Goal: Task Accomplishment & Management: Use online tool/utility

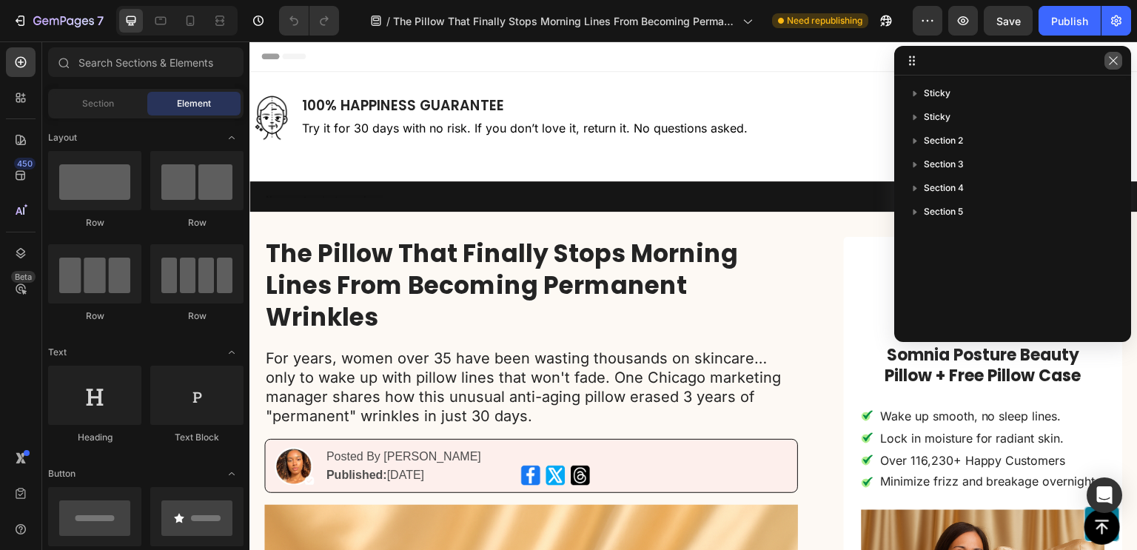
click at [1111, 66] on icon "button" at bounding box center [1114, 61] width 12 height 12
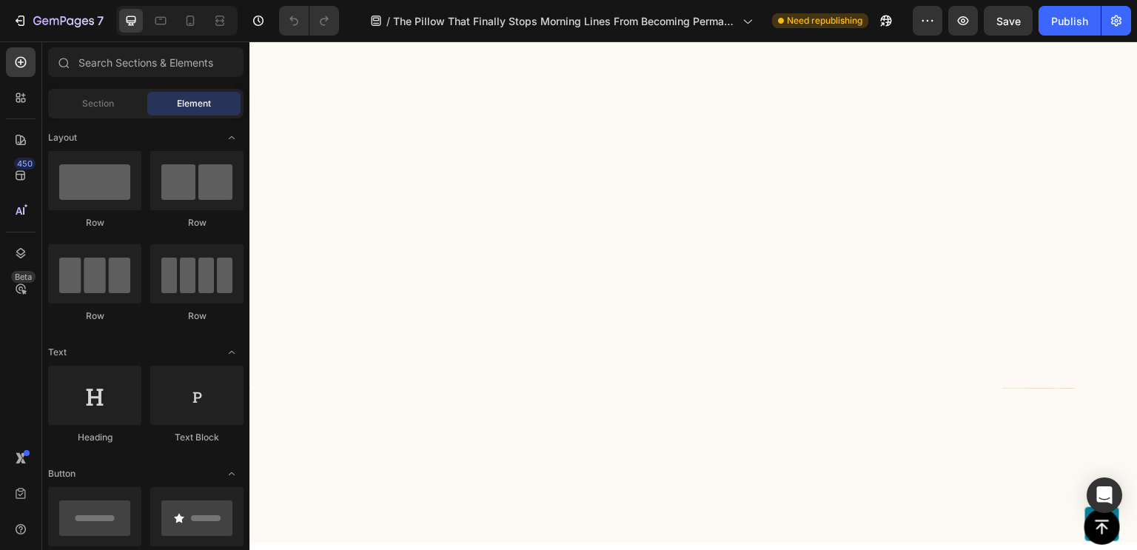
scroll to position [8135, 0]
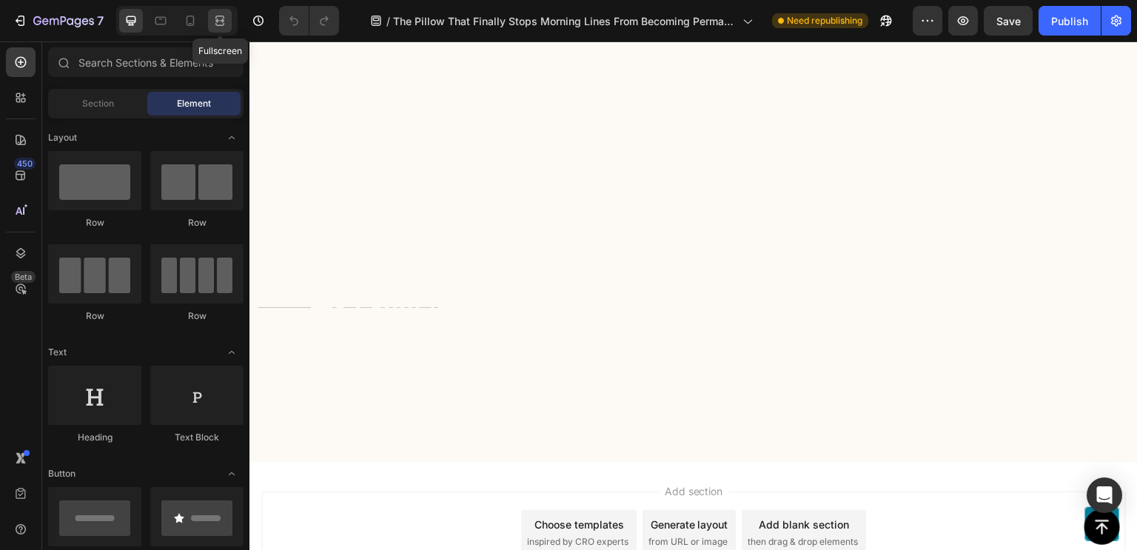
click at [220, 23] on icon at bounding box center [219, 24] width 9 height 3
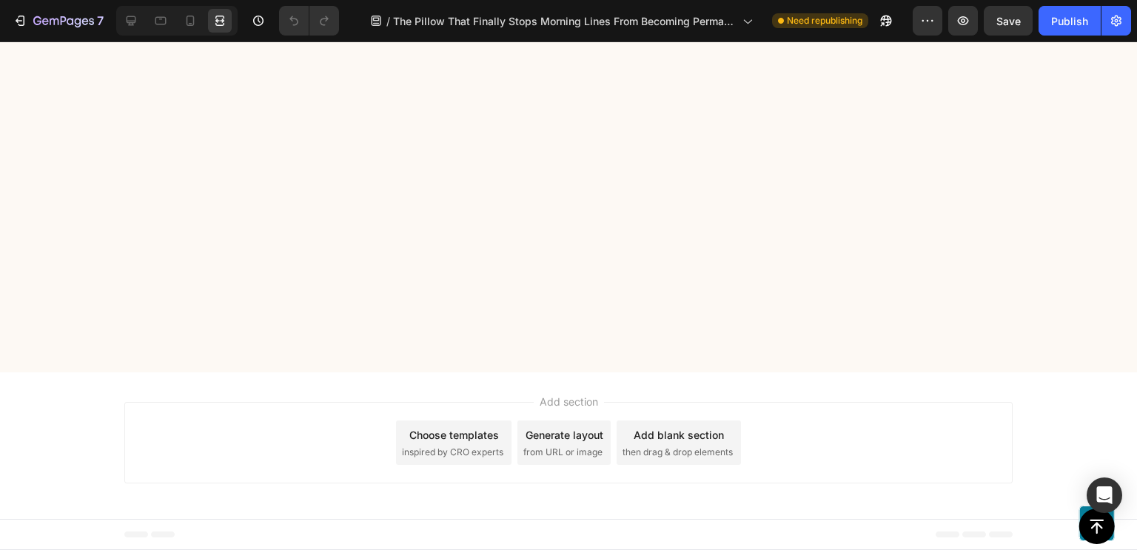
scroll to position [8188, 0]
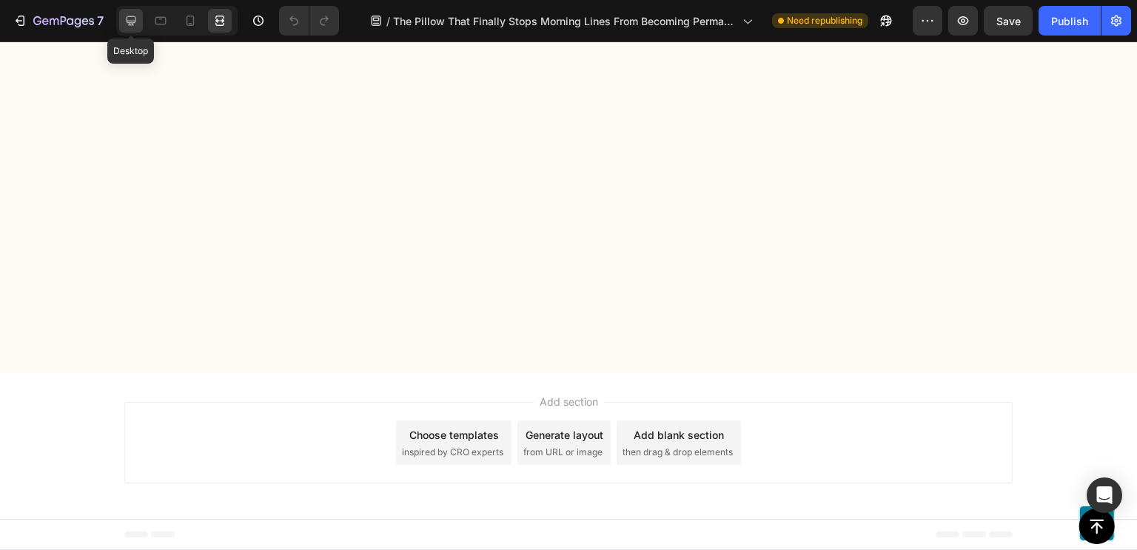
click at [126, 16] on icon at bounding box center [131, 20] width 15 height 15
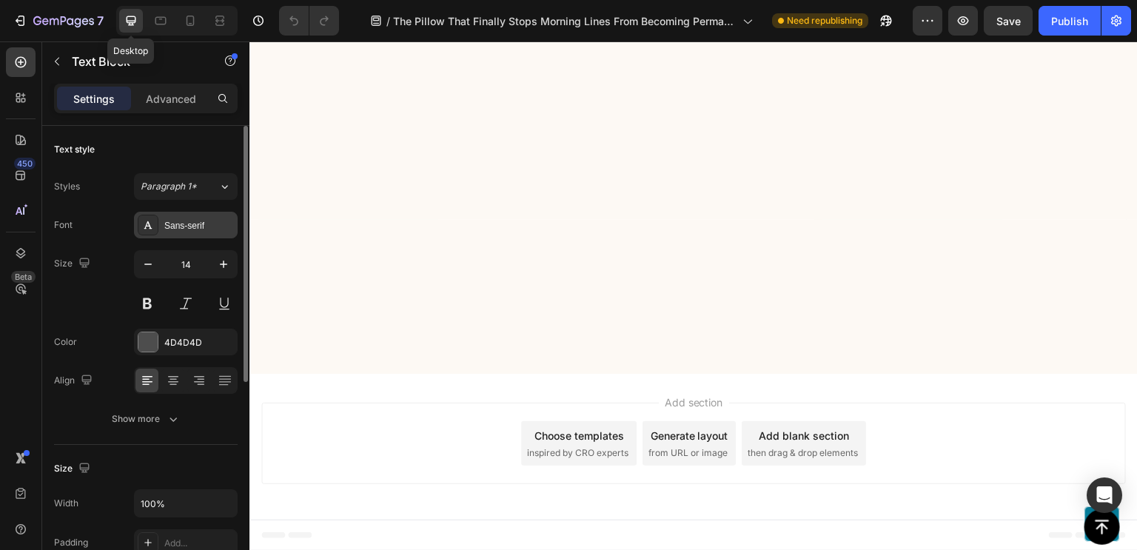
scroll to position [8254, 0]
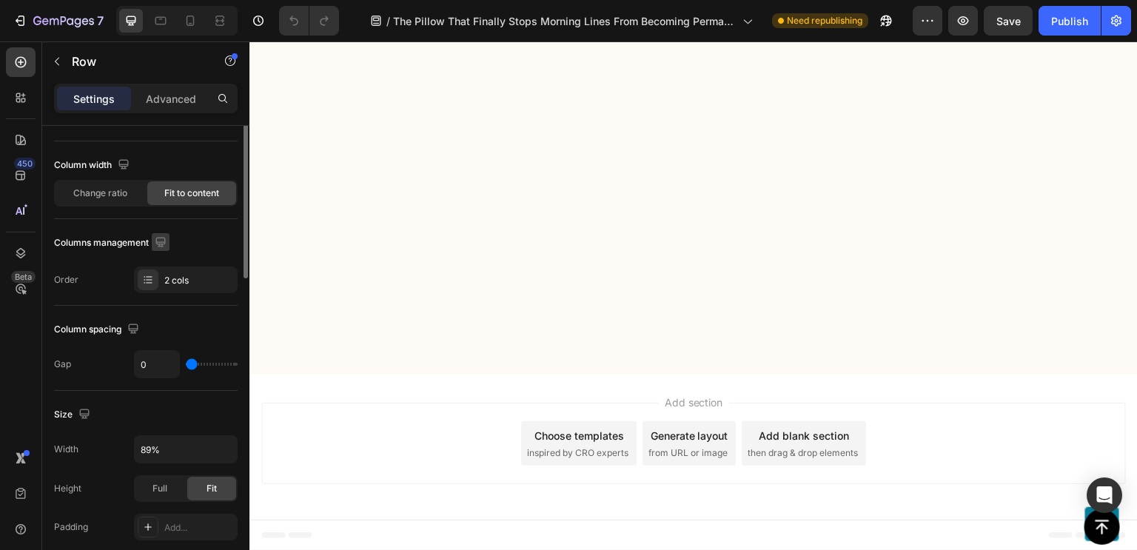
scroll to position [13, 0]
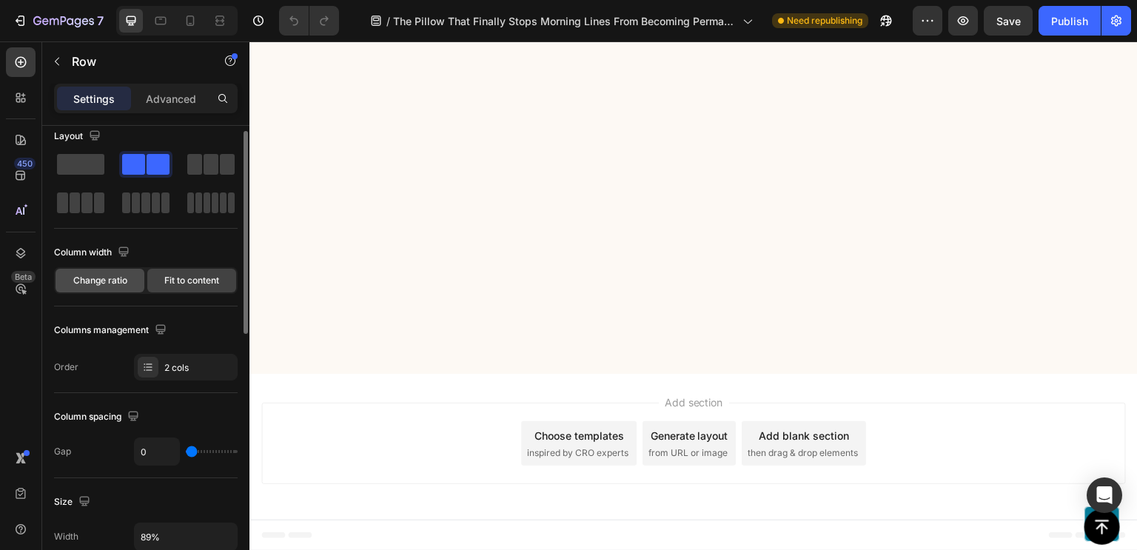
click at [109, 283] on span "Change ratio" at bounding box center [100, 280] width 54 height 13
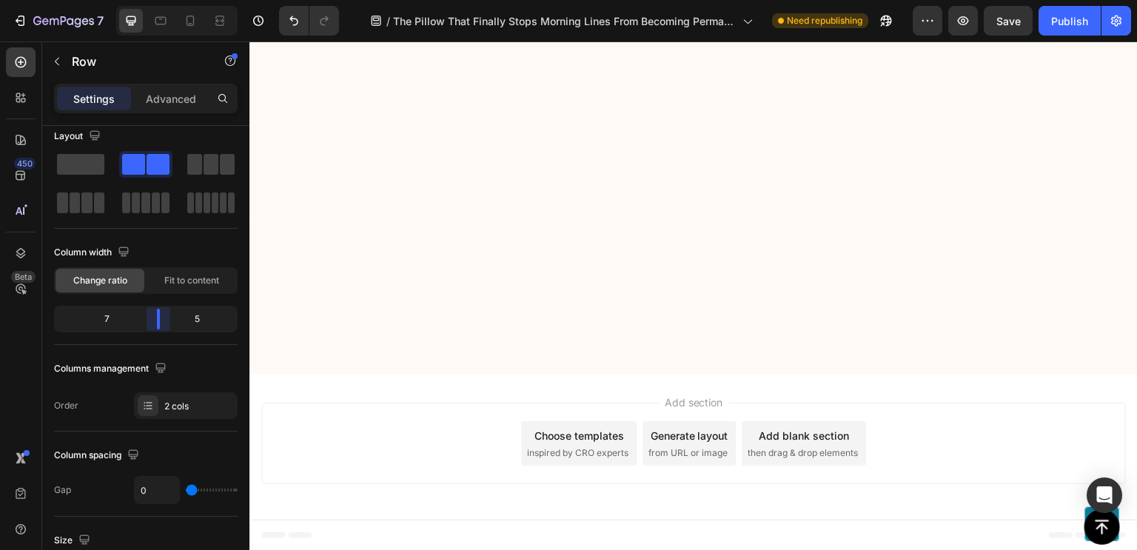
drag, startPoint x: 150, startPoint y: 315, endPoint x: 165, endPoint y: 309, distance: 16.2
click at [165, 0] on body "7 / The Pillow That Finally Stops Morning Lines From Becoming Permanent Wrinkle…" at bounding box center [568, 0] width 1137 height 0
click at [183, 287] on div "Fit to content" at bounding box center [191, 281] width 89 height 24
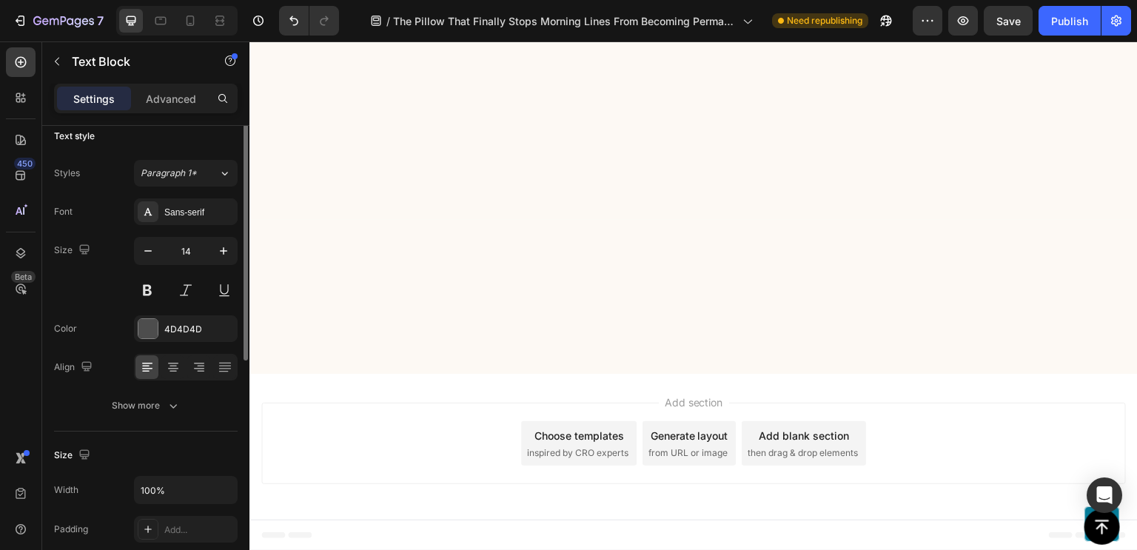
scroll to position [0, 0]
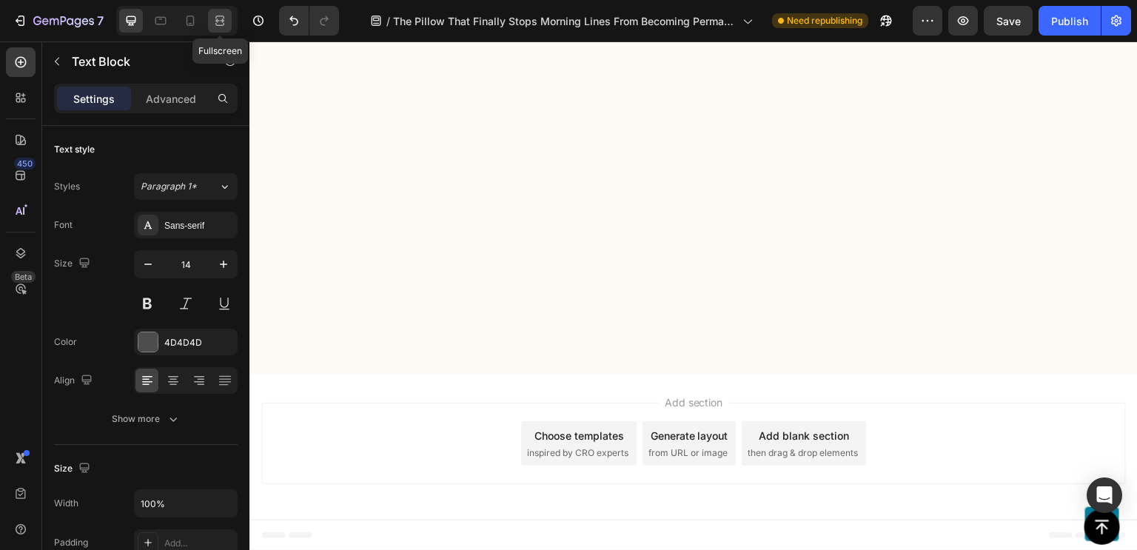
click at [224, 20] on icon at bounding box center [222, 21] width 4 height 4
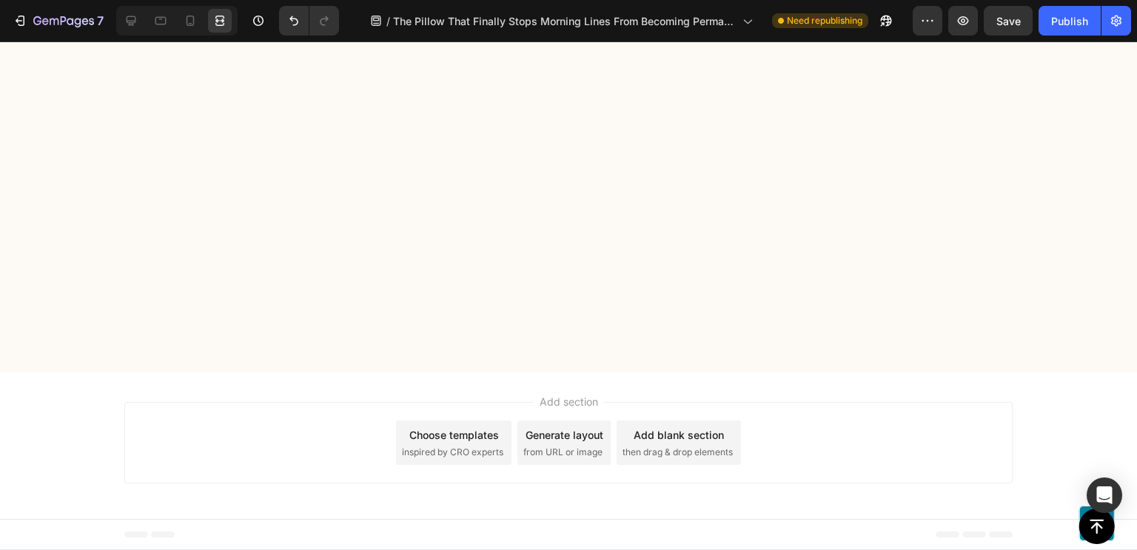
scroll to position [8321, 0]
click at [135, 17] on icon at bounding box center [132, 21] width 10 height 10
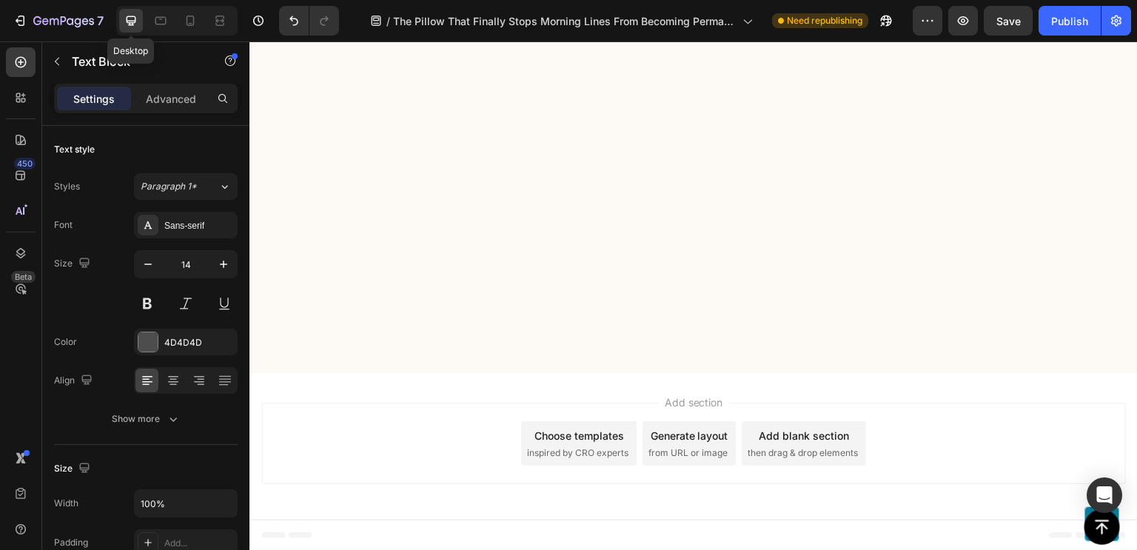
scroll to position [8301, 0]
click at [223, 272] on button "button" at bounding box center [223, 264] width 27 height 27
click at [149, 264] on icon "button" at bounding box center [147, 264] width 7 height 1
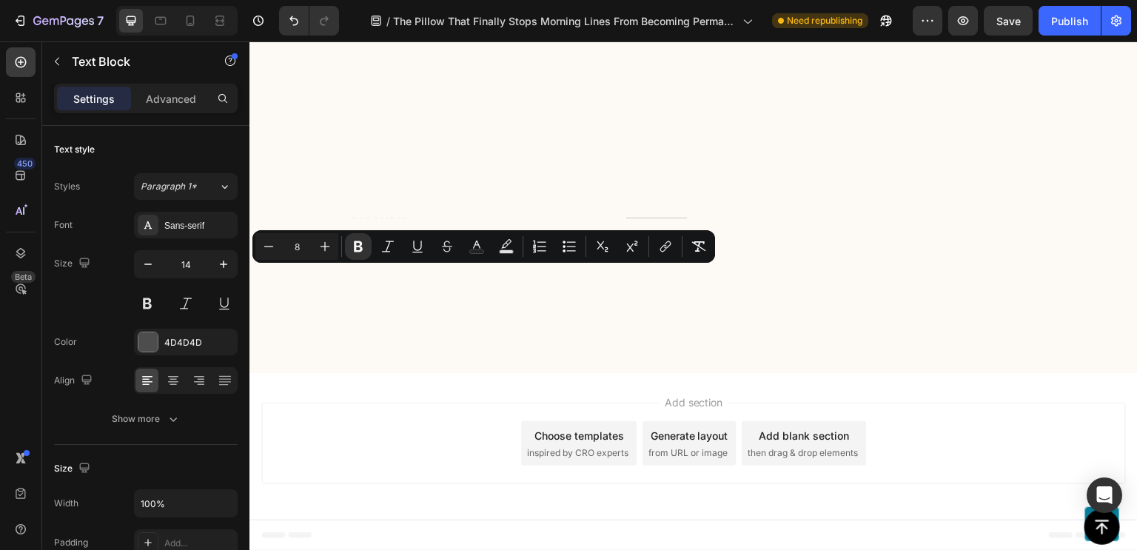
copy strong "—@ClairCreates, 41, [GEOGRAPHIC_DATA]"
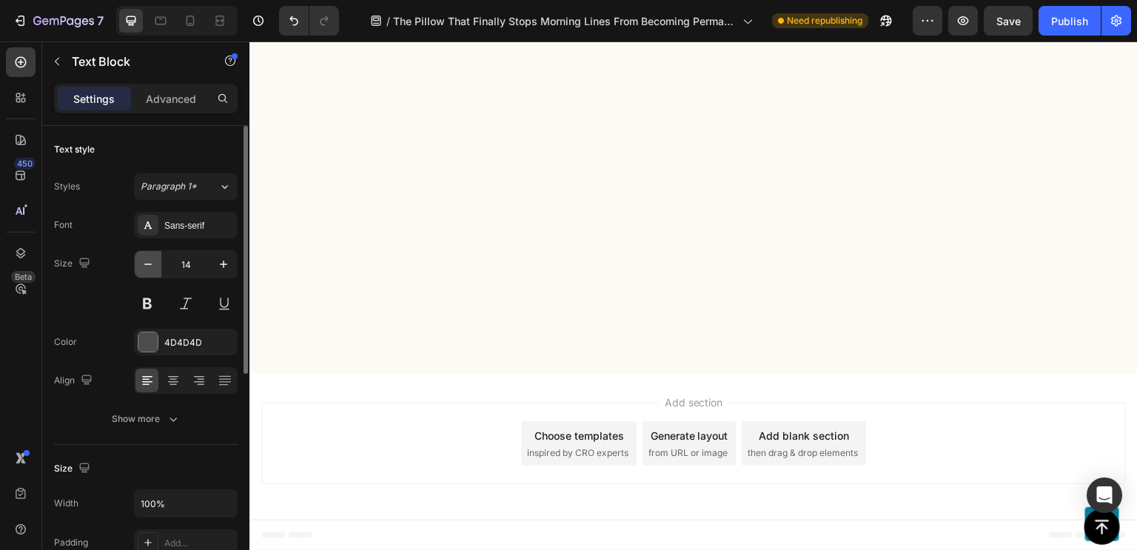
click at [151, 265] on icon "button" at bounding box center [148, 264] width 15 height 15
type input "12"
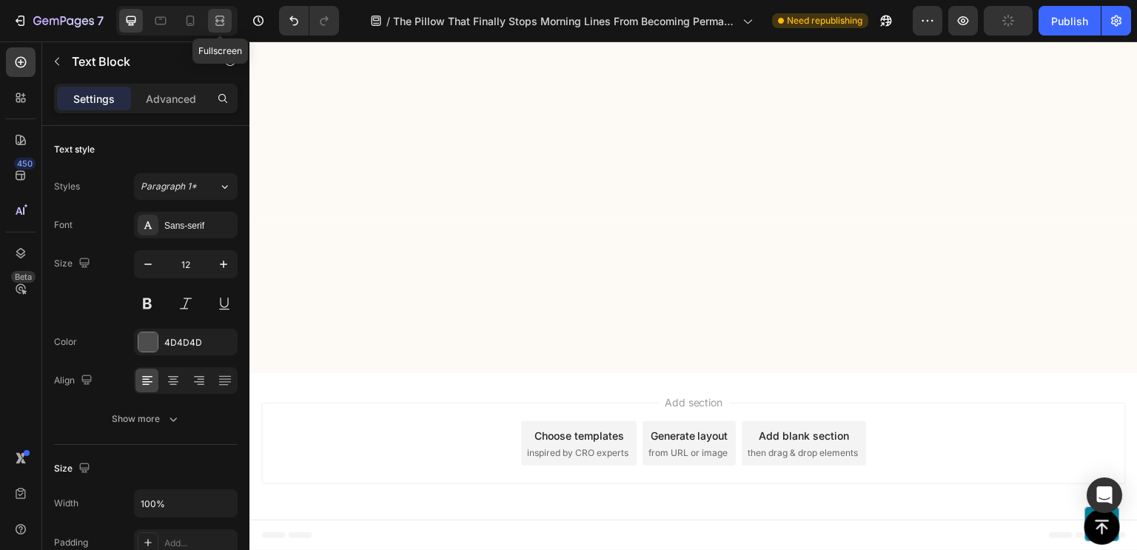
click at [216, 22] on icon at bounding box center [217, 21] width 4 height 4
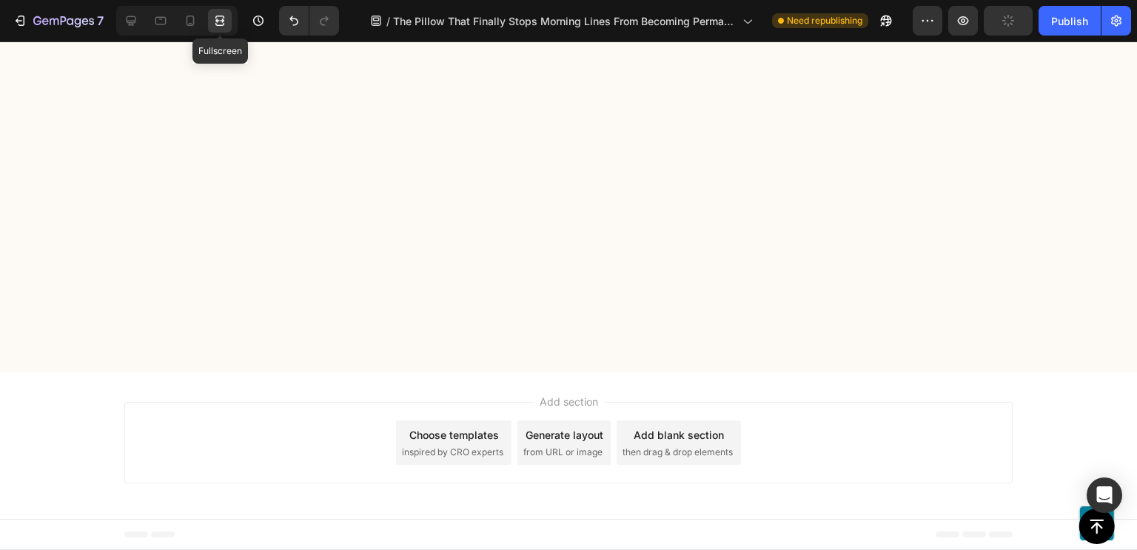
scroll to position [8321, 0]
click at [135, 30] on div at bounding box center [131, 21] width 24 height 24
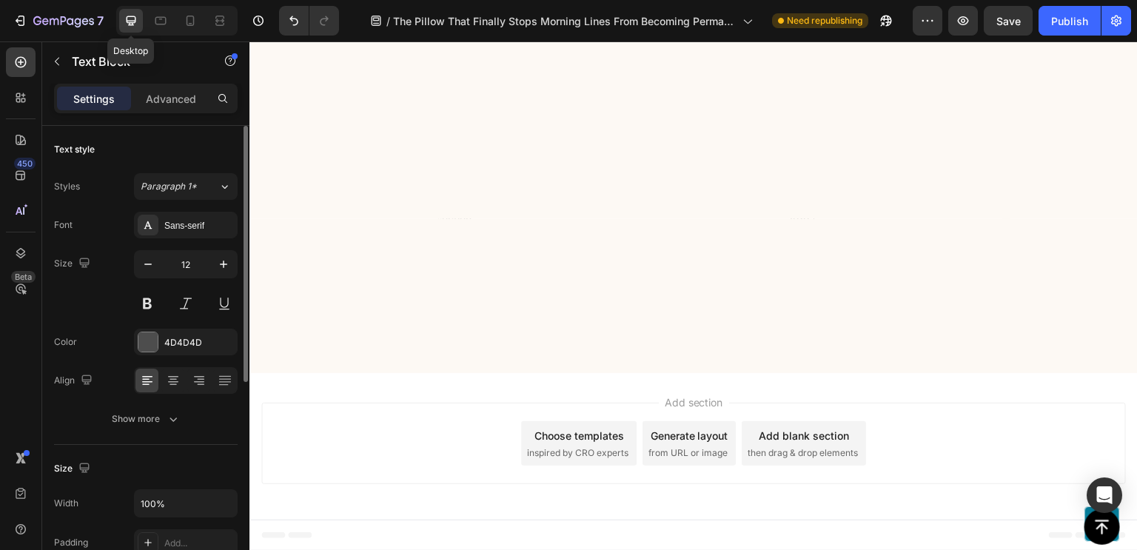
scroll to position [8301, 0]
click at [147, 267] on icon "button" at bounding box center [148, 264] width 15 height 15
click at [227, 259] on icon "button" at bounding box center [223, 264] width 15 height 15
type input "12"
click at [150, 297] on button at bounding box center [147, 303] width 27 height 27
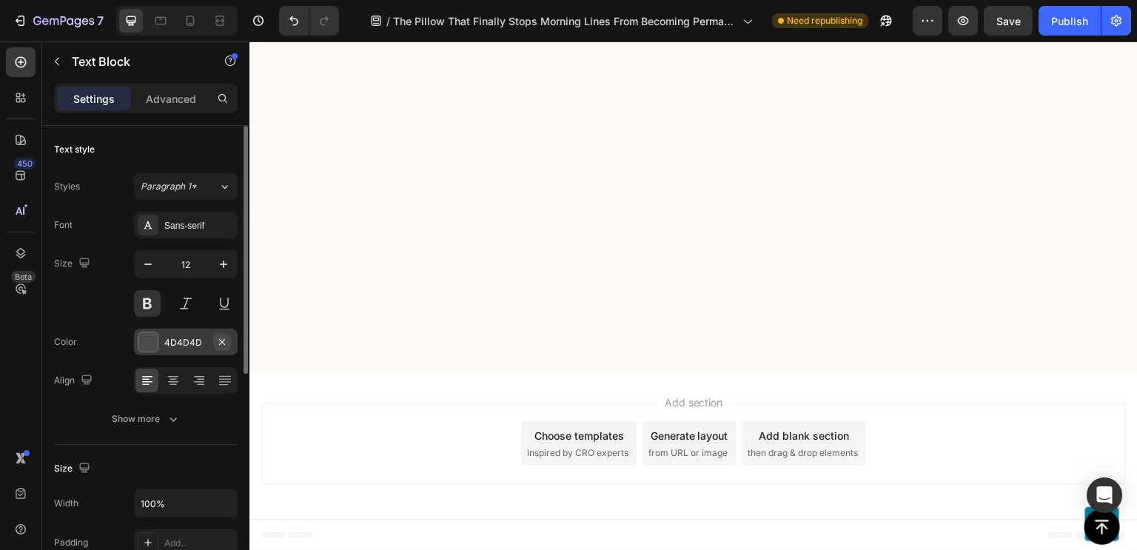
click at [218, 340] on icon "button" at bounding box center [222, 342] width 12 height 12
click at [201, 346] on div "Add..." at bounding box center [199, 342] width 70 height 13
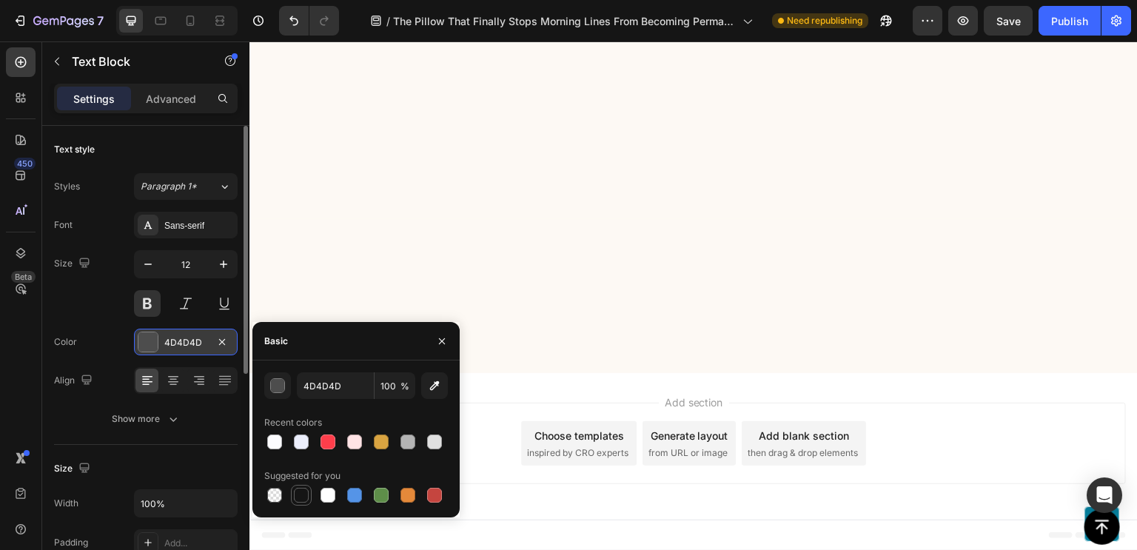
click at [298, 497] on div at bounding box center [301, 495] width 15 height 15
type input "151515"
click at [226, 21] on icon at bounding box center [219, 20] width 15 height 15
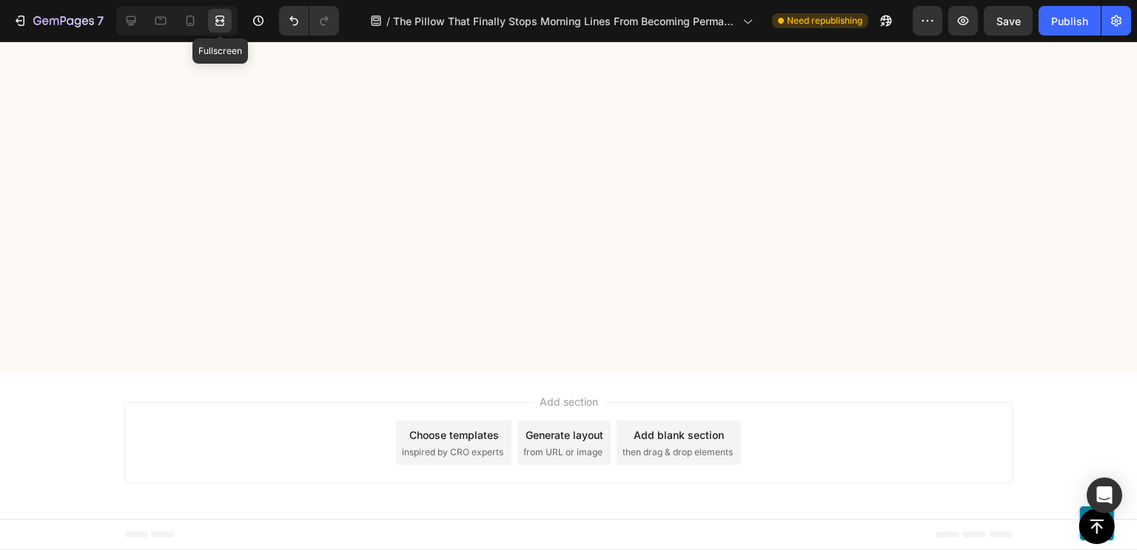
scroll to position [8321, 0]
click at [138, 7] on div at bounding box center [176, 21] width 121 height 30
click at [137, 14] on icon at bounding box center [131, 20] width 15 height 15
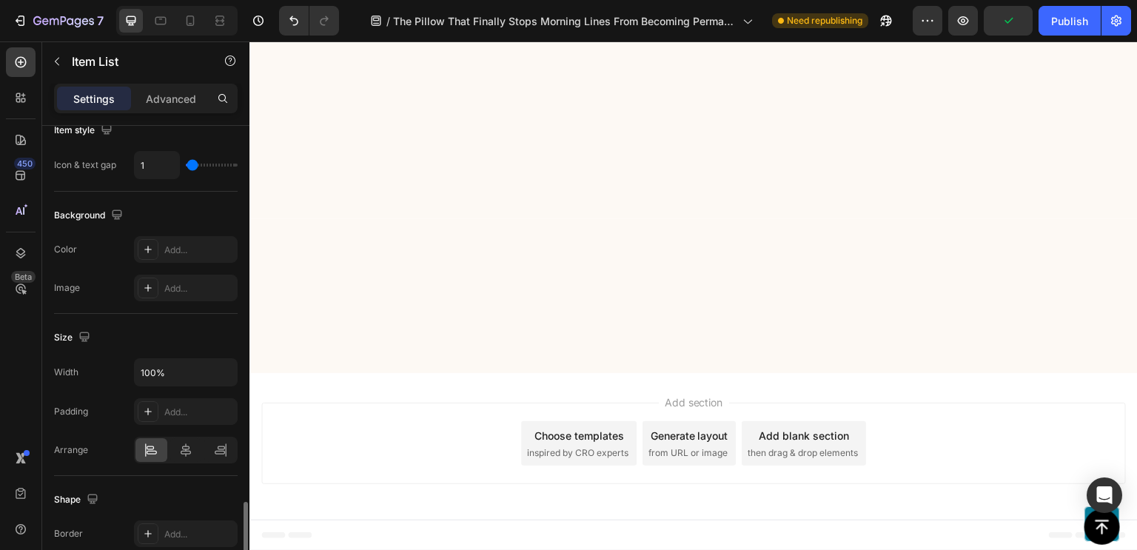
scroll to position [898, 0]
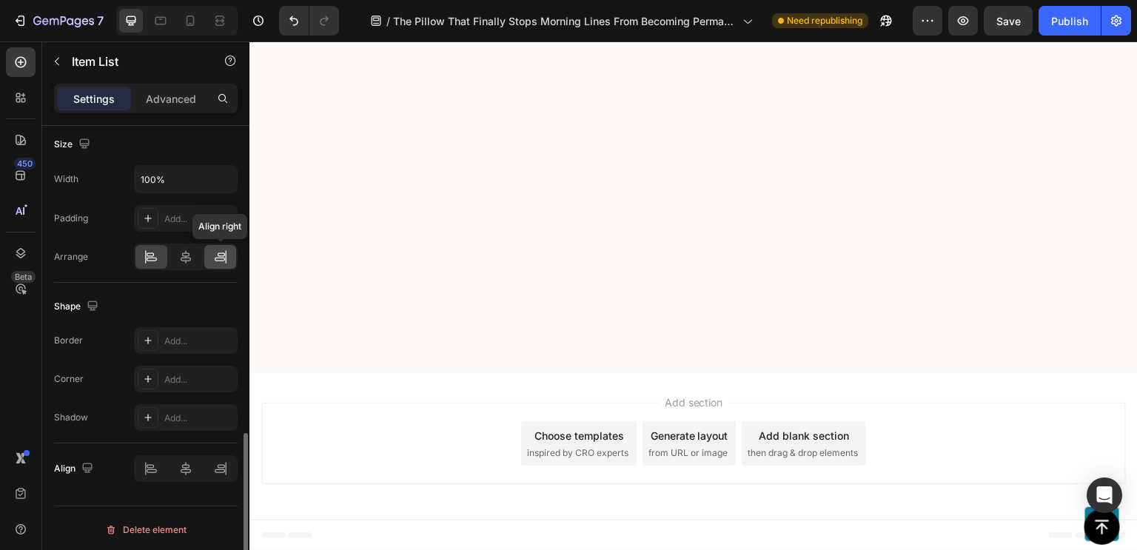
click at [225, 250] on icon at bounding box center [225, 256] width 1 height 13
click at [220, 249] on icon at bounding box center [220, 256] width 15 height 15
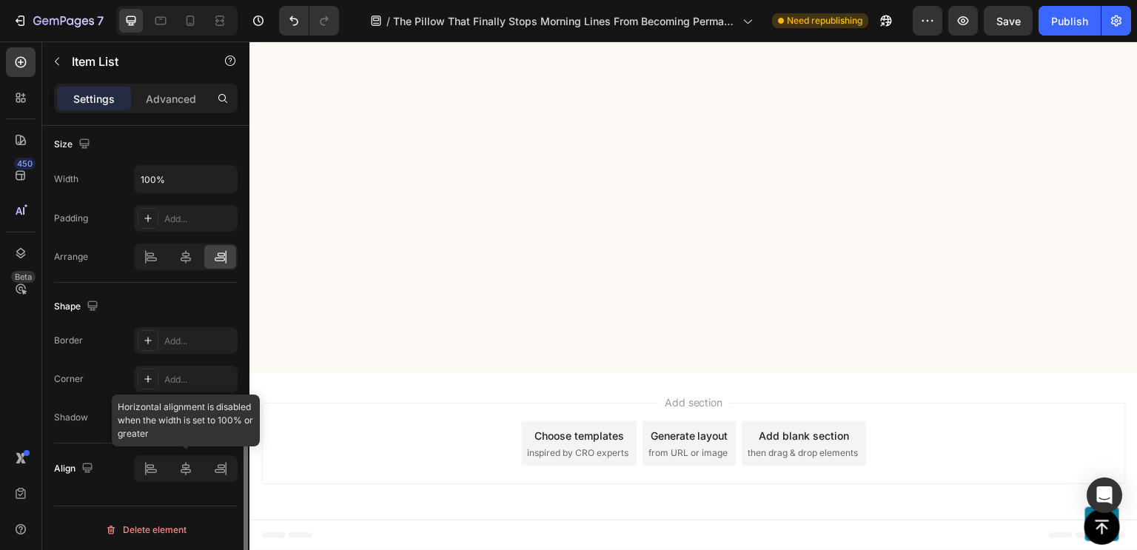
click at [216, 473] on div at bounding box center [186, 468] width 104 height 27
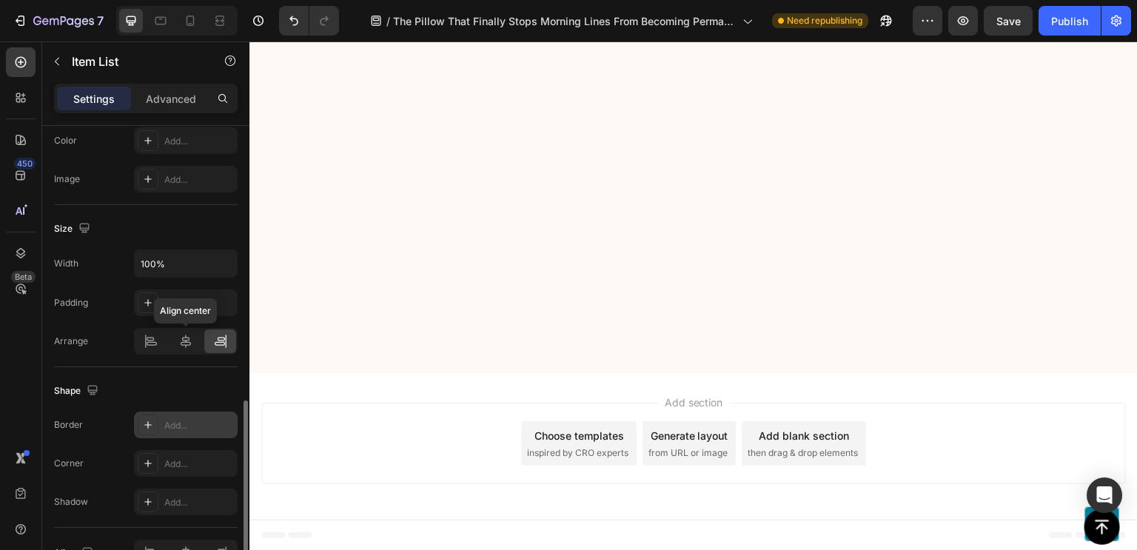
scroll to position [811, 0]
click at [183, 344] on icon at bounding box center [185, 344] width 15 height 15
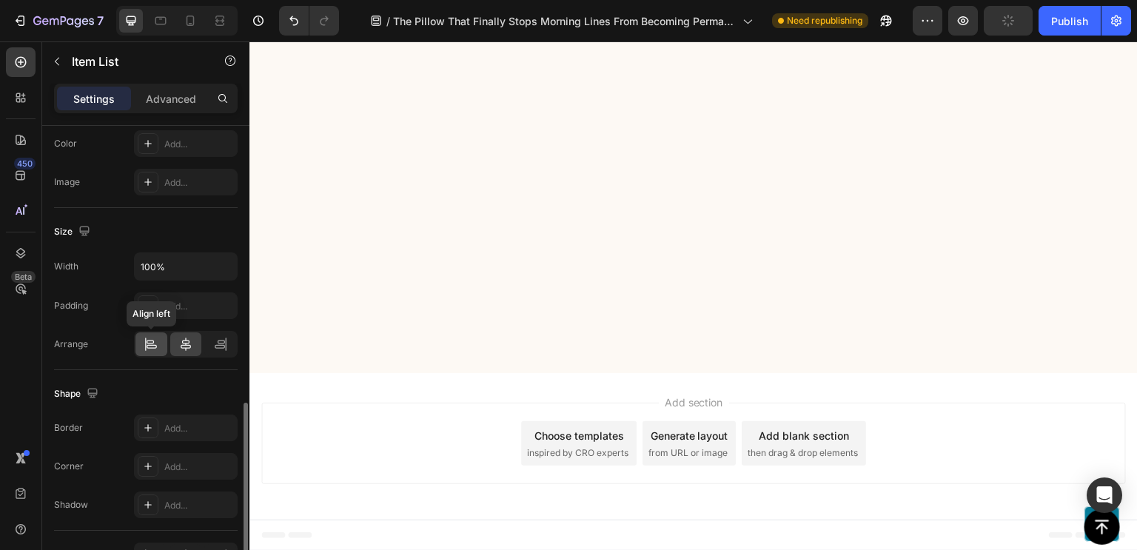
click at [152, 344] on icon at bounding box center [151, 344] width 15 height 15
click at [210, 340] on div at bounding box center [220, 344] width 32 height 24
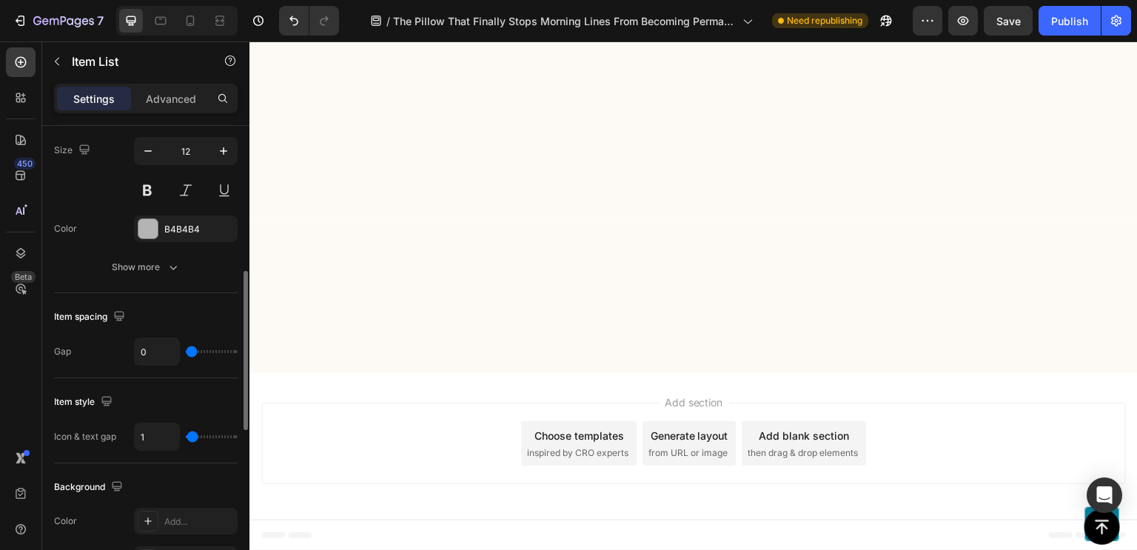
scroll to position [431, 0]
type input "4"
type input "5"
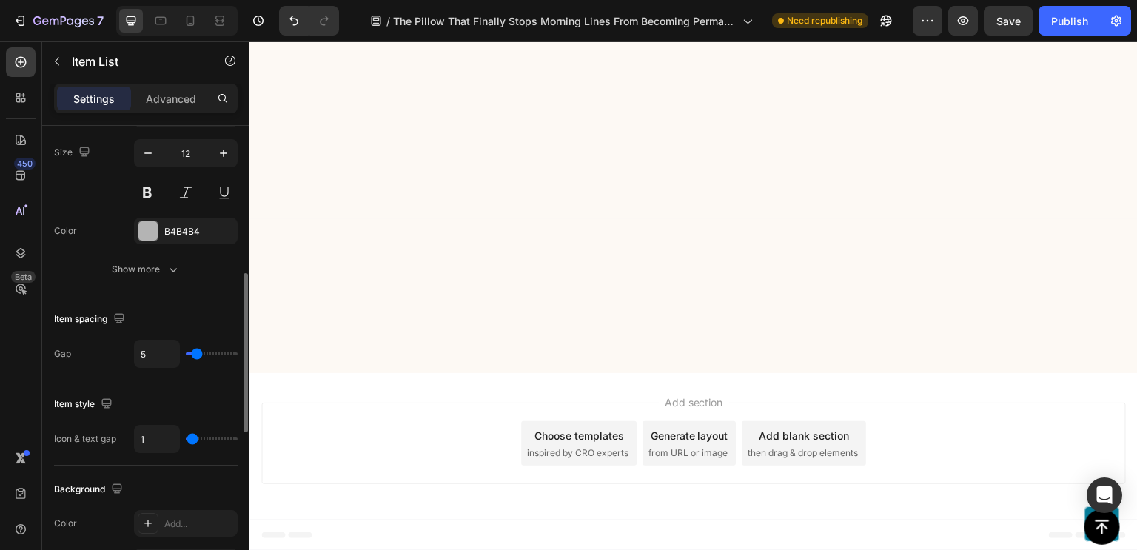
type input "6"
type input "8"
type input "13"
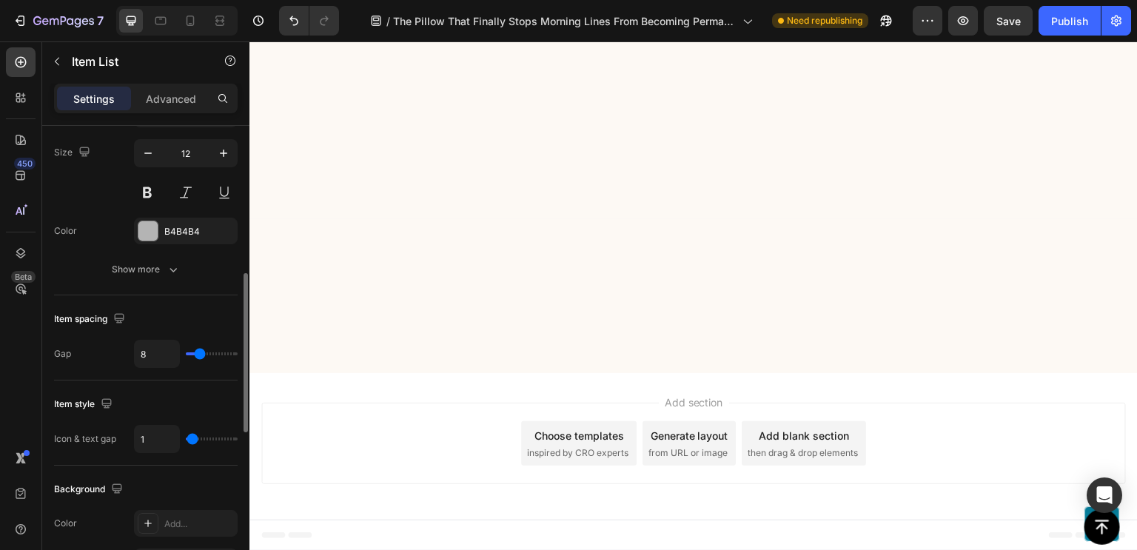
type input "13"
type input "15"
type input "16"
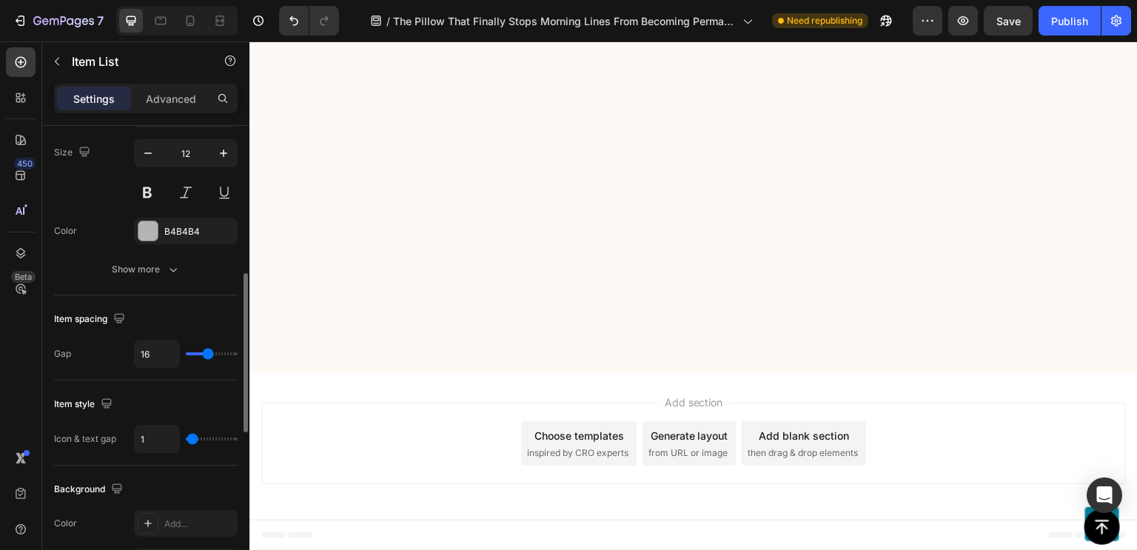
type input "13"
type input "0"
drag, startPoint x: 195, startPoint y: 352, endPoint x: 183, endPoint y: 356, distance: 12.7
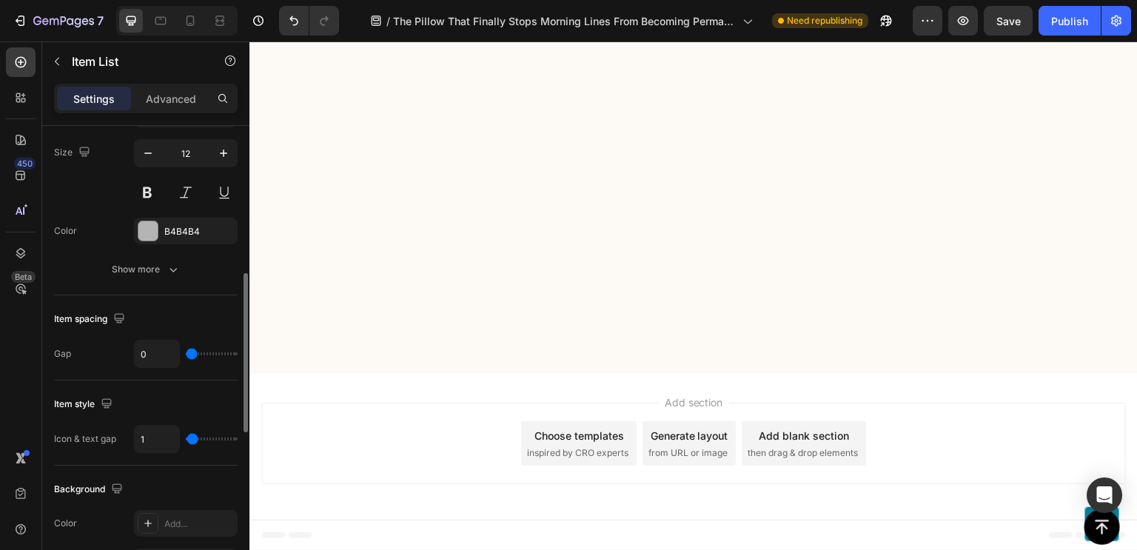
click at [186, 355] on input "range" at bounding box center [212, 353] width 52 height 3
type input "19"
type input "29"
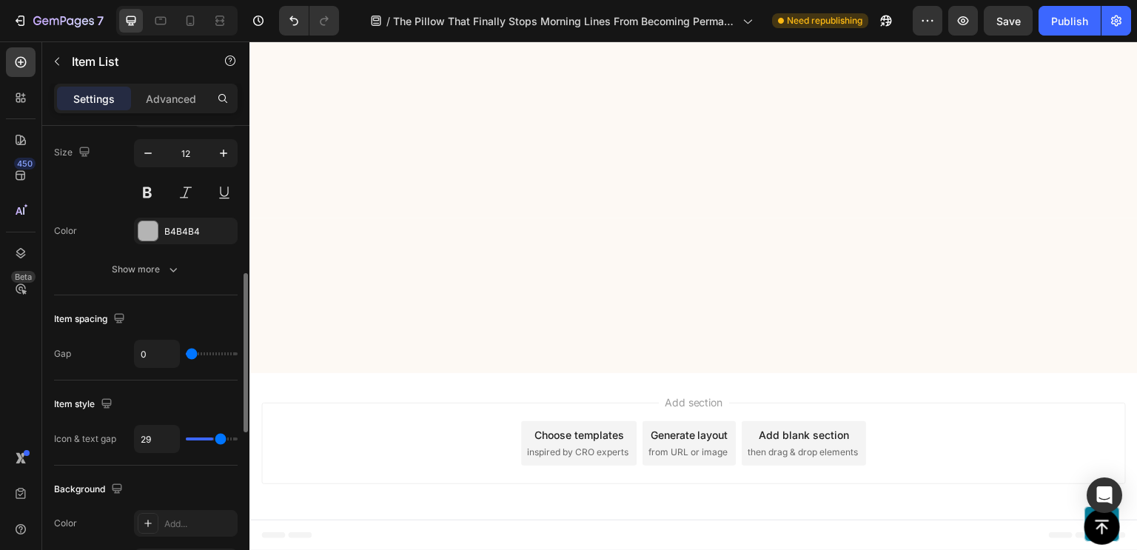
type input "28"
type input "11"
type input "4"
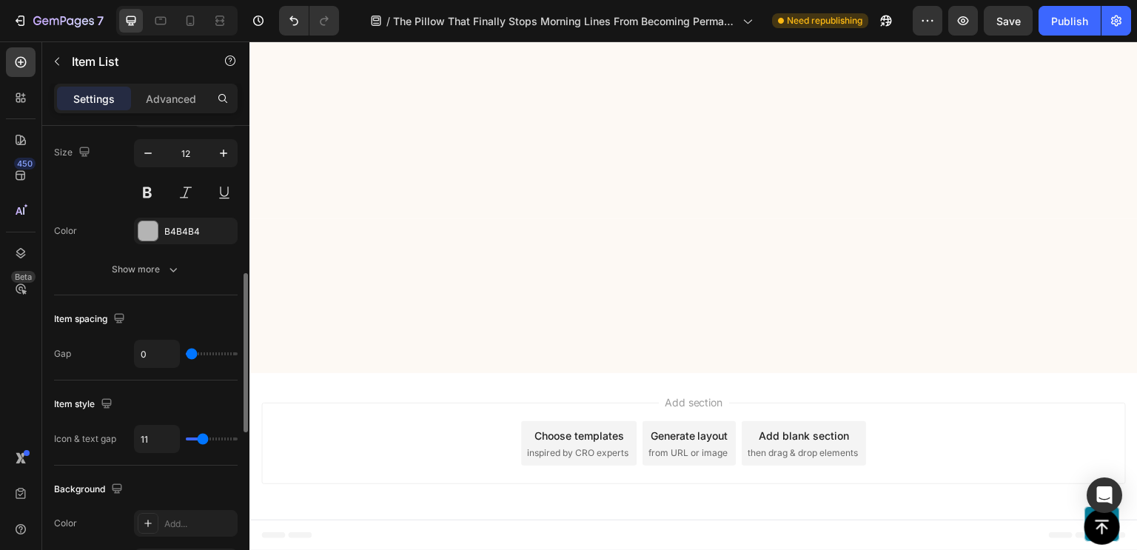
type input "4"
type input "3"
type input "2"
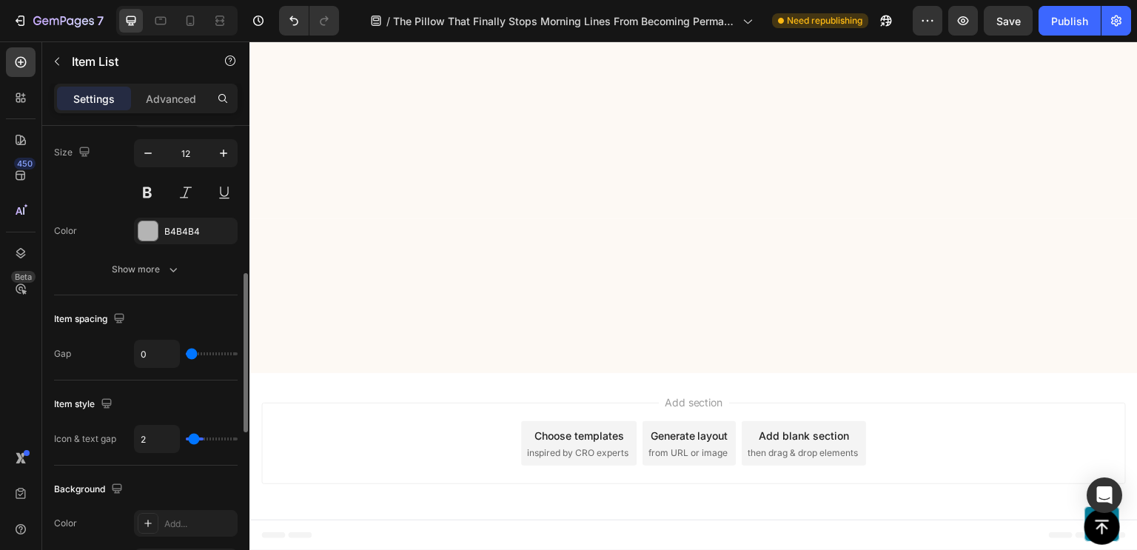
type input "1"
type input "0"
drag, startPoint x: 193, startPoint y: 436, endPoint x: 181, endPoint y: 441, distance: 12.9
type input "0"
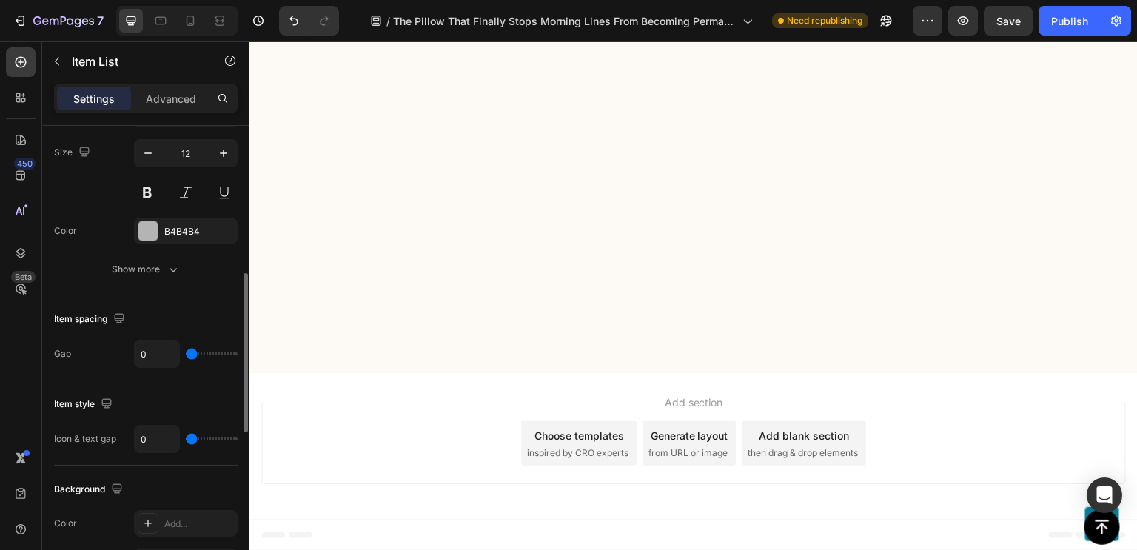
click at [186, 440] on input "range" at bounding box center [212, 439] width 52 height 3
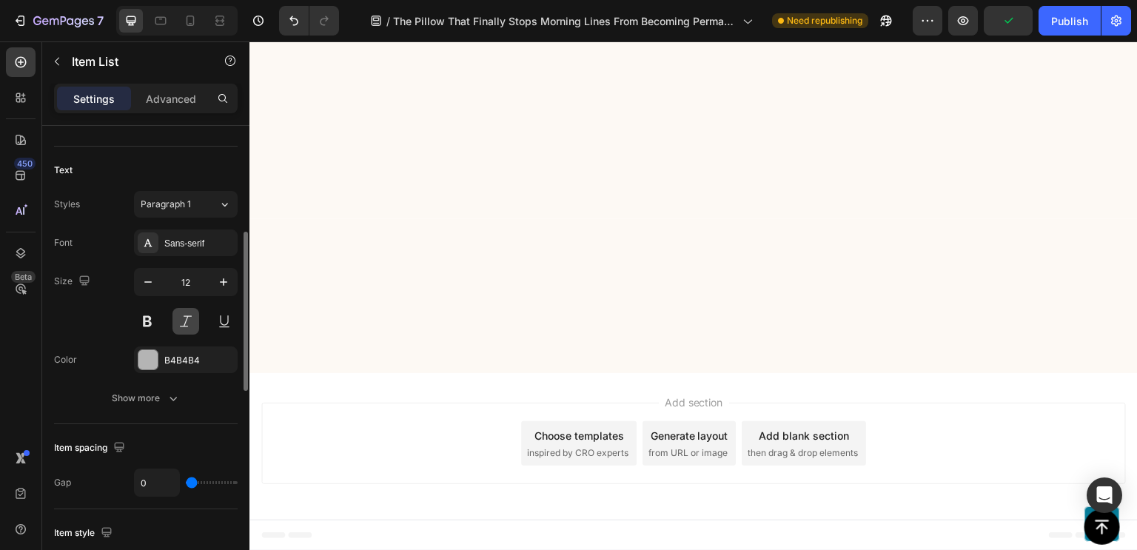
scroll to position [305, 0]
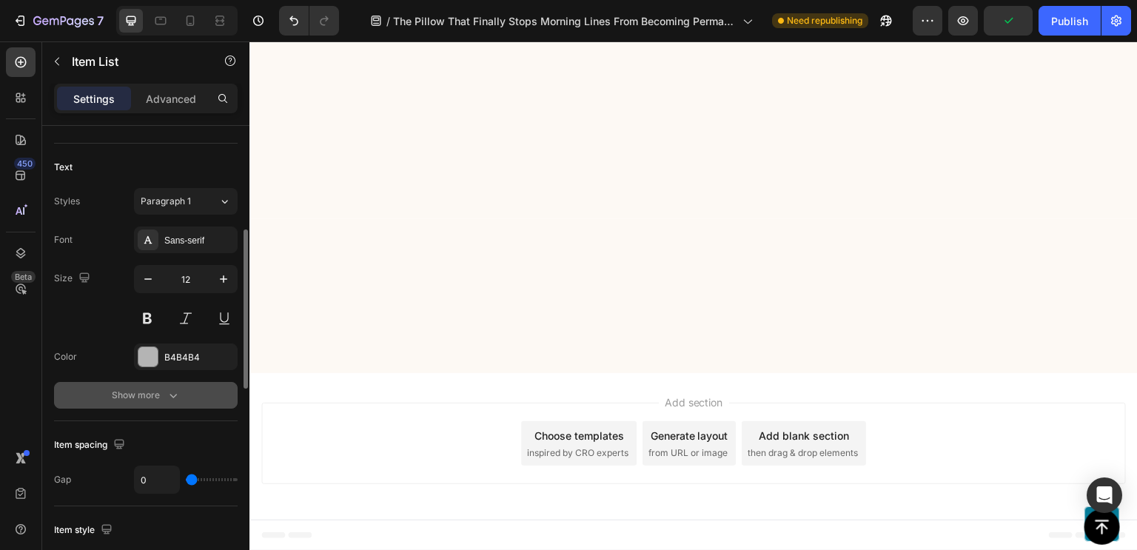
click at [166, 397] on icon "button" at bounding box center [173, 395] width 15 height 15
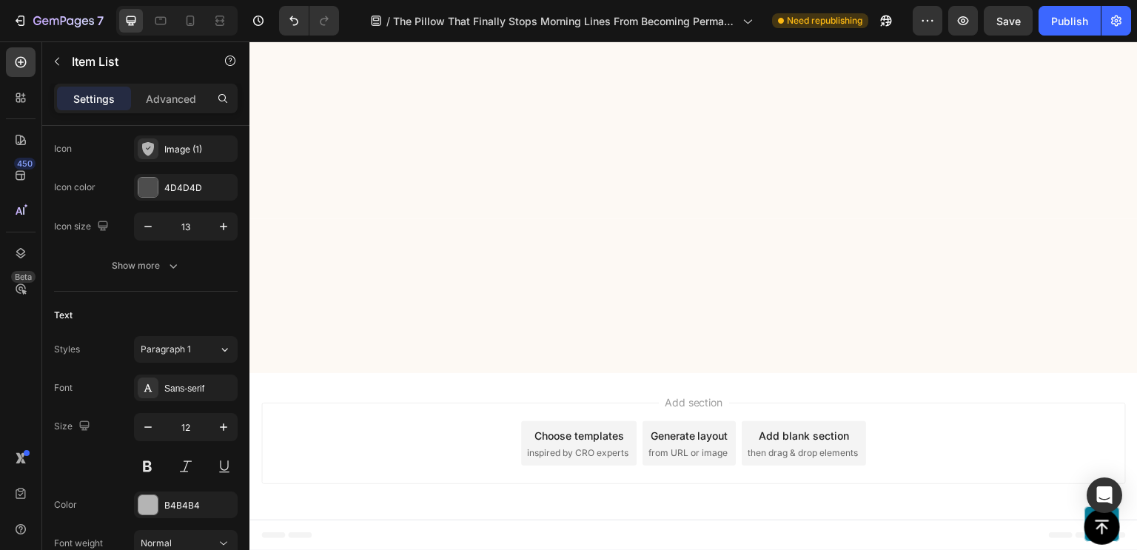
scroll to position [0, 0]
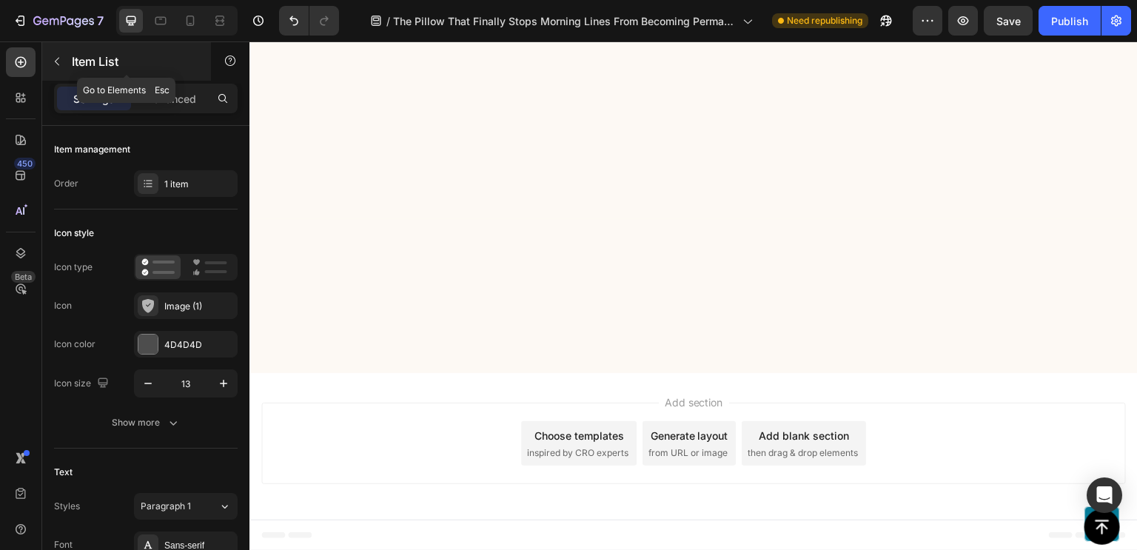
click at [60, 63] on icon "button" at bounding box center [57, 62] width 12 height 12
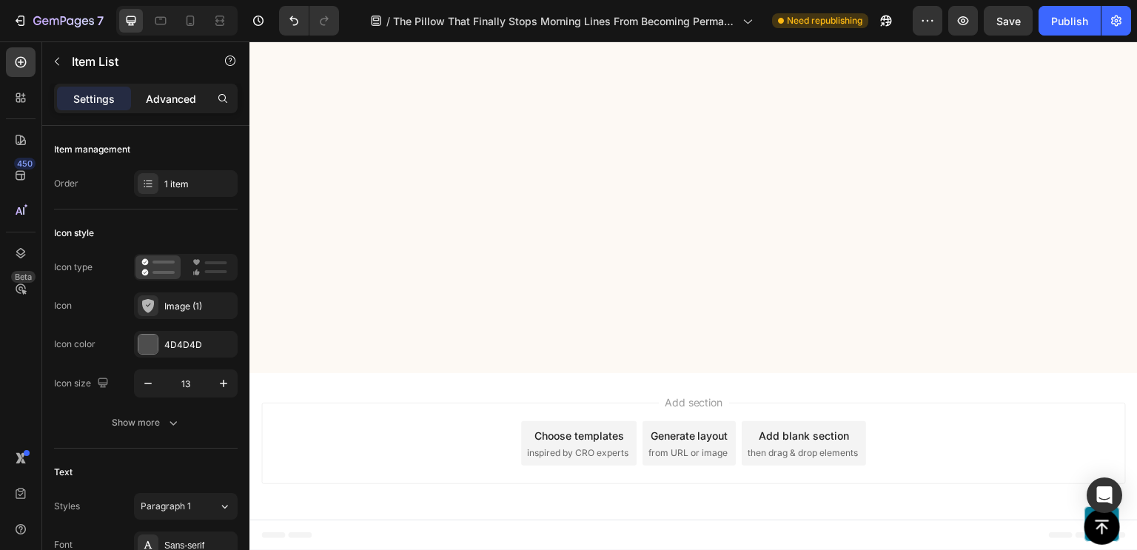
click at [175, 88] on div "Advanced" at bounding box center [171, 99] width 74 height 24
type input "100%"
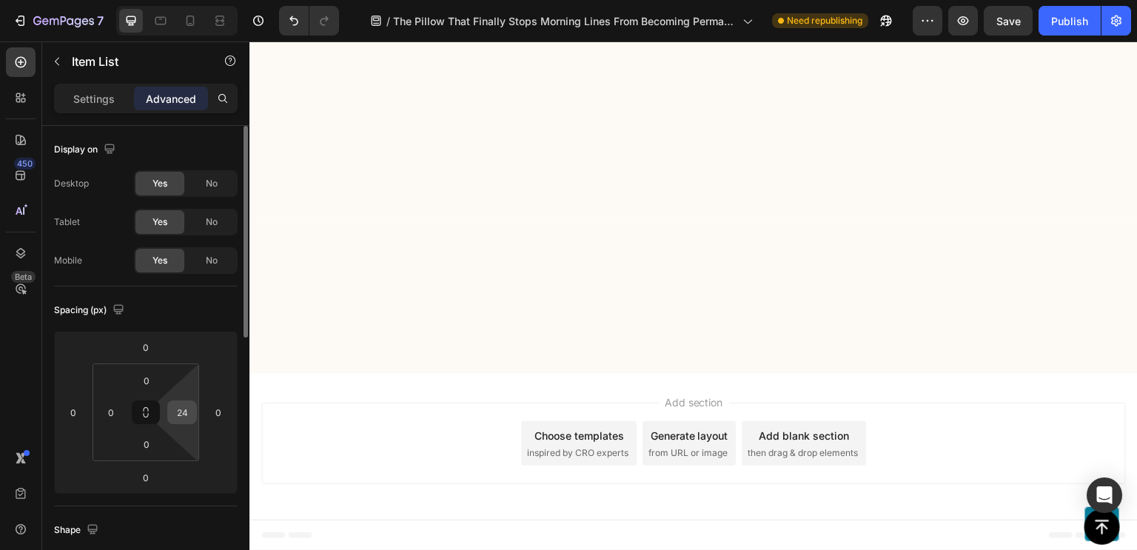
click at [181, 414] on input "24" at bounding box center [182, 412] width 22 height 22
type input "0"
click at [178, 309] on div "Spacing (px)" at bounding box center [146, 310] width 184 height 24
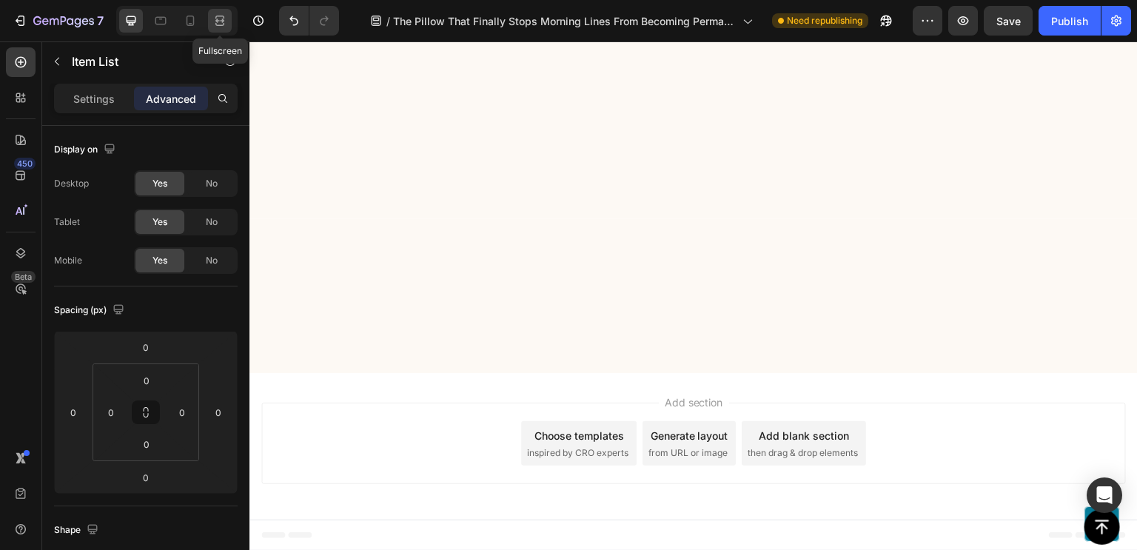
click at [215, 23] on icon at bounding box center [219, 24] width 9 height 3
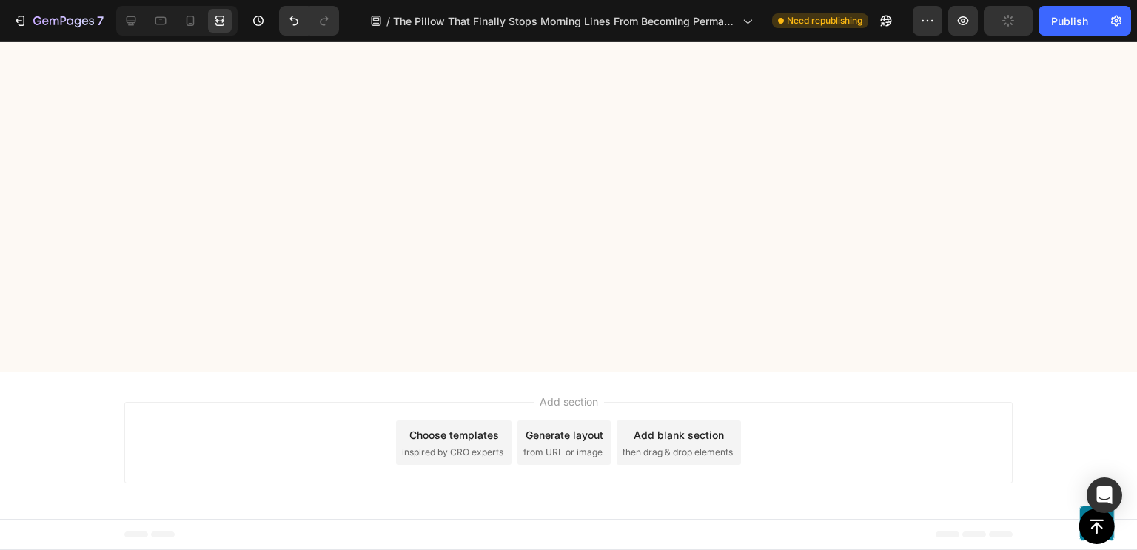
scroll to position [8360, 0]
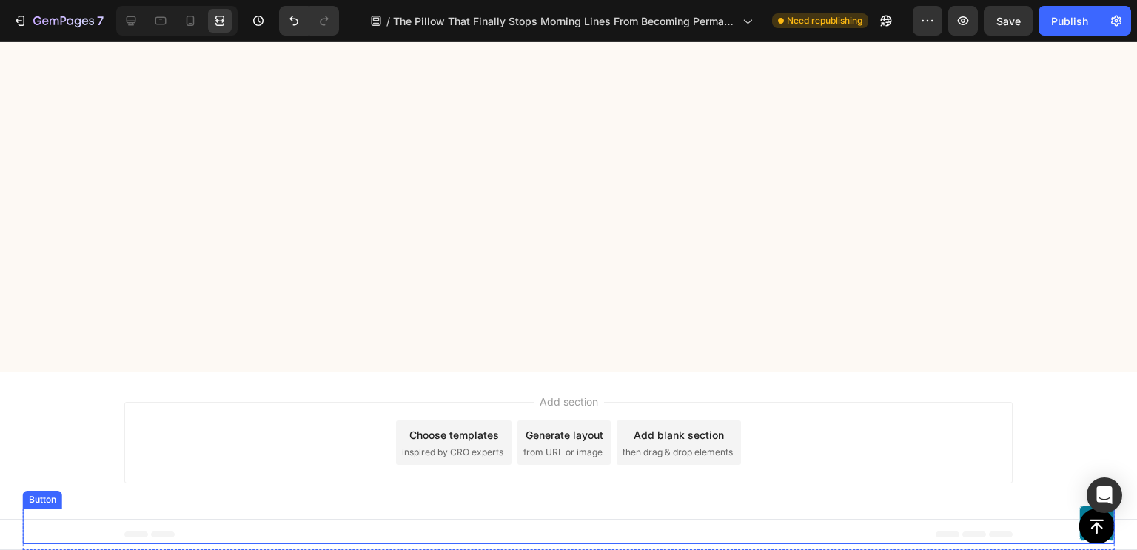
drag, startPoint x: 333, startPoint y: 505, endPoint x: 303, endPoint y: 516, distance: 32.3
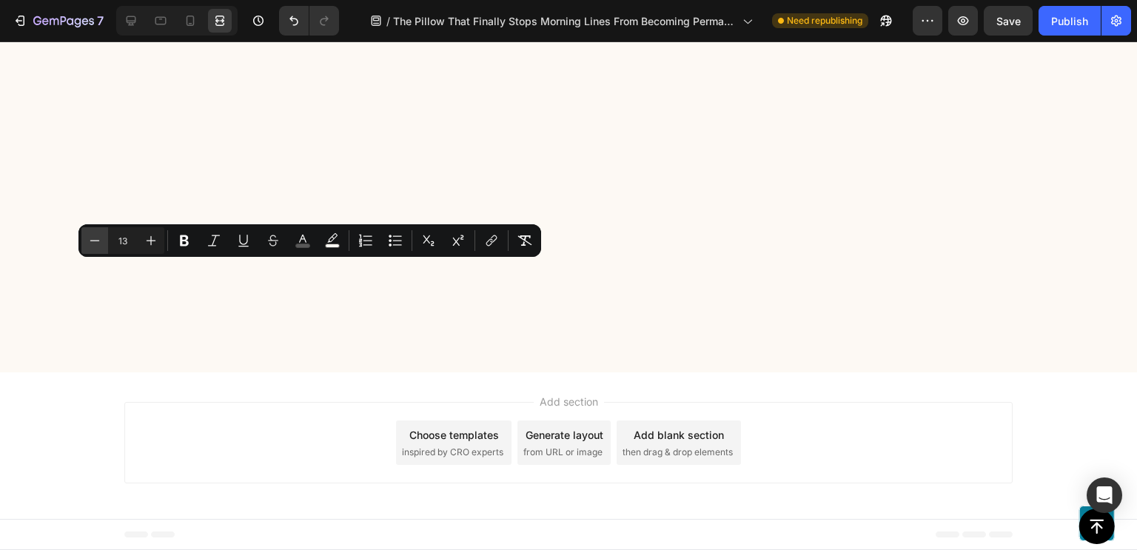
click at [101, 244] on icon "Editor contextual toolbar" at bounding box center [94, 240] width 15 height 15
click at [153, 242] on icon "Editor contextual toolbar" at bounding box center [151, 240] width 15 height 15
type input "13"
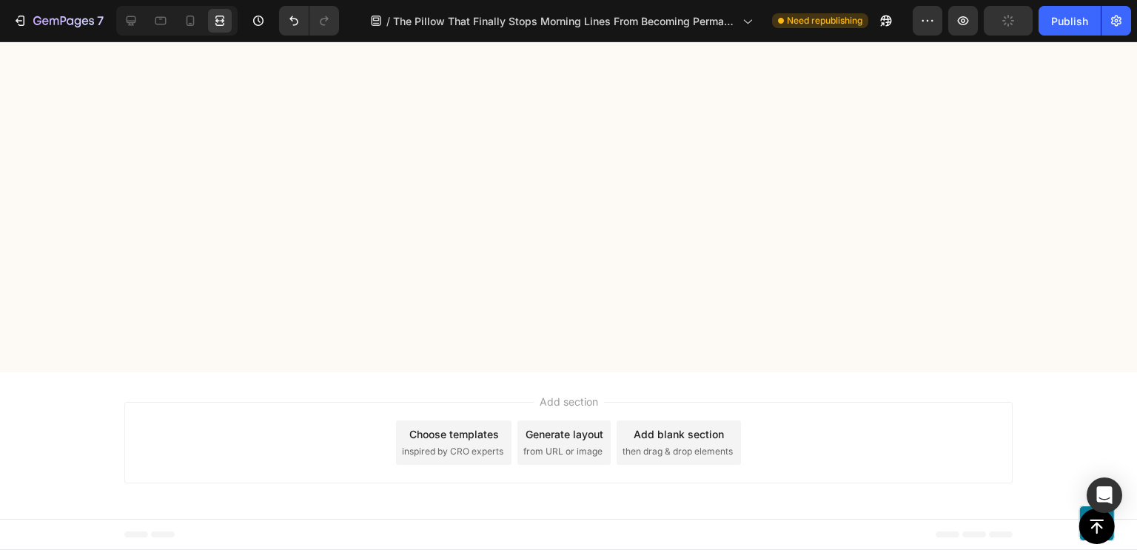
click at [125, 25] on icon at bounding box center [131, 20] width 15 height 15
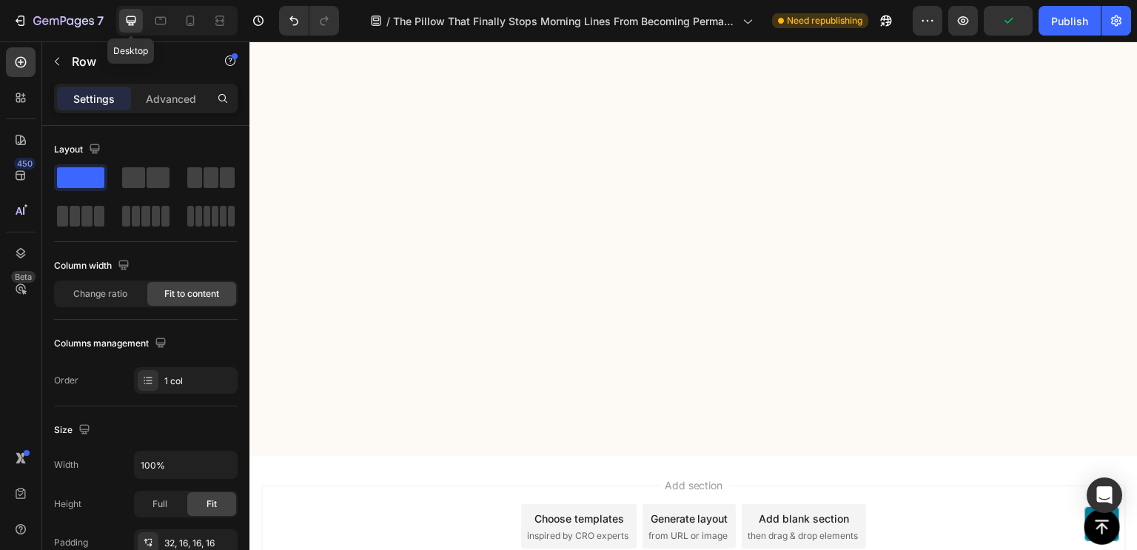
scroll to position [8138, 0]
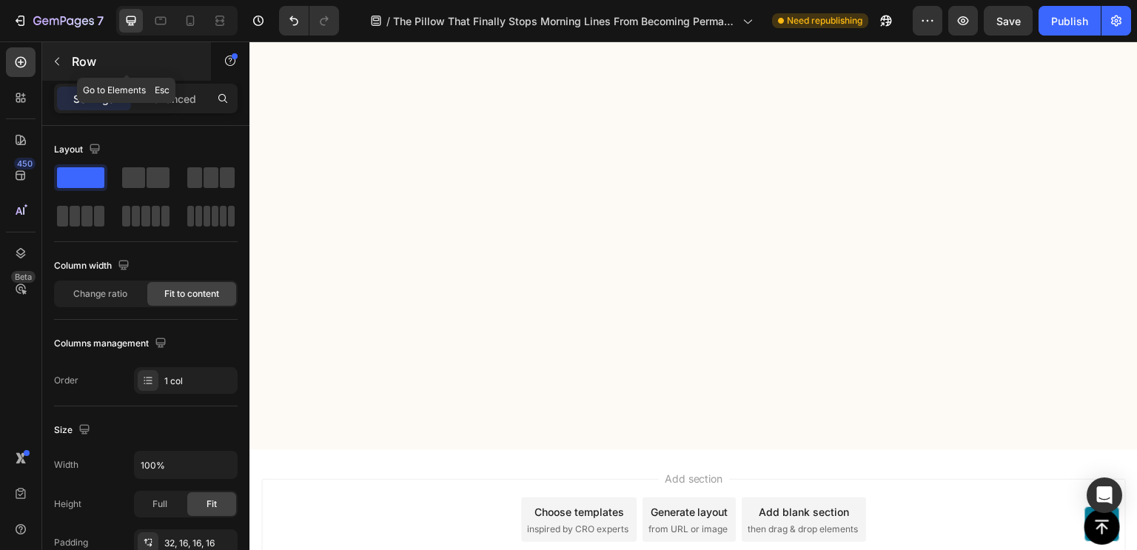
click at [65, 70] on button "button" at bounding box center [57, 62] width 24 height 24
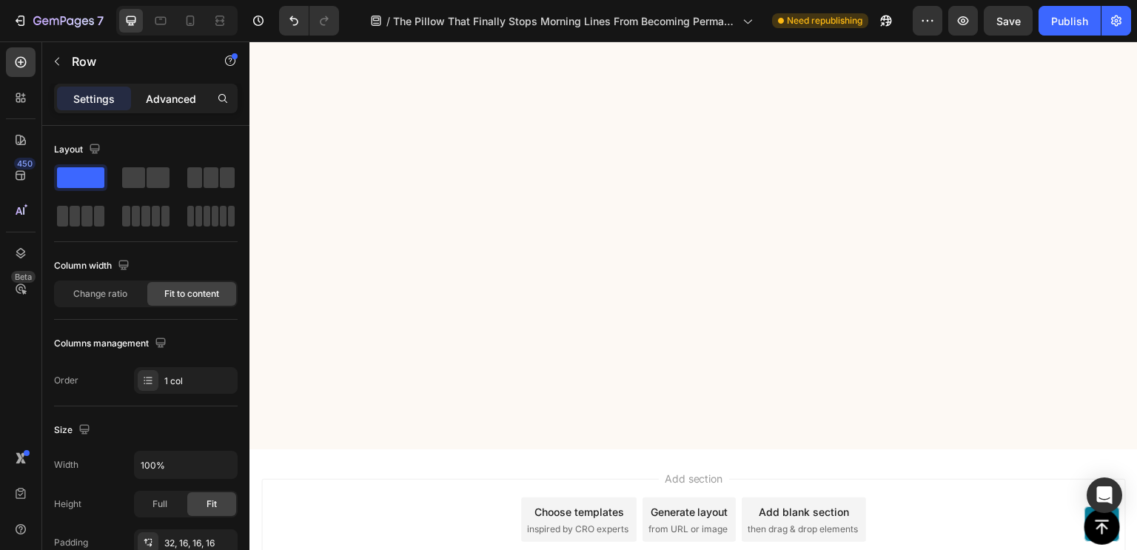
click at [173, 100] on p "Advanced" at bounding box center [171, 99] width 50 height 16
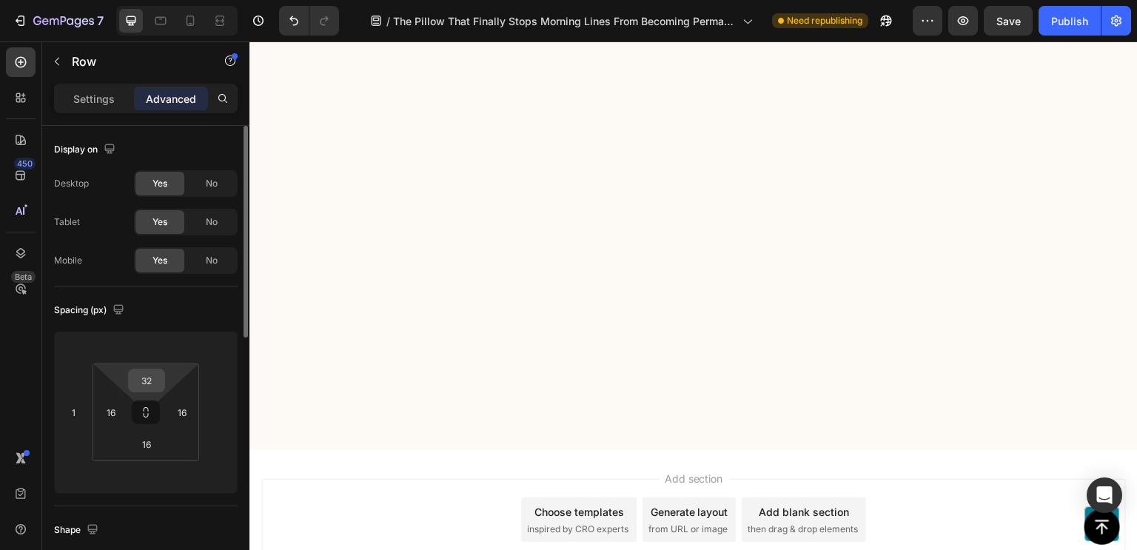
click at [155, 386] on input "32" at bounding box center [147, 380] width 30 height 22
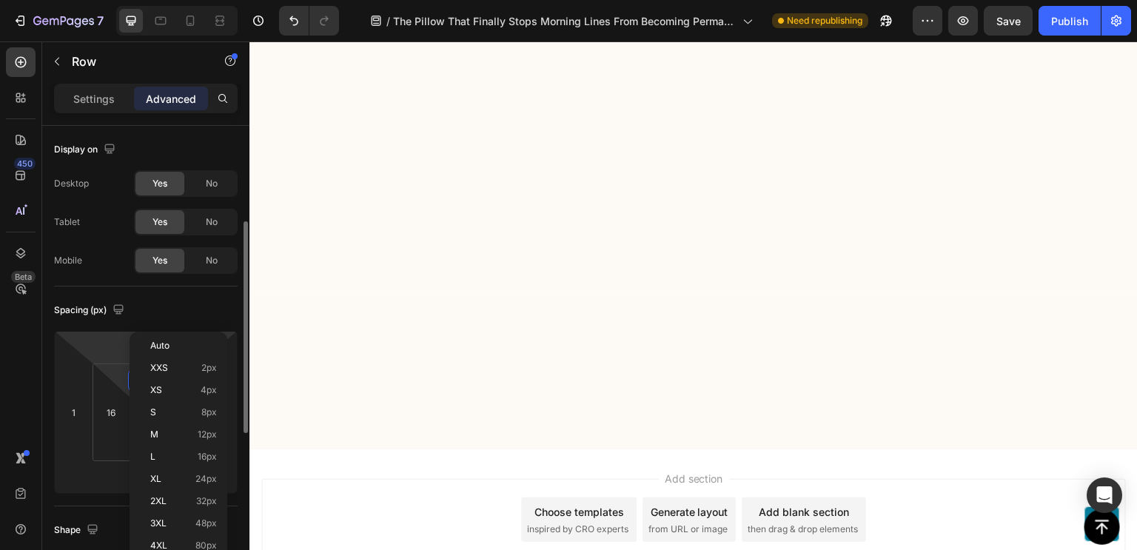
scroll to position [66, 0]
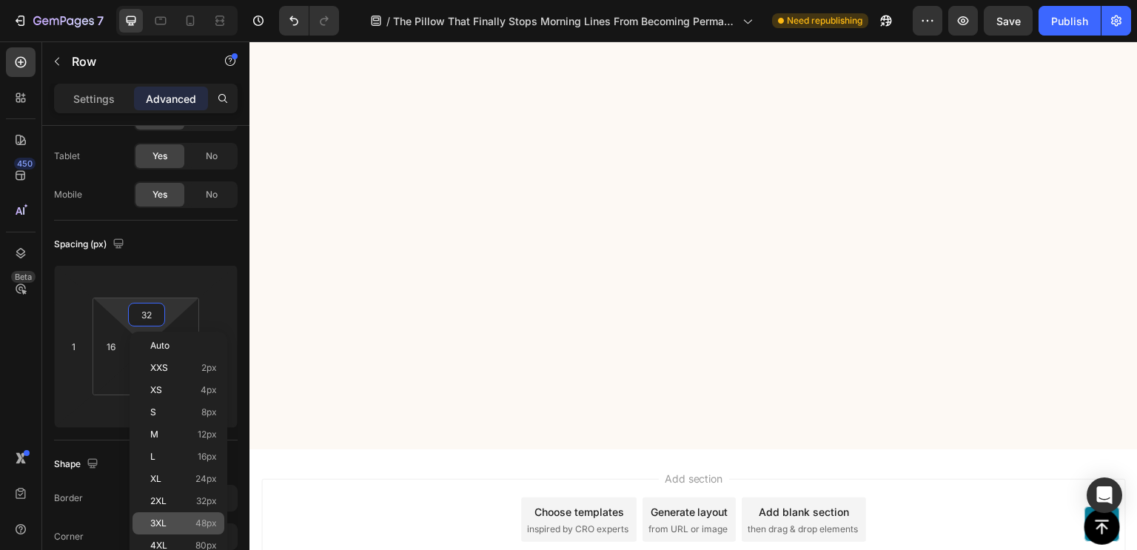
click at [175, 515] on div "3XL 48px" at bounding box center [179, 523] width 92 height 22
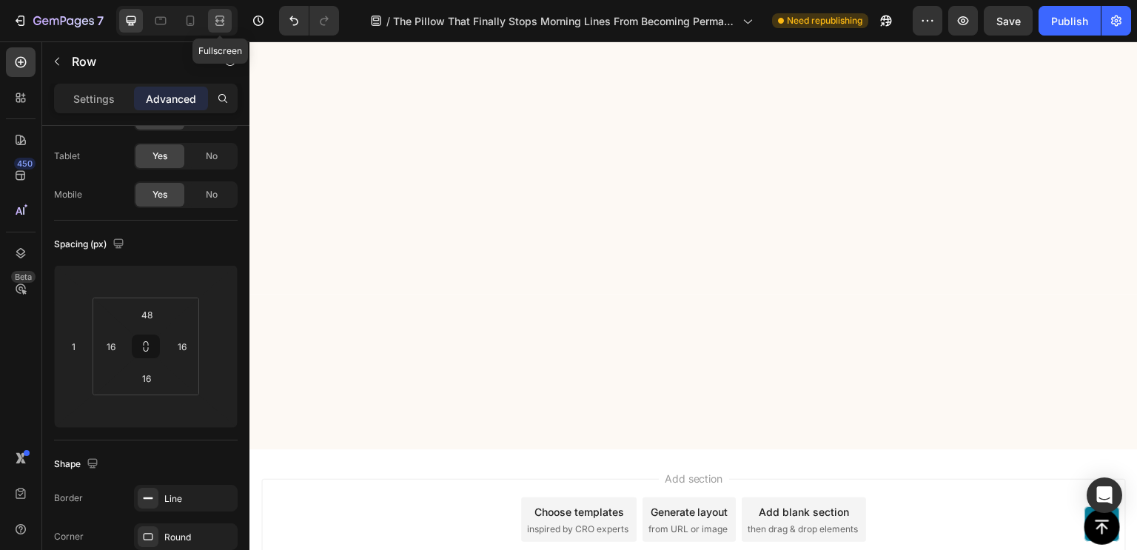
click at [218, 19] on icon at bounding box center [219, 20] width 15 height 15
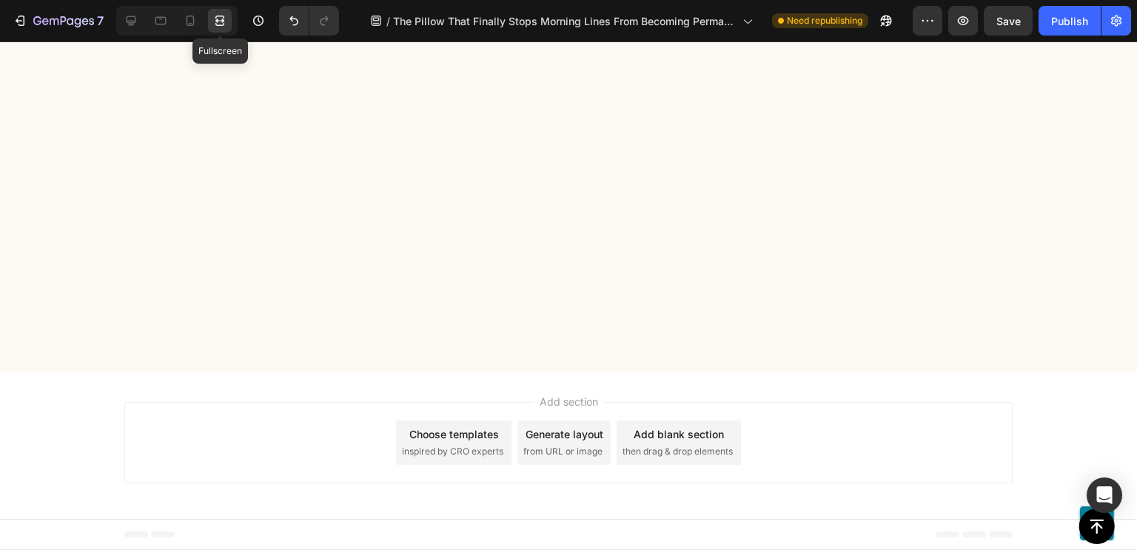
scroll to position [8131, 0]
click at [288, 21] on icon "Undo/Redo" at bounding box center [294, 20] width 15 height 15
type input "32"
click at [321, 29] on button "Undo/Redo" at bounding box center [324, 21] width 30 height 30
click at [285, 24] on button "Undo/Redo" at bounding box center [294, 21] width 30 height 30
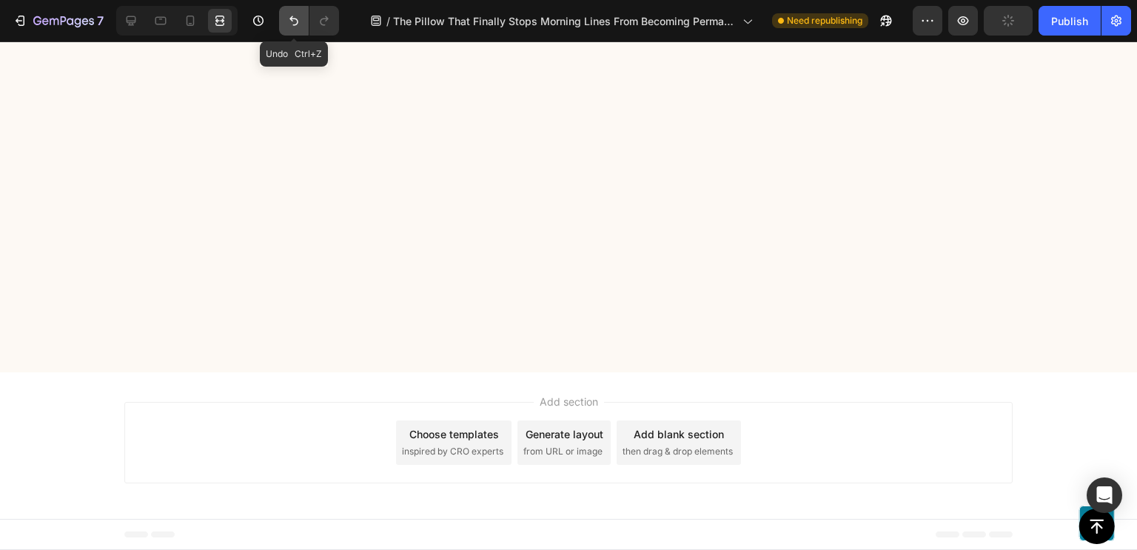
type input "32"
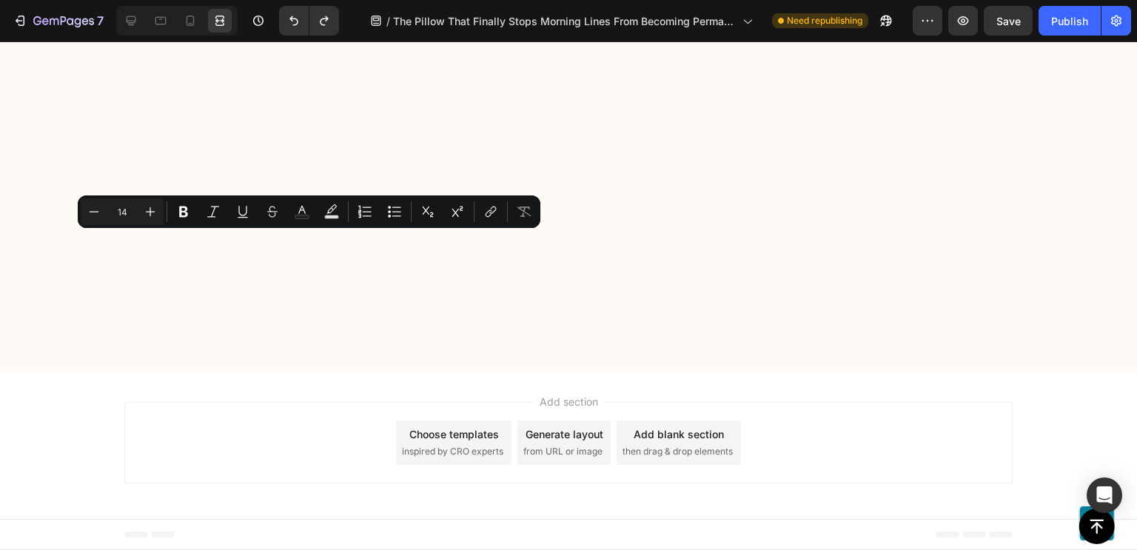
copy p ""Honestly thought this was complete BS. A pillow for wrinkles? But my [MEDICAL_…"
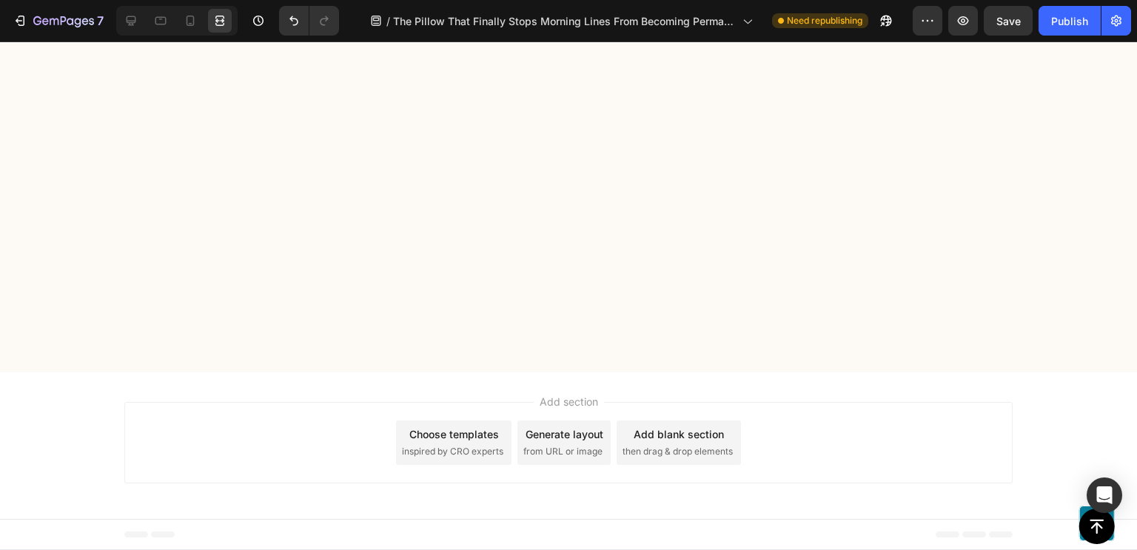
drag, startPoint x: 320, startPoint y: 313, endPoint x: 423, endPoint y: 451, distance: 172.3
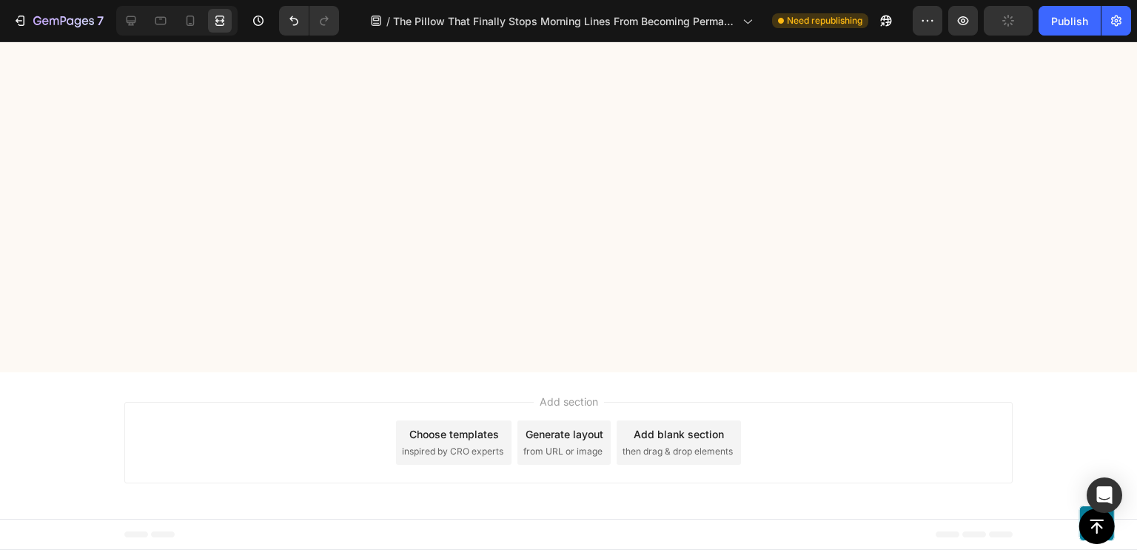
click at [136, 26] on icon at bounding box center [131, 20] width 15 height 15
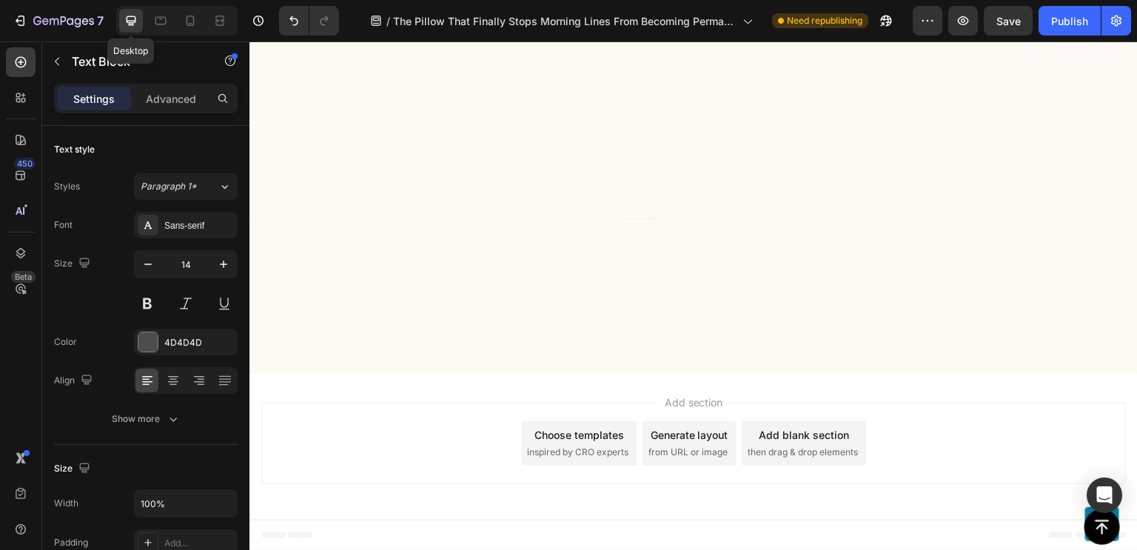
scroll to position [8221, 0]
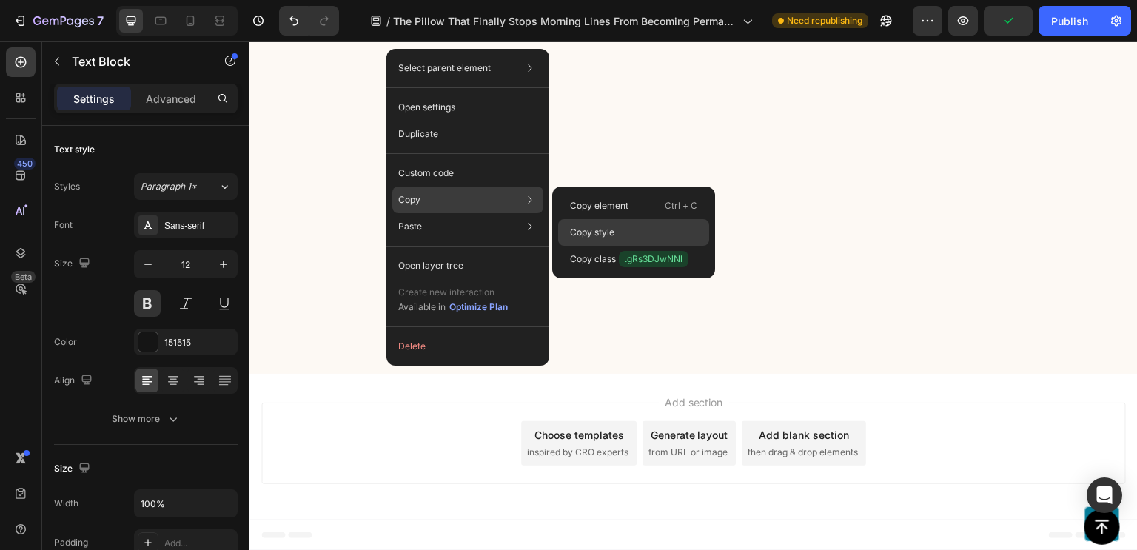
click at [574, 231] on p "Copy style" at bounding box center [592, 232] width 44 height 13
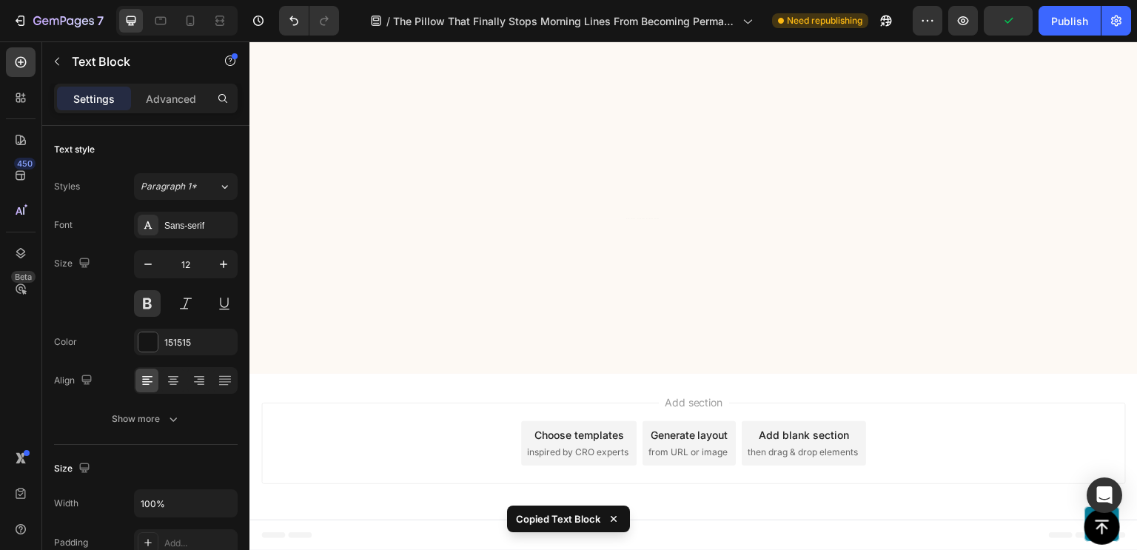
type input "12"
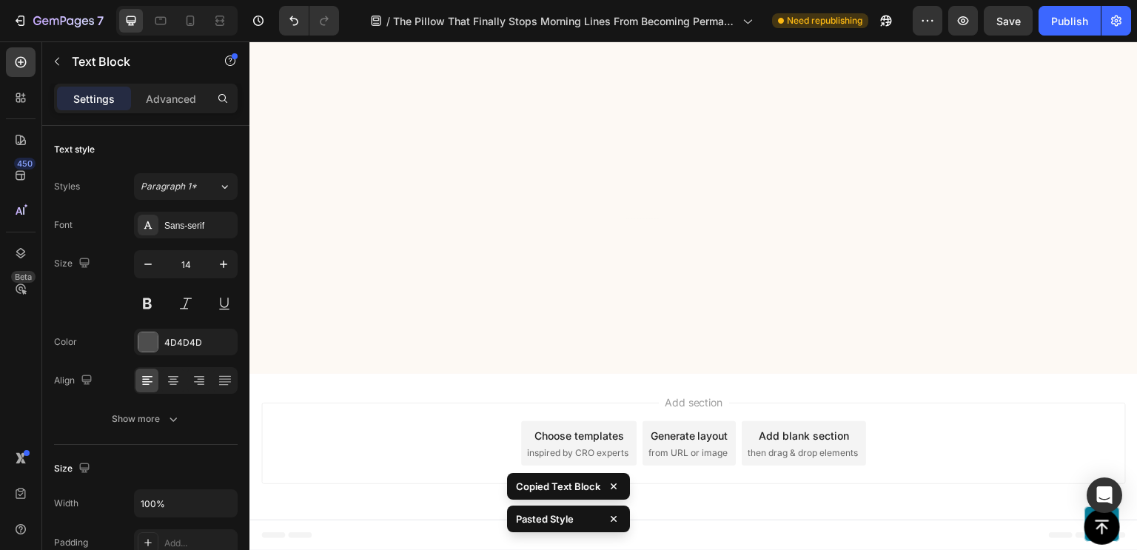
type input "12"
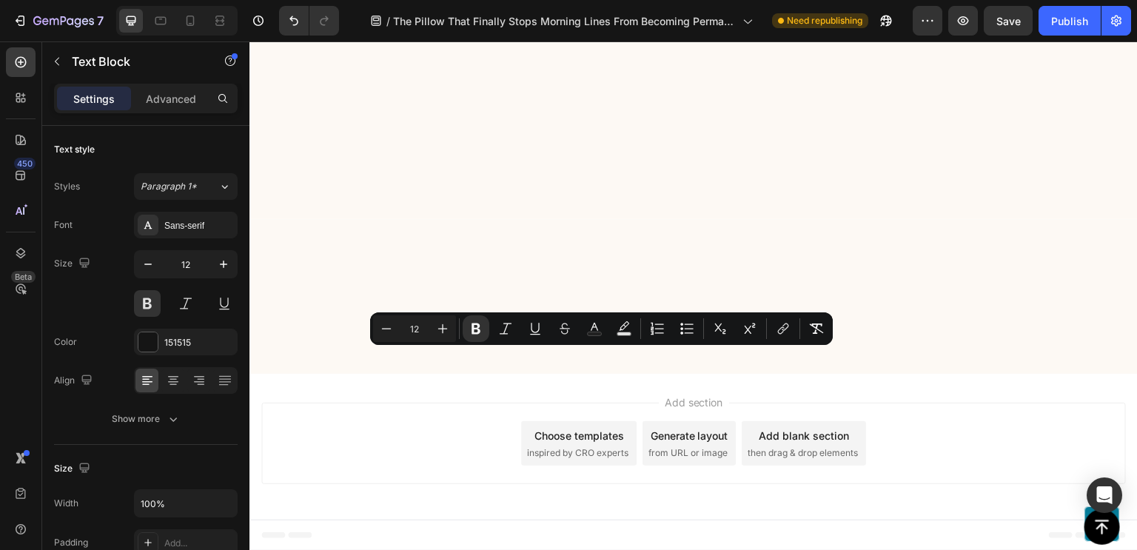
scroll to position [8551, 0]
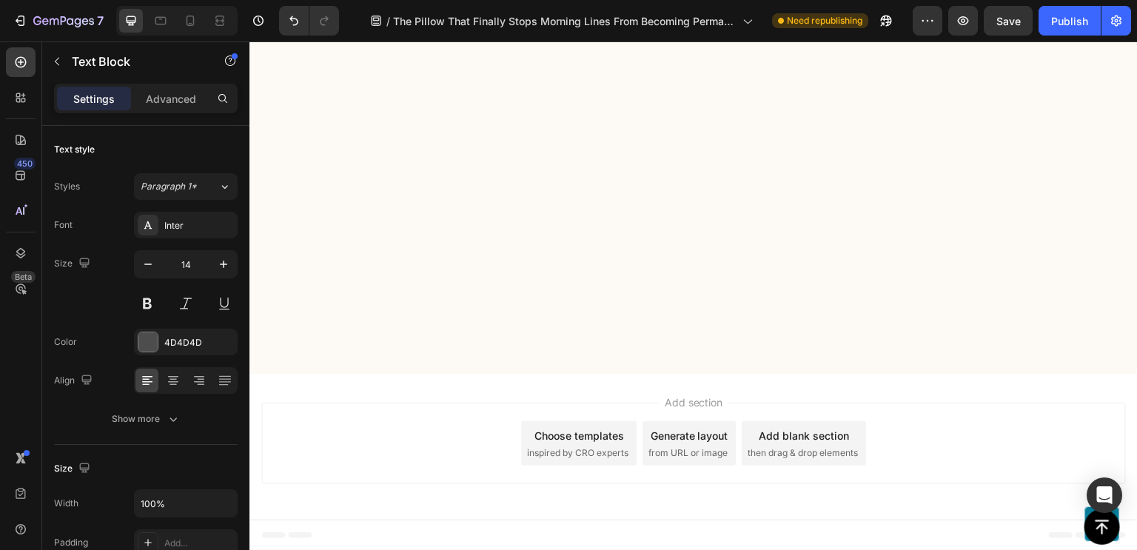
scroll to position [8541, 0]
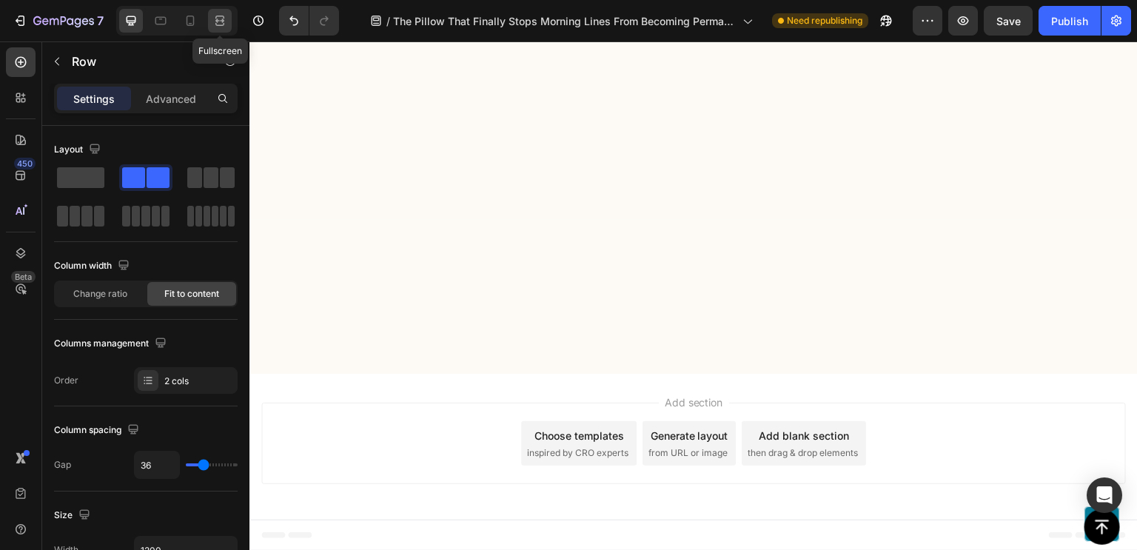
click at [220, 20] on icon at bounding box center [222, 21] width 4 height 4
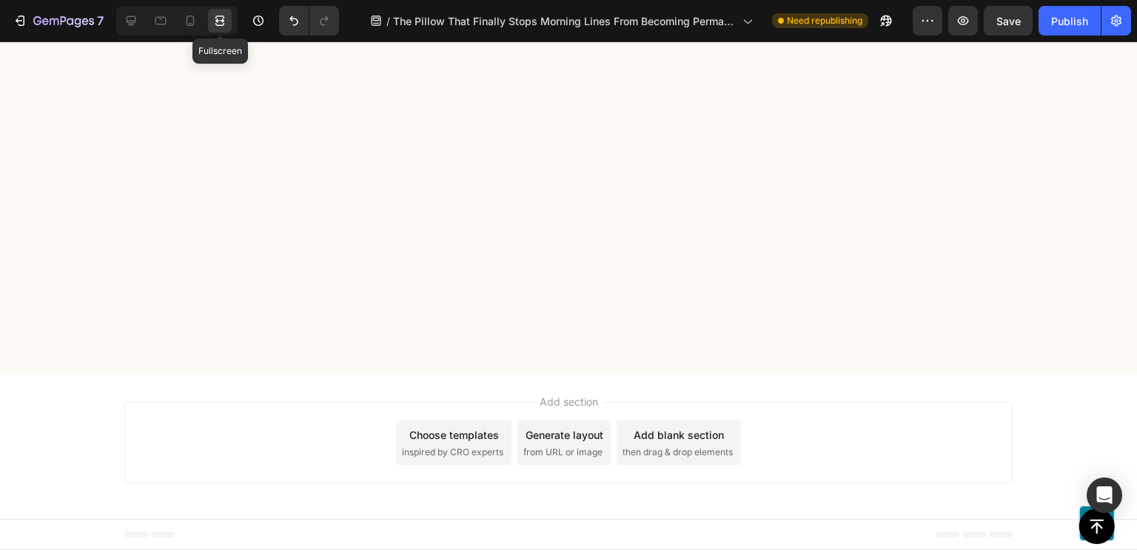
scroll to position [8543, 0]
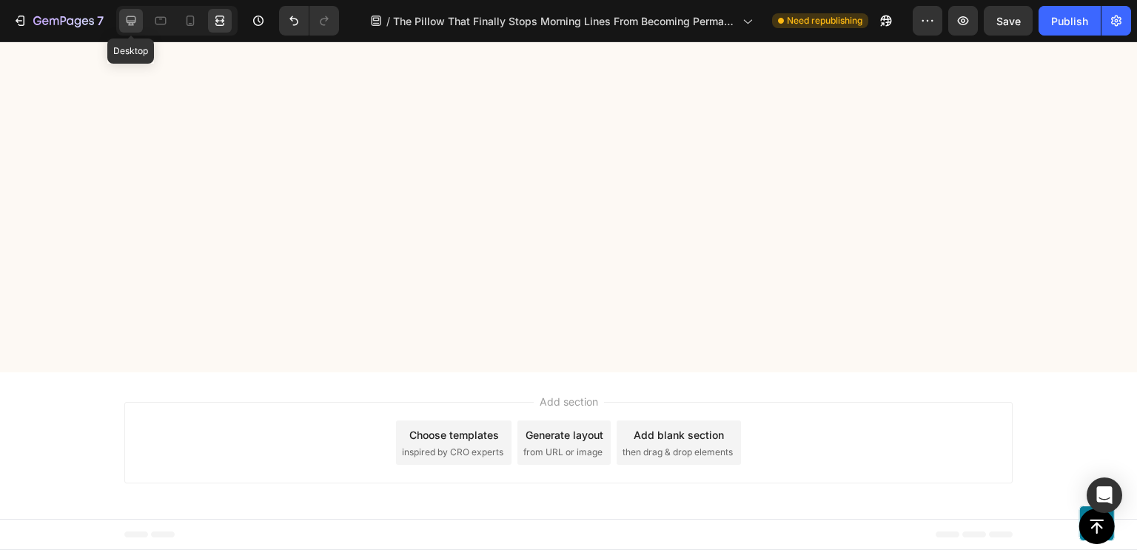
click at [129, 17] on icon at bounding box center [131, 20] width 15 height 15
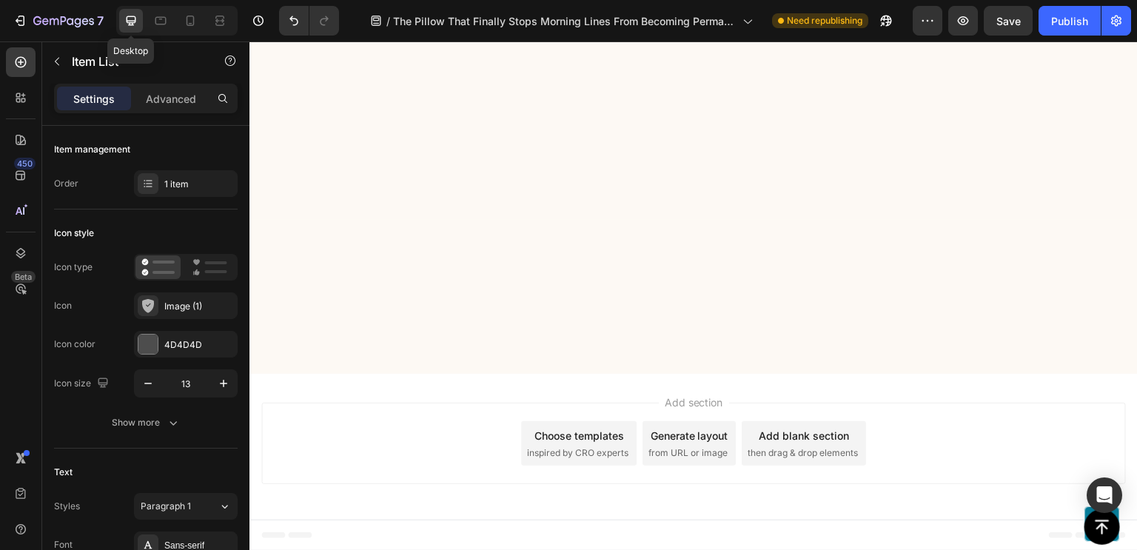
scroll to position [8534, 0]
click at [183, 97] on p "Advanced" at bounding box center [171, 99] width 50 height 16
type input "100%"
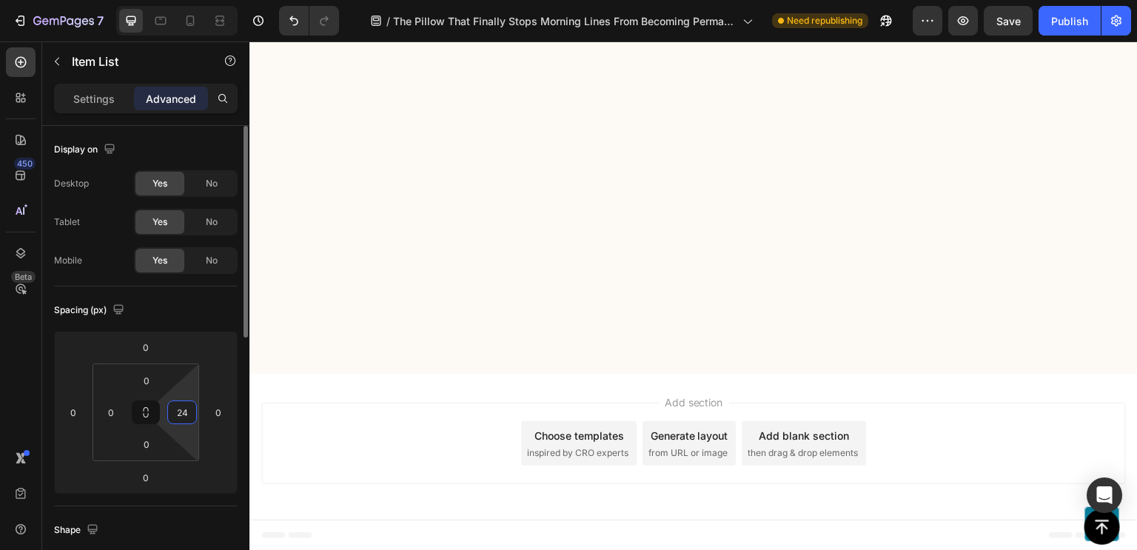
click at [192, 413] on input "24" at bounding box center [182, 412] width 22 height 22
type input "0"
click at [187, 412] on input "24" at bounding box center [182, 412] width 22 height 22
type input "0"
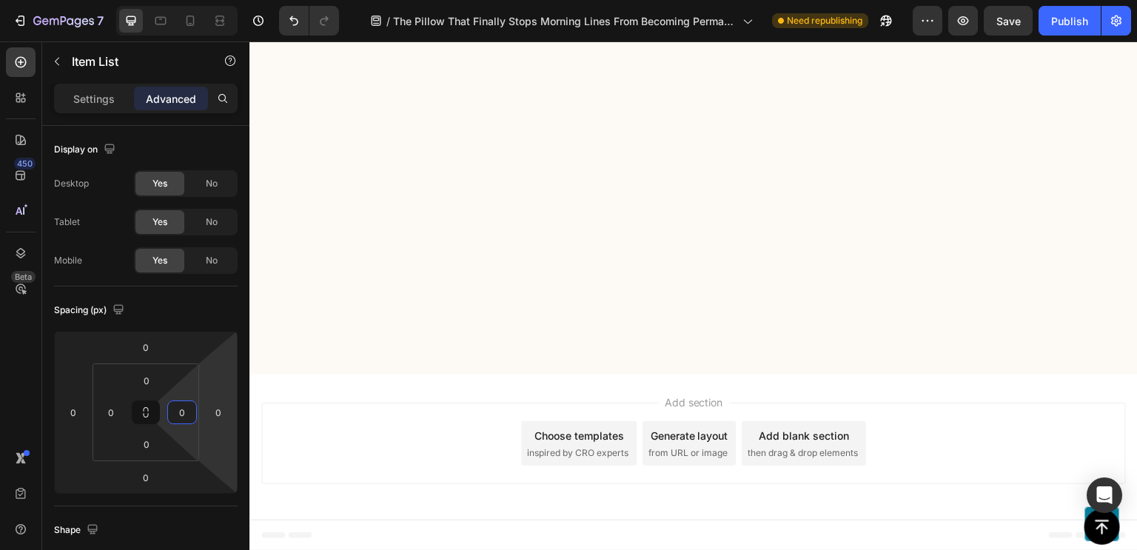
scroll to position [8504, 0]
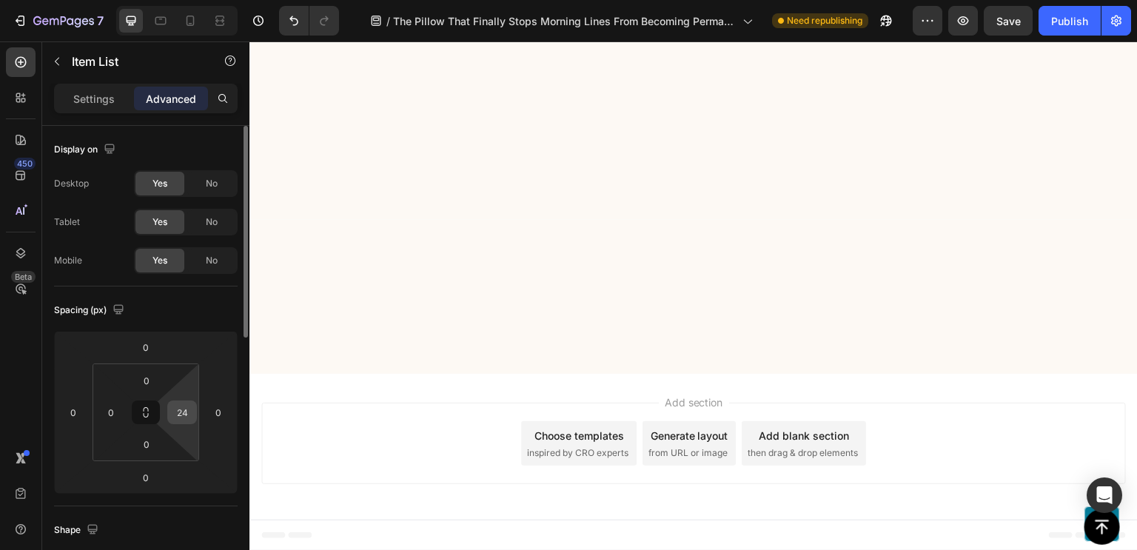
click at [175, 412] on input "24" at bounding box center [182, 412] width 22 height 22
type input "0"
click at [86, 116] on div "Settings Advanced" at bounding box center [145, 105] width 207 height 42
click at [97, 101] on p "Settings" at bounding box center [93, 99] width 41 height 16
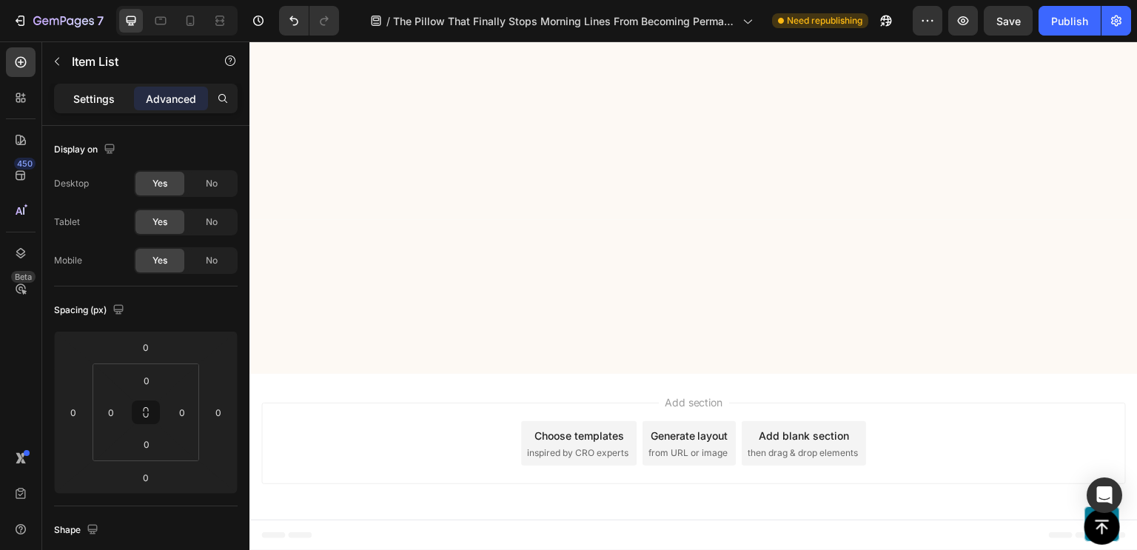
type input "1"
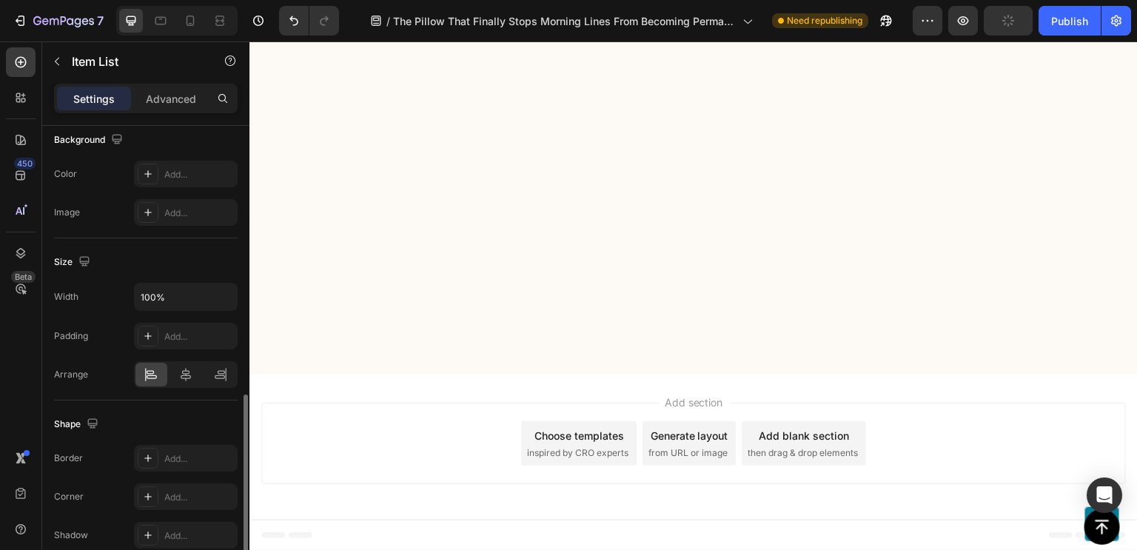
scroll to position [898, 0]
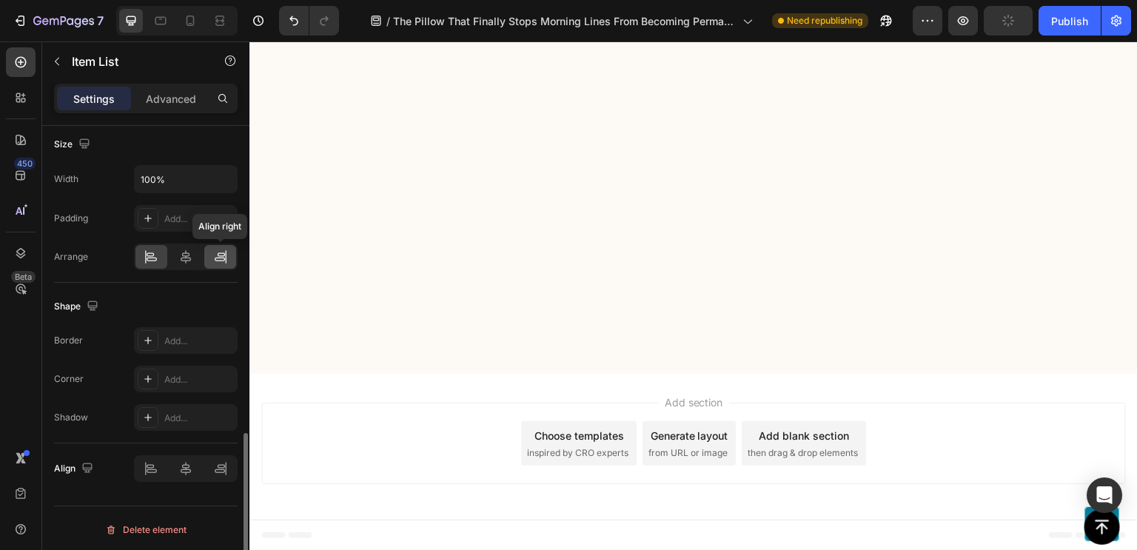
click at [218, 258] on icon at bounding box center [220, 260] width 10 height 4
click at [229, 251] on div at bounding box center [220, 257] width 32 height 24
click at [215, 253] on icon at bounding box center [220, 256] width 15 height 15
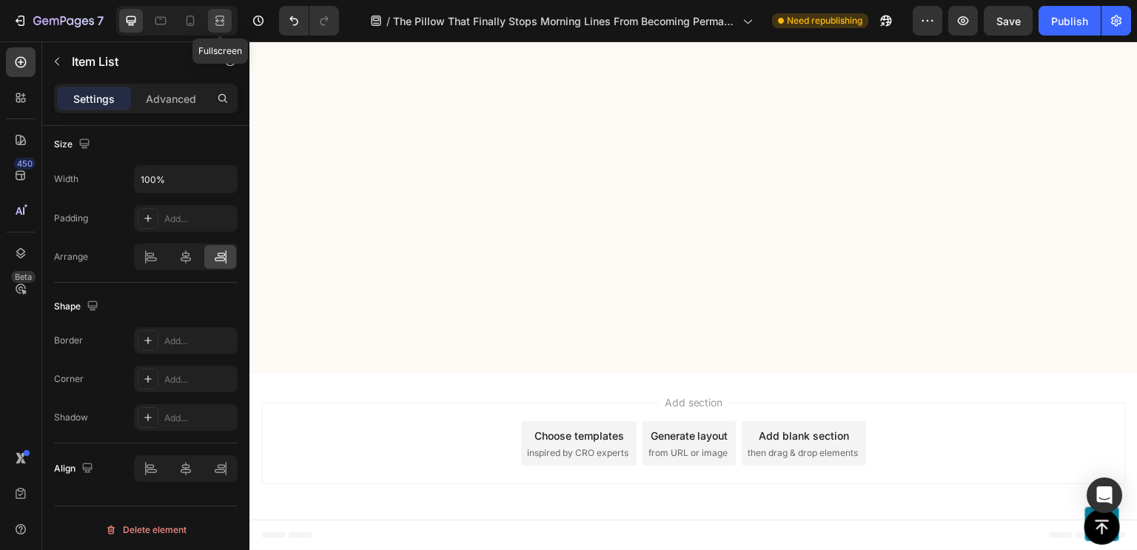
click at [218, 22] on icon at bounding box center [219, 20] width 15 height 15
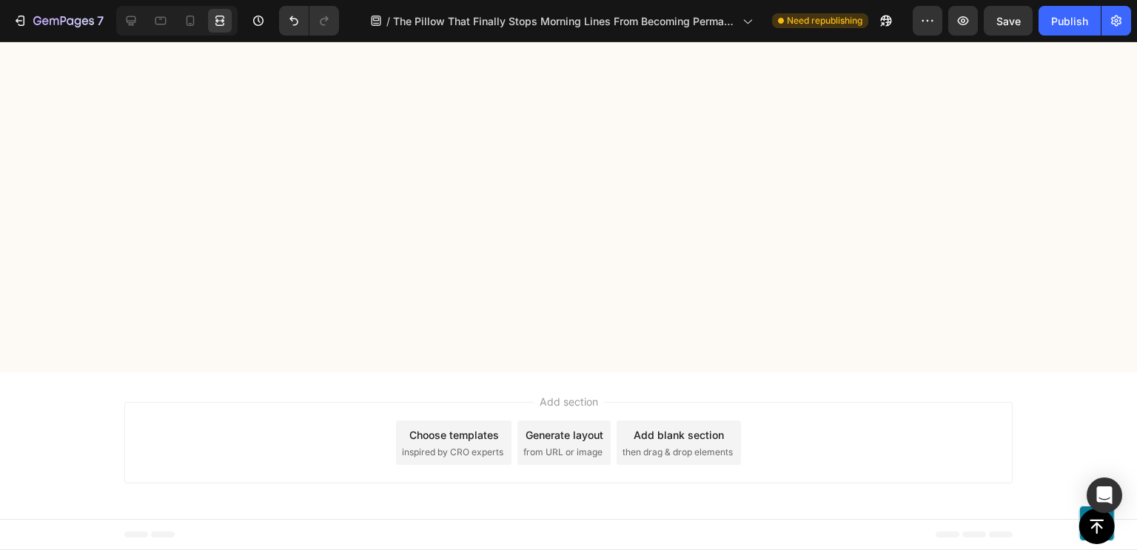
scroll to position [8443, 0]
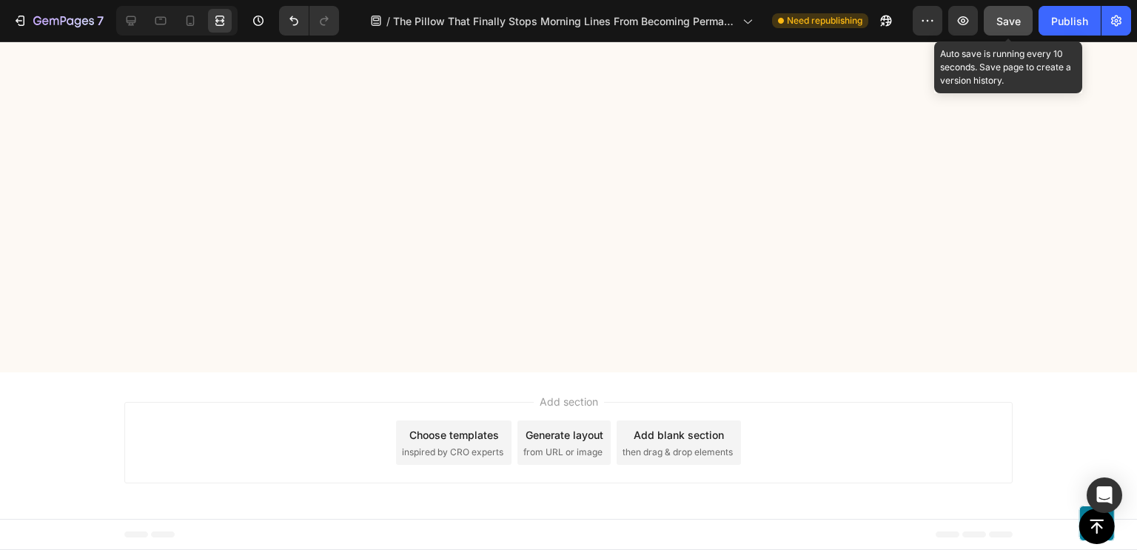
click at [1005, 23] on span "Save" at bounding box center [1008, 21] width 24 height 13
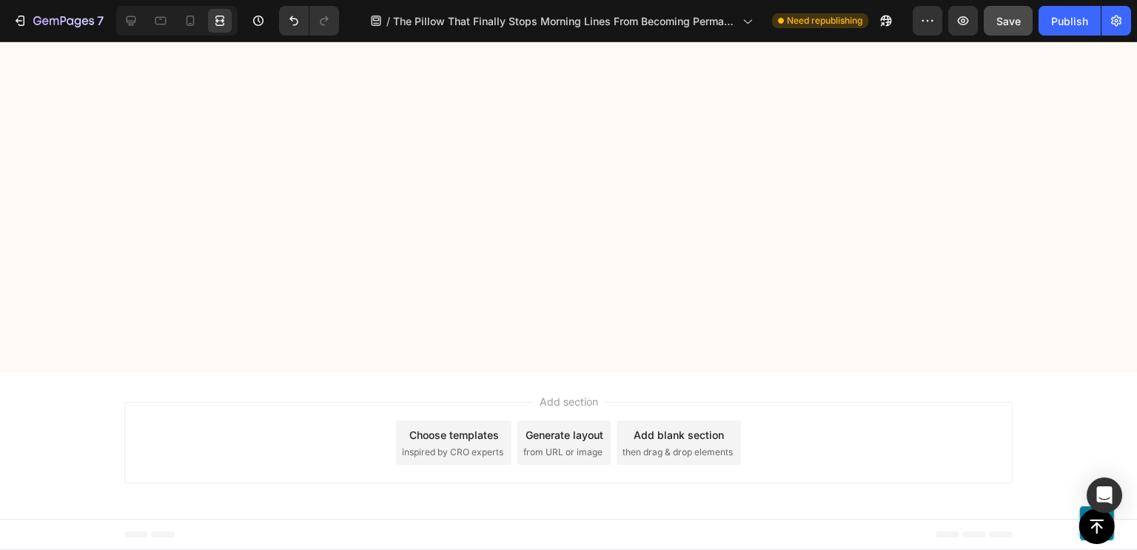
scroll to position [8126, 0]
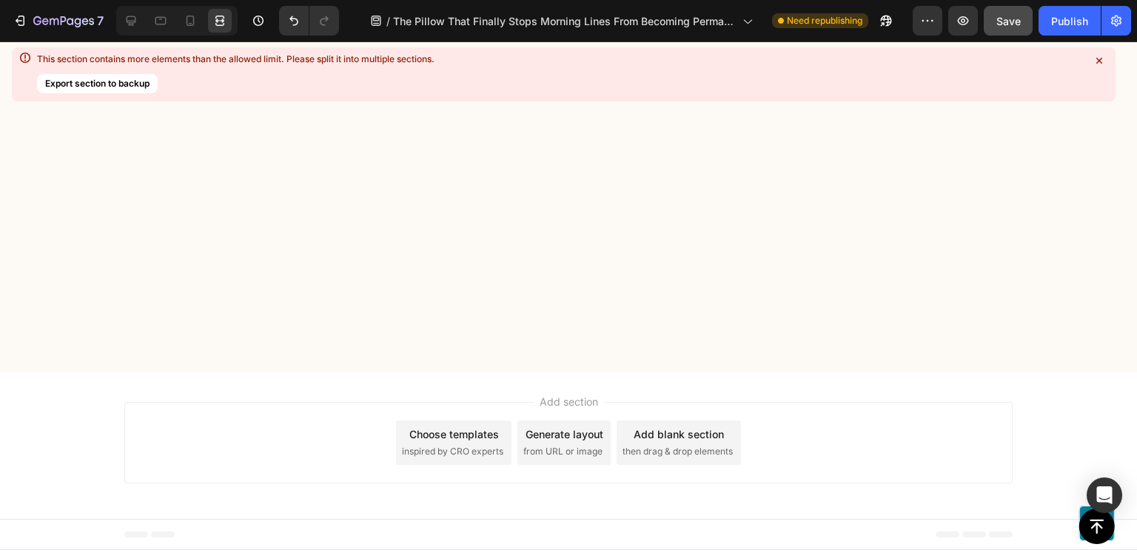
scroll to position [8504, 0]
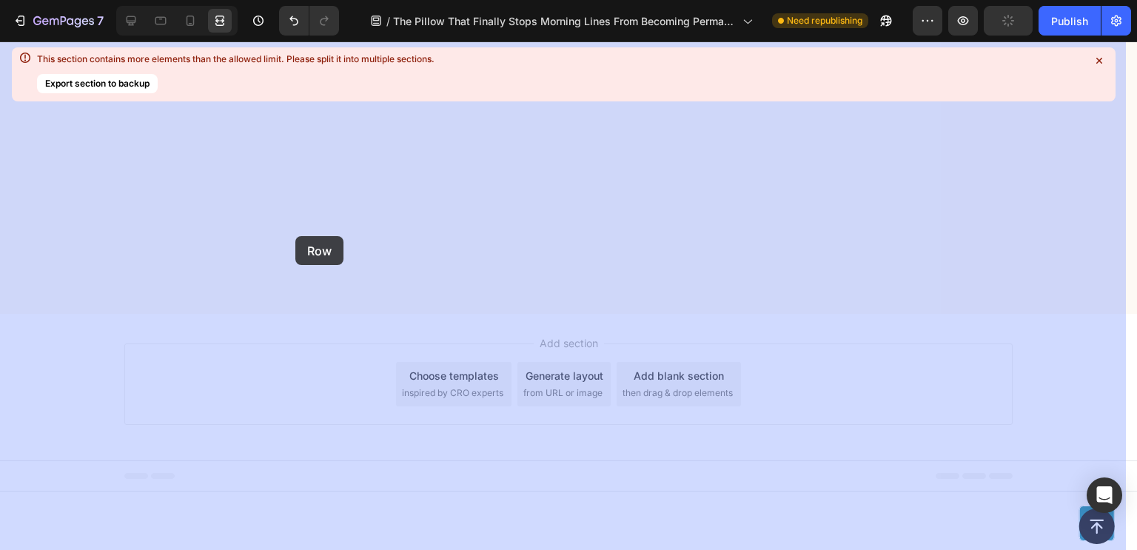
drag, startPoint x: 140, startPoint y: 112, endPoint x: 296, endPoint y: 213, distance: 186.2
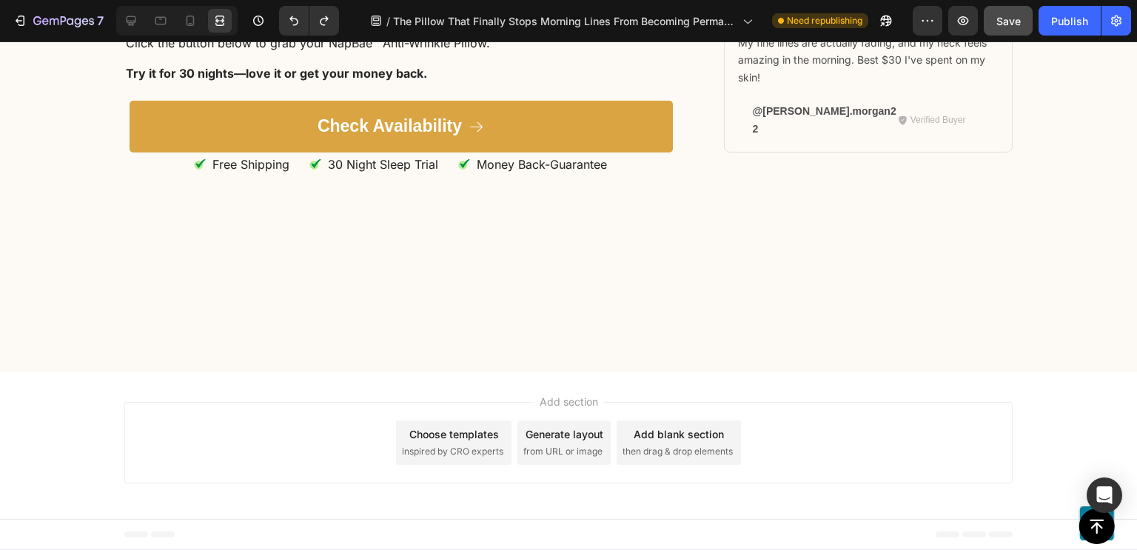
scroll to position [9254, 0]
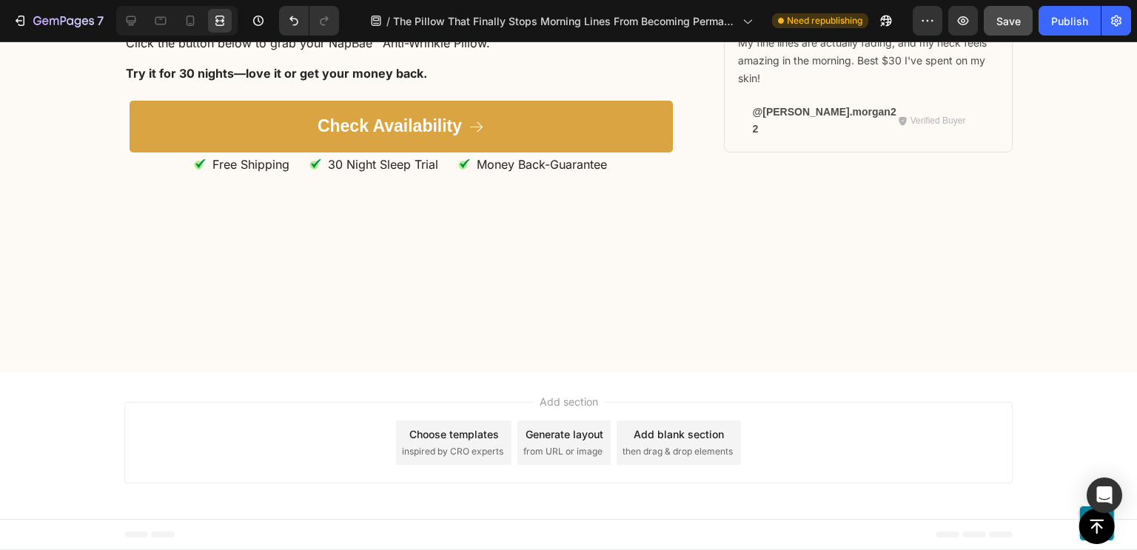
click at [134, 21] on icon at bounding box center [132, 21] width 10 height 10
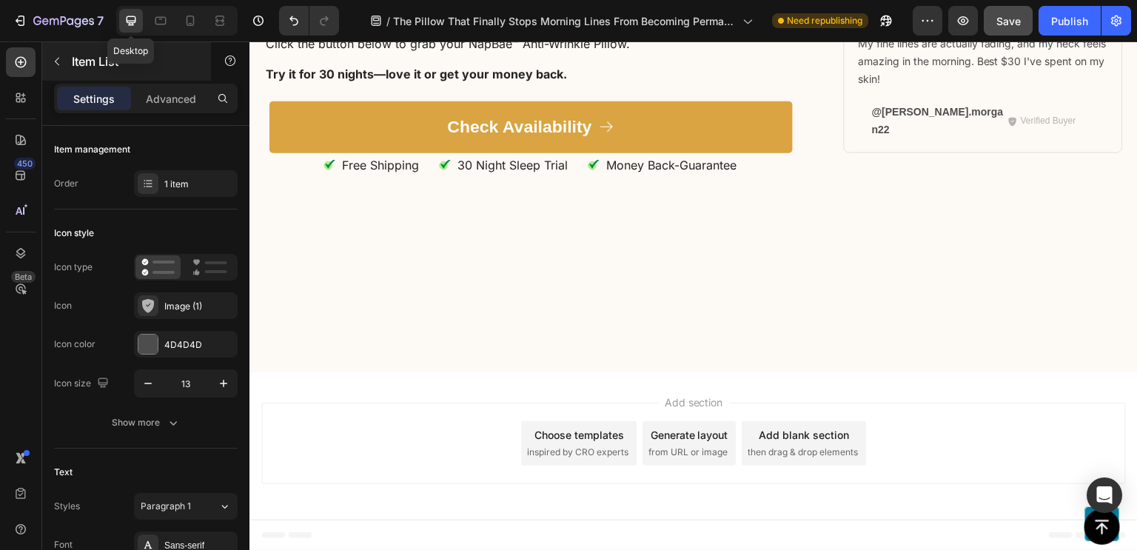
scroll to position [9352, 0]
click at [184, 88] on div "Advanced" at bounding box center [171, 99] width 74 height 24
type input "100%"
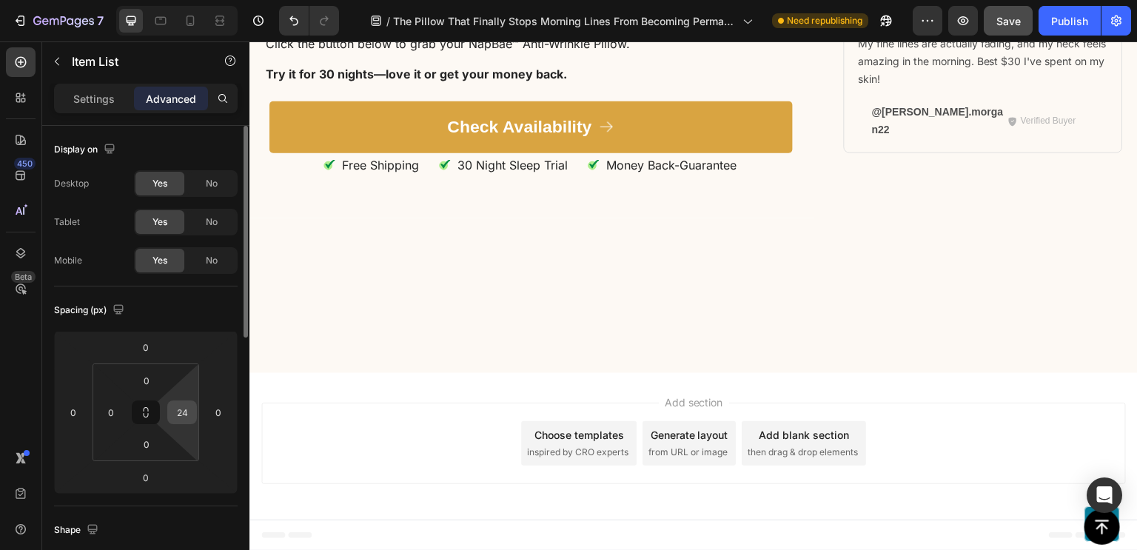
click at [194, 412] on div "24" at bounding box center [182, 413] width 30 height 24
click at [184, 418] on input "24" at bounding box center [182, 412] width 22 height 22
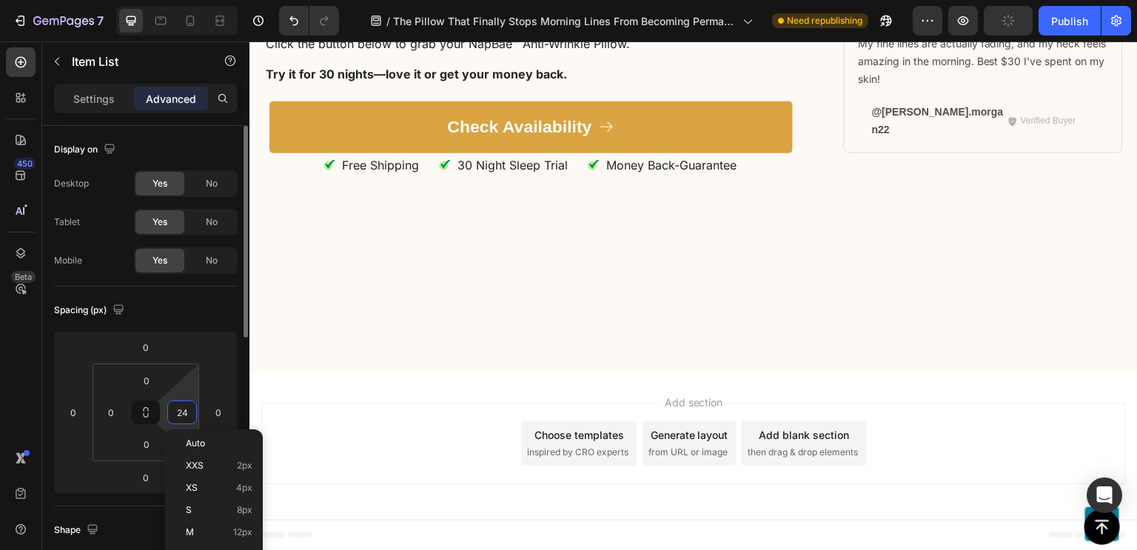
type input "0"
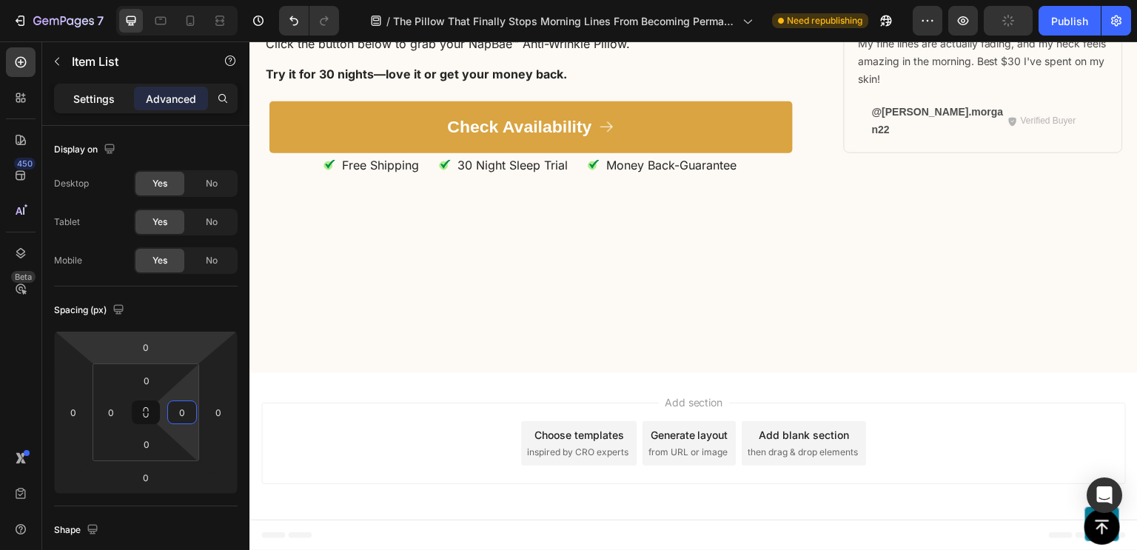
click at [97, 98] on p "Settings" at bounding box center [93, 99] width 41 height 16
type input "1"
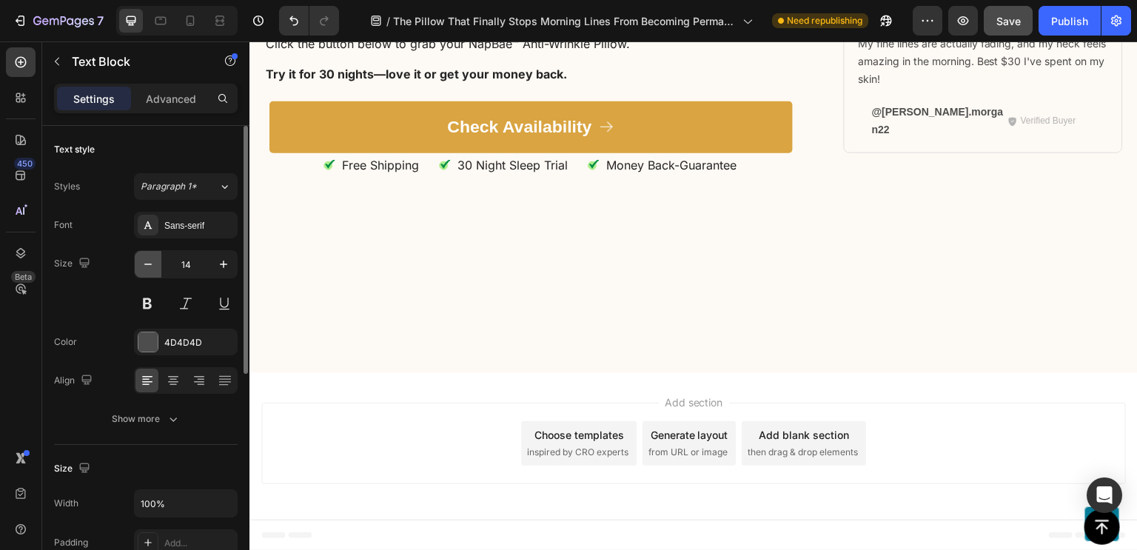
click at [150, 257] on icon "button" at bounding box center [148, 264] width 15 height 15
type input "12"
click at [224, 343] on icon "button" at bounding box center [222, 341] width 6 height 6
click at [191, 337] on div "Add..." at bounding box center [199, 342] width 70 height 13
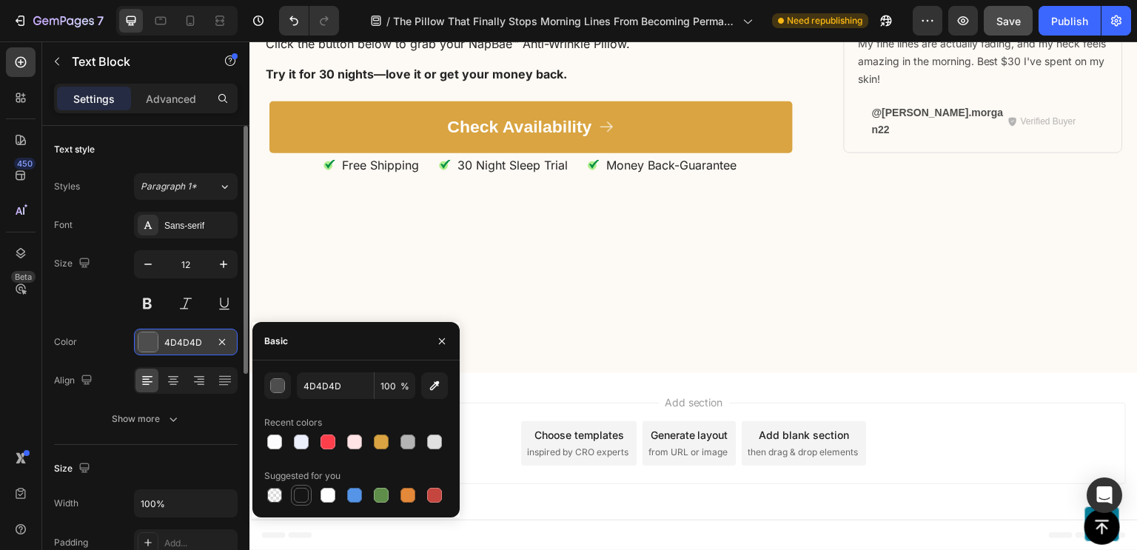
click at [303, 502] on div at bounding box center [301, 495] width 15 height 15
type input "151515"
click at [221, 27] on icon at bounding box center [219, 20] width 15 height 15
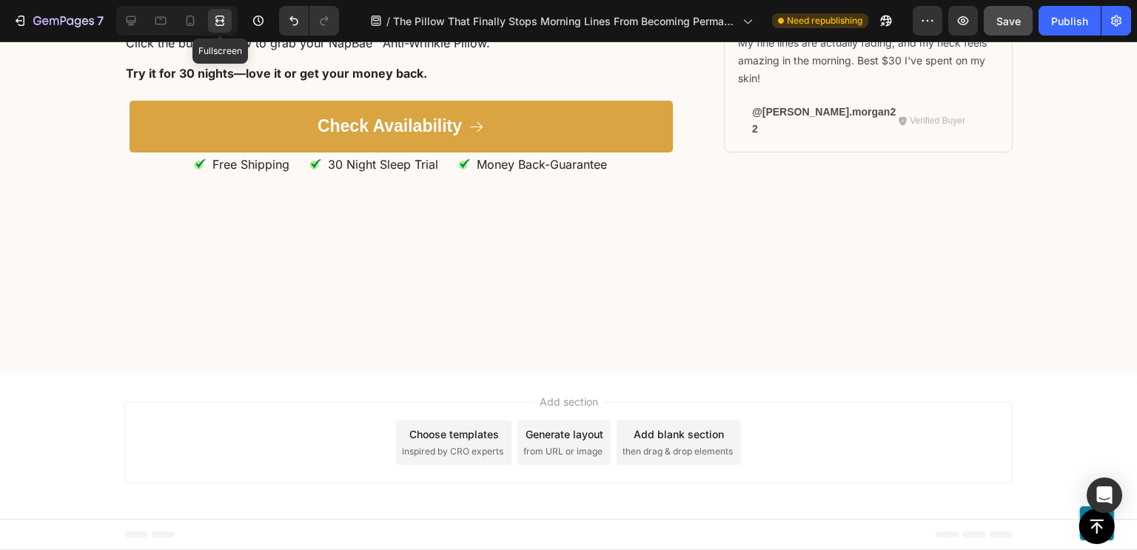
scroll to position [9337, 0]
click at [125, 13] on icon at bounding box center [131, 20] width 15 height 15
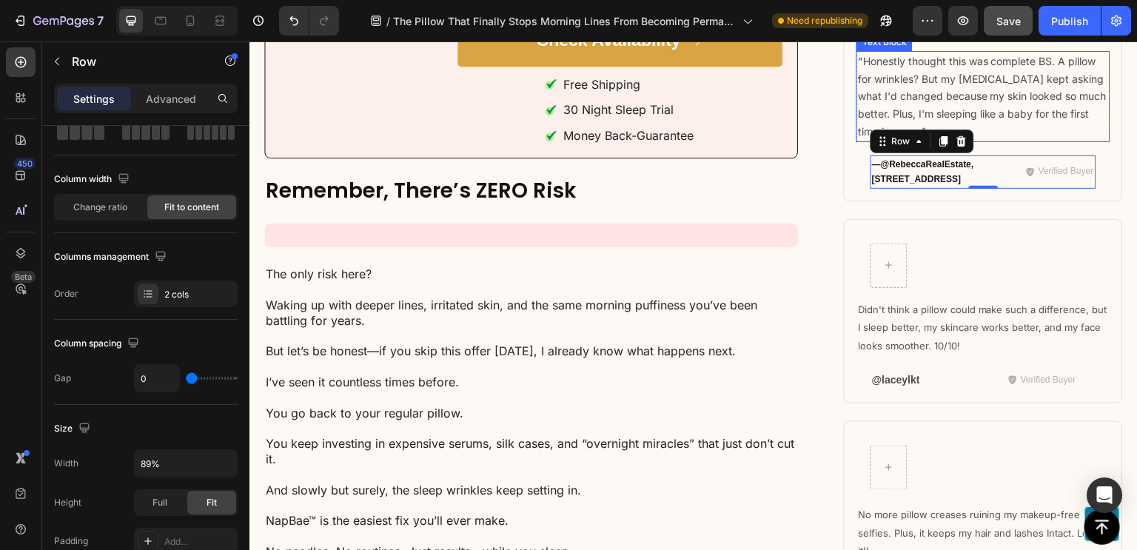
scroll to position [10744, 0]
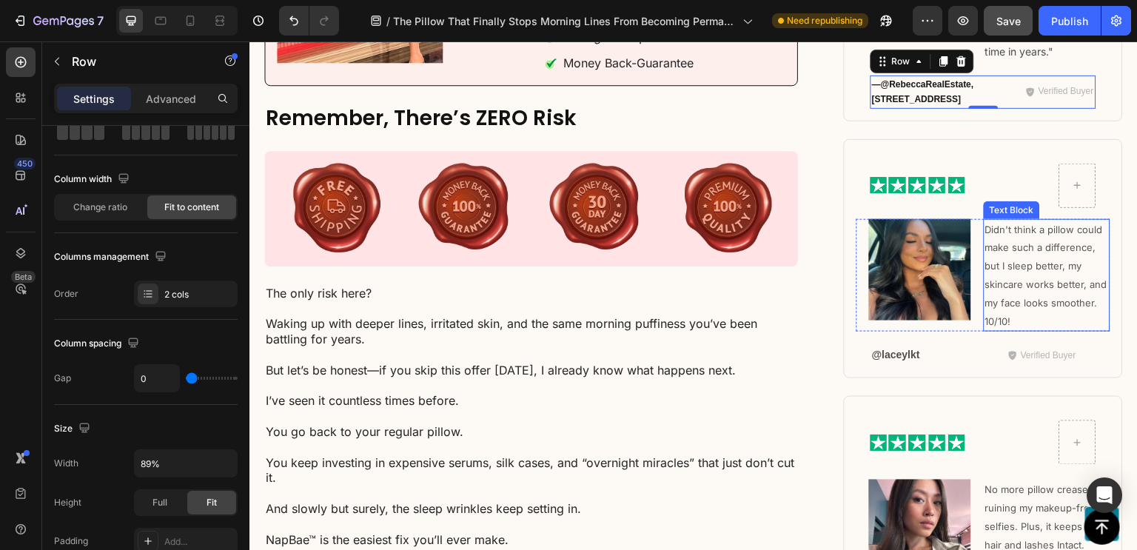
click at [1008, 230] on span "Didn't think a pillow could make such a difference, but I sleep better, my skin…" at bounding box center [1046, 276] width 122 height 104
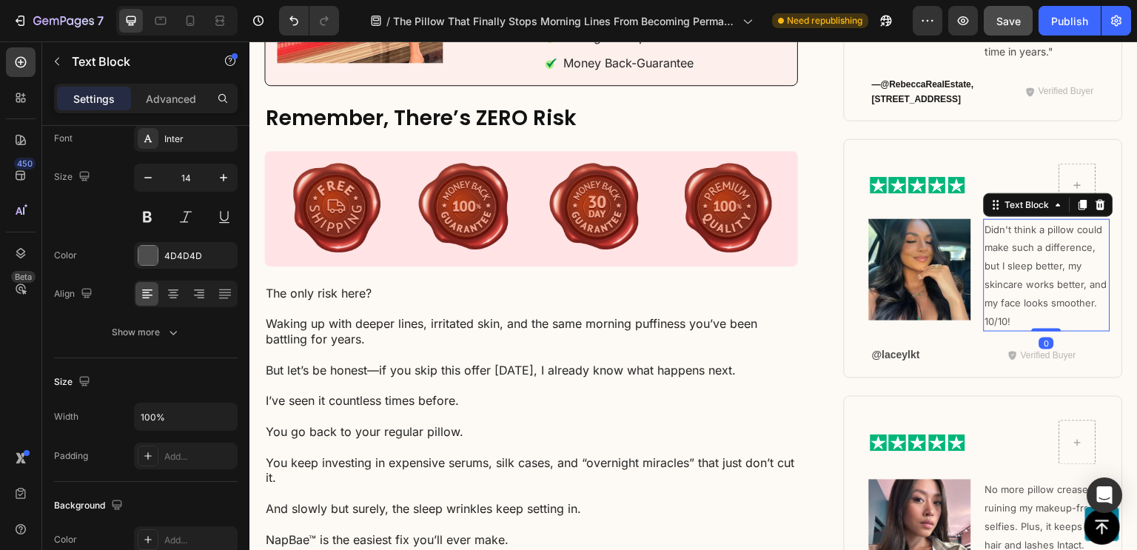
click at [1008, 230] on span "Didn't think a pillow could make such a difference, but I sleep better, my skin…" at bounding box center [1046, 276] width 122 height 104
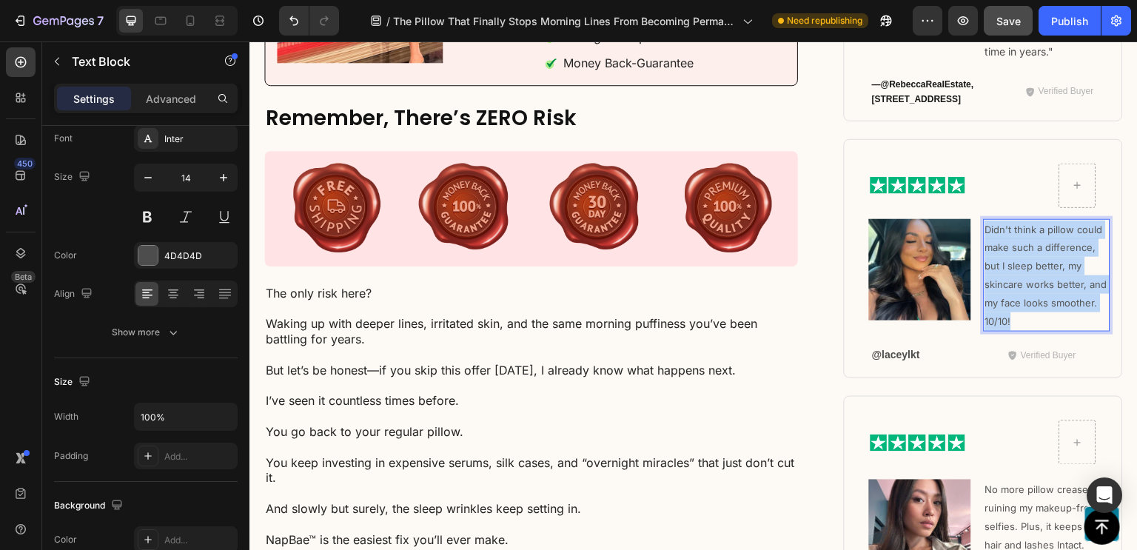
scroll to position [0, 0]
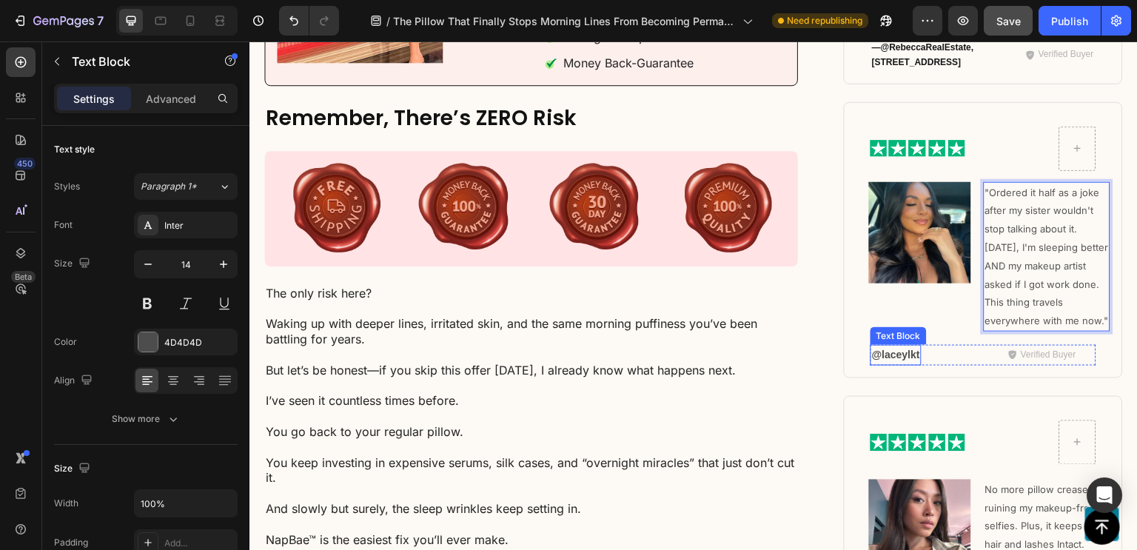
click at [883, 349] on strong "@laceylkt" at bounding box center [896, 355] width 48 height 12
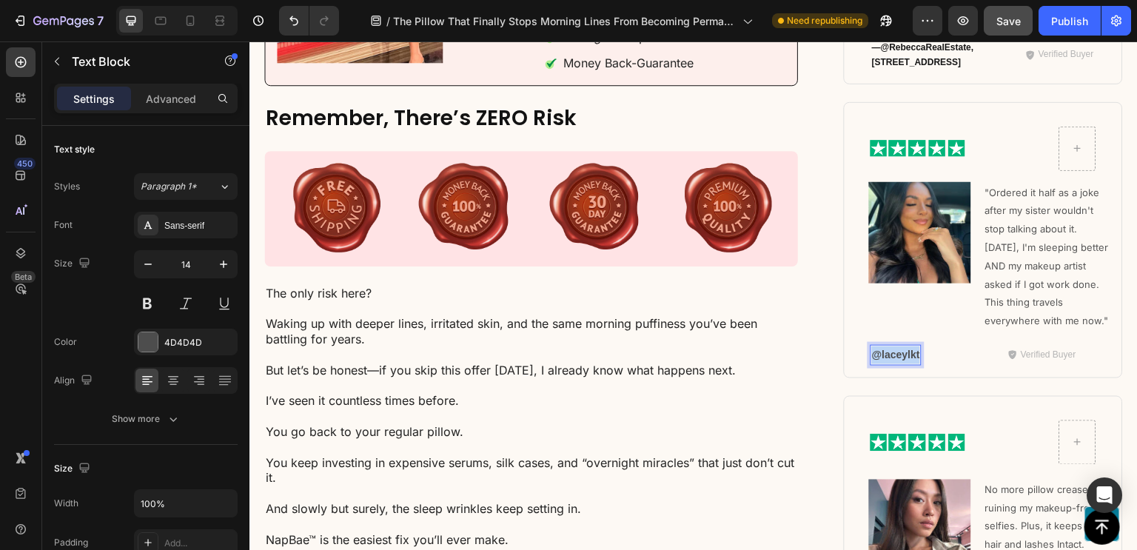
click at [883, 349] on strong "@laceylkt" at bounding box center [896, 355] width 48 height 12
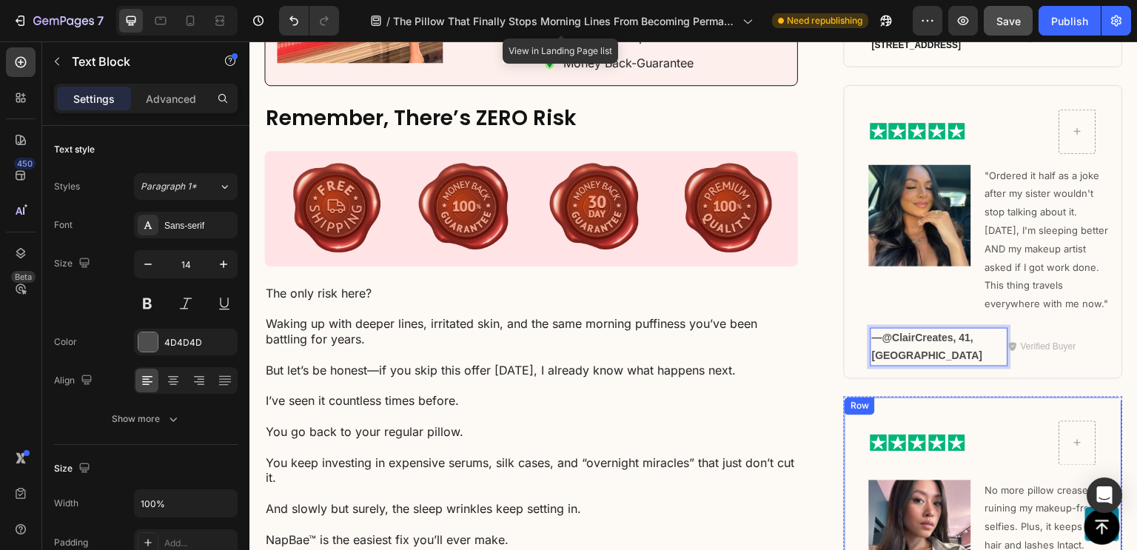
scroll to position [10951, 0]
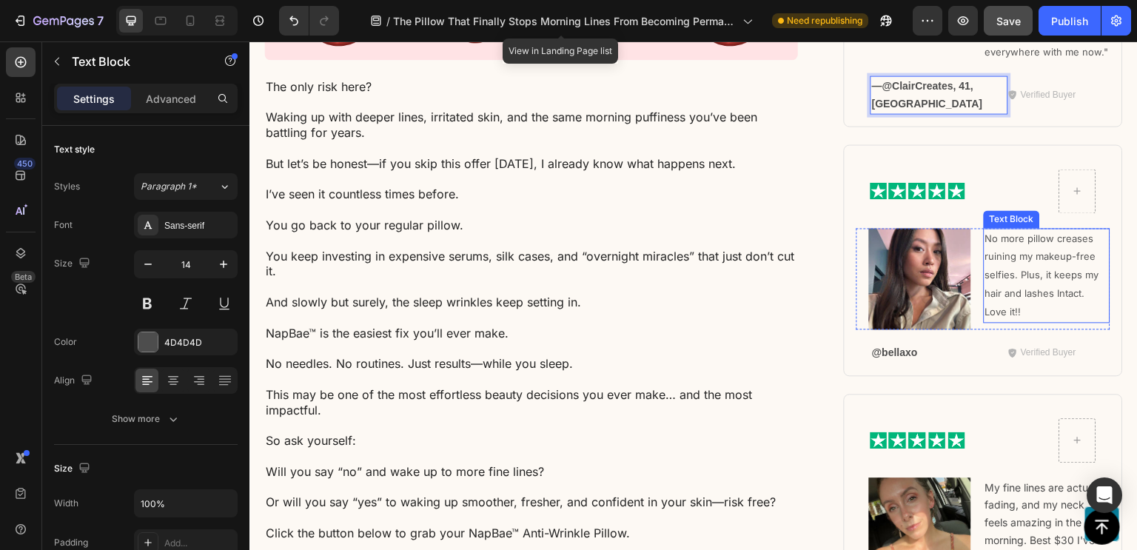
click at [1001, 279] on p "No more pillow creases ruining my makeup-free selfies. Plus, it keeps my hair a…" at bounding box center [1047, 275] width 124 height 92
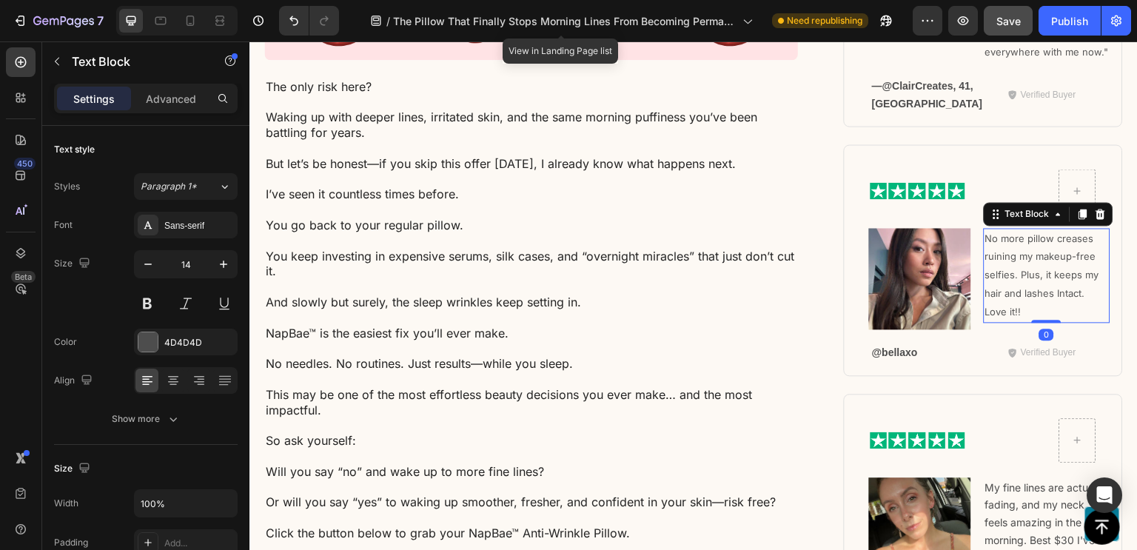
click at [1001, 279] on p "No more pillow creases ruining my makeup-free selfies. Plus, it keeps my hair a…" at bounding box center [1047, 275] width 124 height 92
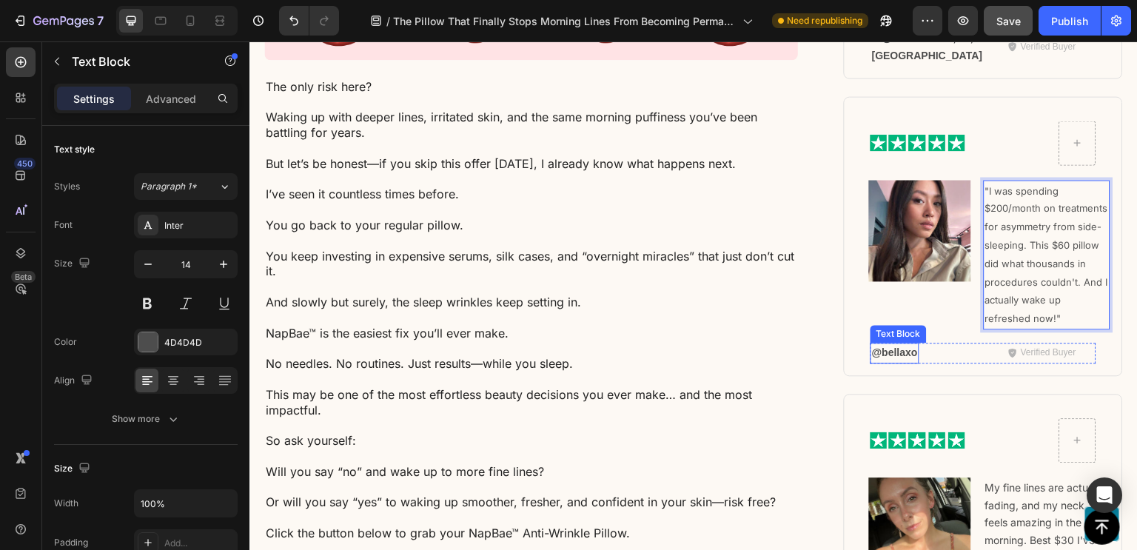
click at [895, 358] on strong "@bellaxo" at bounding box center [895, 352] width 46 height 12
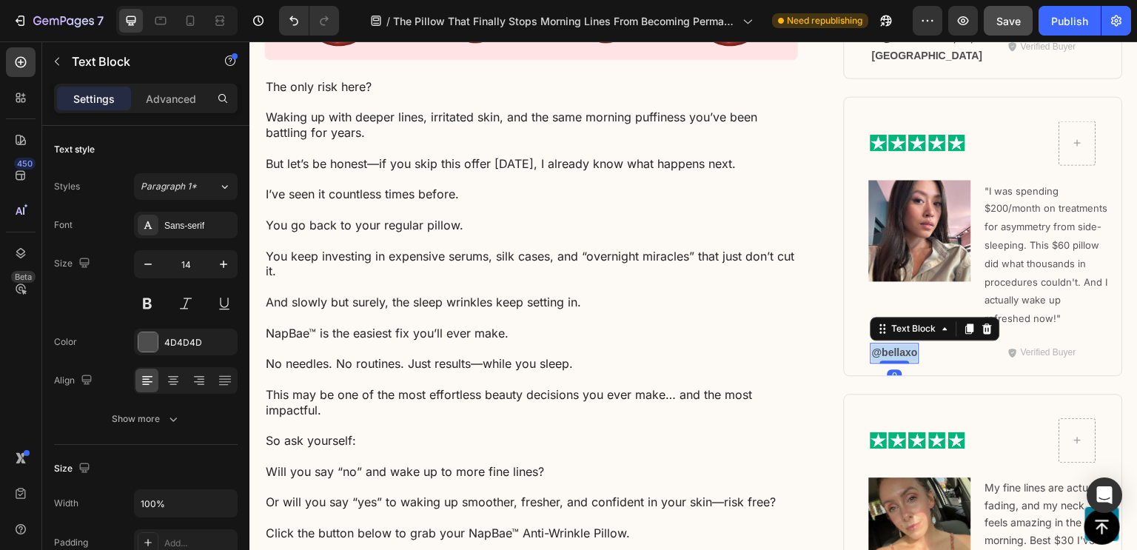
click at [895, 358] on strong "@bellaxo" at bounding box center [895, 352] width 46 height 12
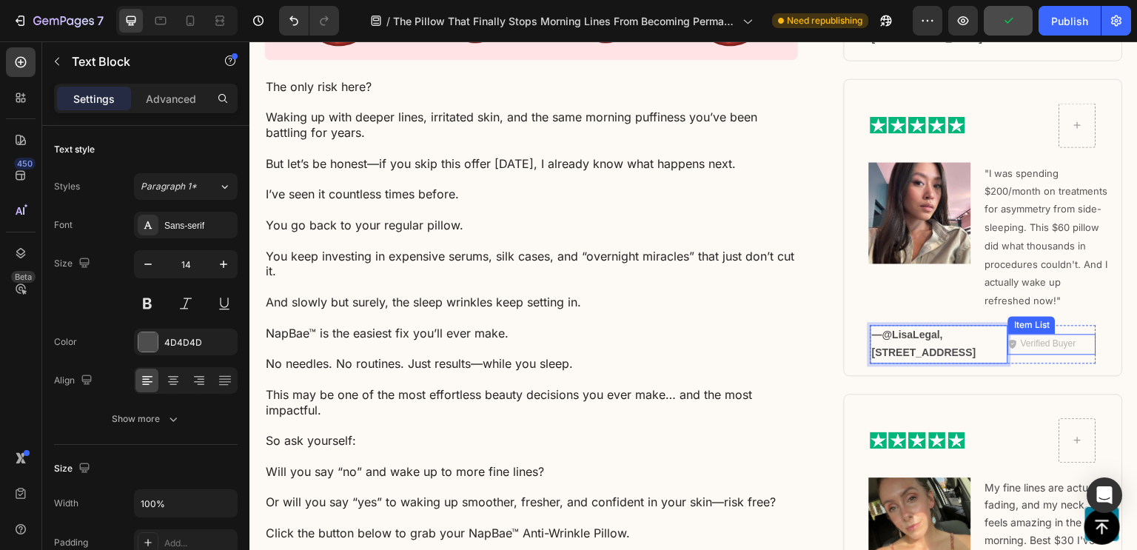
scroll to position [11140, 0]
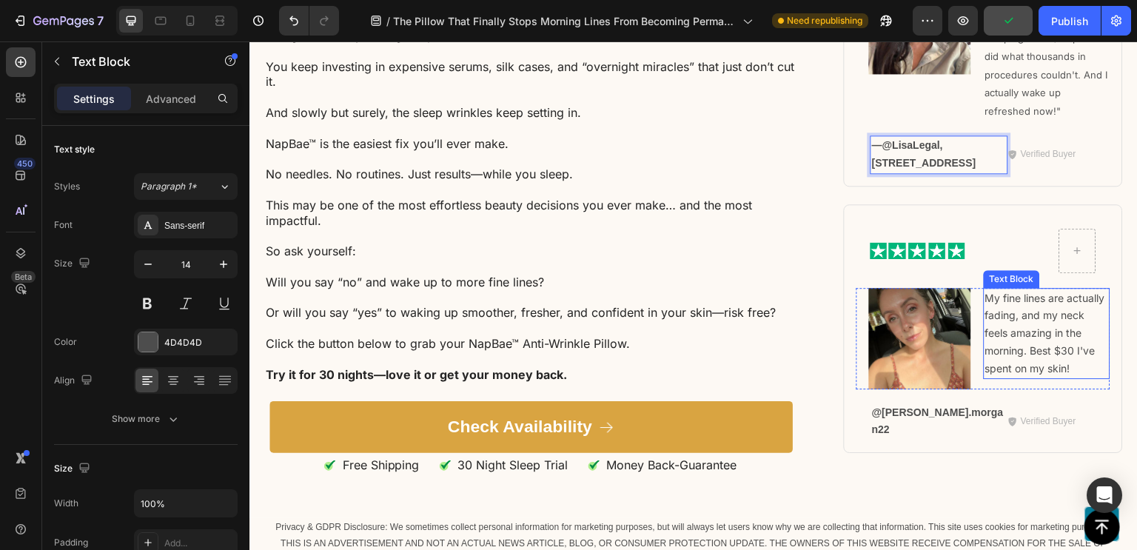
click at [1009, 360] on p "My fine lines are actually fading, and my neck feels amazing in the morning. Be…" at bounding box center [1047, 333] width 124 height 88
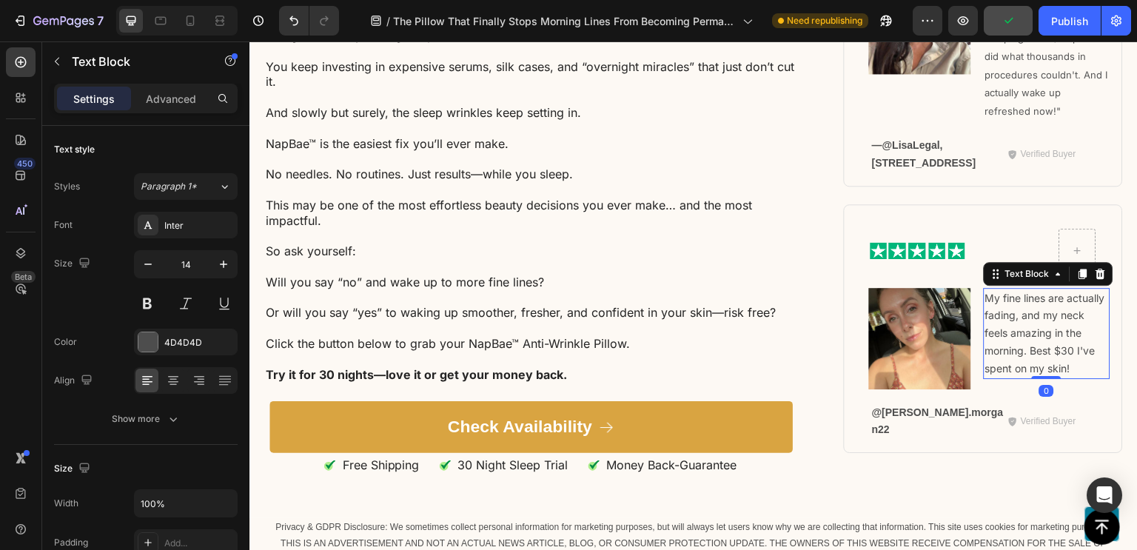
click at [1009, 360] on p "My fine lines are actually fading, and my neck feels amazing in the morning. Be…" at bounding box center [1047, 333] width 124 height 88
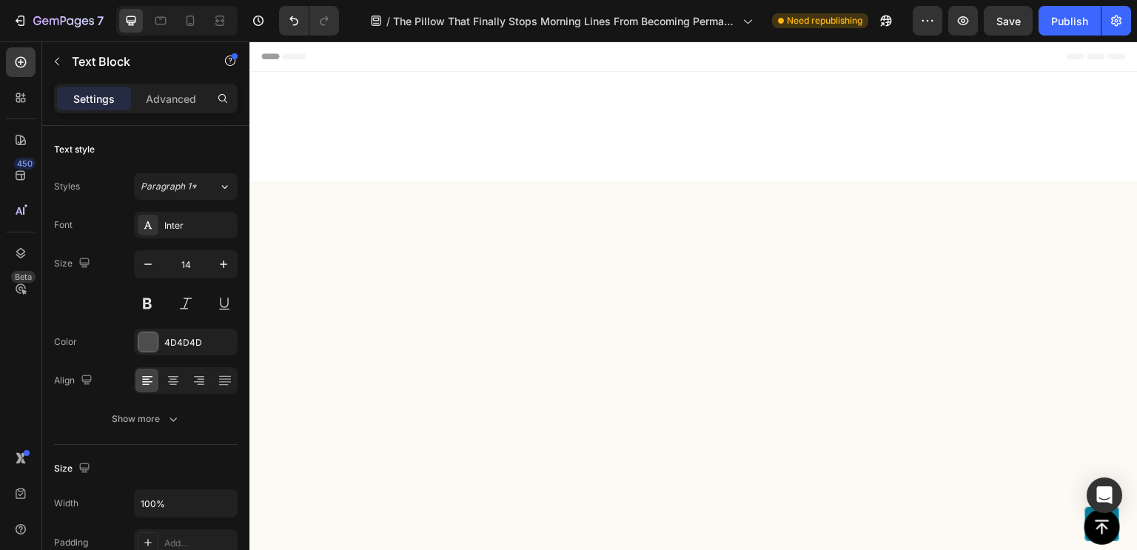
scroll to position [11140, 0]
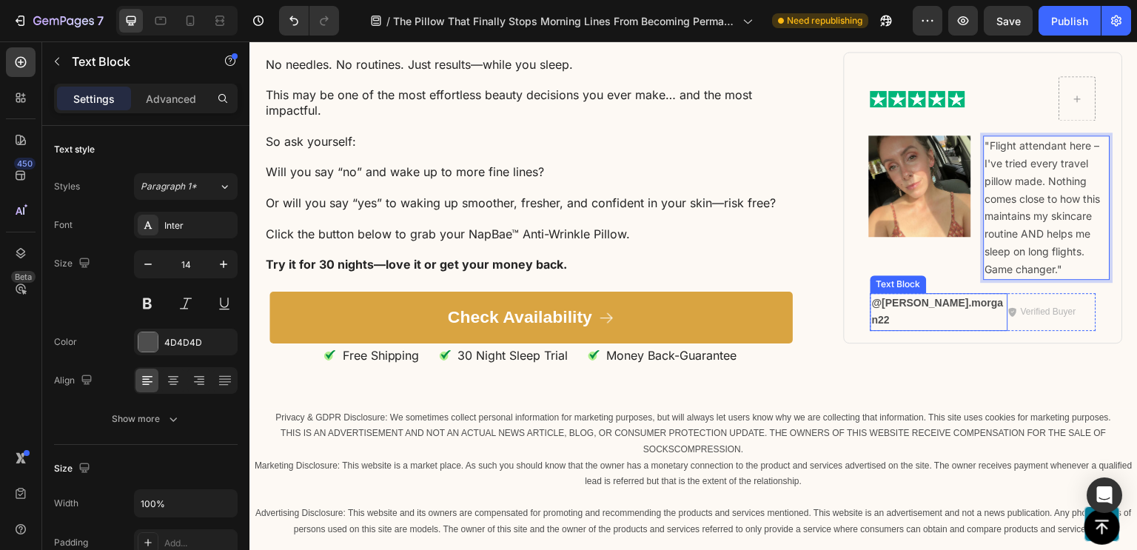
click at [890, 326] on strong "@[PERSON_NAME].morgan22" at bounding box center [938, 311] width 132 height 30
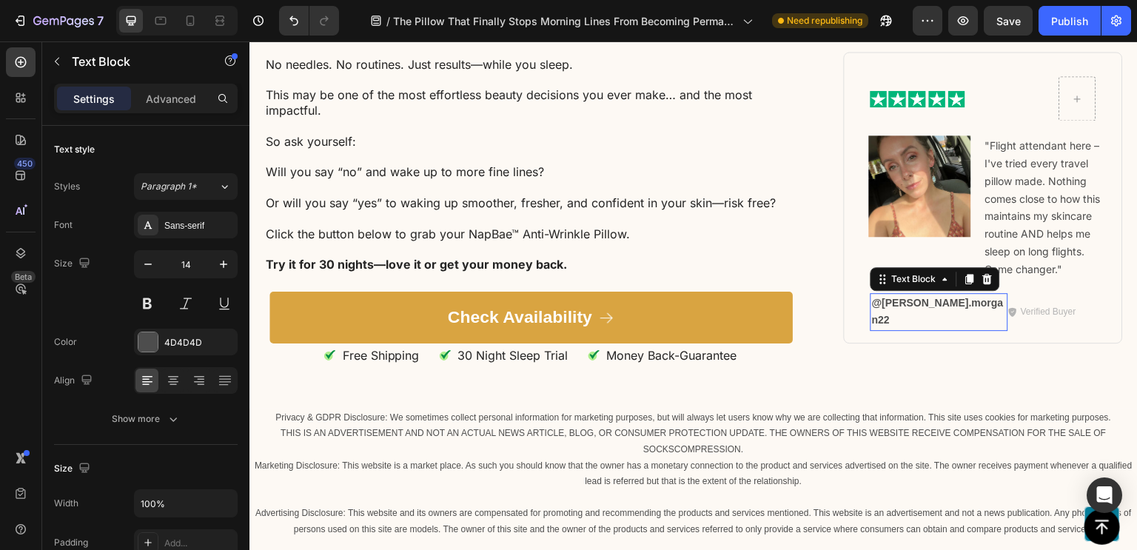
click at [890, 326] on strong "@[PERSON_NAME].morgan22" at bounding box center [938, 311] width 132 height 30
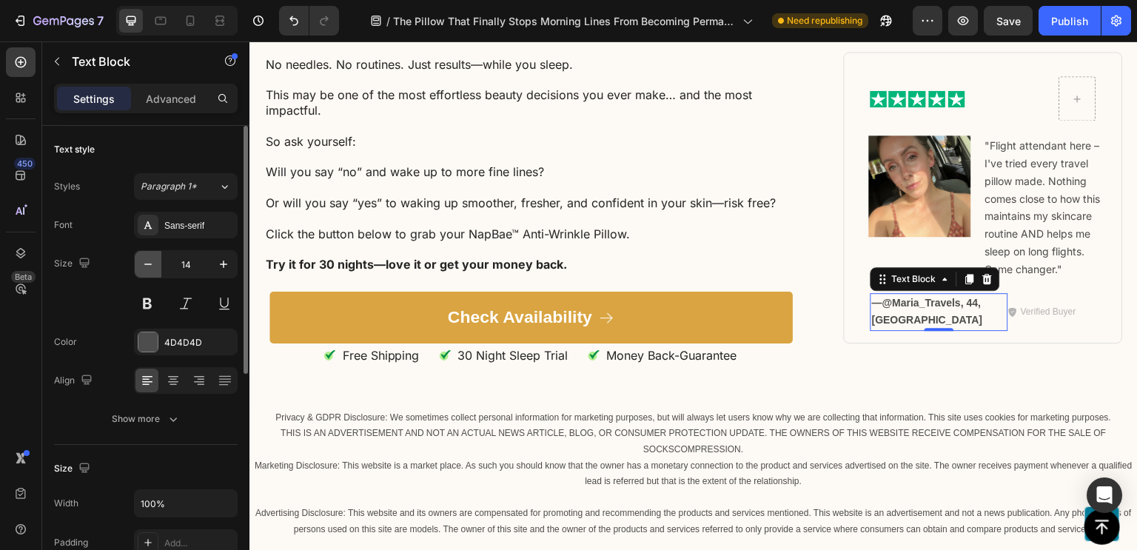
click at [148, 264] on icon "button" at bounding box center [147, 264] width 7 height 1
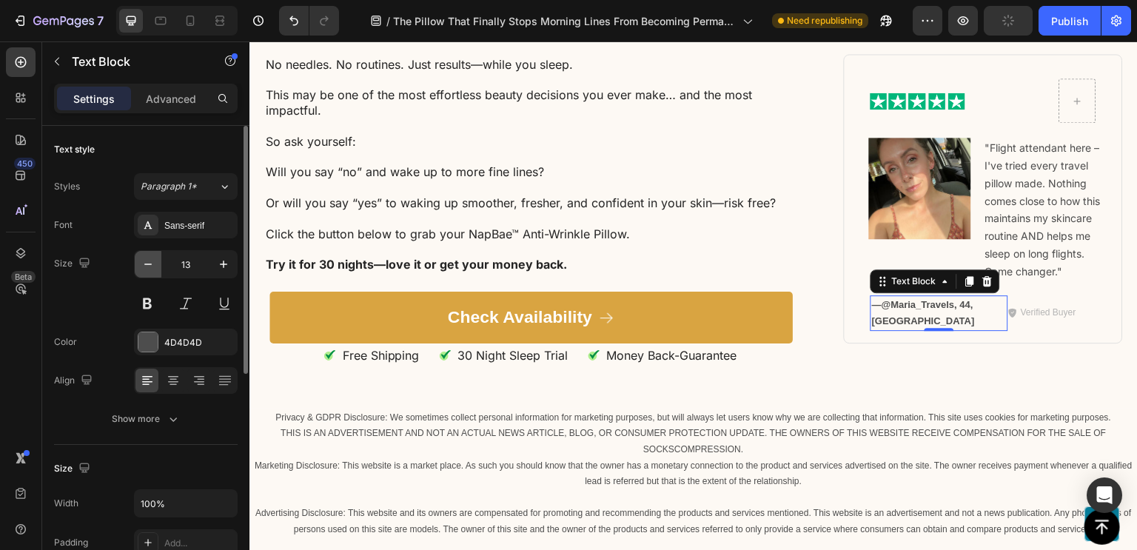
click at [148, 264] on icon "button" at bounding box center [147, 264] width 7 height 1
type input "12"
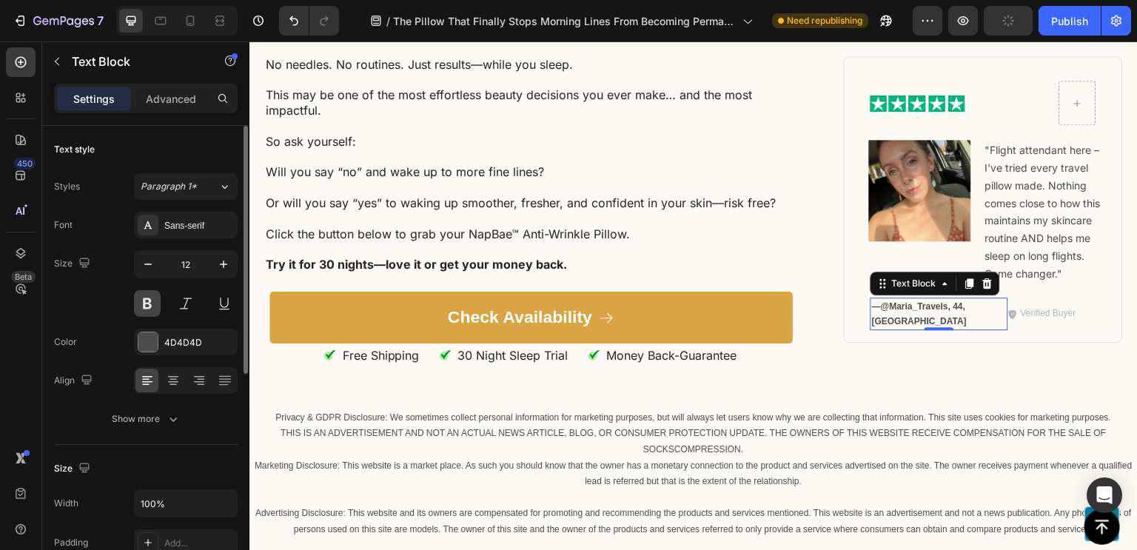
click at [150, 306] on button at bounding box center [147, 303] width 27 height 27
click at [225, 338] on icon "button" at bounding box center [222, 342] width 12 height 12
click at [200, 352] on div "Add..." at bounding box center [186, 342] width 104 height 27
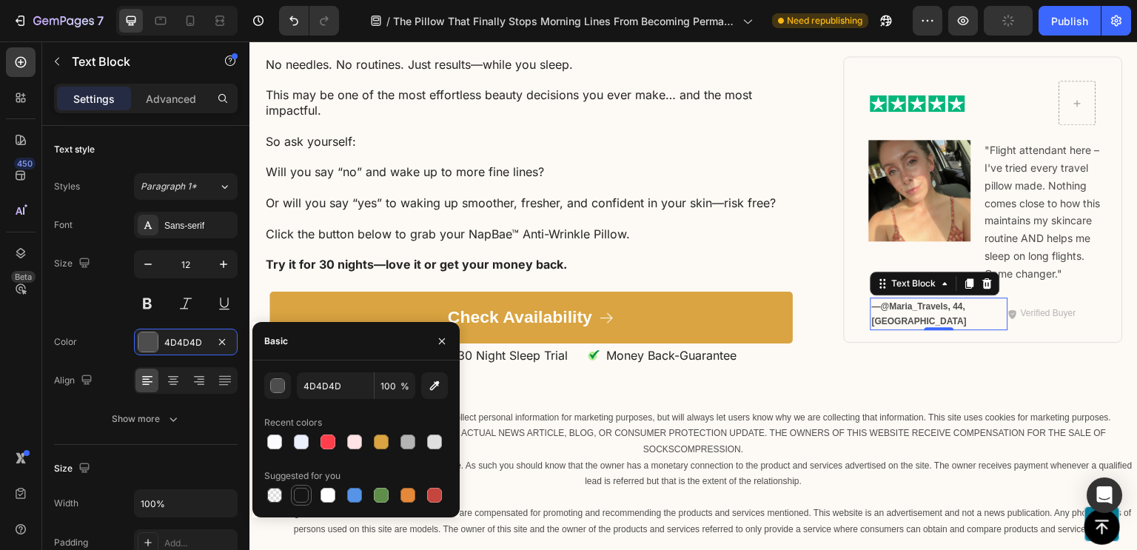
click at [303, 492] on div at bounding box center [301, 495] width 15 height 15
type input "151515"
click at [1042, 323] on p "Verified Buyer" at bounding box center [1049, 314] width 56 height 16
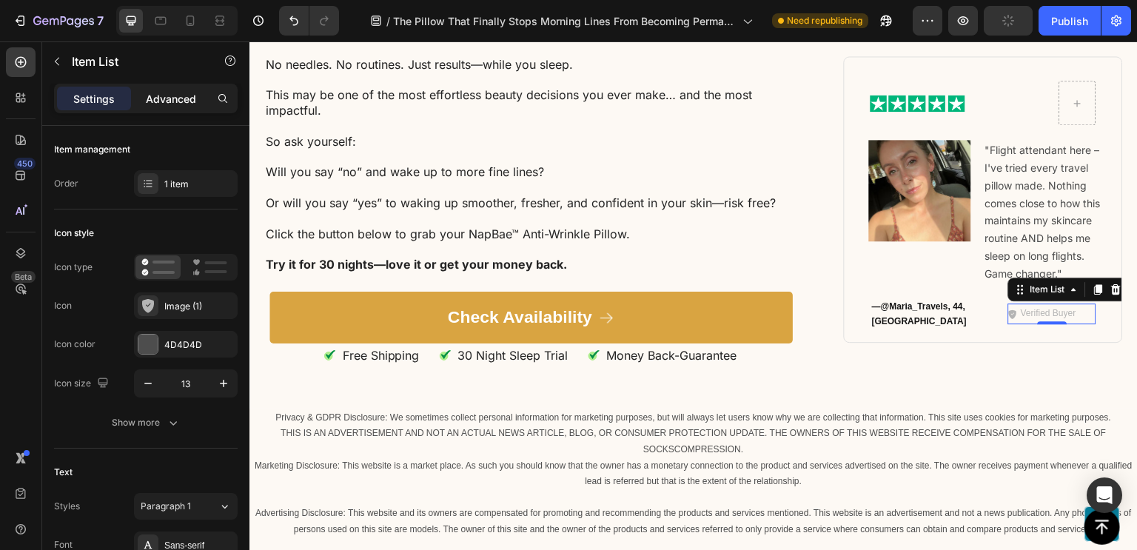
click at [175, 109] on div "Advanced" at bounding box center [171, 99] width 74 height 24
type input "100%"
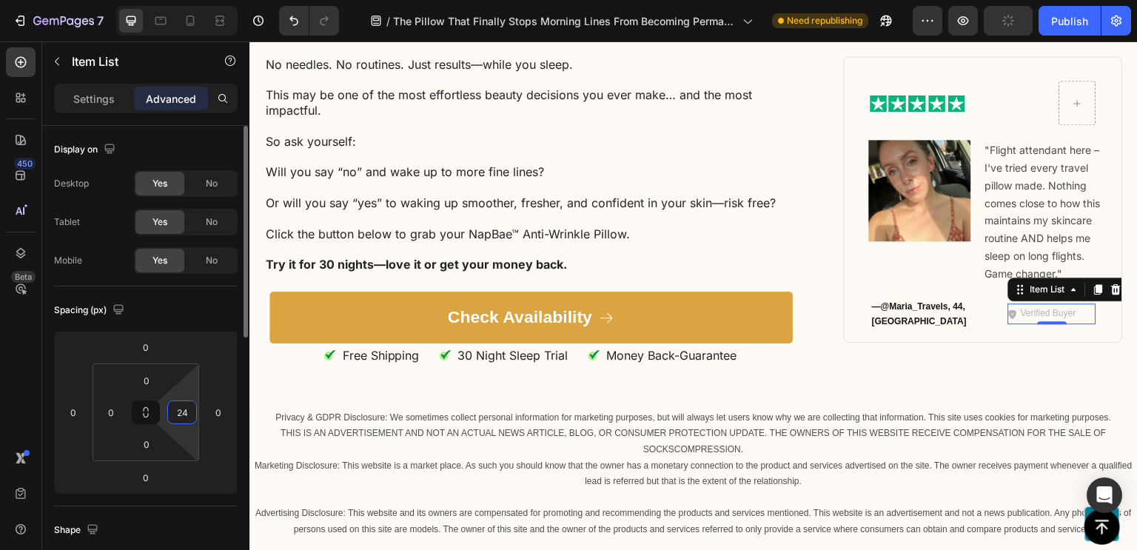
click at [180, 418] on input "24" at bounding box center [182, 412] width 22 height 22
type input "0"
click at [0, 0] on div "Spacing (px) 0 0 0 0 0 0 0 0" at bounding box center [0, 0] width 0 height 0
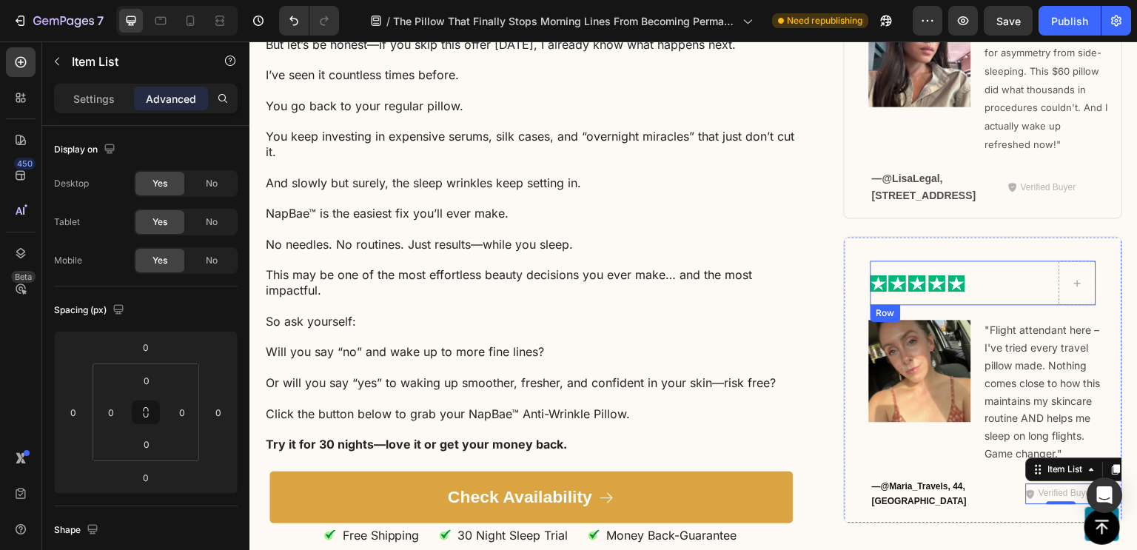
scroll to position [10948, 0]
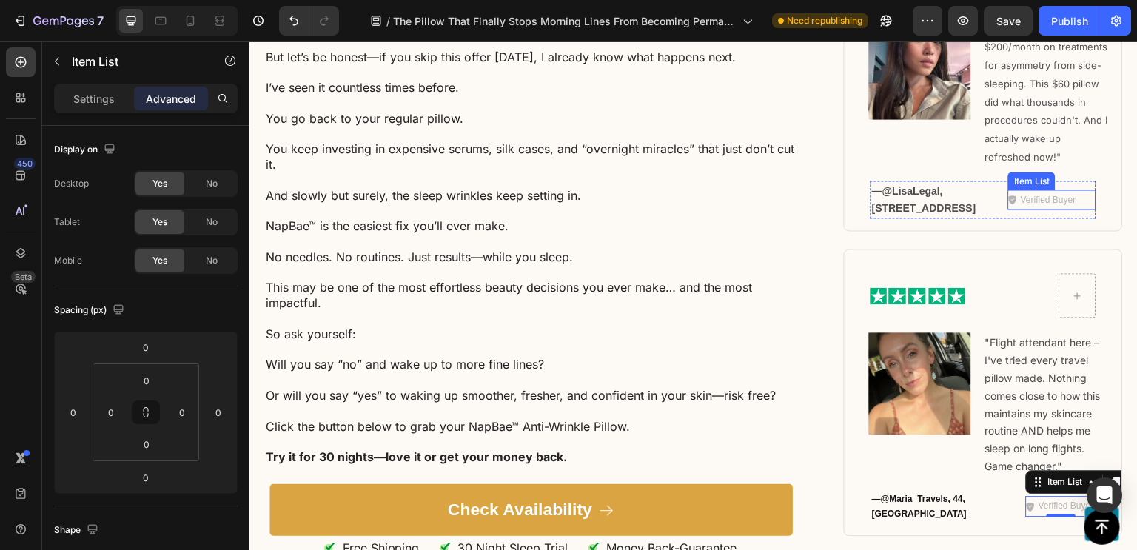
click at [1076, 210] on div "Verified Buyer" at bounding box center [1052, 200] width 88 height 21
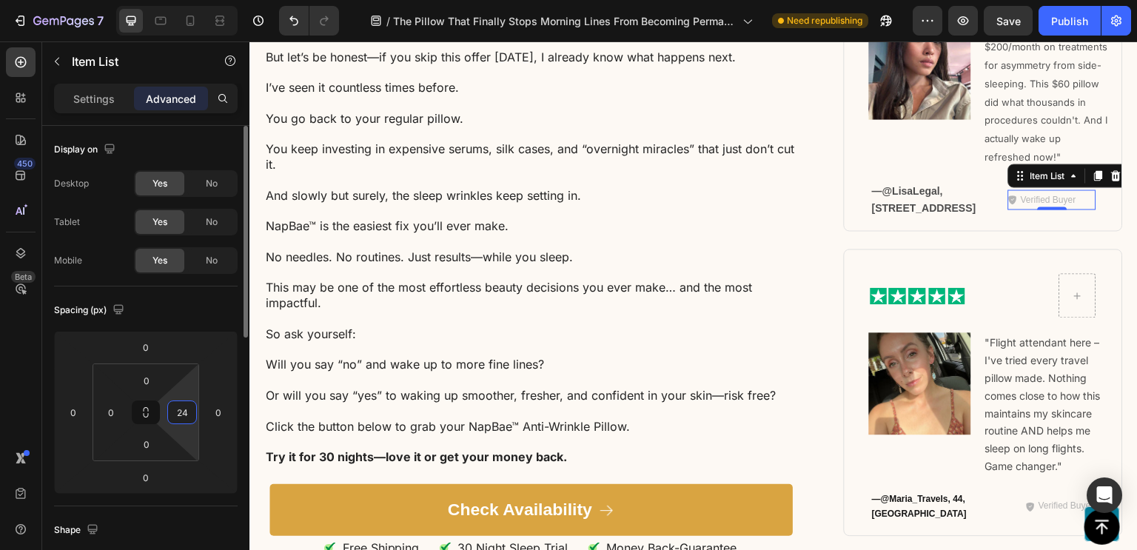
click at [182, 415] on input "24" at bounding box center [182, 412] width 22 height 22
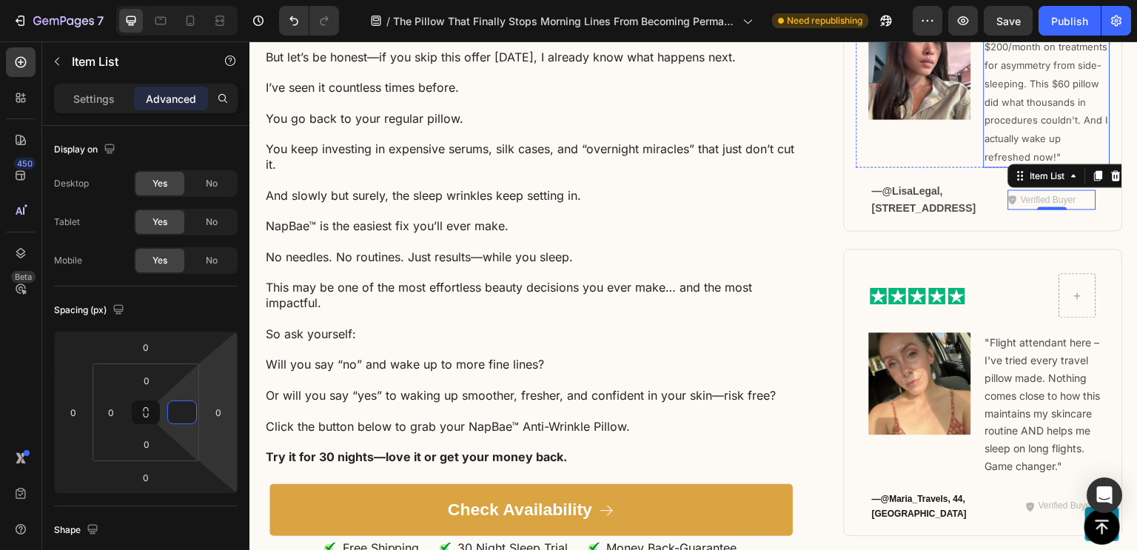
scroll to position [10854, 0]
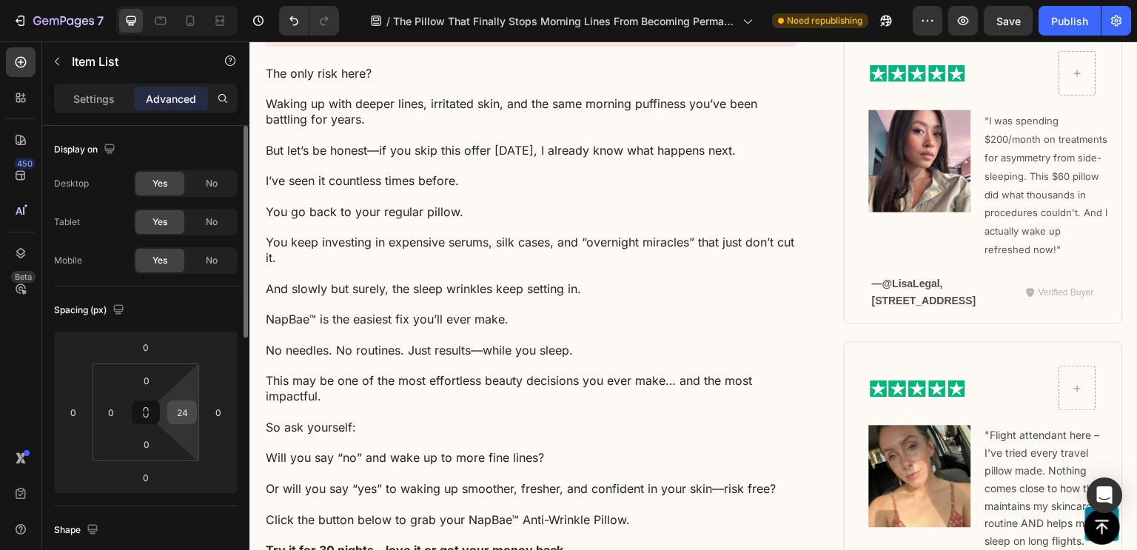
click at [187, 417] on input "24" at bounding box center [182, 412] width 22 height 22
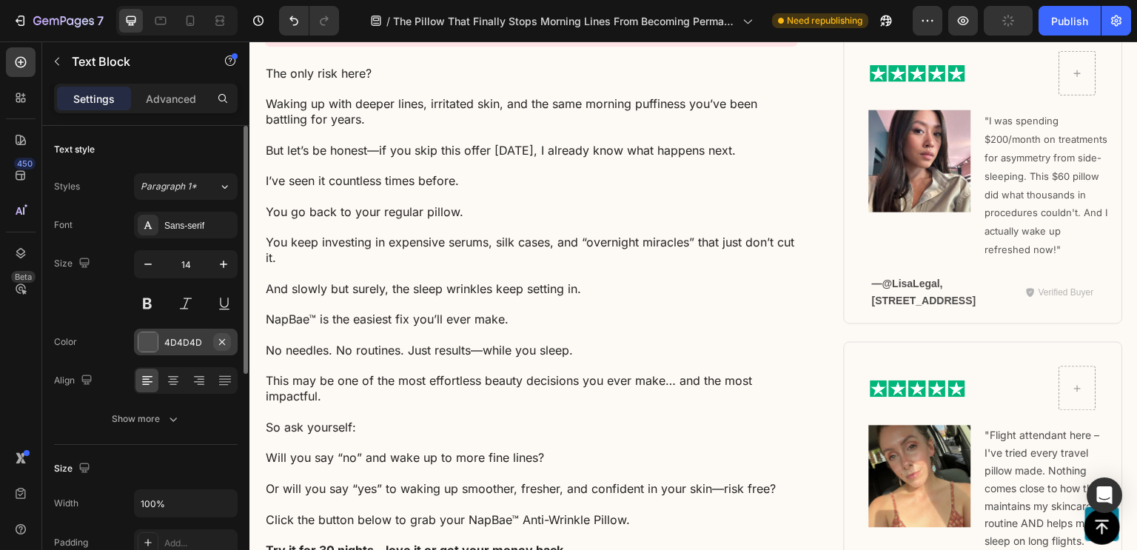
click at [227, 338] on icon "button" at bounding box center [222, 342] width 12 height 12
click at [187, 344] on div "Add..." at bounding box center [199, 342] width 70 height 13
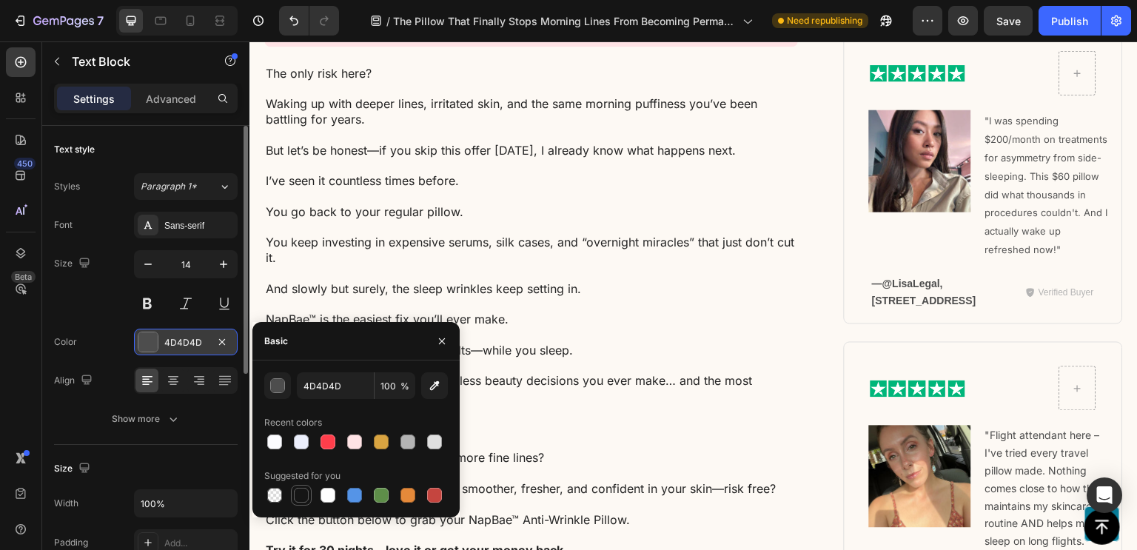
click at [300, 501] on div at bounding box center [301, 495] width 15 height 15
type input "151515"
click at [142, 253] on button "button" at bounding box center [148, 264] width 27 height 27
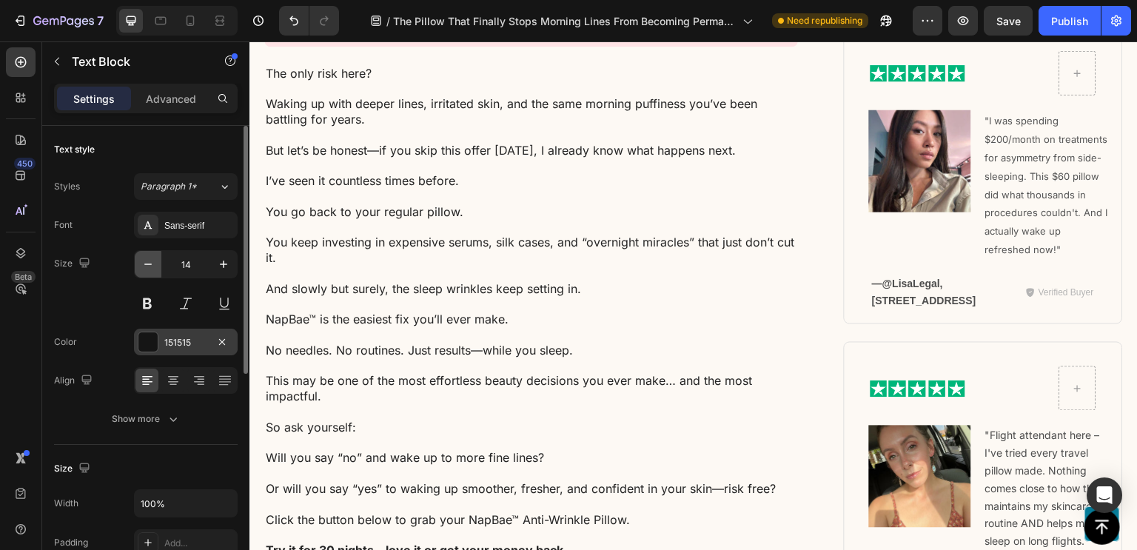
click at [142, 253] on button "button" at bounding box center [148, 264] width 27 height 27
type input "12"
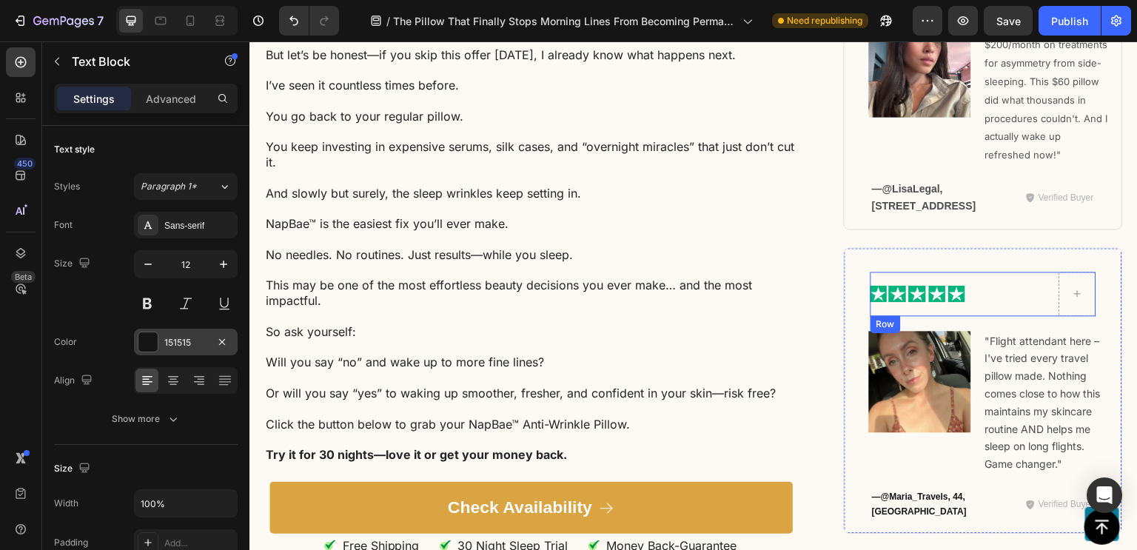
scroll to position [10951, 0]
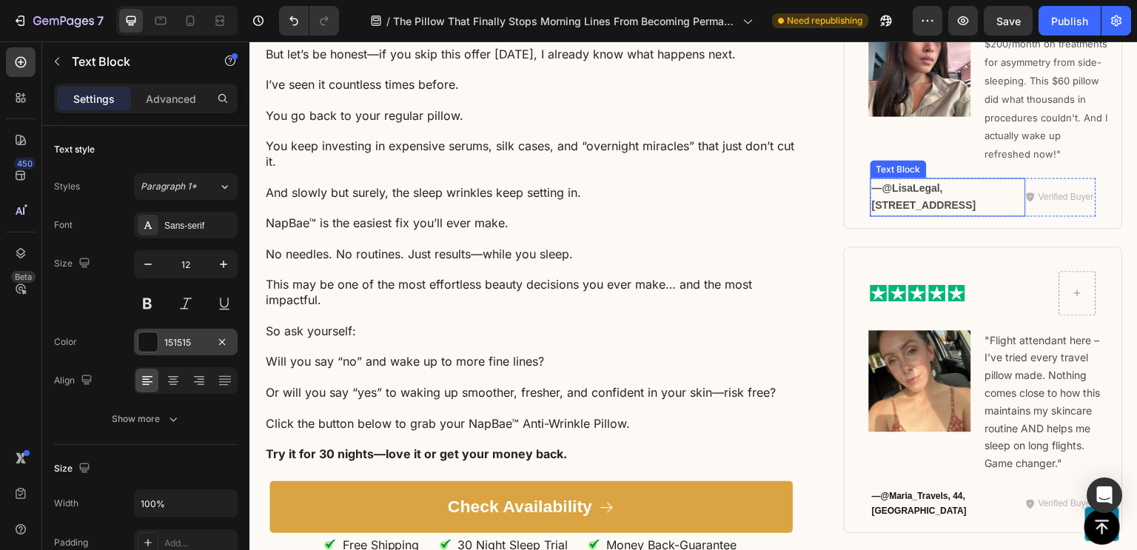
click at [976, 211] on strong "—@LisaLegal, [STREET_ADDRESS]" at bounding box center [924, 196] width 104 height 30
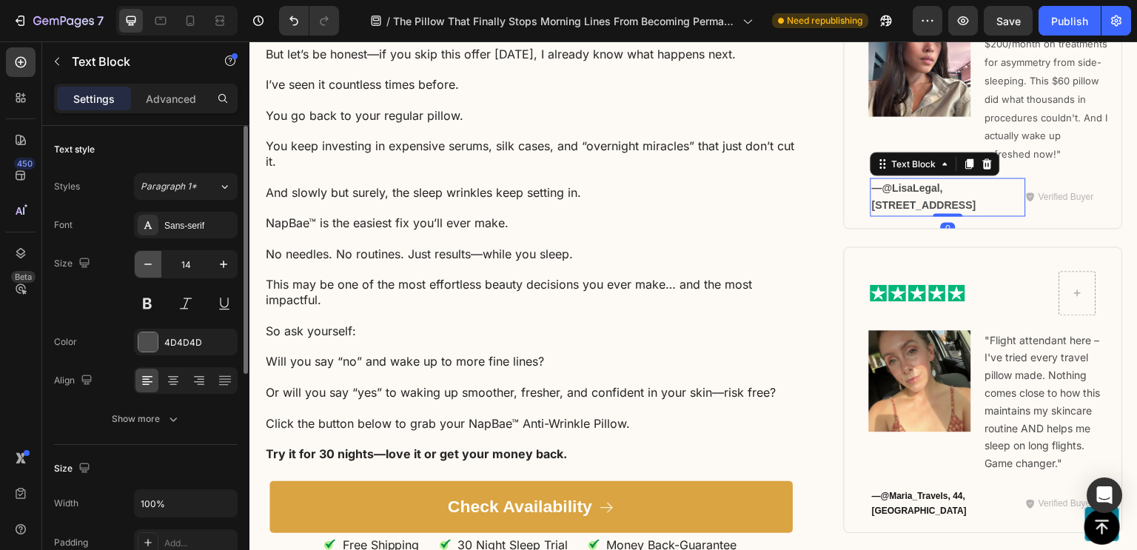
click at [157, 261] on button "button" at bounding box center [148, 264] width 27 height 27
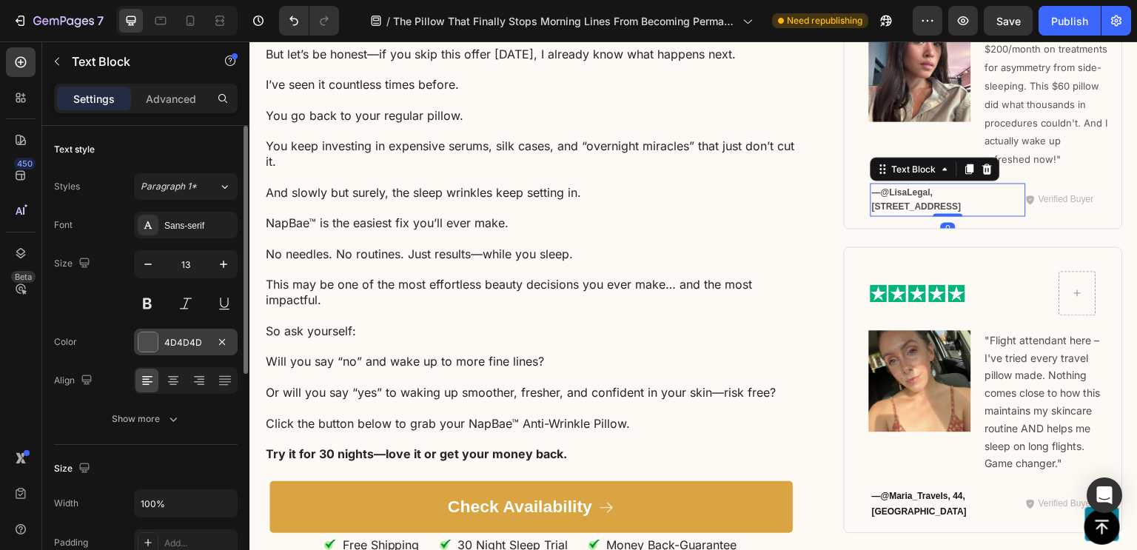
type input "12"
click at [198, 351] on div "4D4D4D" at bounding box center [186, 342] width 104 height 27
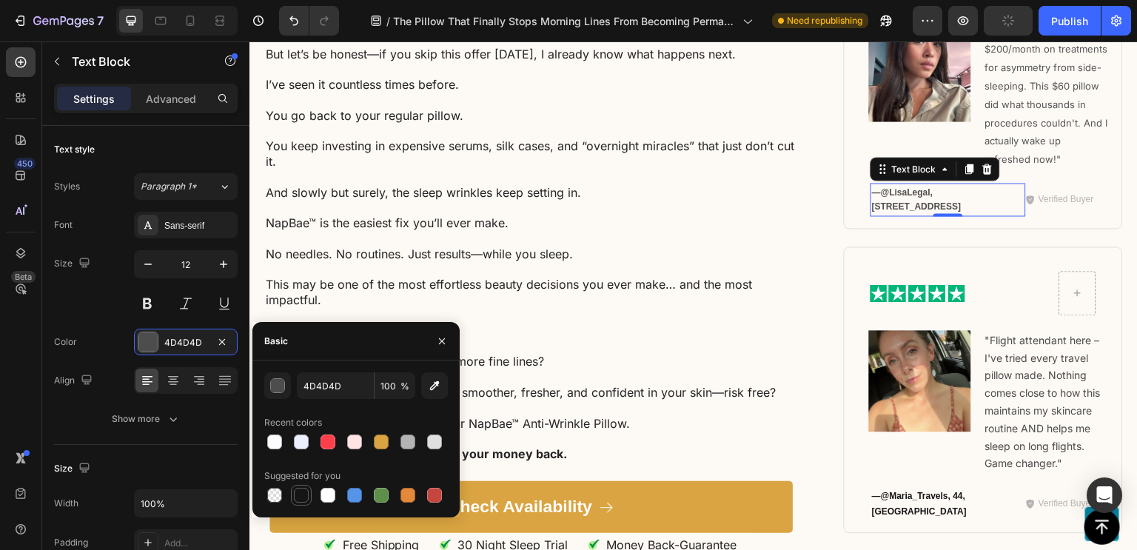
click at [308, 494] on div at bounding box center [301, 495] width 15 height 15
type input "151515"
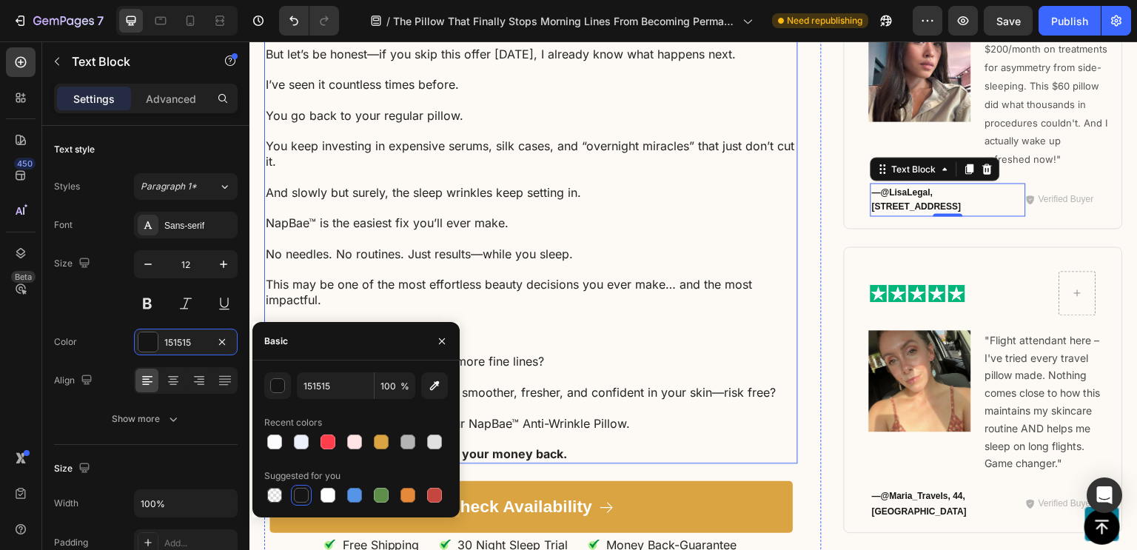
click at [562, 262] on p "No needles. No routines. Just results—while you sleep." at bounding box center [531, 246] width 531 height 31
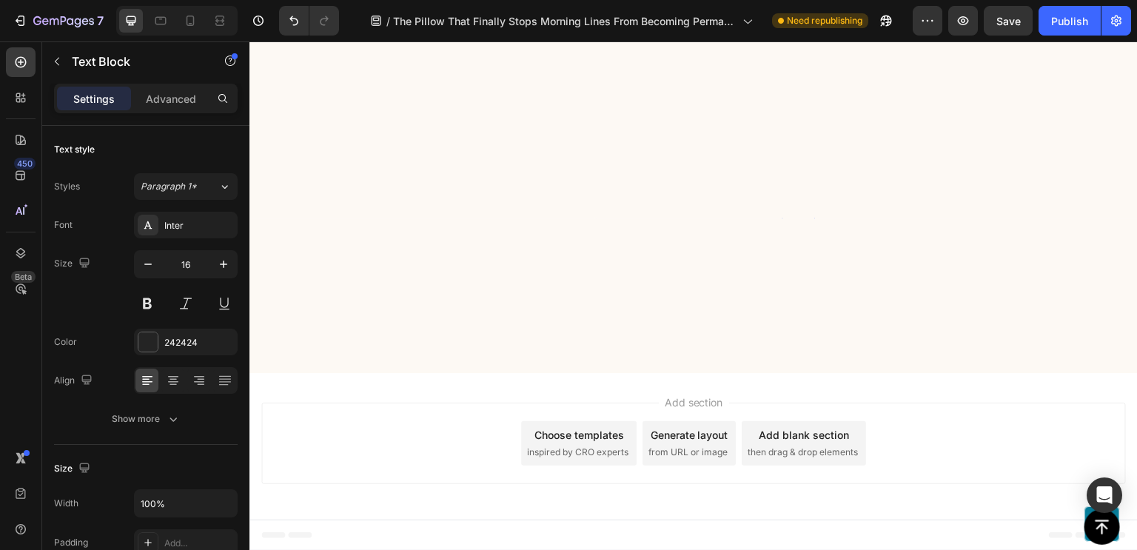
scroll to position [8665, 0]
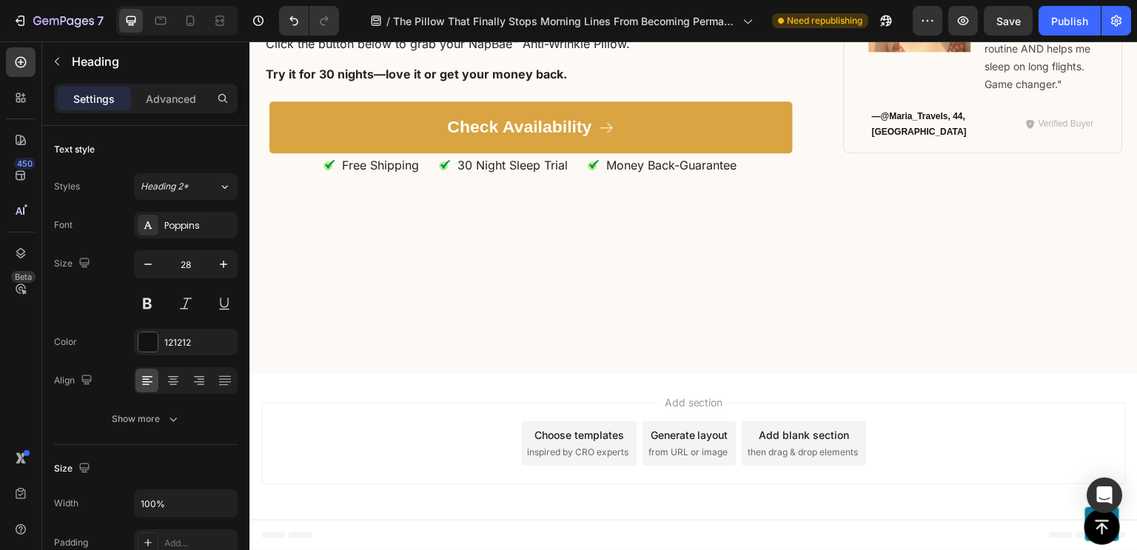
scroll to position [8970, 0]
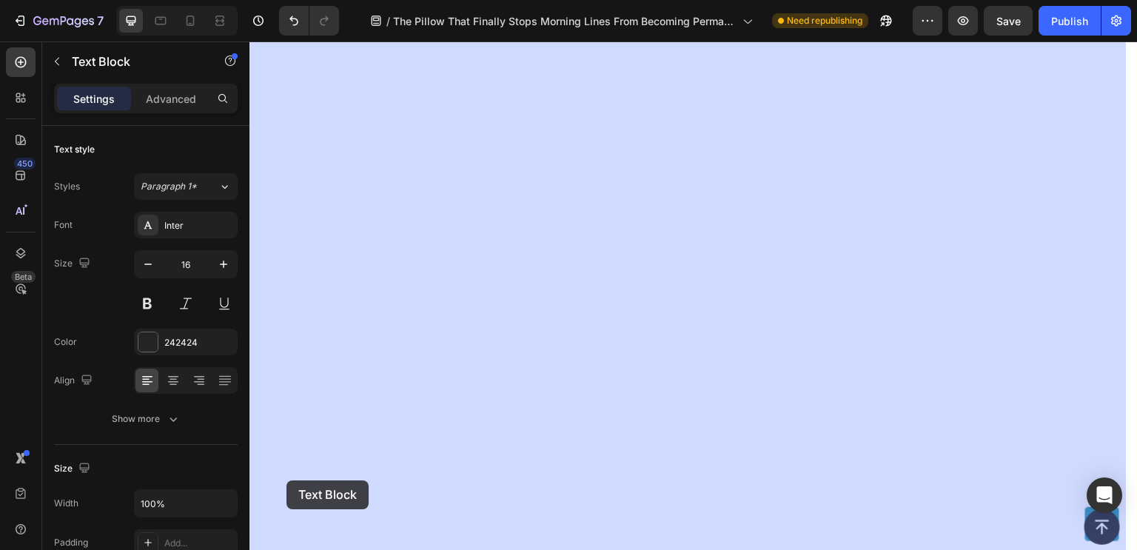
drag, startPoint x: 275, startPoint y: 446, endPoint x: 416, endPoint y: 397, distance: 149.8
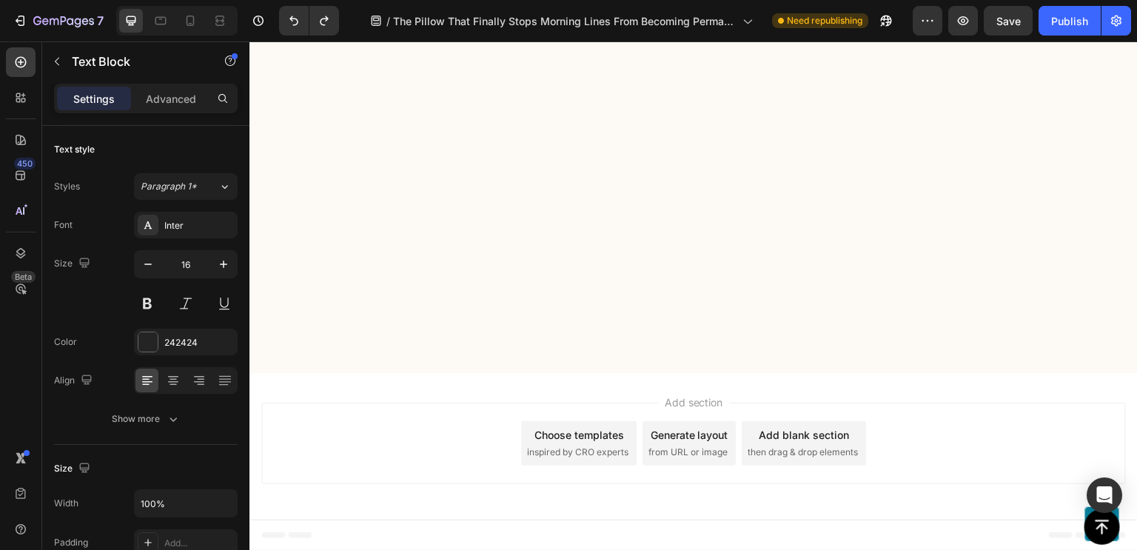
scroll to position [8907, 0]
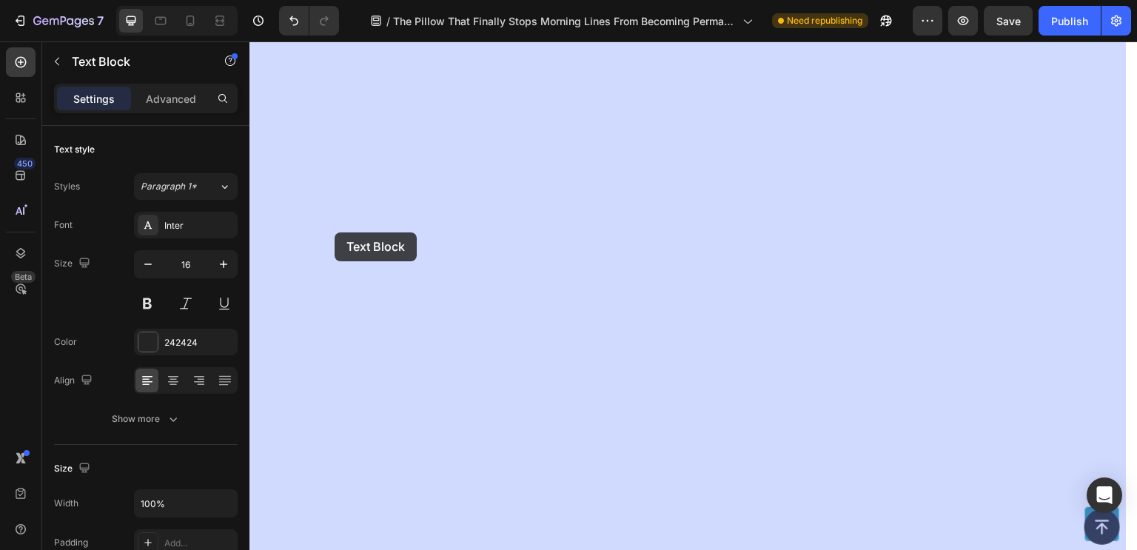
drag, startPoint x: 280, startPoint y: 376, endPoint x: 335, endPoint y: 232, distance: 153.7
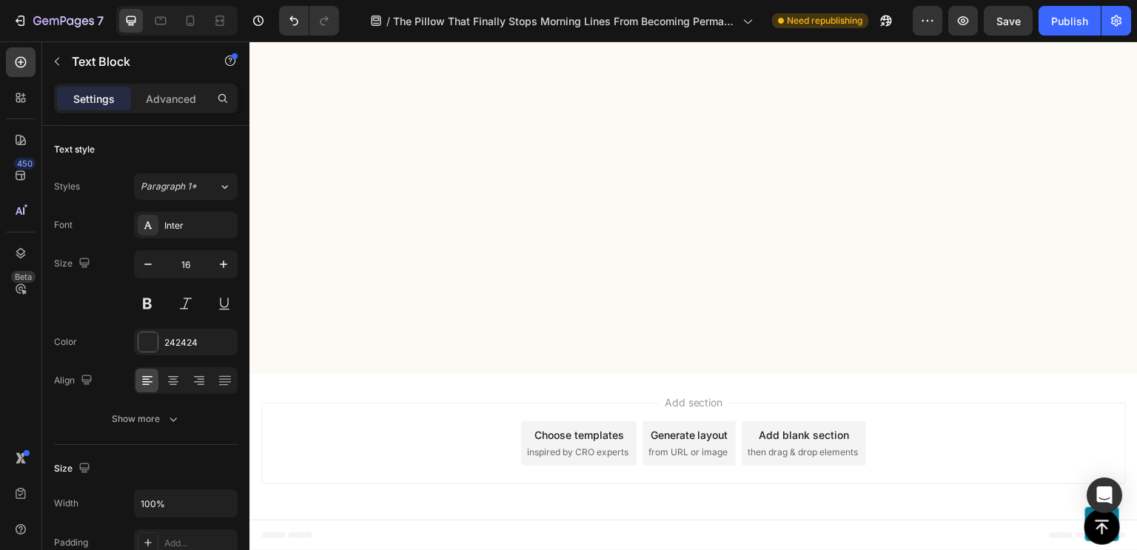
scroll to position [8671, 0]
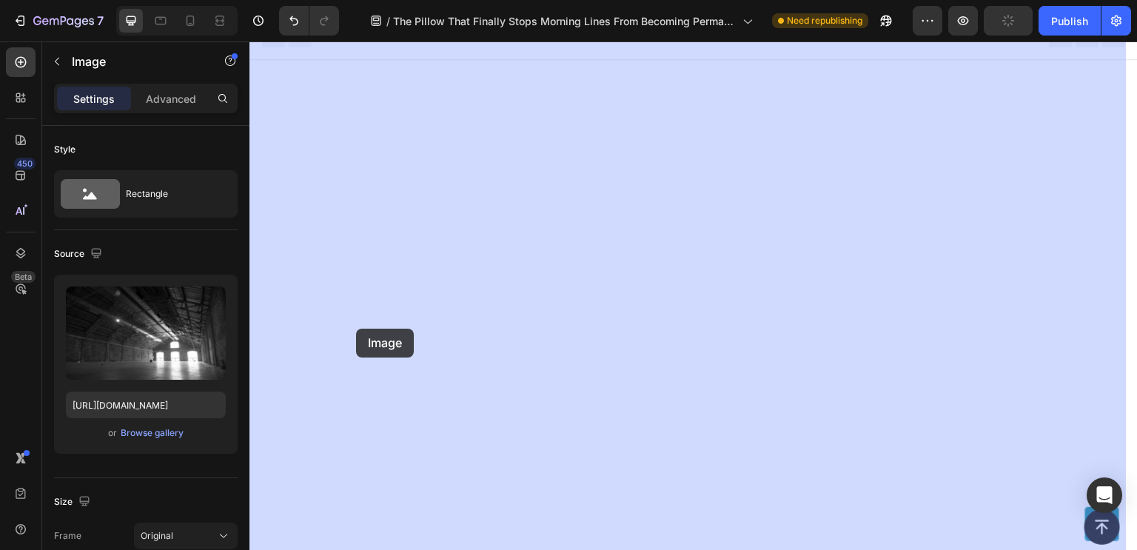
drag, startPoint x: 269, startPoint y: 363, endPoint x: 356, endPoint y: 329, distance: 94.0
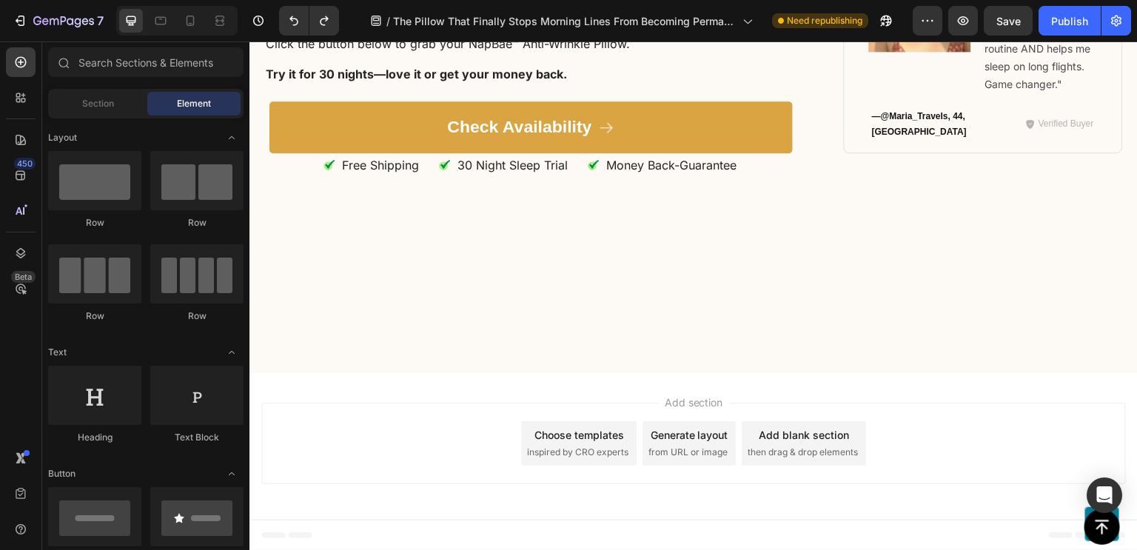
scroll to position [9064, 0]
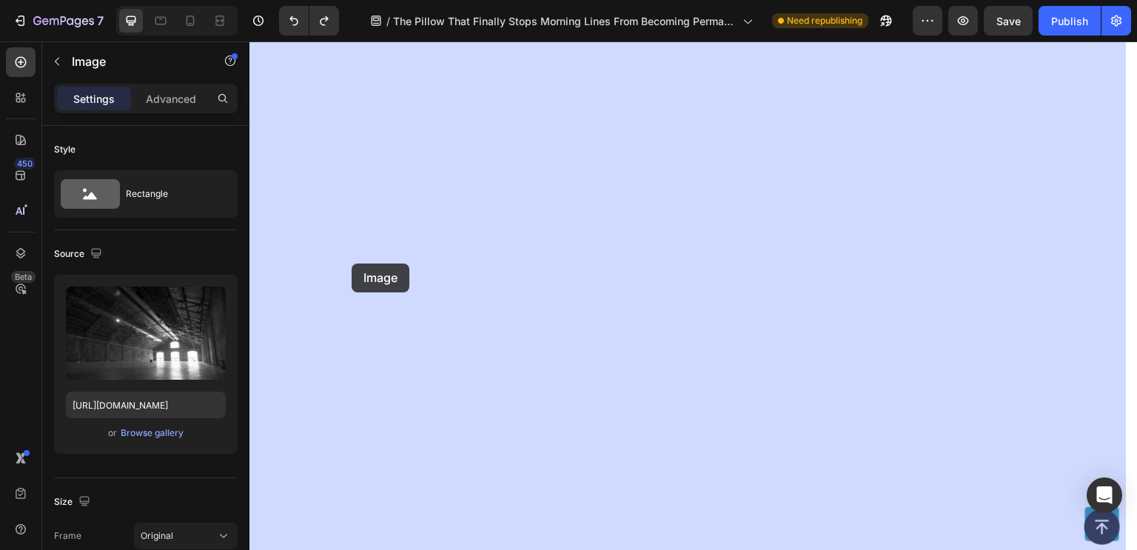
drag, startPoint x: 355, startPoint y: 120, endPoint x: 349, endPoint y: 232, distance: 111.9
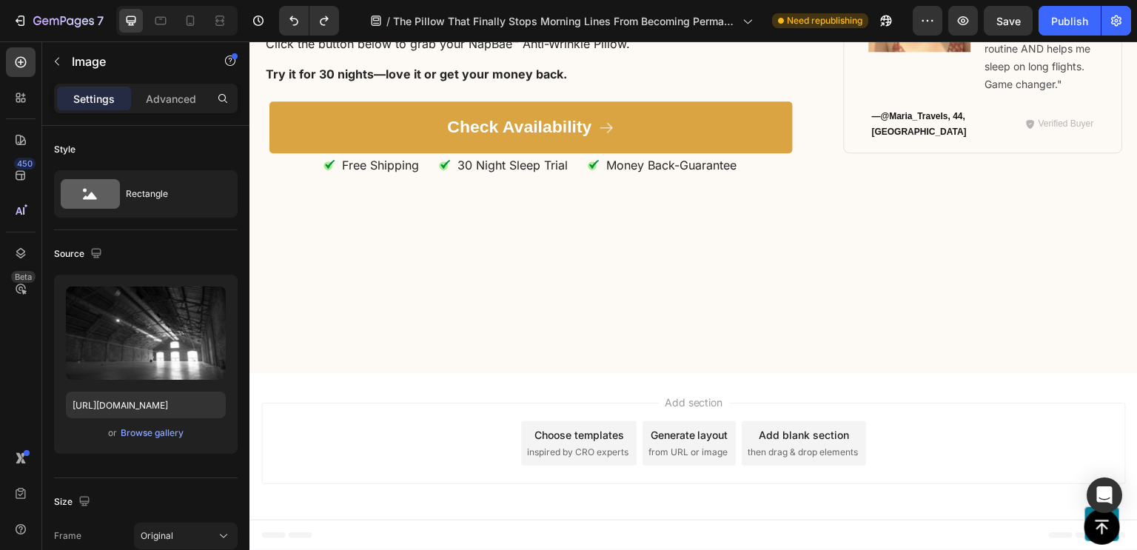
scroll to position [8991, 0]
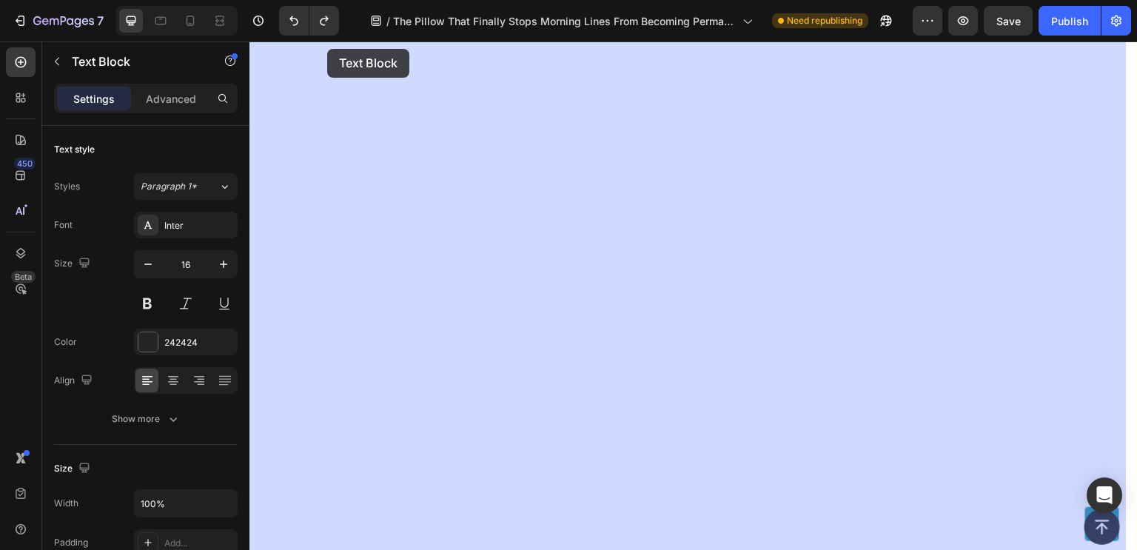
scroll to position [8768, 0]
drag, startPoint x: 272, startPoint y: 349, endPoint x: 291, endPoint y: 253, distance: 97.3
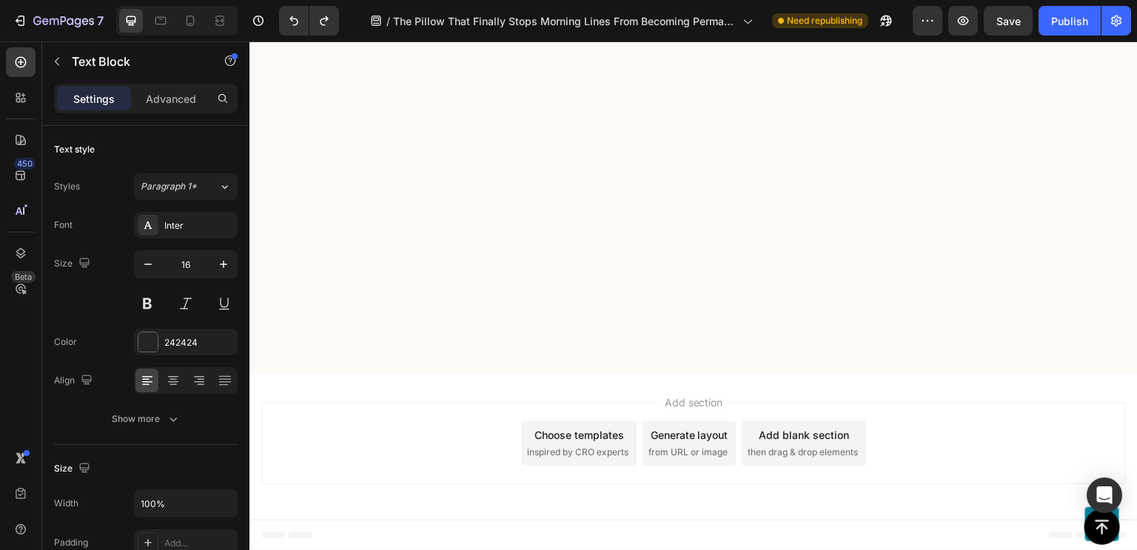
scroll to position [8736, 0]
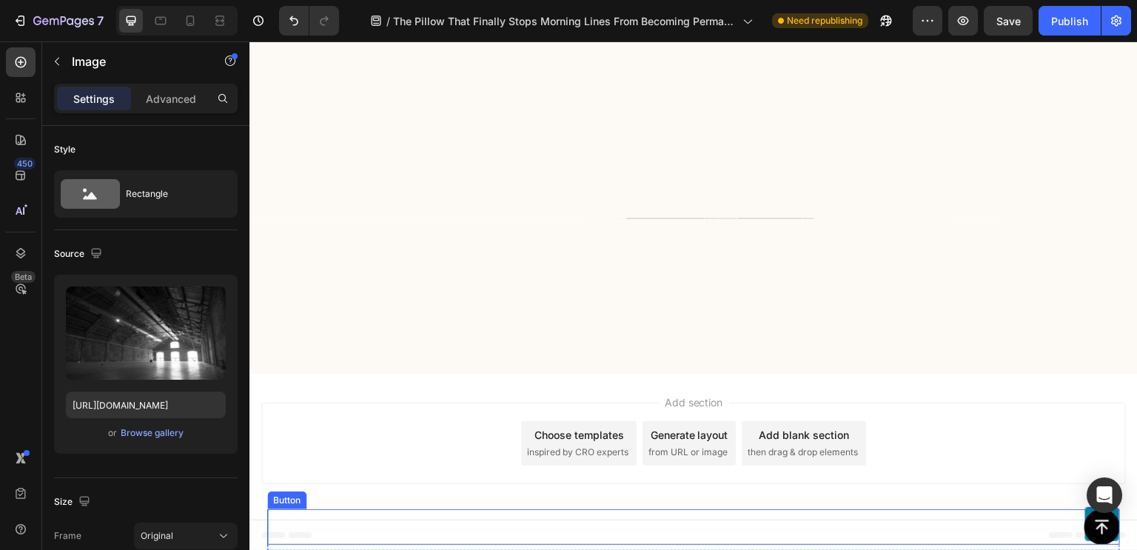
click at [329, 533] on div "Button" at bounding box center [693, 527] width 853 height 36
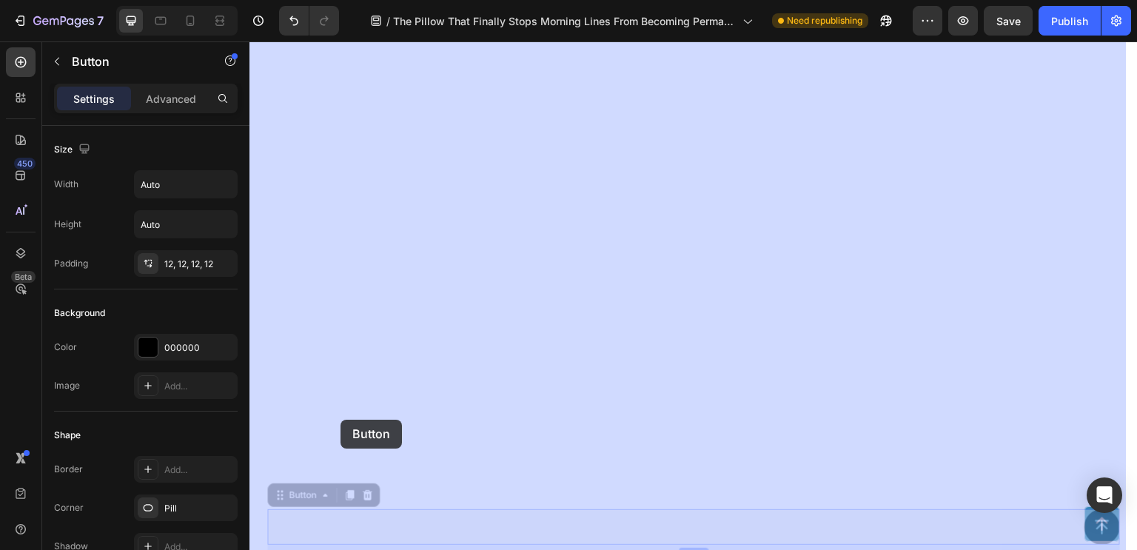
drag, startPoint x: 334, startPoint y: 525, endPoint x: 339, endPoint y: 430, distance: 94.9
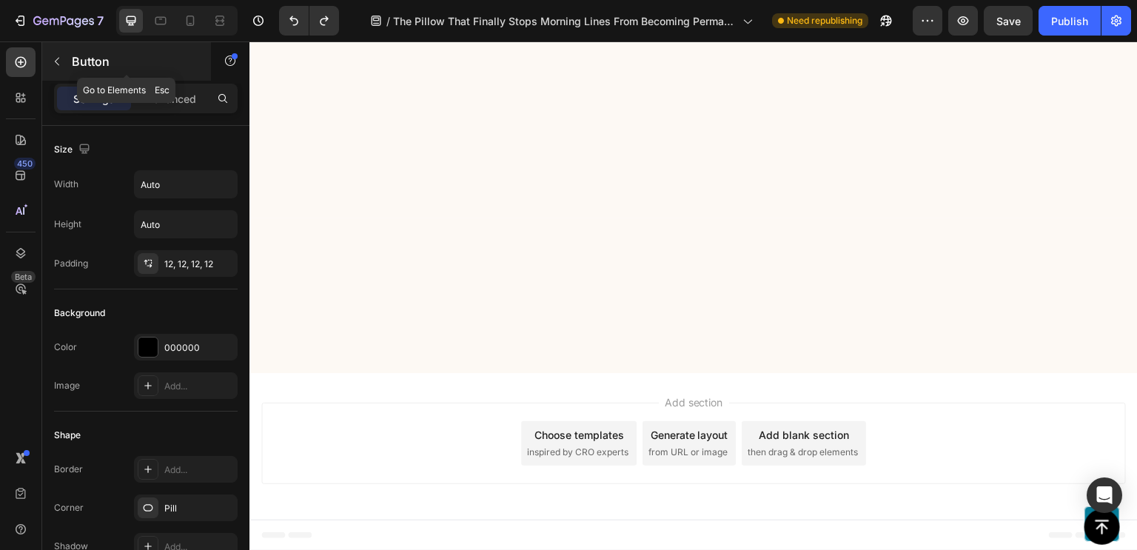
click at [50, 61] on button "button" at bounding box center [57, 62] width 24 height 24
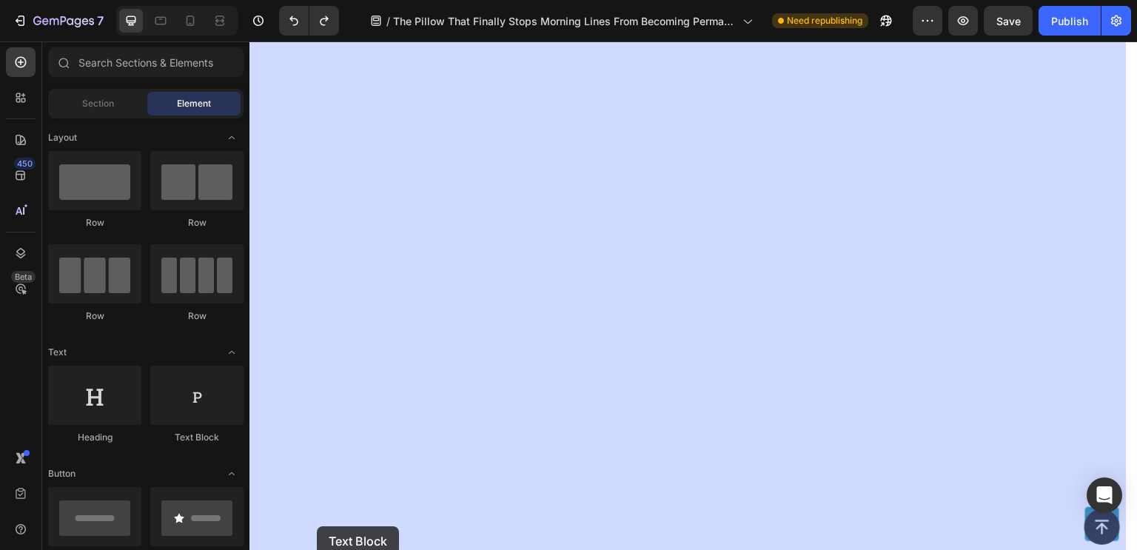
scroll to position [8537, 0]
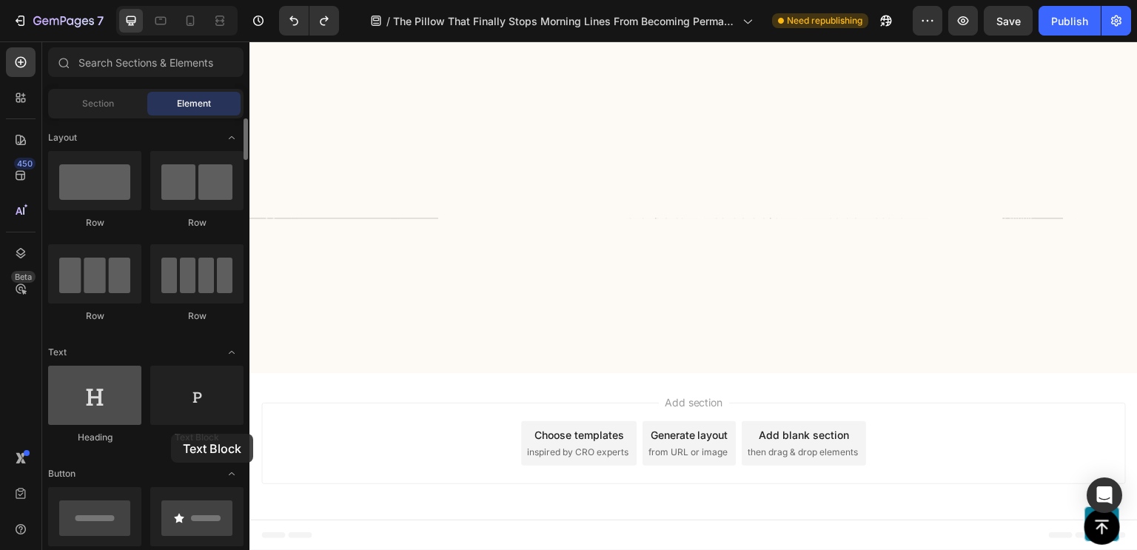
drag, startPoint x: 195, startPoint y: 408, endPoint x: 117, endPoint y: 389, distance: 79.9
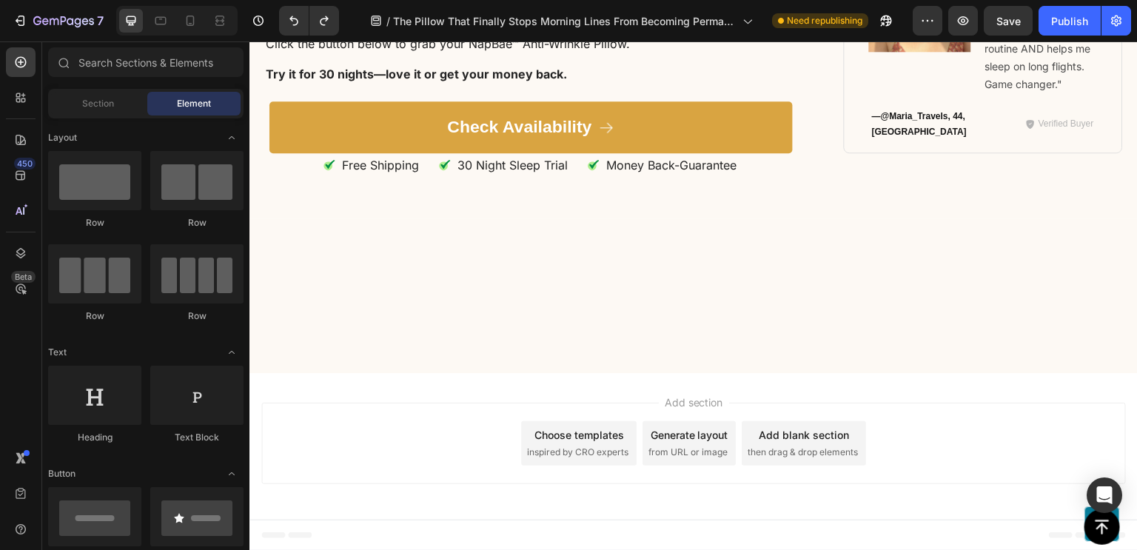
scroll to position [9320, 0]
drag, startPoint x: 187, startPoint y: 394, endPoint x: 141, endPoint y: 401, distance: 45.8
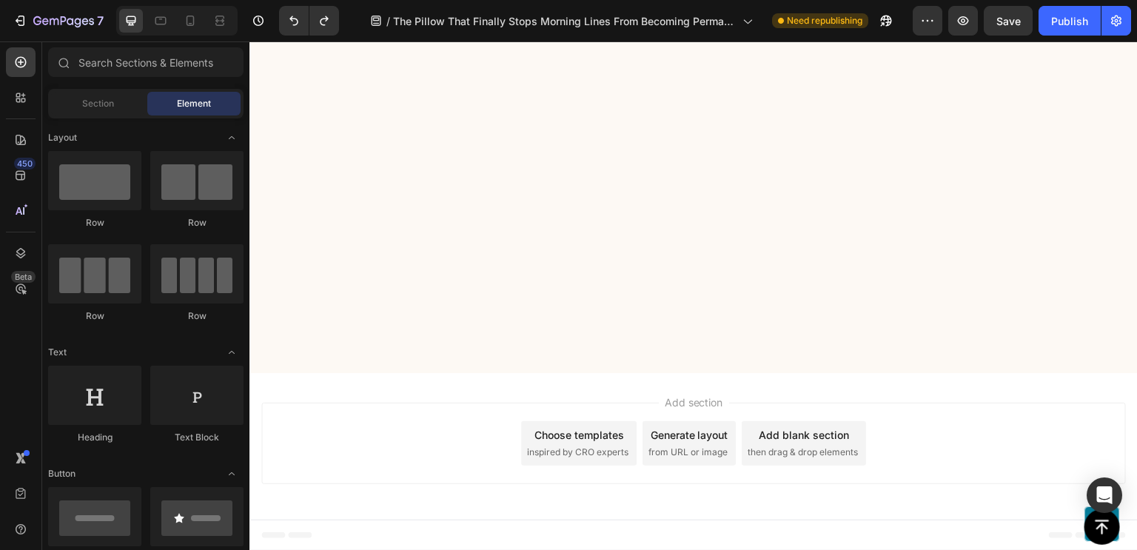
scroll to position [8804, 0]
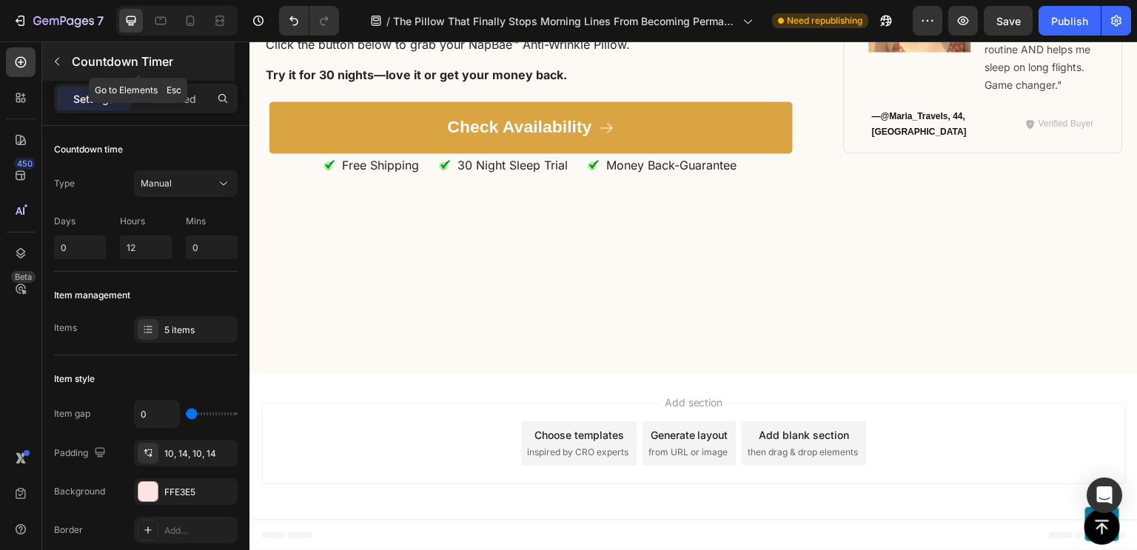
click at [58, 70] on button "button" at bounding box center [57, 62] width 24 height 24
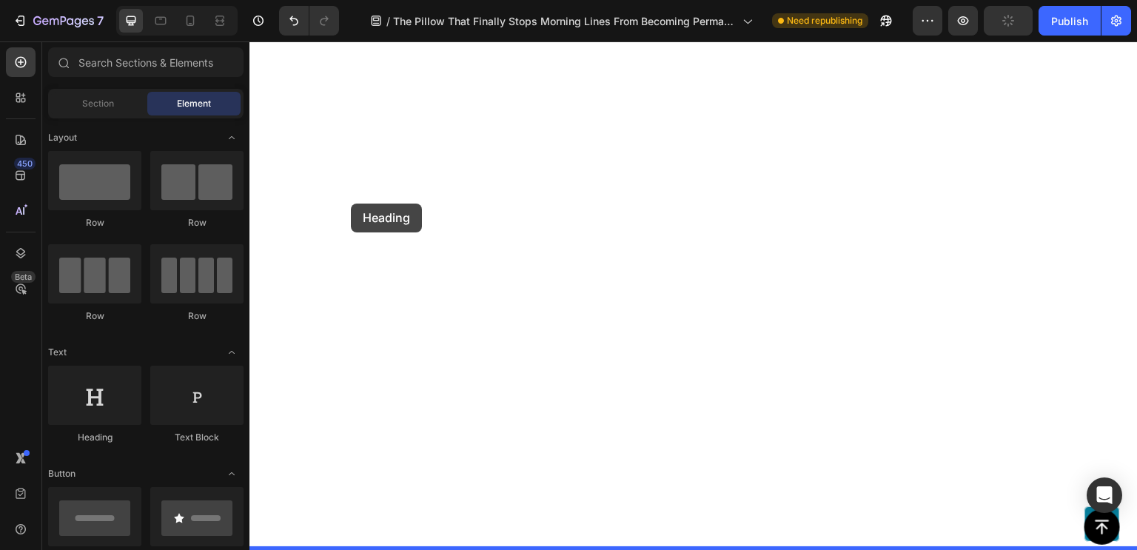
drag, startPoint x: 348, startPoint y: 463, endPoint x: 351, endPoint y: 204, distance: 259.1
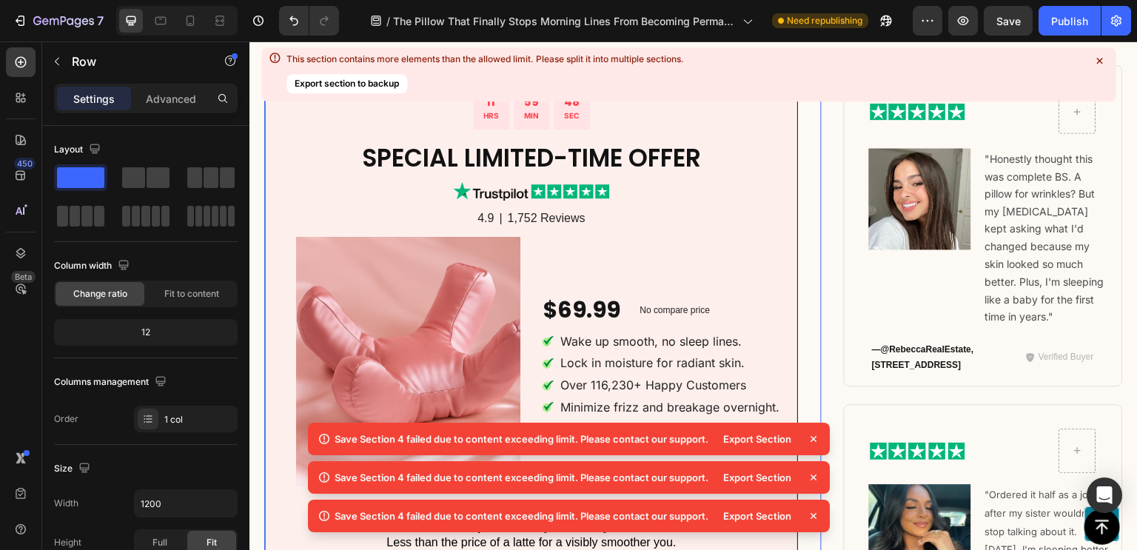
scroll to position [11325, 0]
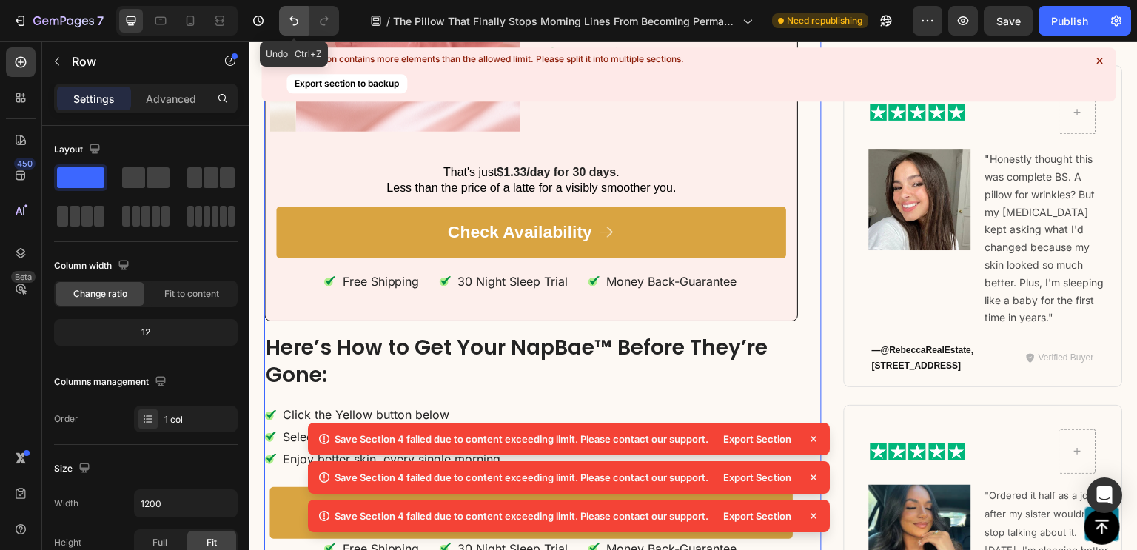
click at [294, 18] on icon "Undo/Redo" at bounding box center [294, 20] width 15 height 15
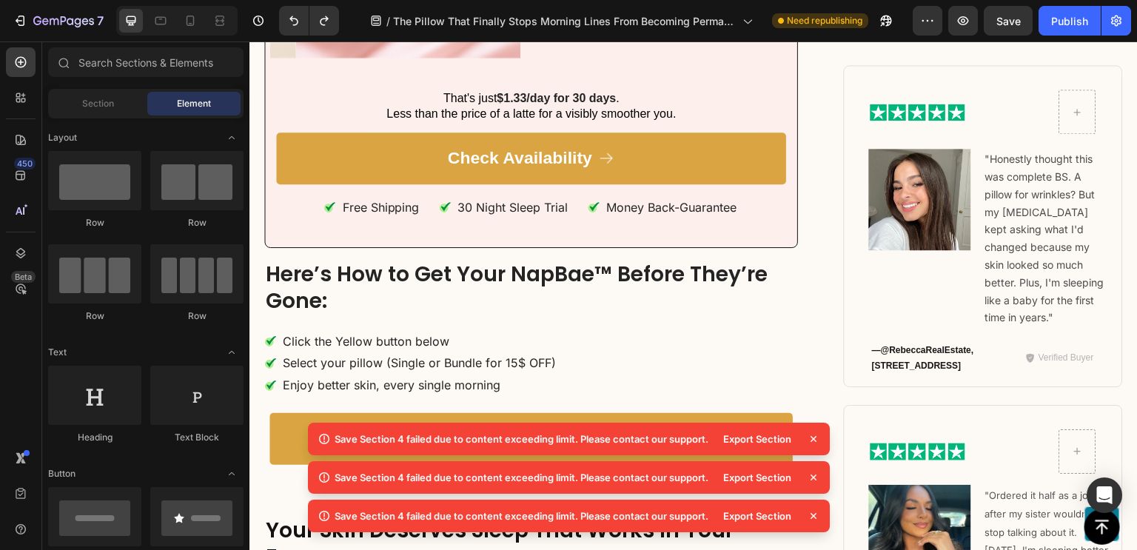
scroll to position [9008, 0]
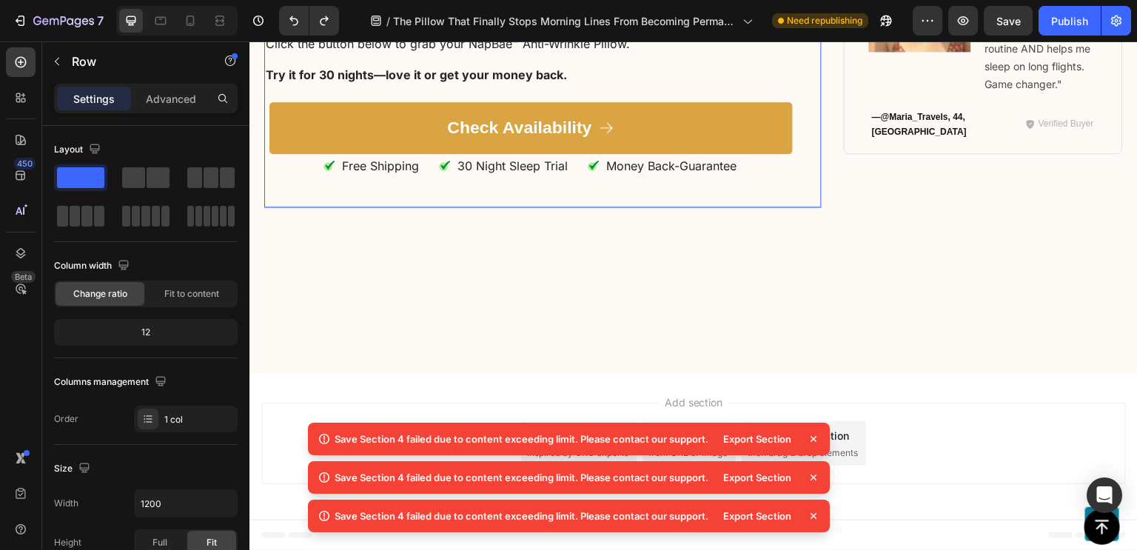
scroll to position [8696, 0]
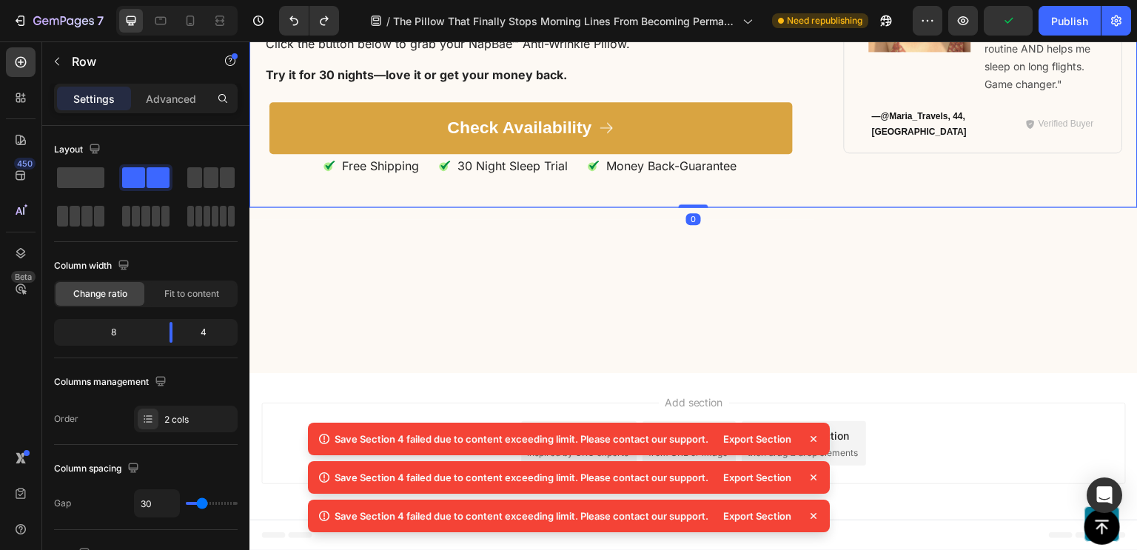
scroll to position [8758, 0]
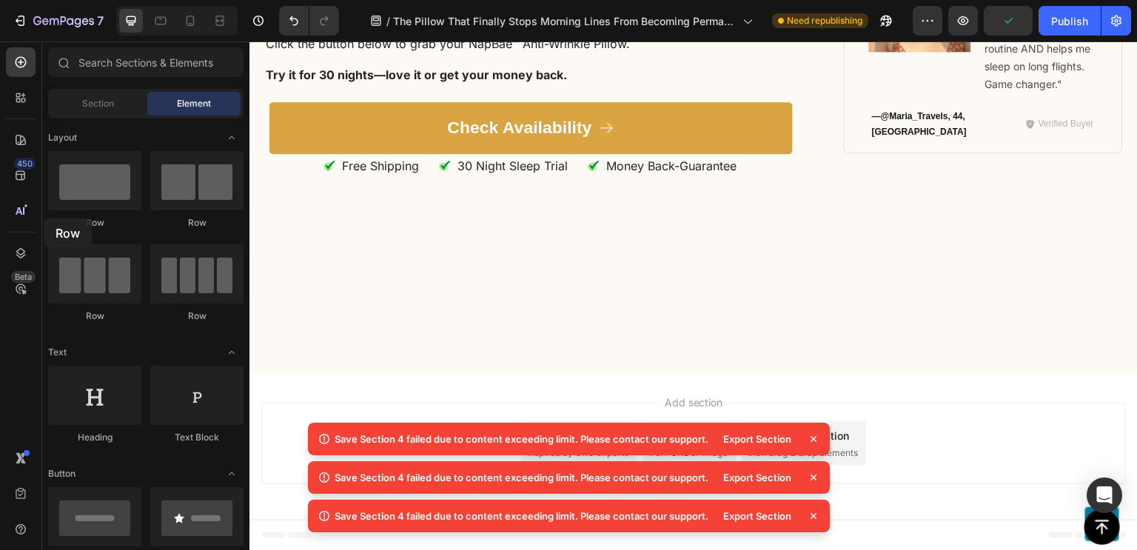
drag, startPoint x: 116, startPoint y: 195, endPoint x: 38, endPoint y: 213, distance: 79.7
click at [38, 213] on div "450 Beta Sections(18) Elements(83) Section Element Hero Section Product Detail …" at bounding box center [124, 295] width 249 height 509
click at [819, 438] on icon at bounding box center [813, 439] width 15 height 15
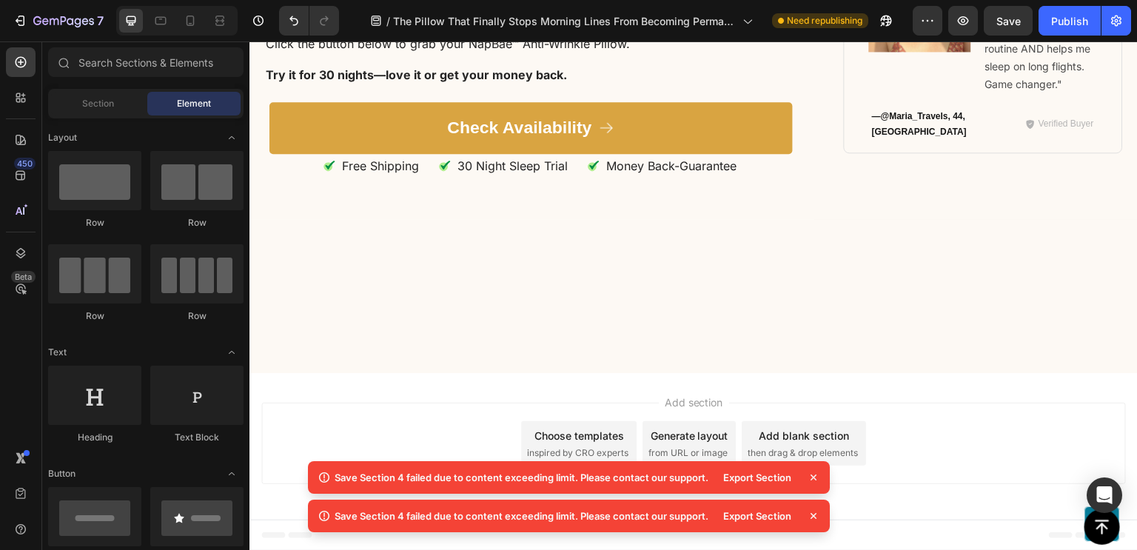
click at [814, 467] on div "Export Section" at bounding box center [767, 477] width 107 height 21
click at [817, 480] on icon at bounding box center [813, 477] width 15 height 15
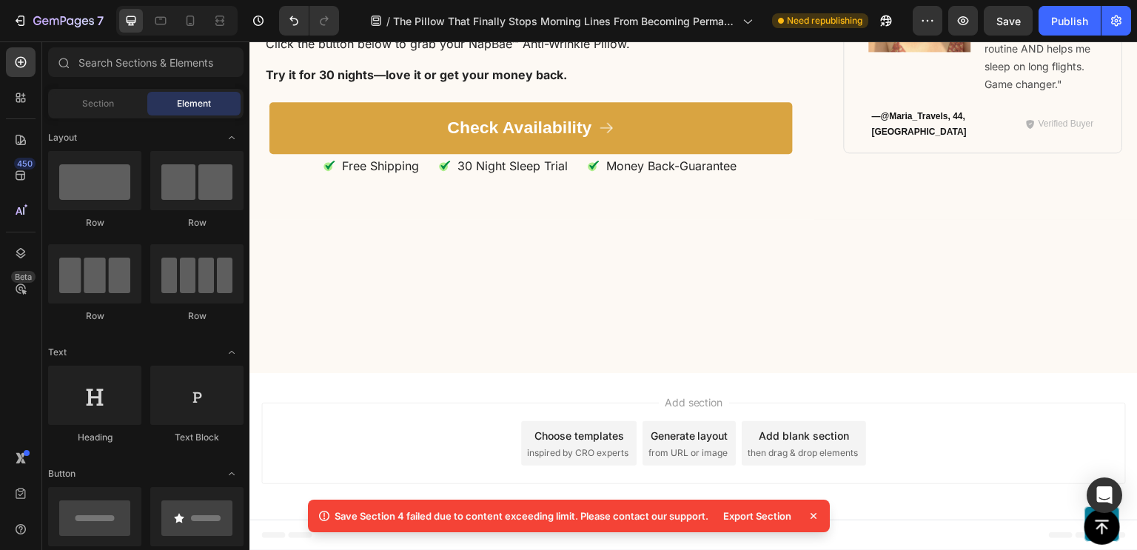
click at [812, 512] on icon at bounding box center [813, 516] width 15 height 15
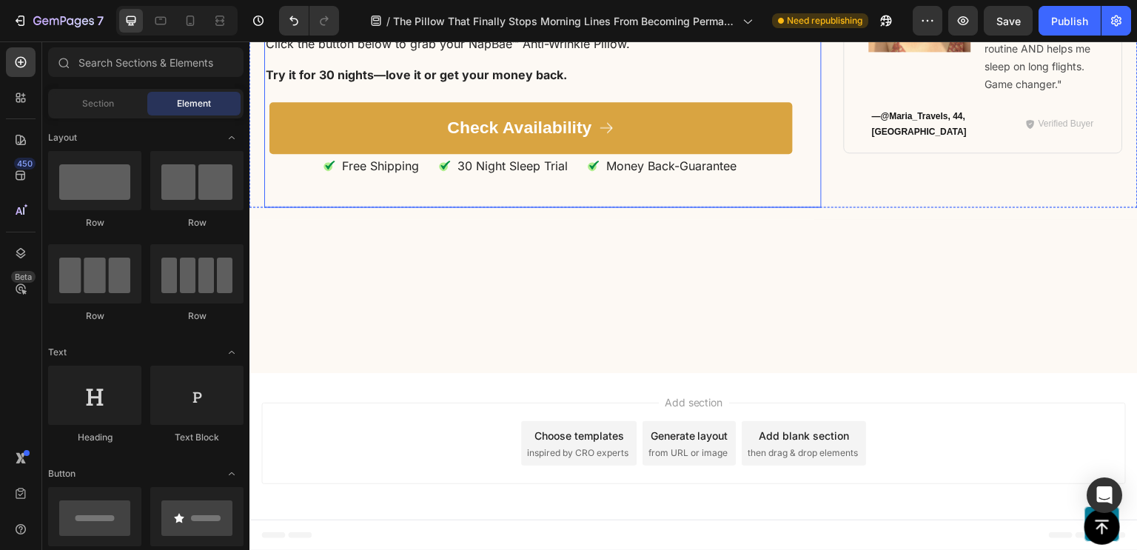
scroll to position [8559, 0]
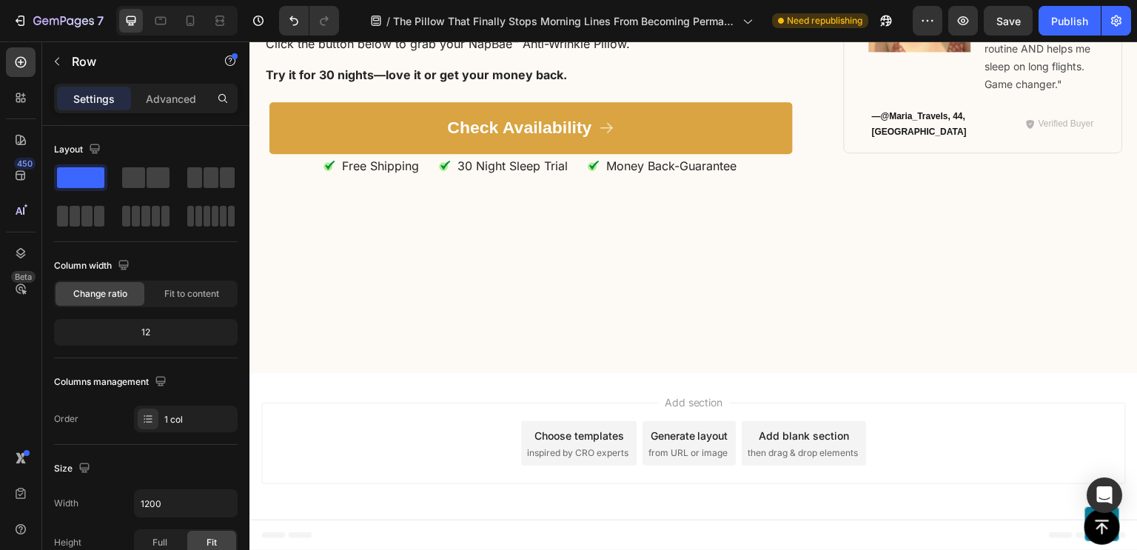
click at [59, 67] on icon "button" at bounding box center [57, 62] width 12 height 12
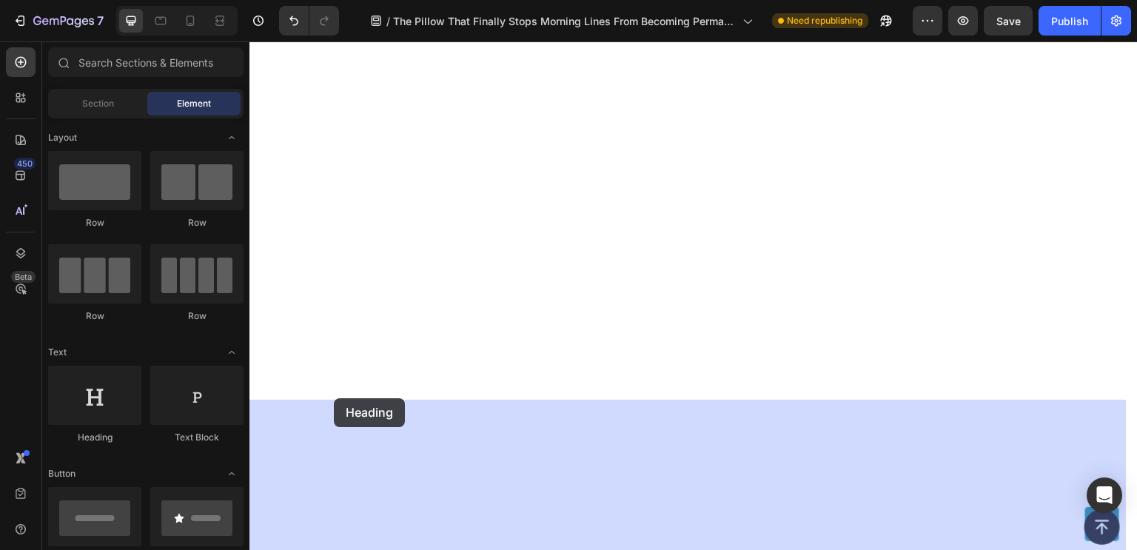
scroll to position [8628, 0]
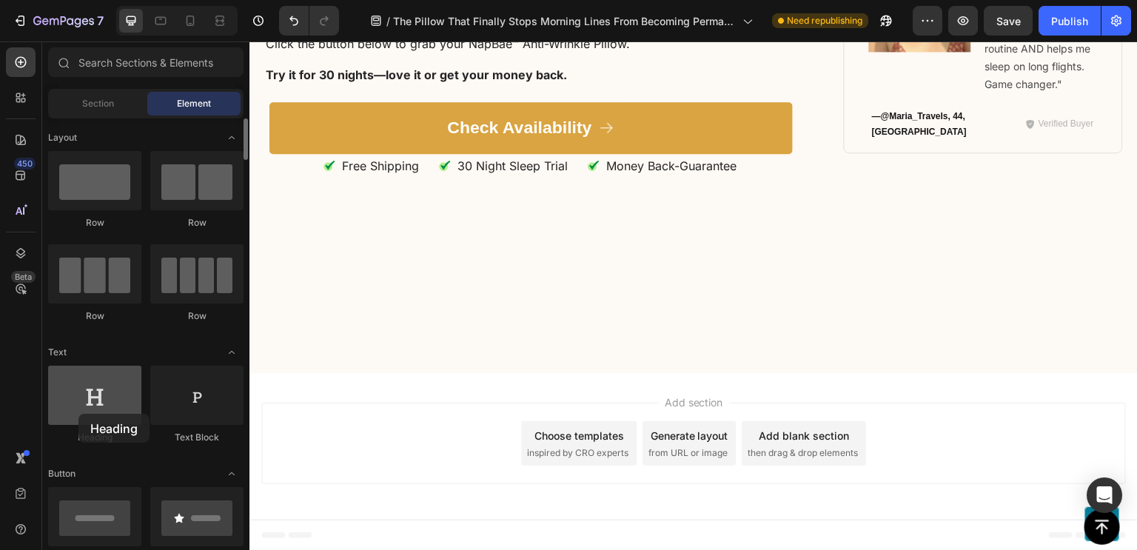
drag, startPoint x: 113, startPoint y: 412, endPoint x: 78, endPoint y: 407, distance: 34.4
click at [78, 407] on div at bounding box center [94, 395] width 93 height 59
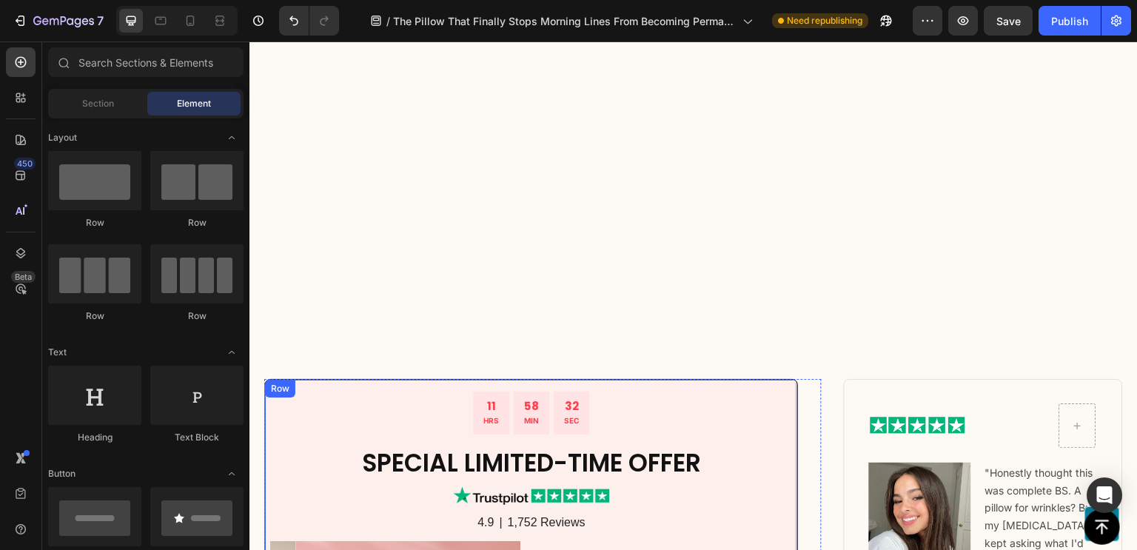
scroll to position [9016, 0]
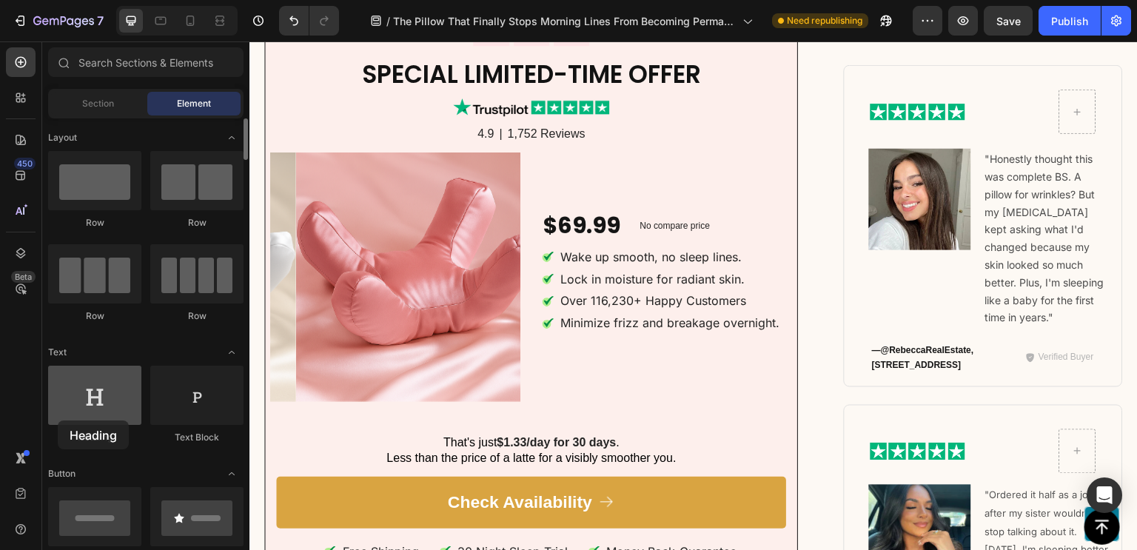
drag, startPoint x: 215, startPoint y: 278, endPoint x: 64, endPoint y: 401, distance: 194.2
click at [64, 401] on div at bounding box center [94, 395] width 93 height 59
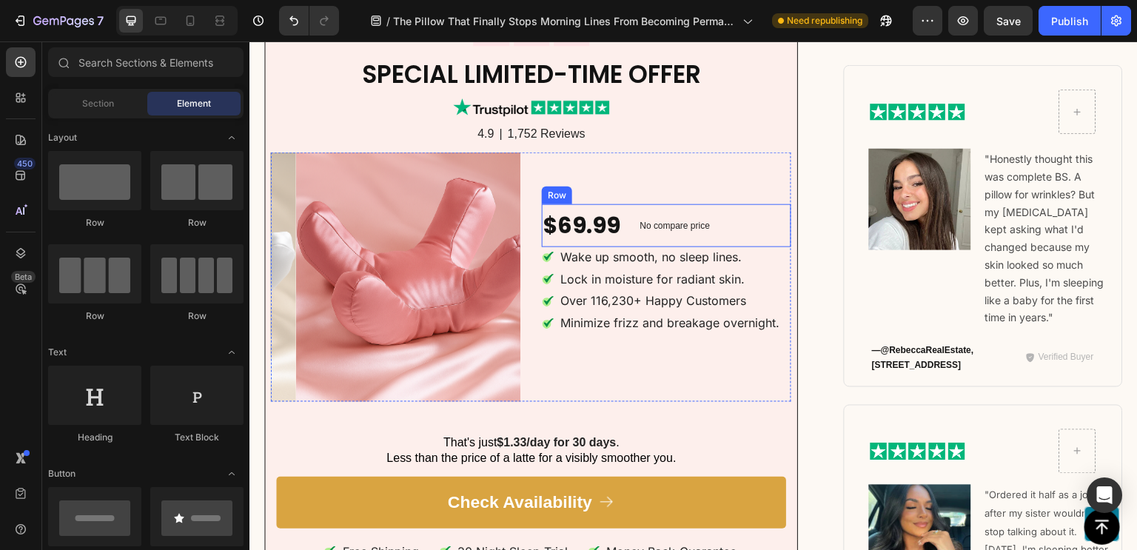
click at [683, 204] on div "No compare price Product Price" at bounding box center [675, 225] width 82 height 43
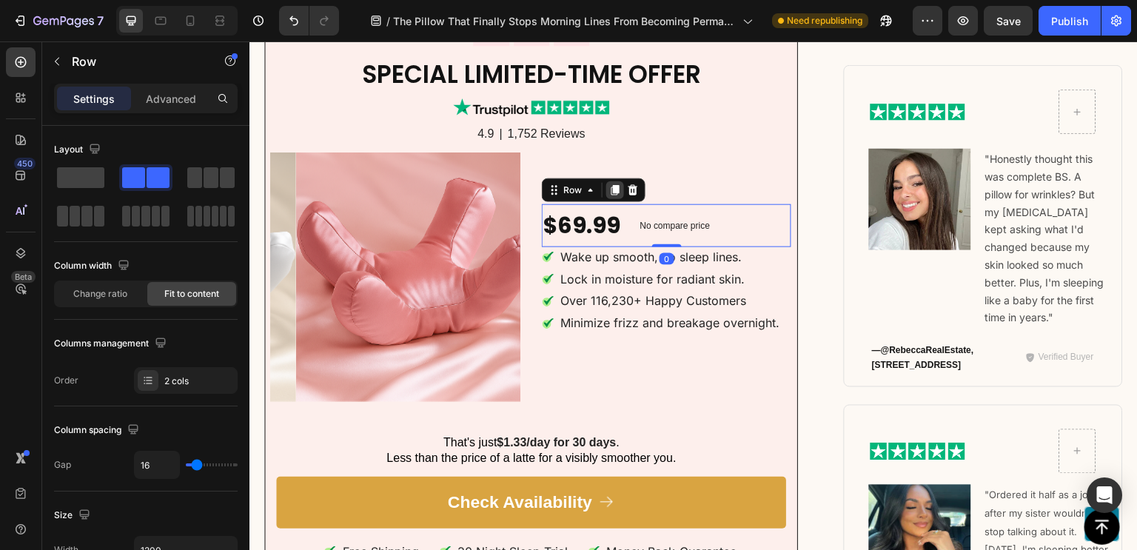
click at [615, 184] on icon at bounding box center [615, 190] width 12 height 12
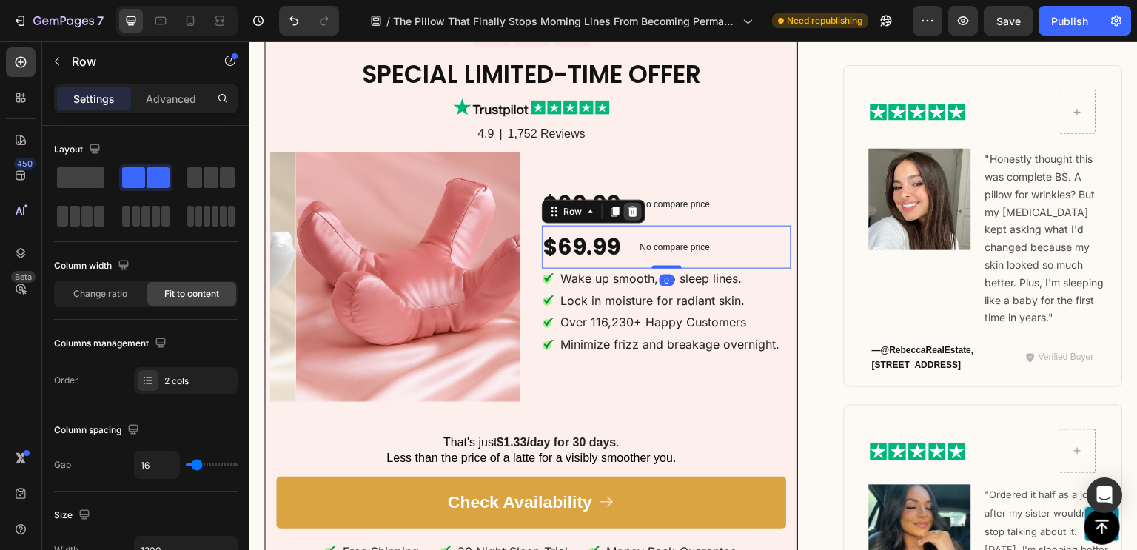
click at [629, 211] on icon at bounding box center [634, 212] width 10 height 10
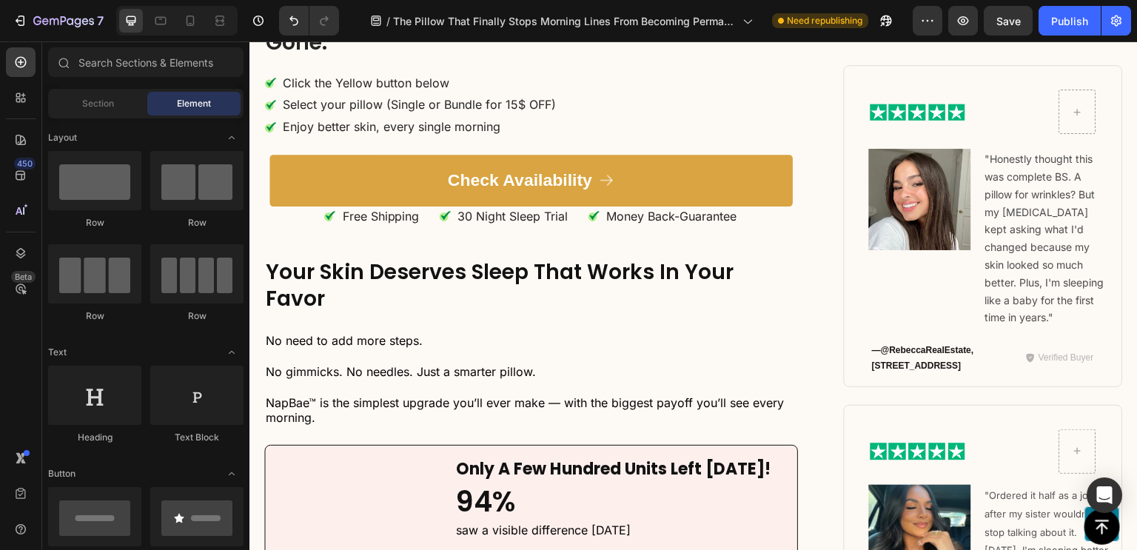
scroll to position [8928, 0]
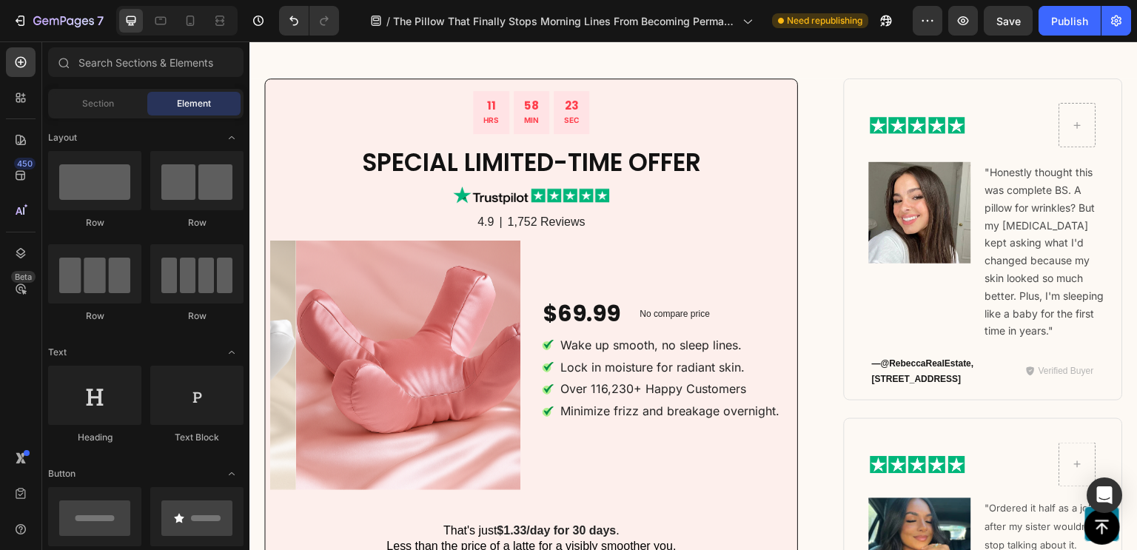
click at [361, 224] on div "4.9 Text Block | Text Block 1,752 Reviews Text Block Row" at bounding box center [531, 222] width 520 height 19
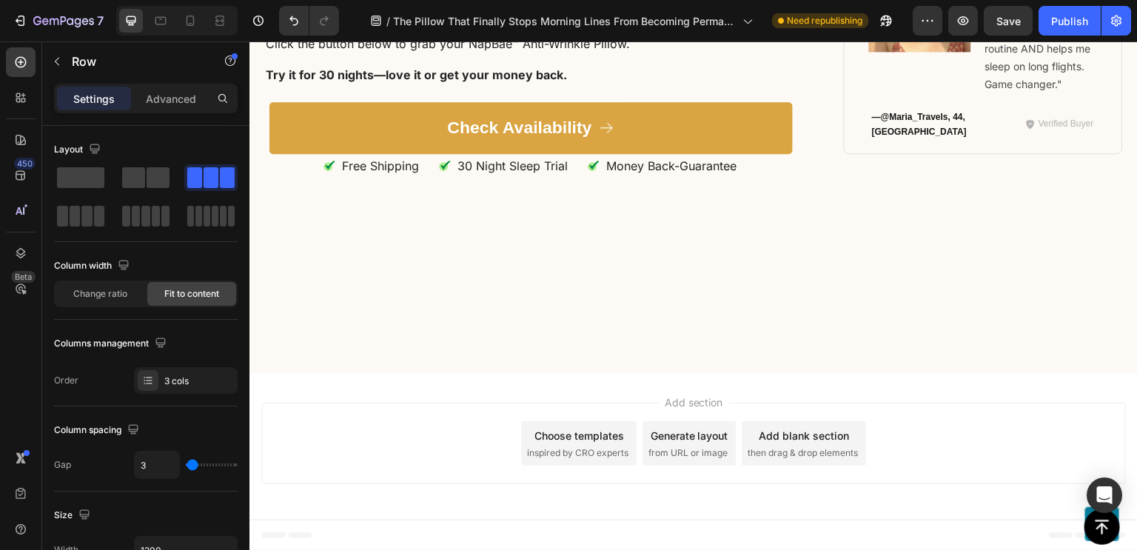
scroll to position [8793, 0]
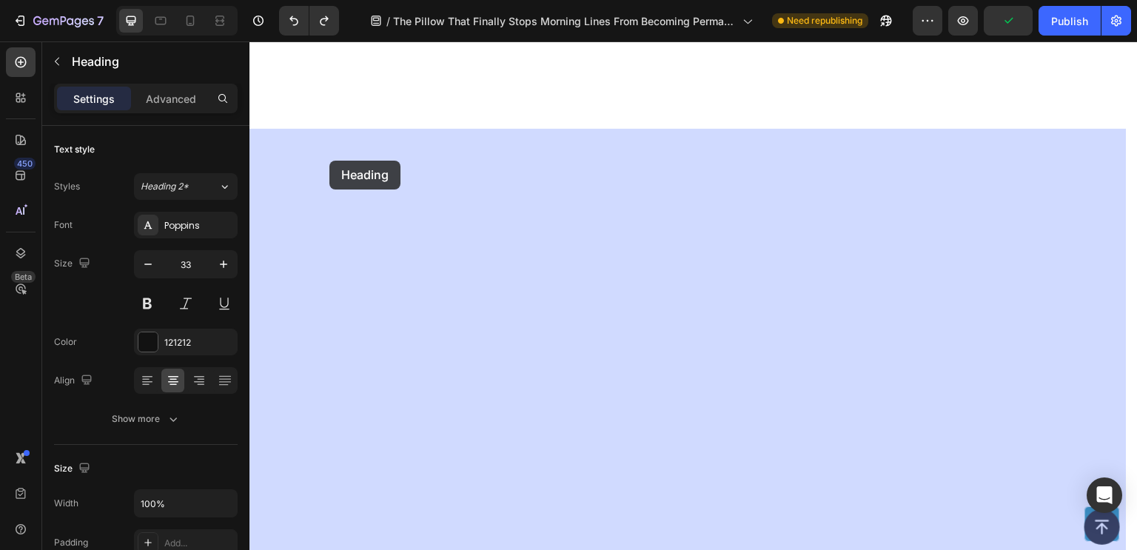
drag, startPoint x: 285, startPoint y: 183, endPoint x: 329, endPoint y: 161, distance: 49.0
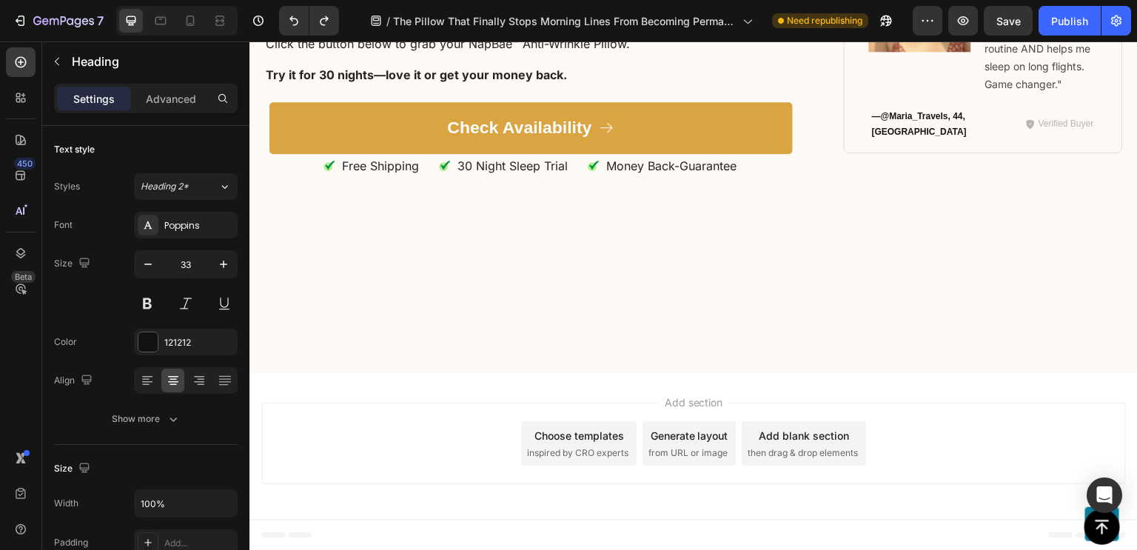
scroll to position [8753, 0]
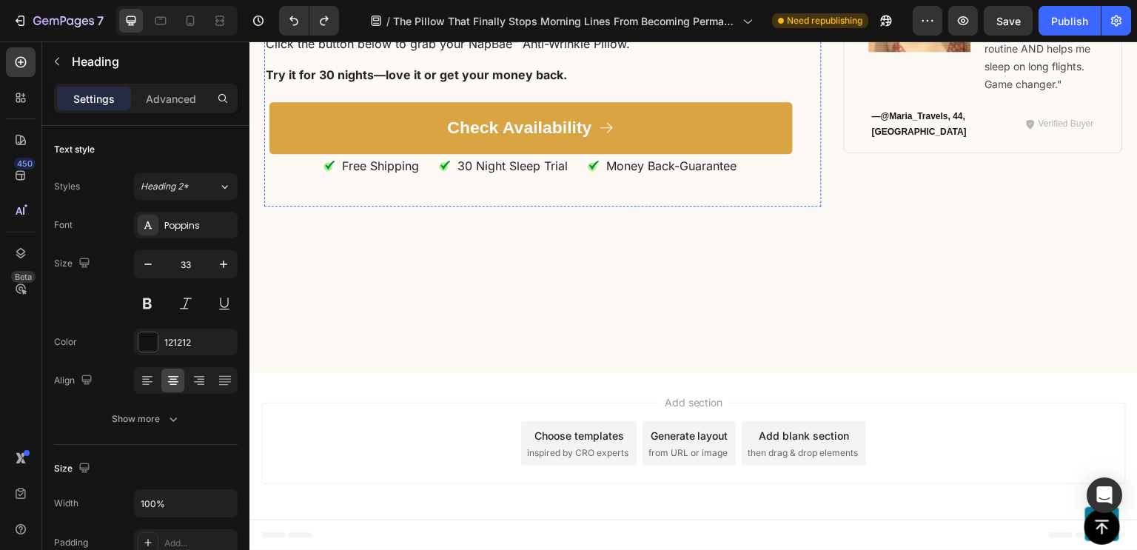
scroll to position [8725, 0]
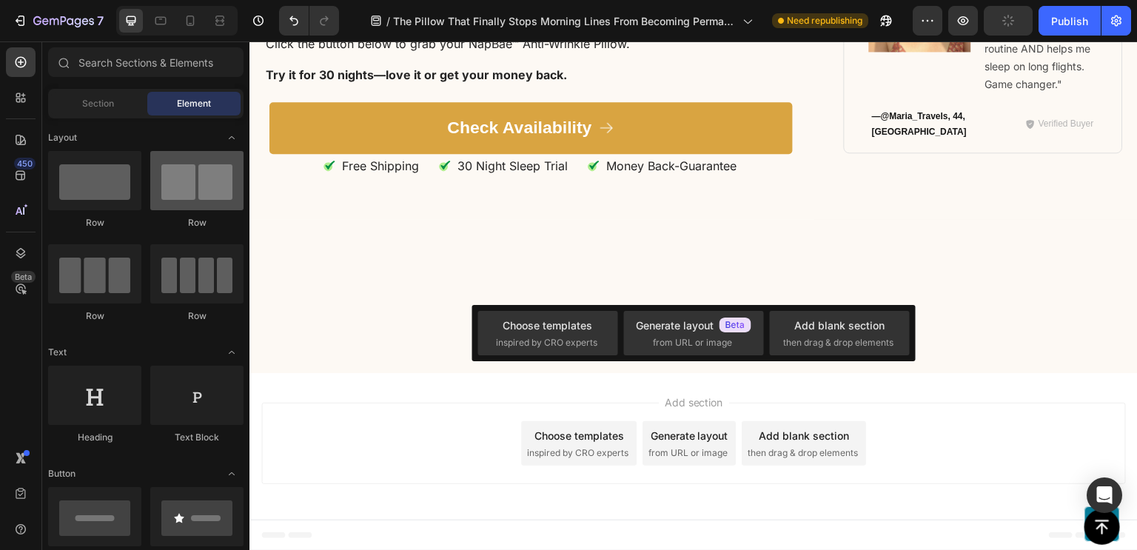
click at [191, 204] on div at bounding box center [196, 180] width 93 height 59
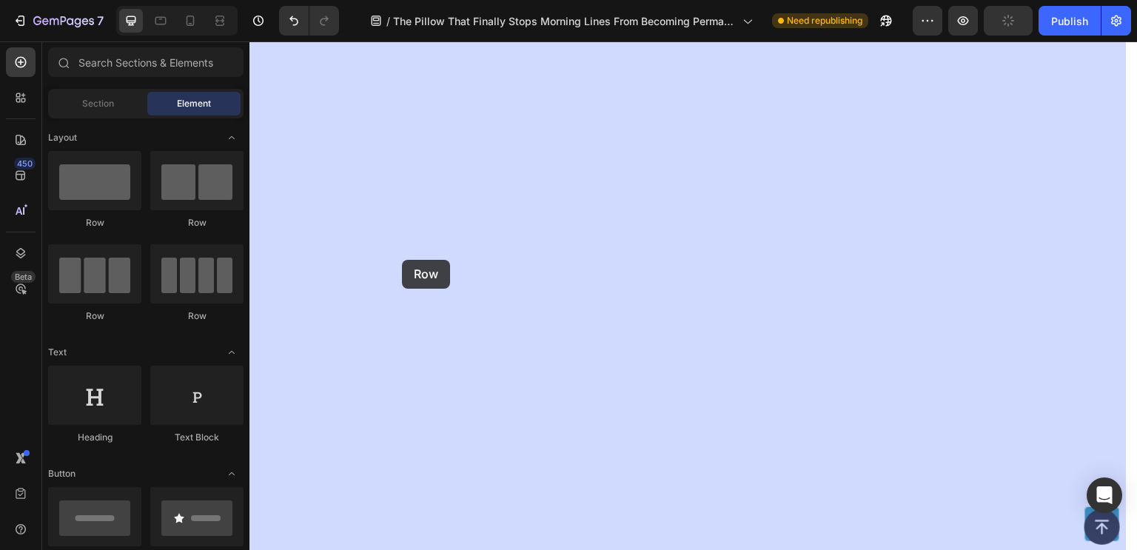
drag, startPoint x: 368, startPoint y: 232, endPoint x: 402, endPoint y: 259, distance: 43.2
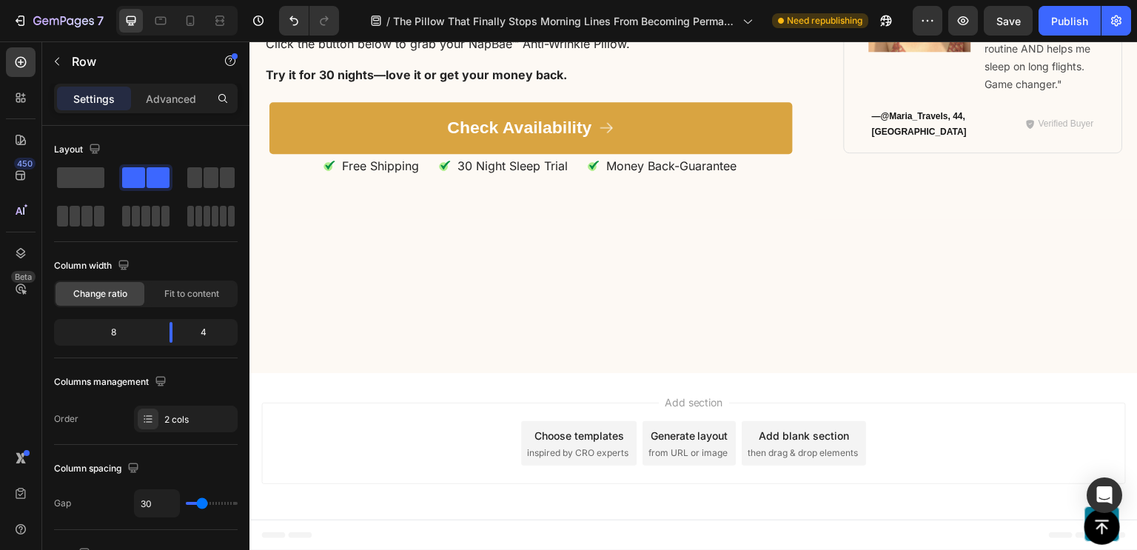
drag, startPoint x: 144, startPoint y: 334, endPoint x: 178, endPoint y: 334, distance: 34.8
click at [178, 0] on body "7 / The Pillow That Finally Stops Morning Lines From Becoming Permanent Wrinkle…" at bounding box center [568, 0] width 1137 height 0
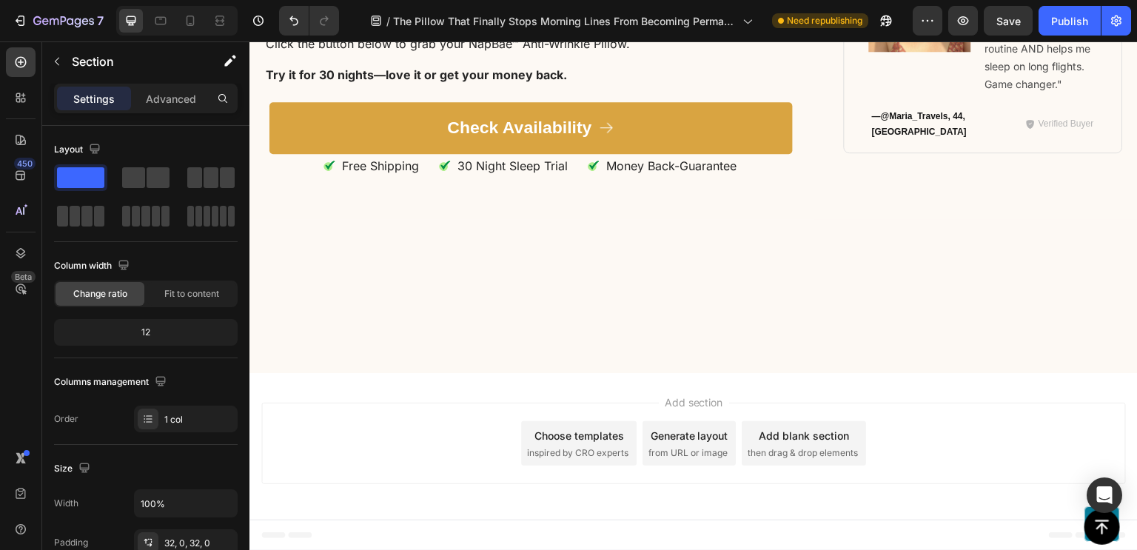
scroll to position [8671, 0]
click at [58, 62] on icon "button" at bounding box center [57, 62] width 12 height 12
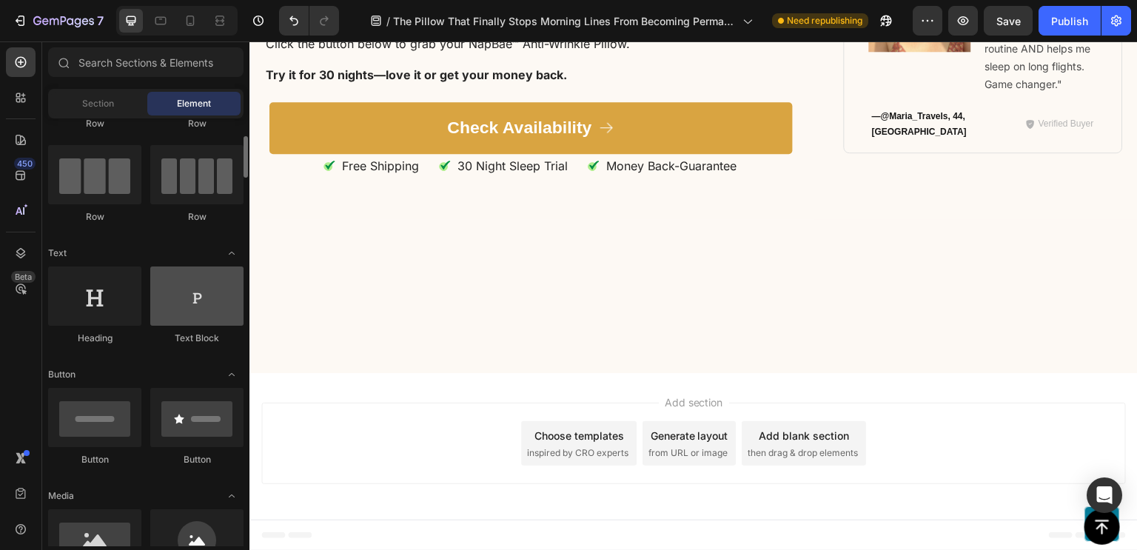
scroll to position [111, 0]
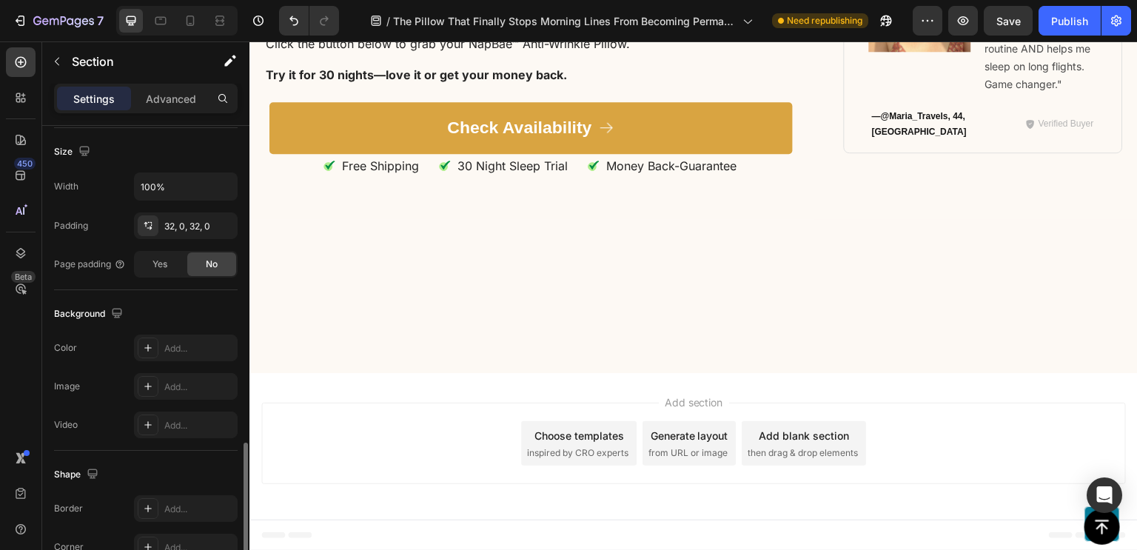
scroll to position [435, 0]
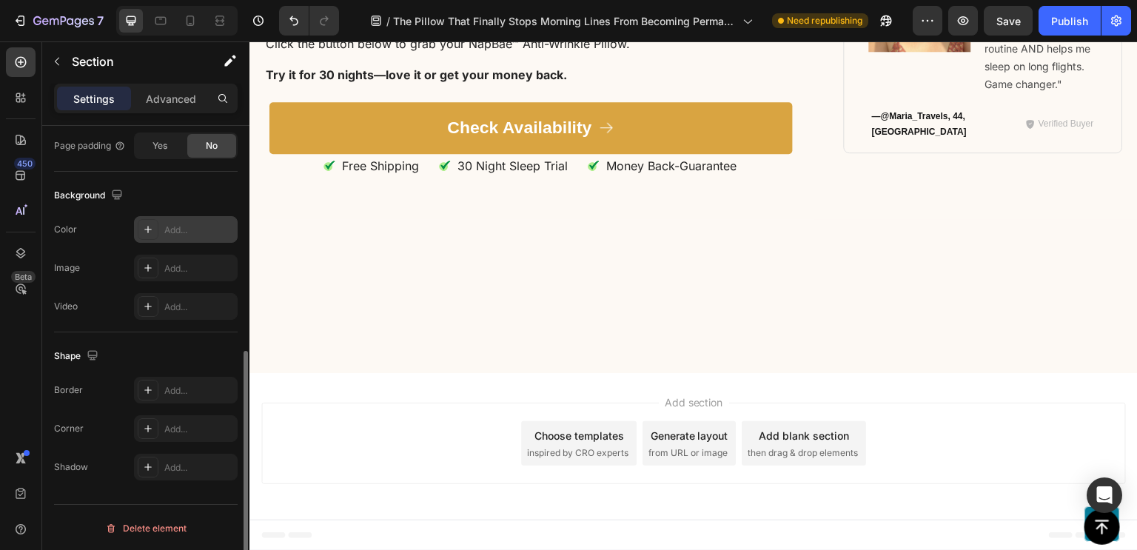
click at [157, 232] on div at bounding box center [148, 229] width 21 height 21
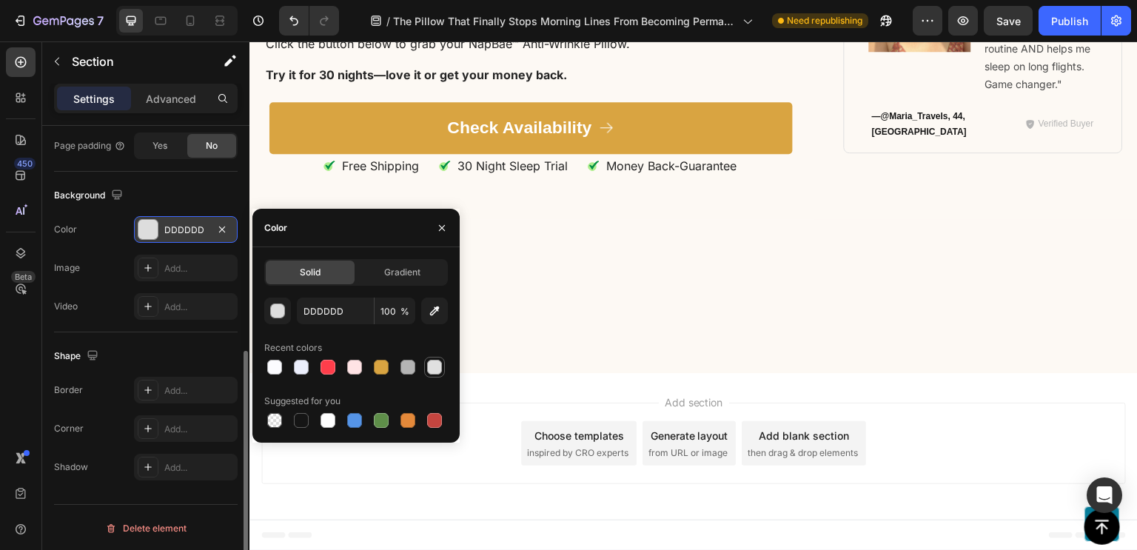
click at [440, 371] on div at bounding box center [434, 367] width 15 height 15
click at [430, 309] on icon "button" at bounding box center [434, 311] width 15 height 15
type input "FDF9F4"
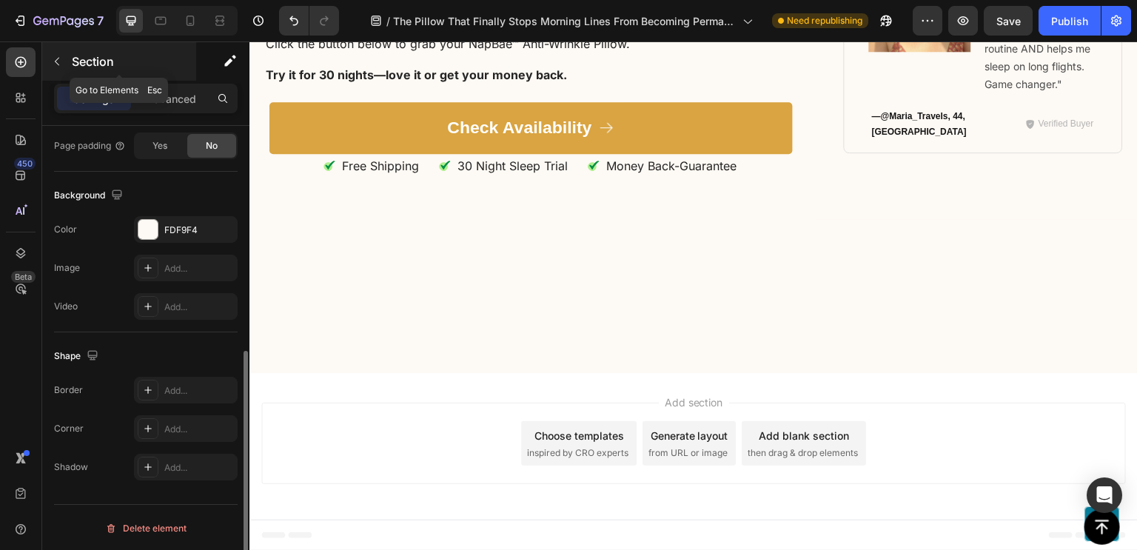
click at [54, 64] on icon "button" at bounding box center [57, 62] width 12 height 12
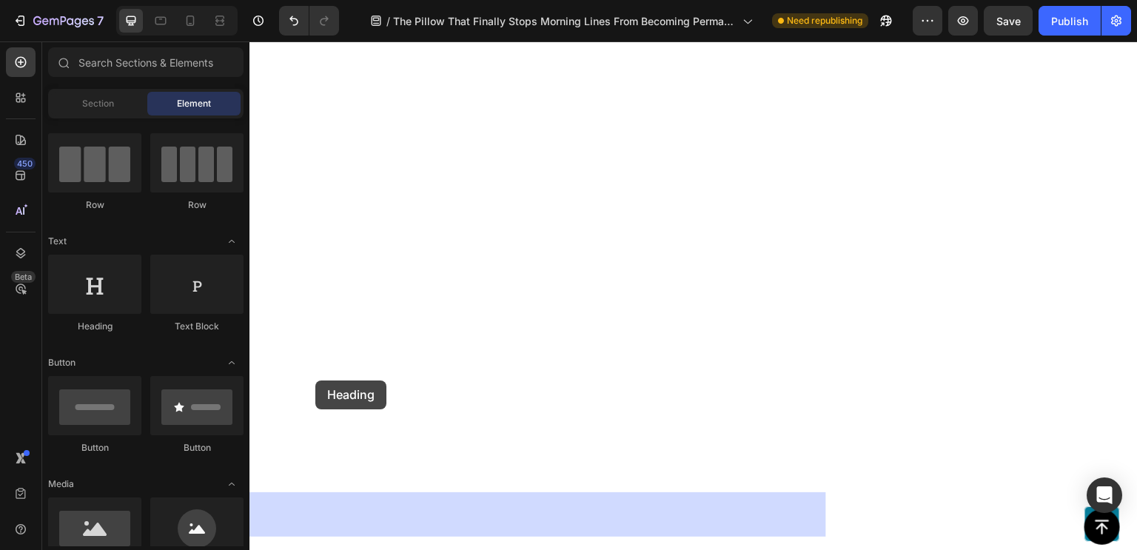
drag, startPoint x: 339, startPoint y: 328, endPoint x: 315, endPoint y: 381, distance: 57.7
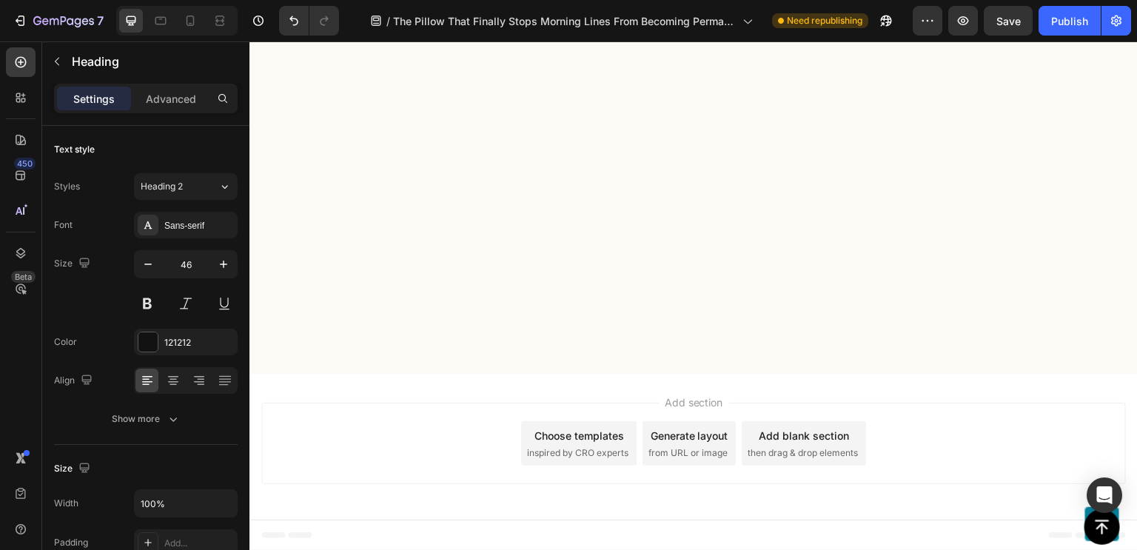
scroll to position [7838, 0]
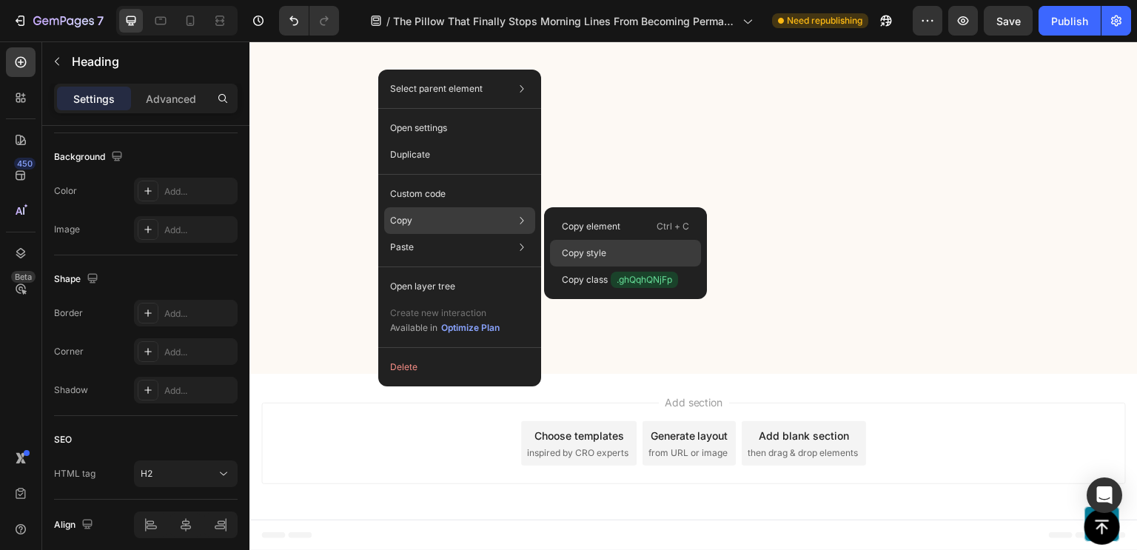
click at [566, 267] on div "Copy style" at bounding box center [625, 280] width 151 height 27
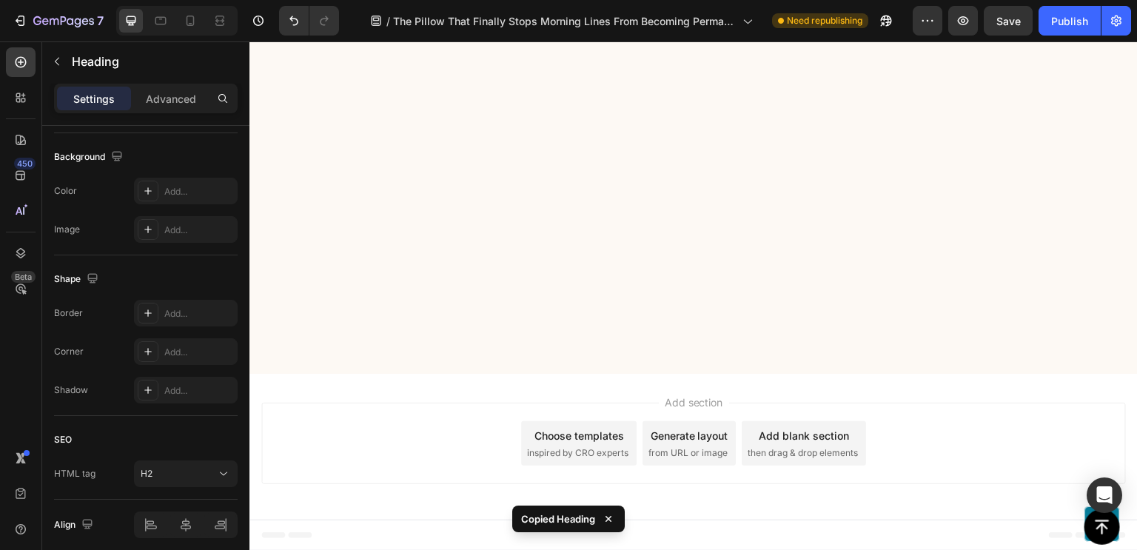
scroll to position [8364, 0]
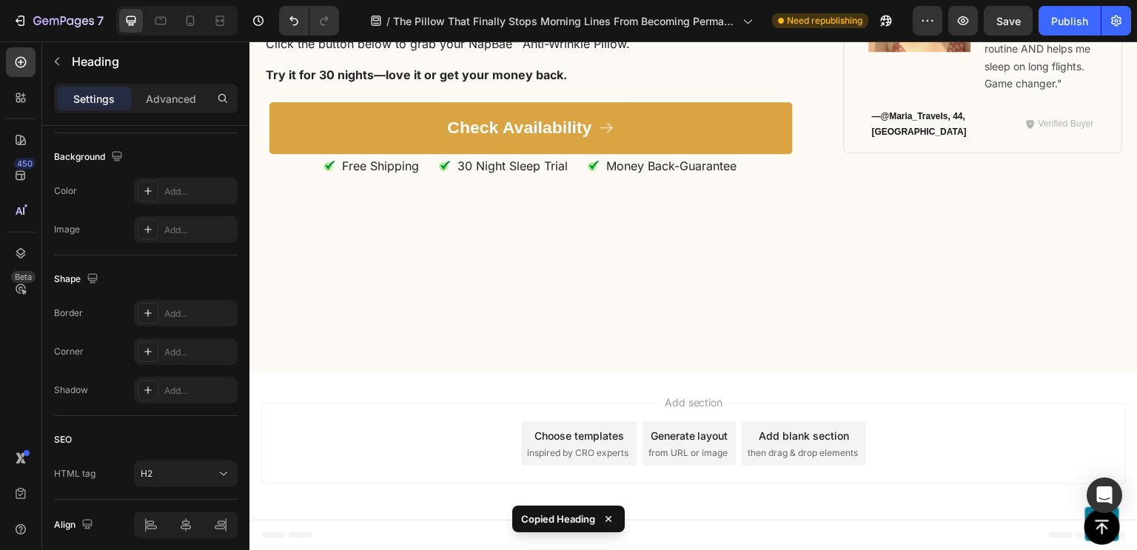
scroll to position [8808, 0]
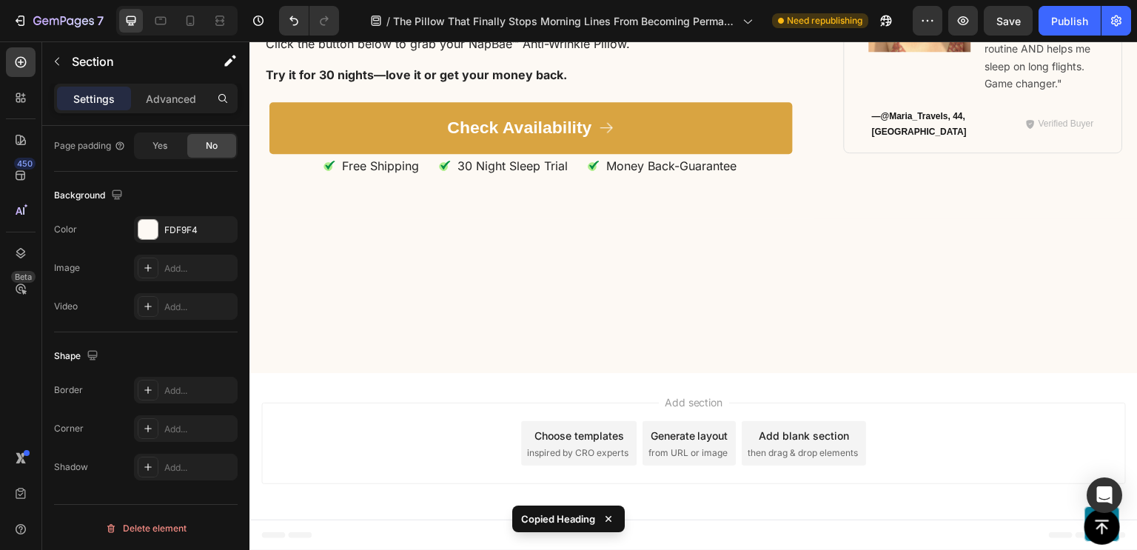
scroll to position [0, 0]
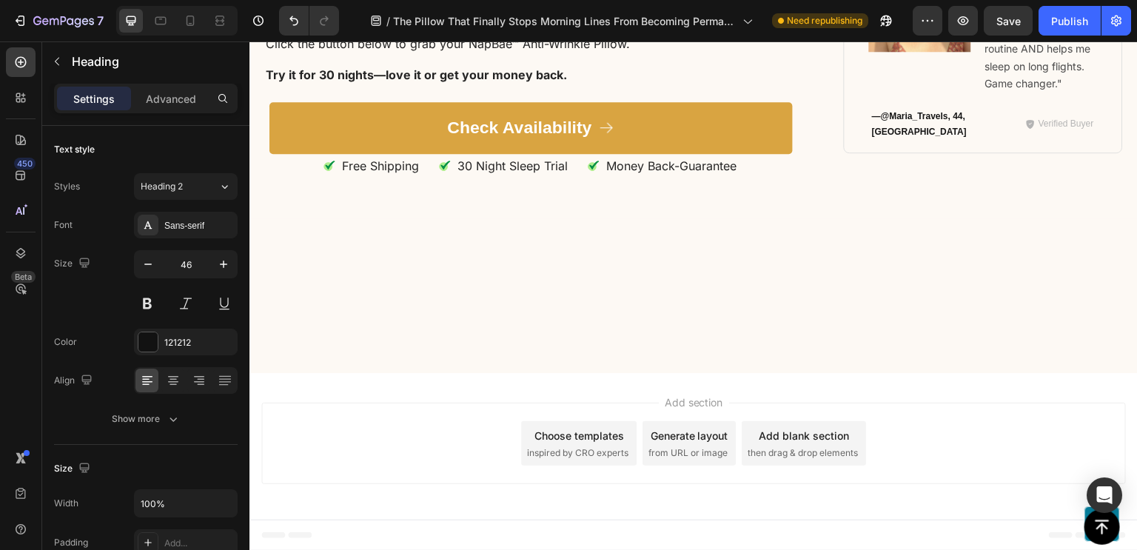
type input "28"
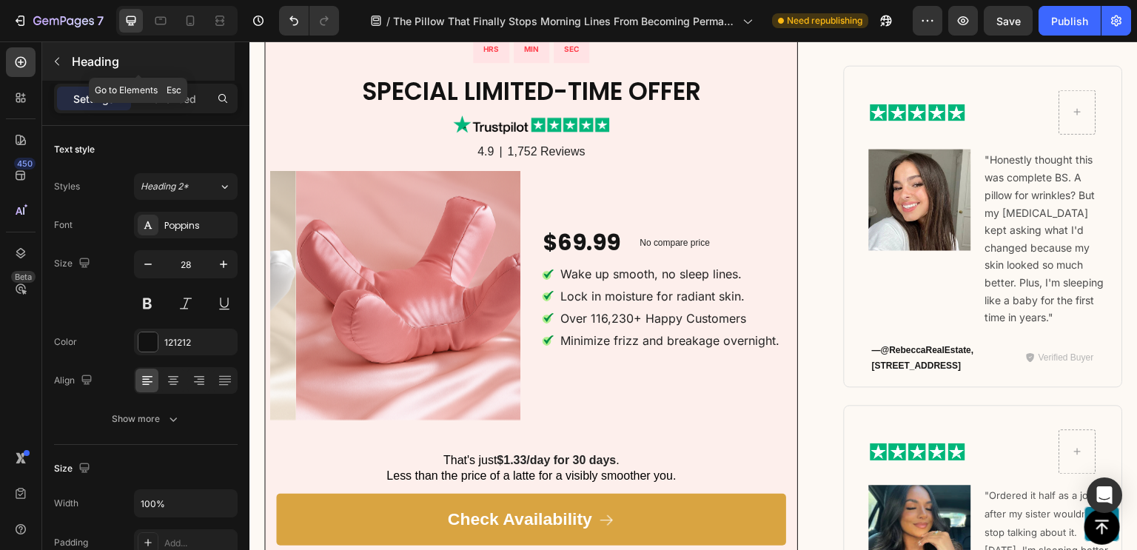
click at [58, 67] on icon "button" at bounding box center [57, 62] width 12 height 12
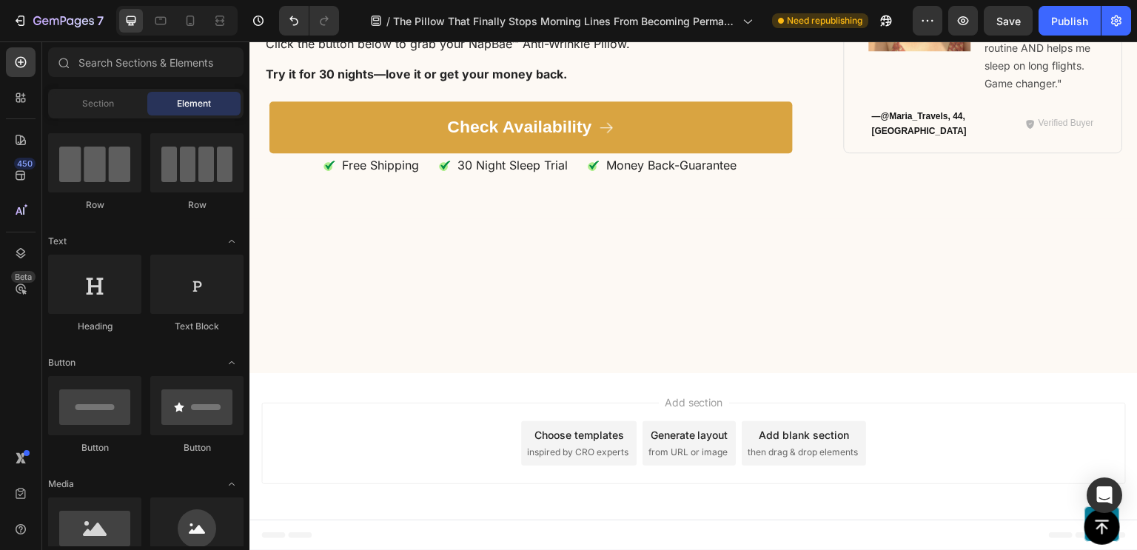
scroll to position [8638, 0]
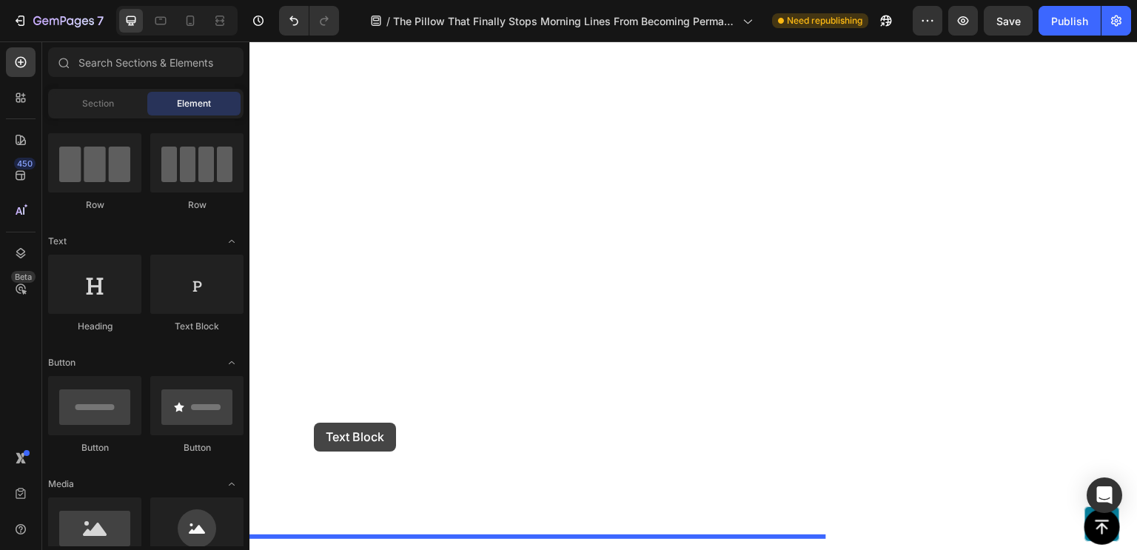
drag, startPoint x: 253, startPoint y: 331, endPoint x: 314, endPoint y: 423, distance: 110.1
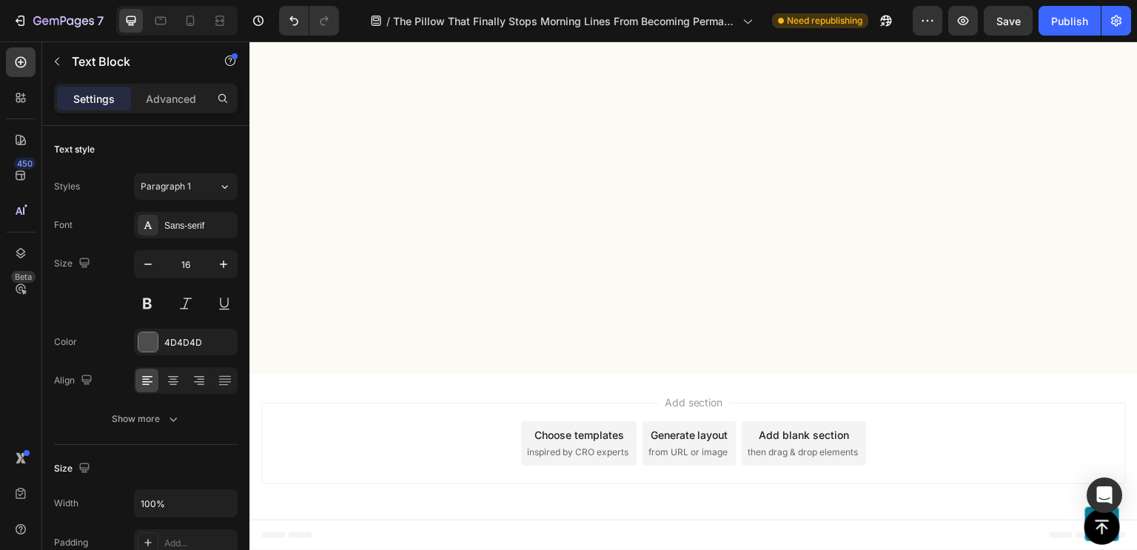
scroll to position [8399, 0]
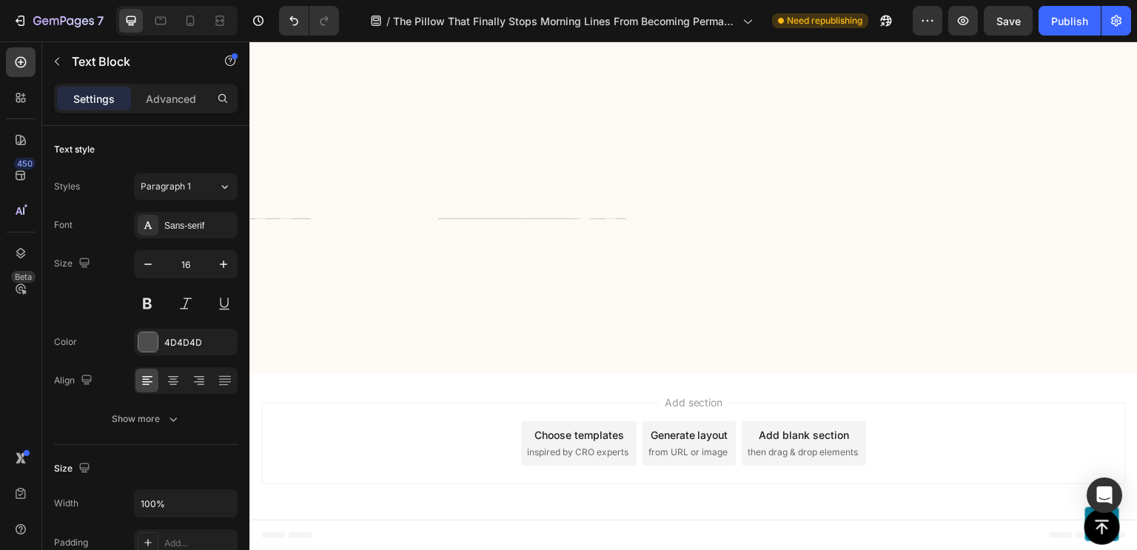
scroll to position [8928, 0]
click at [64, 66] on button "button" at bounding box center [57, 62] width 24 height 24
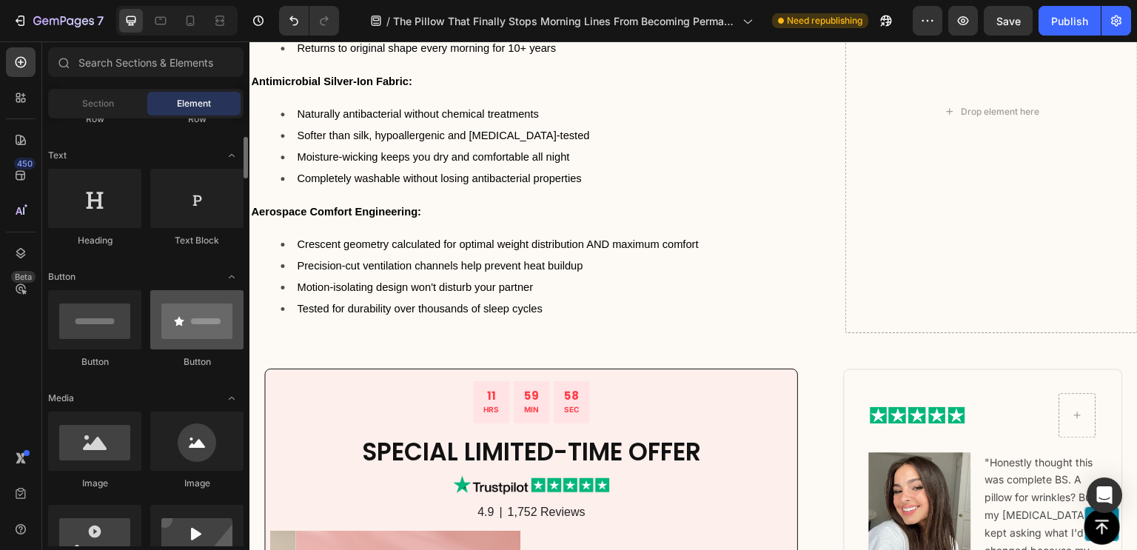
scroll to position [195, 0]
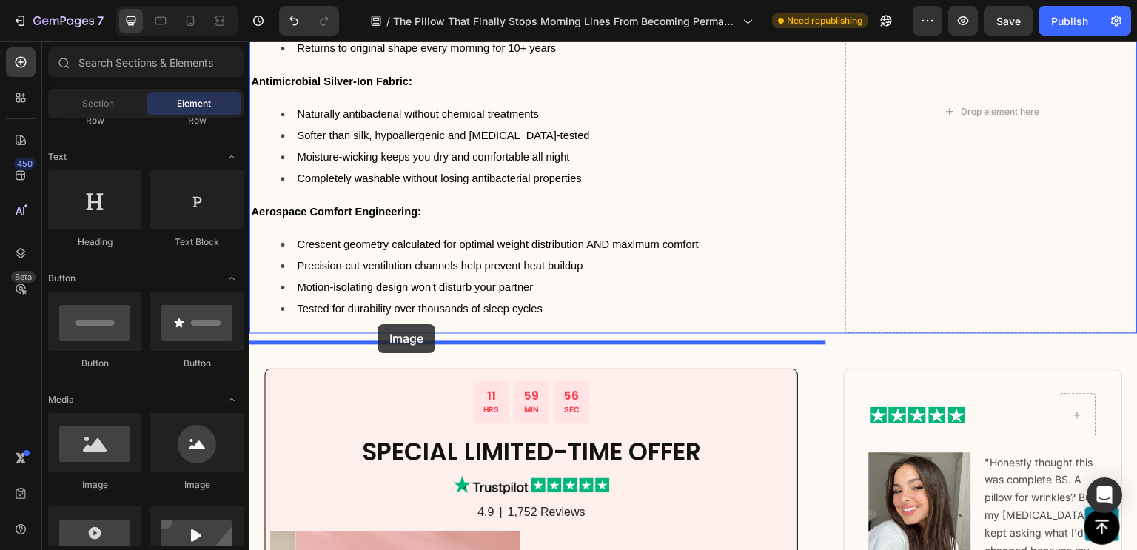
drag, startPoint x: 353, startPoint y: 492, endPoint x: 378, endPoint y: 324, distance: 169.1
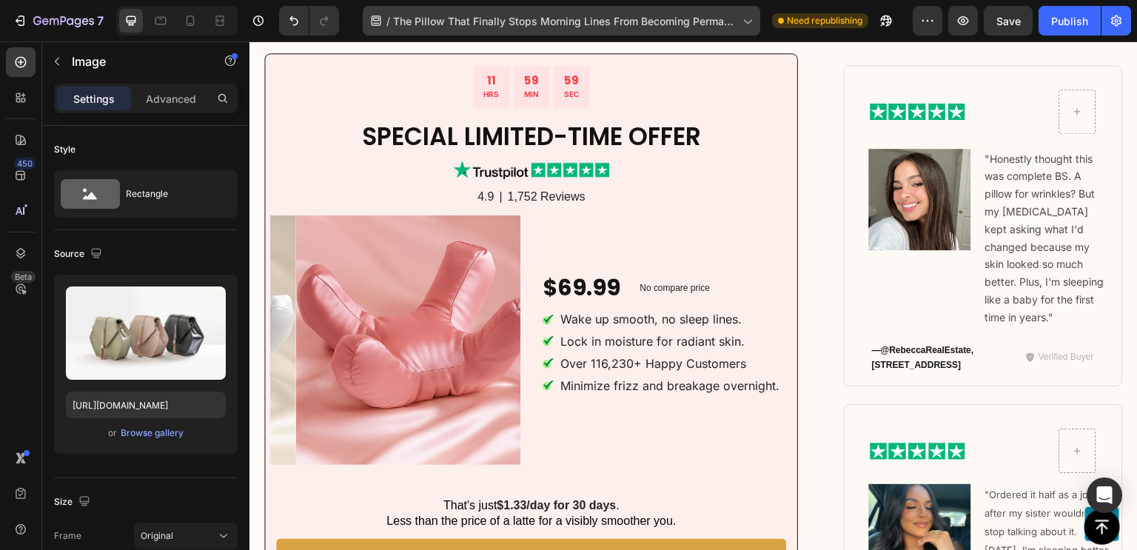
scroll to position [9609, 0]
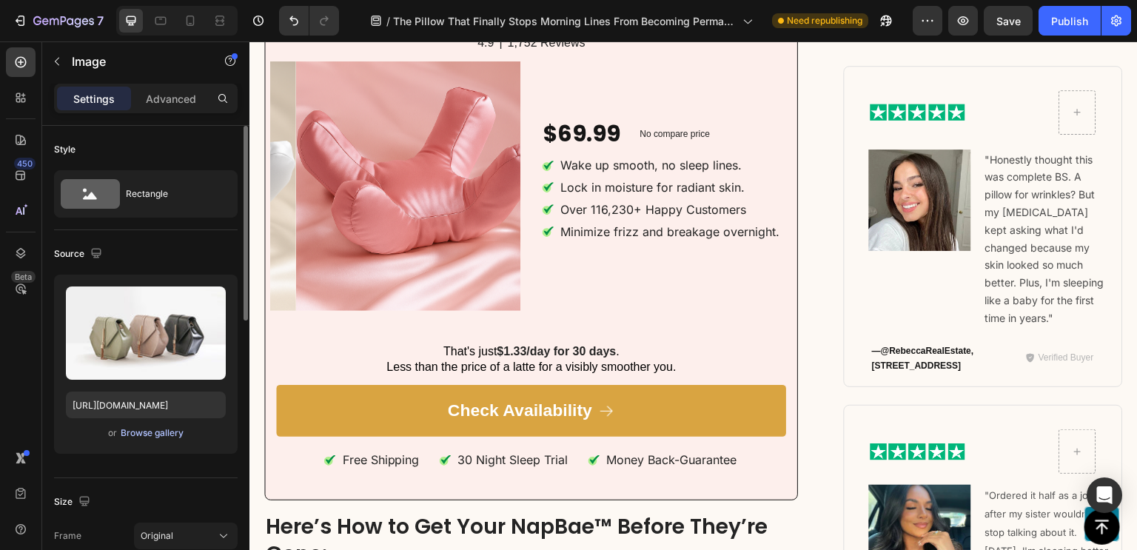
click at [140, 426] on div "Browse gallery" at bounding box center [152, 432] width 63 height 13
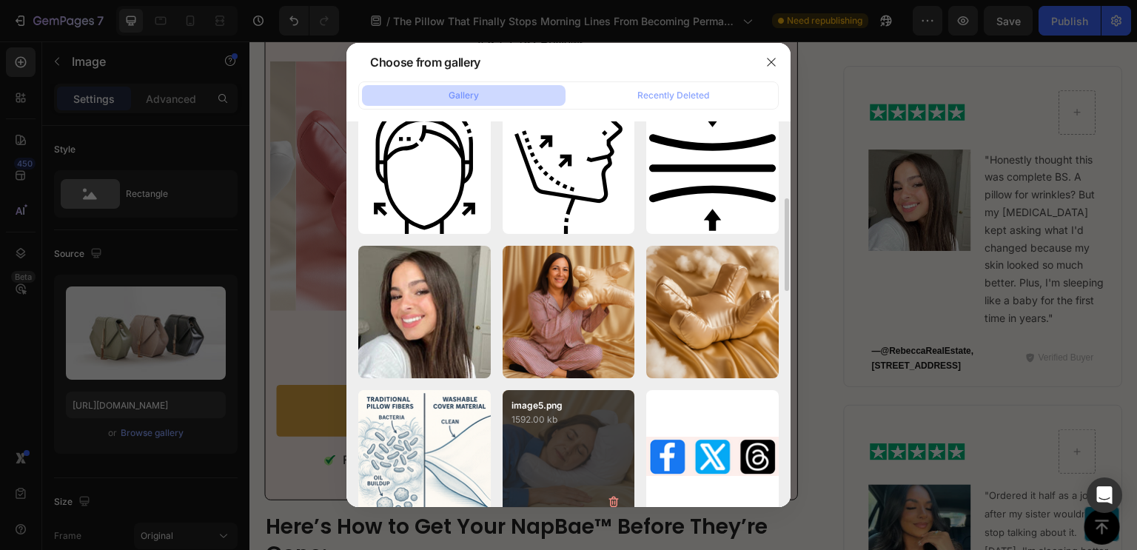
scroll to position [315, 0]
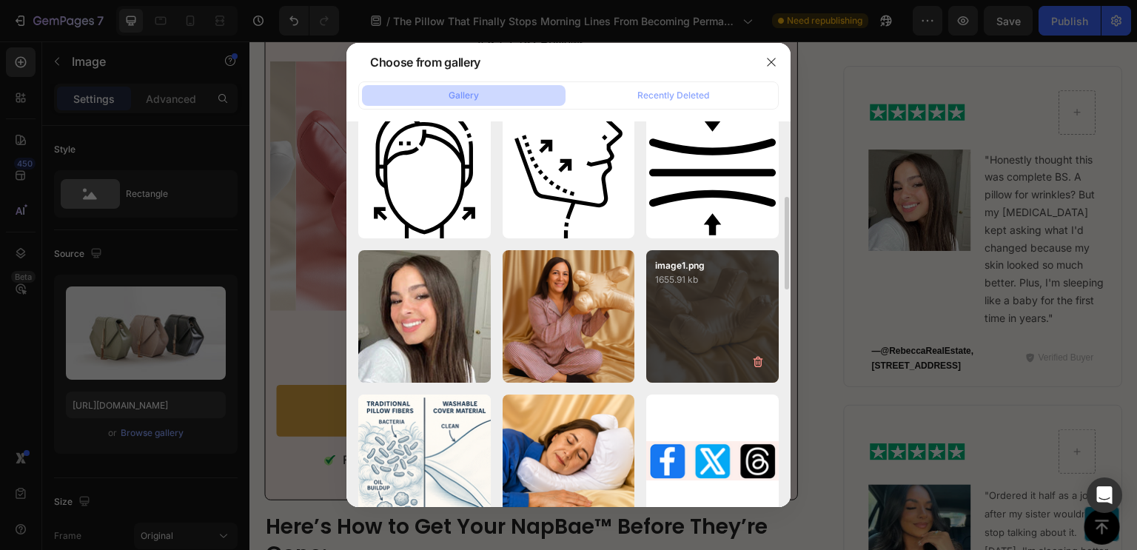
click at [688, 305] on div "image1.png 1655.91 kb" at bounding box center [712, 316] width 133 height 133
type input "[URL][DOMAIN_NAME]"
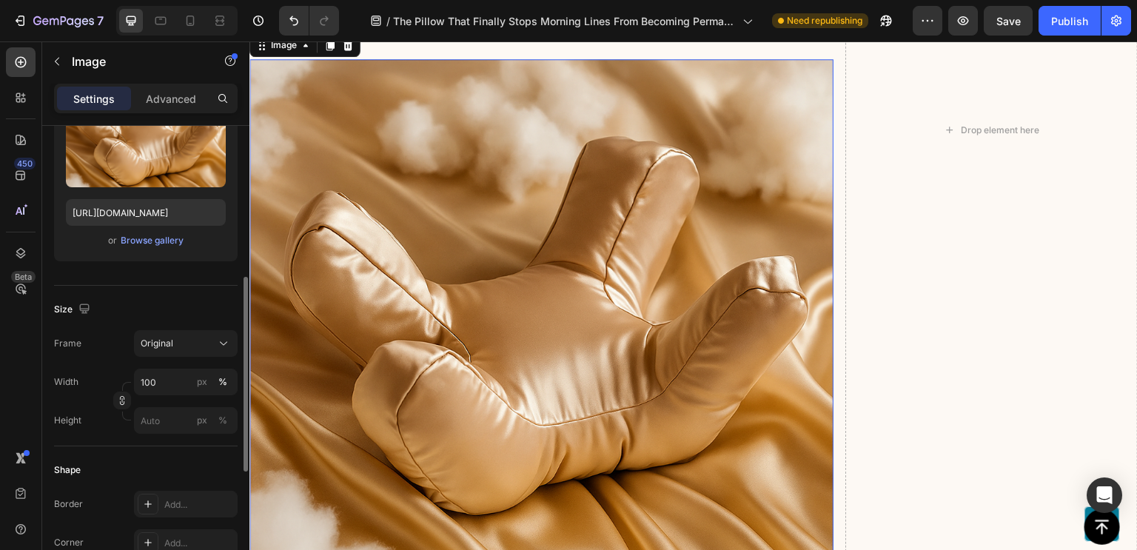
scroll to position [247, 0]
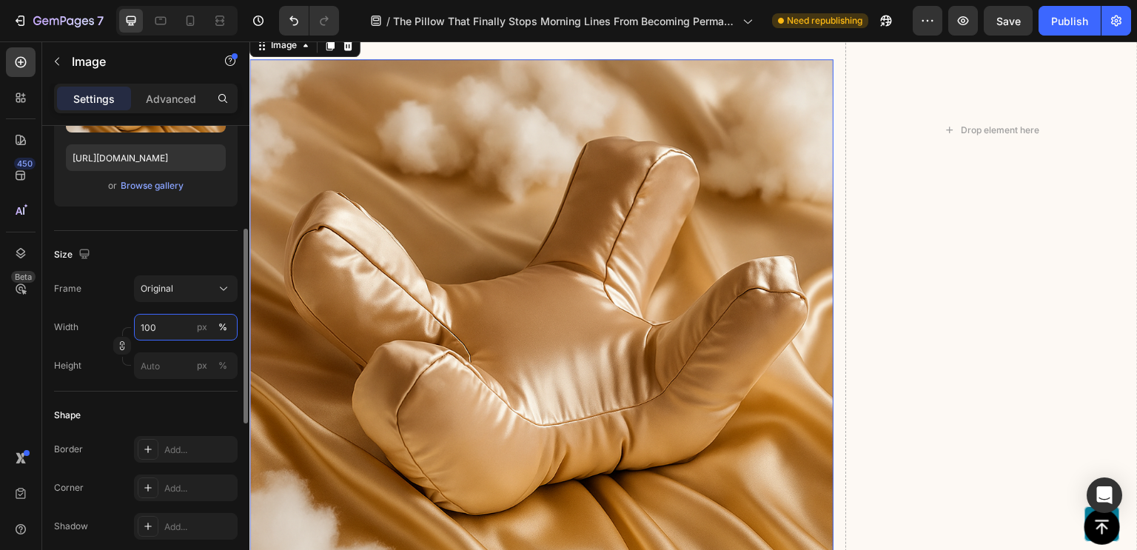
click at [164, 329] on input "100" at bounding box center [186, 327] width 104 height 27
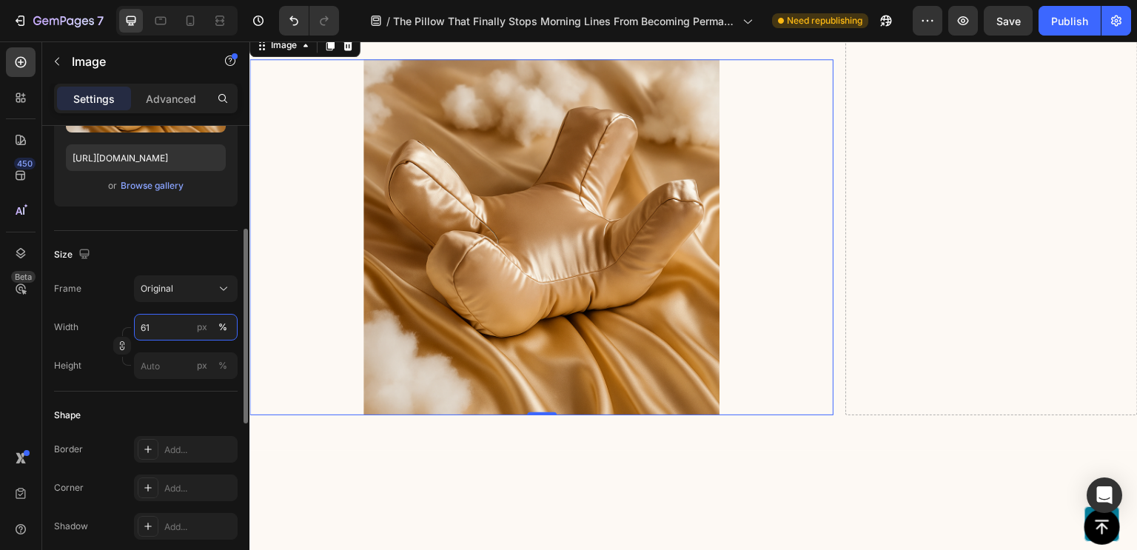
type input "60"
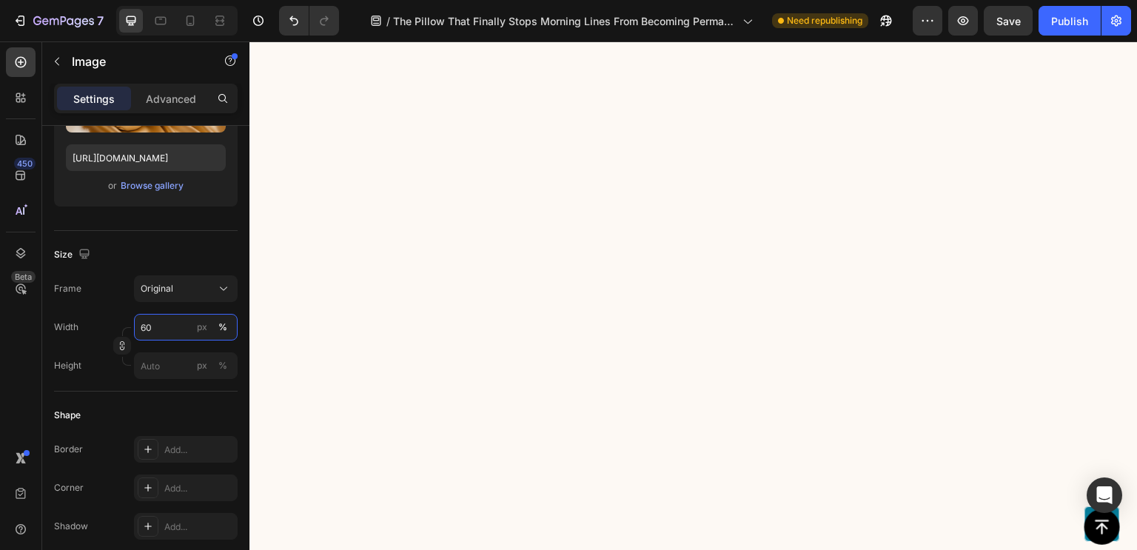
scroll to position [8743, 0]
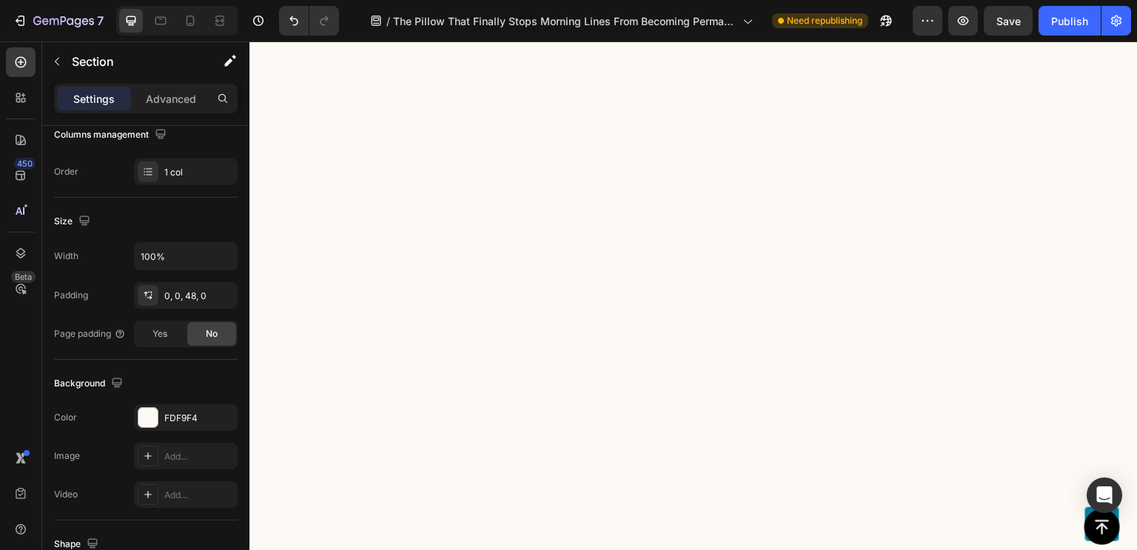
scroll to position [0, 0]
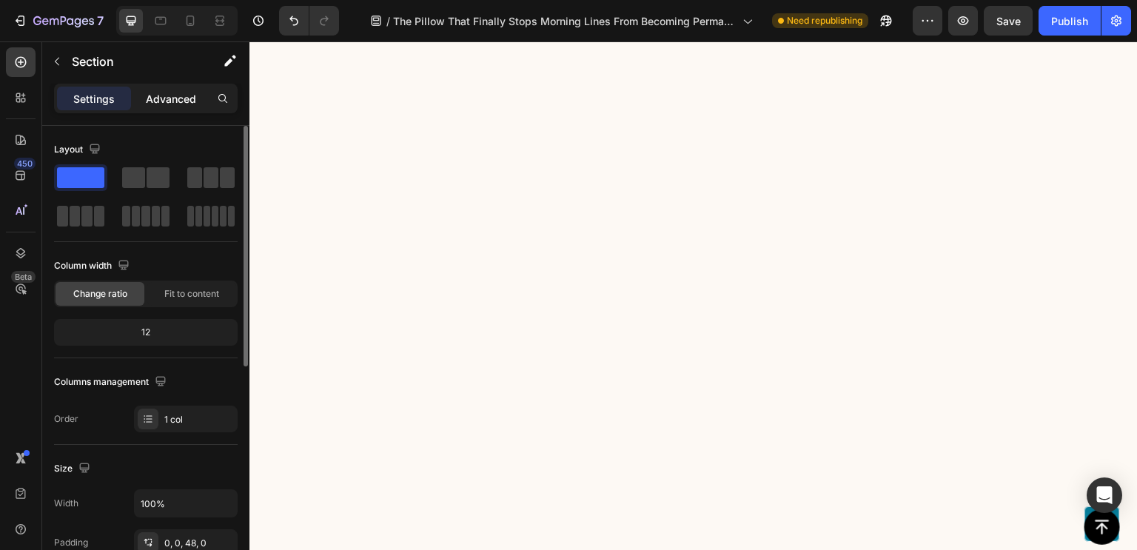
click at [169, 109] on div "Advanced" at bounding box center [171, 99] width 74 height 24
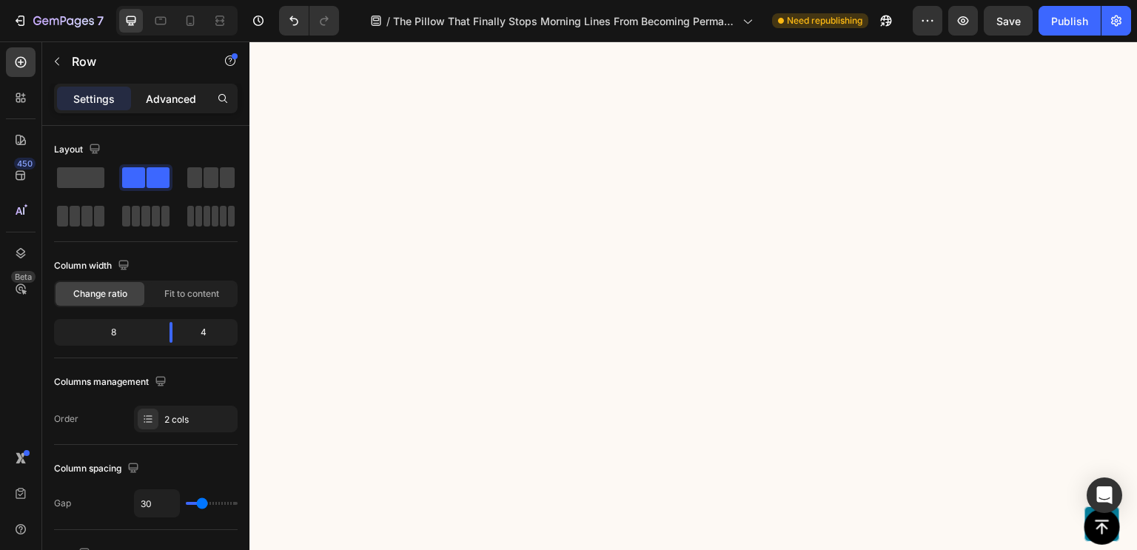
click at [163, 94] on p "Advanced" at bounding box center [171, 99] width 50 height 16
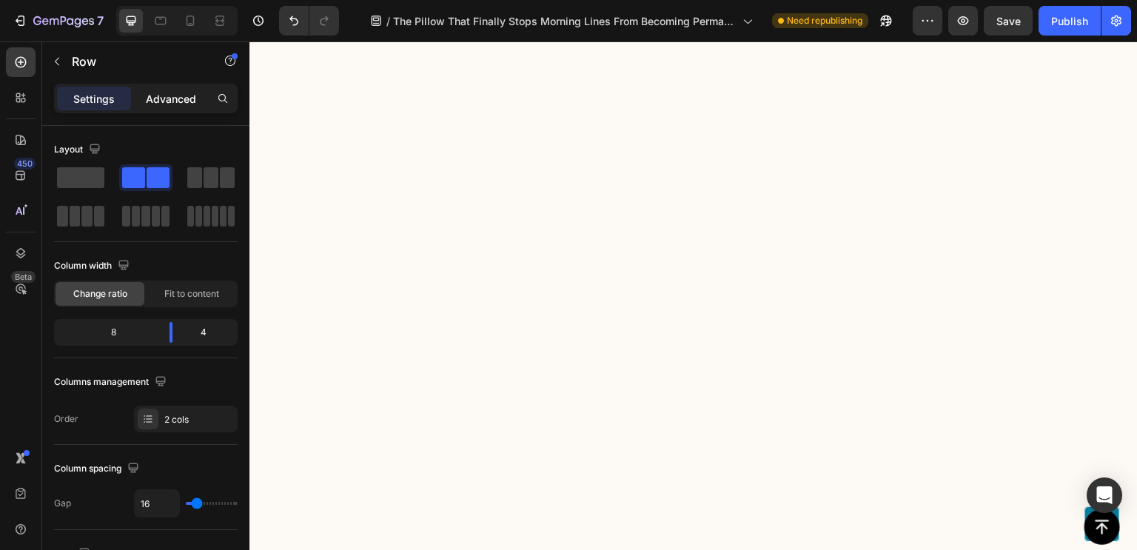
click at [171, 100] on p "Advanced" at bounding box center [171, 99] width 50 height 16
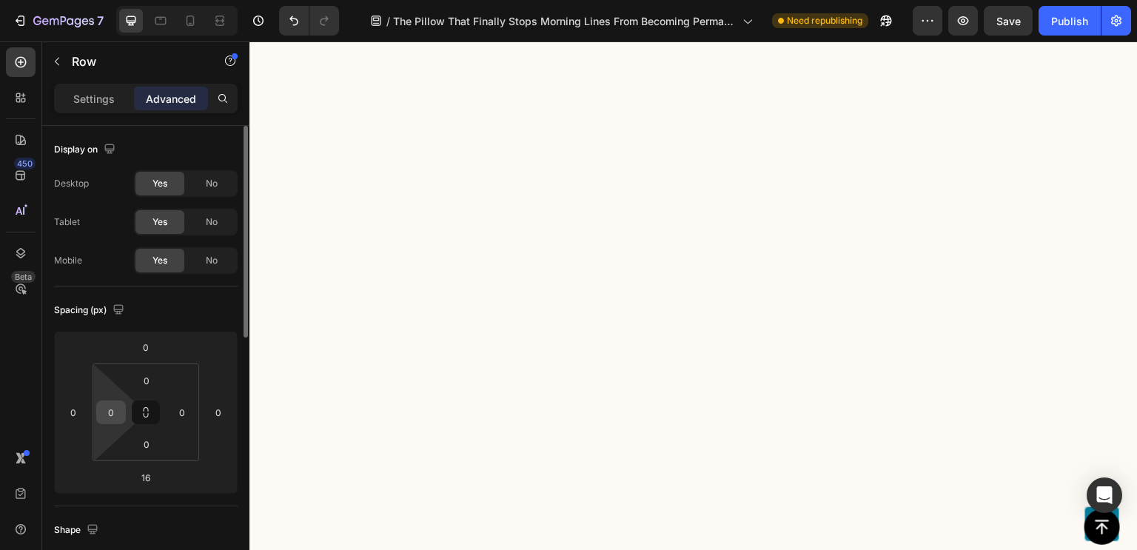
click at [124, 421] on div "0" at bounding box center [111, 413] width 30 height 24
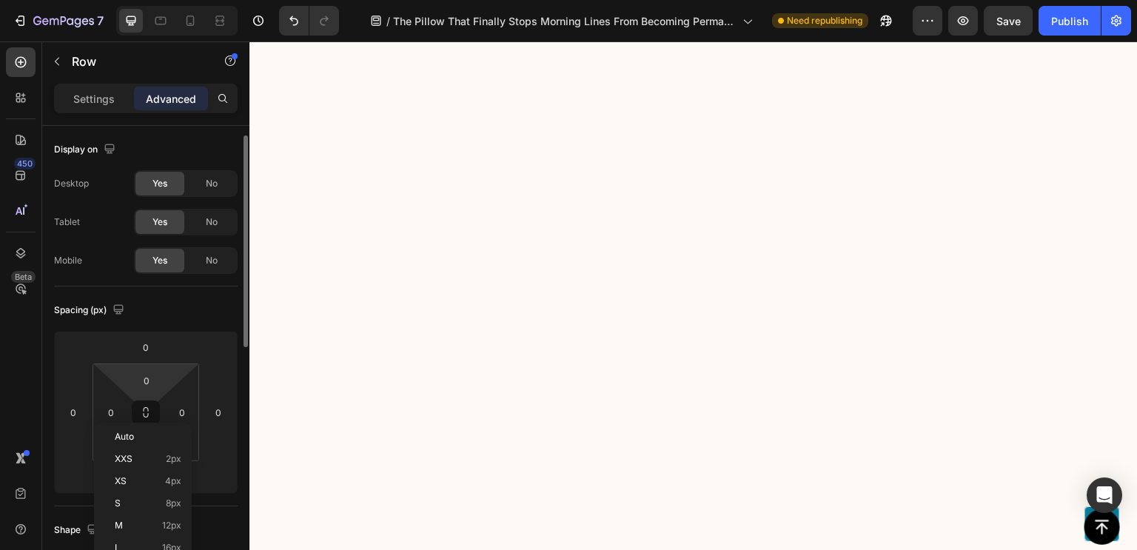
scroll to position [18, 0]
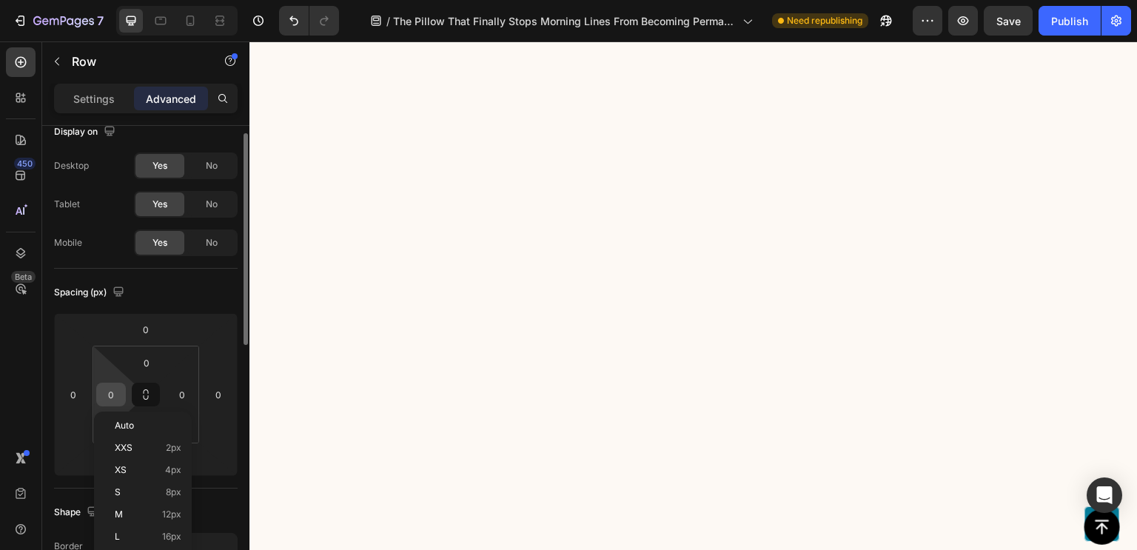
click at [105, 396] on input "0" at bounding box center [111, 394] width 22 height 22
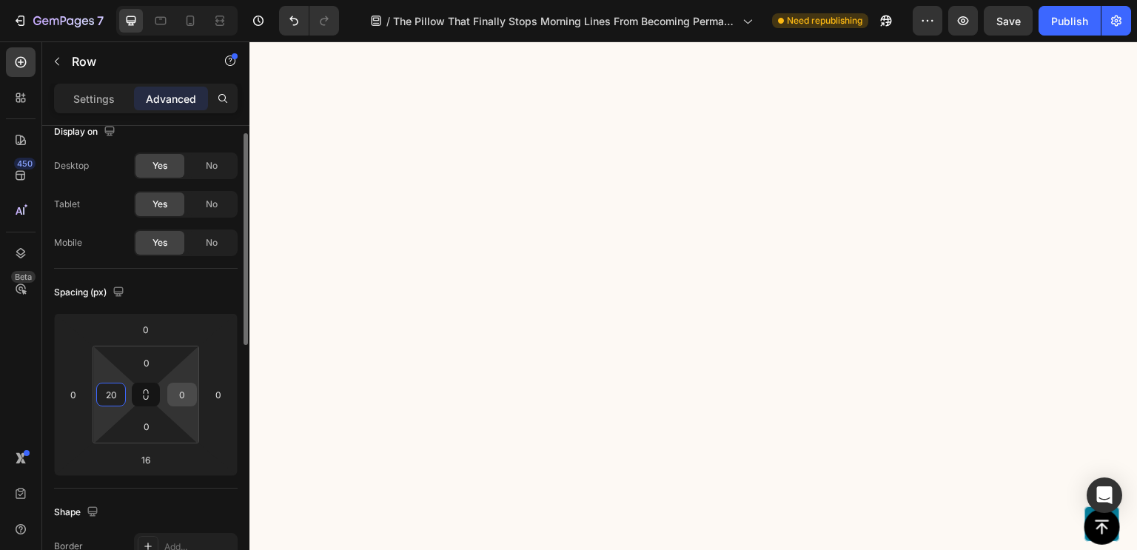
type input "20"
click at [187, 401] on input "0" at bounding box center [182, 394] width 22 height 22
type input "20"
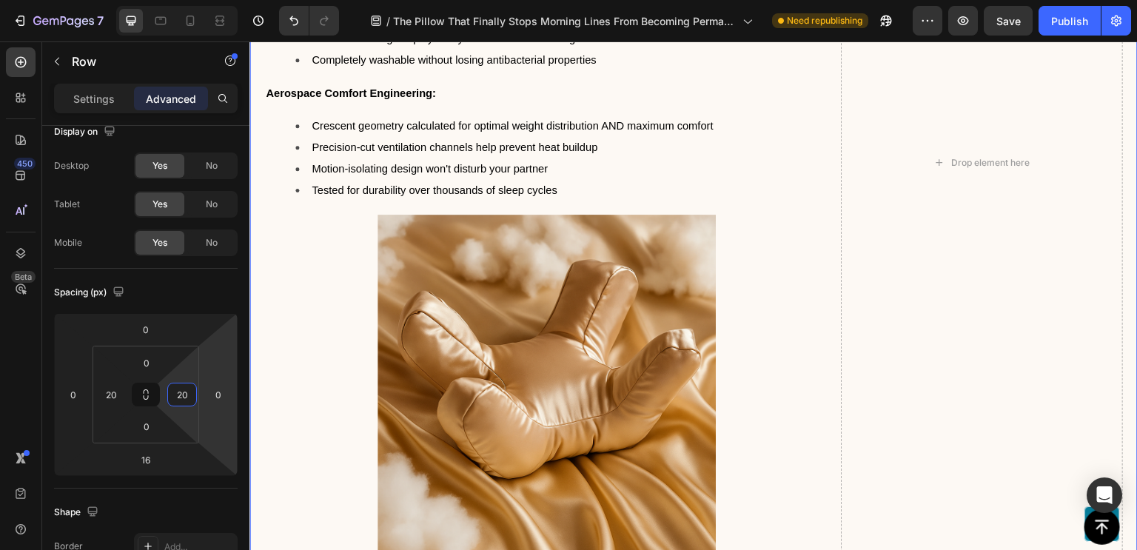
scroll to position [9264, 0]
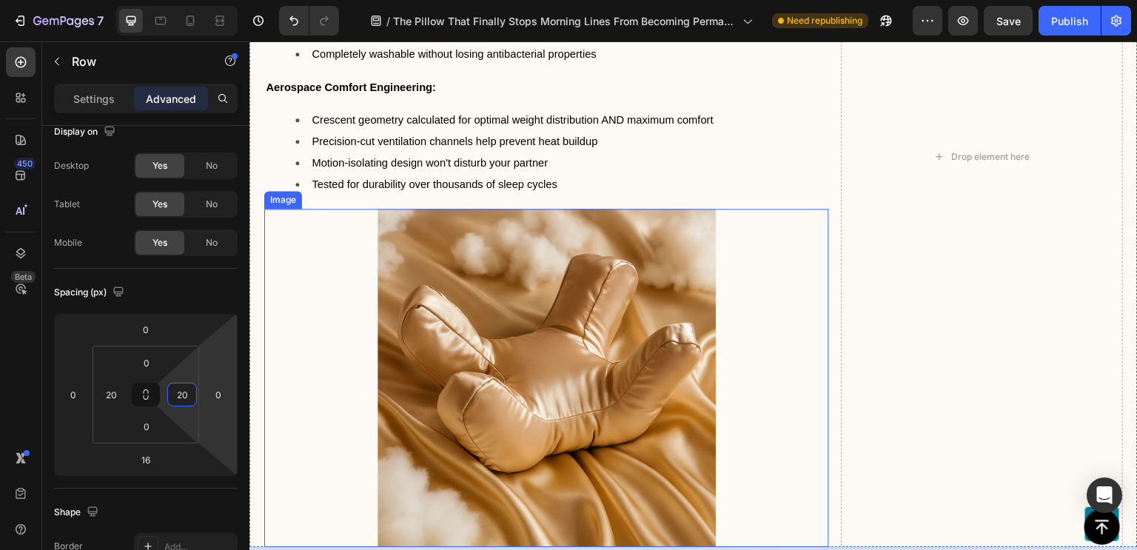
click at [424, 264] on img at bounding box center [547, 378] width 339 height 339
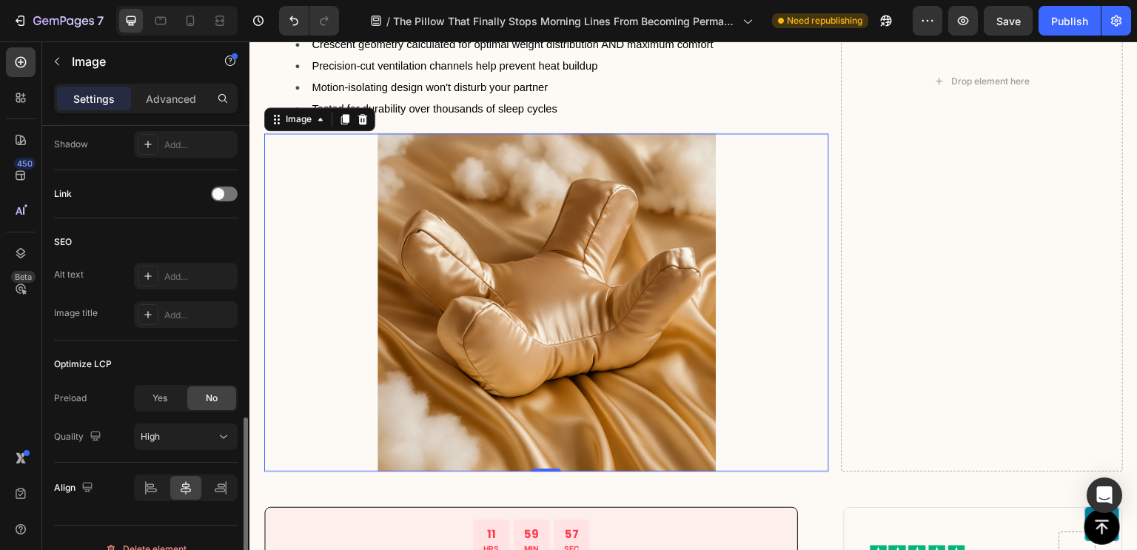
scroll to position [650, 0]
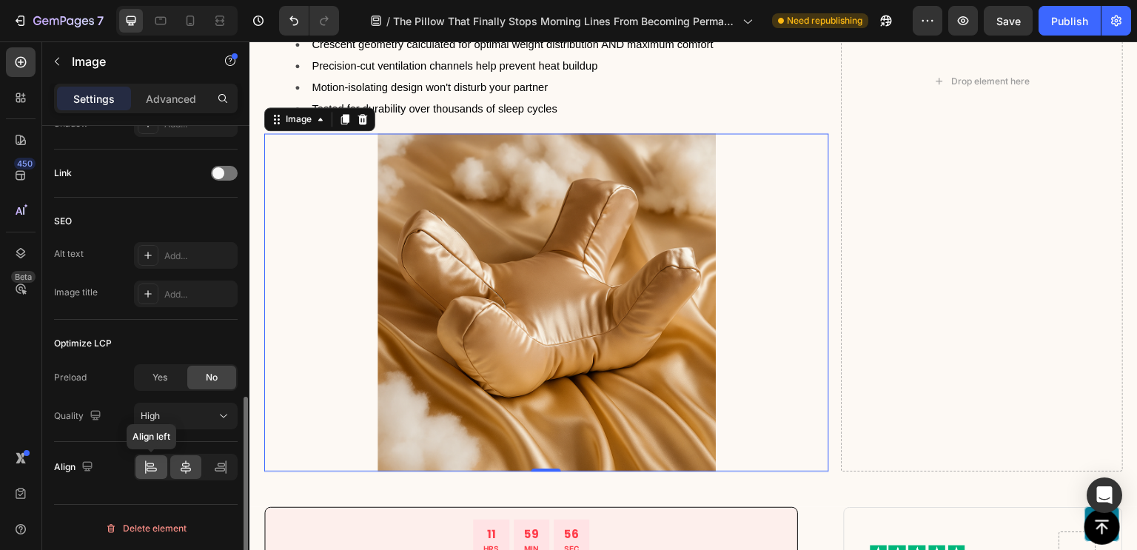
click at [150, 470] on icon at bounding box center [151, 467] width 15 height 15
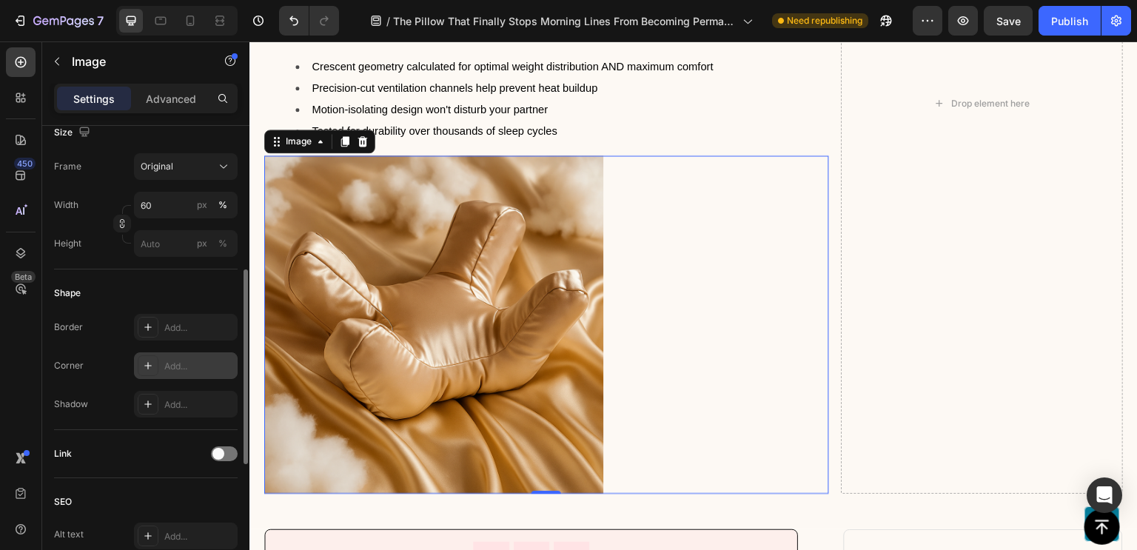
scroll to position [361, 0]
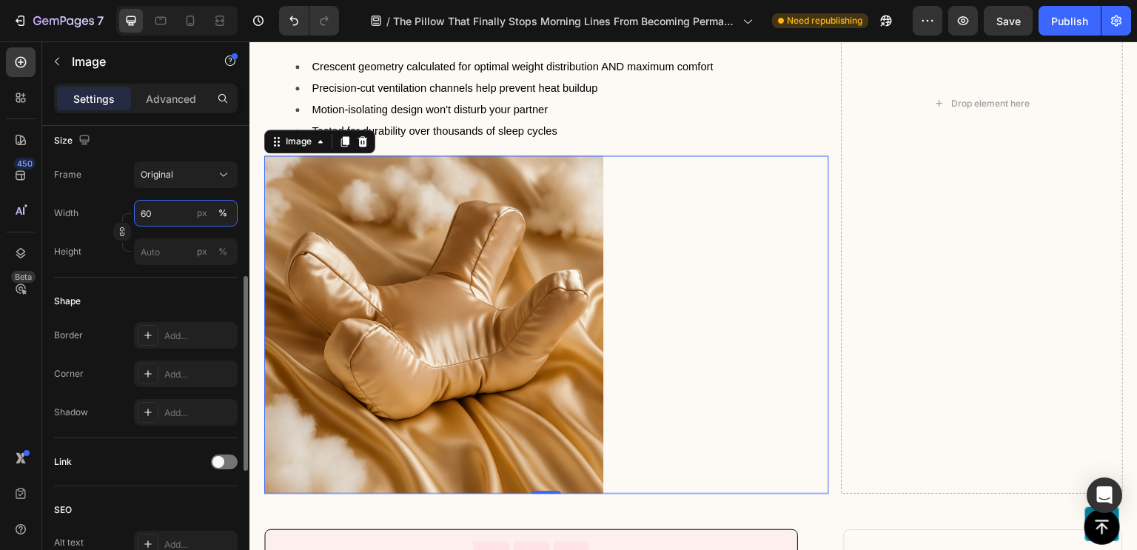
click at [165, 201] on input "60" at bounding box center [186, 213] width 104 height 27
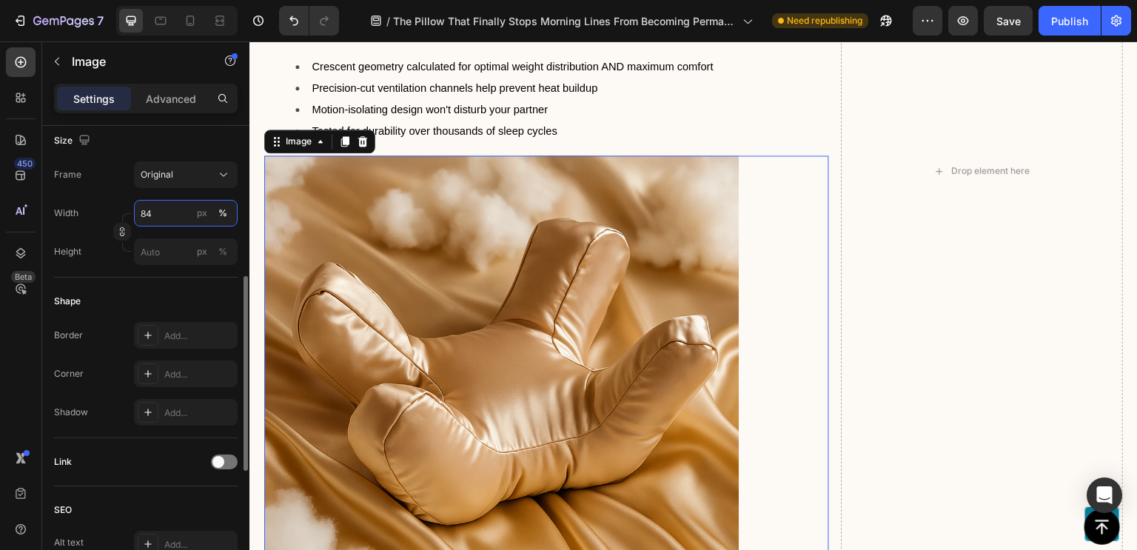
type input "85"
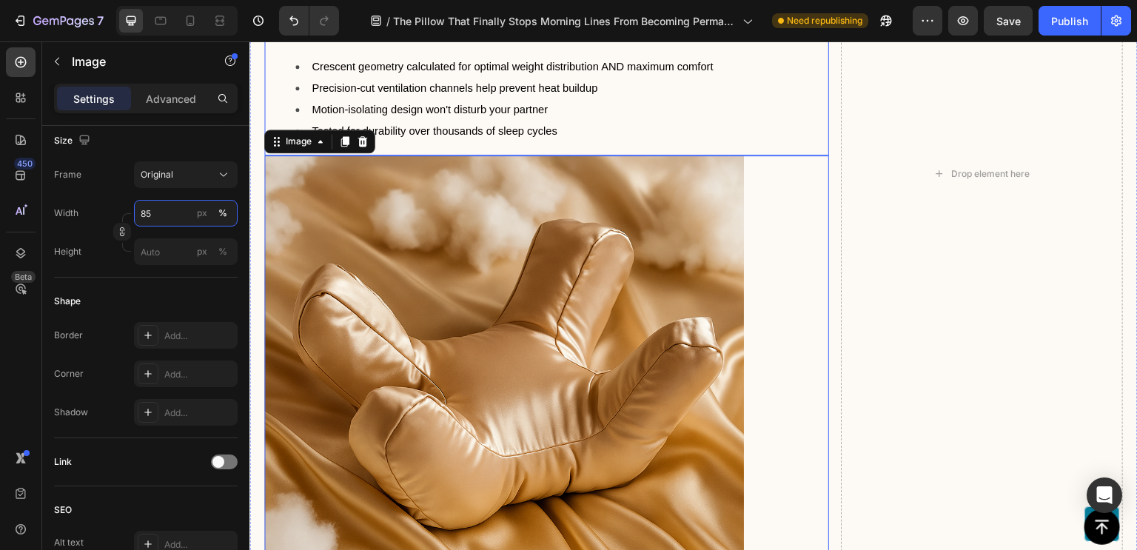
scroll to position [9156, 0]
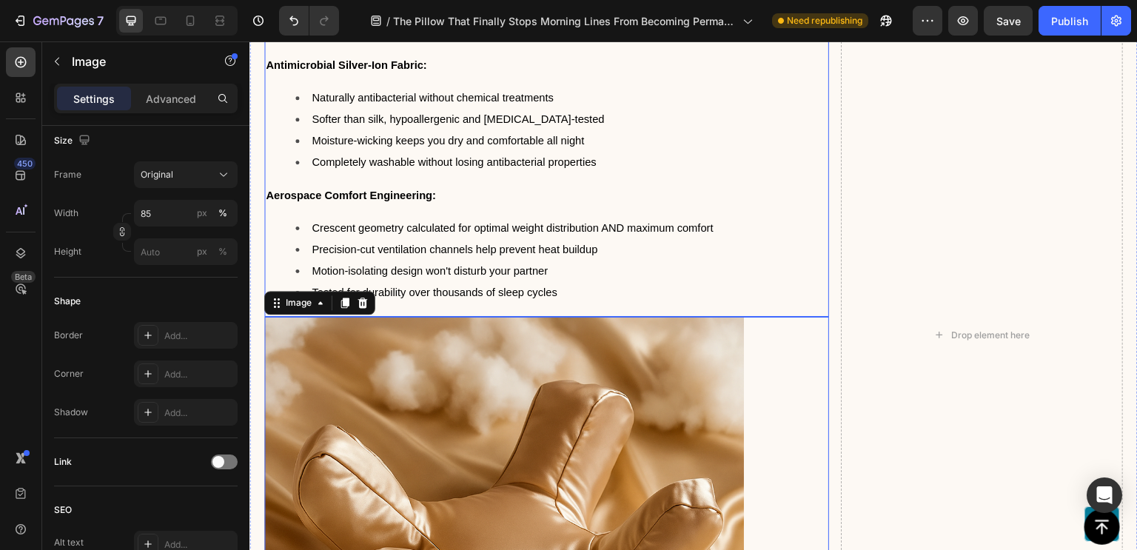
click at [727, 187] on div "Medical-Grade Bio-Responsive Foam: Adapts to exact head contours within 60 seco…" at bounding box center [546, 120] width 565 height 394
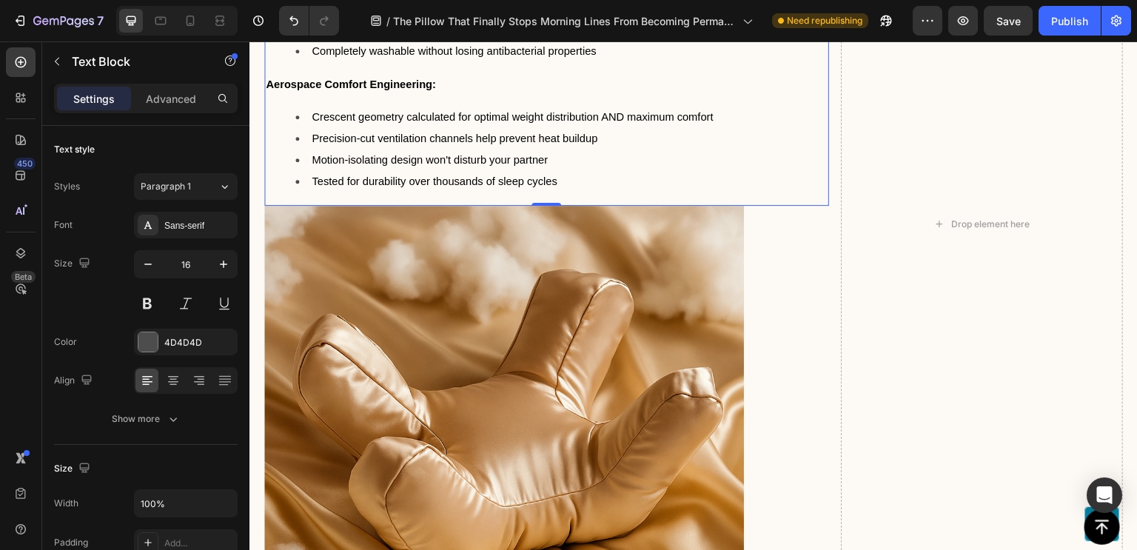
scroll to position [9081, 0]
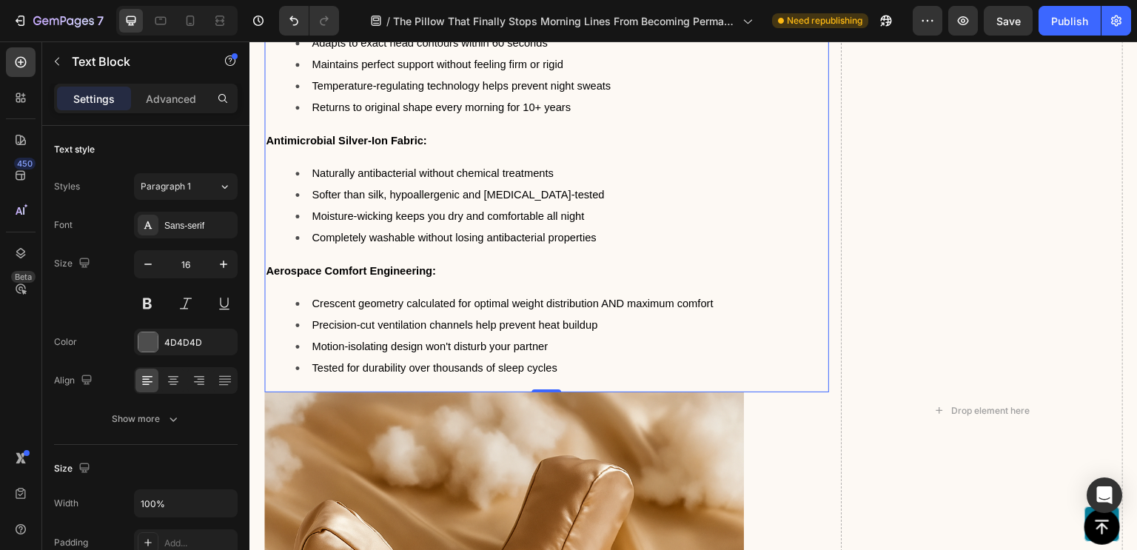
click at [366, 70] on span "Maintains perfect support without feeling firm or rigid" at bounding box center [438, 64] width 252 height 12
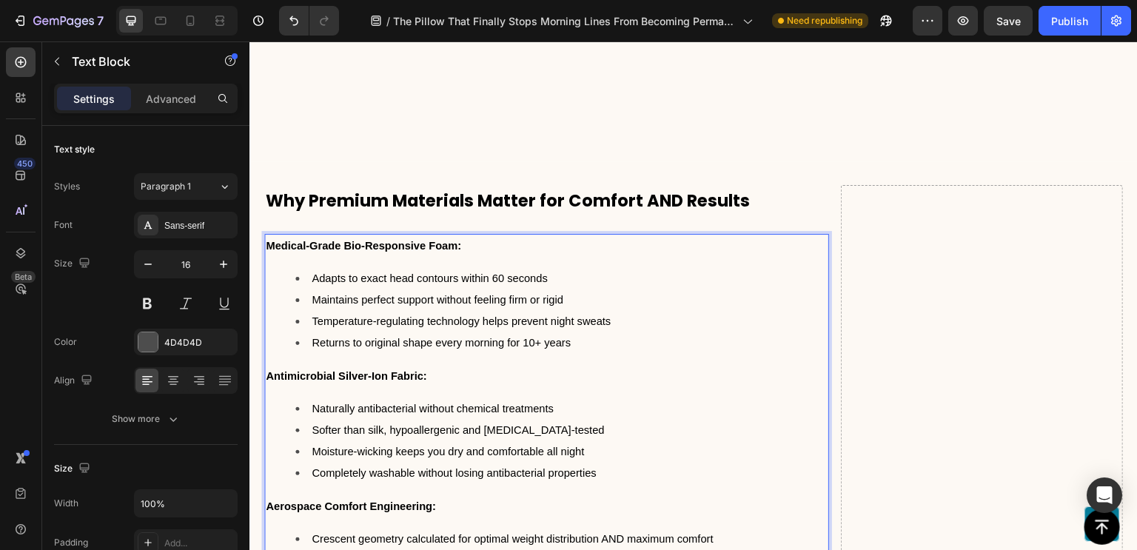
scroll to position [9232, 0]
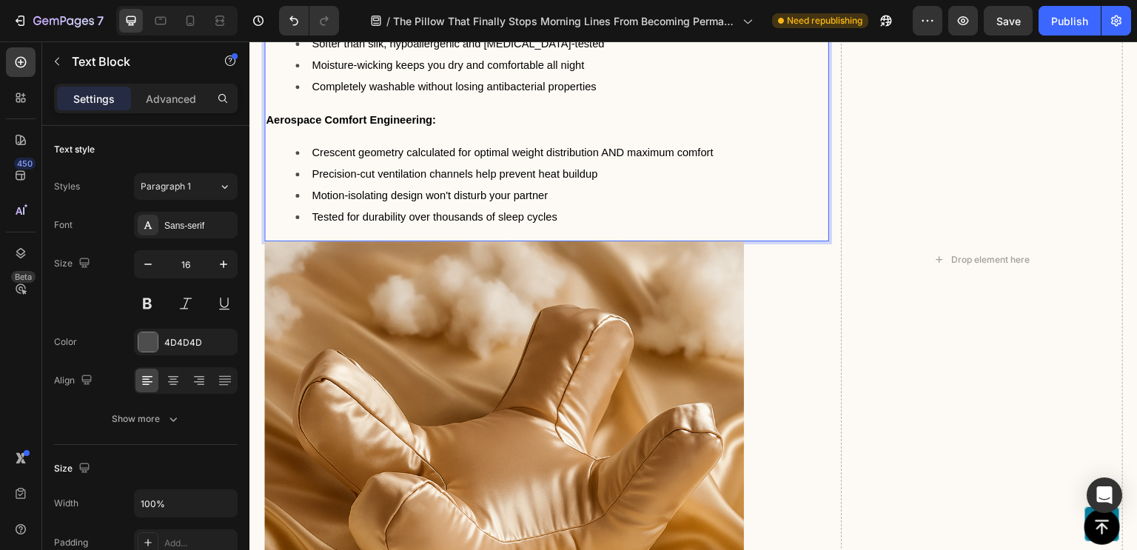
click at [435, 241] on div "Medical-Grade Bio-Responsive Foam: Adapts to exact head contours within 60 seco…" at bounding box center [546, 44] width 565 height 394
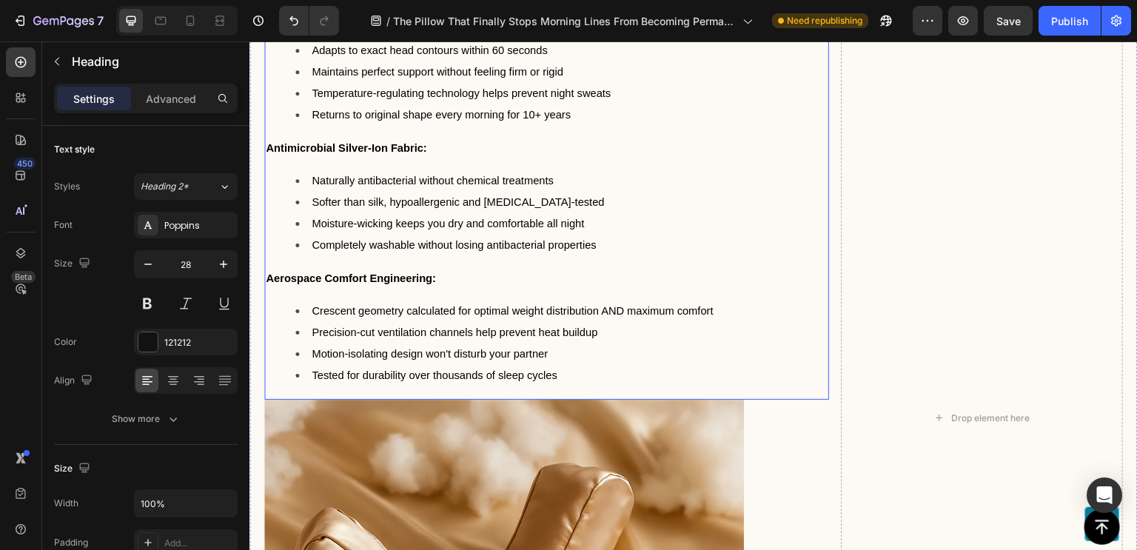
scroll to position [9073, 0]
click at [586, 204] on li "Softer than silk, hypoallergenic and [MEDICAL_DATA]-tested" at bounding box center [561, 202] width 532 height 21
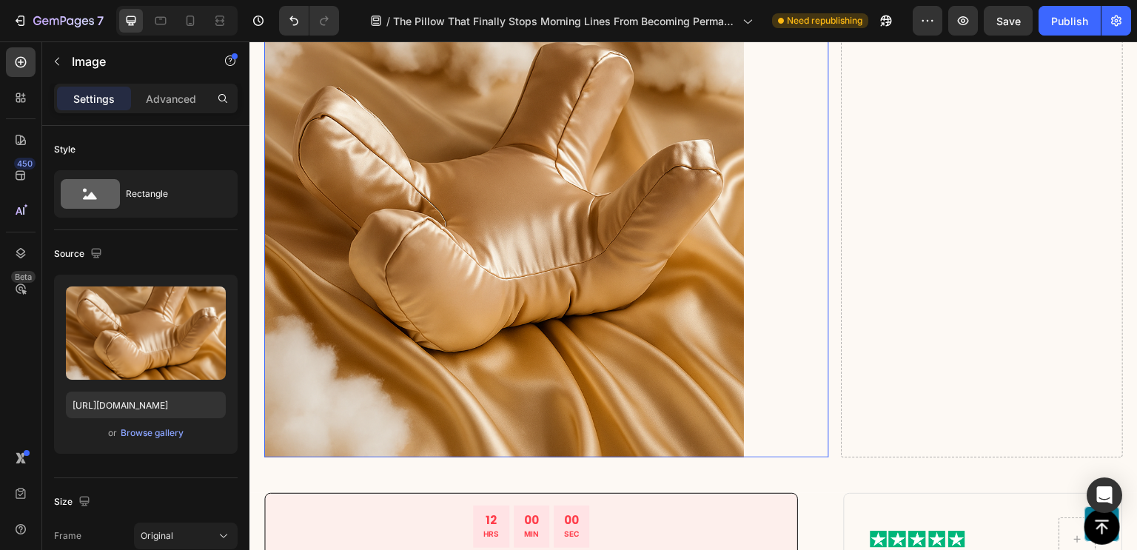
scroll to position [9753, 0]
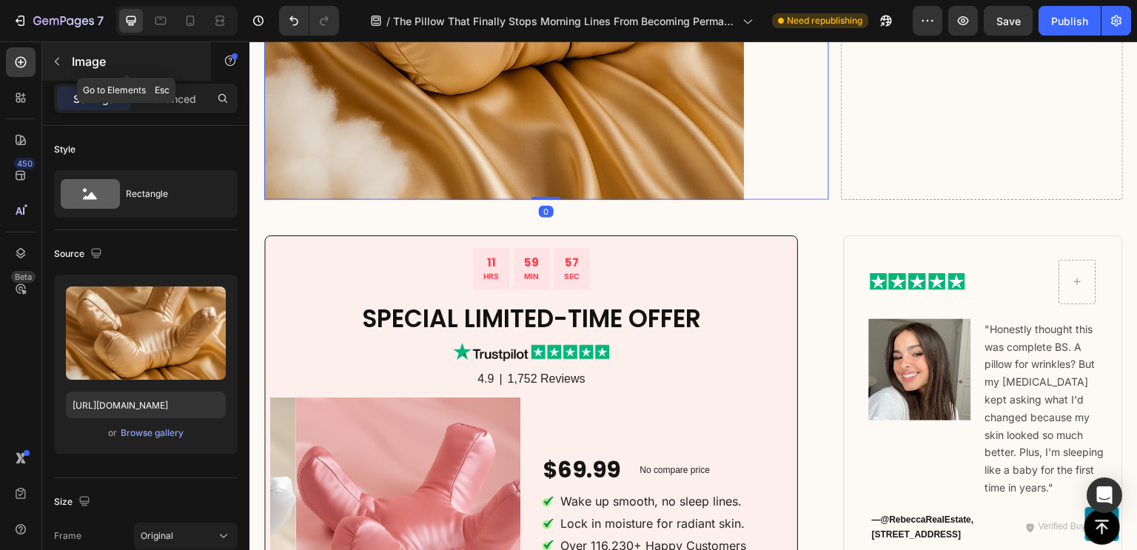
click at [59, 60] on icon "button" at bounding box center [57, 62] width 12 height 12
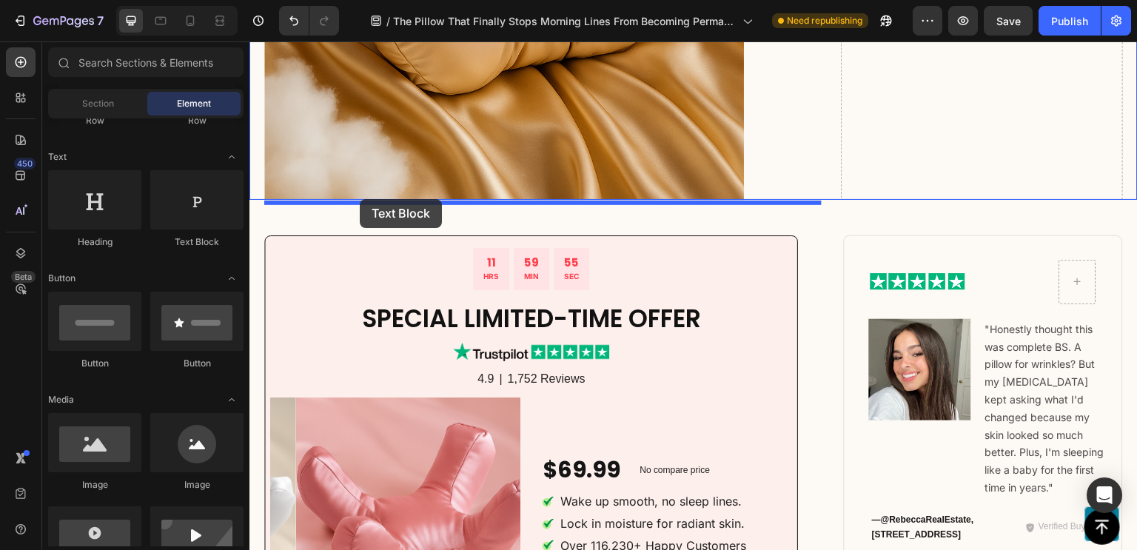
drag, startPoint x: 435, startPoint y: 254, endPoint x: 360, endPoint y: 199, distance: 92.7
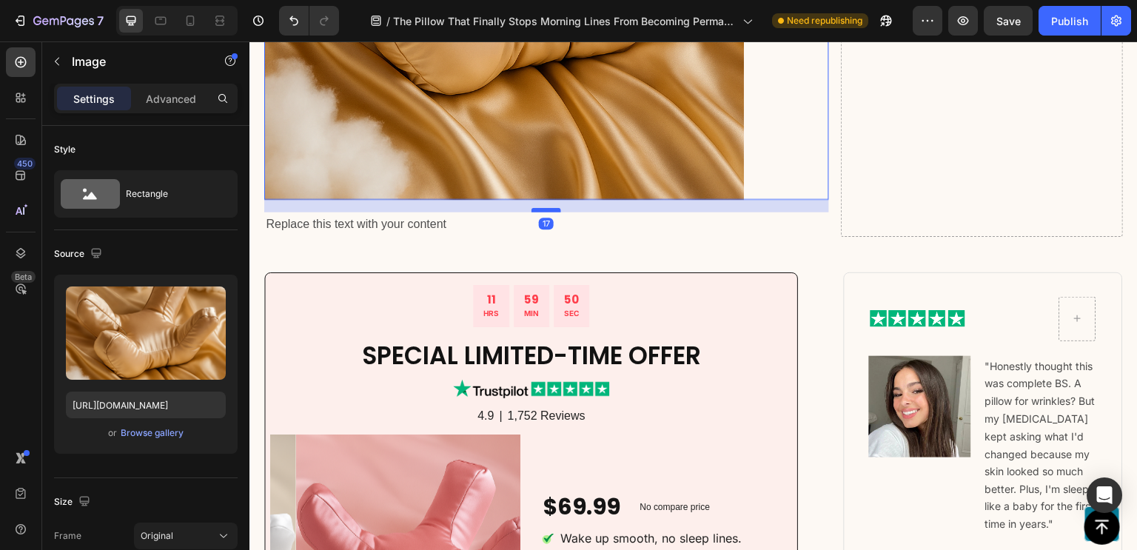
drag, startPoint x: 535, startPoint y: 199, endPoint x: 534, endPoint y: 212, distance: 12.6
click at [534, 212] on div at bounding box center [547, 210] width 30 height 4
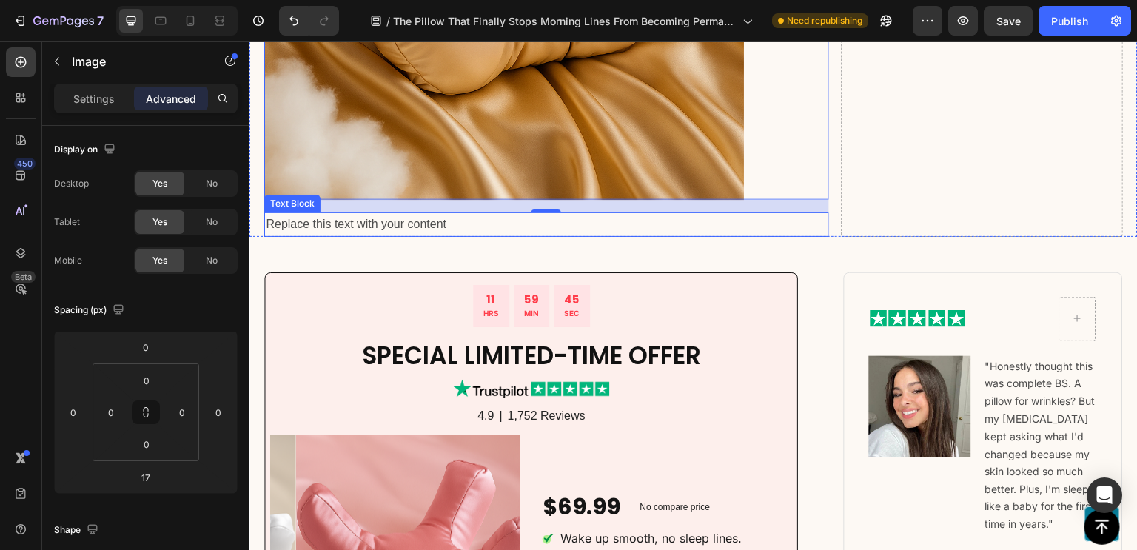
click at [378, 225] on div "Replace this text with your content" at bounding box center [546, 224] width 565 height 24
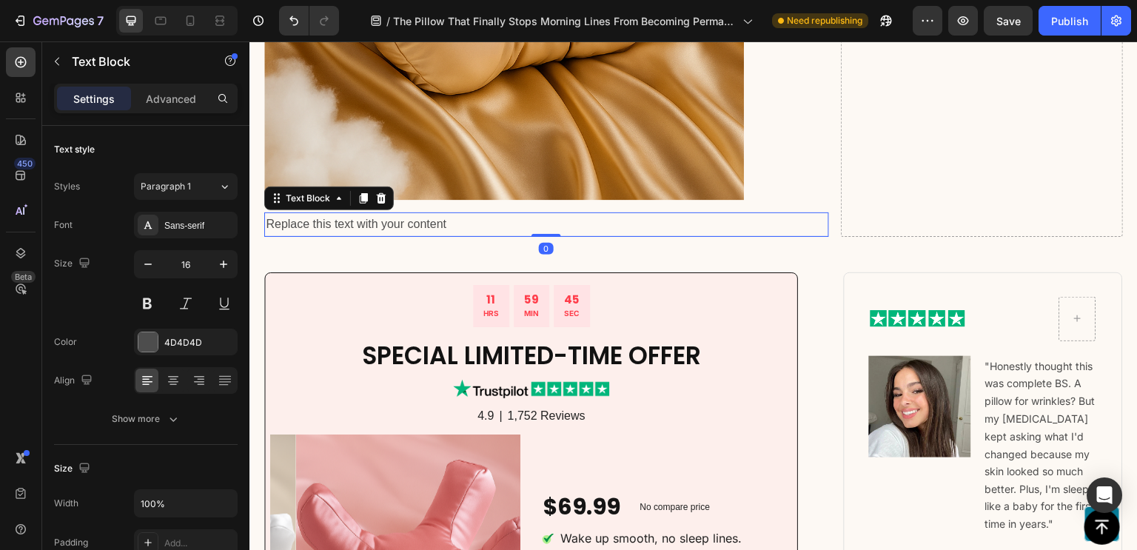
click at [378, 225] on div "Replace this text with your content" at bounding box center [546, 224] width 565 height 24
click at [378, 225] on p "Replace this text with your content" at bounding box center [547, 224] width 562 height 21
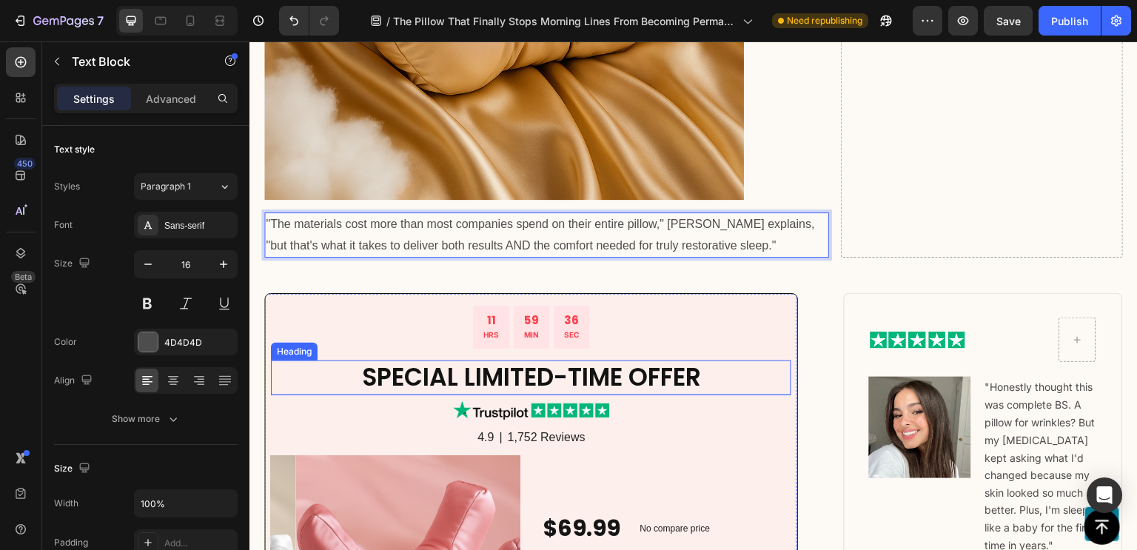
click at [473, 374] on h2 "Special Limited-Time Offer" at bounding box center [531, 378] width 520 height 35
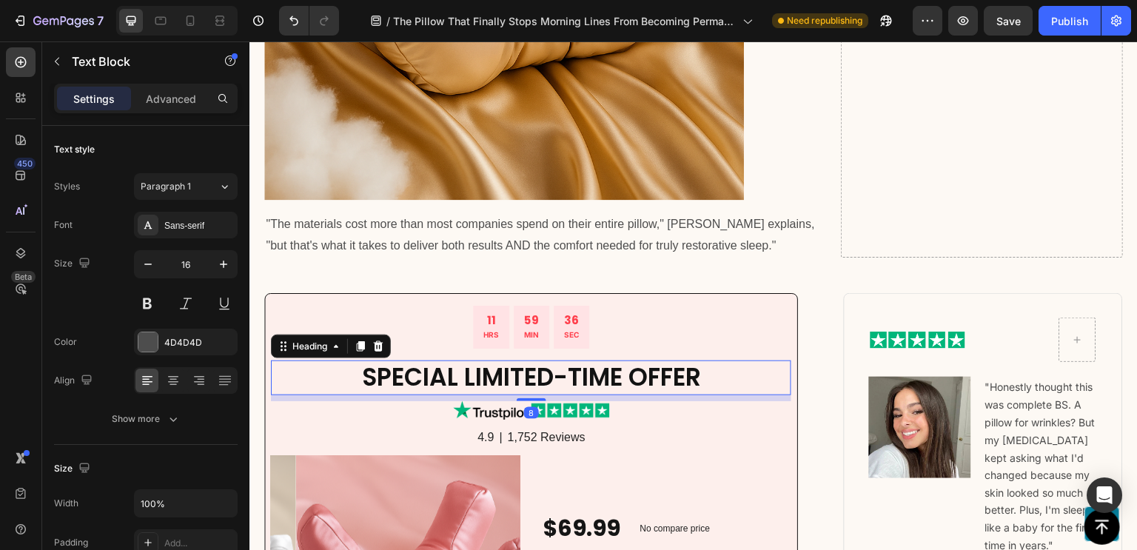
click at [473, 374] on h2 "Special Limited-Time Offer" at bounding box center [531, 378] width 520 height 35
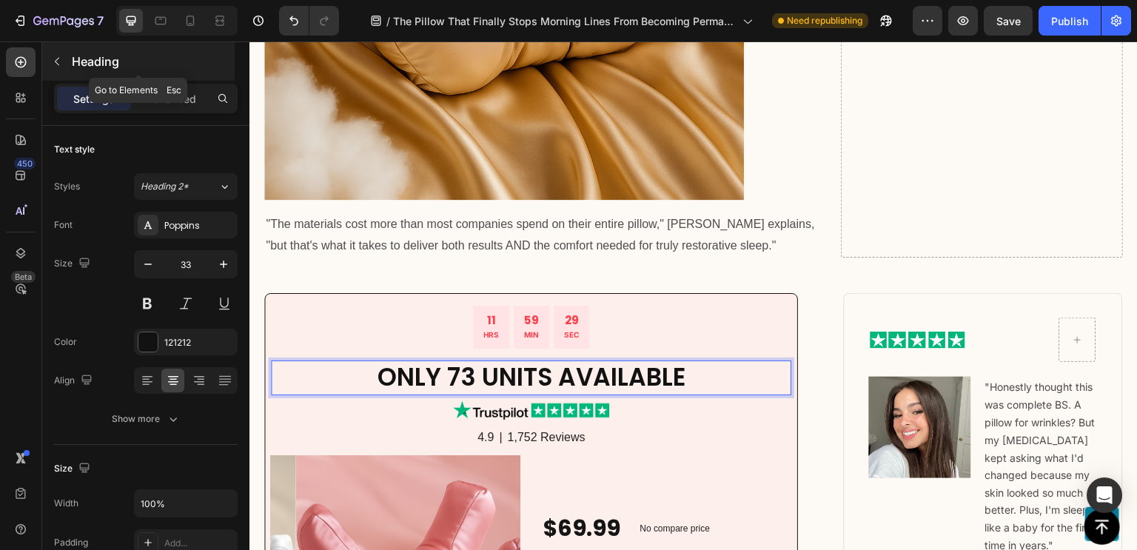
click at [58, 65] on icon "button" at bounding box center [57, 62] width 12 height 12
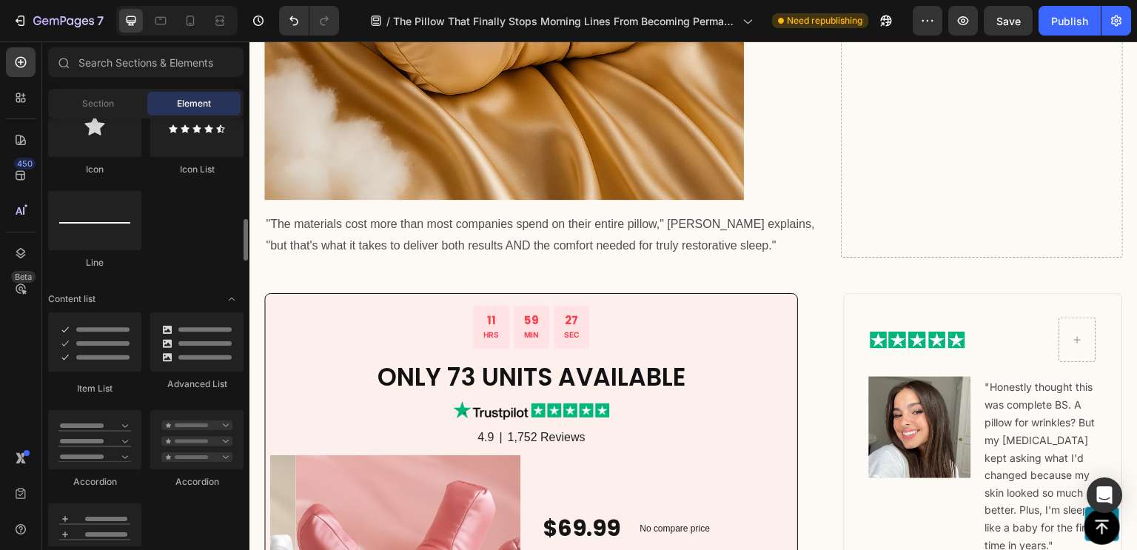
scroll to position [1222, 0]
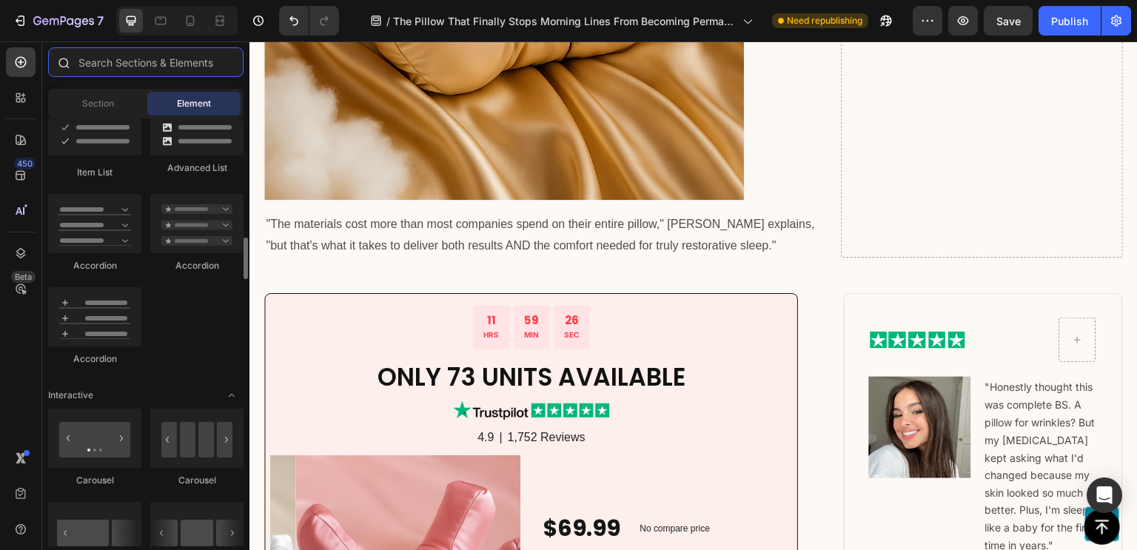
click at [187, 72] on input "text" at bounding box center [145, 62] width 195 height 30
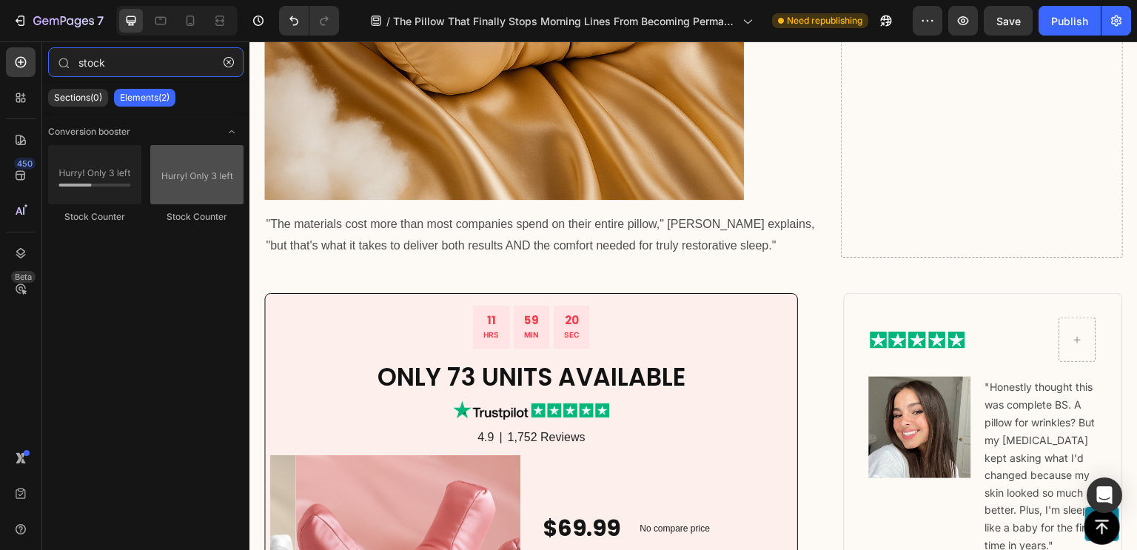
type input "stock"
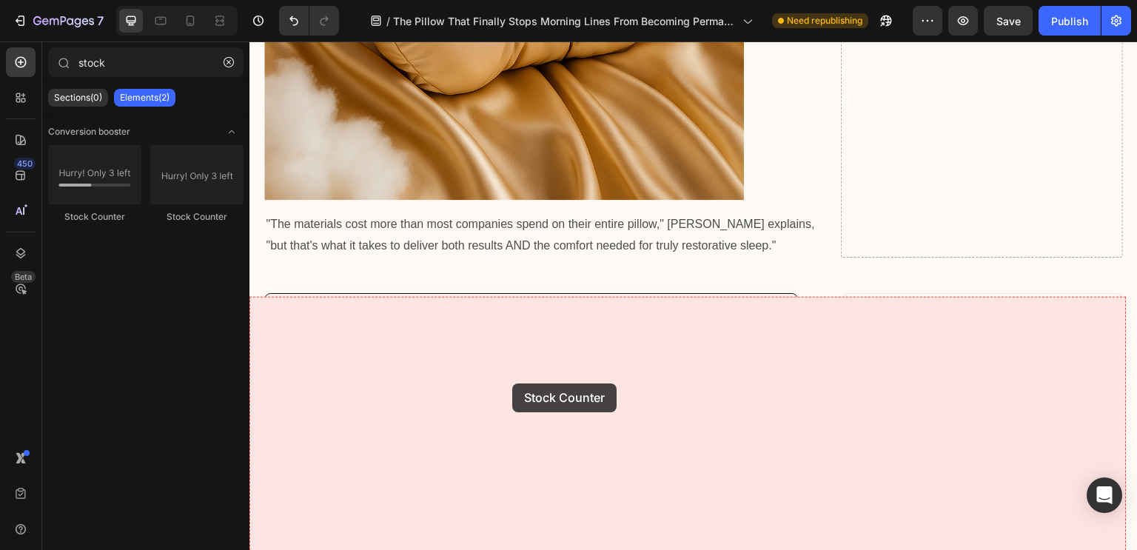
drag, startPoint x: 454, startPoint y: 239, endPoint x: 512, endPoint y: 383, distance: 155.8
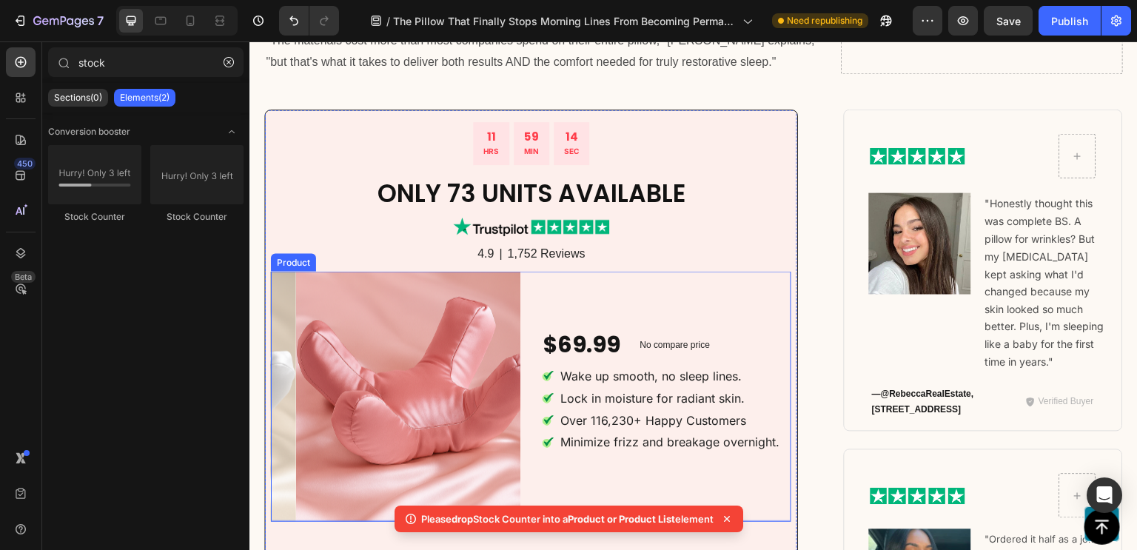
scroll to position [9959, 0]
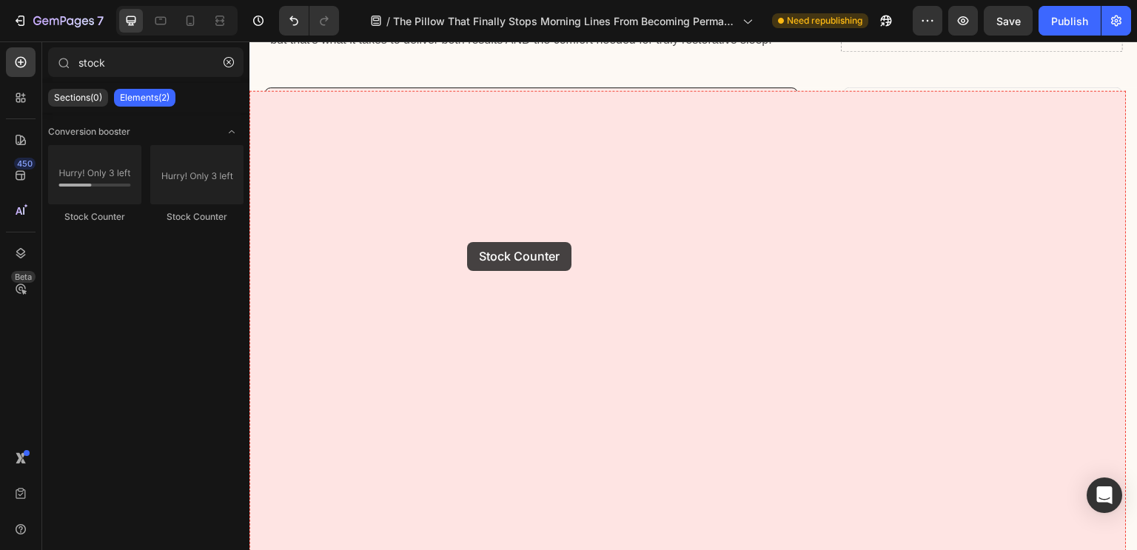
drag, startPoint x: 471, startPoint y: 236, endPoint x: 463, endPoint y: 238, distance: 7.7
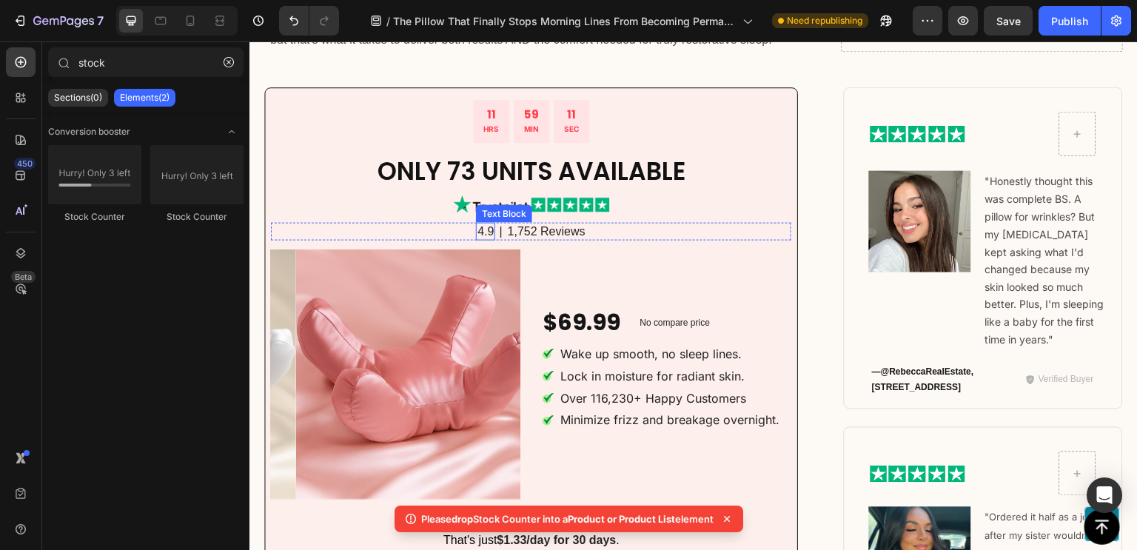
click at [526, 240] on p "1,752 Reviews" at bounding box center [546, 232] width 78 height 16
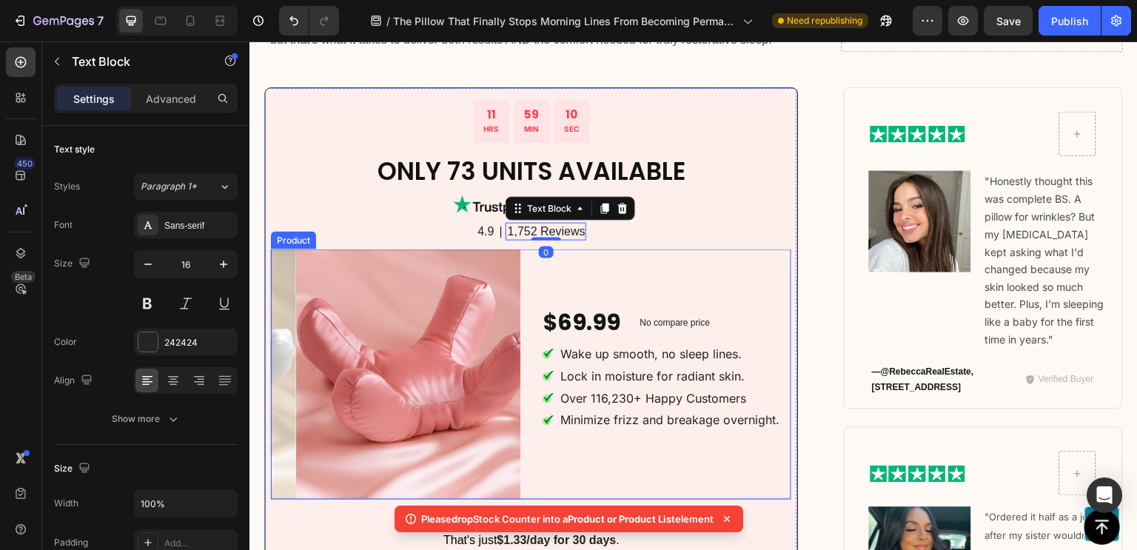
click at [528, 280] on div "Product Images $69.99 Product Price Product Price No compare price Product Pric…" at bounding box center [531, 373] width 520 height 249
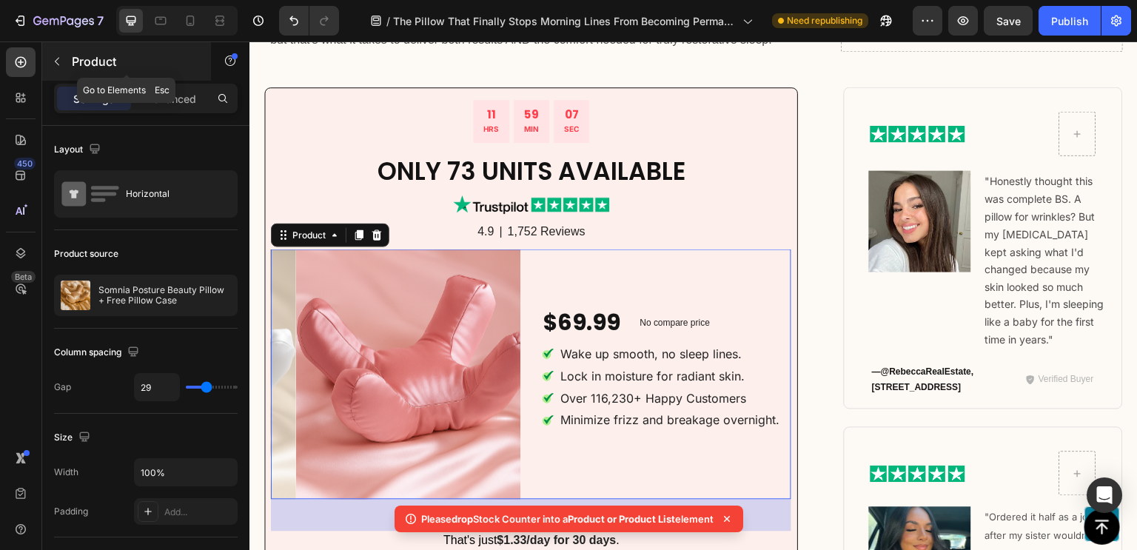
click at [59, 73] on div "Product" at bounding box center [126, 61] width 169 height 38
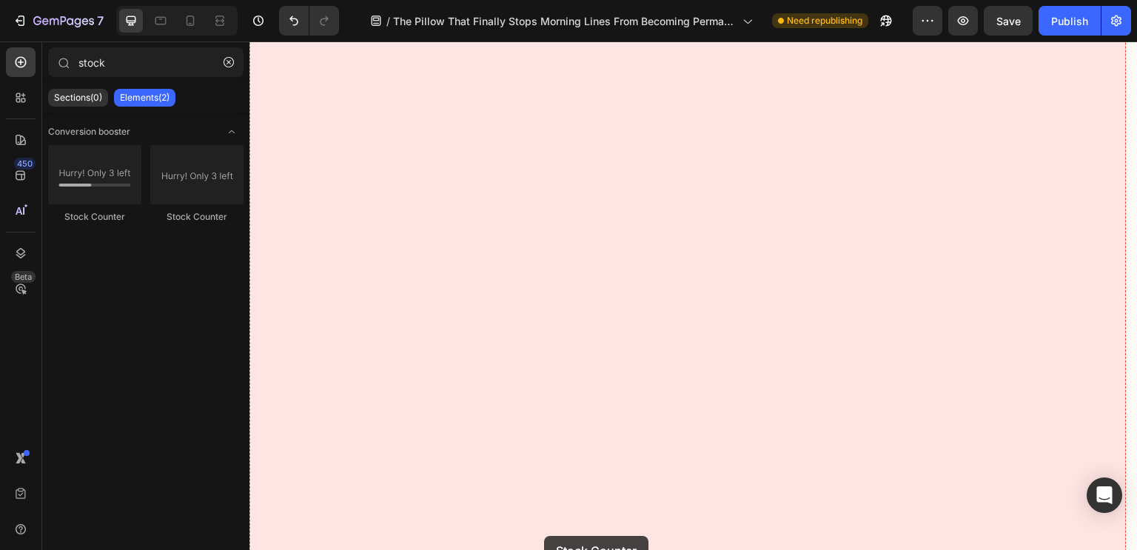
scroll to position [10074, 0]
drag, startPoint x: 423, startPoint y: 235, endPoint x: 412, endPoint y: 173, distance: 62.4
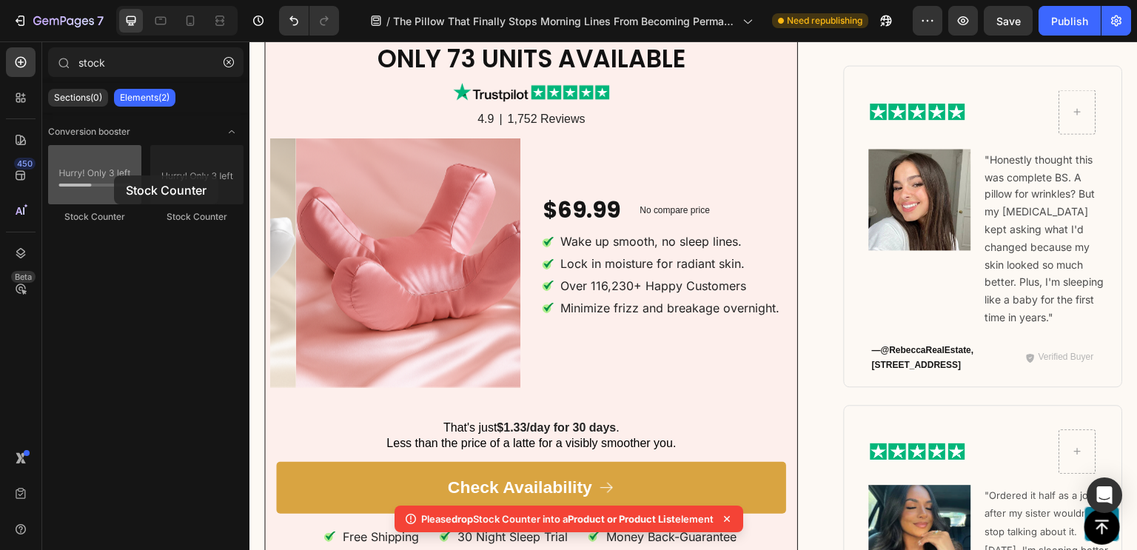
drag, startPoint x: 105, startPoint y: 172, endPoint x: 90, endPoint y: 157, distance: 21.5
click at [90, 157] on div at bounding box center [94, 174] width 93 height 59
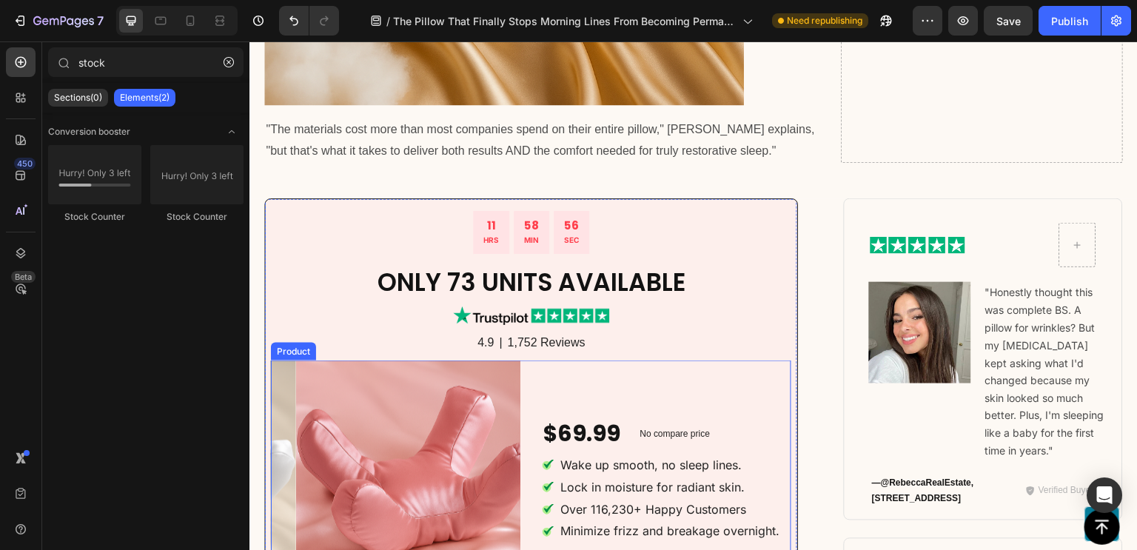
scroll to position [9907, 0]
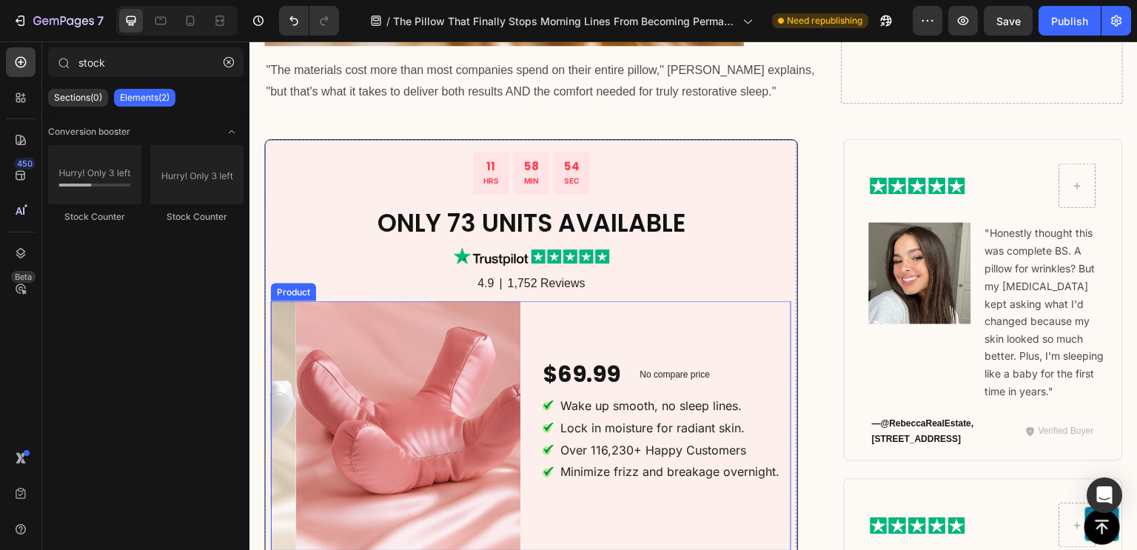
click at [529, 314] on div "Product Images $69.99 Product Price Product Price No compare price Product Pric…" at bounding box center [531, 425] width 520 height 249
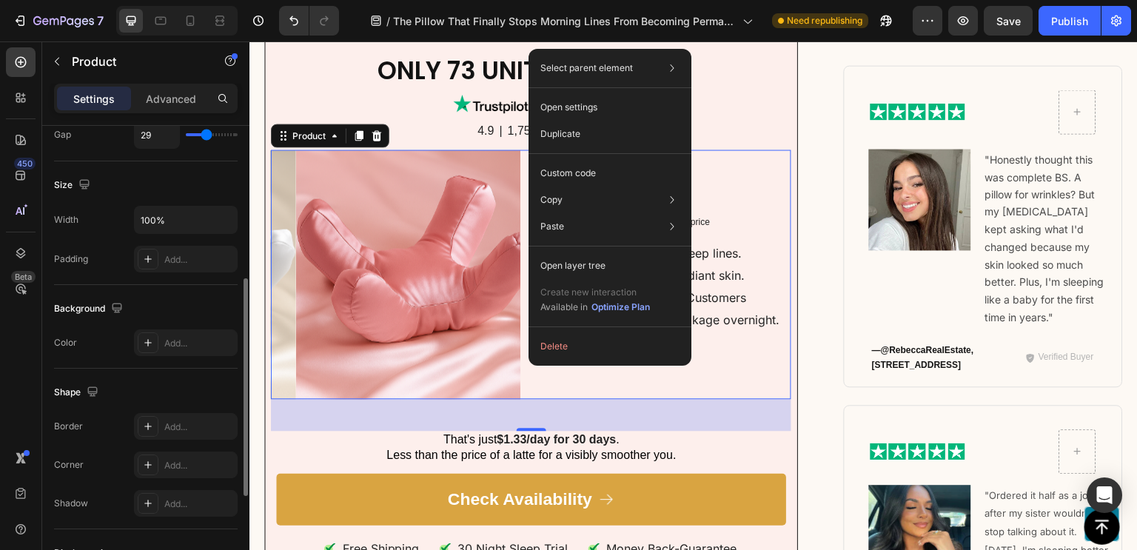
scroll to position [276, 0]
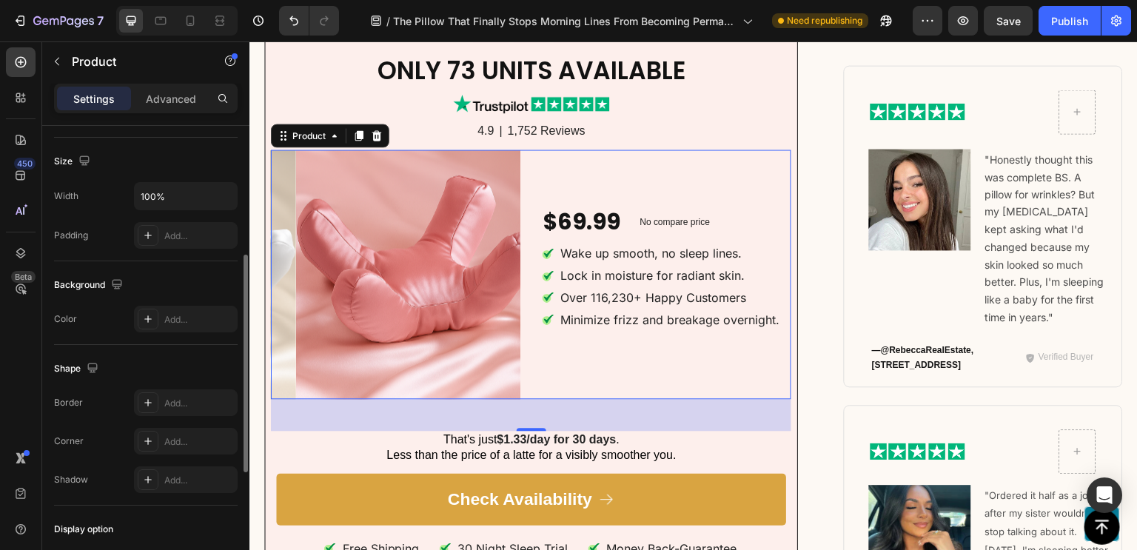
click at [127, 361] on div "Shape" at bounding box center [146, 369] width 184 height 24
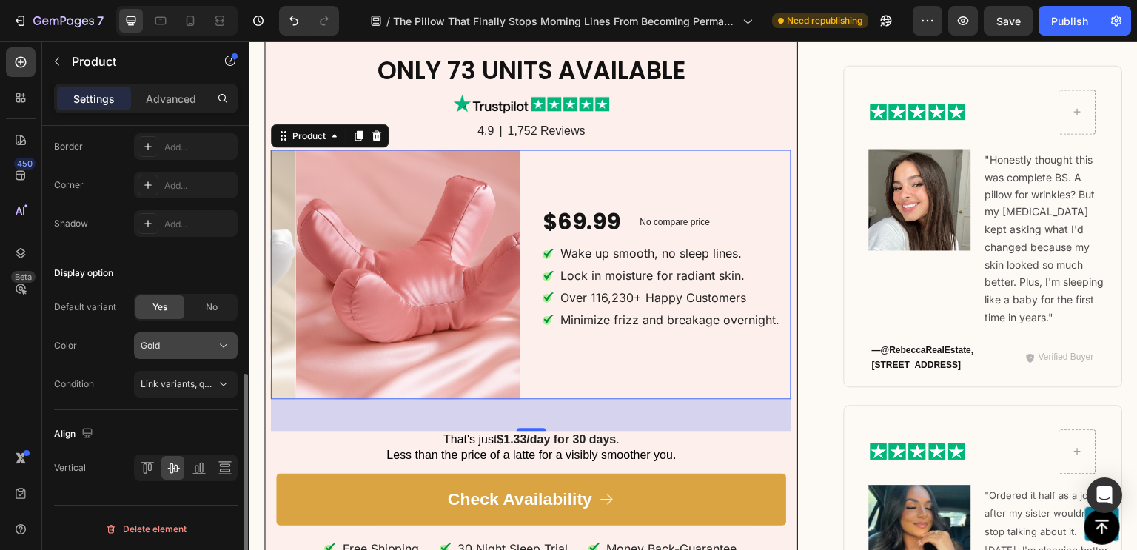
click at [176, 341] on div "Gold" at bounding box center [177, 345] width 73 height 13
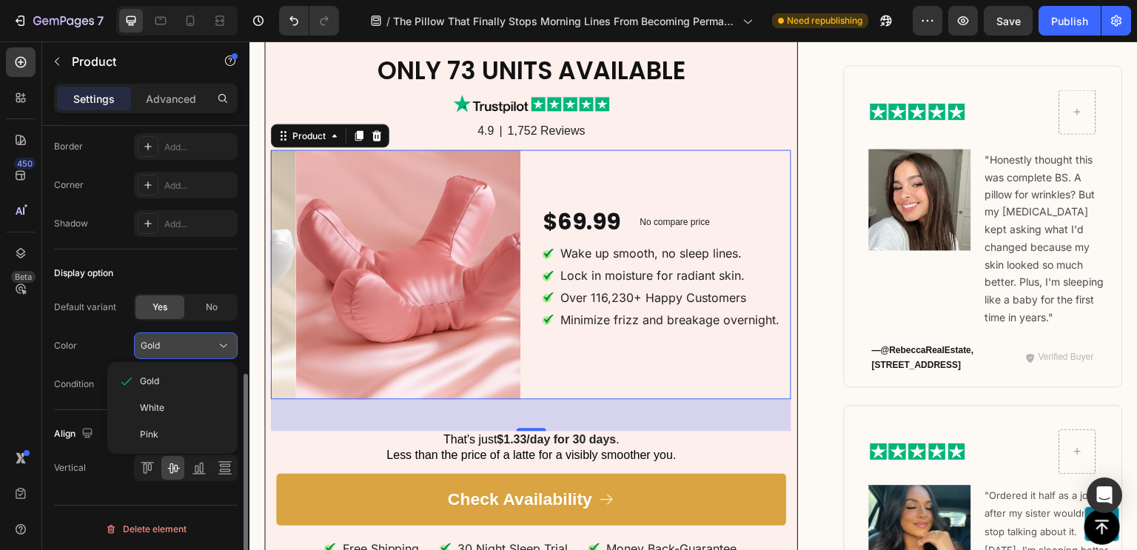
click at [176, 341] on div "Gold" at bounding box center [177, 345] width 73 height 13
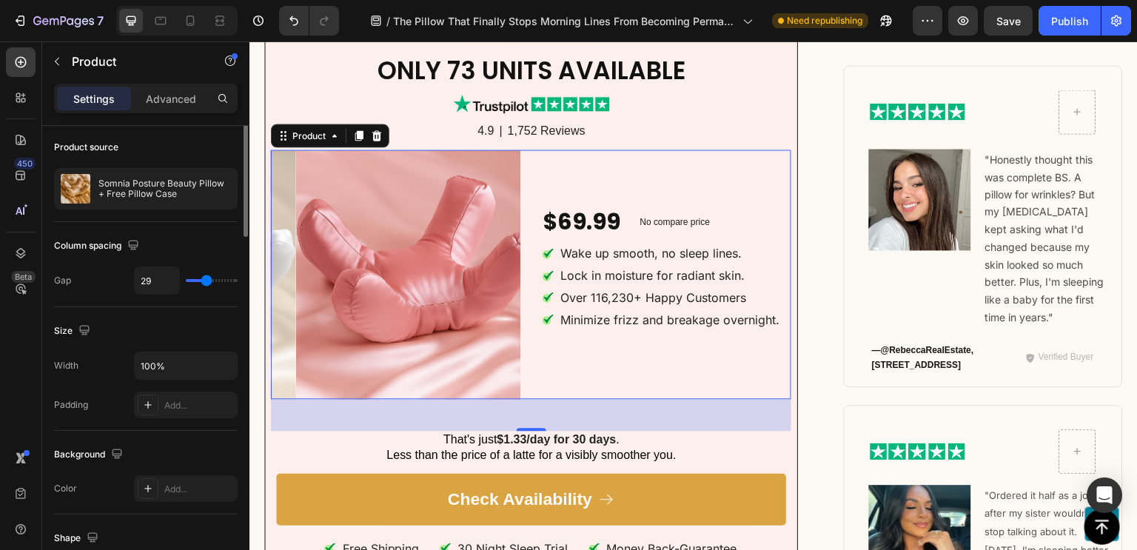
scroll to position [0, 0]
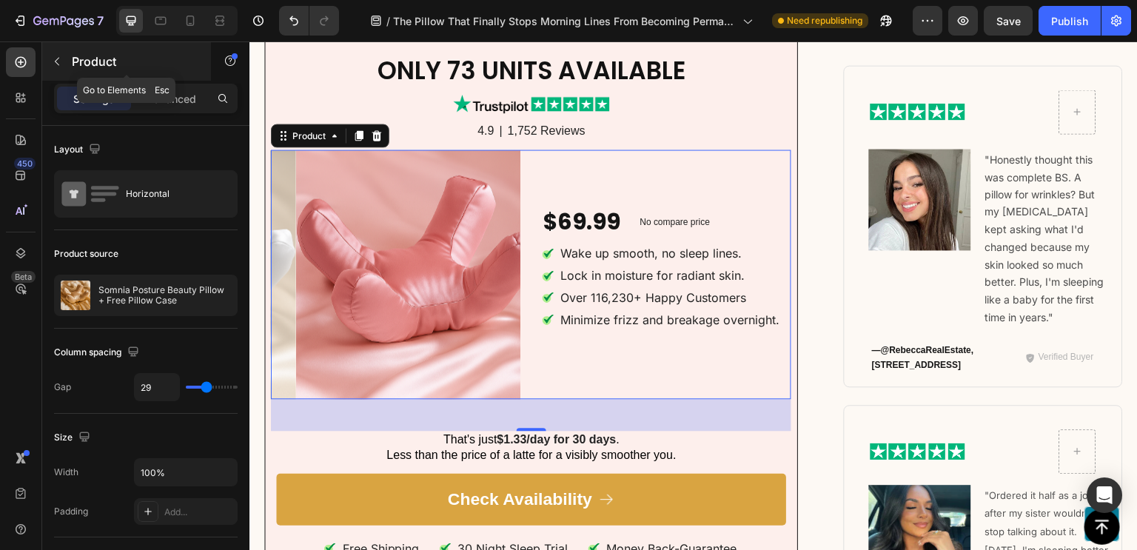
click at [62, 61] on icon "button" at bounding box center [57, 62] width 12 height 12
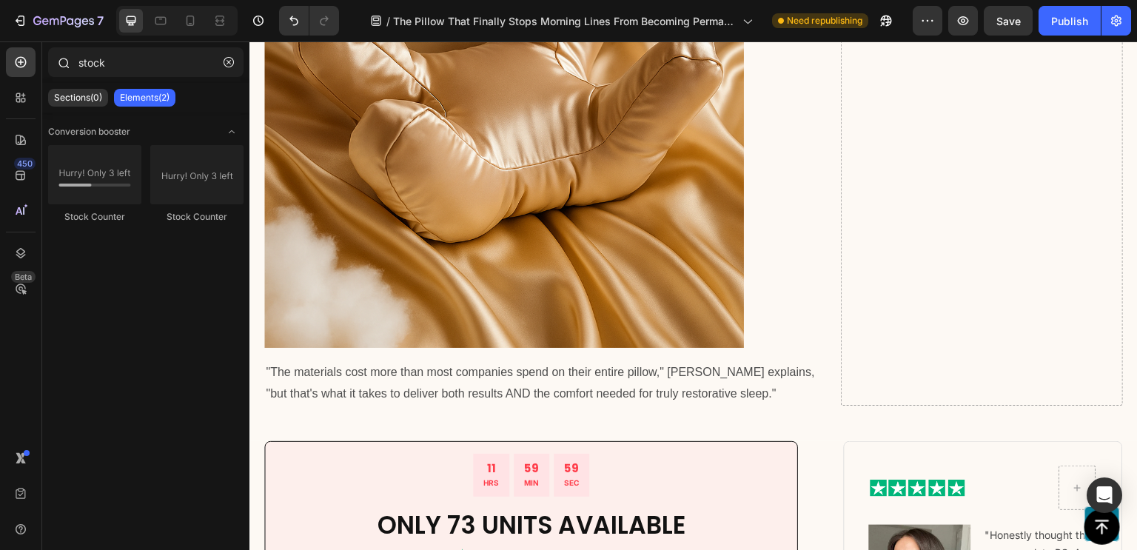
scroll to position [9993, 0]
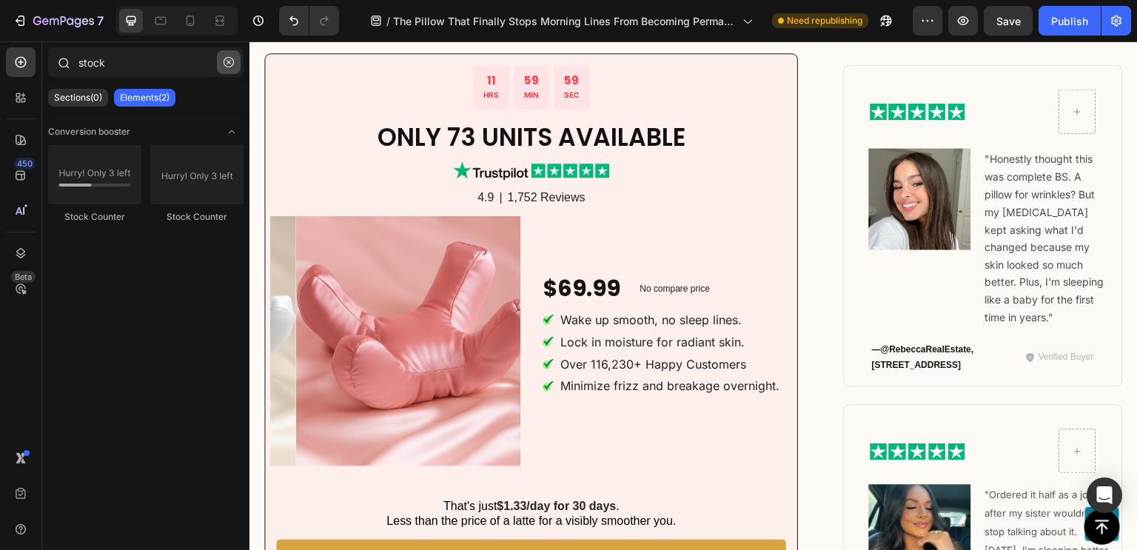
click at [227, 58] on icon "button" at bounding box center [229, 62] width 10 height 10
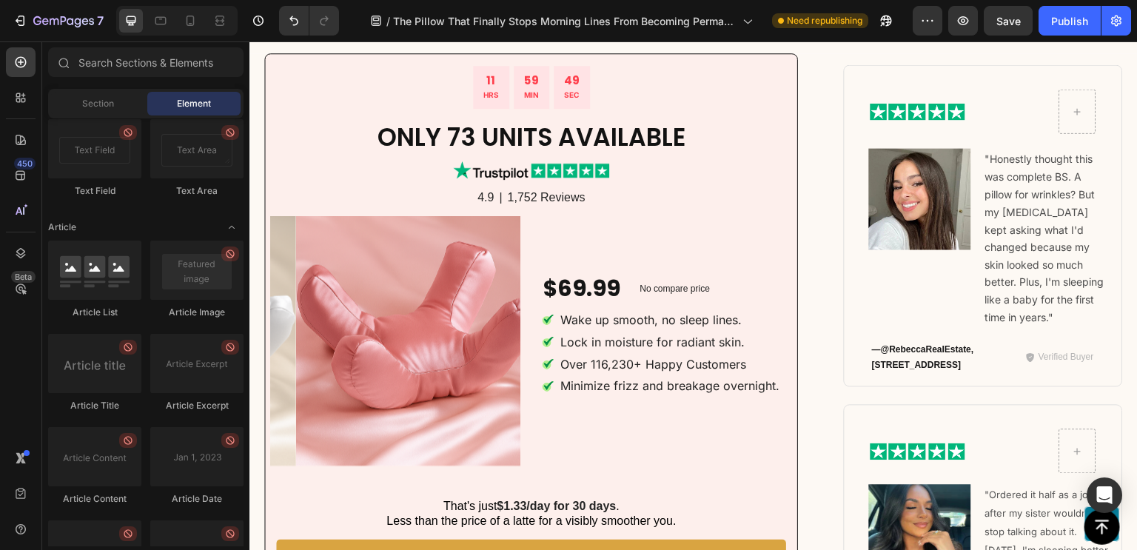
scroll to position [3959, 0]
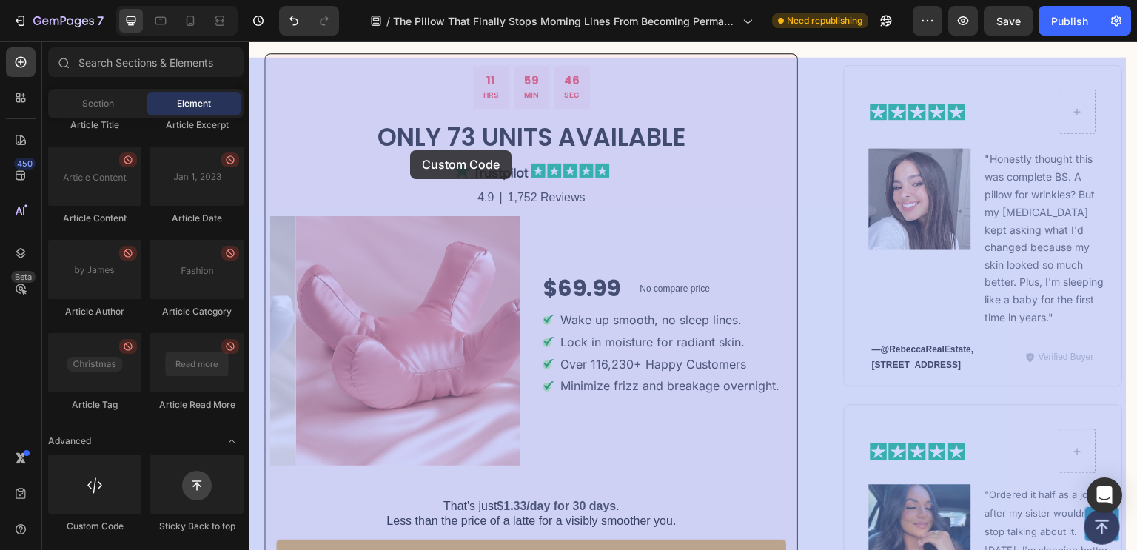
drag, startPoint x: 363, startPoint y: 548, endPoint x: 409, endPoint y: 144, distance: 406.1
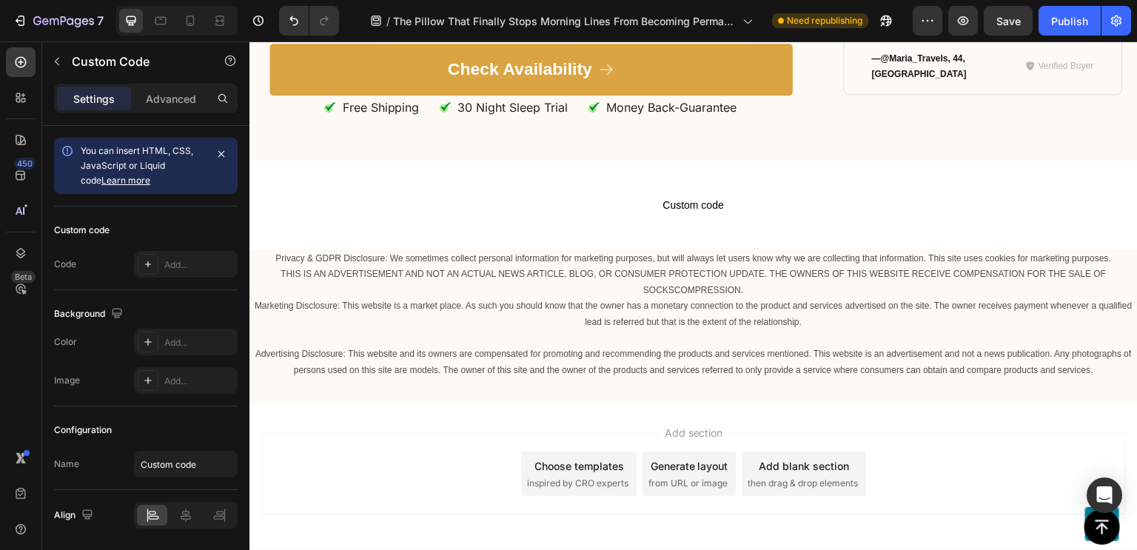
scroll to position [11938, 0]
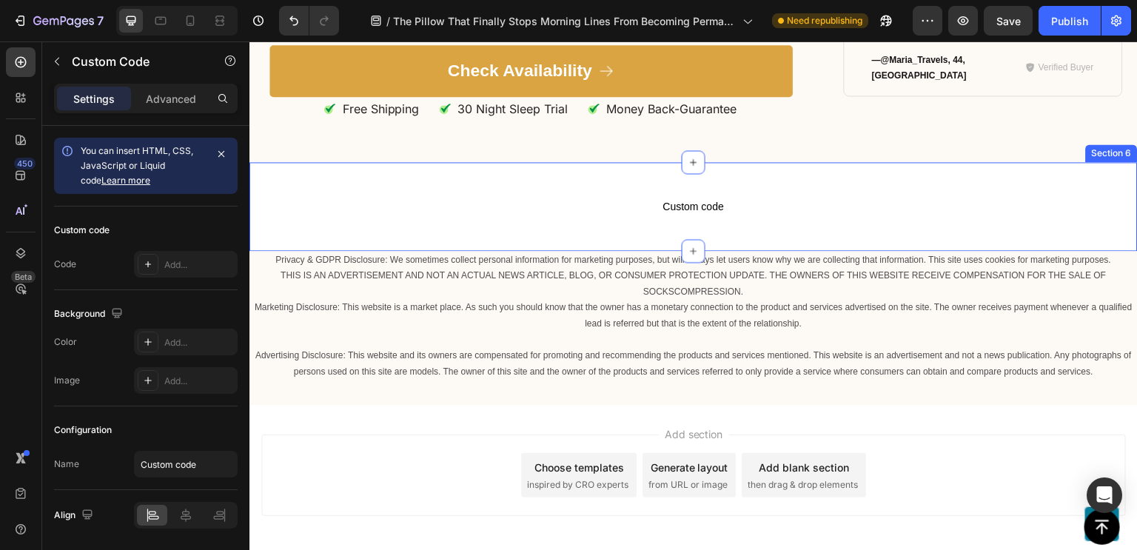
click at [568, 251] on div "Custom code Custom Code Section 6" at bounding box center [693, 206] width 888 height 89
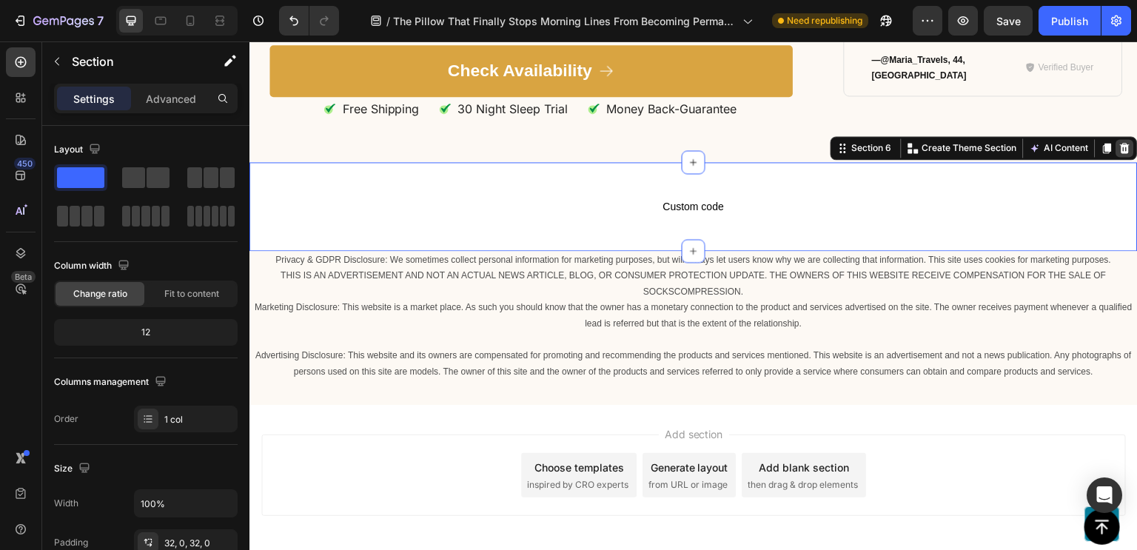
click at [1121, 153] on icon at bounding box center [1126, 147] width 10 height 10
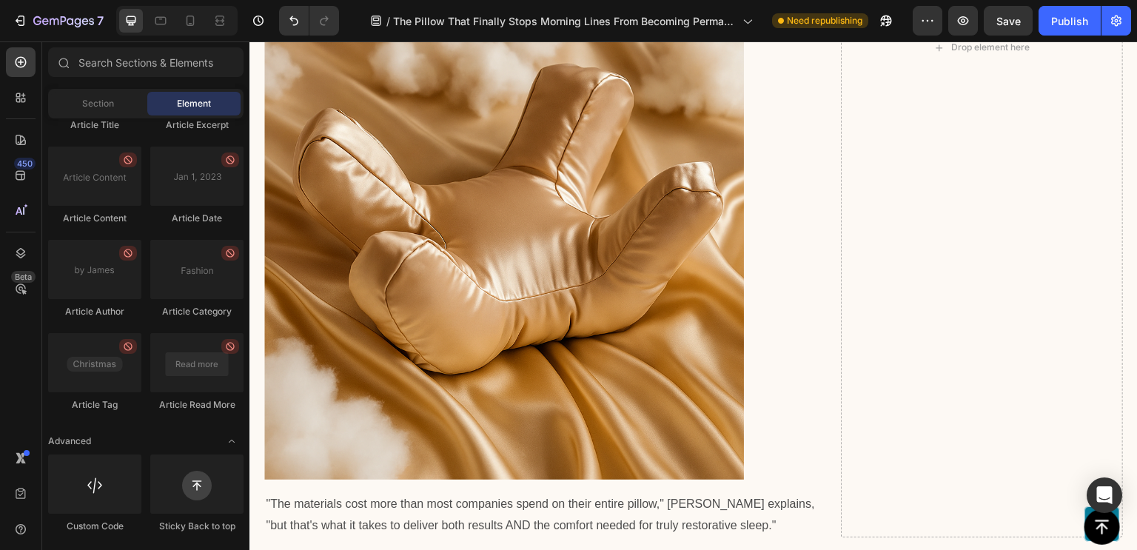
scroll to position [9476, 0]
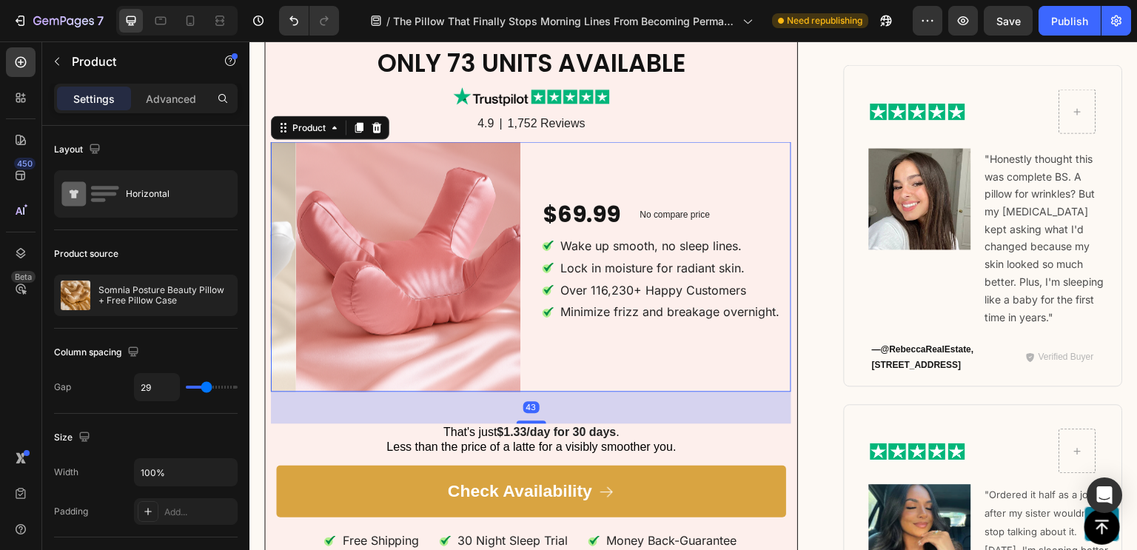
scroll to position [9885, 0]
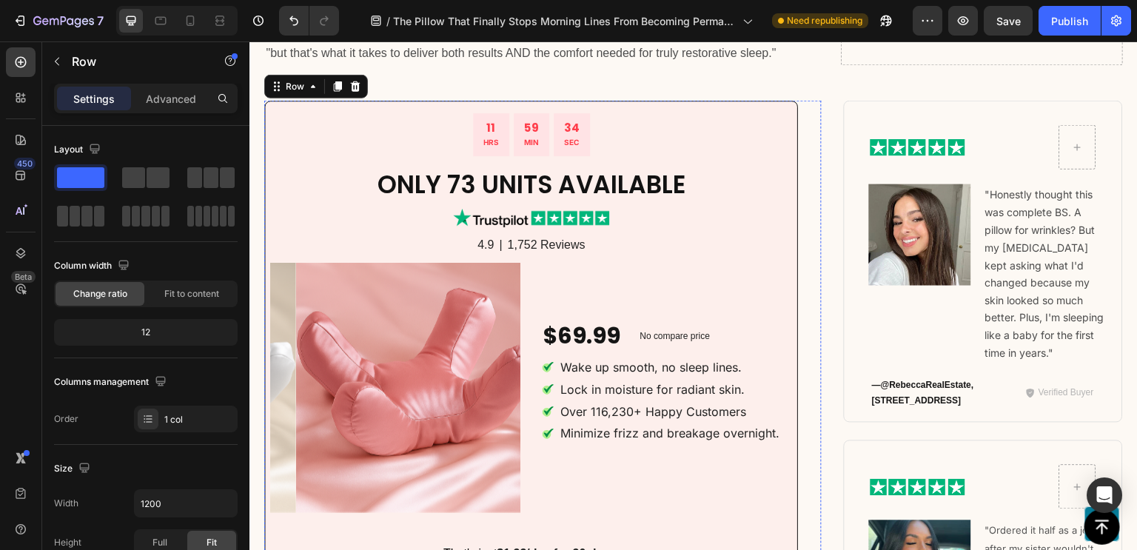
scroll to position [9938, 0]
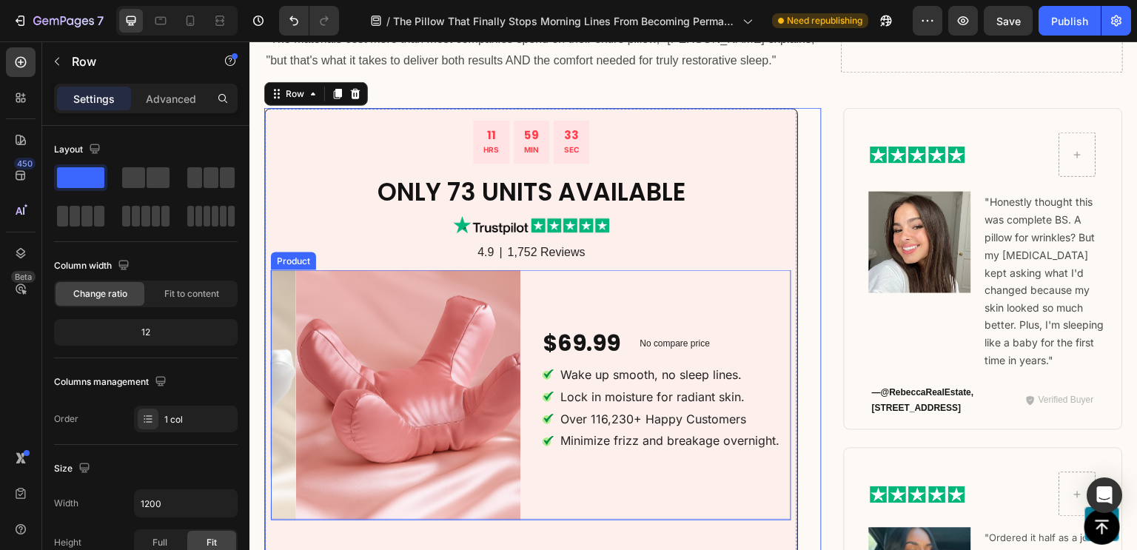
click at [631, 290] on div "$69.99 Product Price Product Price No compare price Product Price Row Wake up s…" at bounding box center [666, 394] width 249 height 249
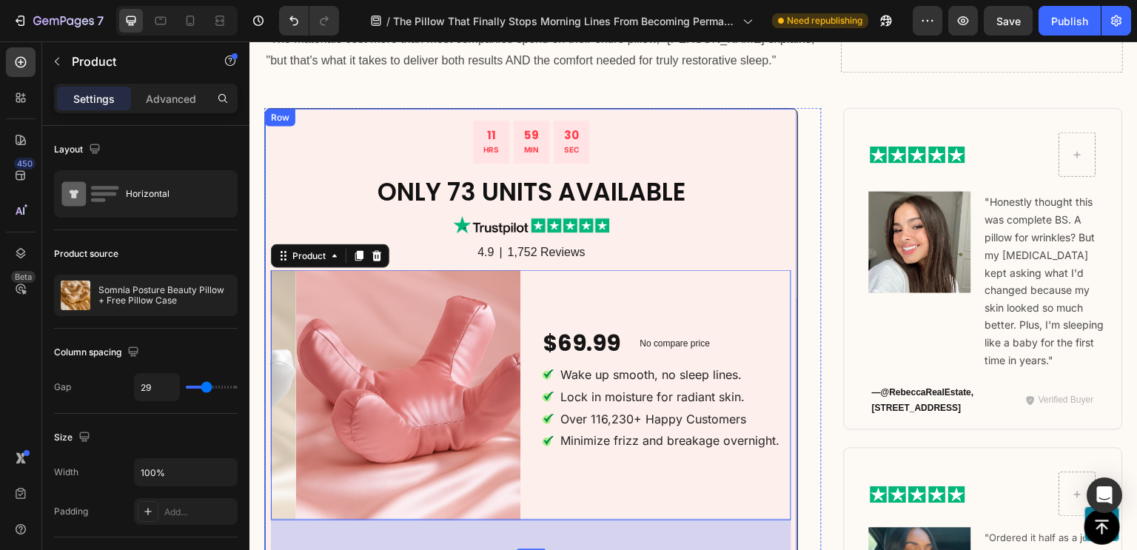
click at [728, 122] on div "11 HRS 59 MIN 30 SEC Countdown Timer Only 73 Units Available Heading Image 4.9 …" at bounding box center [531, 409] width 534 height 602
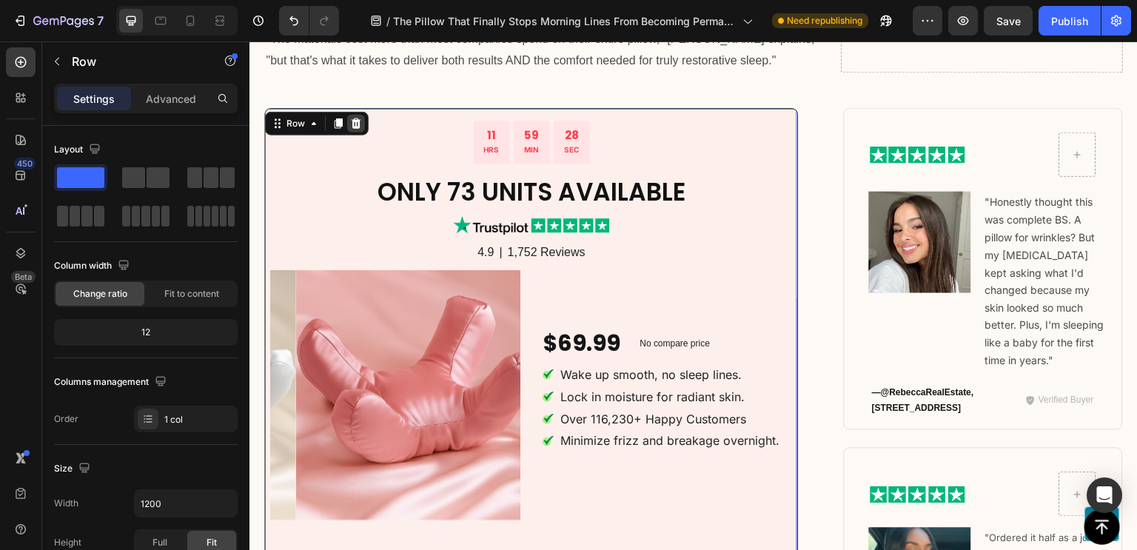
click at [355, 129] on icon at bounding box center [357, 123] width 10 height 10
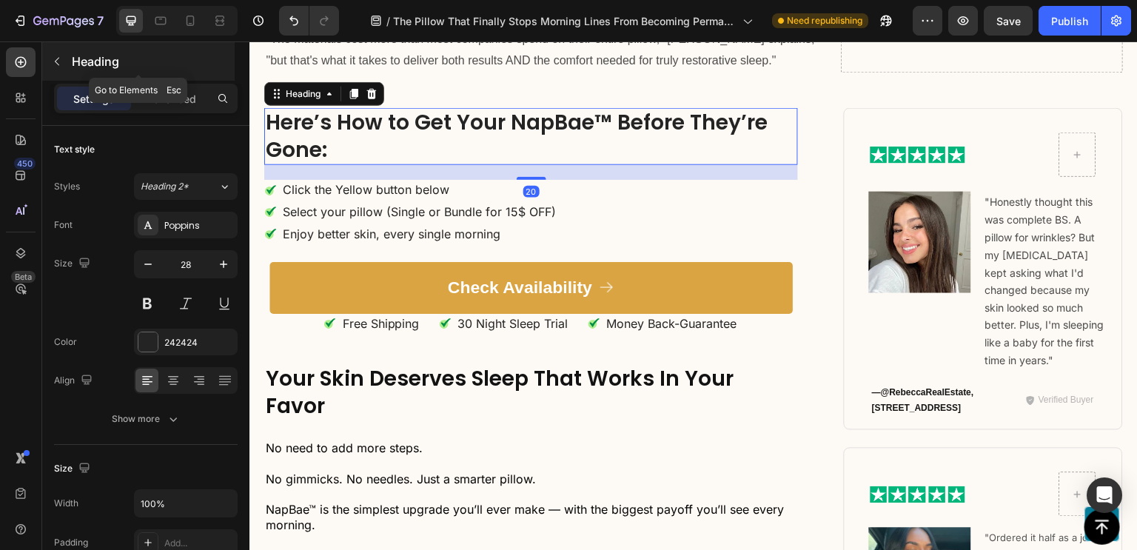
click at [58, 61] on icon "button" at bounding box center [57, 62] width 12 height 12
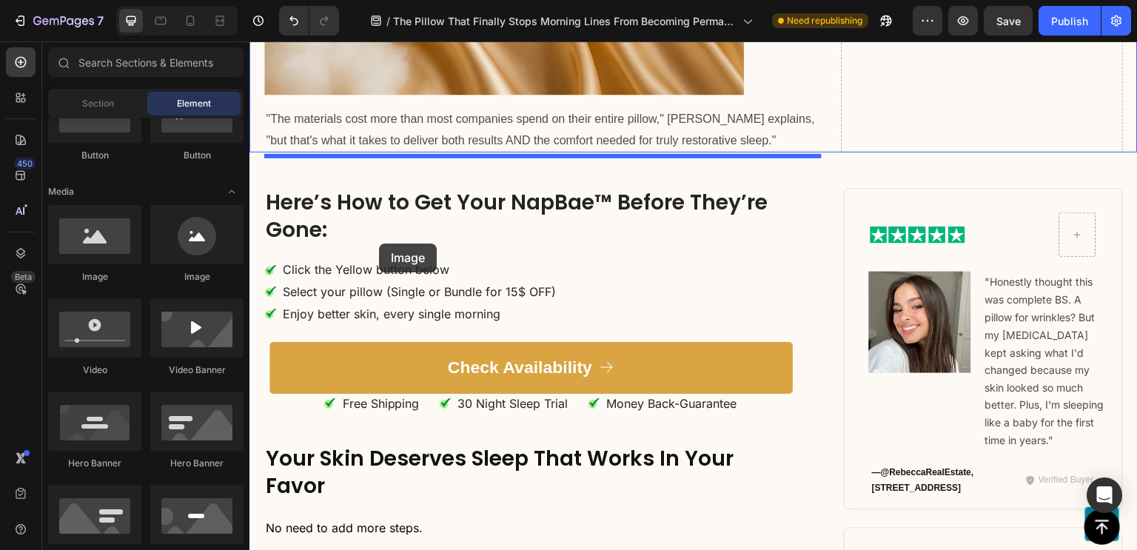
scroll to position [9831, 0]
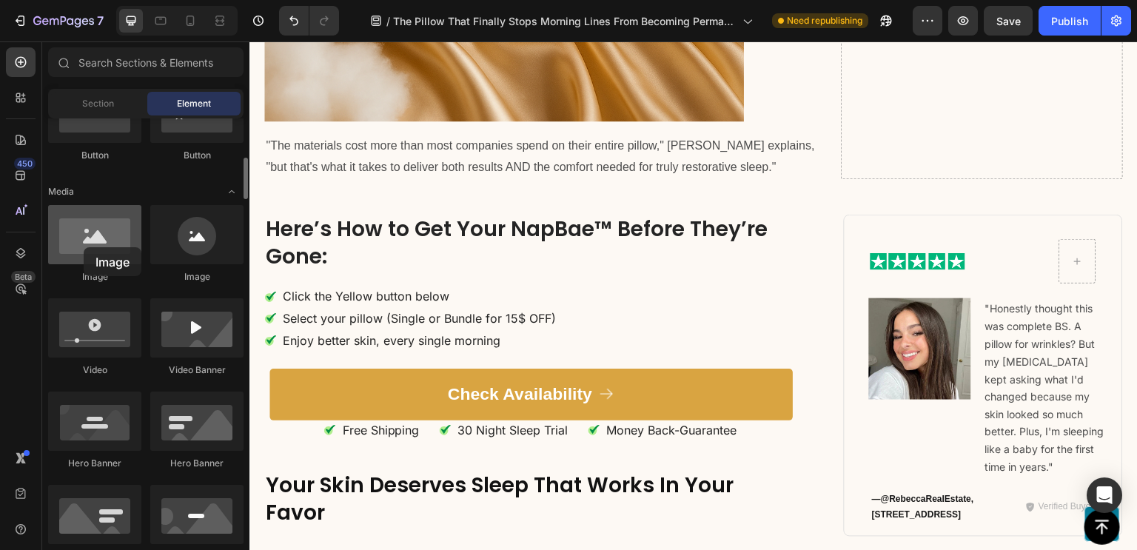
drag, startPoint x: 103, startPoint y: 249, endPoint x: 84, endPoint y: 247, distance: 19.4
click at [84, 247] on div at bounding box center [94, 234] width 93 height 59
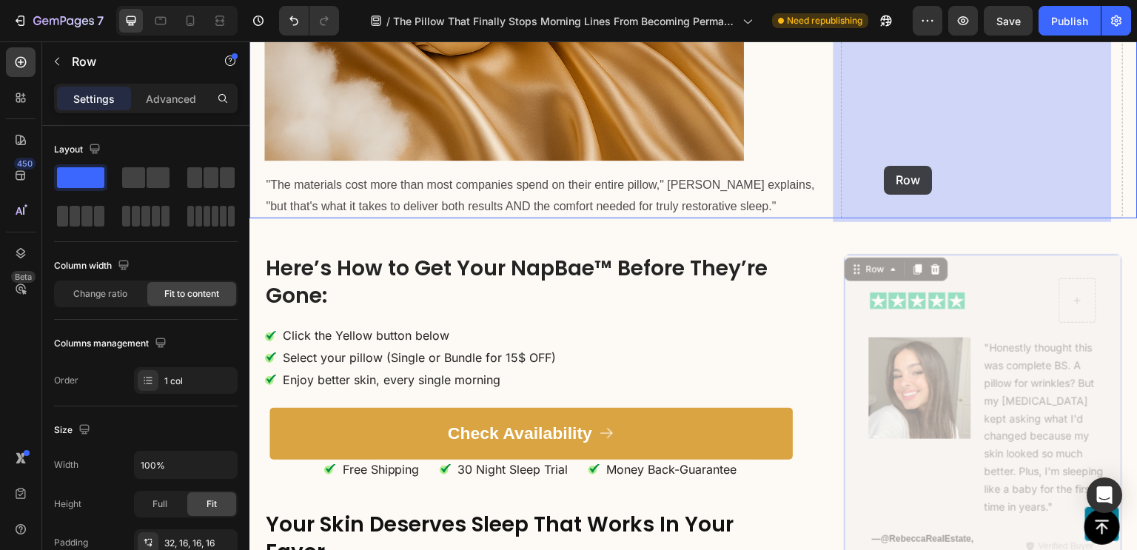
scroll to position [9788, 0]
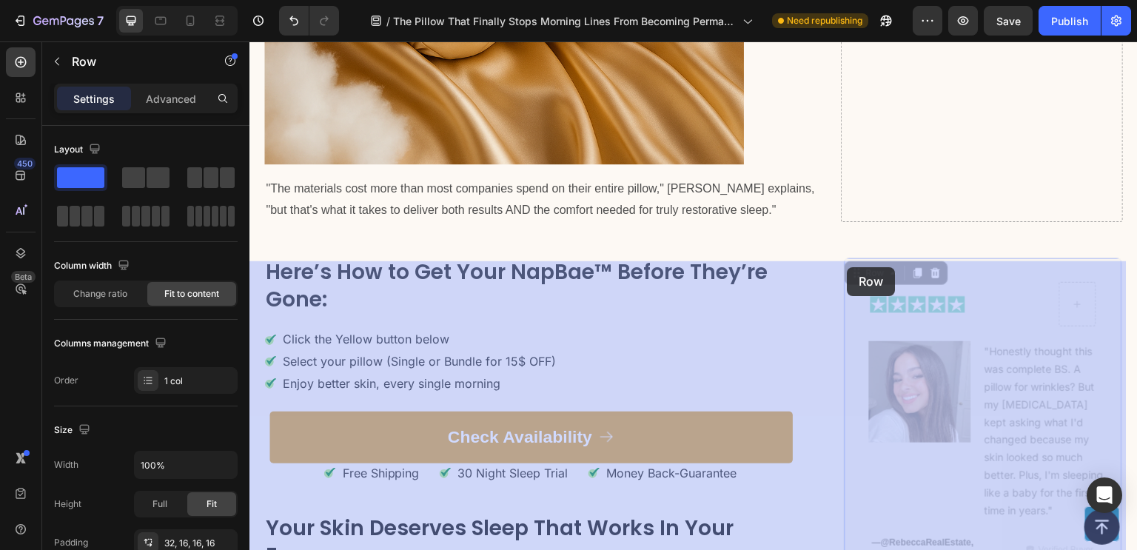
drag, startPoint x: 857, startPoint y: 232, endPoint x: 848, endPoint y: 267, distance: 35.9
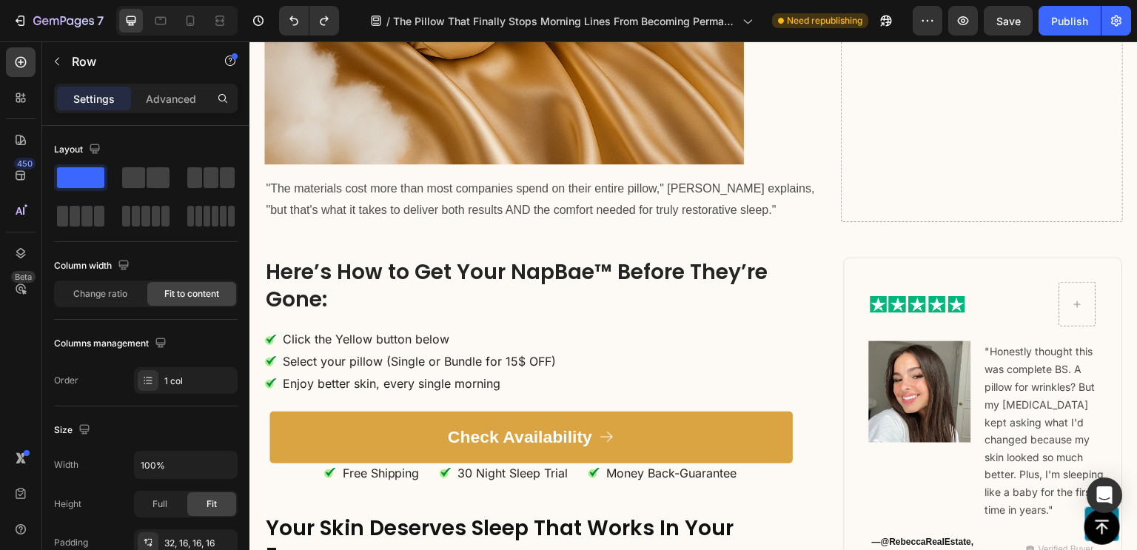
click at [929, 281] on div "Image Row Image "Honestly thought this was complete BS. A pillow for wrinkles? …" at bounding box center [983, 419] width 279 height 322
click at [897, 305] on img at bounding box center [918, 304] width 94 height 21
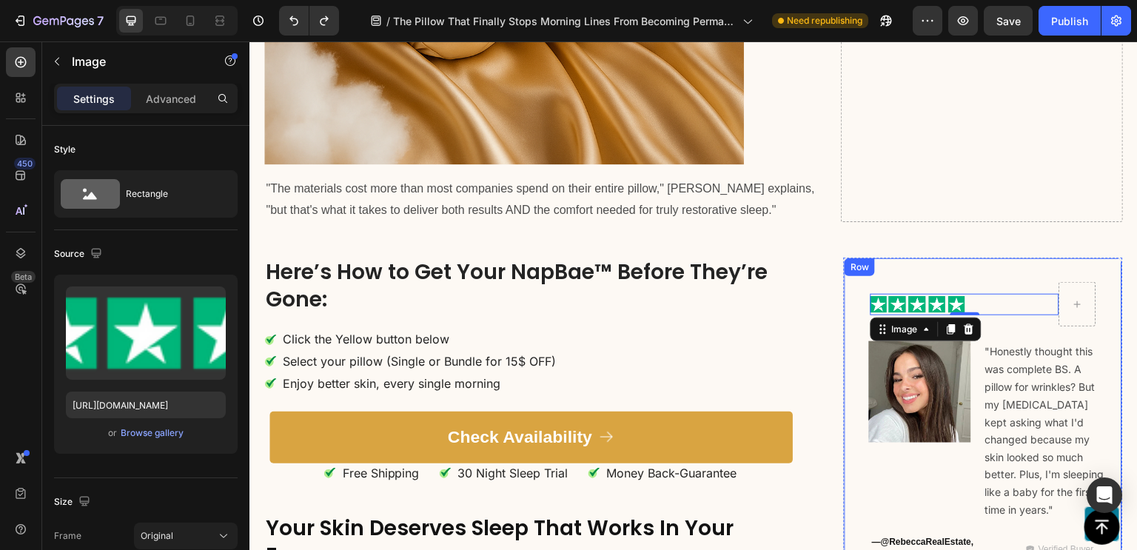
click at [932, 283] on div "Image 0 Row Image "Honestly thought this was complete BS. A pillow for wrinkles…" at bounding box center [983, 419] width 279 height 322
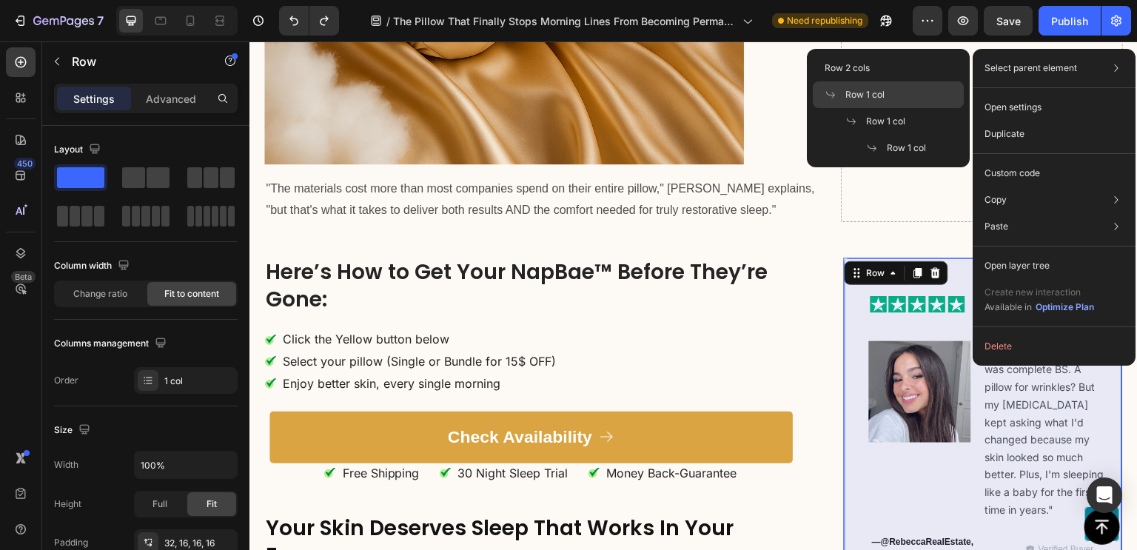
click at [863, 95] on span "Row 1 col" at bounding box center [864, 94] width 39 height 13
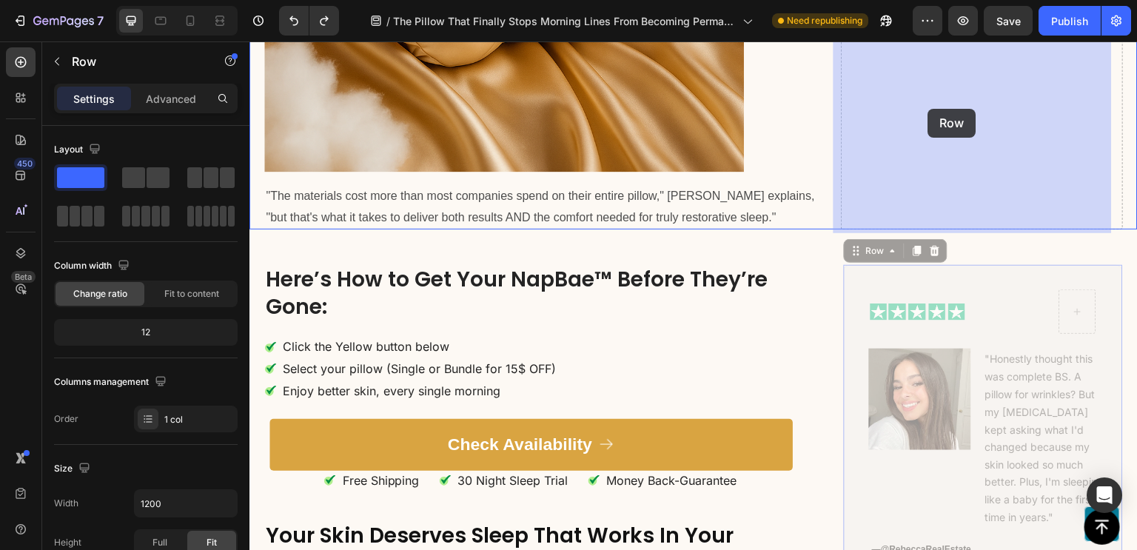
scroll to position [9753, 0]
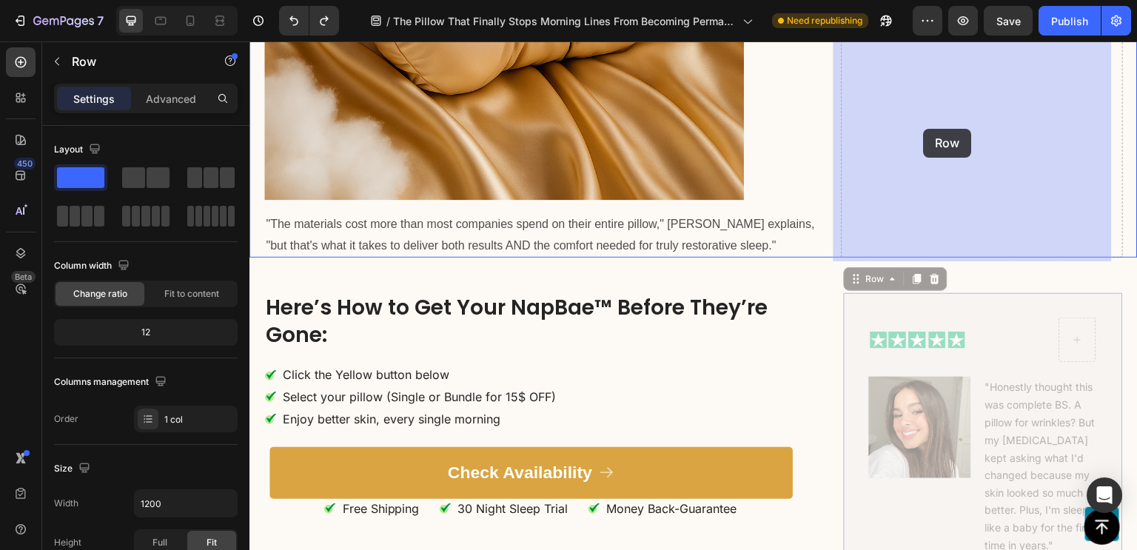
drag, startPoint x: 848, startPoint y: 247, endPoint x: 924, endPoint y: 129, distance: 140.5
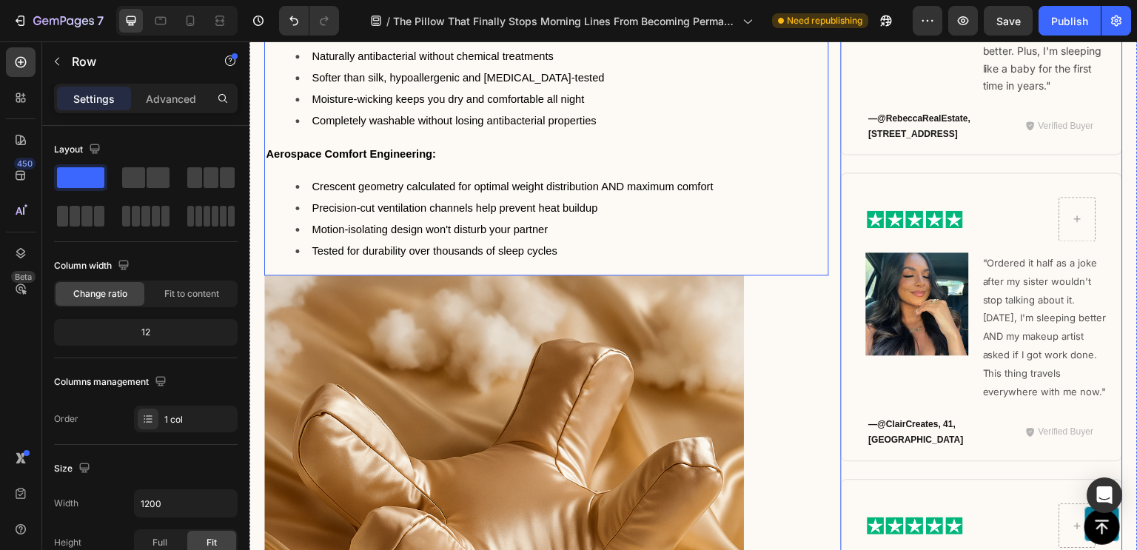
scroll to position [9207, 0]
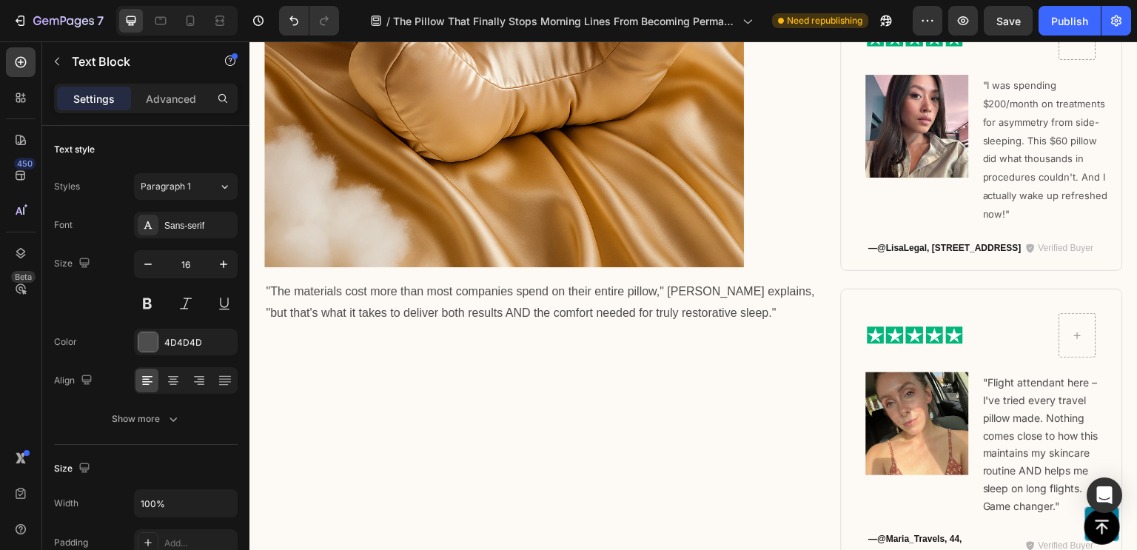
scroll to position [10386, 0]
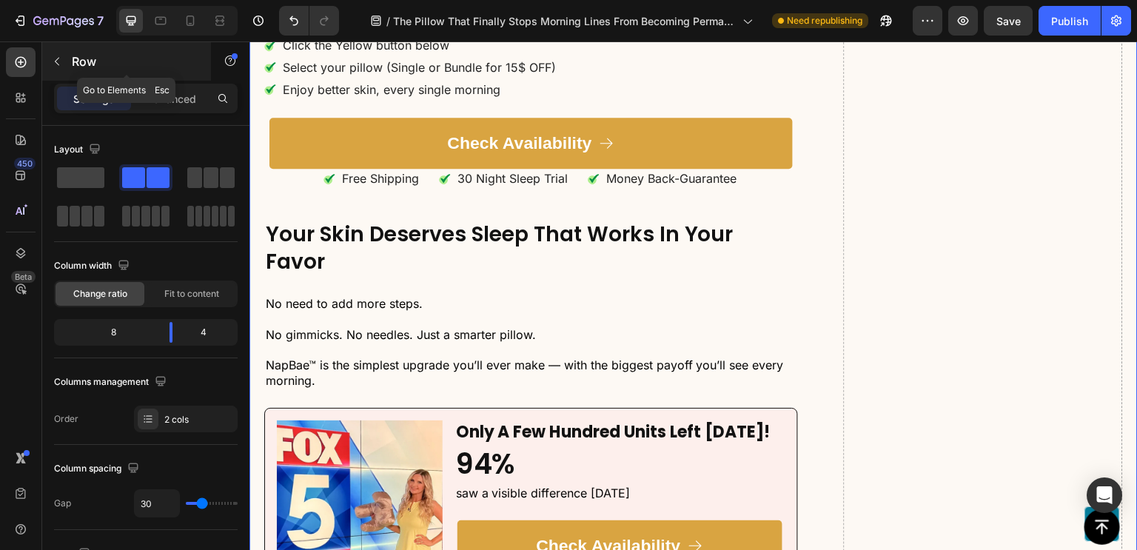
scroll to position [10210, 0]
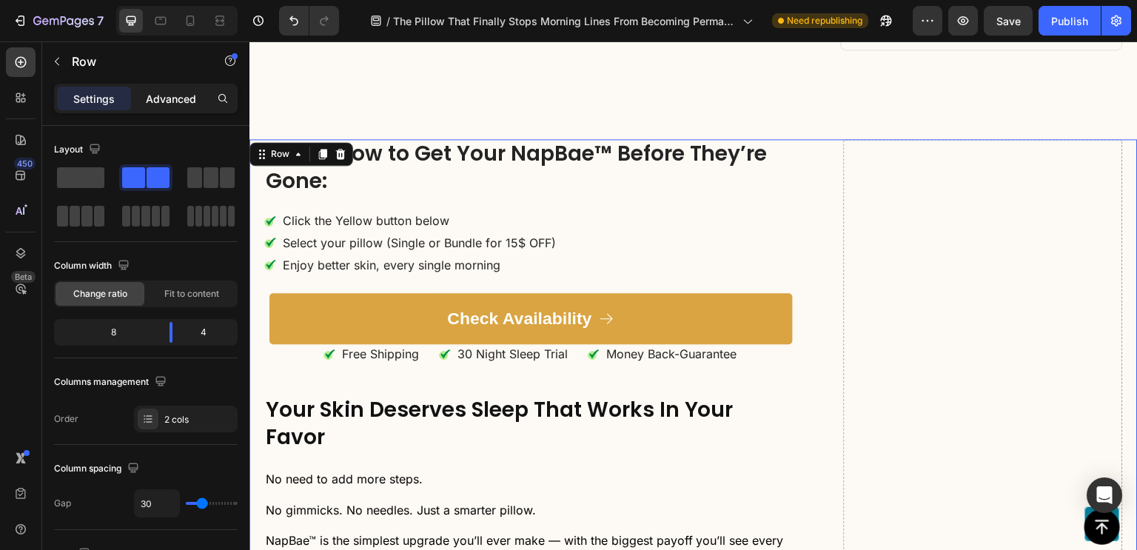
click at [176, 101] on p "Advanced" at bounding box center [171, 99] width 50 height 16
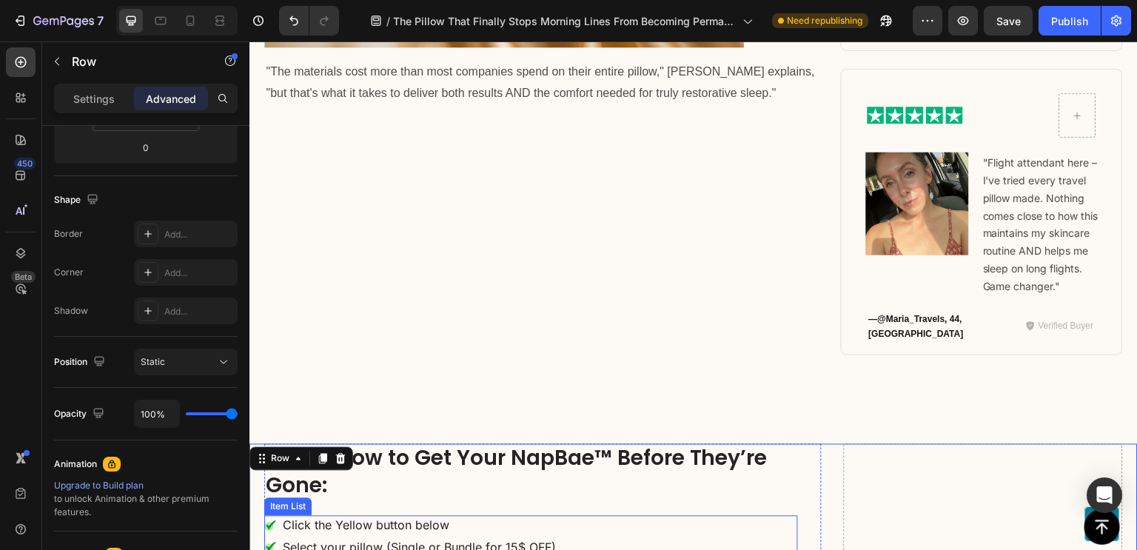
scroll to position [9895, 0]
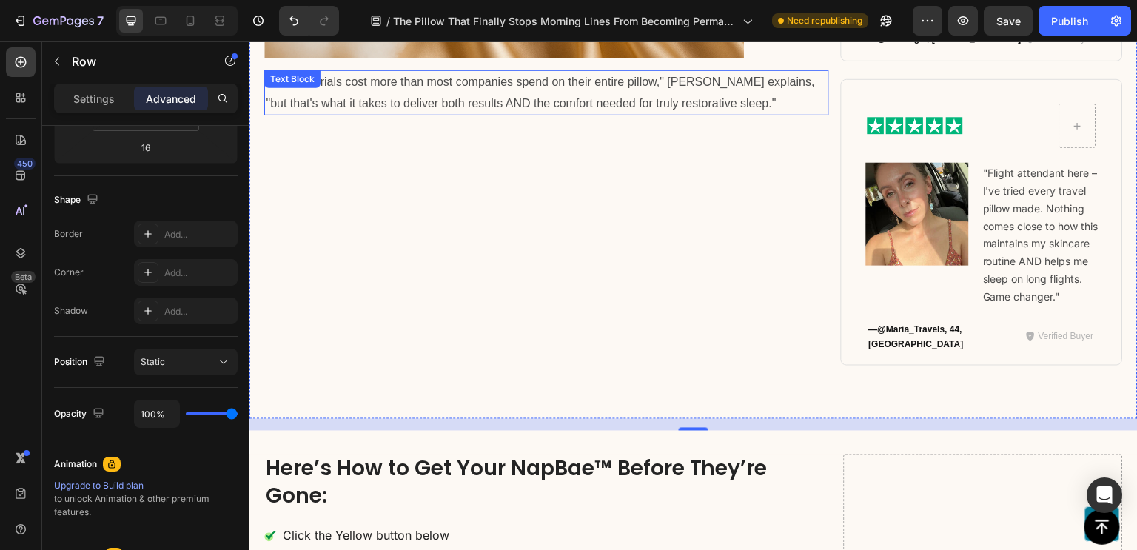
click at [727, 93] on p ""The materials cost more than most companies spend on their entire pillow," [PE…" at bounding box center [547, 93] width 562 height 43
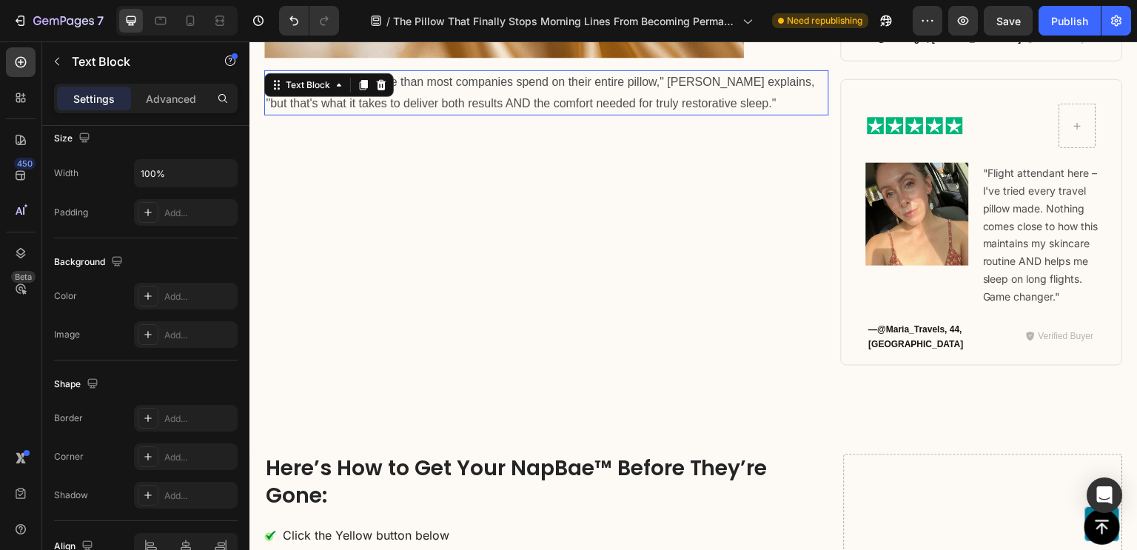
scroll to position [0, 0]
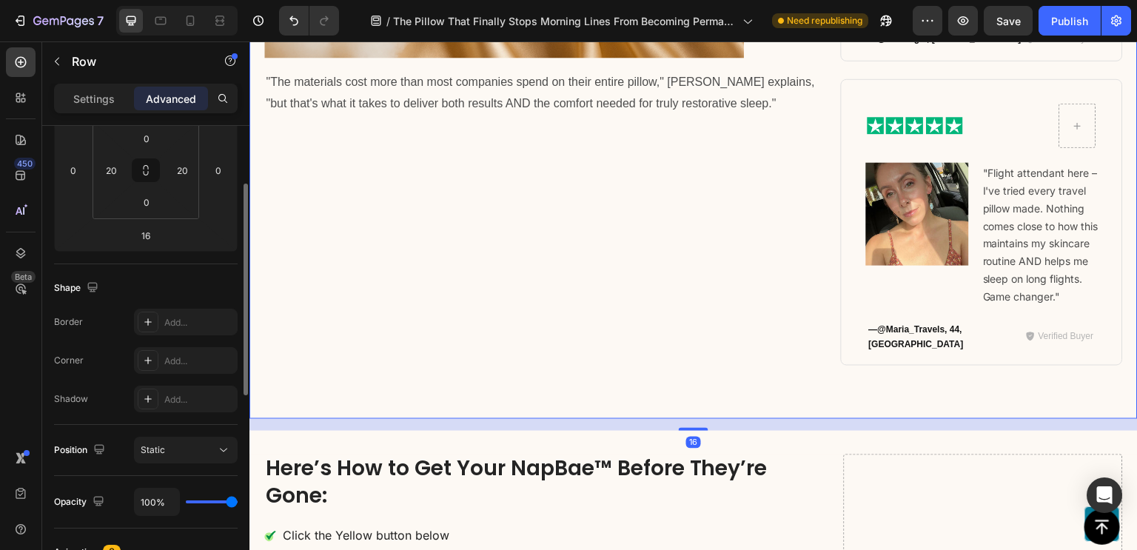
scroll to position [246, 0]
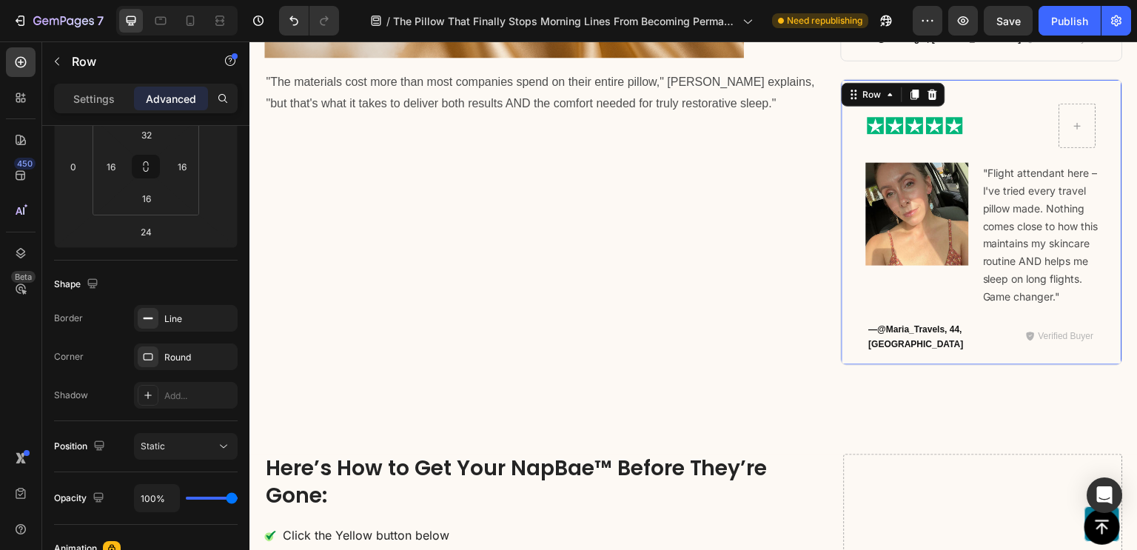
click at [854, 295] on div "Image Row Image "Flight attendant here – I've tried every travel pillow made. N…" at bounding box center [982, 228] width 257 height 249
click at [851, 321] on div "Image Row Image "I was spending $200/month on treatments for asymmetry from sid…" at bounding box center [982, 83] width 282 height 602
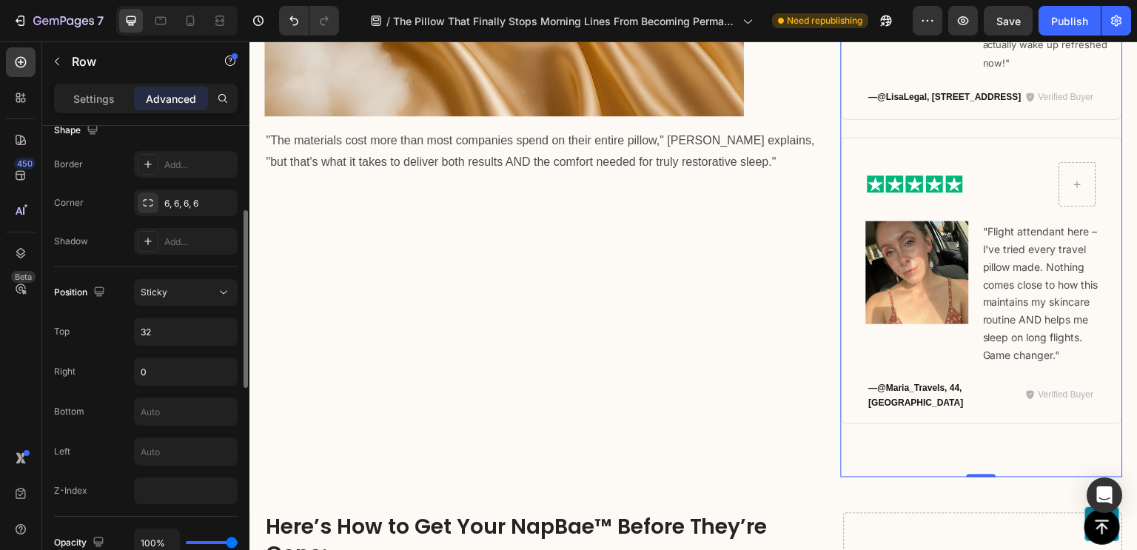
scroll to position [345, 0]
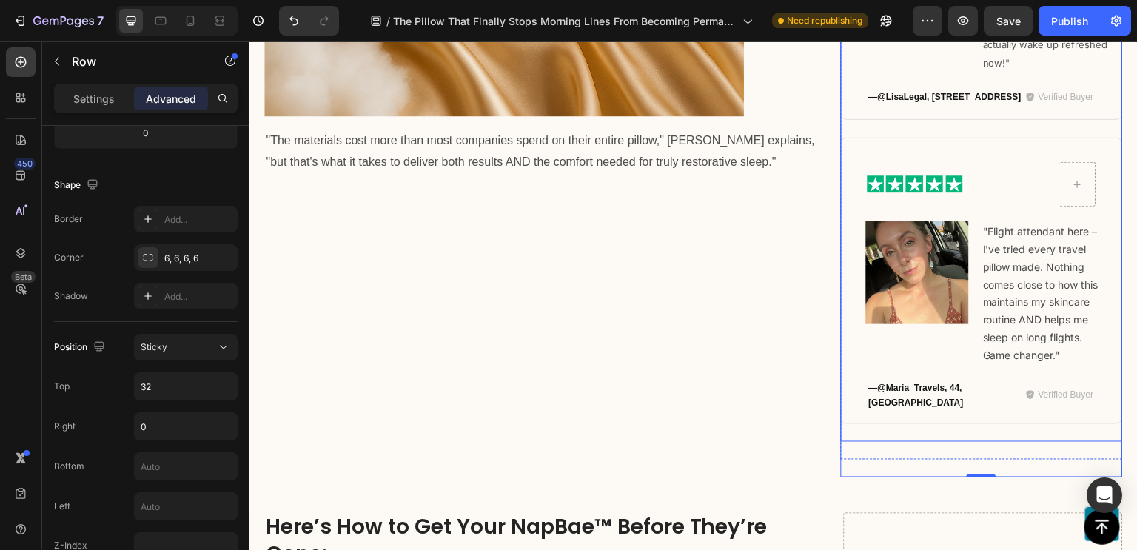
click at [849, 384] on div "Image Row Image "I was spending $200/month on treatments for asymmetry from sid…" at bounding box center [982, 141] width 282 height 602
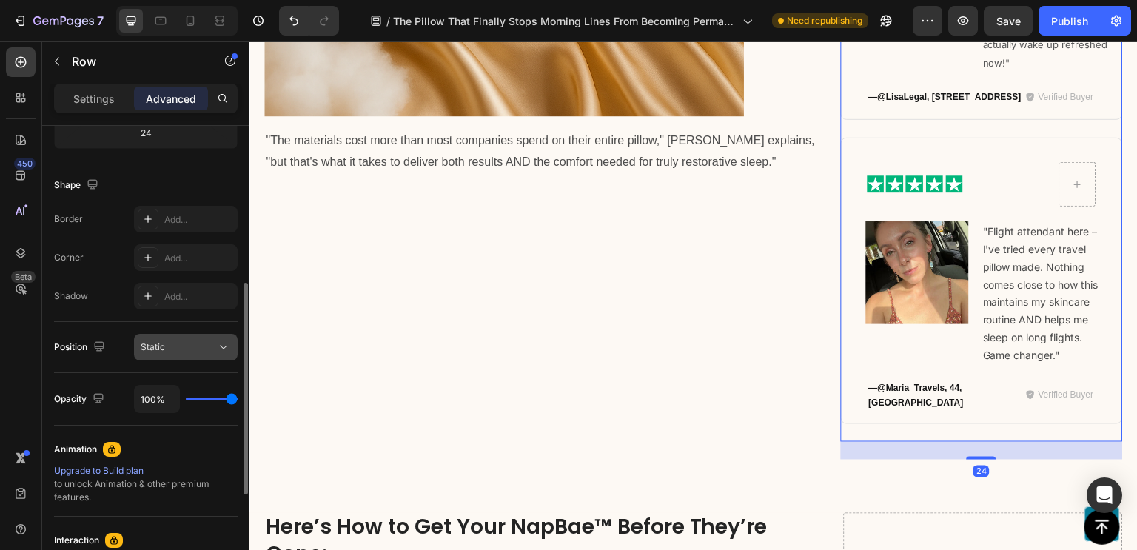
click at [207, 352] on div "Static" at bounding box center [179, 347] width 76 height 13
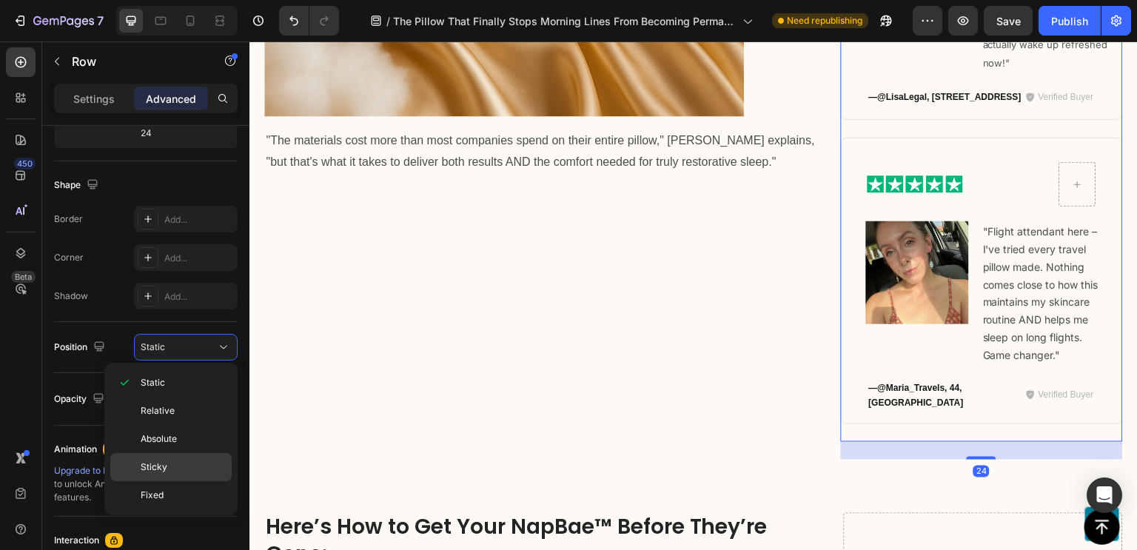
click at [184, 481] on div "Sticky" at bounding box center [170, 495] width 121 height 28
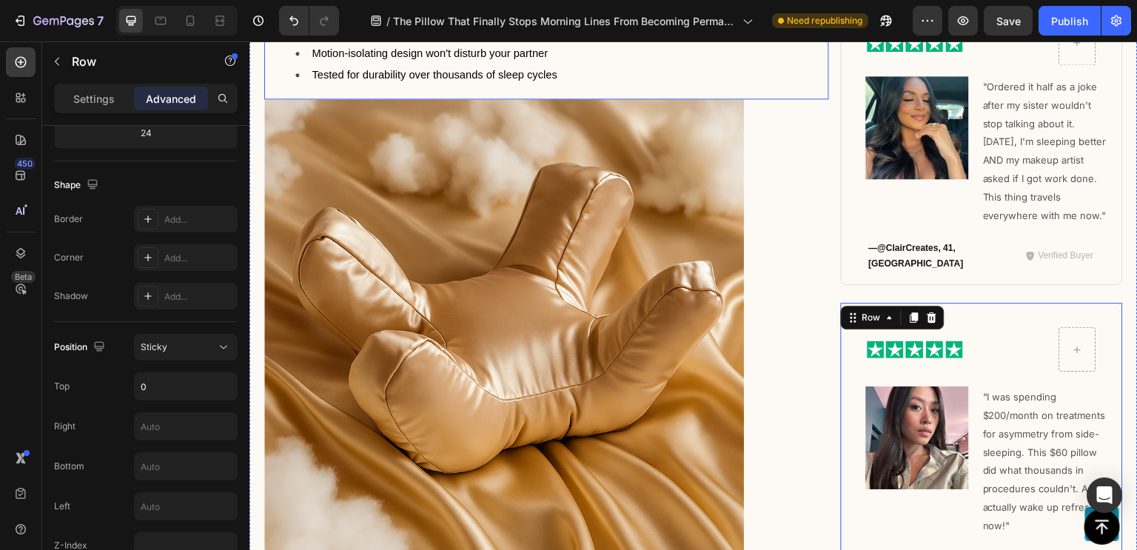
scroll to position [9367, 0]
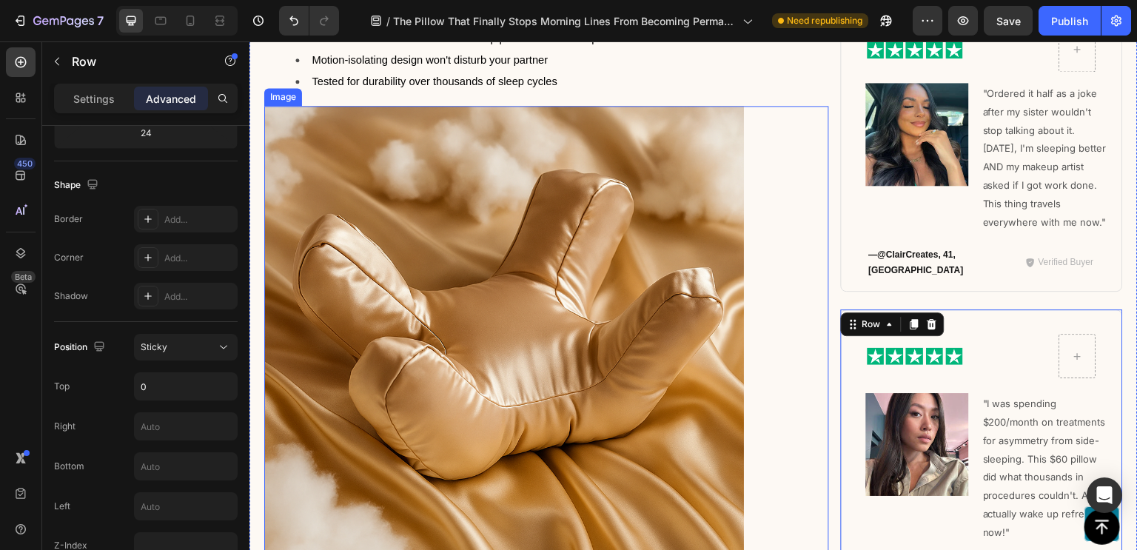
click at [707, 177] on img at bounding box center [504, 346] width 480 height 480
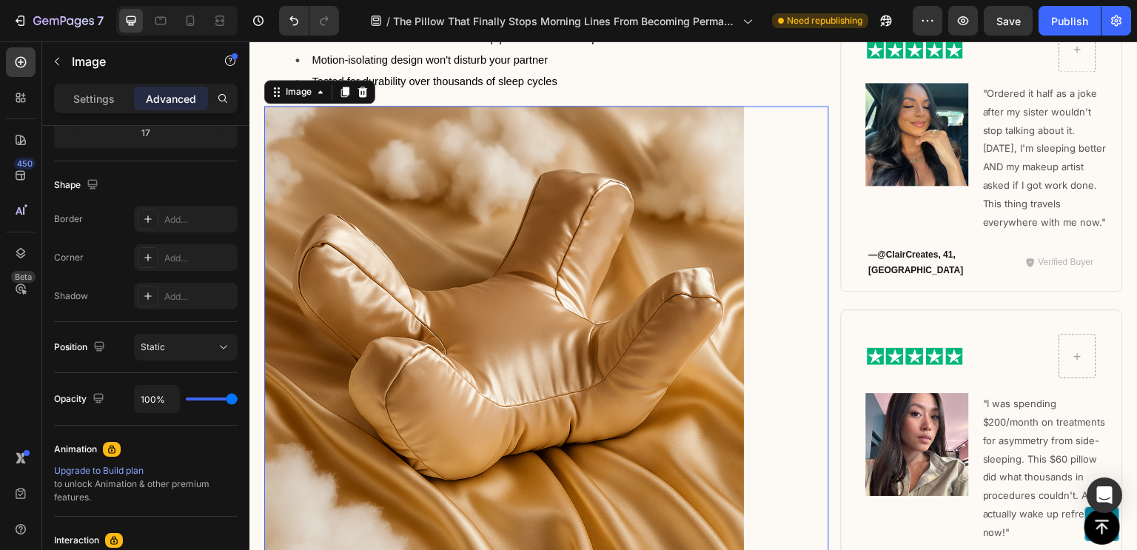
scroll to position [0, 0]
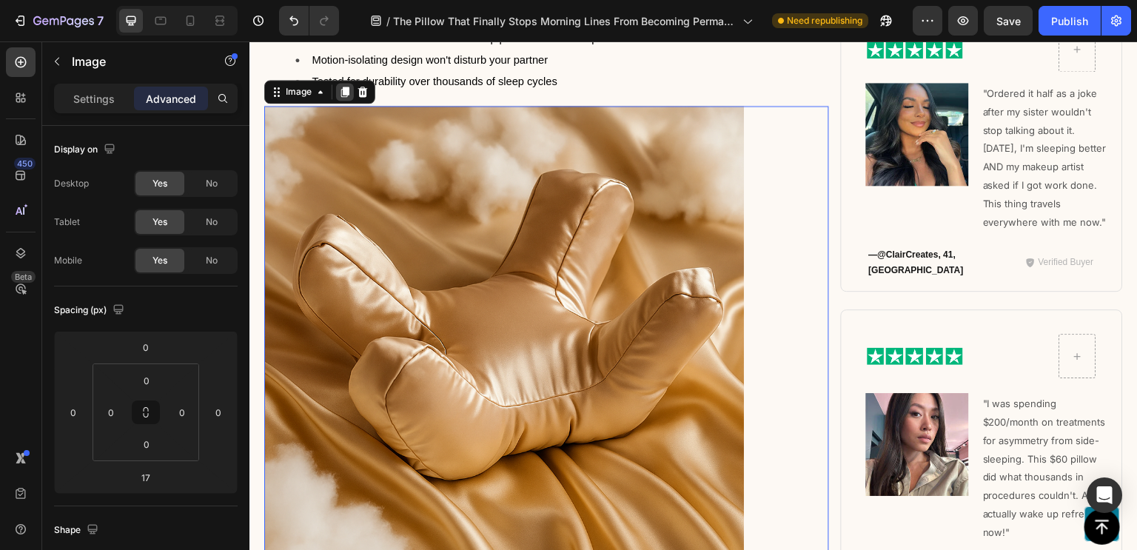
click at [346, 98] on icon at bounding box center [345, 92] width 12 height 12
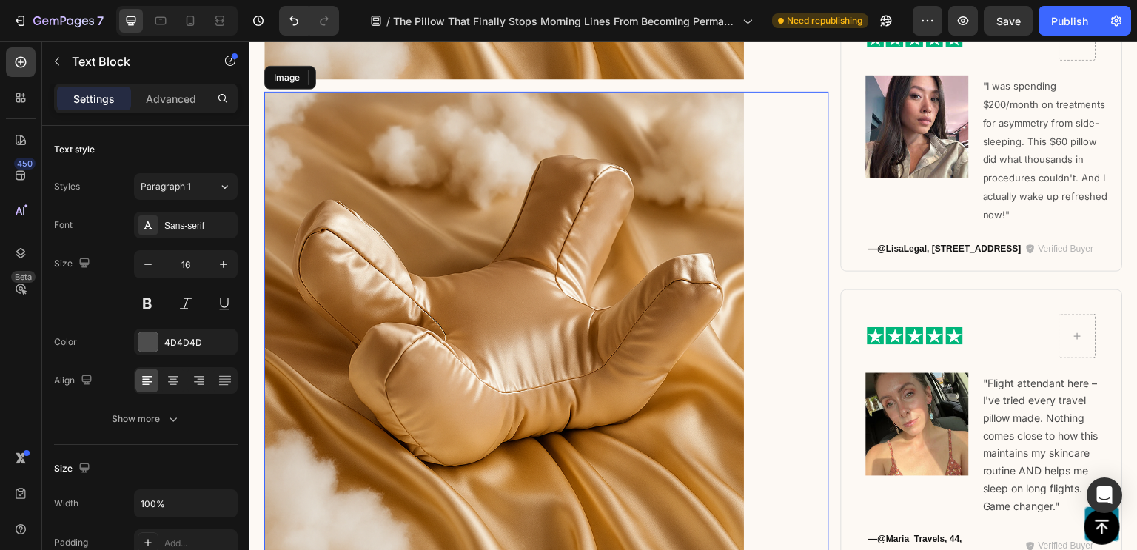
scroll to position [9875, 0]
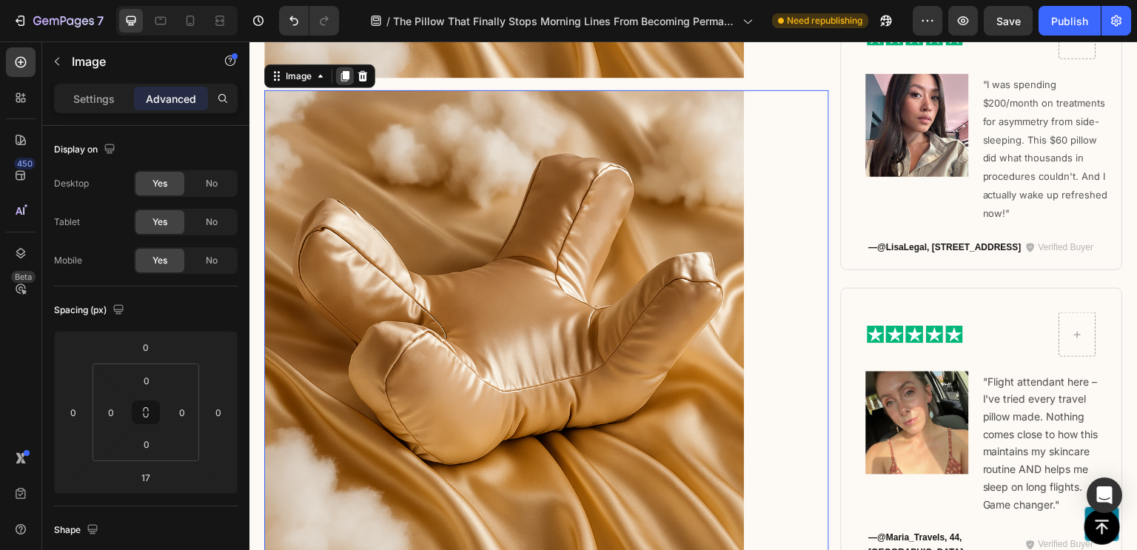
click at [346, 76] on icon at bounding box center [345, 76] width 8 height 10
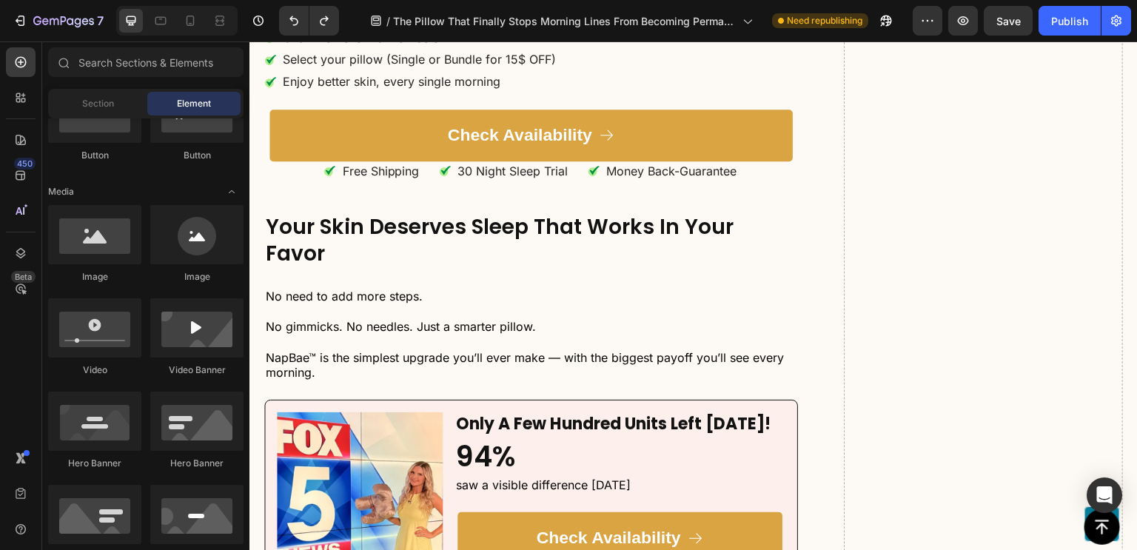
scroll to position [10323, 0]
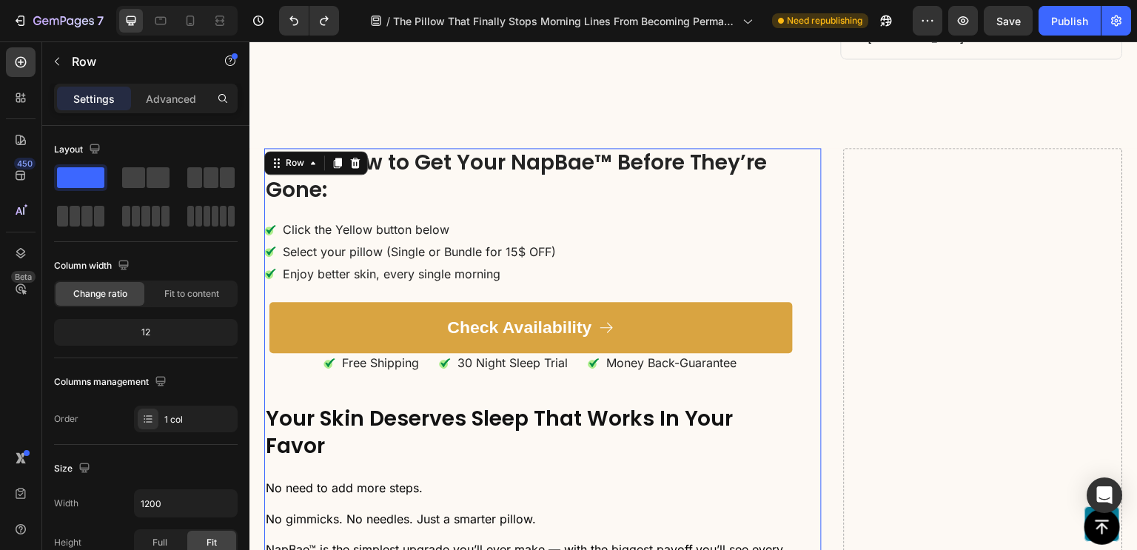
scroll to position [10125, 0]
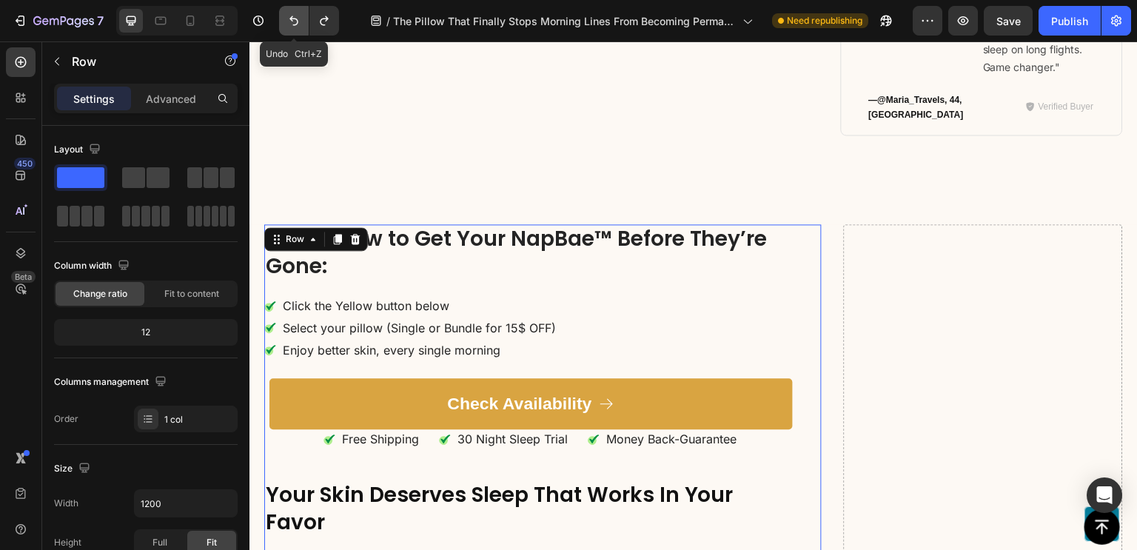
click at [292, 27] on icon "Undo/Redo" at bounding box center [294, 20] width 15 height 15
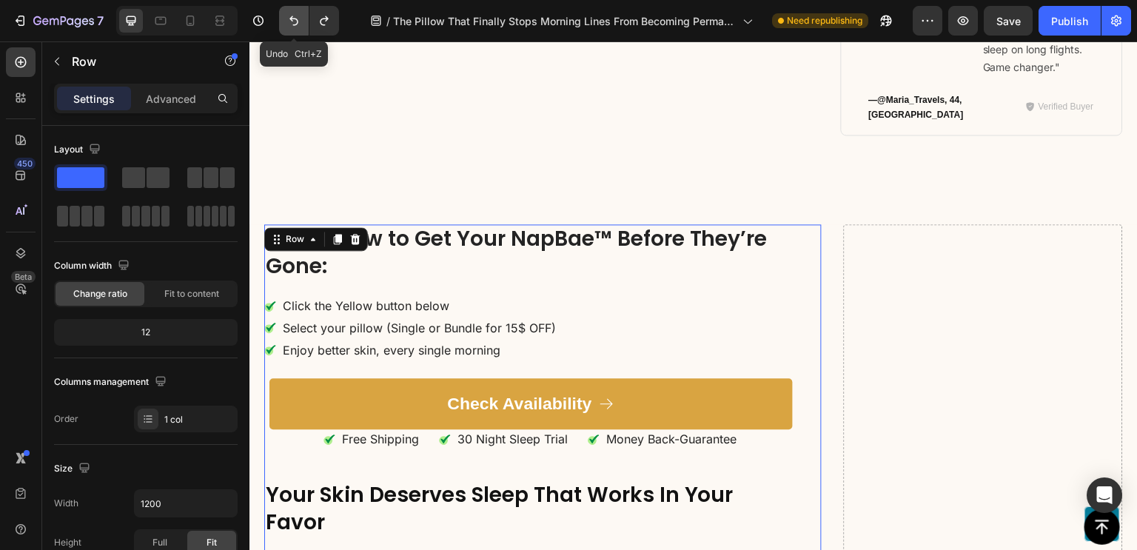
click at [292, 27] on icon "Undo/Redo" at bounding box center [294, 20] width 15 height 15
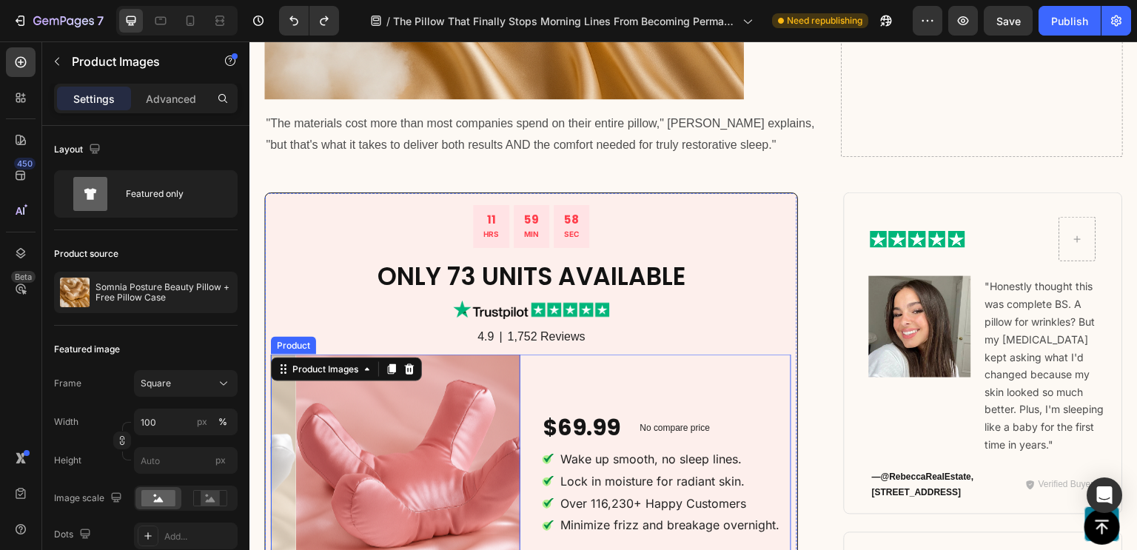
scroll to position [9845, 0]
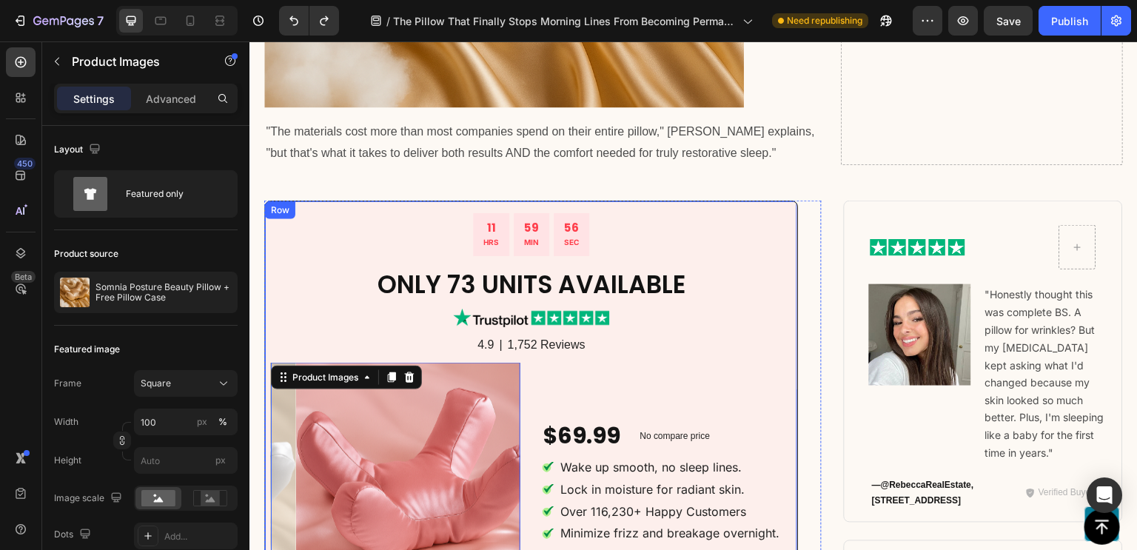
click at [297, 212] on div "11 HRS 59 MIN 56 SEC Countdown Timer Only 73 Units Available Heading Image 4.9 …" at bounding box center [531, 502] width 534 height 602
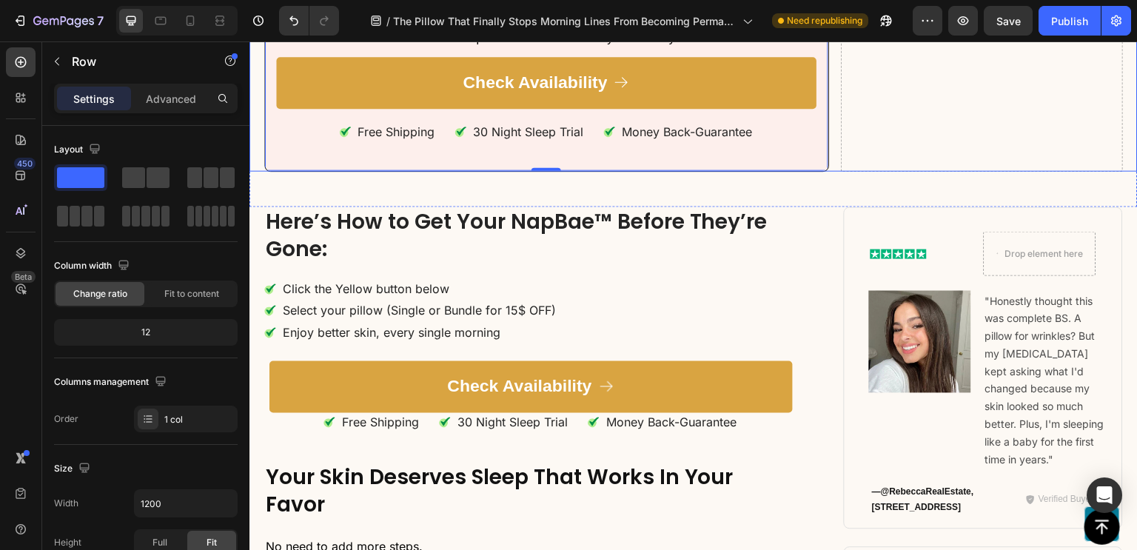
scroll to position [10537, 0]
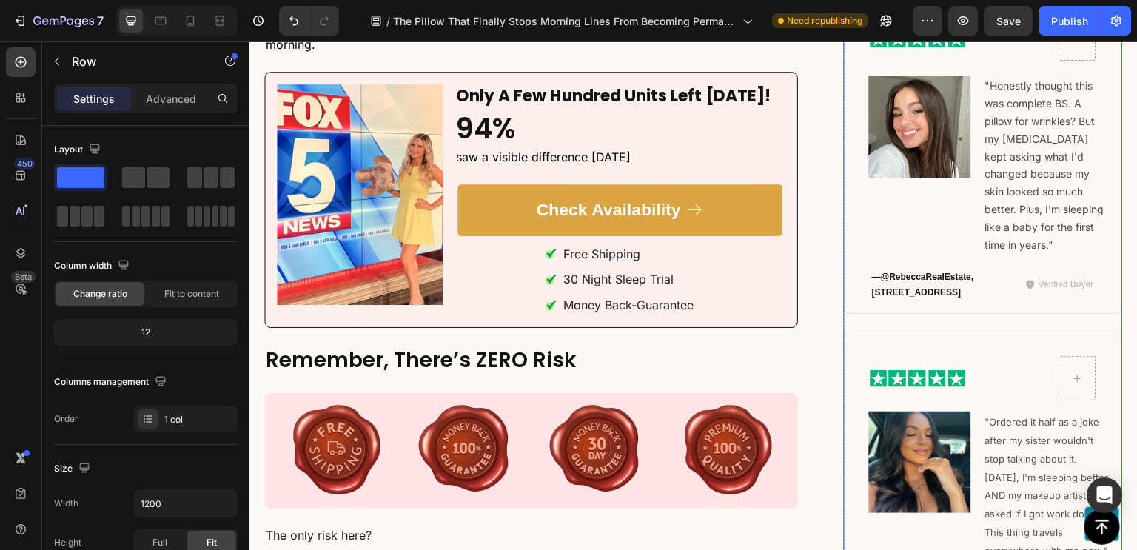
click at [884, 436] on div "Image Row Image "Honestly thought this was complete BS. A pillow for wrinkles? …" at bounding box center [983, 559] width 279 height 1135
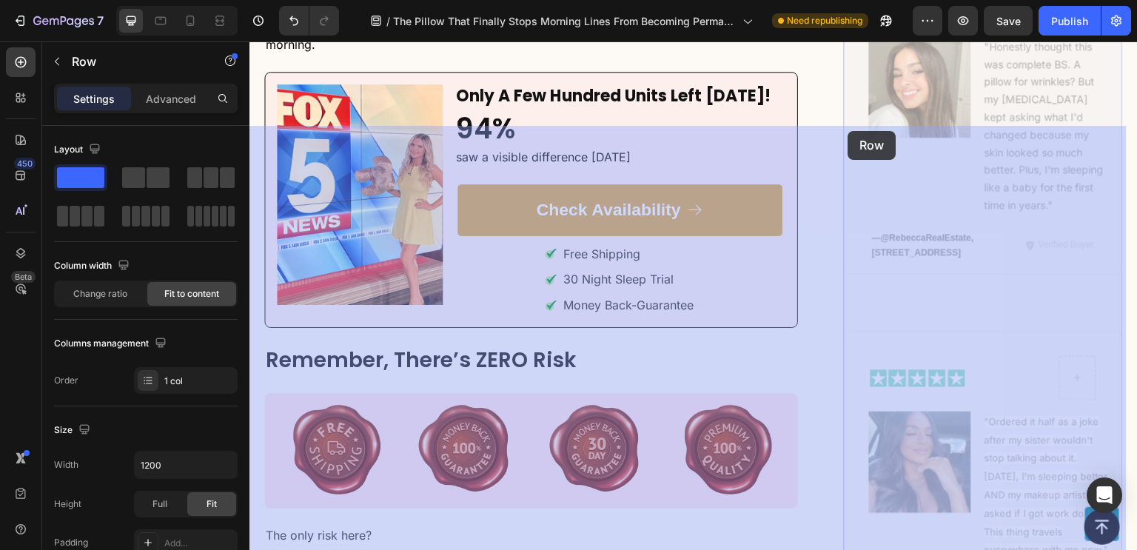
drag, startPoint x: 856, startPoint y: 112, endPoint x: 848, endPoint y: 132, distance: 21.3
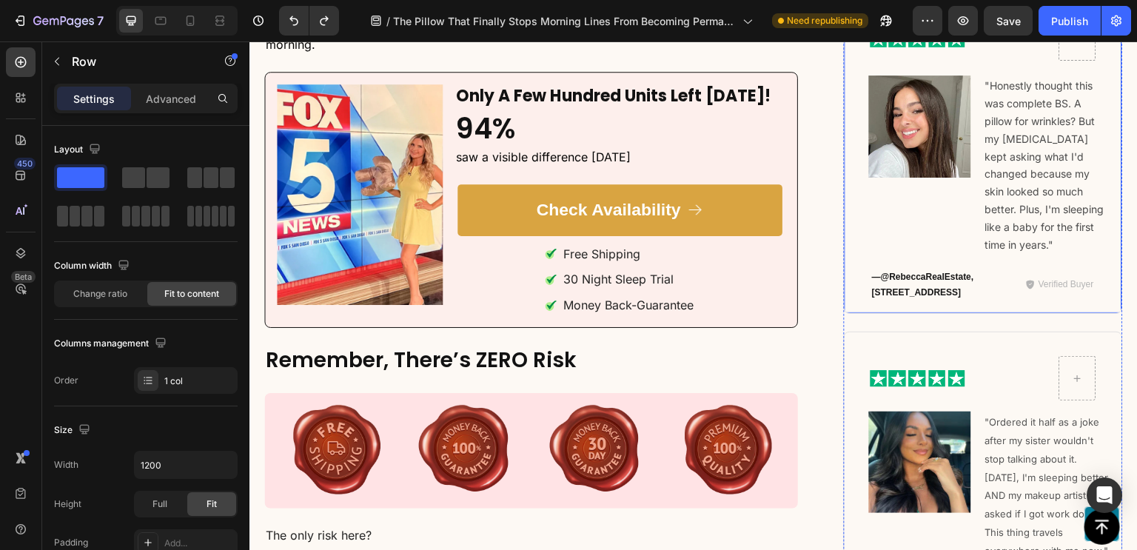
click at [962, 142] on div "Image Row Image "Honestly thought this was complete BS. A pillow for wrinkles? …" at bounding box center [983, 153] width 279 height 322
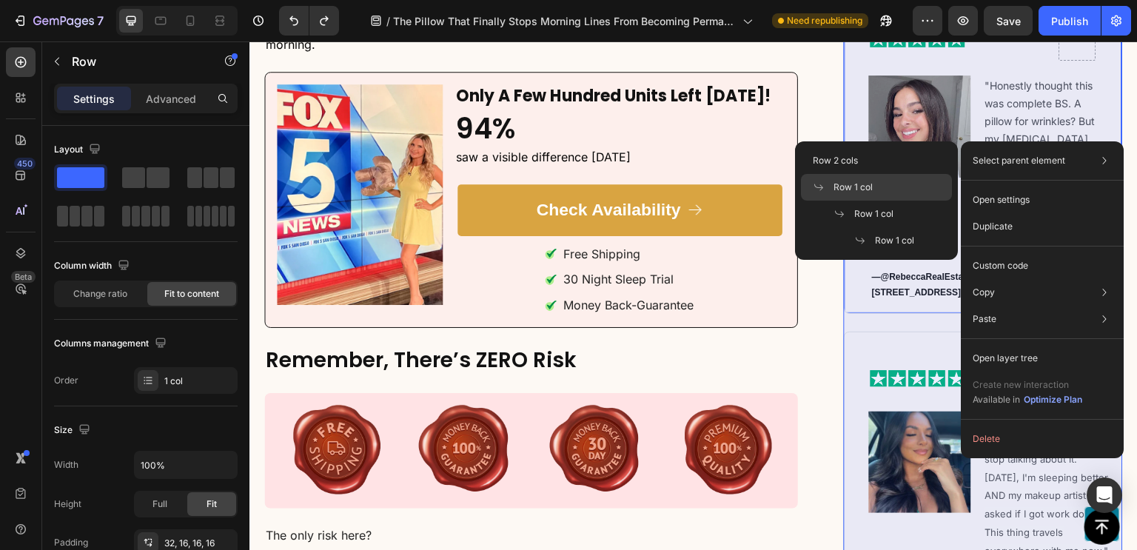
click at [912, 201] on div "Row 1 col" at bounding box center [876, 214] width 151 height 27
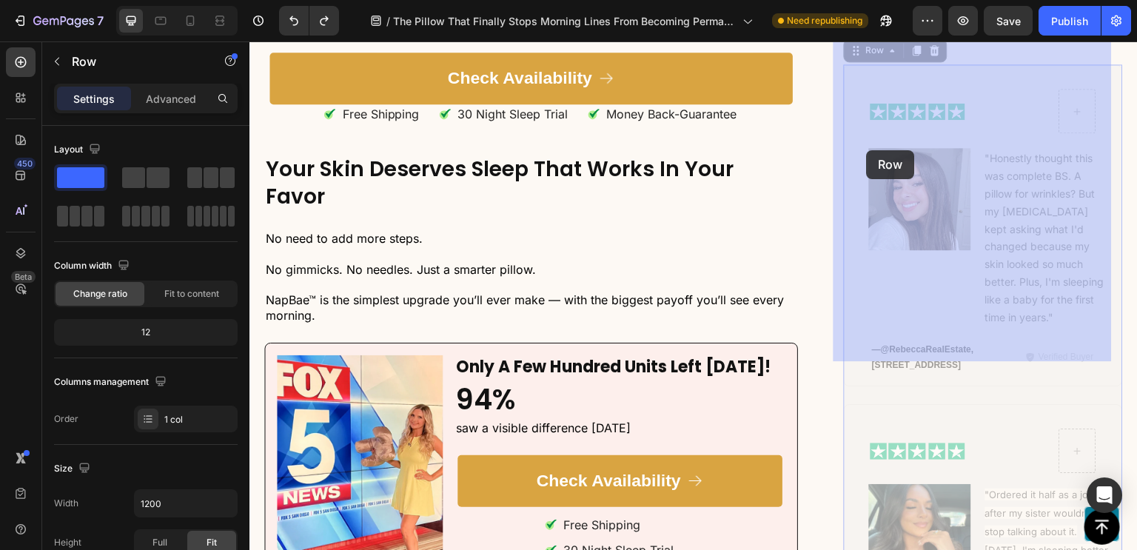
scroll to position [10213, 0]
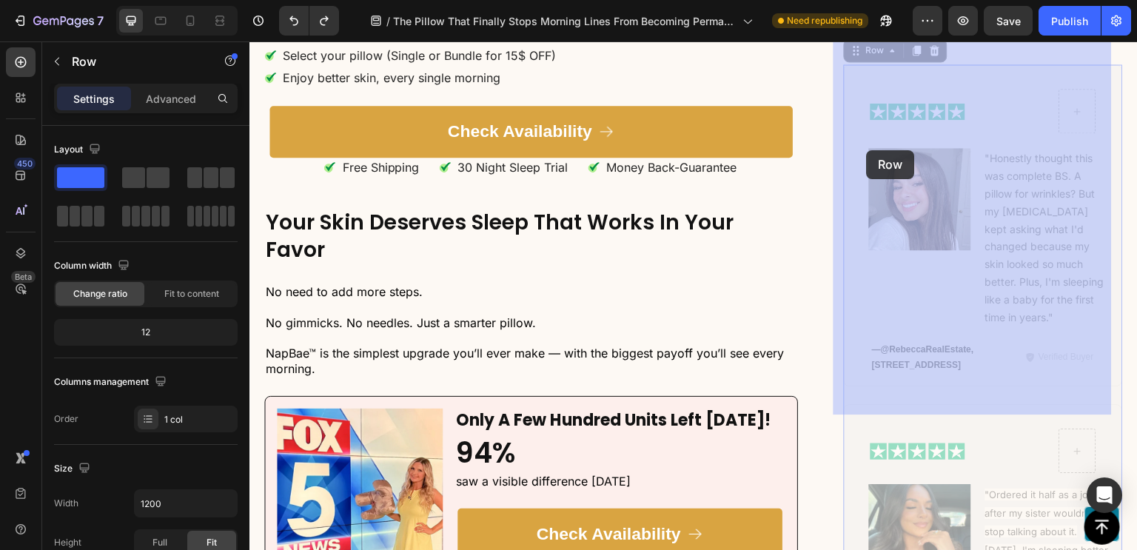
drag, startPoint x: 855, startPoint y: 116, endPoint x: 867, endPoint y: 150, distance: 36.1
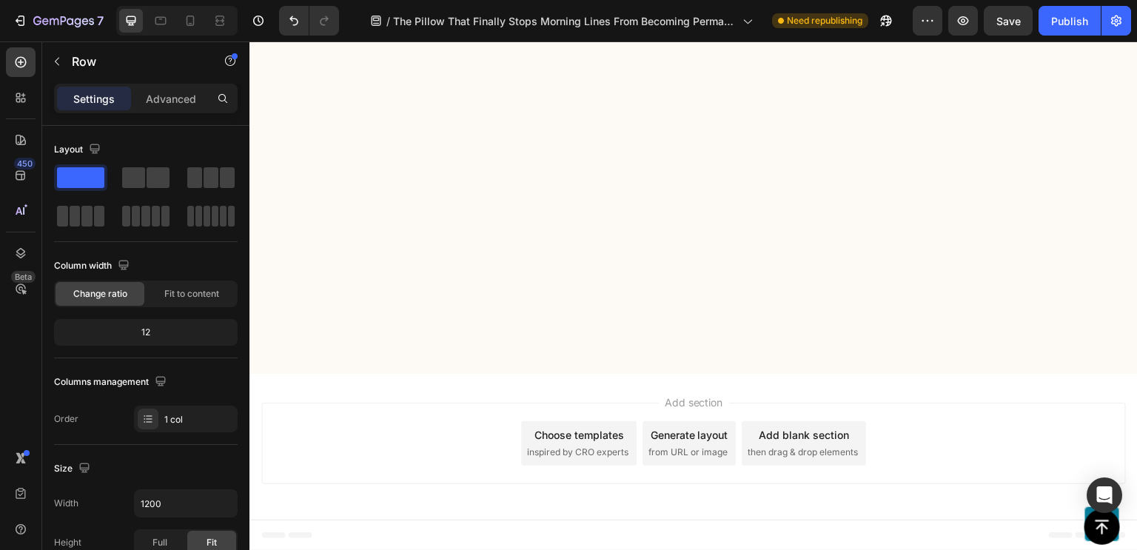
scroll to position [9900, 0]
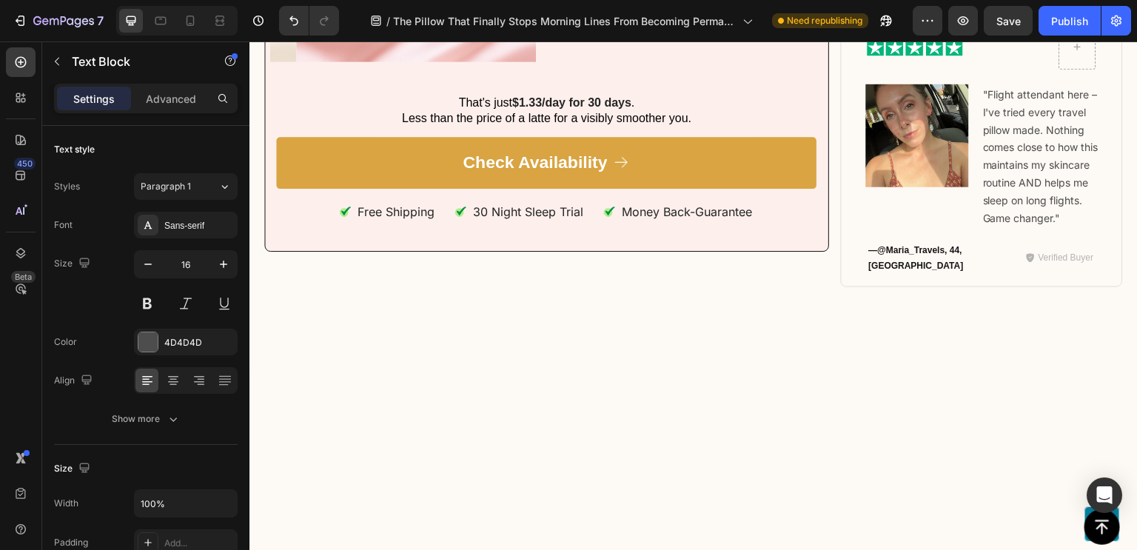
drag, startPoint x: 538, startPoint y: 111, endPoint x: 538, endPoint y: 134, distance: 22.9
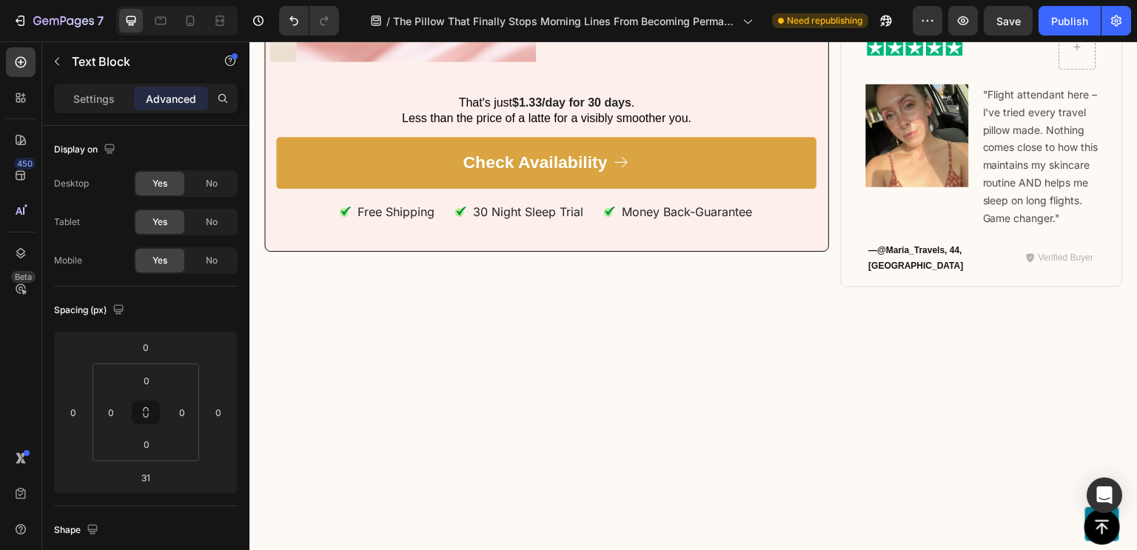
click at [98, 95] on p "Settings" at bounding box center [93, 99] width 41 height 16
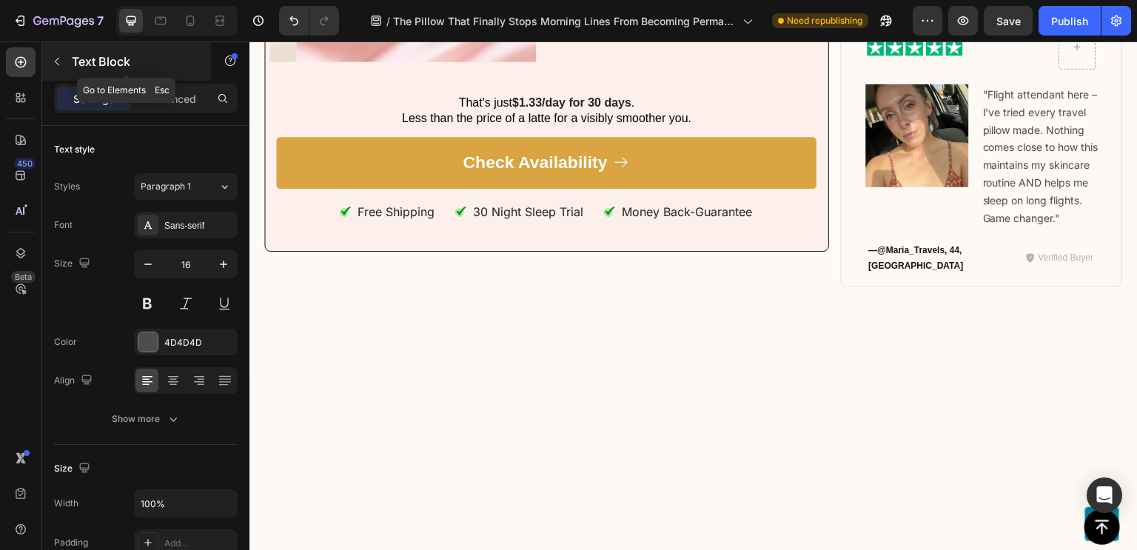
click at [50, 70] on button "button" at bounding box center [57, 62] width 24 height 24
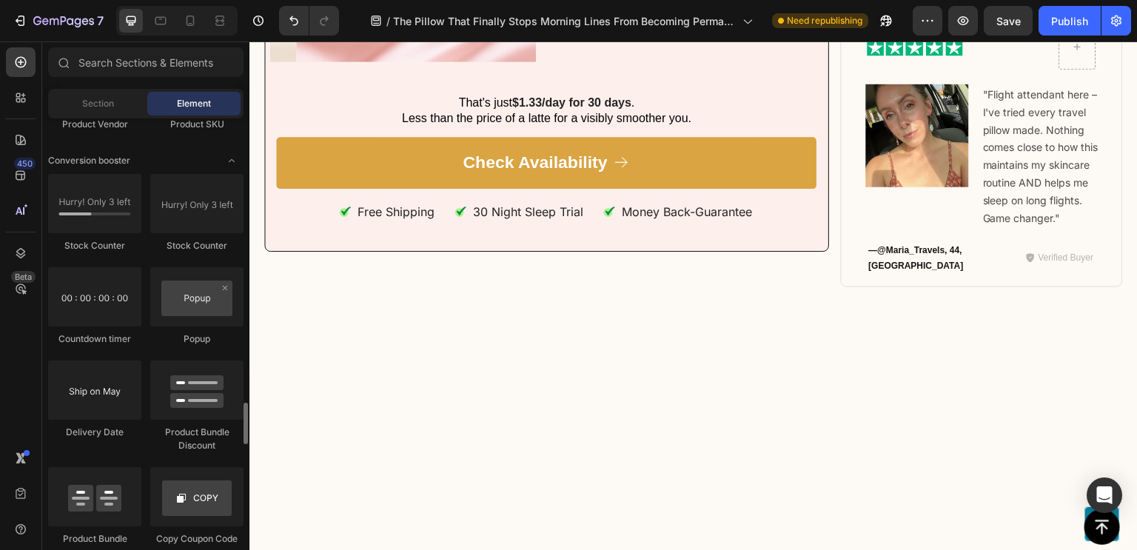
scroll to position [2932, 0]
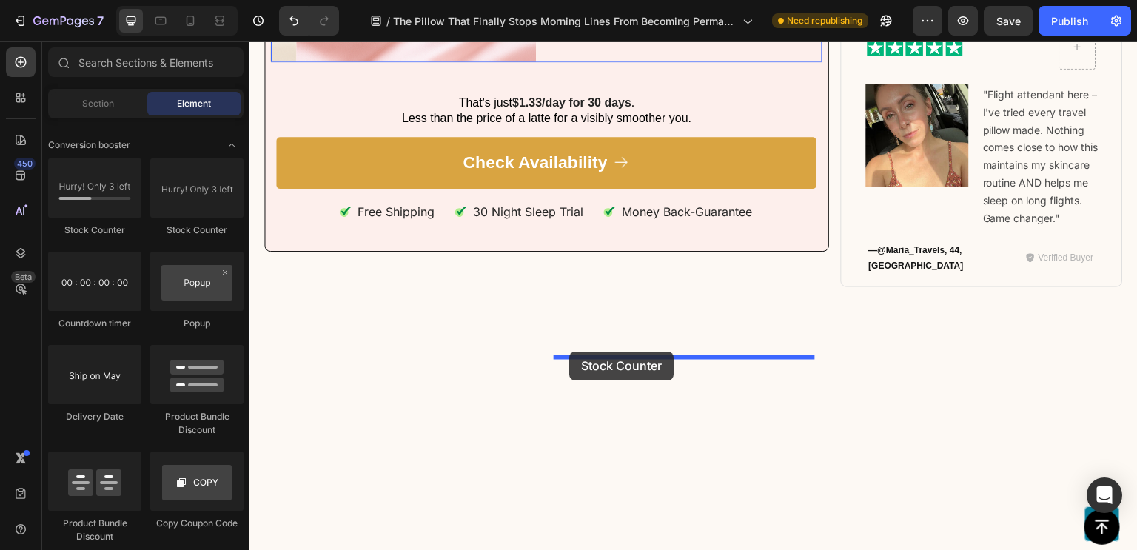
drag, startPoint x: 444, startPoint y: 259, endPoint x: 569, endPoint y: 352, distance: 155.6
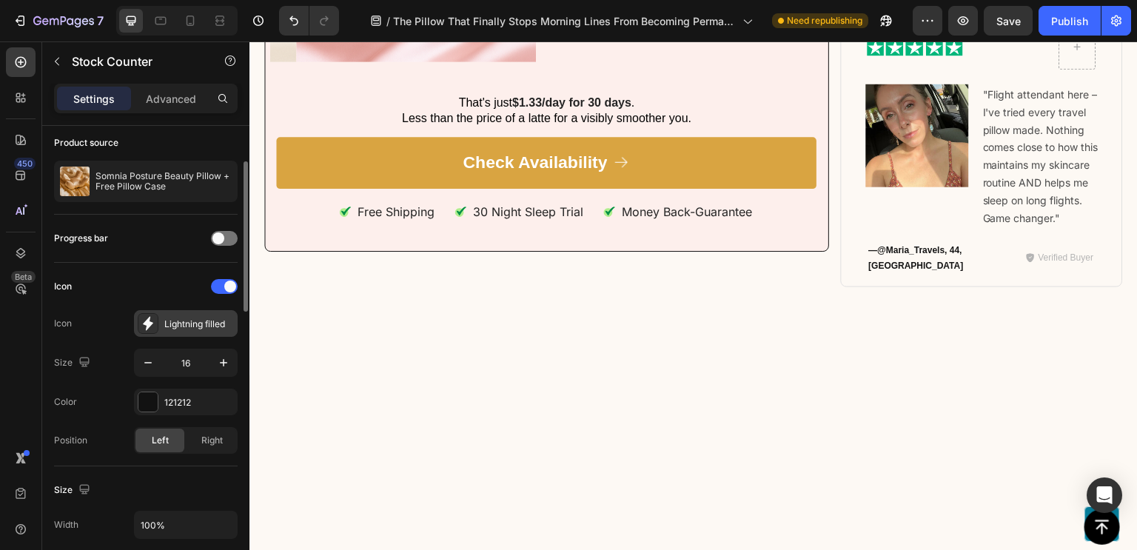
click at [150, 331] on div at bounding box center [148, 323] width 21 height 21
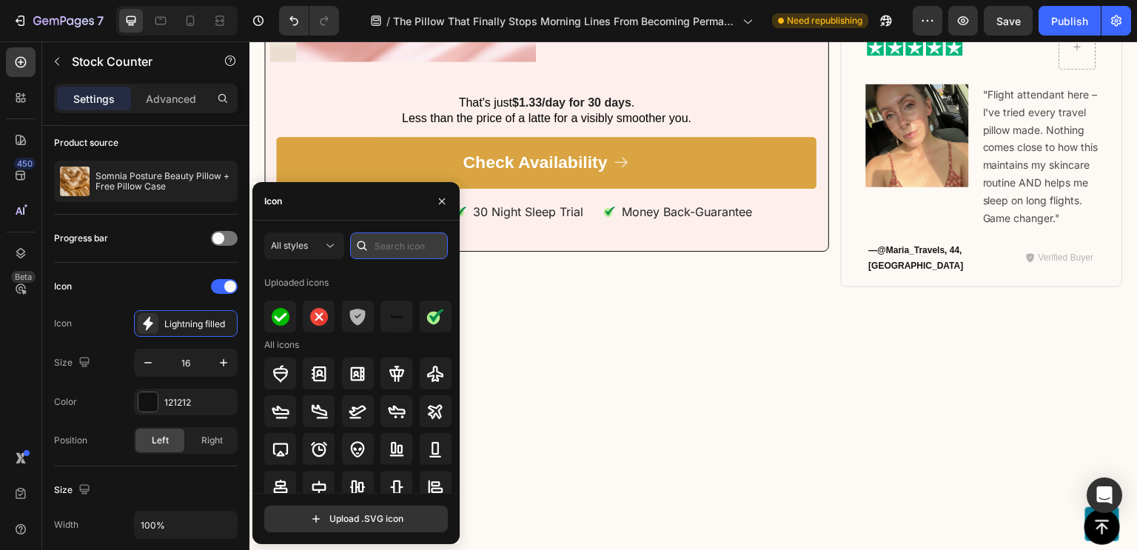
click at [396, 250] on input "text" at bounding box center [399, 245] width 98 height 27
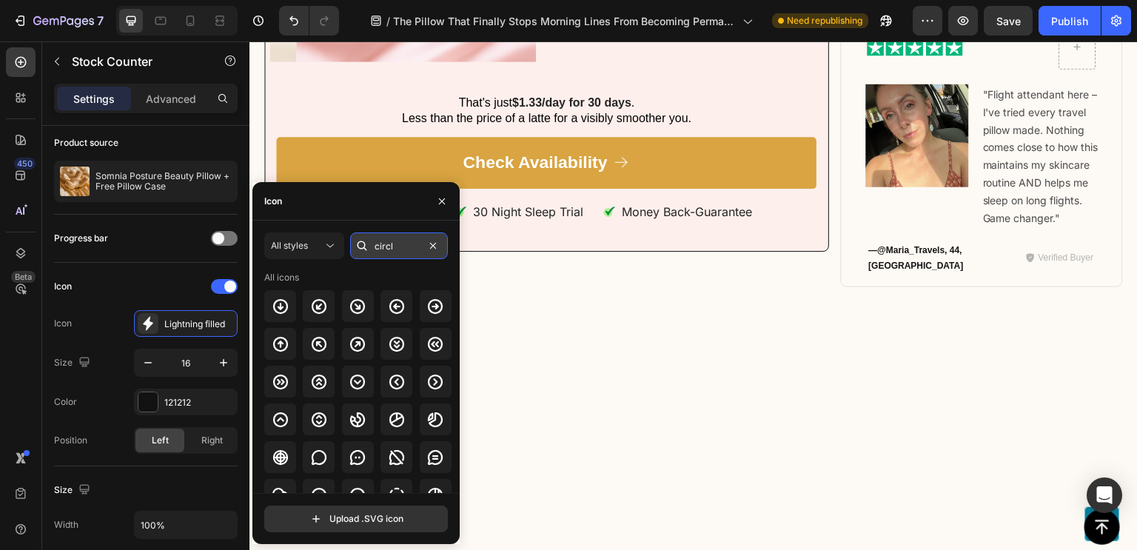
type input "circle"
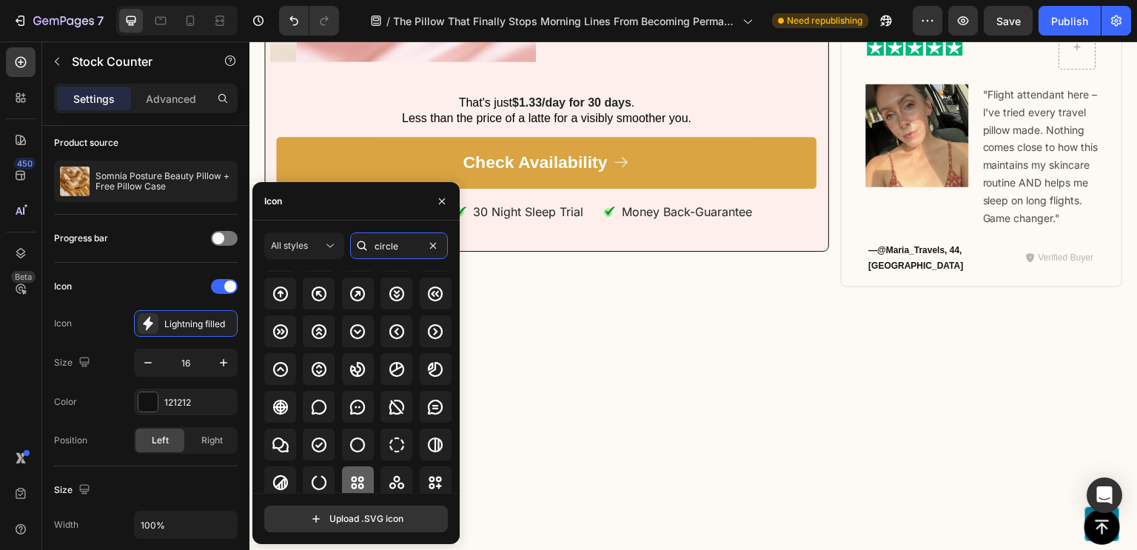
scroll to position [0, 0]
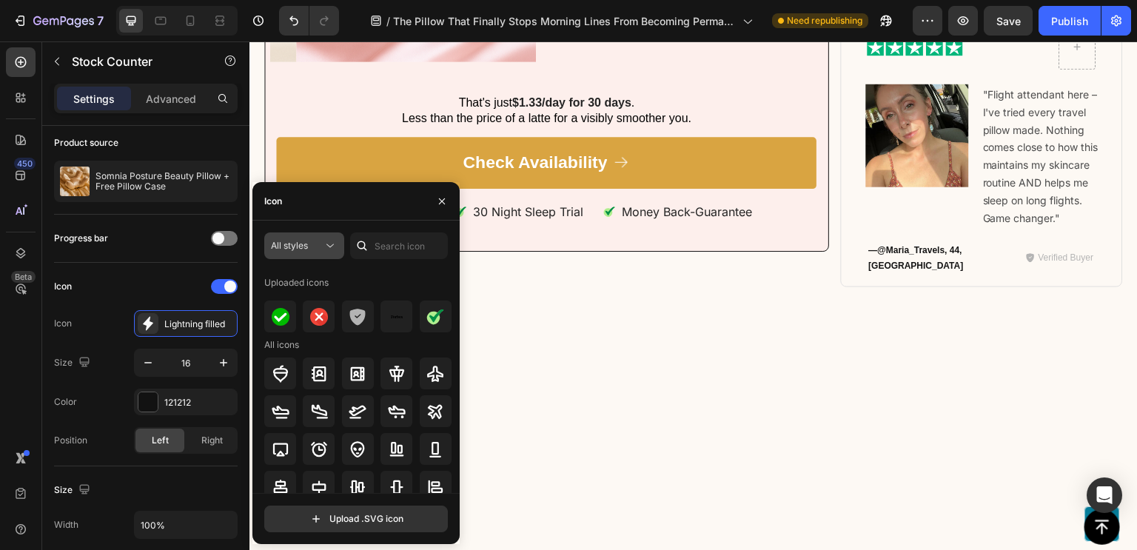
click at [335, 239] on icon at bounding box center [330, 245] width 15 height 15
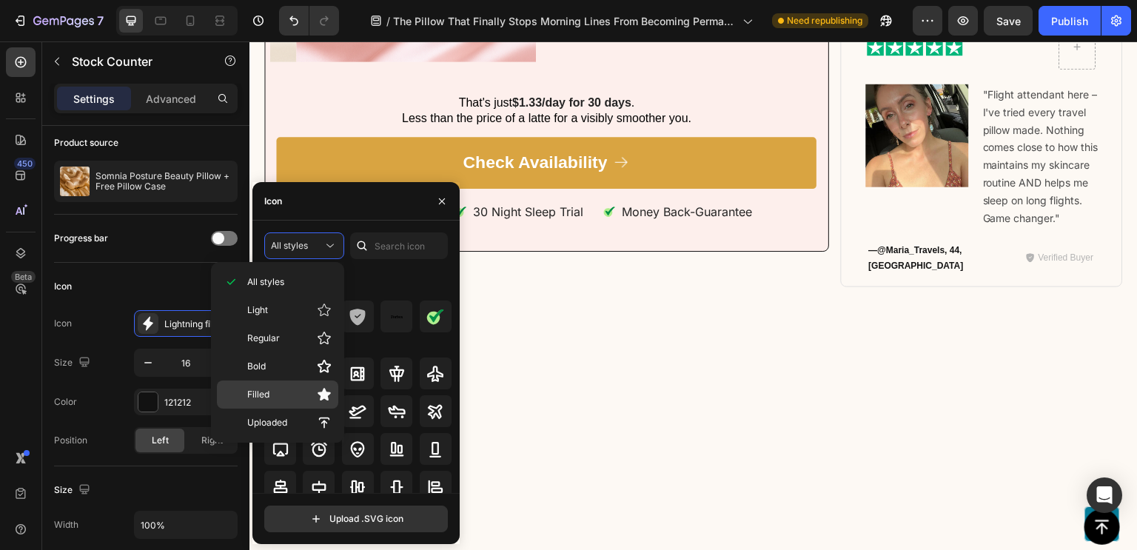
click at [283, 396] on p "Filled" at bounding box center [289, 394] width 84 height 15
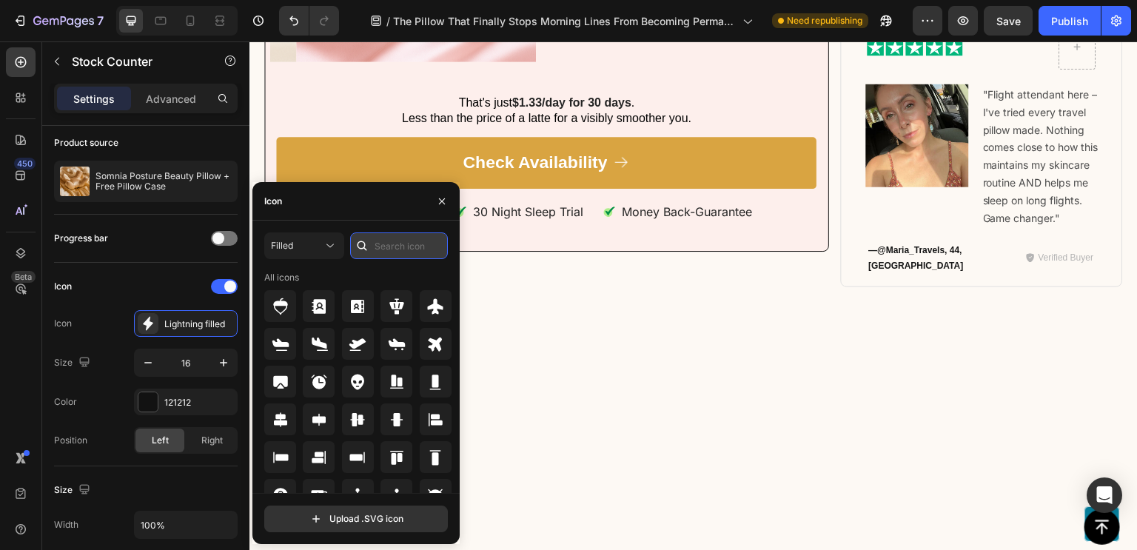
click at [395, 251] on input "text" at bounding box center [399, 245] width 98 height 27
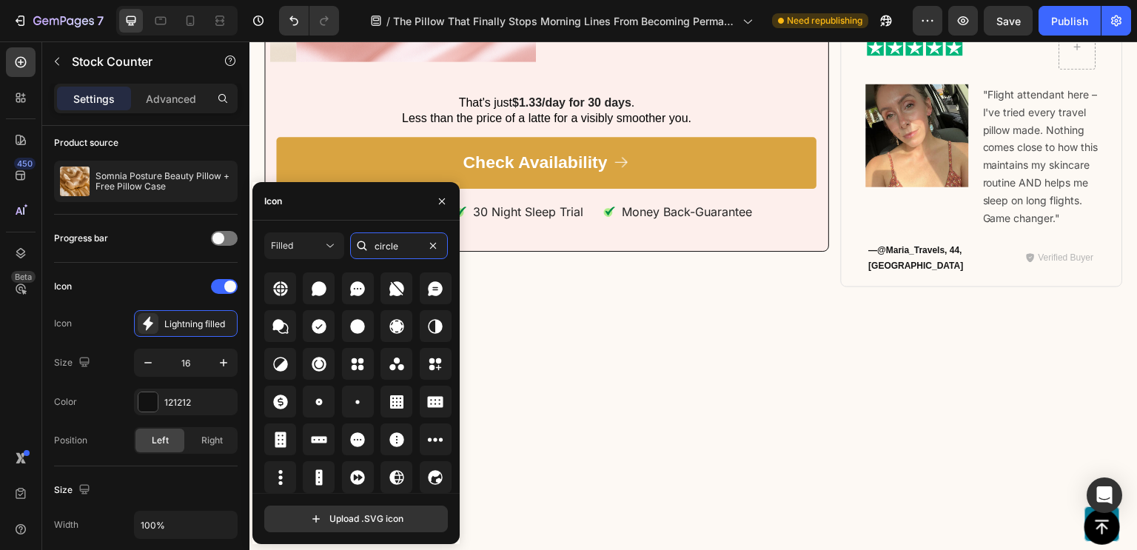
scroll to position [155, 0]
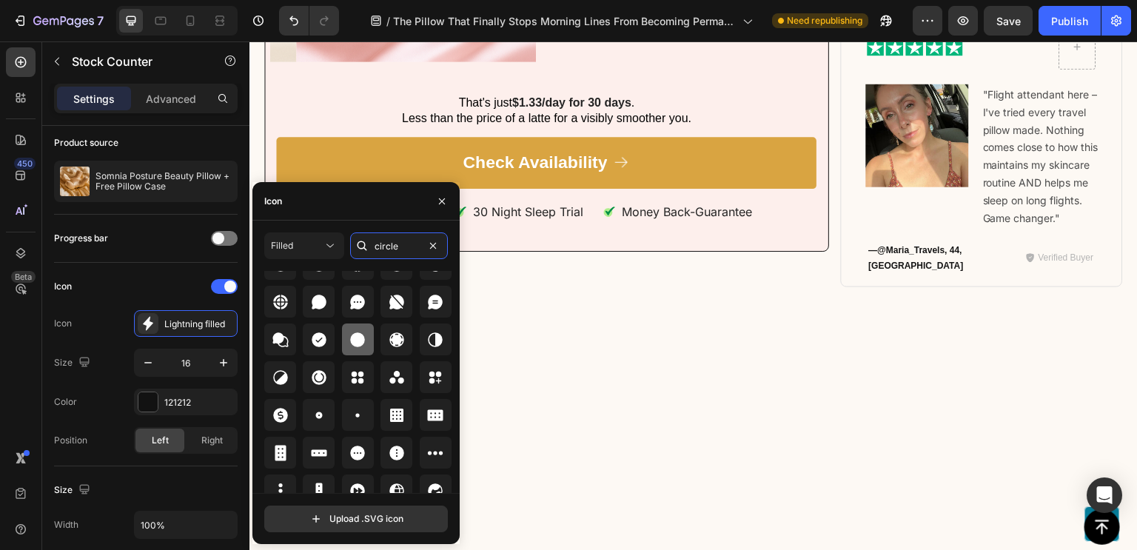
type input "circle"
click at [355, 338] on icon at bounding box center [358, 339] width 15 height 15
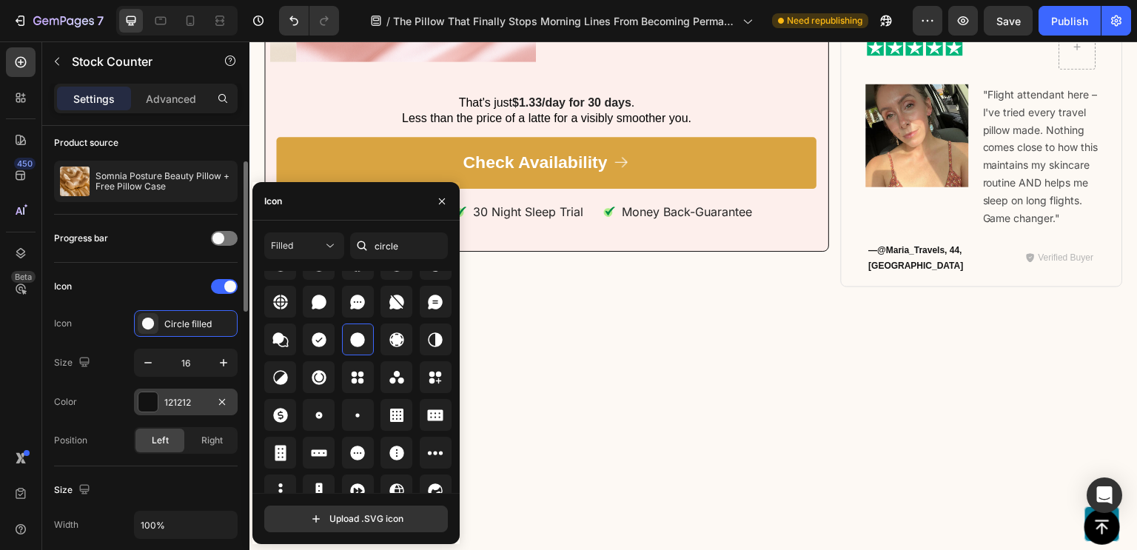
click at [148, 407] on div at bounding box center [147, 401] width 19 height 19
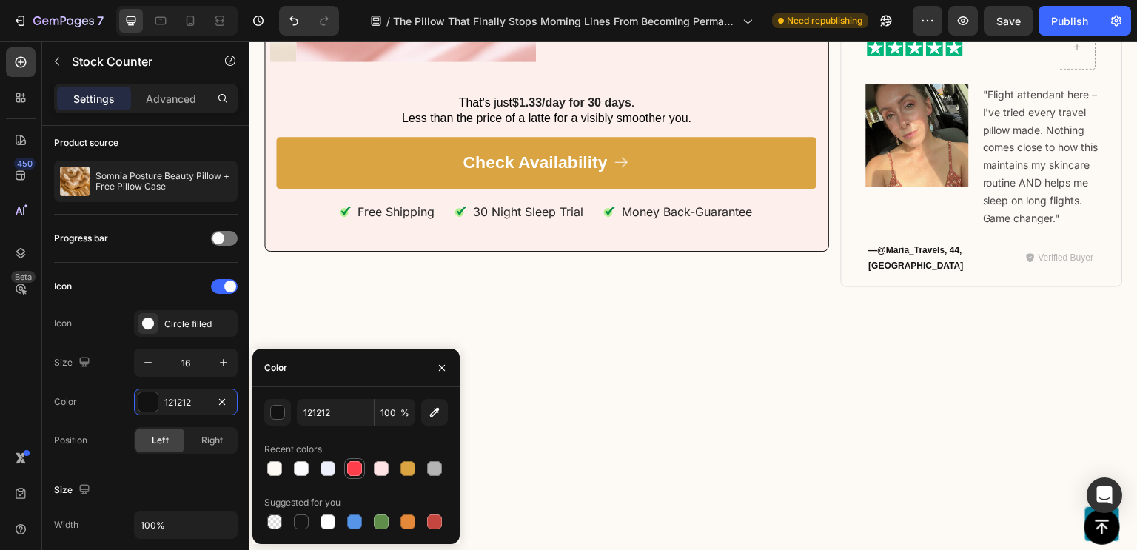
click at [351, 469] on div at bounding box center [354, 468] width 15 height 15
type input "FF3E4B"
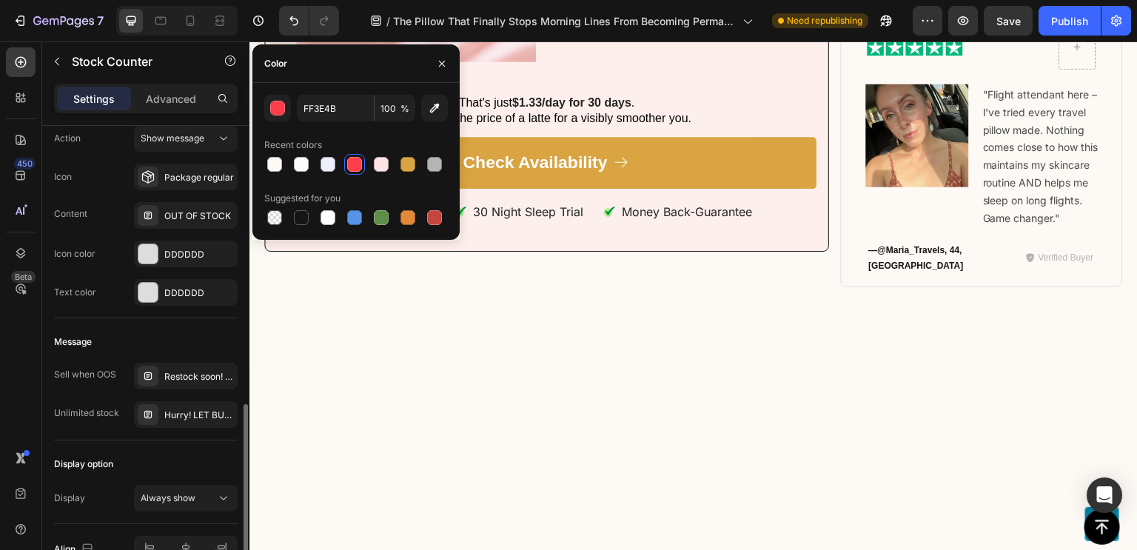
scroll to position [899, 0]
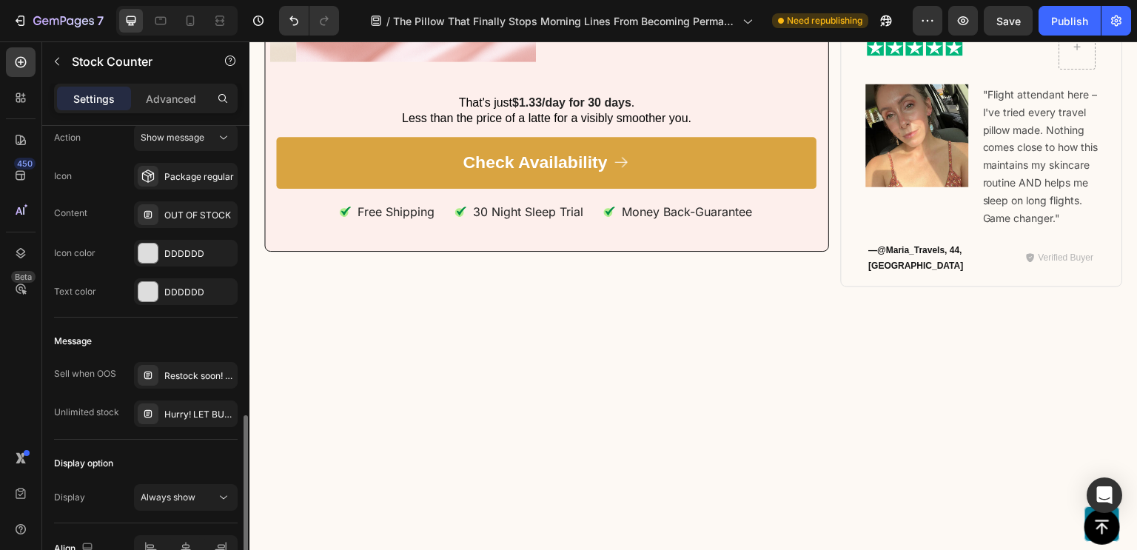
click at [187, 335] on div "Message" at bounding box center [146, 341] width 184 height 24
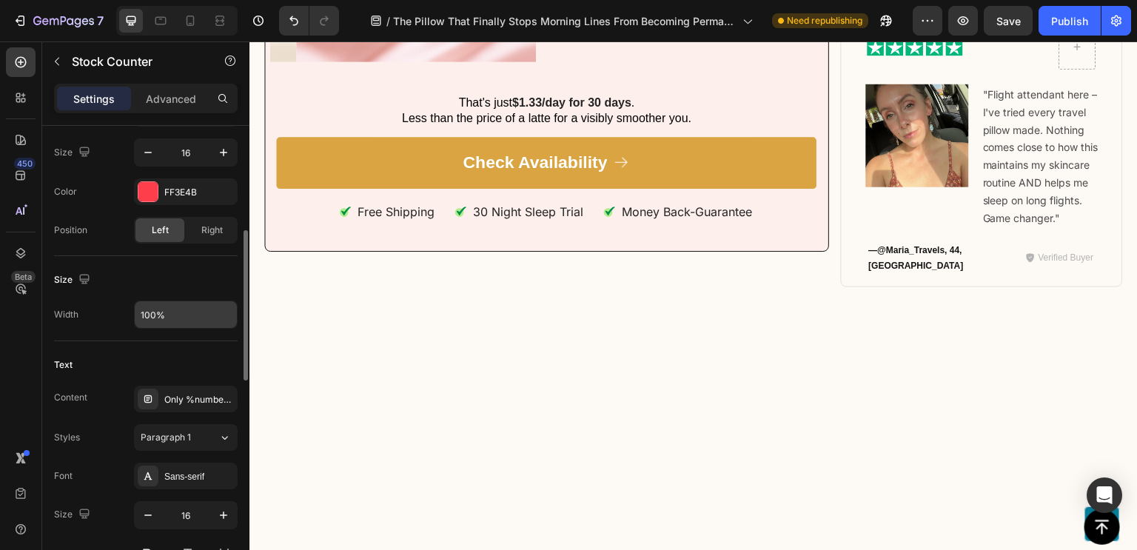
scroll to position [322, 0]
click at [167, 387] on div "Only %number% left" at bounding box center [186, 398] width 104 height 27
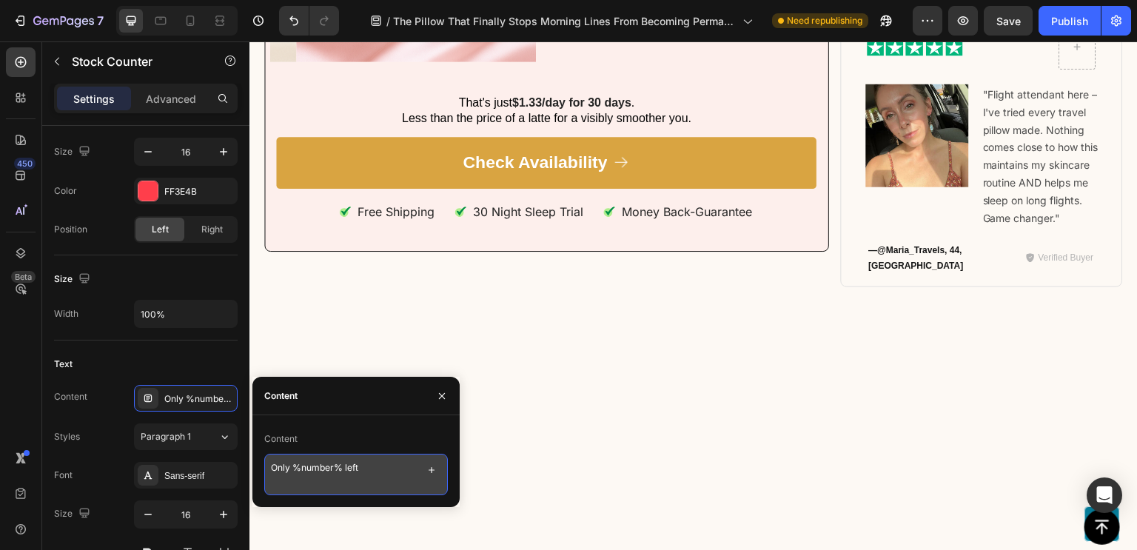
click at [318, 473] on textarea "Only %number% left" at bounding box center [356, 474] width 184 height 41
drag, startPoint x: 299, startPoint y: 471, endPoint x: 338, endPoint y: 474, distance: 38.6
click at [338, 474] on textarea "Only %number% left" at bounding box center [356, 474] width 184 height 41
type textarea "Only 9 left"
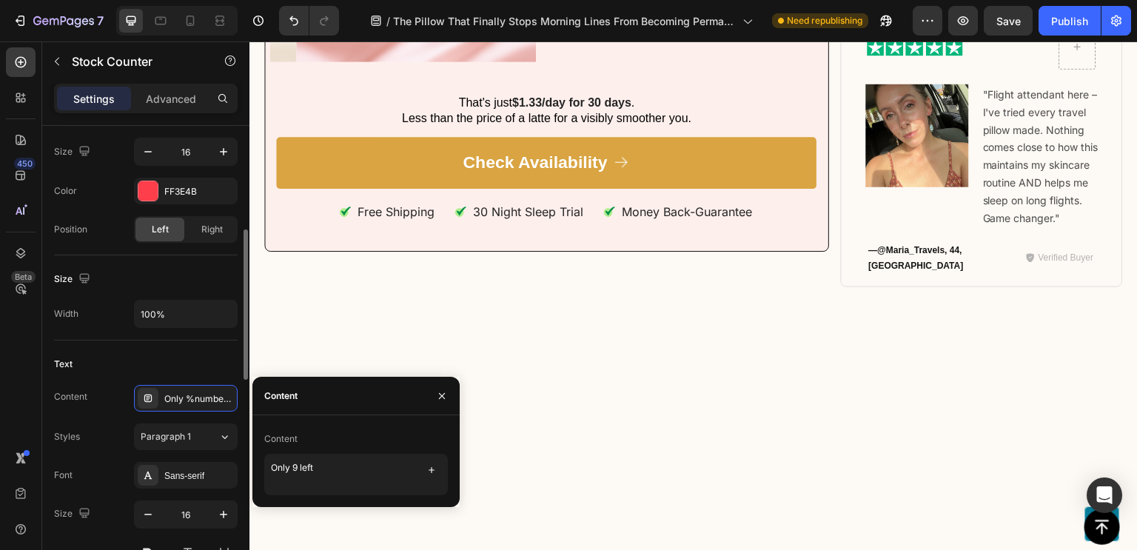
click at [196, 352] on div "Text" at bounding box center [146, 364] width 184 height 24
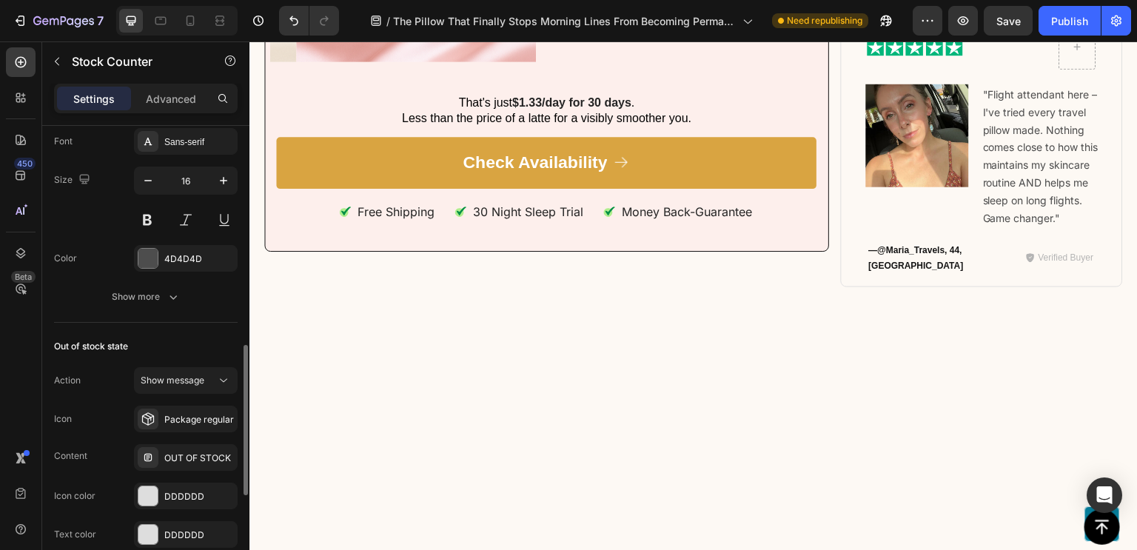
scroll to position [662, 0]
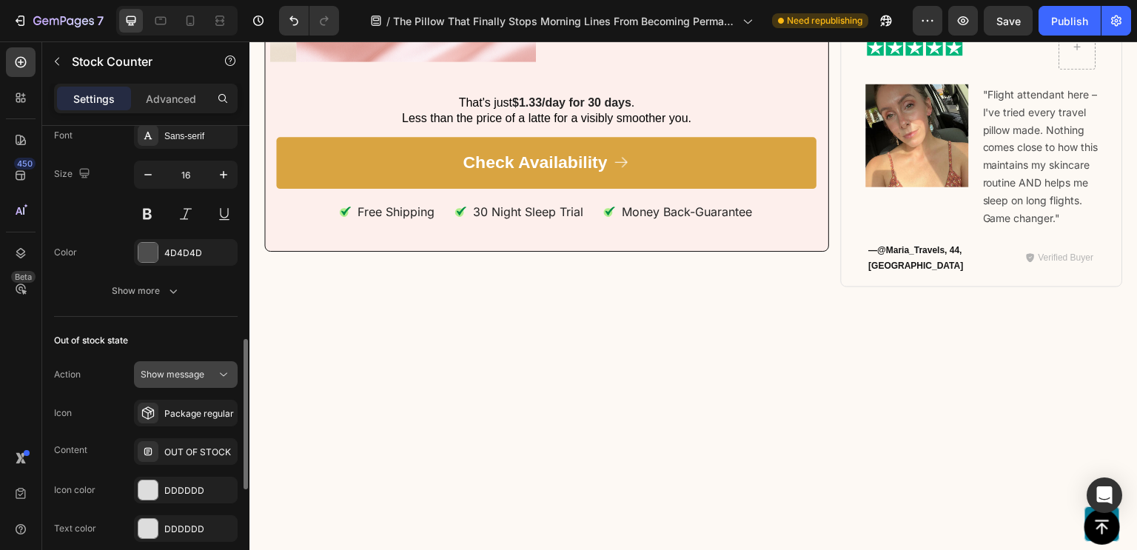
click at [194, 363] on button "Show message" at bounding box center [186, 374] width 104 height 27
click at [196, 372] on span "Show message" at bounding box center [173, 374] width 64 height 11
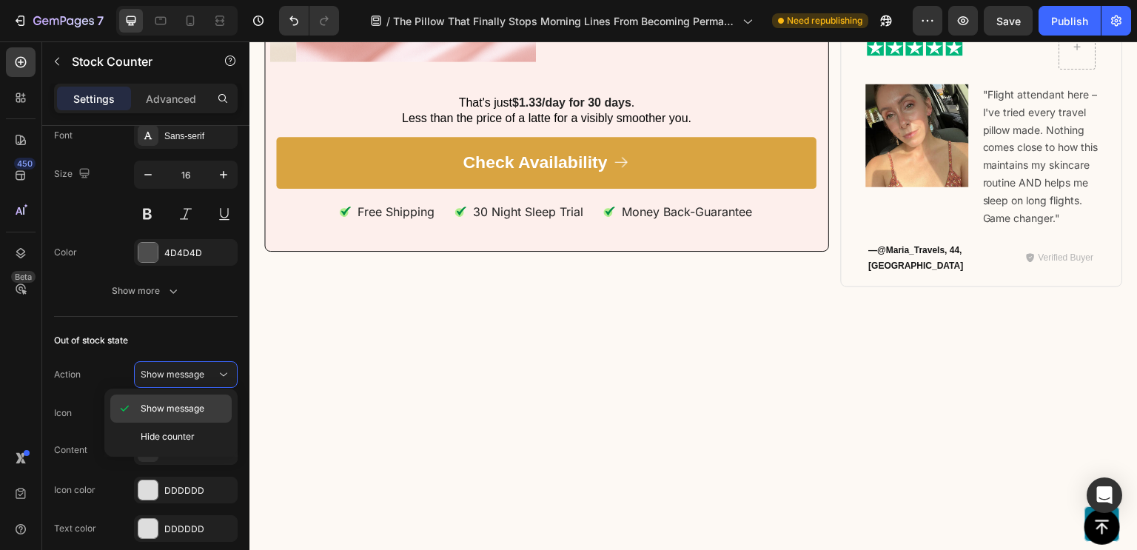
click at [176, 411] on span "Show message" at bounding box center [173, 408] width 64 height 13
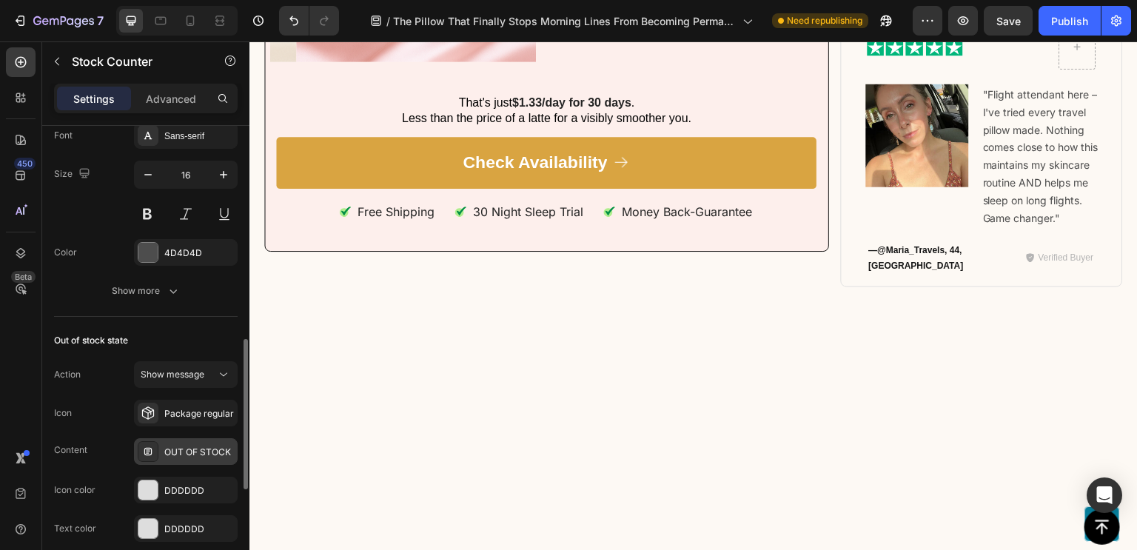
click at [176, 446] on div "OUT OF STOCK" at bounding box center [199, 452] width 70 height 13
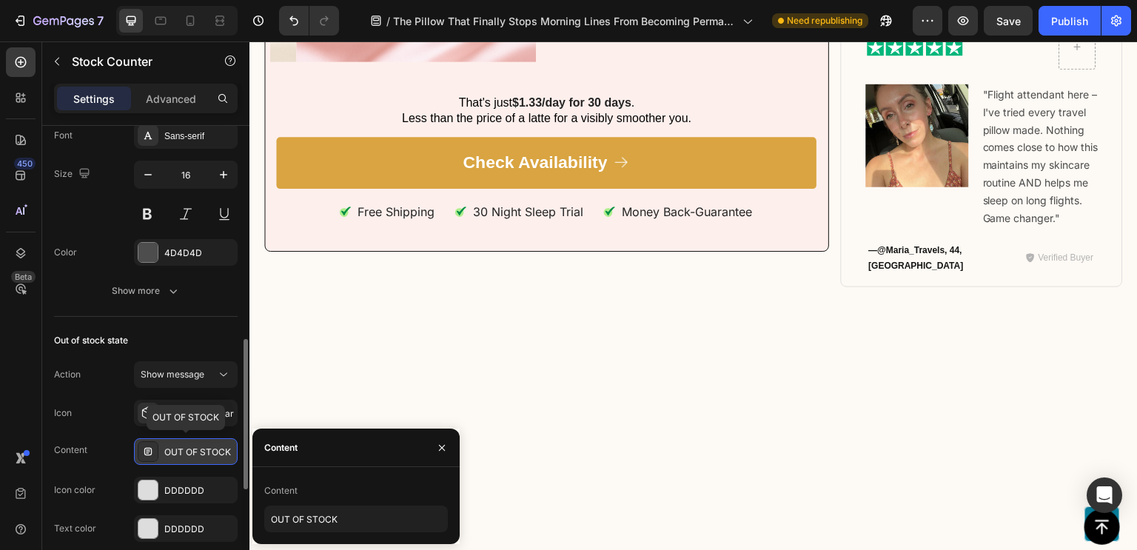
click at [176, 446] on div "OUT OF STOCK" at bounding box center [199, 452] width 70 height 13
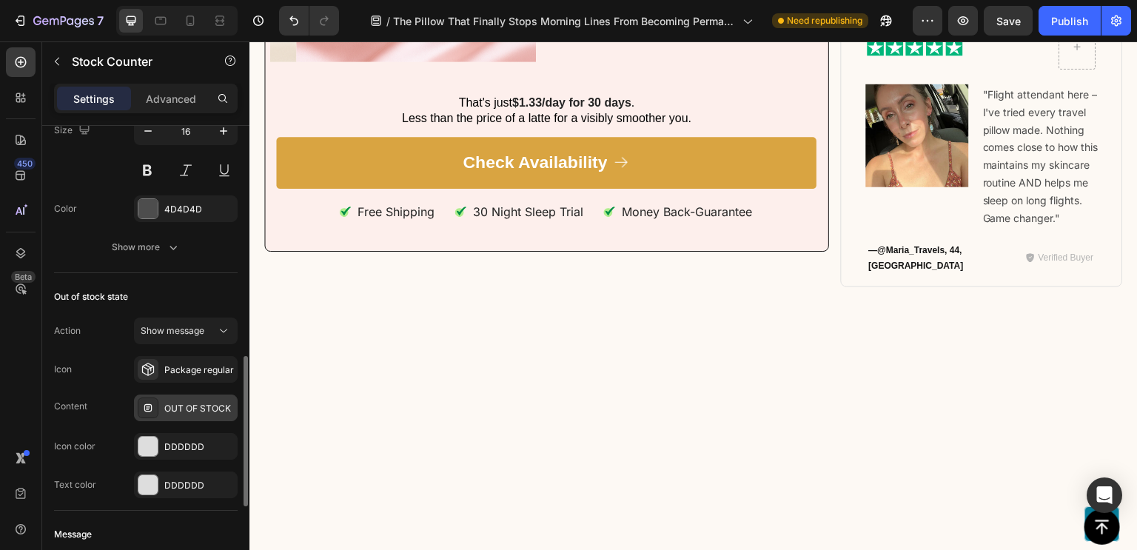
scroll to position [714, 0]
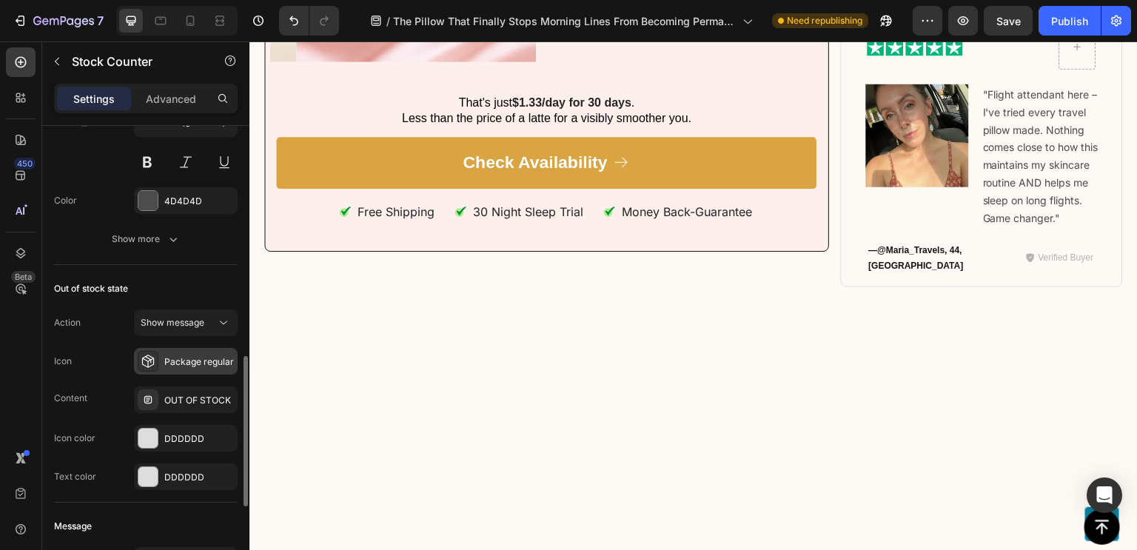
click at [141, 362] on icon at bounding box center [148, 361] width 15 height 15
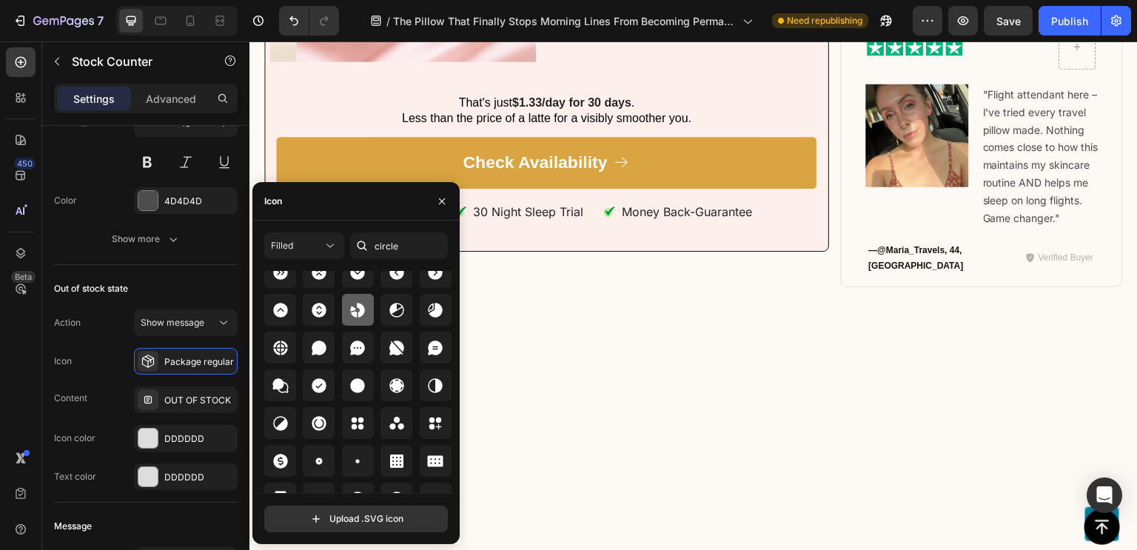
scroll to position [121, 0]
click at [357, 389] on icon at bounding box center [358, 385] width 15 height 15
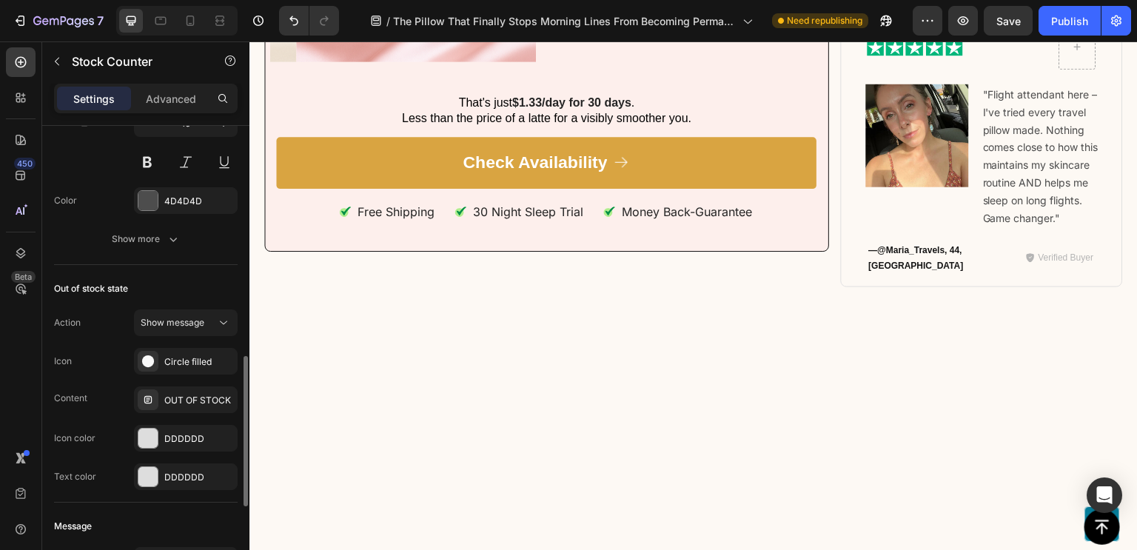
click at [95, 358] on div "Icon Circle filled" at bounding box center [146, 361] width 184 height 27
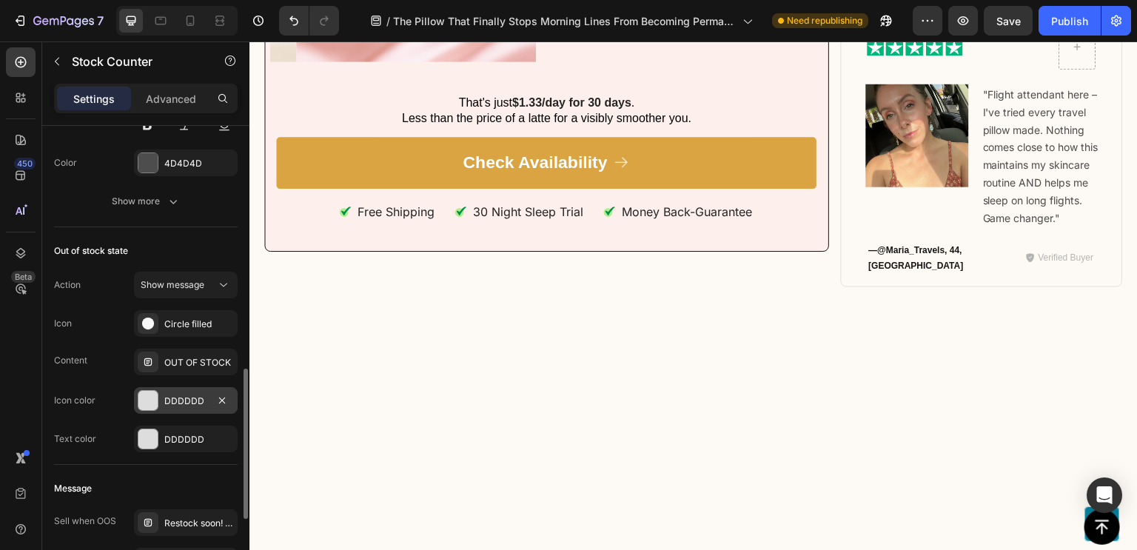
scroll to position [752, 0]
click at [154, 386] on div "DDDDDD" at bounding box center [186, 399] width 104 height 27
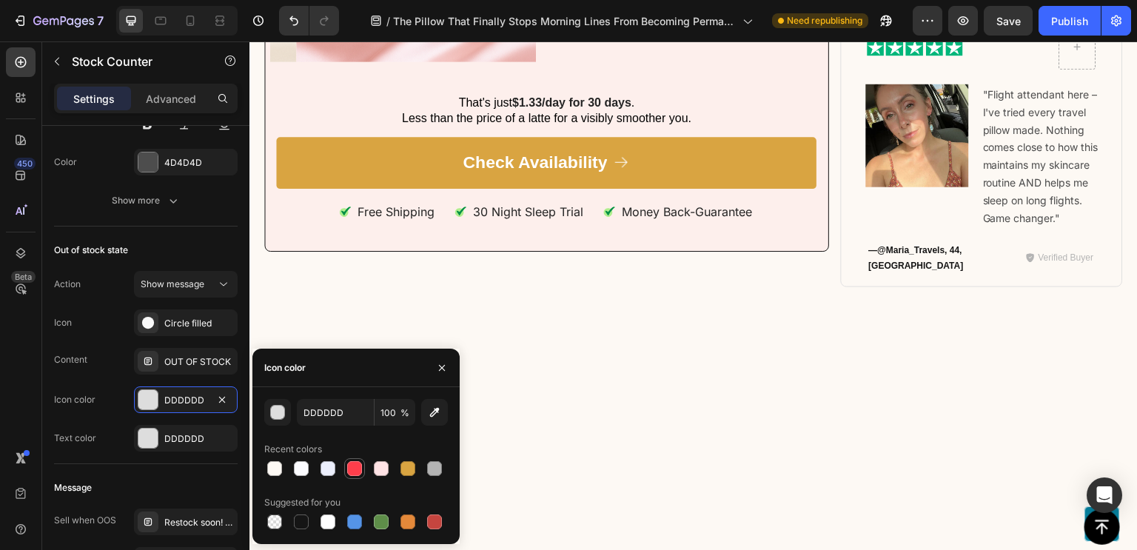
click at [348, 472] on div at bounding box center [354, 468] width 15 height 15
type input "FF3E4B"
click at [120, 441] on div "Text color DDDDDD" at bounding box center [146, 438] width 184 height 27
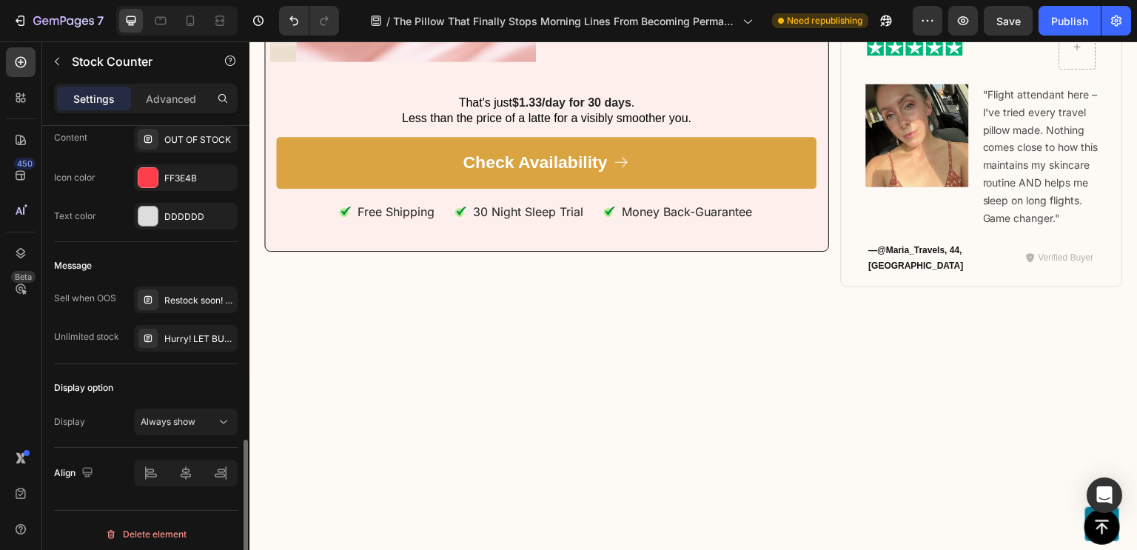
scroll to position [979, 0]
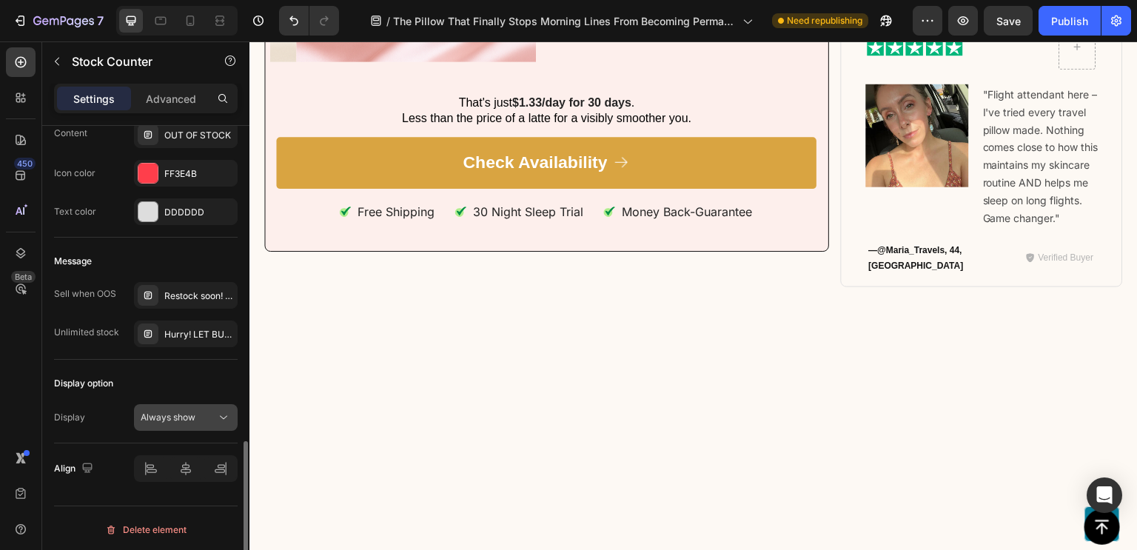
click at [187, 423] on button "Always show" at bounding box center [186, 417] width 104 height 27
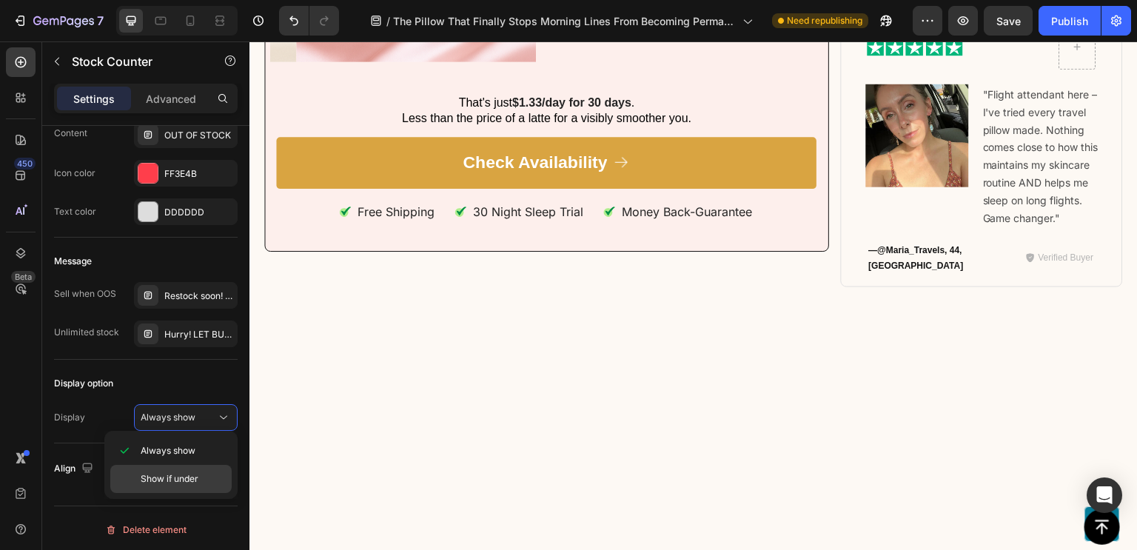
click at [178, 473] on span "Show if under" at bounding box center [170, 478] width 58 height 13
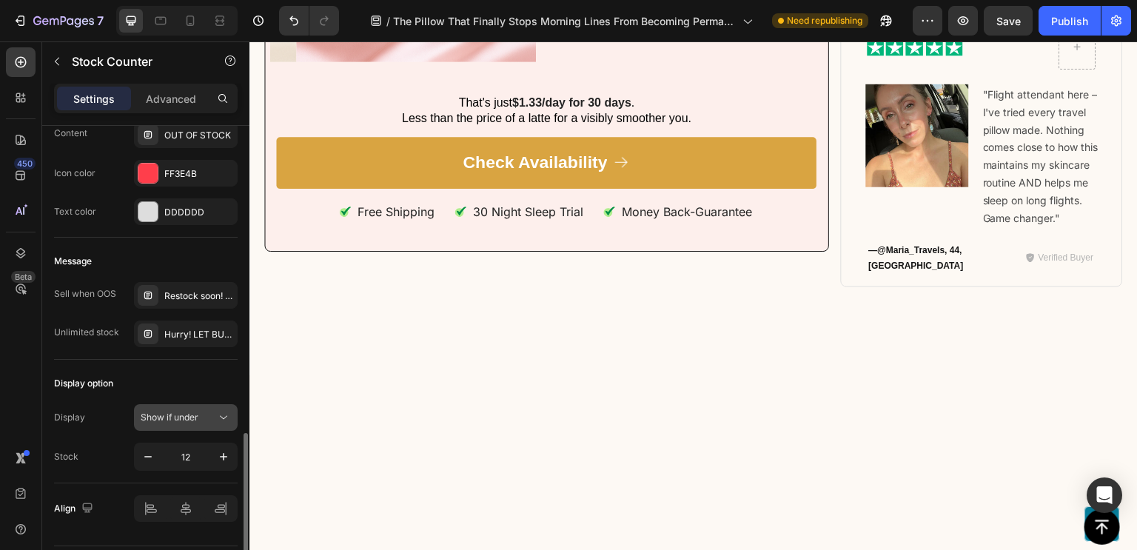
click at [200, 411] on div "Show if under" at bounding box center [179, 417] width 76 height 13
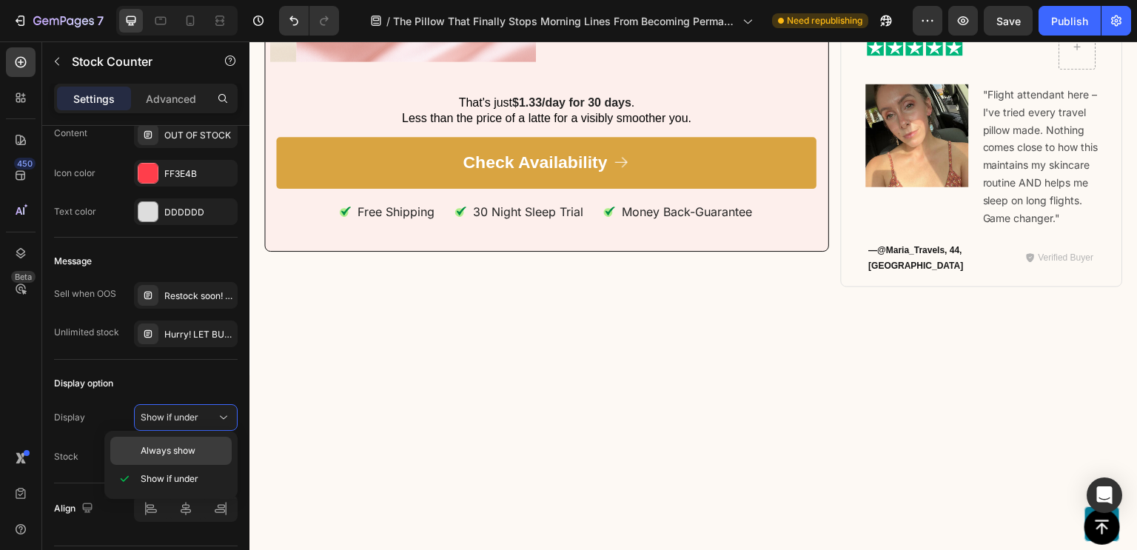
click at [184, 446] on span "Always show" at bounding box center [168, 450] width 55 height 13
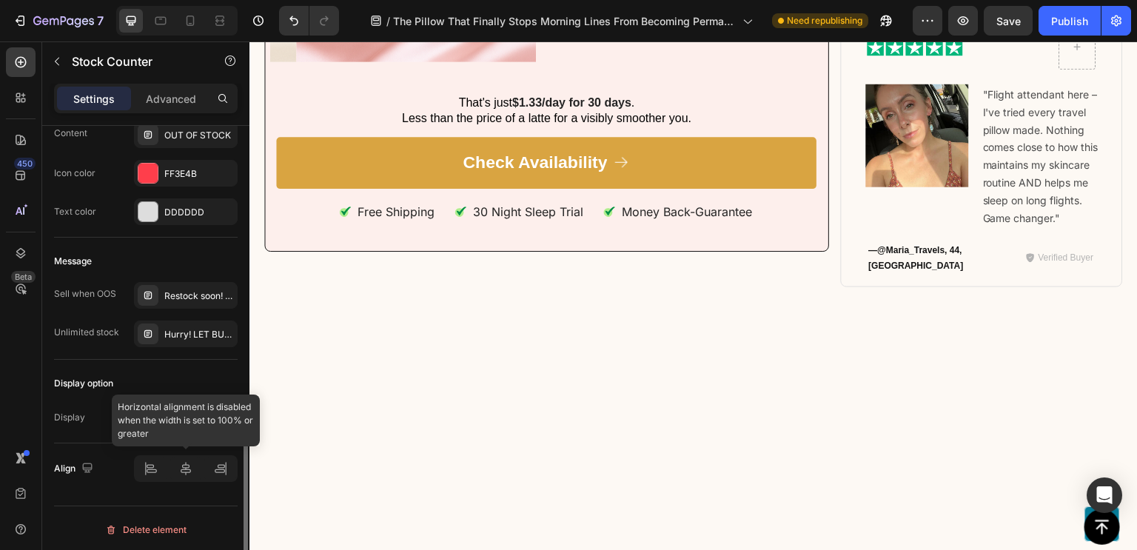
click at [186, 475] on div at bounding box center [186, 468] width 104 height 27
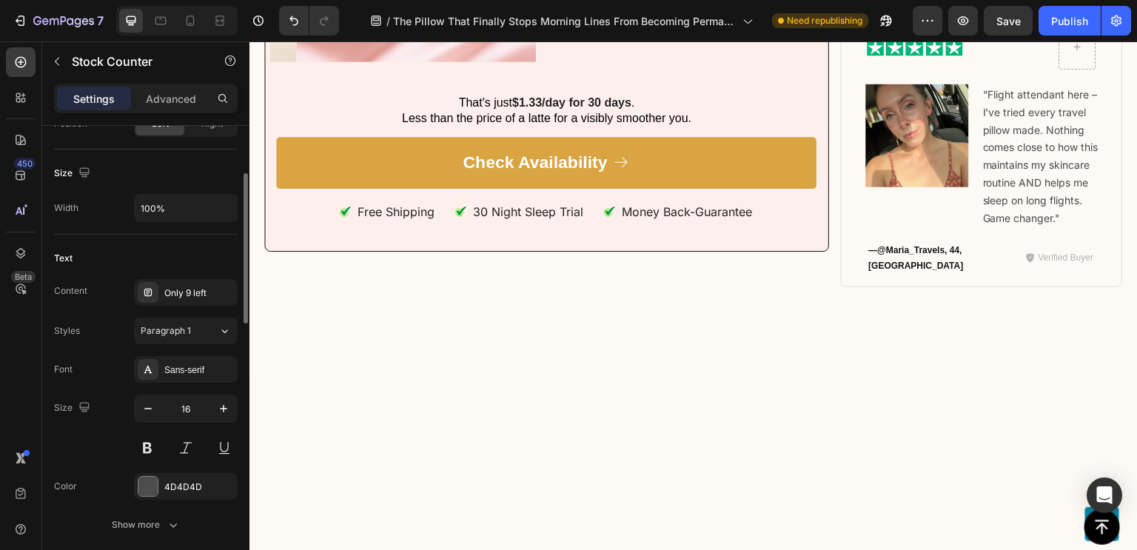
scroll to position [0, 0]
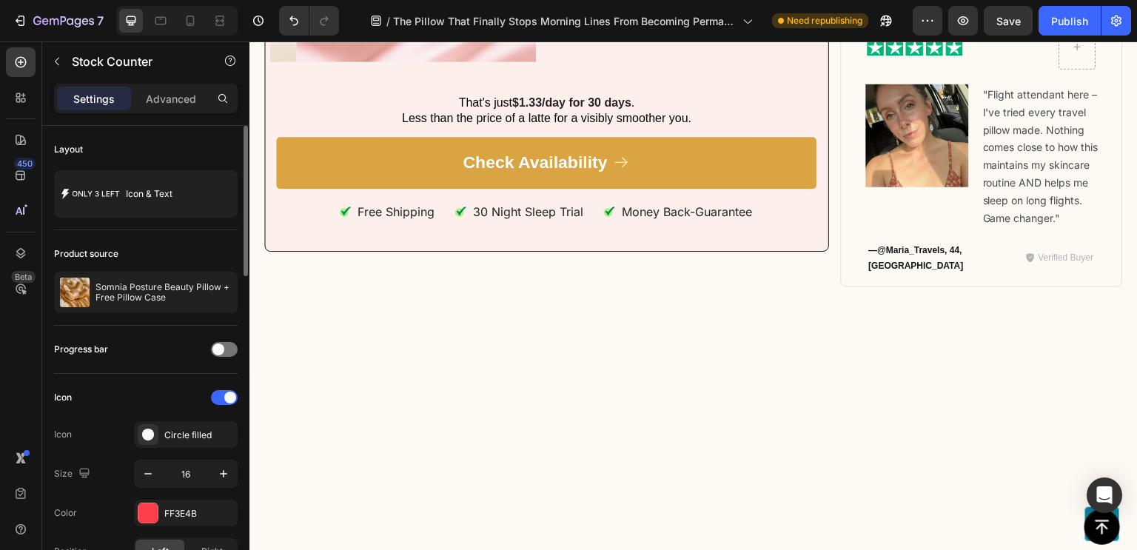
scroll to position [6, 0]
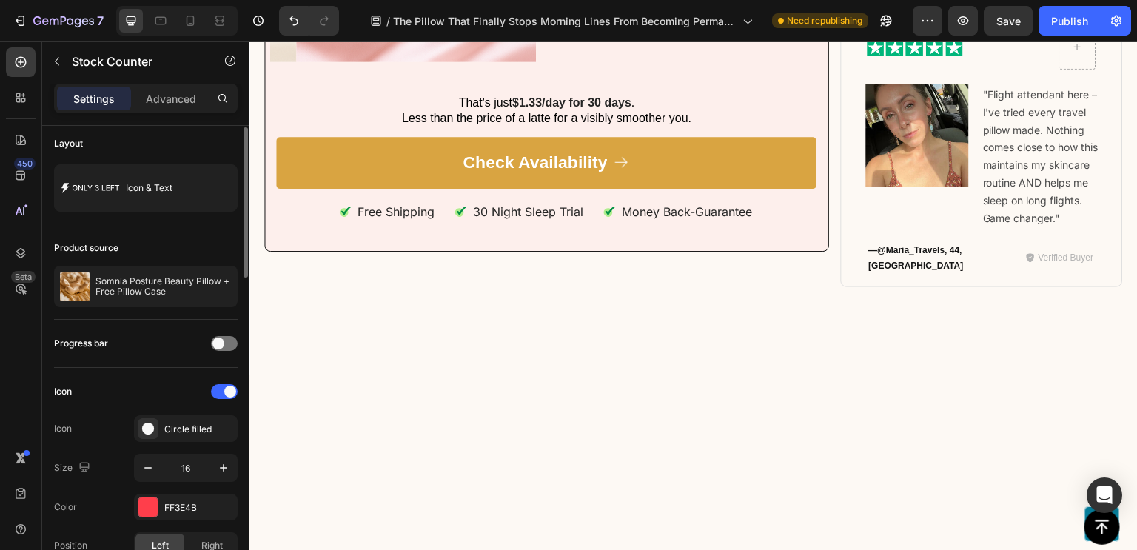
click at [228, 332] on div "Progress bar" at bounding box center [146, 344] width 184 height 24
click at [228, 343] on div at bounding box center [224, 343] width 27 height 15
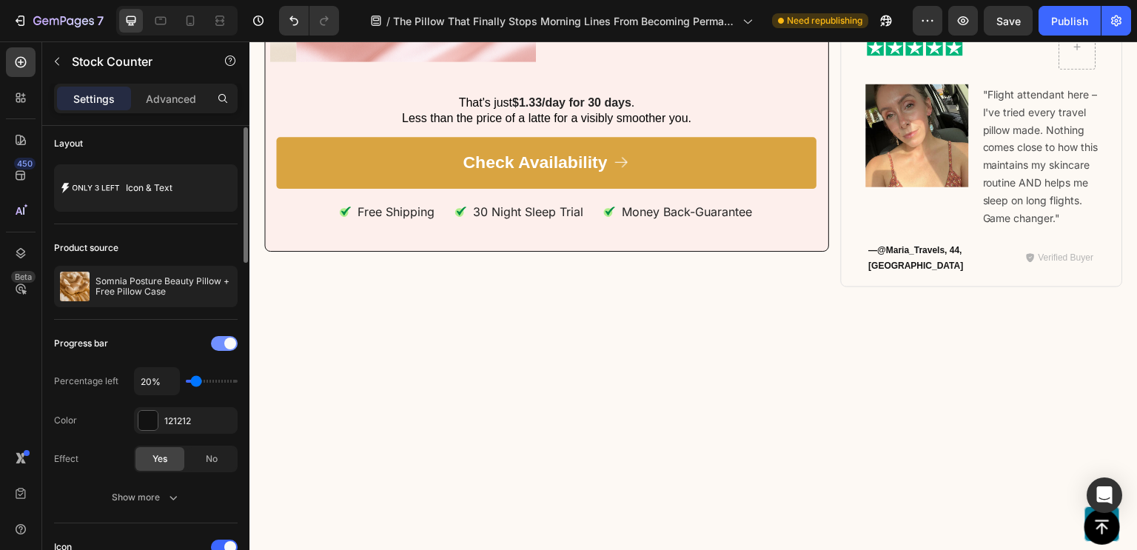
click at [228, 343] on span at bounding box center [230, 344] width 12 height 12
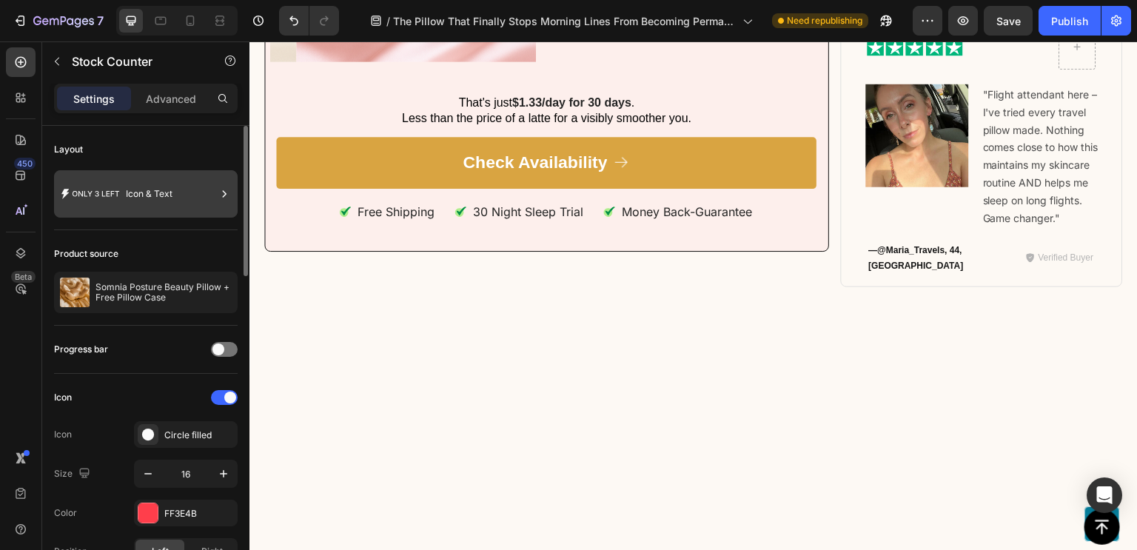
click at [209, 184] on div "Icon & Text" at bounding box center [171, 194] width 90 height 34
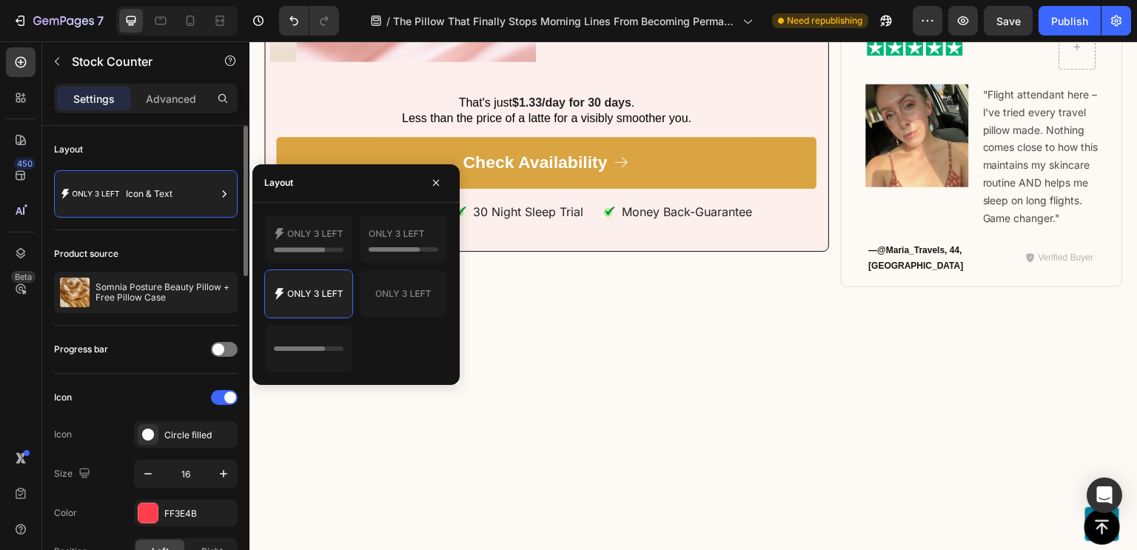
click at [148, 356] on div "Progress bar" at bounding box center [146, 350] width 184 height 24
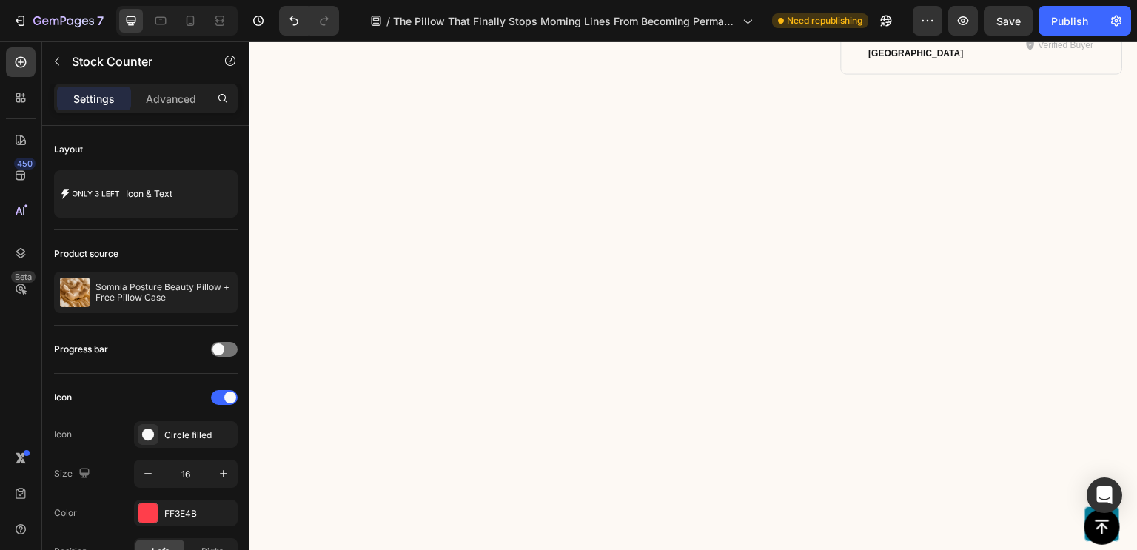
scroll to position [10112, 0]
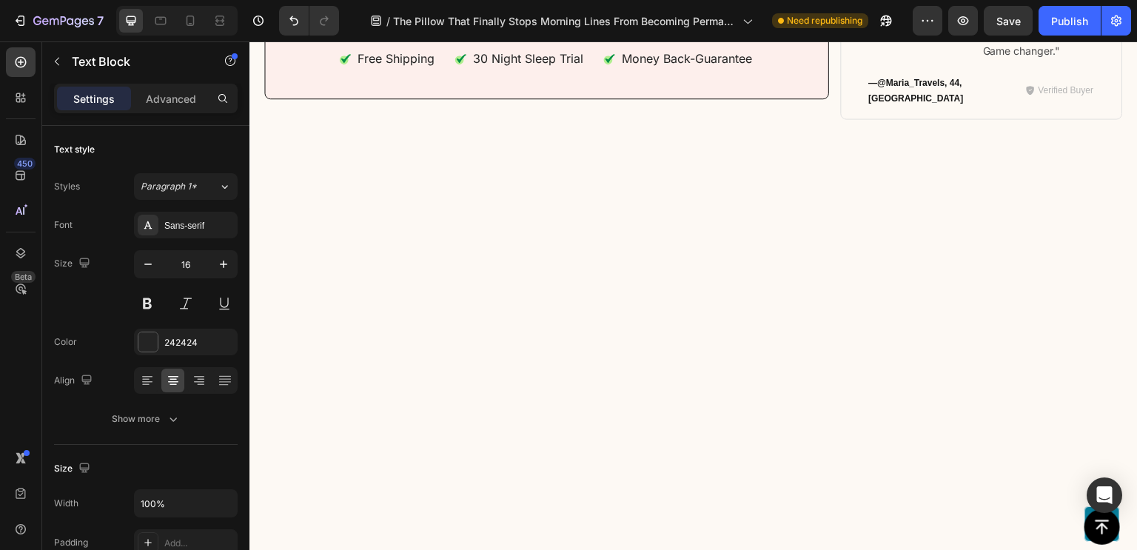
scroll to position [10068, 0]
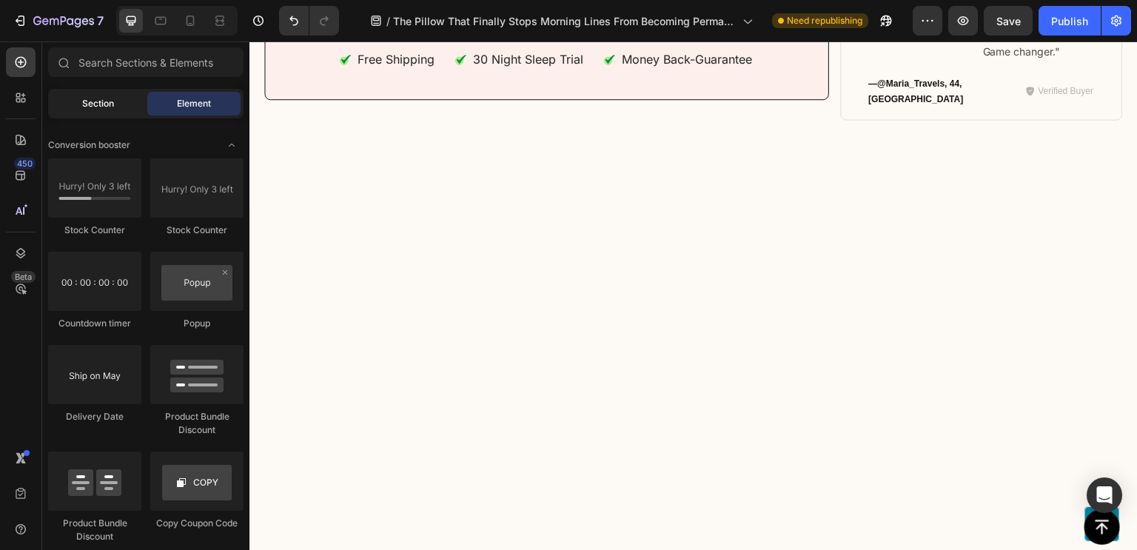
click at [78, 100] on div "Section" at bounding box center [97, 104] width 93 height 24
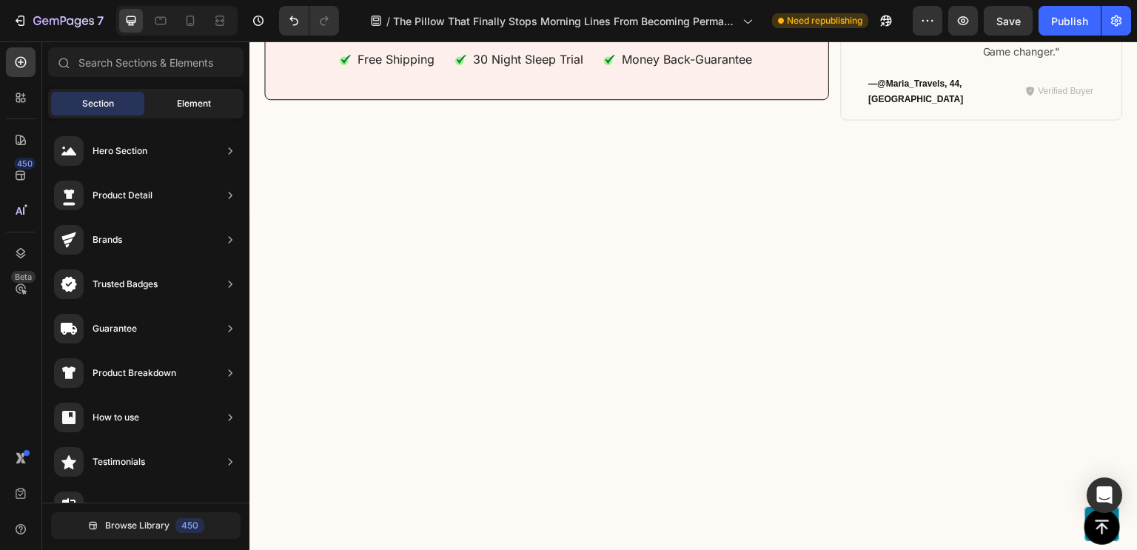
click at [199, 110] on div "Element" at bounding box center [193, 104] width 93 height 24
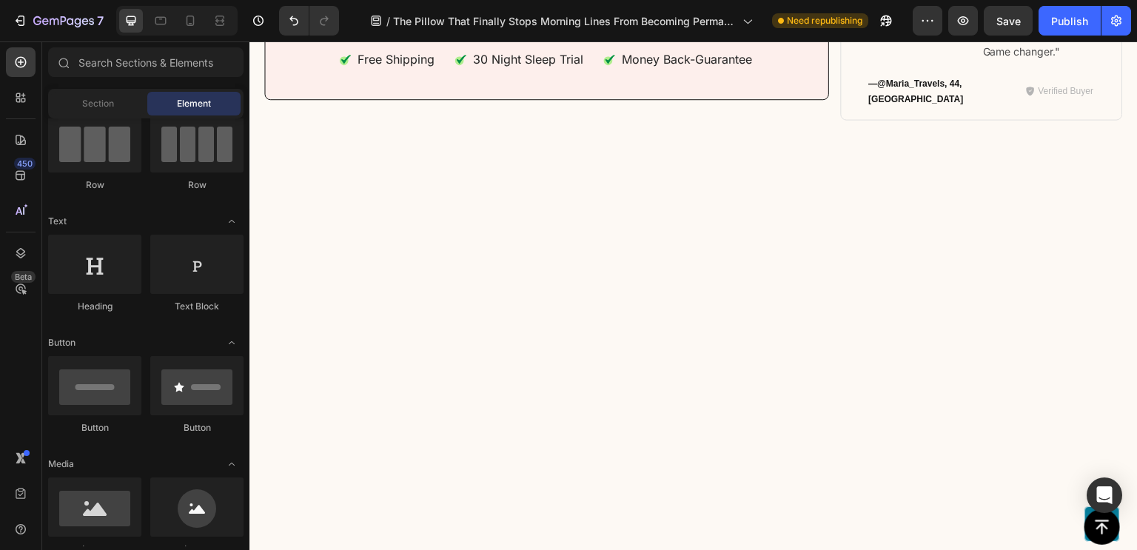
scroll to position [0, 0]
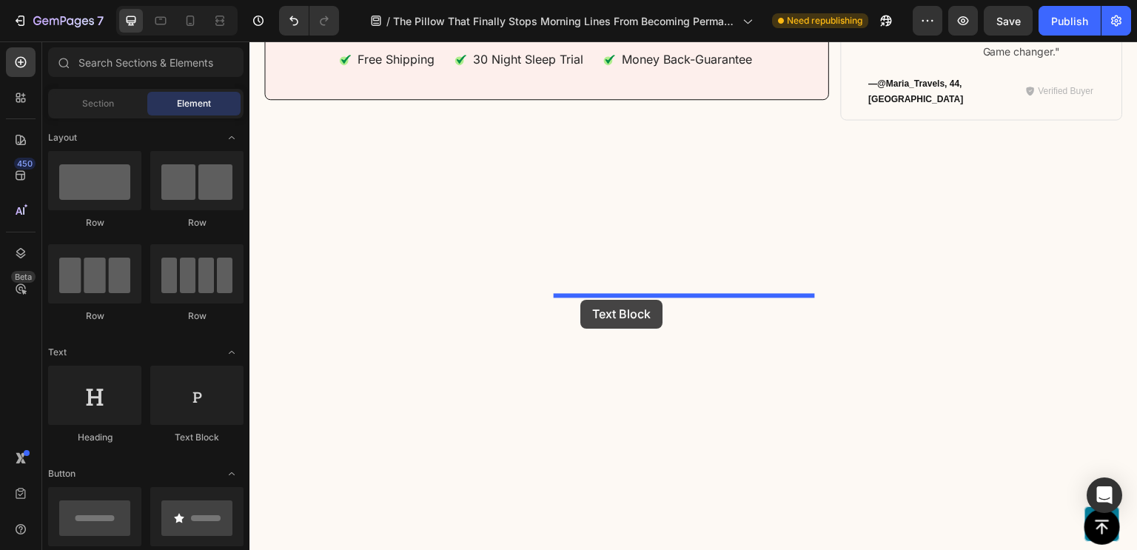
drag, startPoint x: 455, startPoint y: 455, endPoint x: 580, endPoint y: 300, distance: 199.4
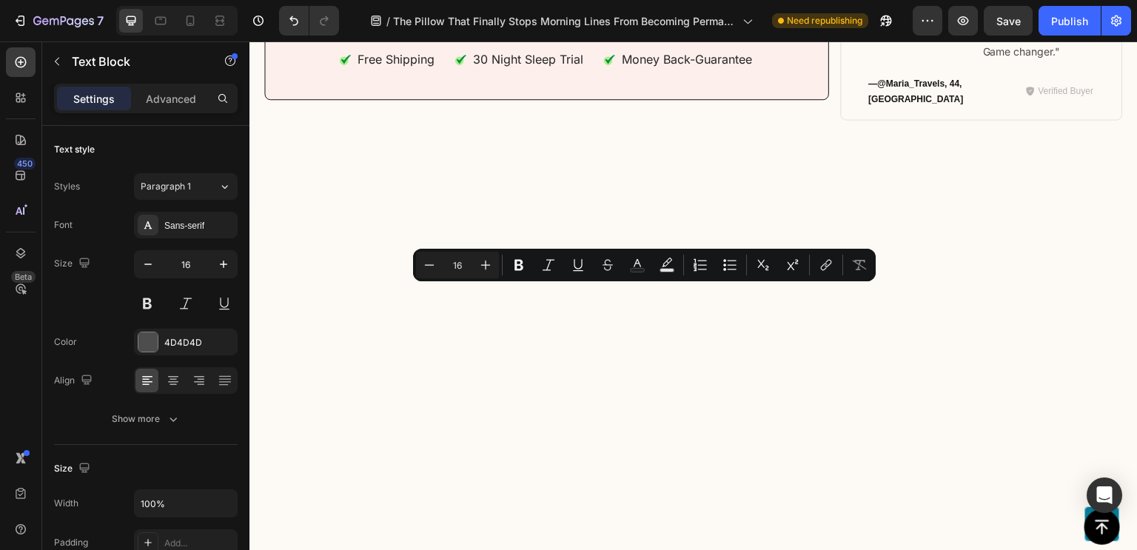
scroll to position [10057, 0]
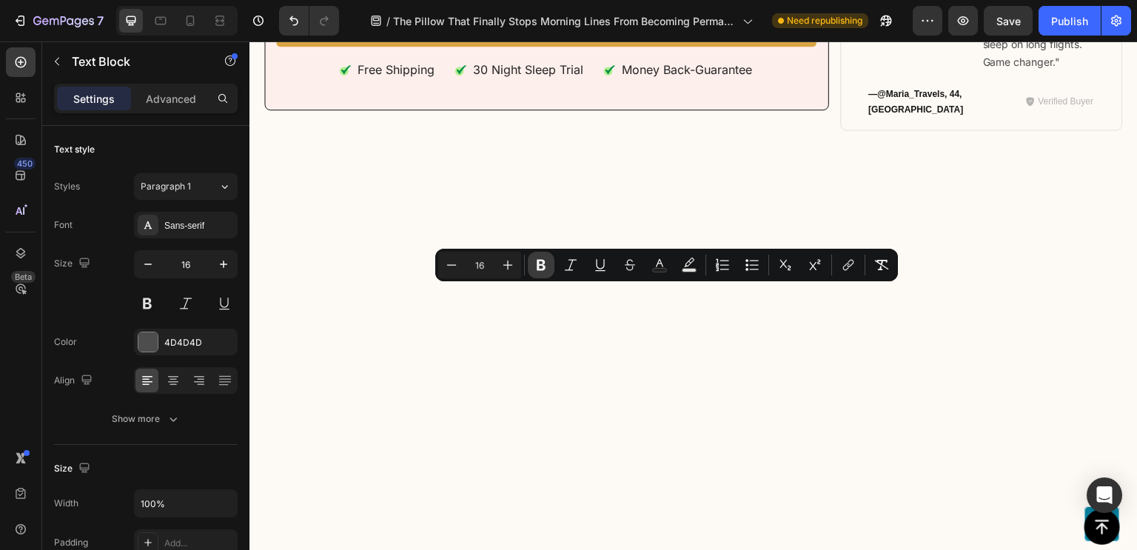
click at [543, 267] on icon "Editor contextual toolbar" at bounding box center [541, 265] width 9 height 11
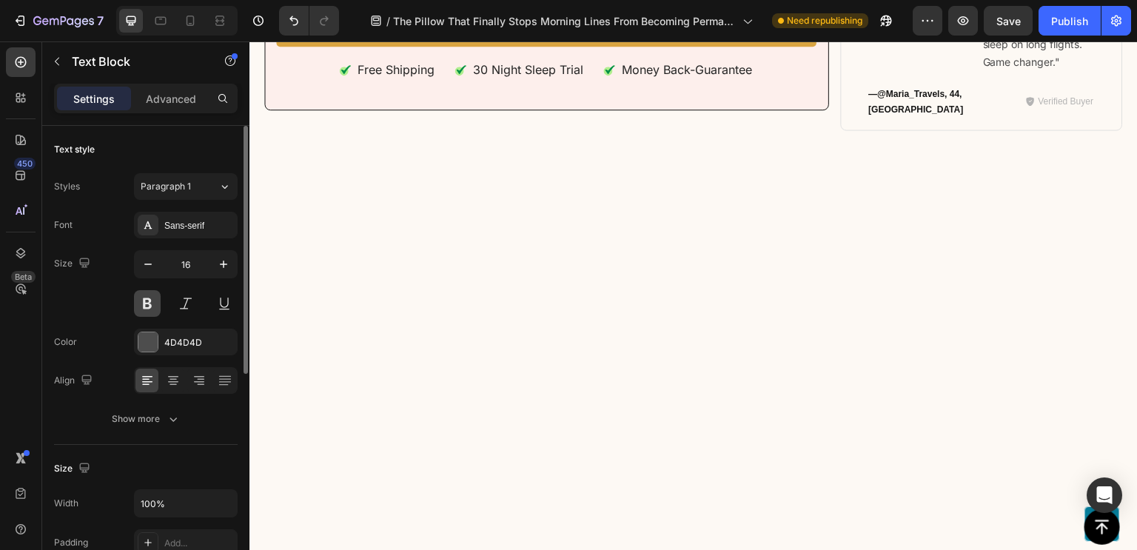
click at [151, 312] on button at bounding box center [147, 303] width 27 height 27
click at [226, 346] on icon "button" at bounding box center [222, 342] width 12 height 12
click at [179, 347] on div "Add..." at bounding box center [199, 342] width 70 height 13
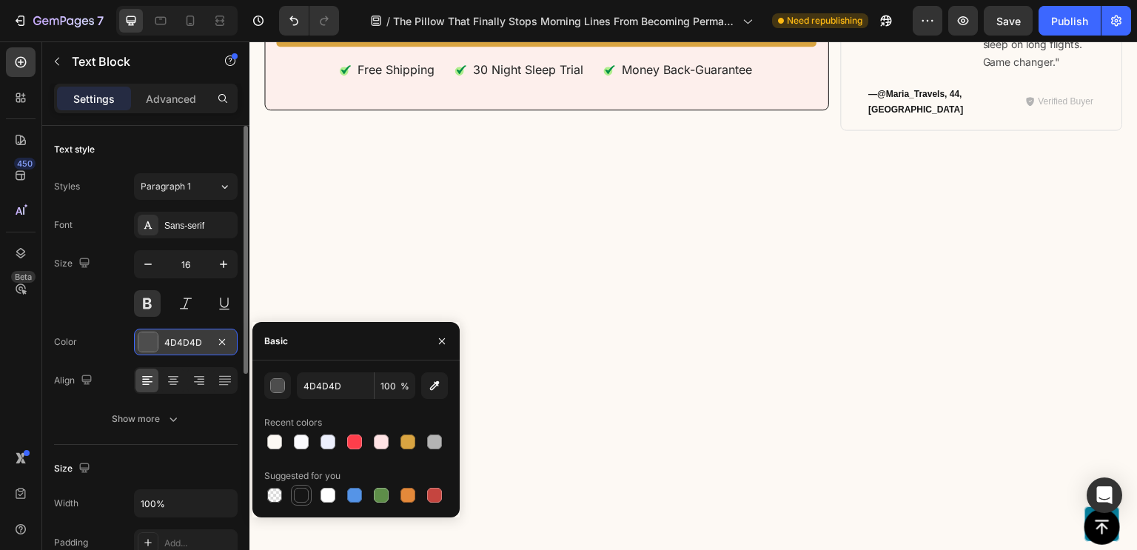
click at [306, 498] on div at bounding box center [301, 495] width 15 height 15
type input "151515"
click at [188, 402] on div "Font Sans-serif Size 16 Color 151515 Align Show more" at bounding box center [146, 322] width 184 height 221
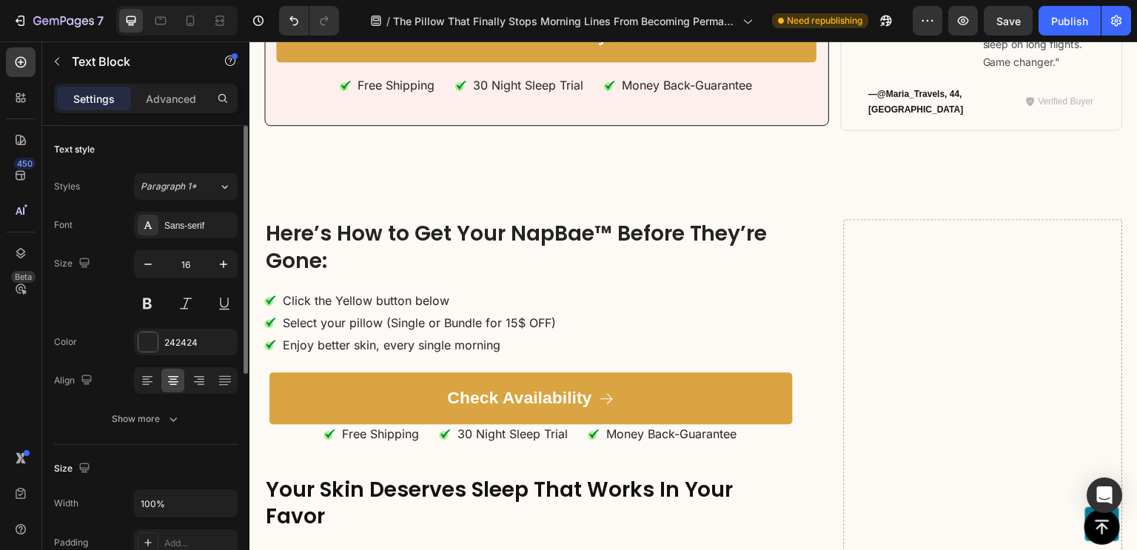
scroll to position [10196, 0]
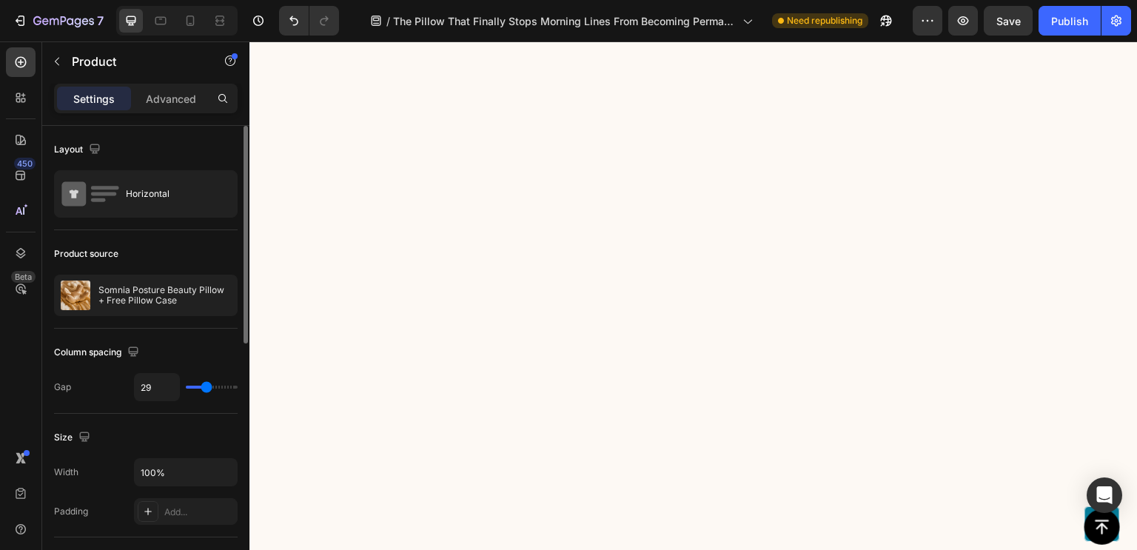
scroll to position [10037, 0]
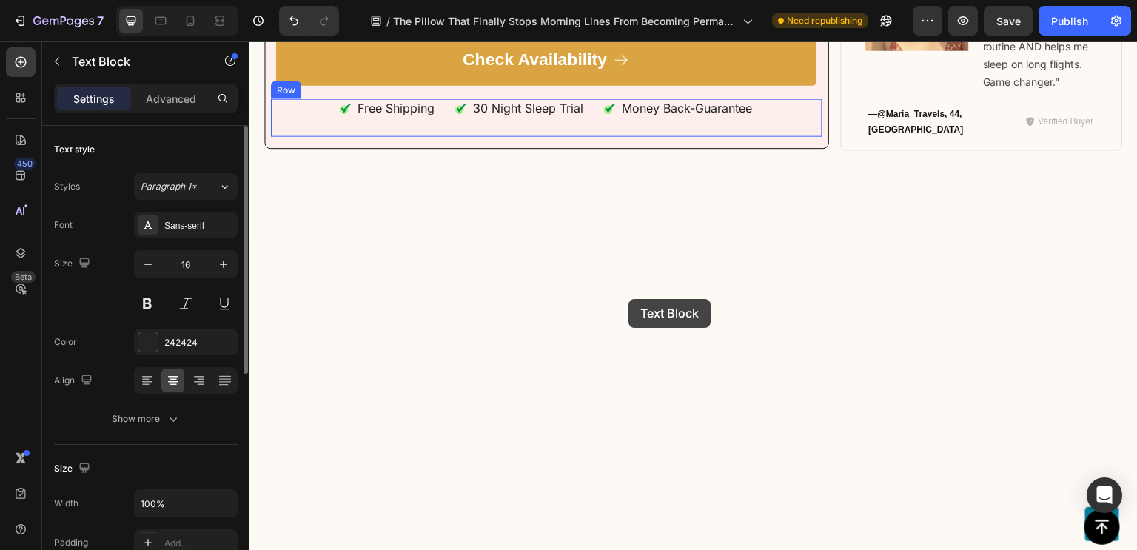
drag, startPoint x: 285, startPoint y: 475, endPoint x: 627, endPoint y: 299, distance: 384.7
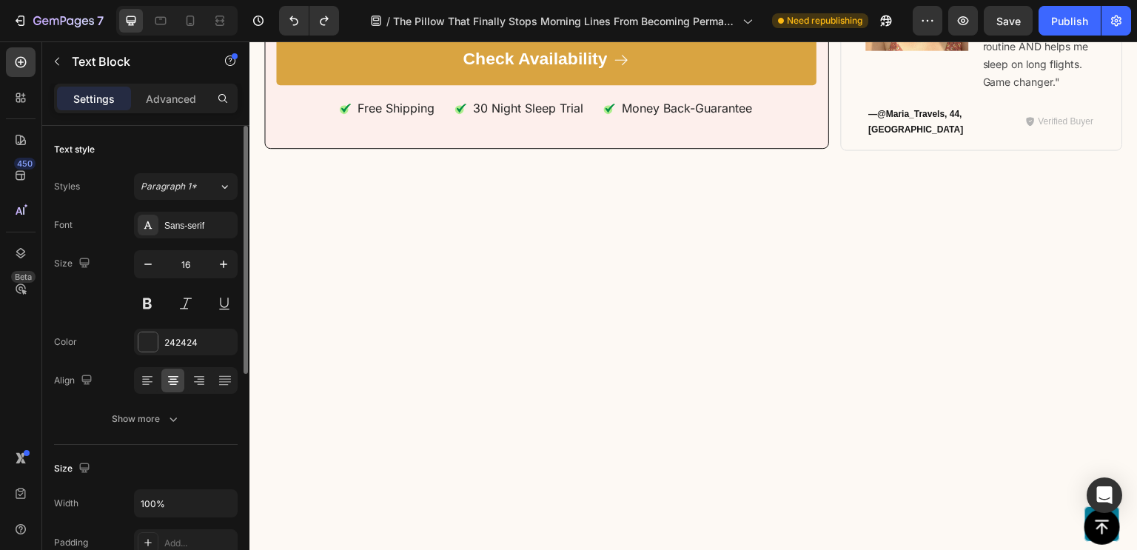
click at [322, 24] on p "Dr. Rossi insists on maintaining the same quality standards that took four year…" at bounding box center [546, 8] width 549 height 31
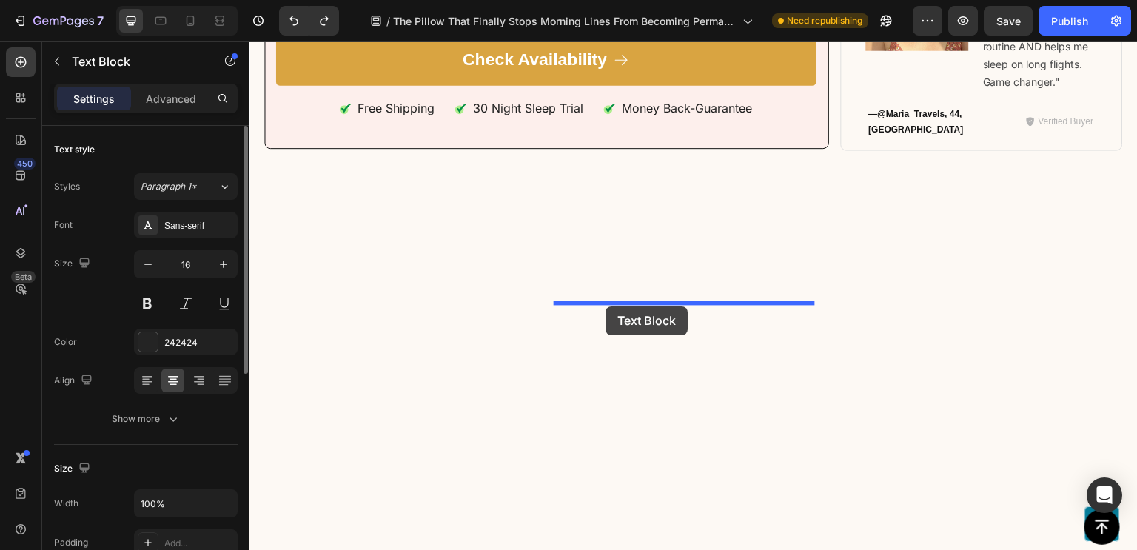
drag, startPoint x: 278, startPoint y: 449, endPoint x: 606, endPoint y: 306, distance: 357.1
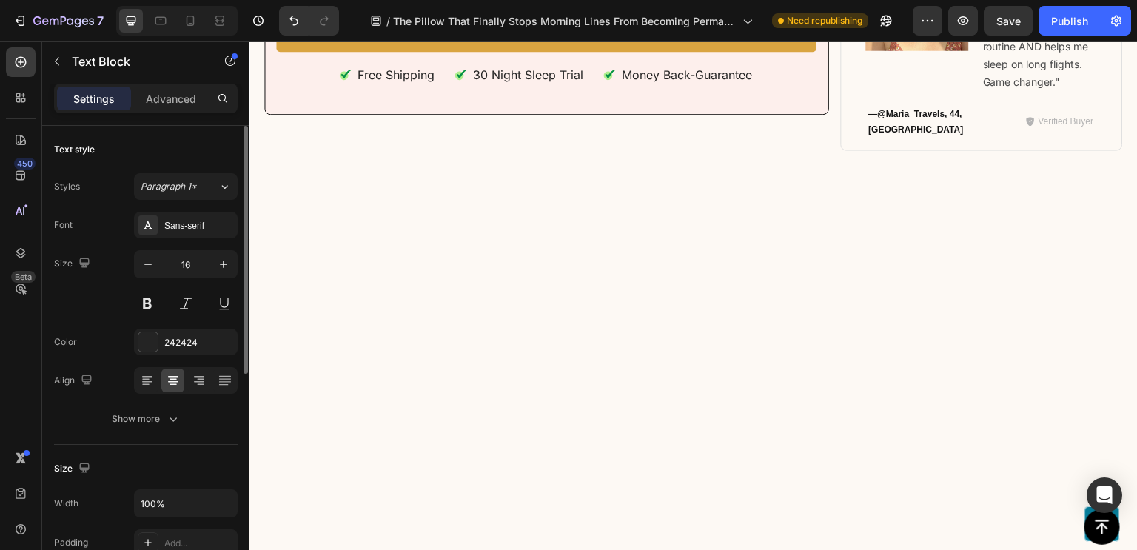
scroll to position [10045, 0]
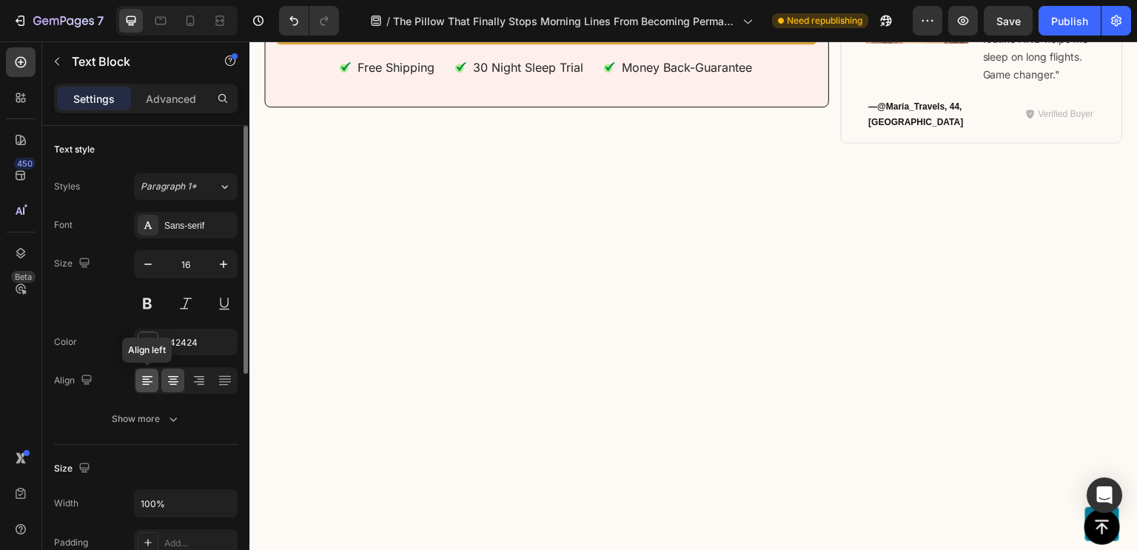
click at [151, 379] on icon at bounding box center [147, 380] width 15 height 15
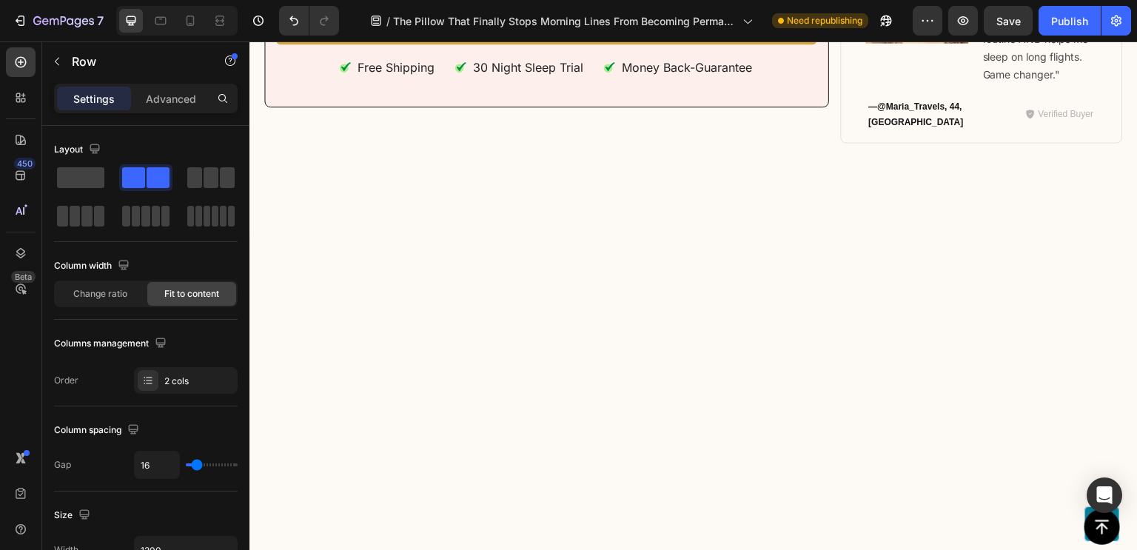
drag, startPoint x: 680, startPoint y: 260, endPoint x: 680, endPoint y: 269, distance: 8.9
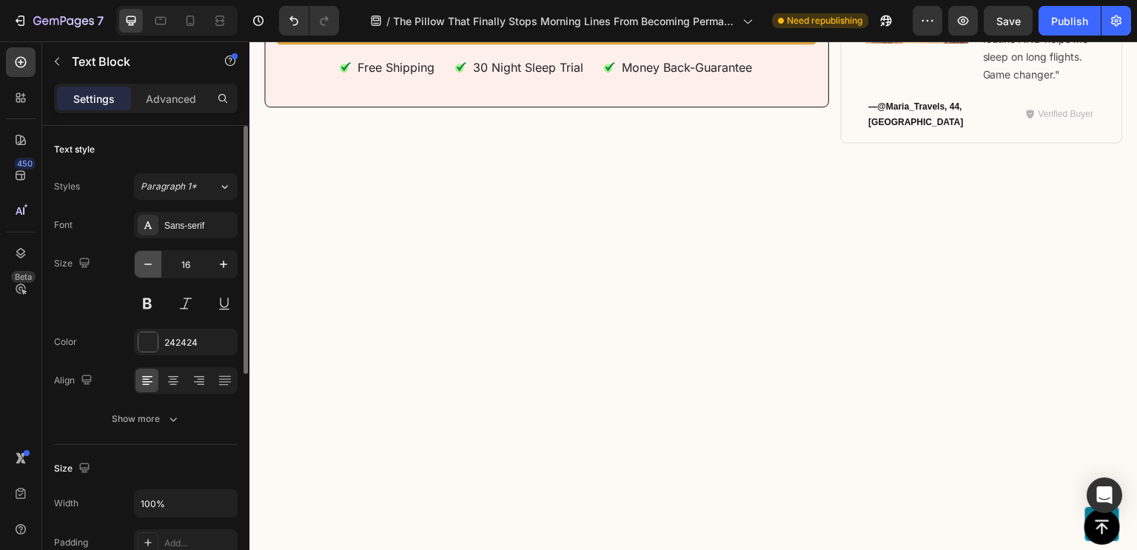
click at [147, 261] on icon "button" at bounding box center [148, 264] width 15 height 15
click at [224, 264] on icon "button" at bounding box center [223, 264] width 7 height 7
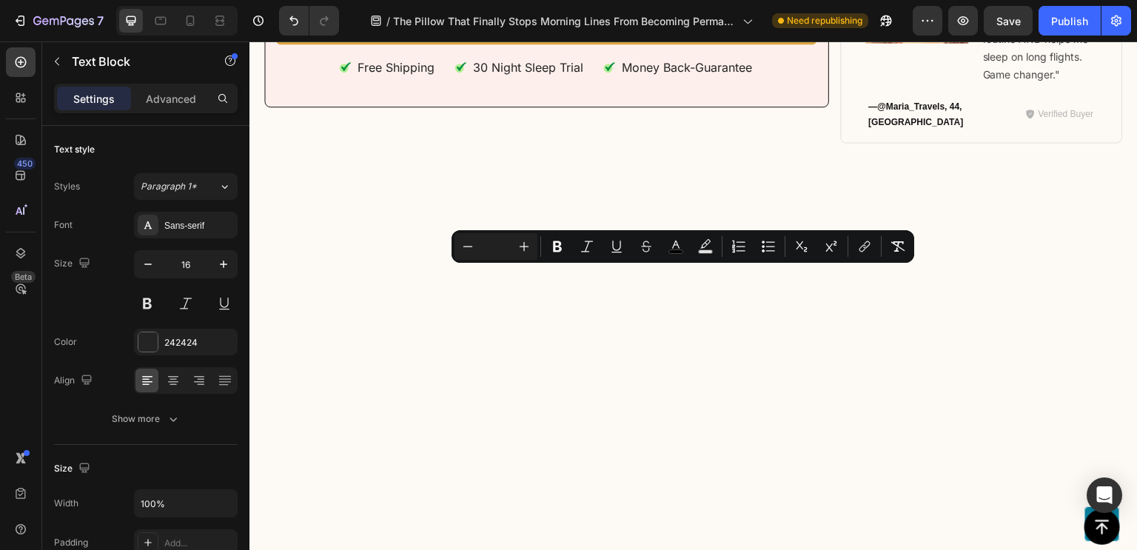
copy span "After Dr. Rossi's feature in Vogue Beauty and appearances on wellness podcasts,…"
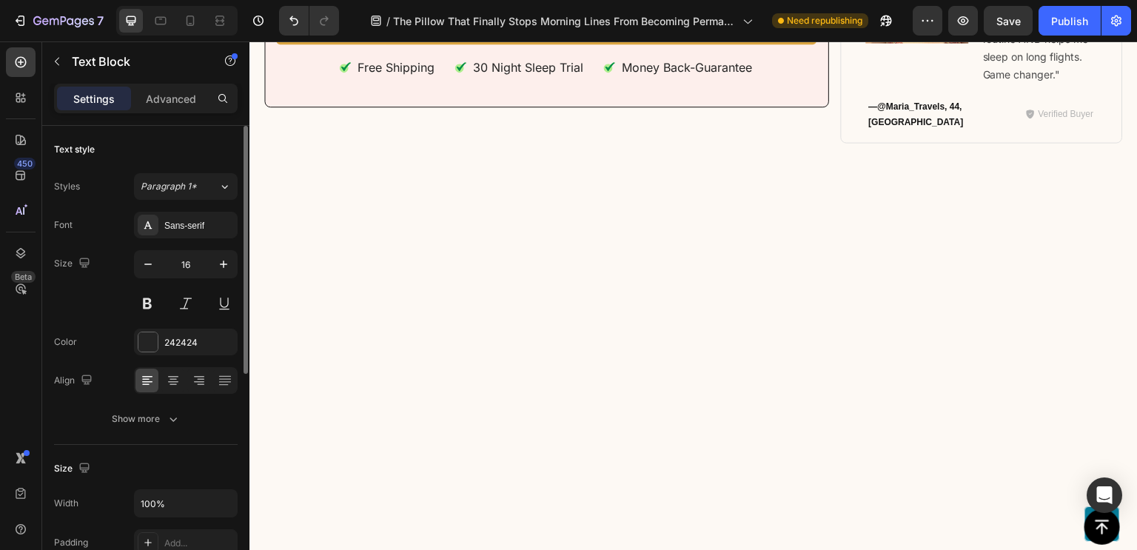
click at [153, 278] on div "16" at bounding box center [186, 283] width 104 height 67
click at [153, 273] on button "button" at bounding box center [148, 264] width 27 height 27
type input "14"
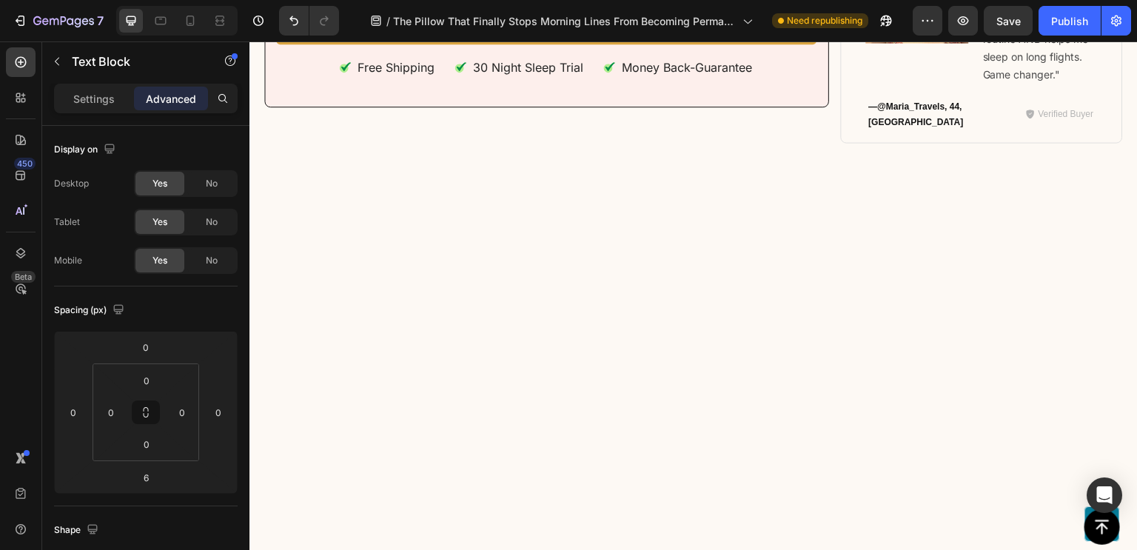
click at [83, 106] on div "Settings" at bounding box center [94, 99] width 74 height 24
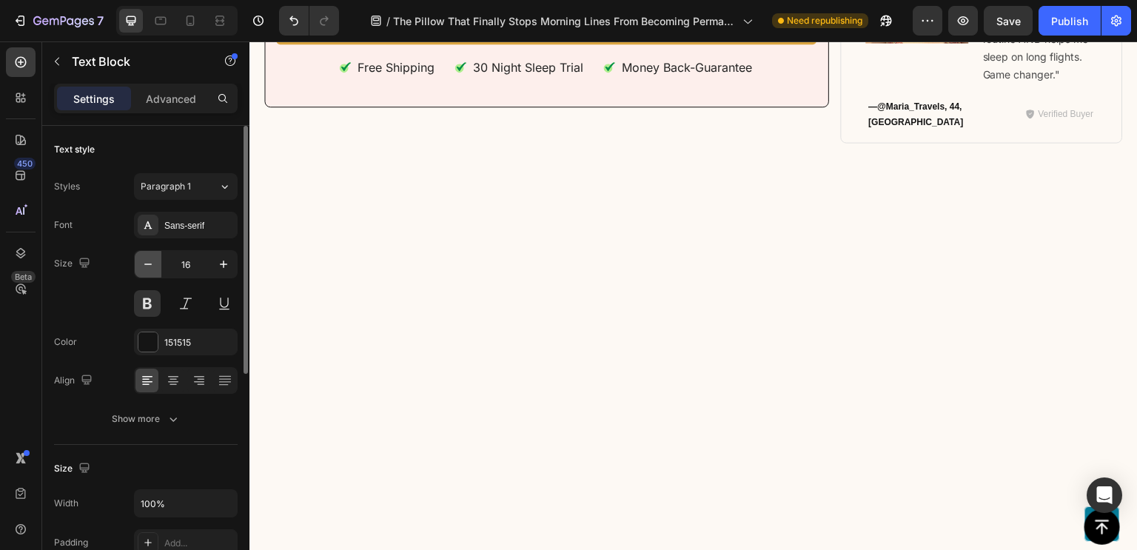
click at [152, 266] on icon "button" at bounding box center [148, 264] width 15 height 15
type input "14"
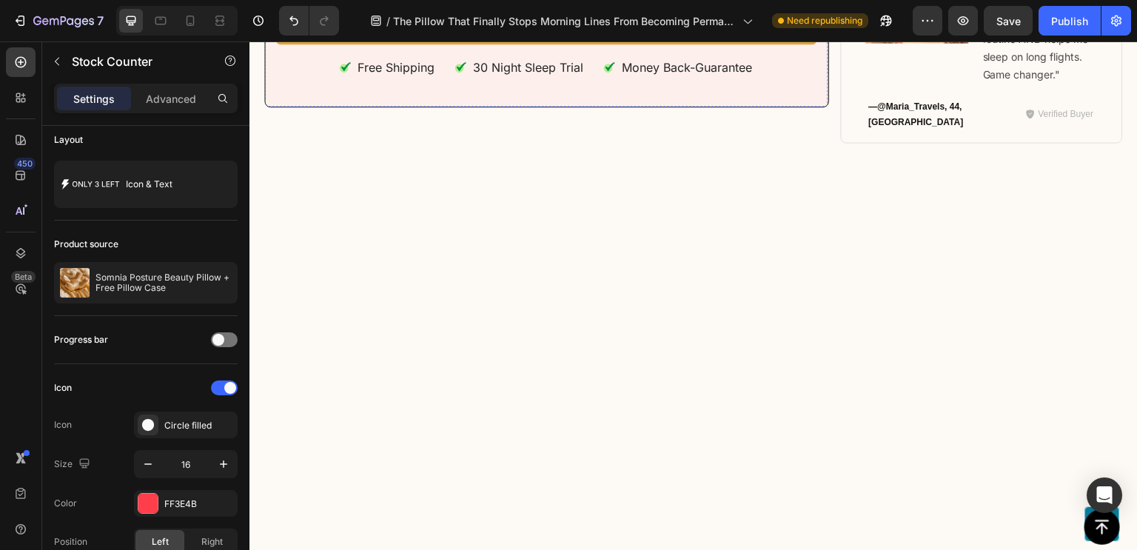
scroll to position [9934, 0]
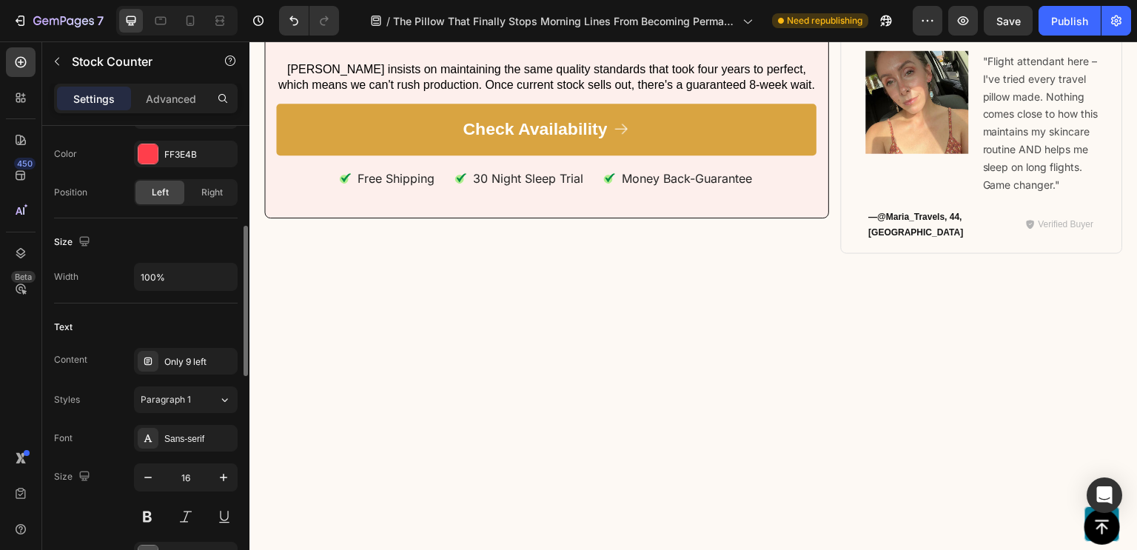
scroll to position [393, 0]
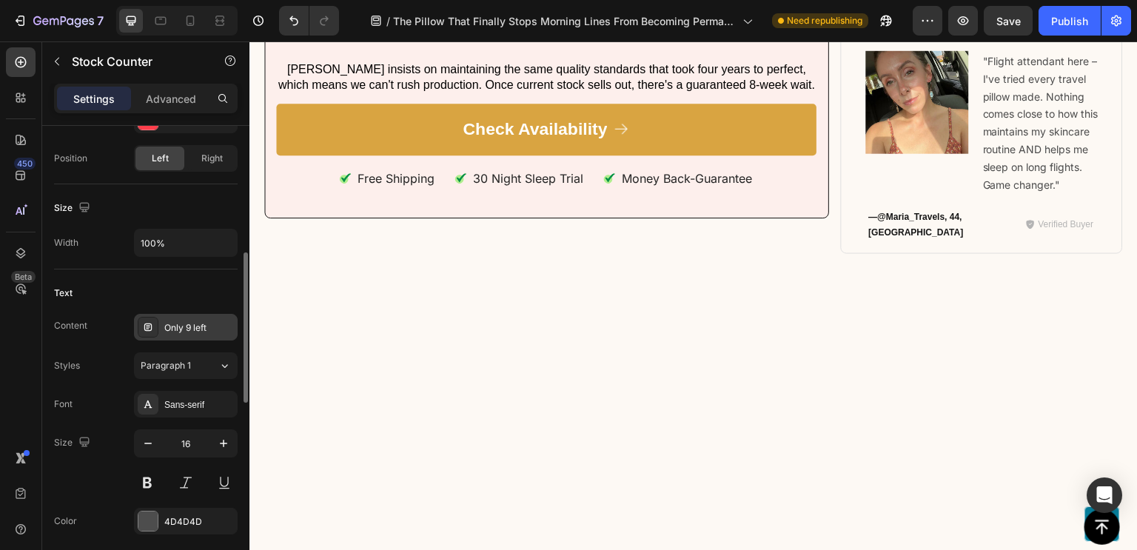
click at [187, 326] on div "Only 9 left" at bounding box center [199, 327] width 70 height 13
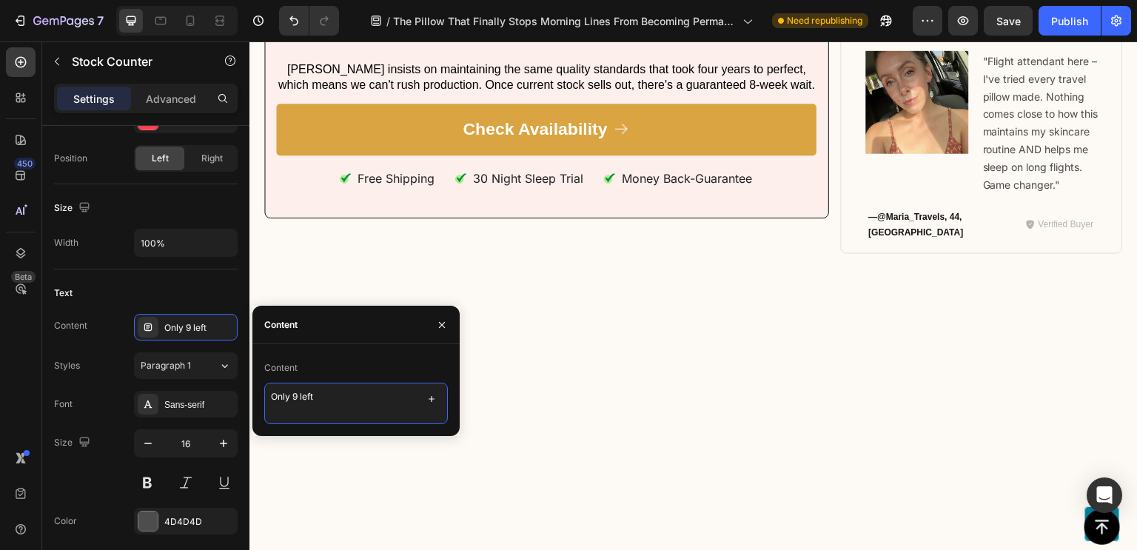
click at [292, 400] on textarea "Only 9 left" at bounding box center [356, 403] width 184 height 41
type textarea "Only 73 left"
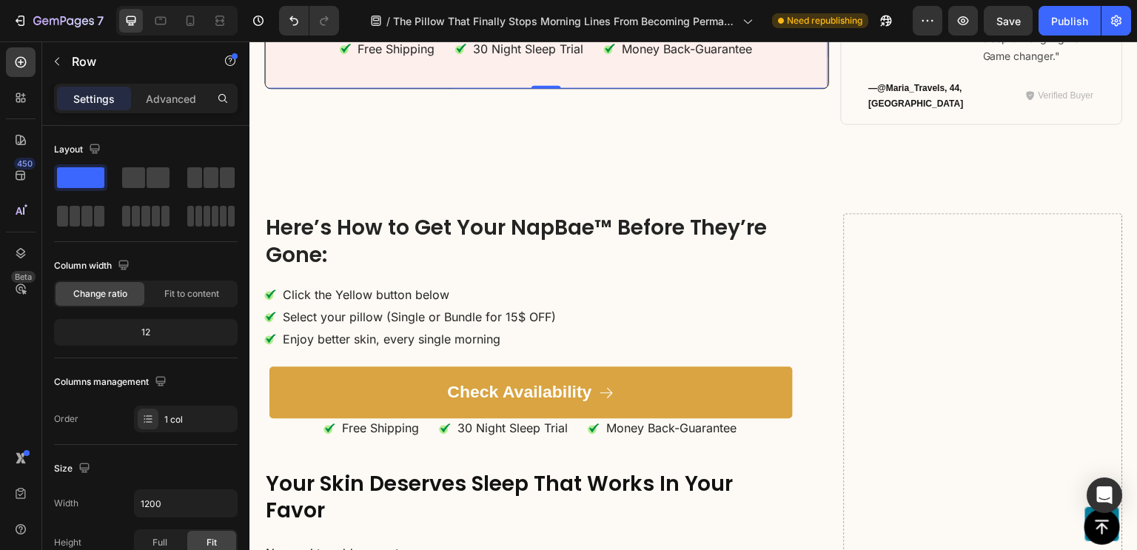
scroll to position [10208, 0]
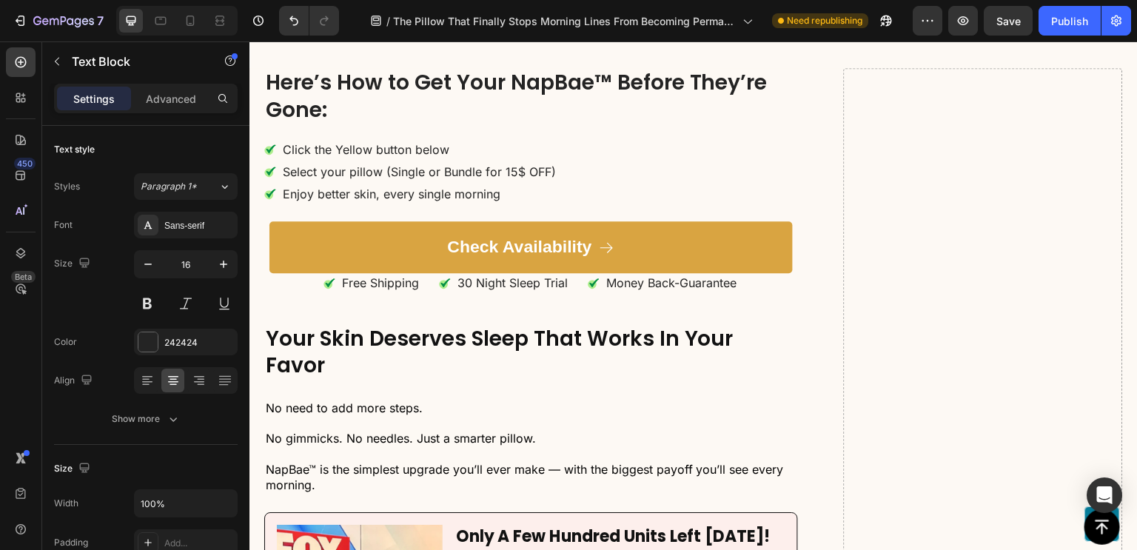
drag, startPoint x: 548, startPoint y: 314, endPoint x: 548, endPoint y: 328, distance: 14.1
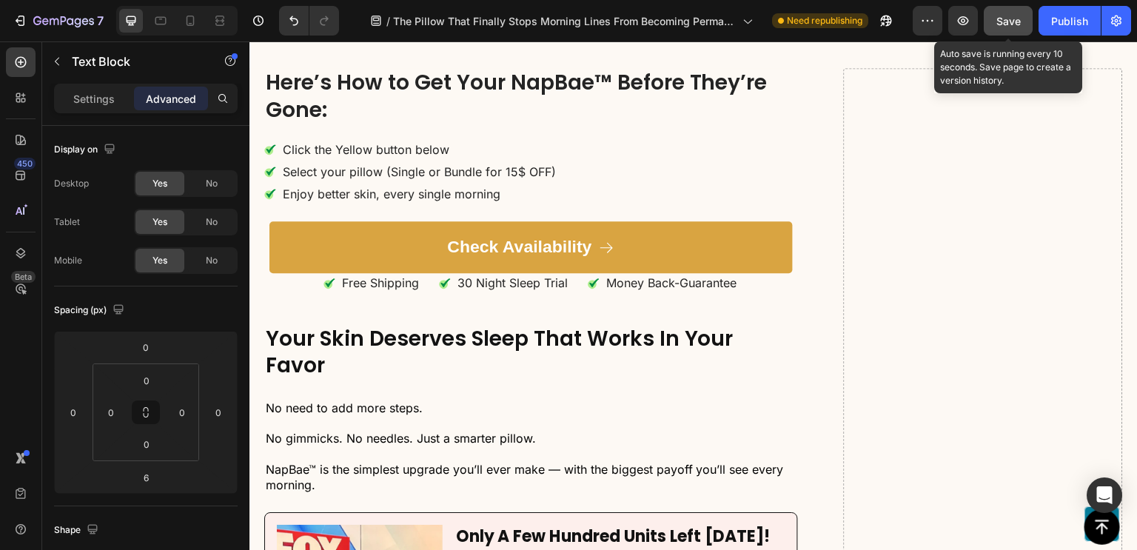
drag, startPoint x: 974, startPoint y: 22, endPoint x: 1006, endPoint y: 19, distance: 32.0
click at [1006, 19] on div "Preview Save Auto save is running every 10 seconds. Save page to create a versi…" at bounding box center [1022, 21] width 218 height 30
click at [1006, 19] on span "Save" at bounding box center [1008, 21] width 24 height 13
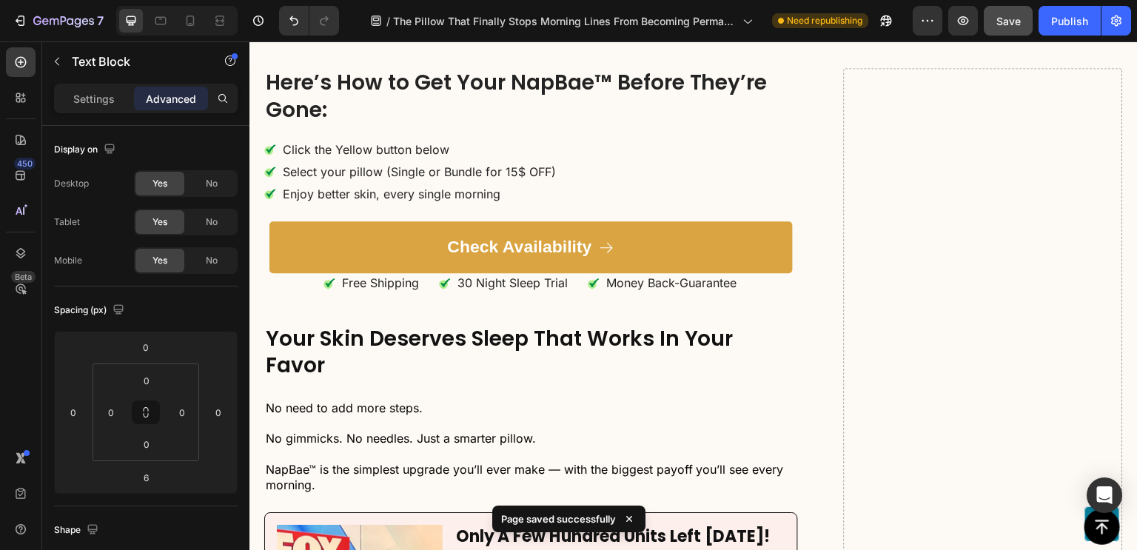
scroll to position [10563, 0]
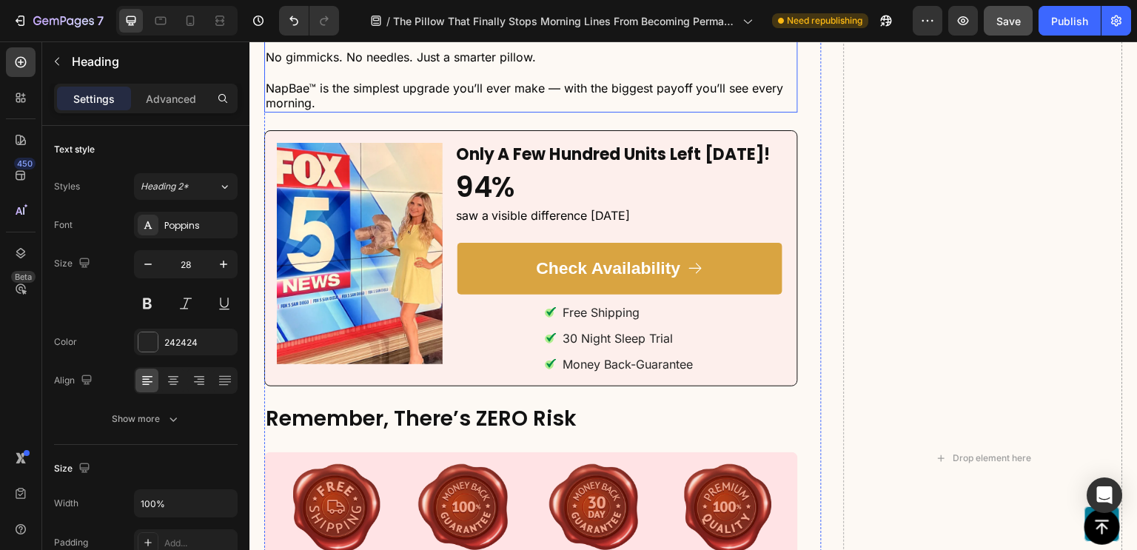
click at [335, 33] on span "No need to add more steps." at bounding box center [344, 26] width 157 height 15
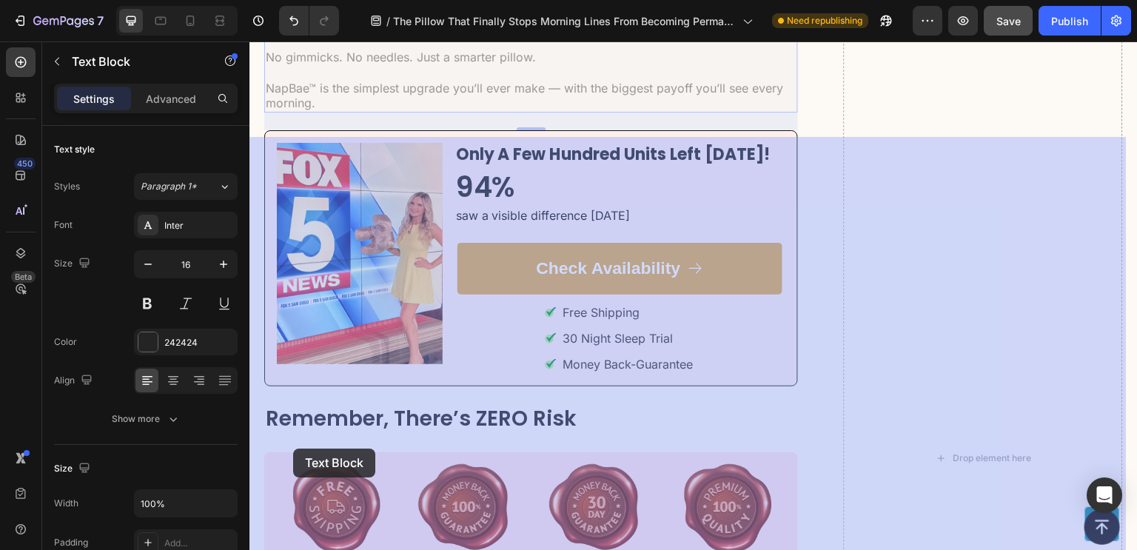
drag, startPoint x: 284, startPoint y: 424, endPoint x: 287, endPoint y: 455, distance: 30.5
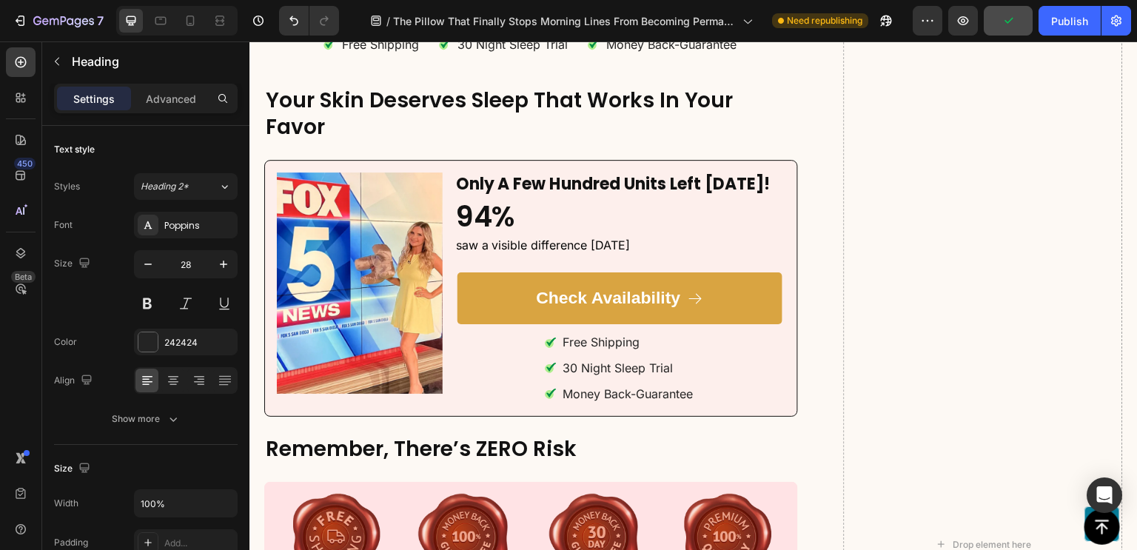
scroll to position [10418, 0]
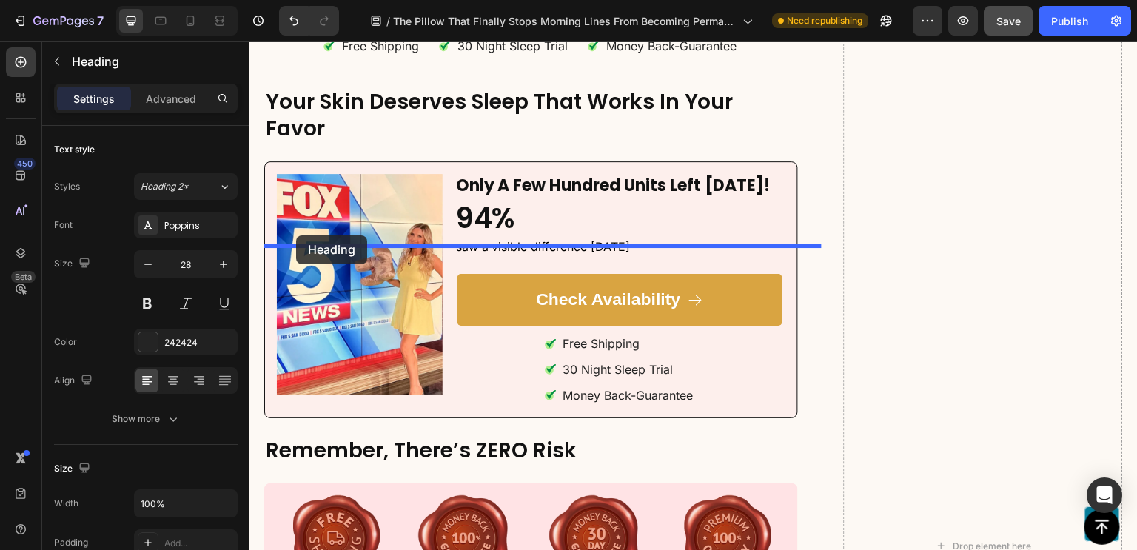
drag, startPoint x: 278, startPoint y: 265, endPoint x: 296, endPoint y: 235, distance: 34.9
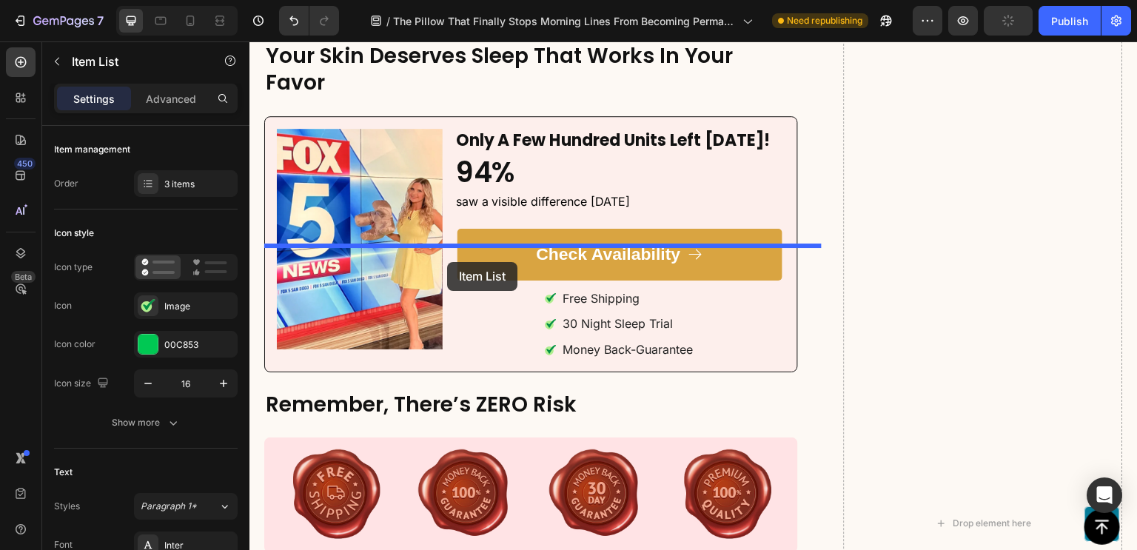
drag, startPoint x: 268, startPoint y: 311, endPoint x: 447, endPoint y: 262, distance: 185.7
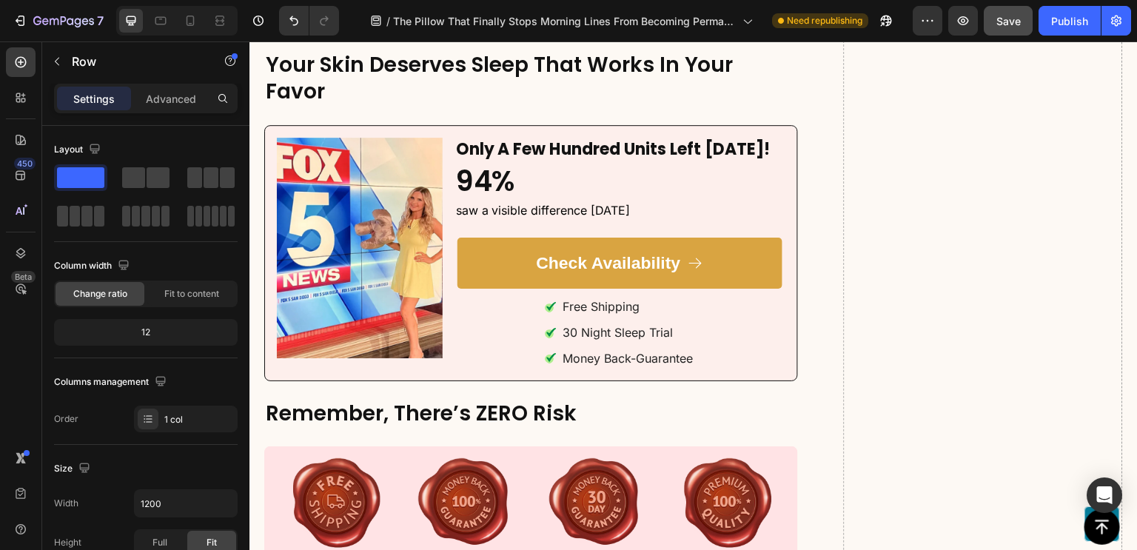
drag, startPoint x: 546, startPoint y: 244, endPoint x: 546, endPoint y: 282, distance: 37.8
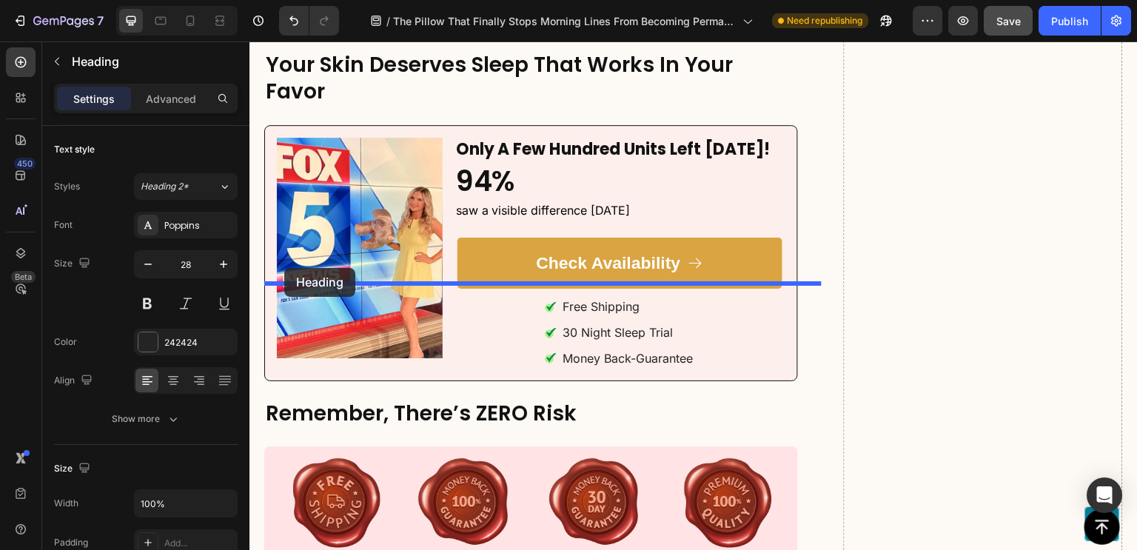
drag, startPoint x: 280, startPoint y: 356, endPoint x: 284, endPoint y: 268, distance: 88.2
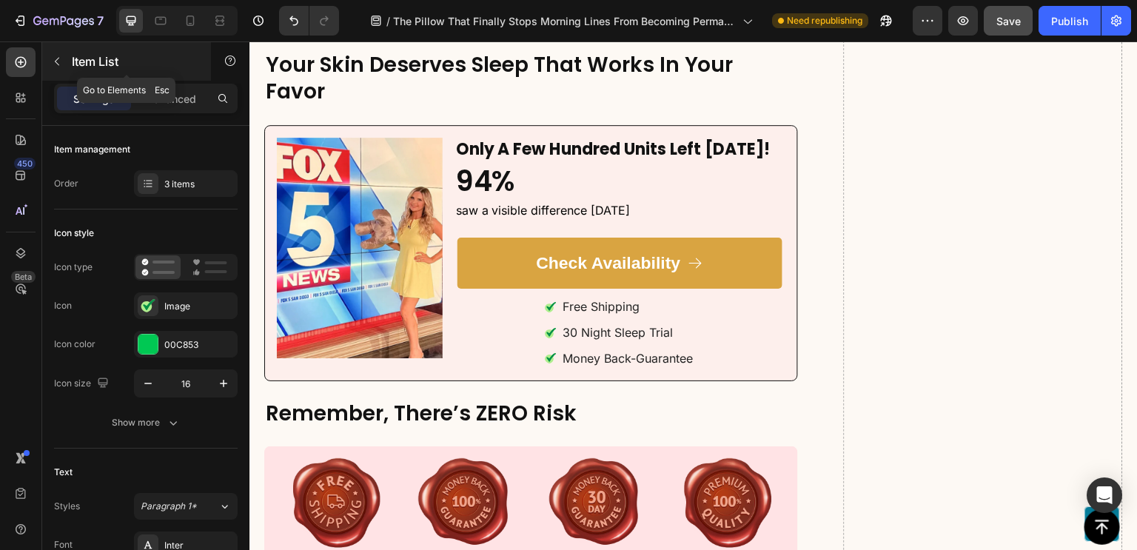
click at [62, 66] on icon "button" at bounding box center [57, 62] width 12 height 12
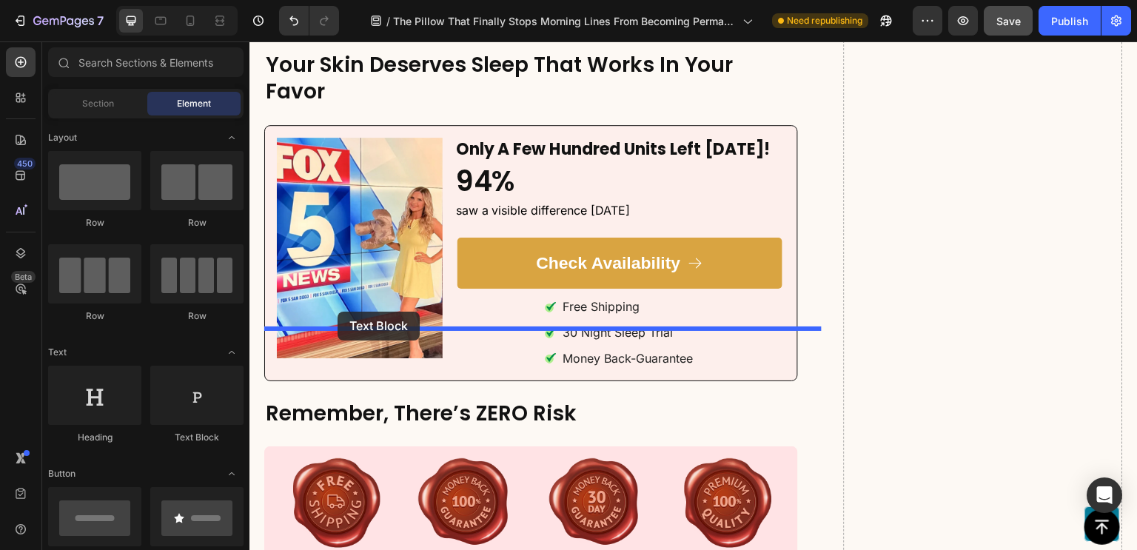
drag, startPoint x: 436, startPoint y: 446, endPoint x: 338, endPoint y: 312, distance: 166.9
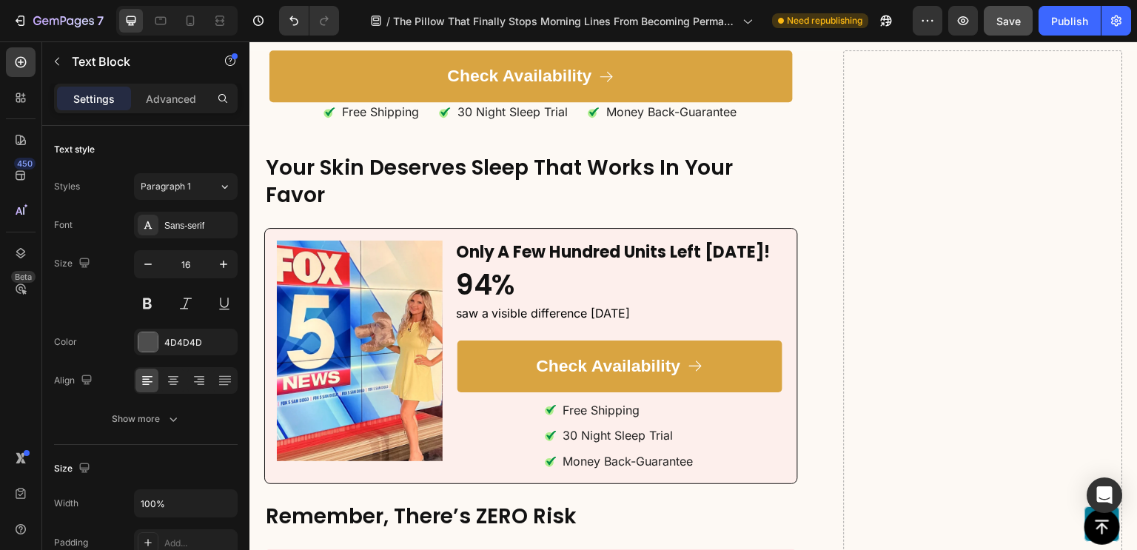
drag, startPoint x: 521, startPoint y: 401, endPoint x: 264, endPoint y: 402, distance: 256.9
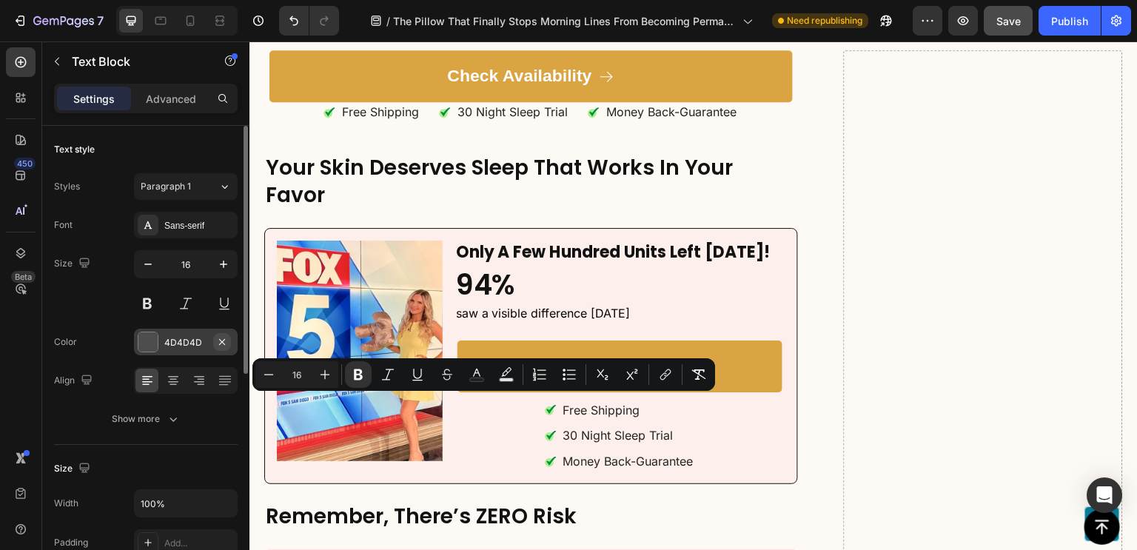
click at [215, 347] on button "button" at bounding box center [222, 342] width 18 height 18
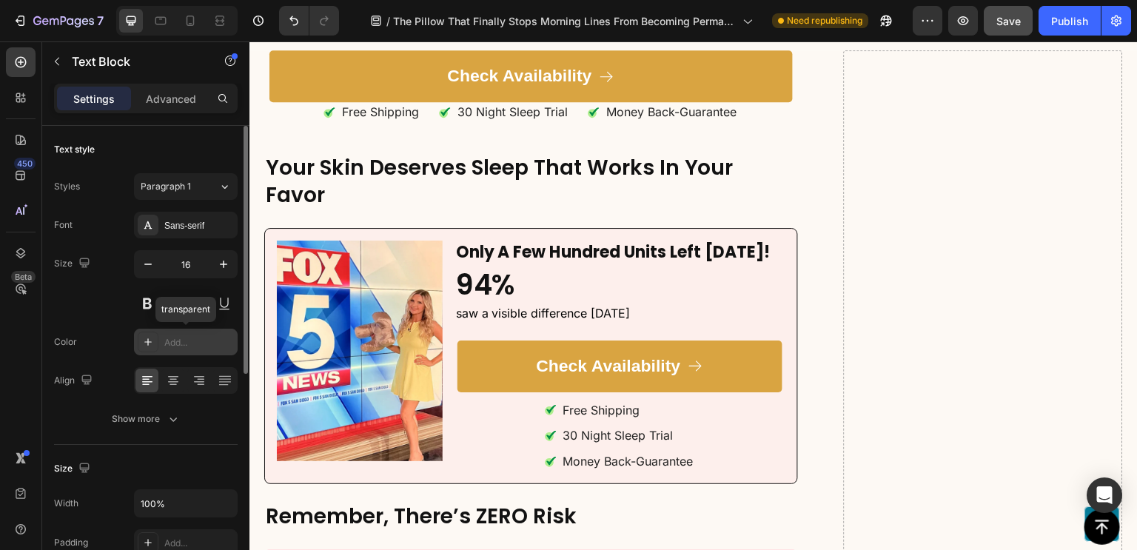
click at [204, 347] on div "Add..." at bounding box center [199, 342] width 70 height 13
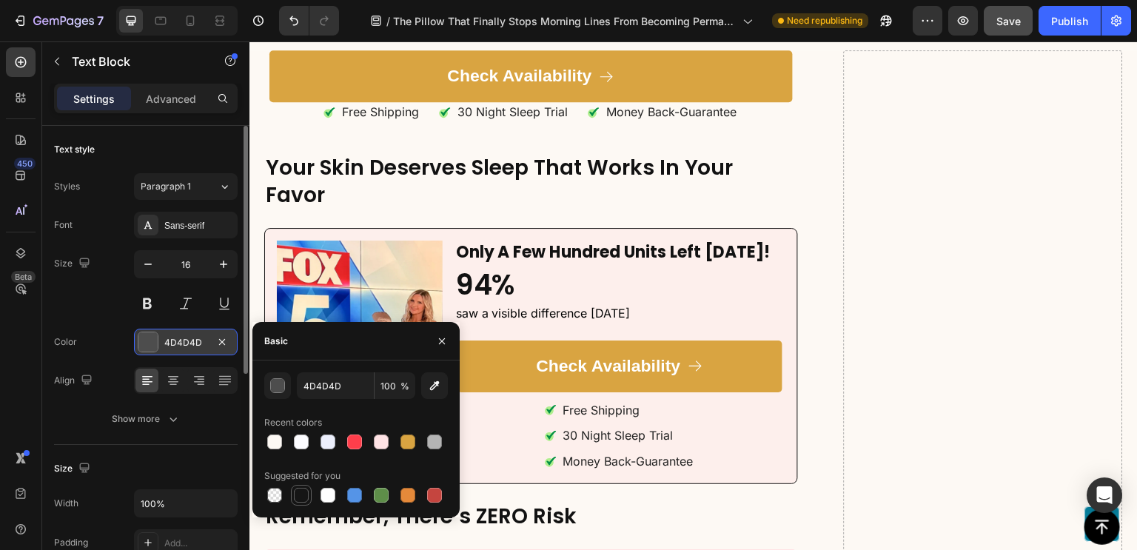
click at [296, 495] on div at bounding box center [301, 495] width 15 height 15
type input "151515"
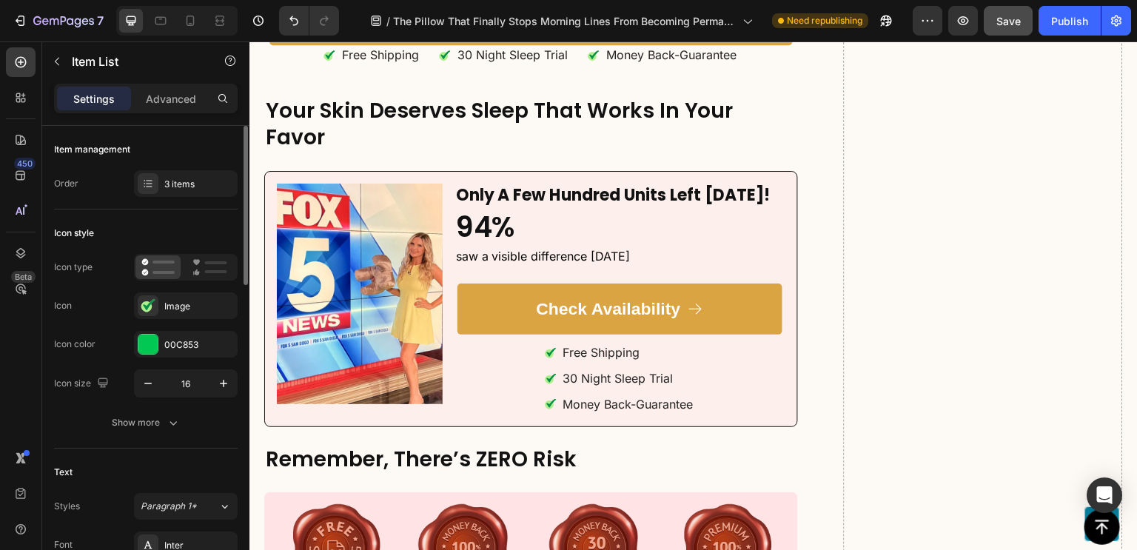
scroll to position [10626, 0]
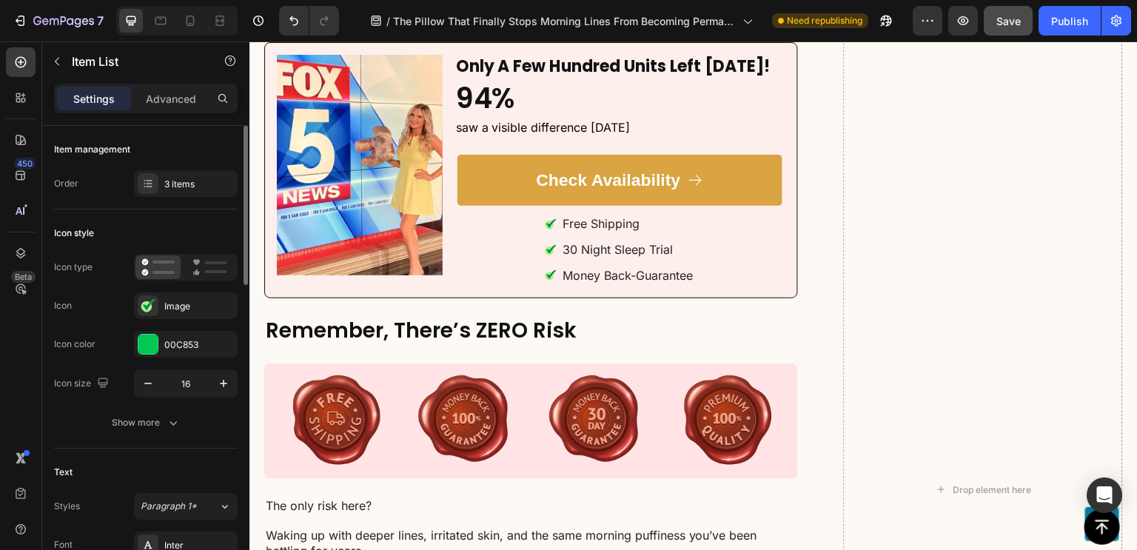
click at [142, 175] on div at bounding box center [148, 183] width 21 height 21
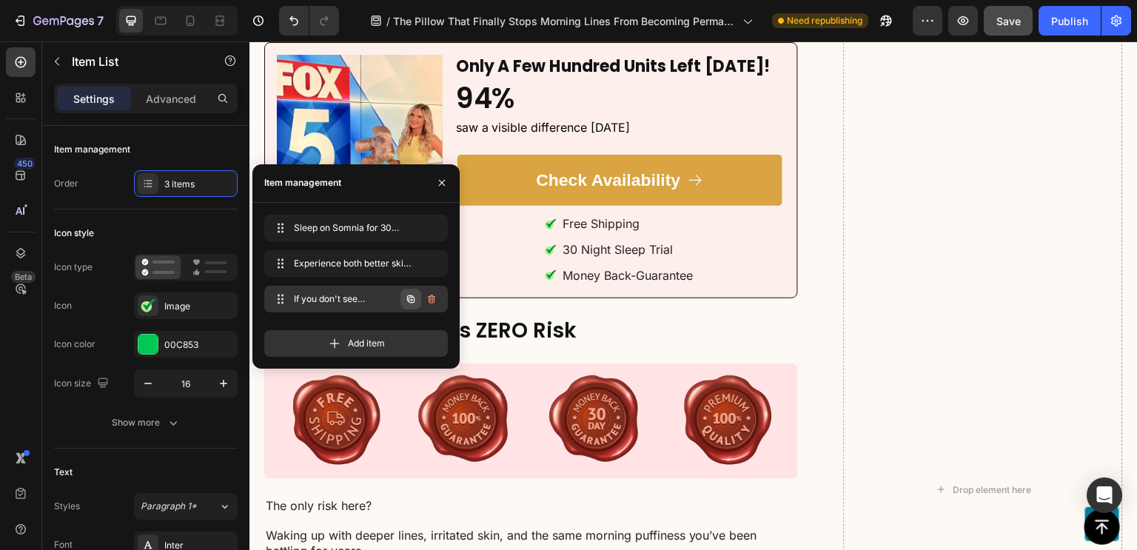
click at [407, 300] on icon "button" at bounding box center [410, 298] width 7 height 7
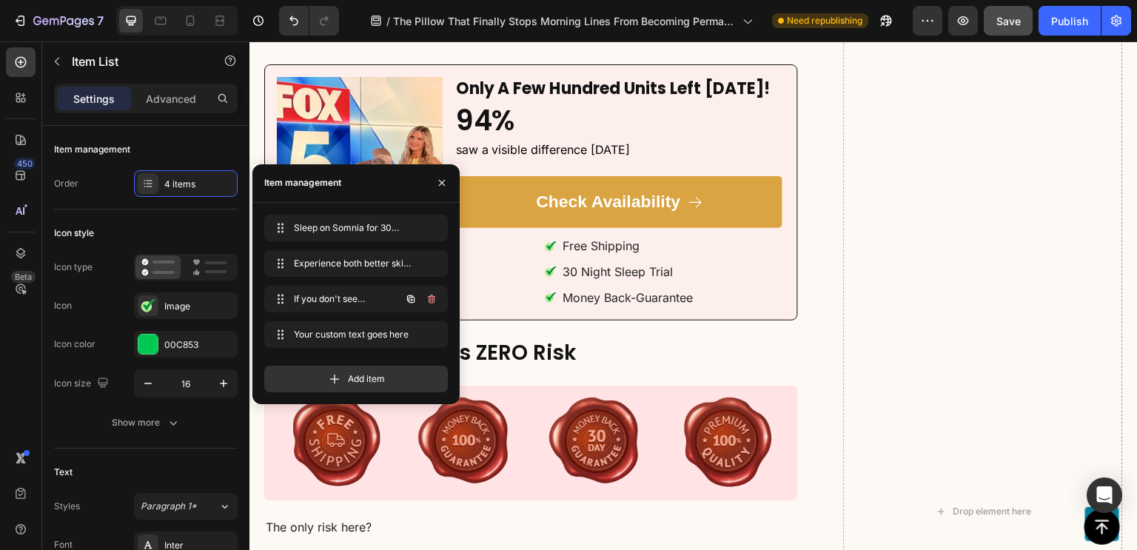
click at [407, 300] on icon "button" at bounding box center [410, 298] width 7 height 7
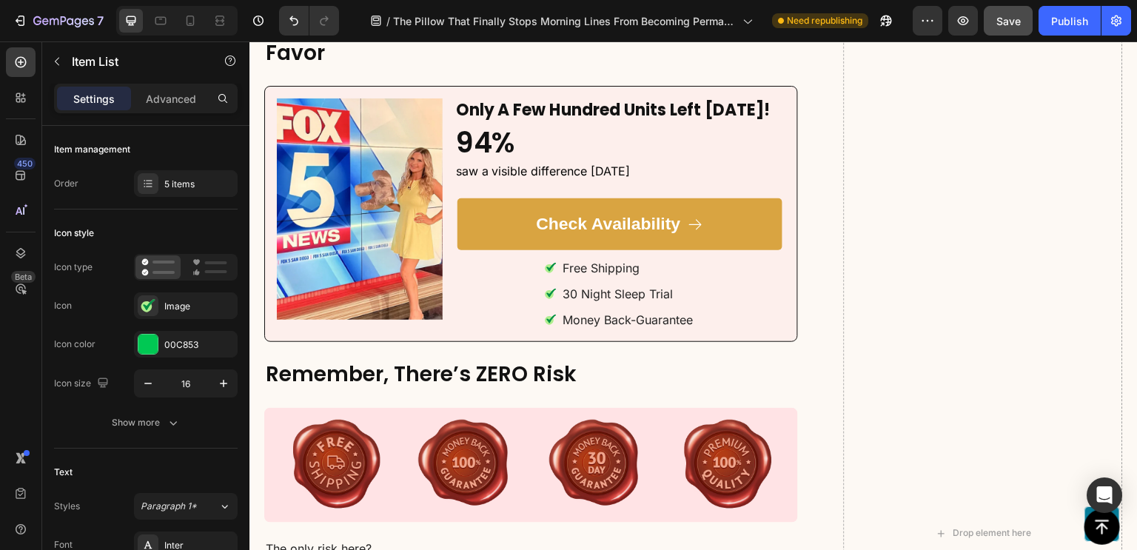
click at [146, 183] on icon at bounding box center [149, 183] width 6 height 1
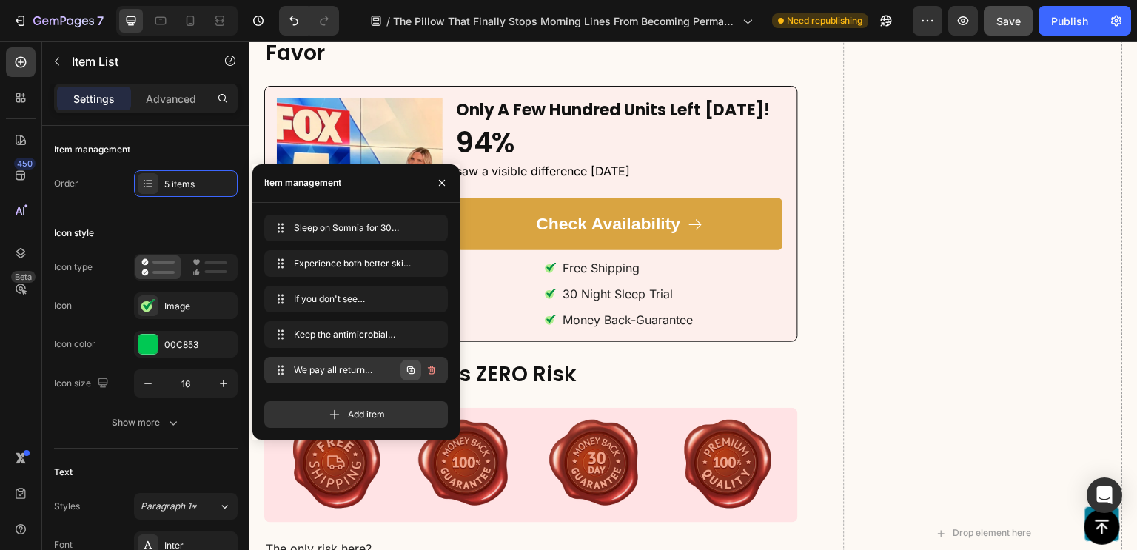
click at [412, 369] on icon "button" at bounding box center [411, 370] width 12 height 12
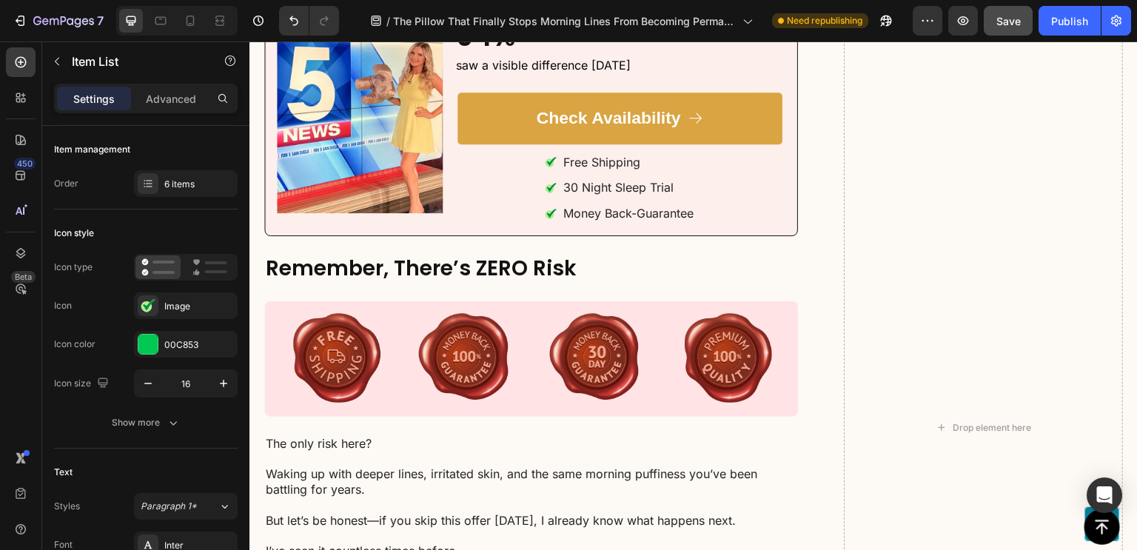
scroll to position [11259, 0]
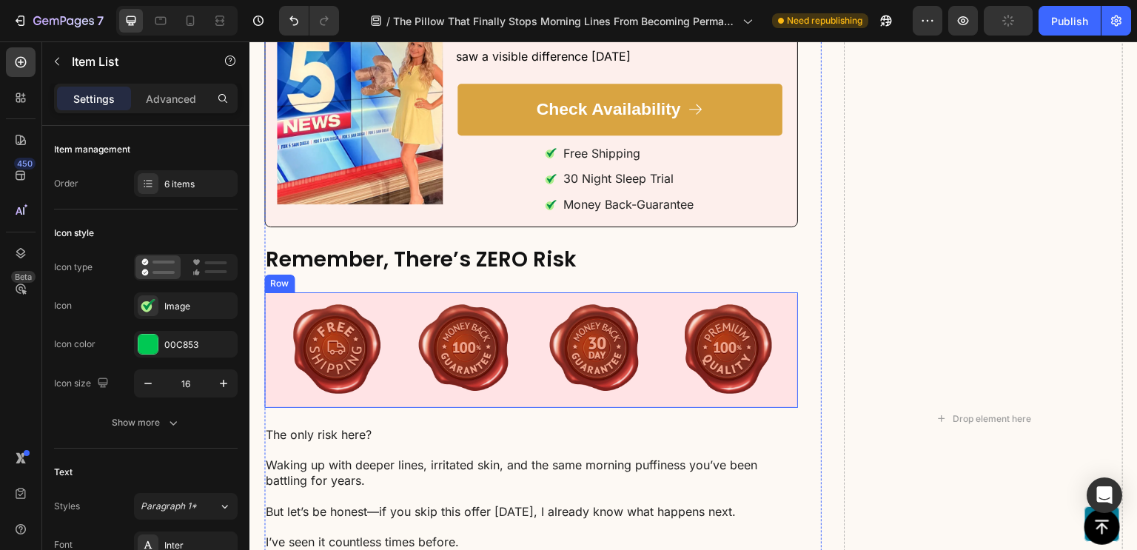
click at [271, 315] on div "Image Image Image Image Row" at bounding box center [531, 349] width 534 height 115
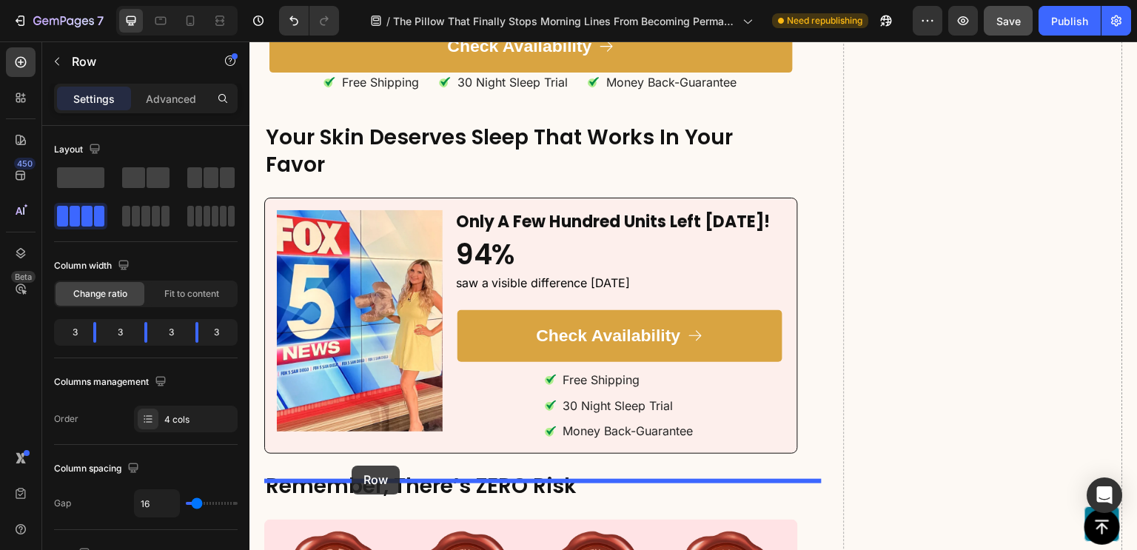
scroll to position [10545, 0]
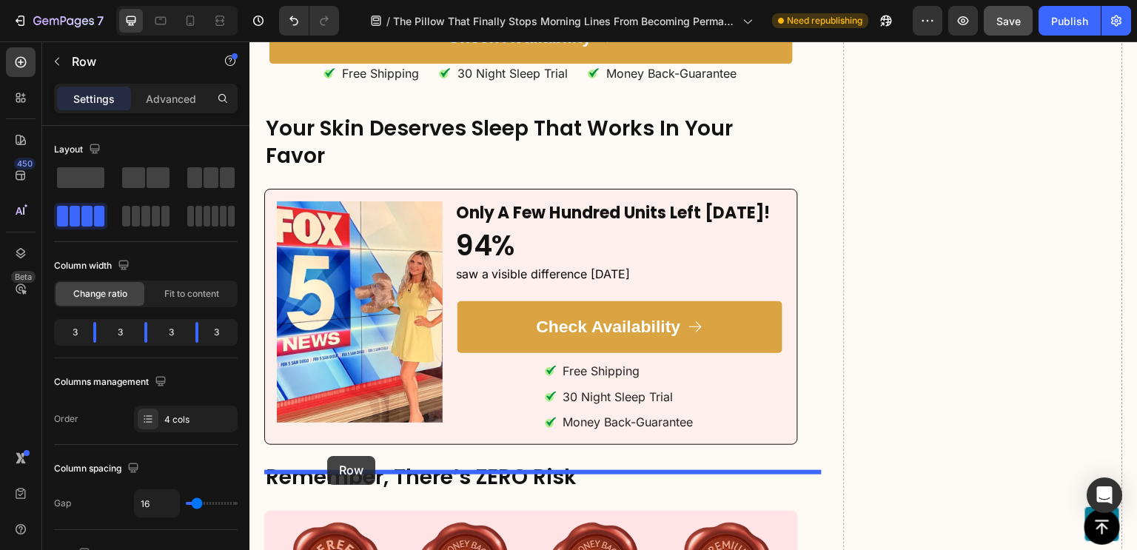
drag, startPoint x: 278, startPoint y: 279, endPoint x: 327, endPoint y: 456, distance: 183.8
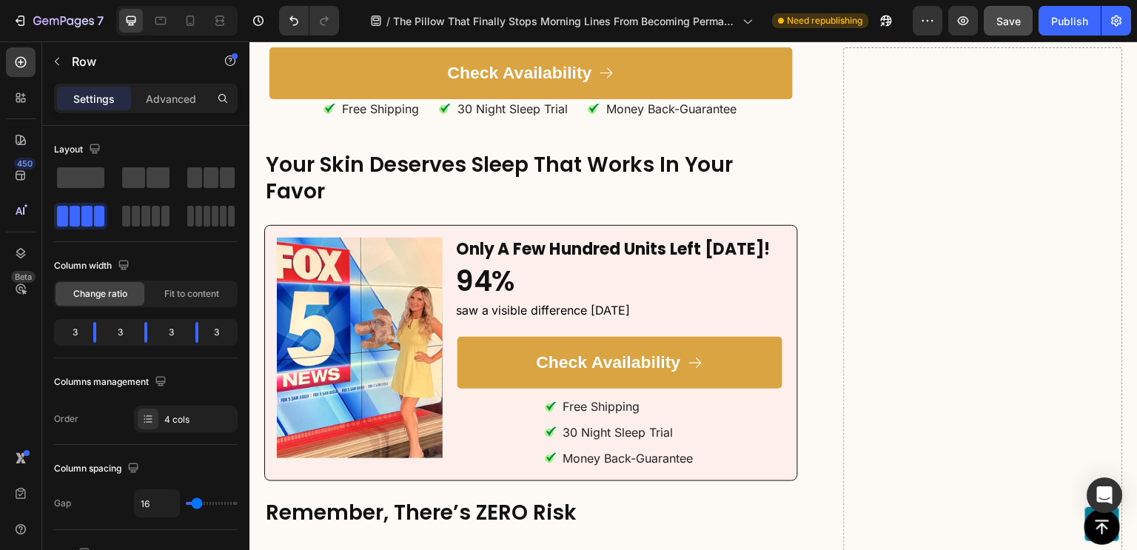
scroll to position [10583, 0]
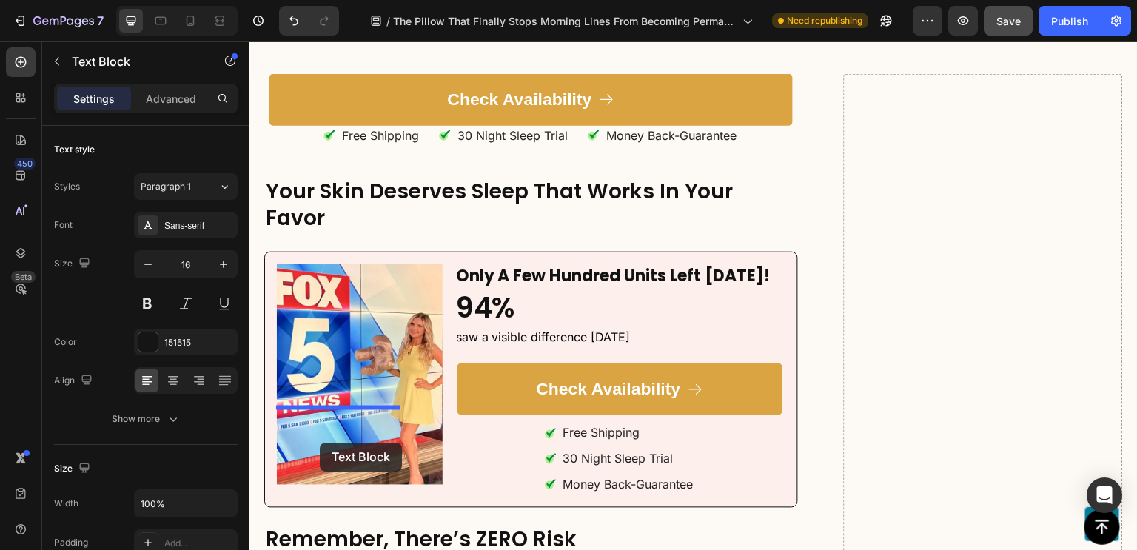
scroll to position [10805, 0]
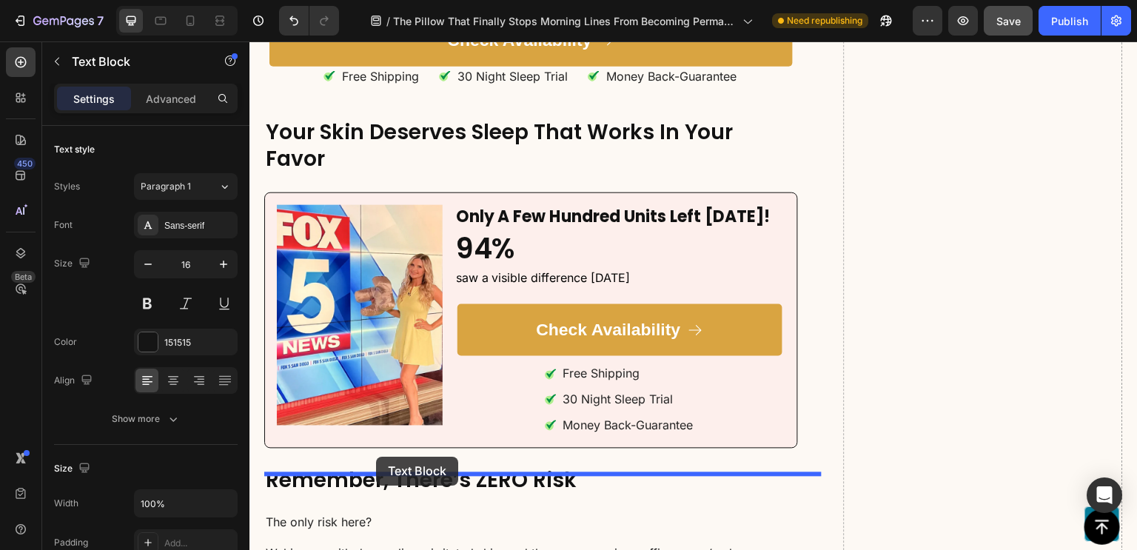
drag, startPoint x: 277, startPoint y: 270, endPoint x: 376, endPoint y: 457, distance: 211.3
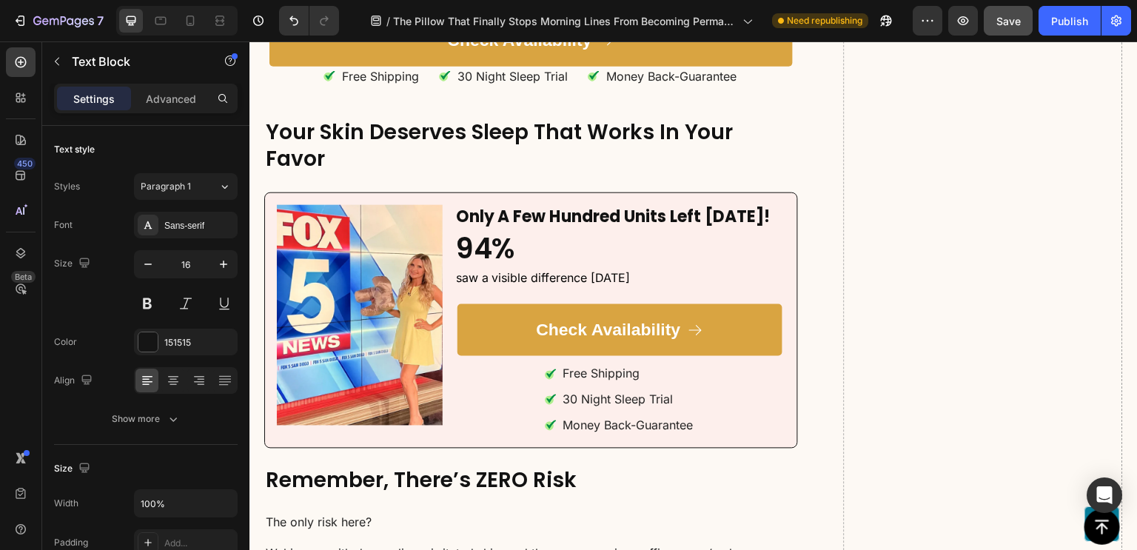
scroll to position [10861, 0]
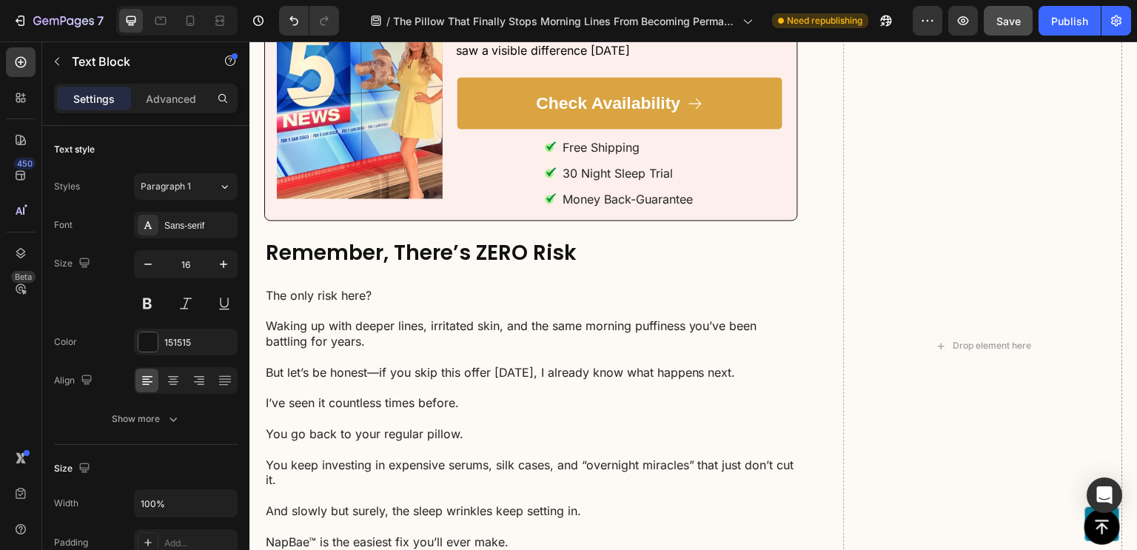
scroll to position [10948, 0]
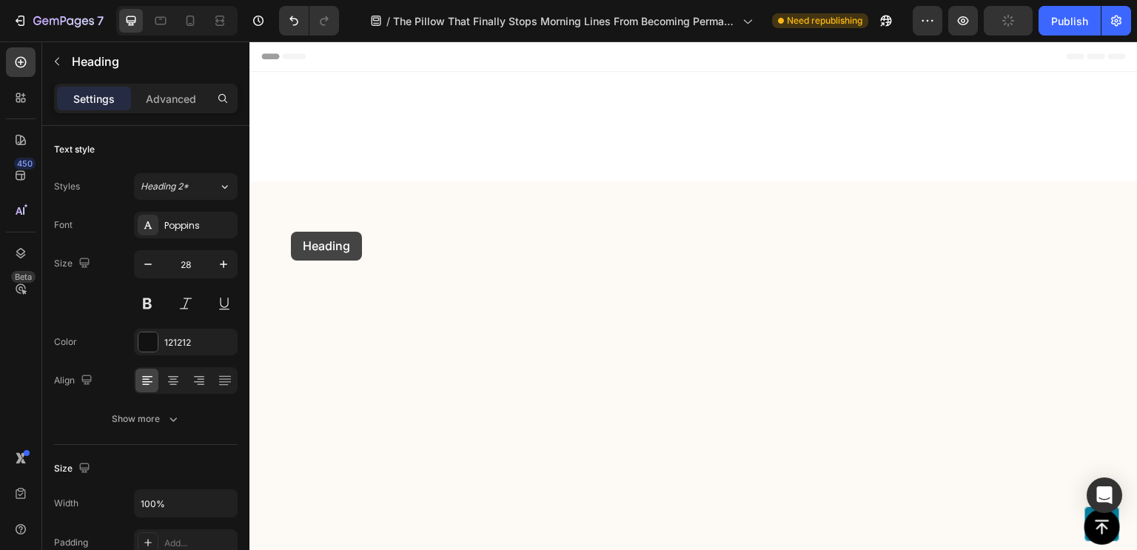
scroll to position [10948, 0]
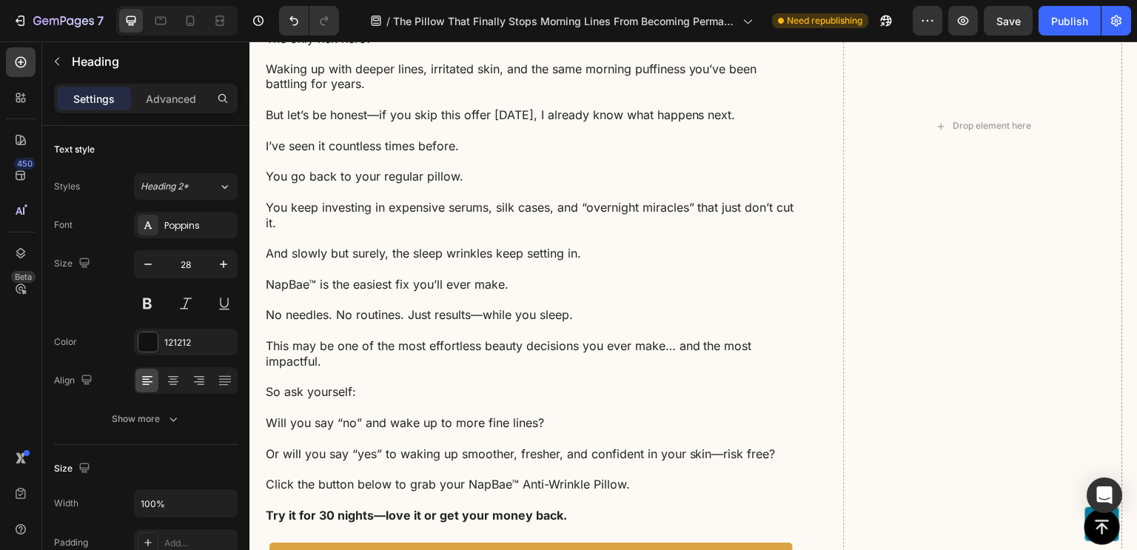
scroll to position [11081, 0]
drag, startPoint x: 304, startPoint y: 204, endPoint x: 279, endPoint y: 194, distance: 26.3
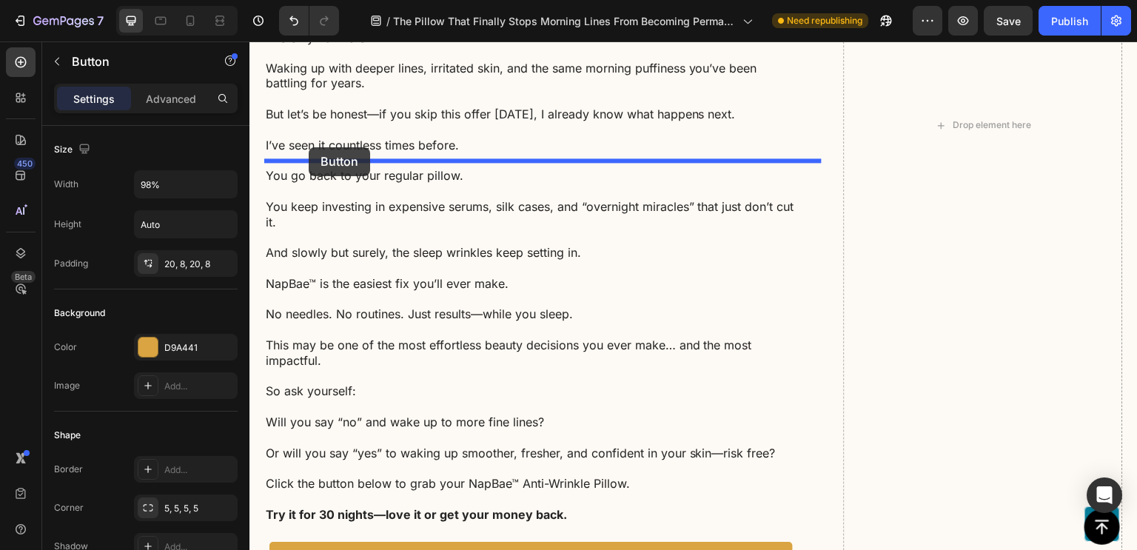
drag, startPoint x: 280, startPoint y: 185, endPoint x: 309, endPoint y: 147, distance: 47.5
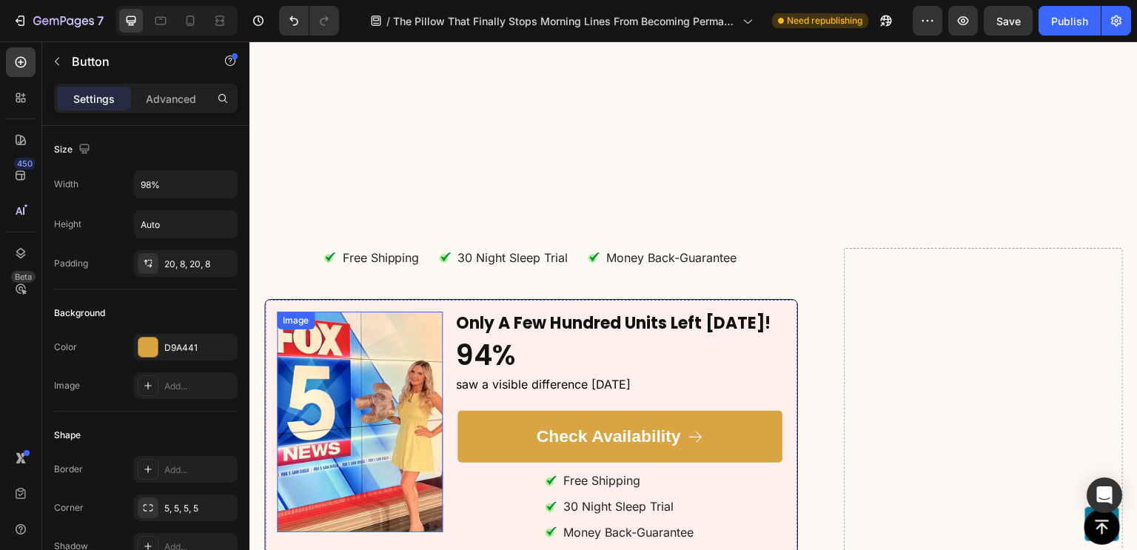
scroll to position [11339, 0]
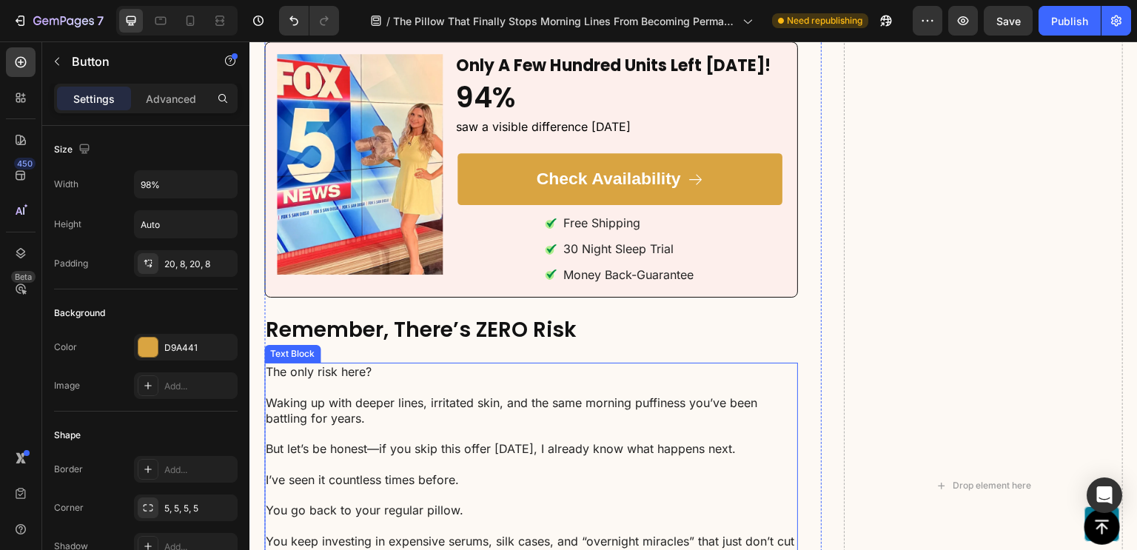
click at [303, 483] on p "I’ve seen it countless times before." at bounding box center [531, 480] width 531 height 16
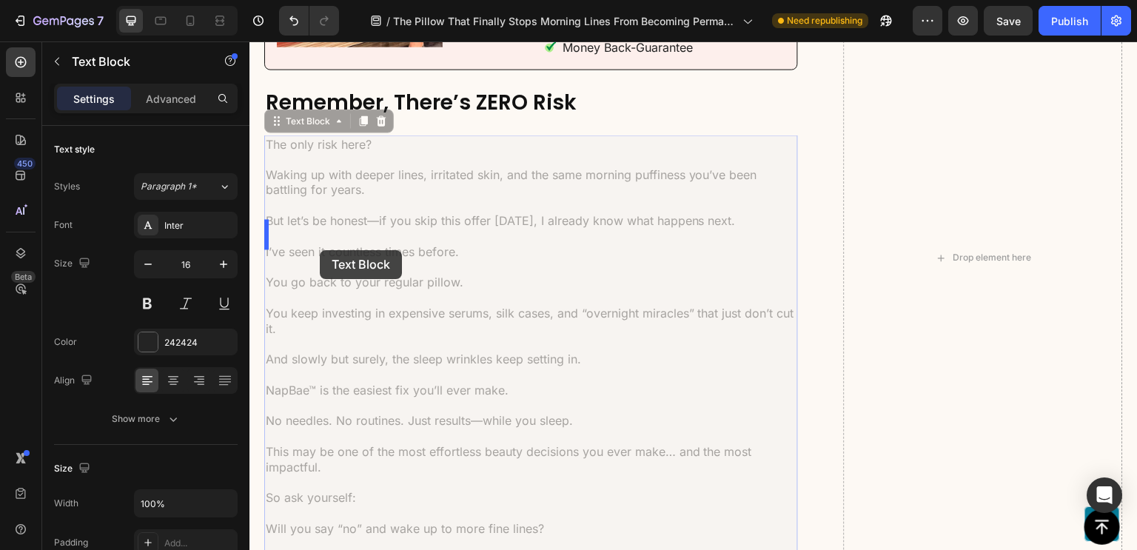
scroll to position [10964, 0]
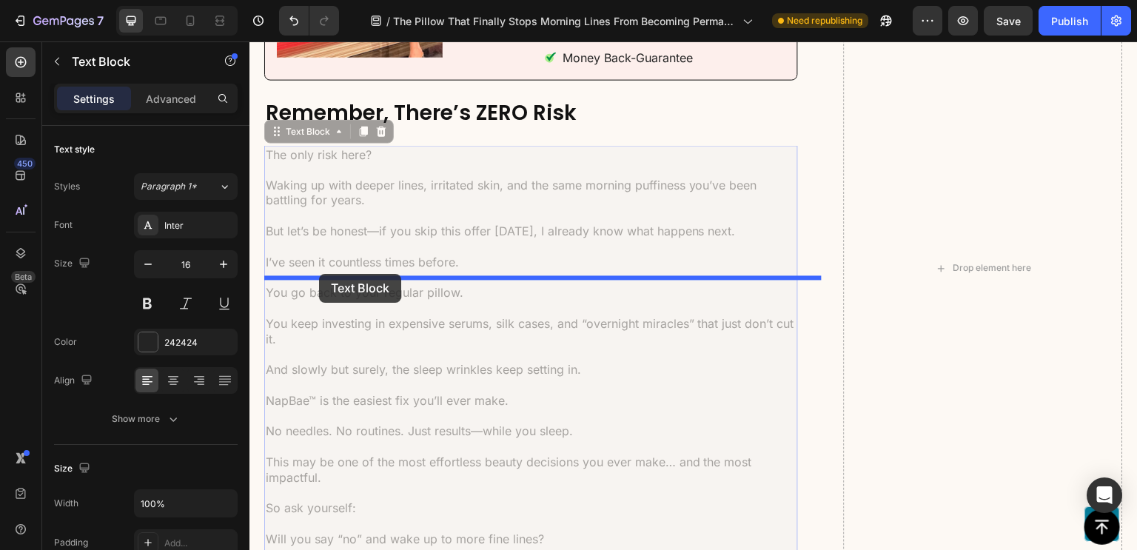
drag, startPoint x: 269, startPoint y: 350, endPoint x: 318, endPoint y: 274, distance: 90.6
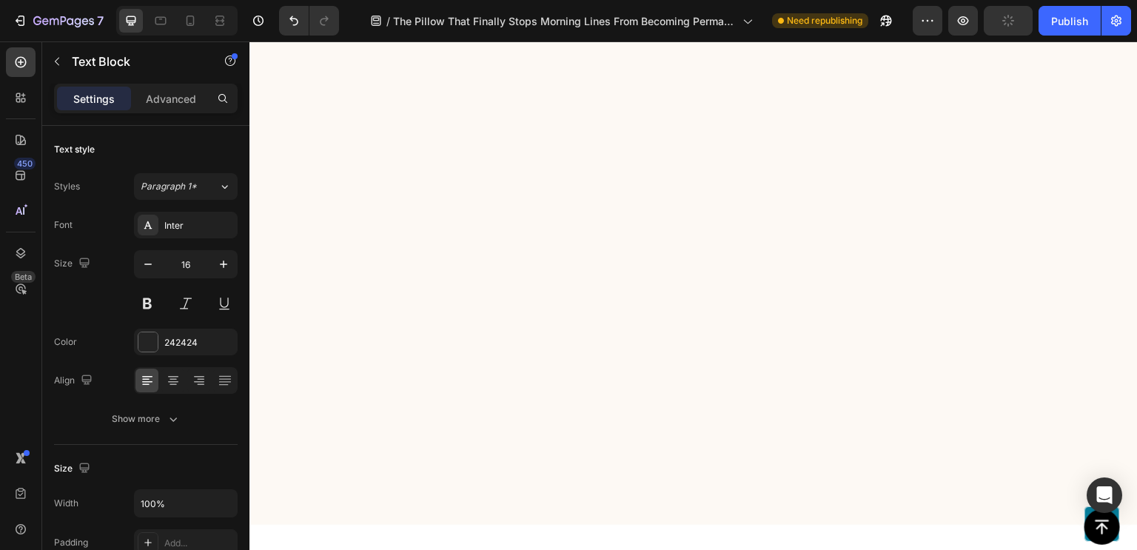
scroll to position [11201, 0]
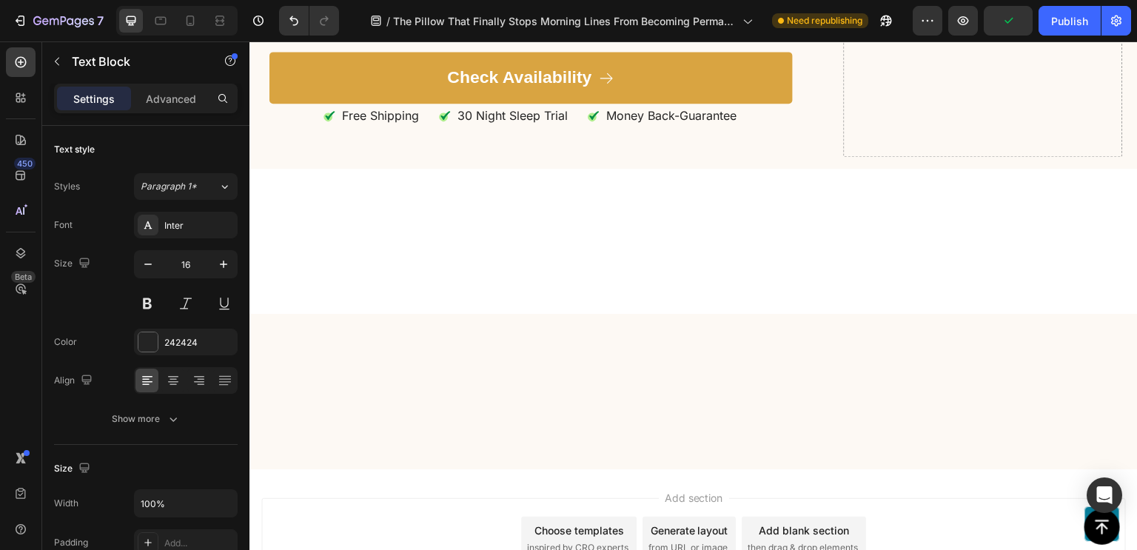
scroll to position [11162, 0]
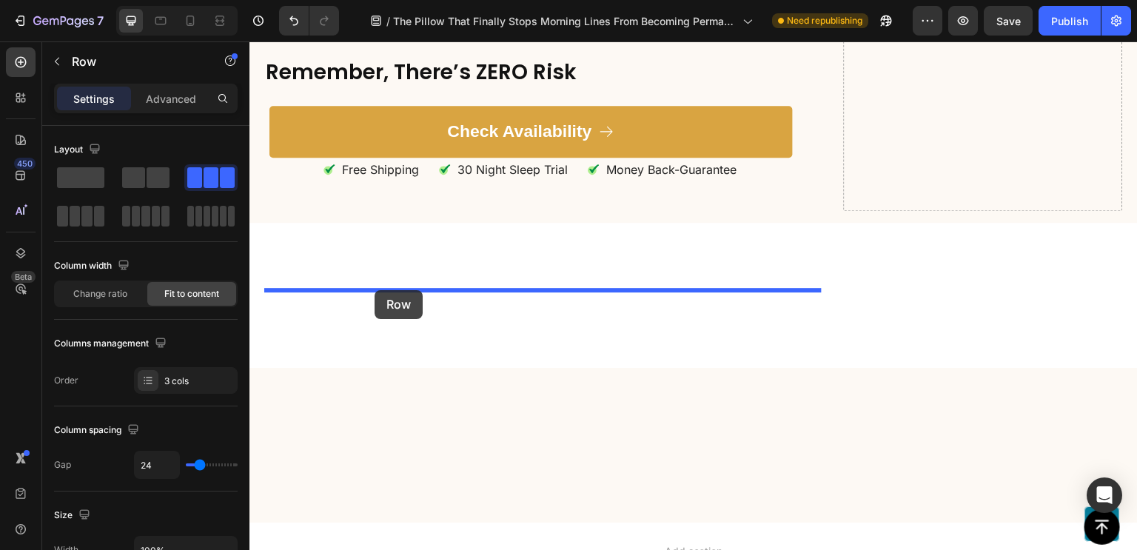
drag, startPoint x: 274, startPoint y: 312, endPoint x: 375, endPoint y: 290, distance: 103.1
drag, startPoint x: 260, startPoint y: 291, endPoint x: 414, endPoint y: 286, distance: 154.1
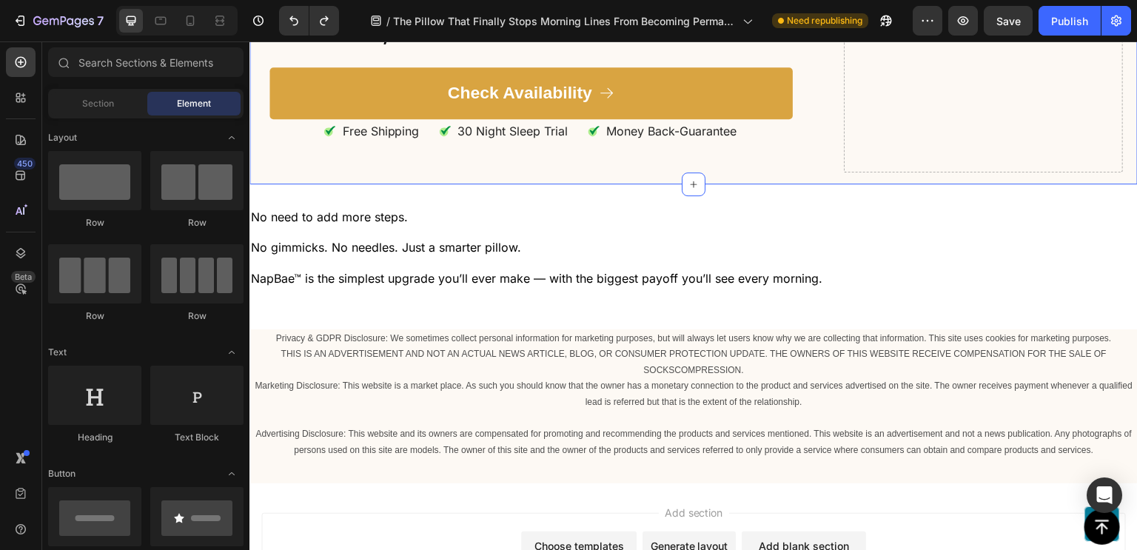
scroll to position [11743, 0]
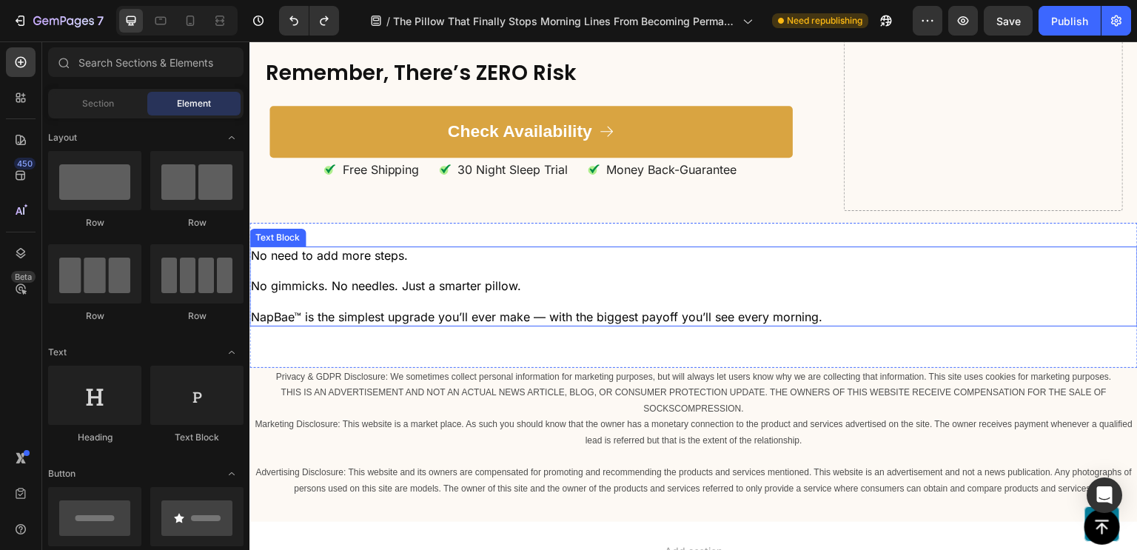
click at [797, 272] on p at bounding box center [693, 271] width 885 height 16
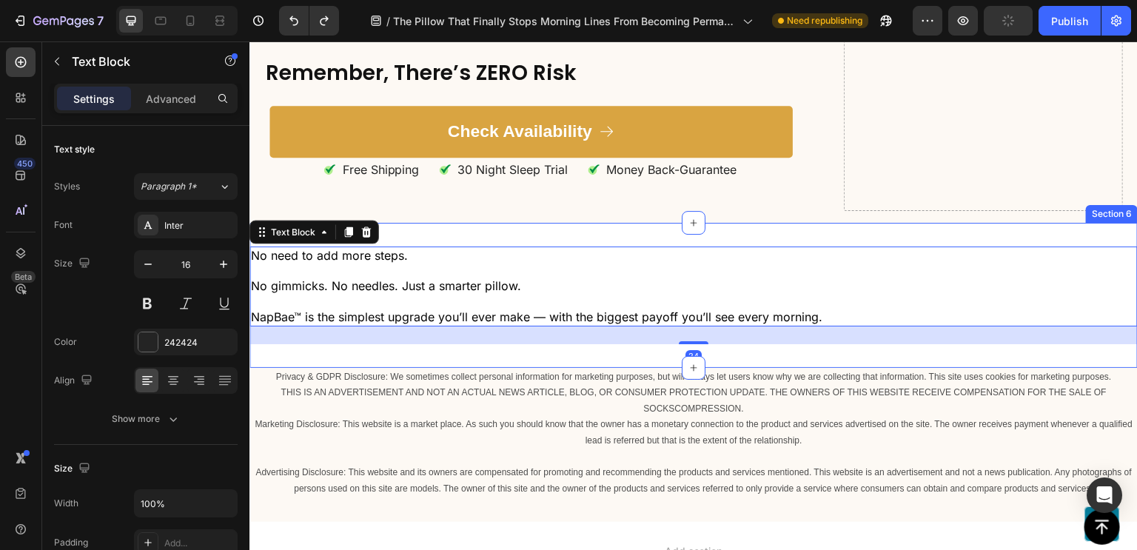
click at [844, 225] on div "No need to add more steps. No gimmicks. No needles. Just a smarter pillow. NapB…" at bounding box center [693, 295] width 888 height 145
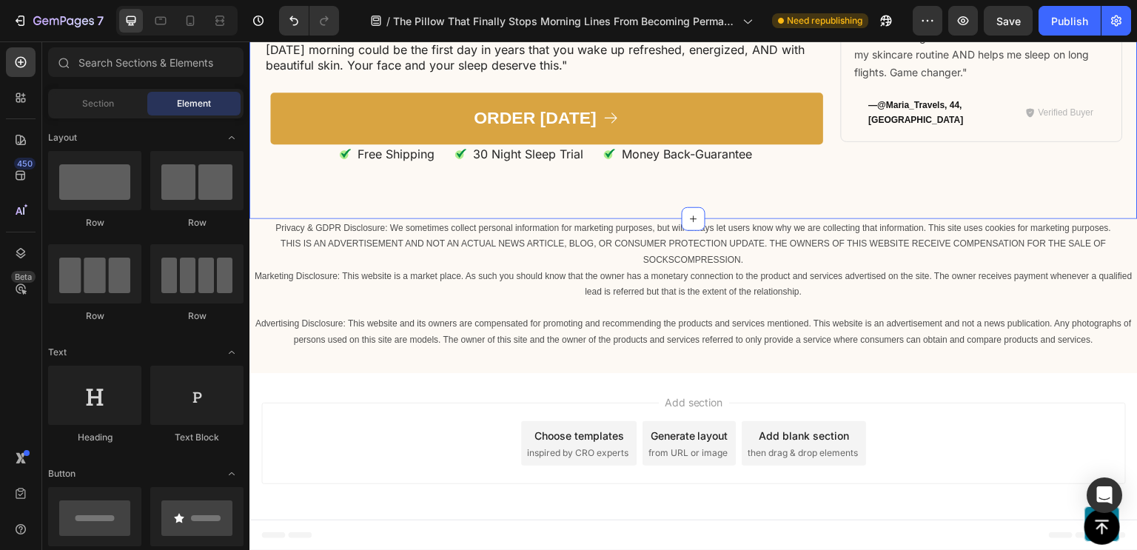
scroll to position [11308, 0]
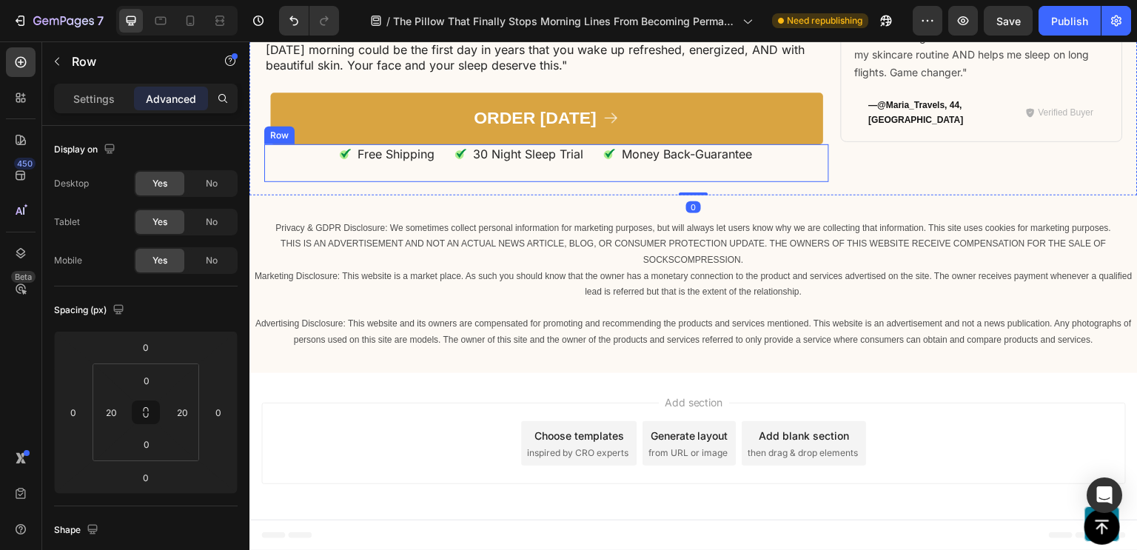
click at [814, 165] on div "Free Shipping Item List 30 Night Sleep Trial Item List Money Back-Guarantee Ite…" at bounding box center [546, 163] width 565 height 38
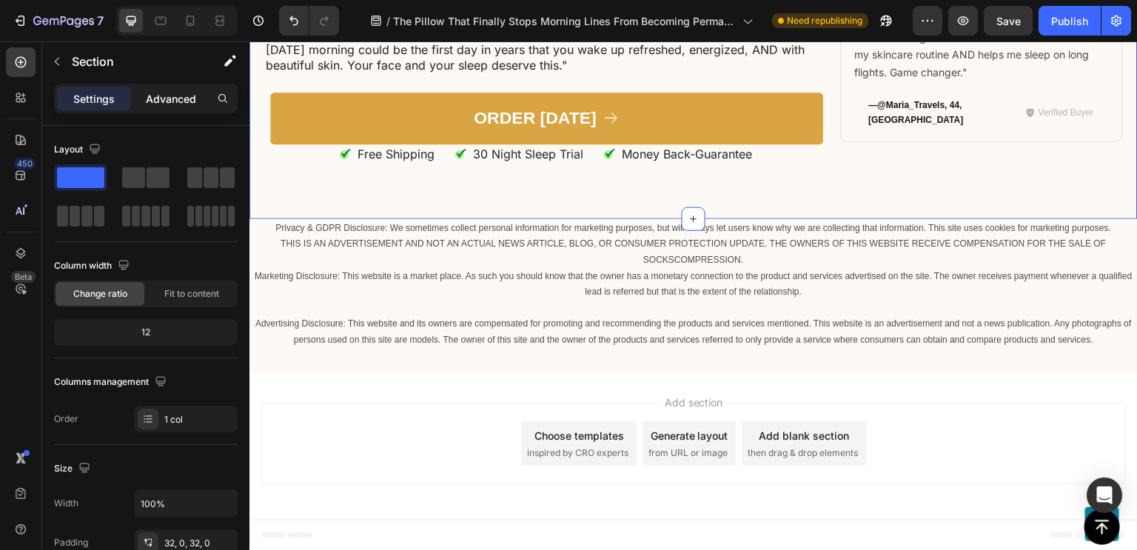
click at [174, 102] on p "Advanced" at bounding box center [171, 99] width 50 height 16
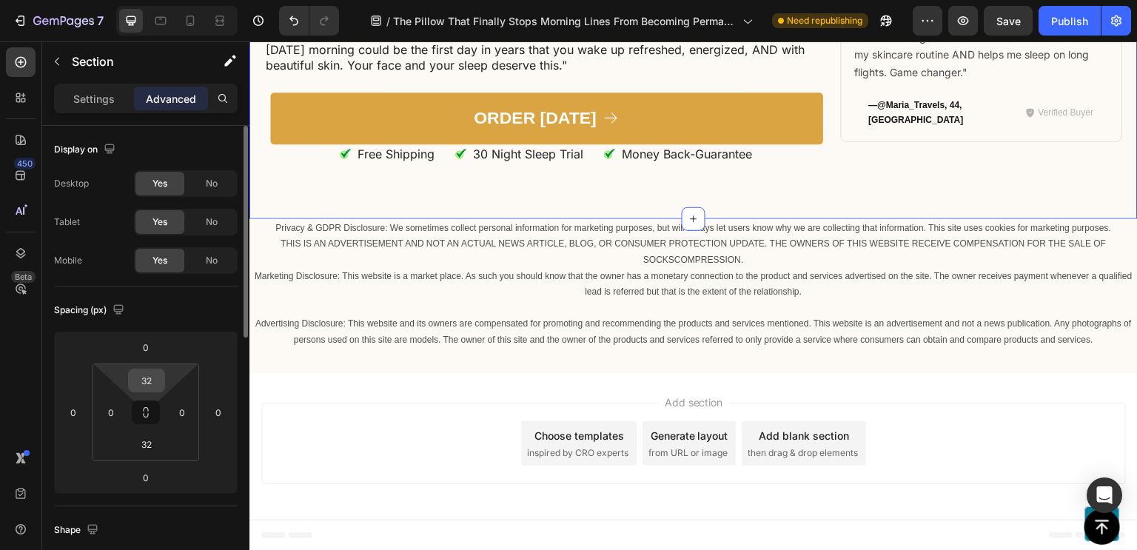
click at [160, 378] on input "32" at bounding box center [147, 380] width 30 height 22
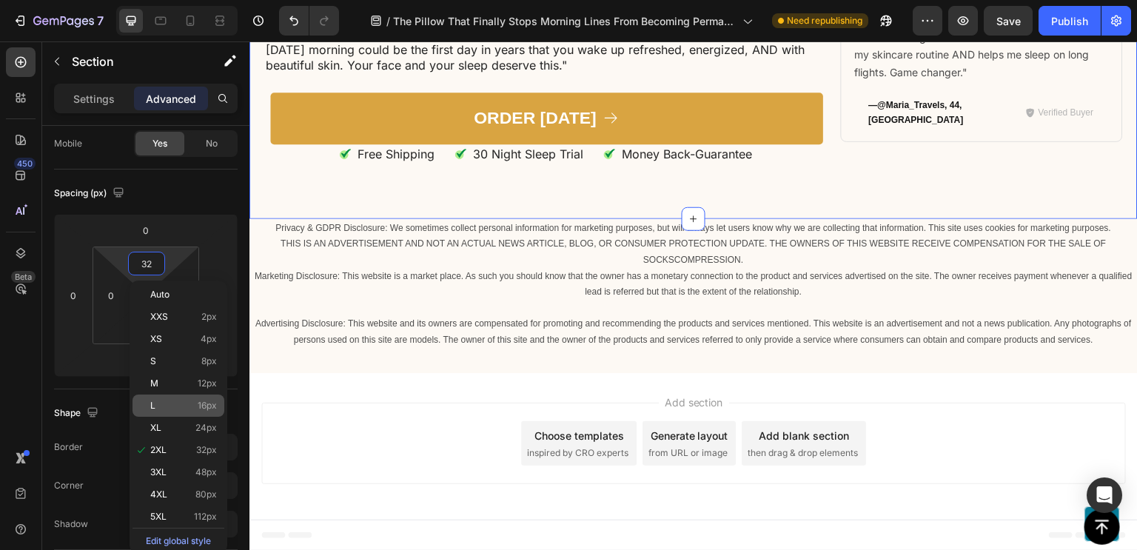
click at [168, 403] on p "L 16px" at bounding box center [183, 406] width 67 height 10
type input "16"
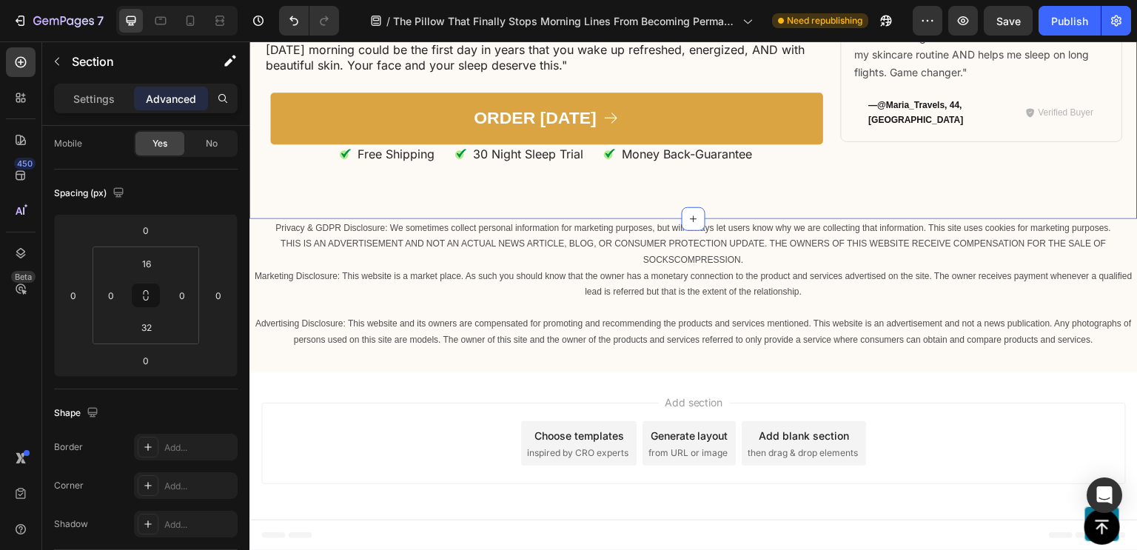
scroll to position [11285, 0]
click at [141, 252] on input "16" at bounding box center [147, 263] width 30 height 22
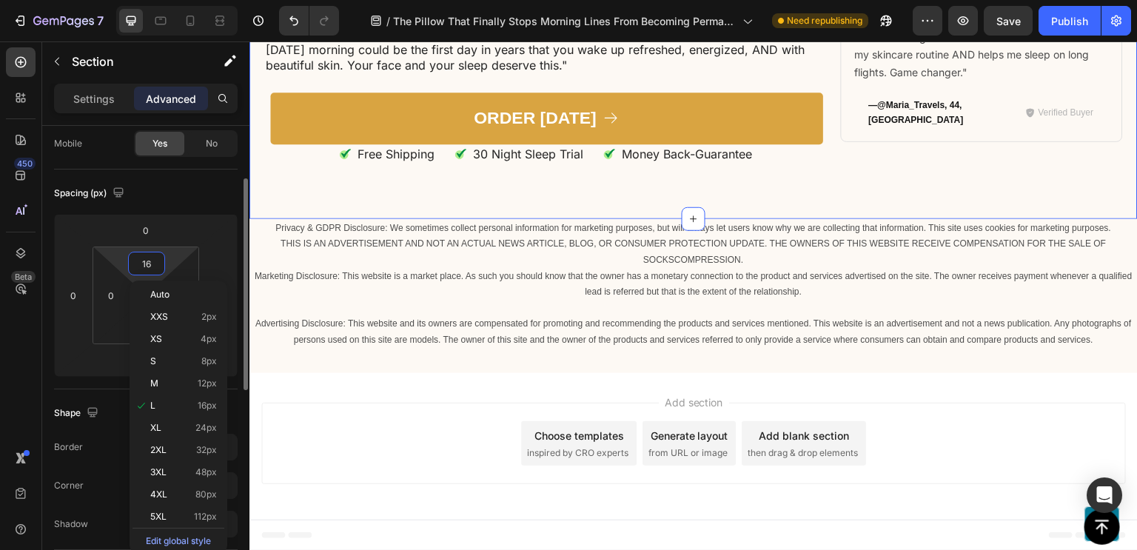
click at [141, 252] on input "16" at bounding box center [147, 263] width 30 height 22
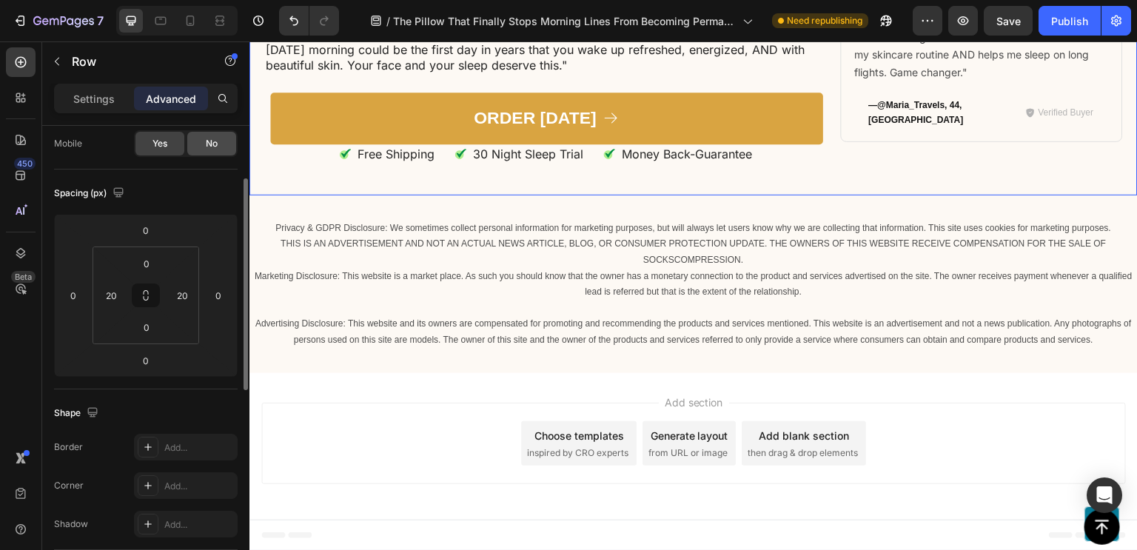
scroll to position [0, 0]
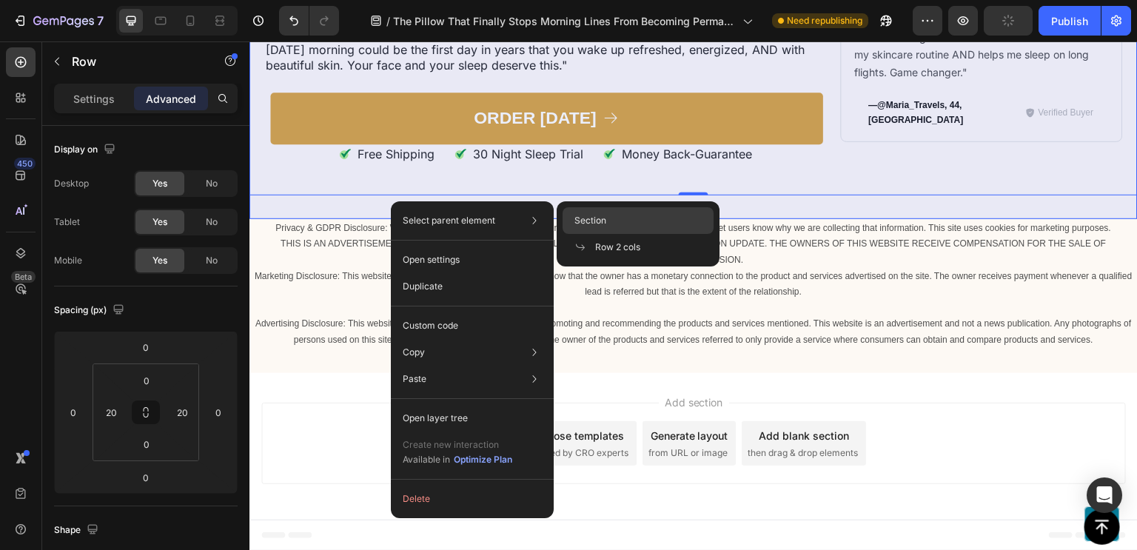
click at [580, 223] on span "Section" at bounding box center [590, 220] width 32 height 13
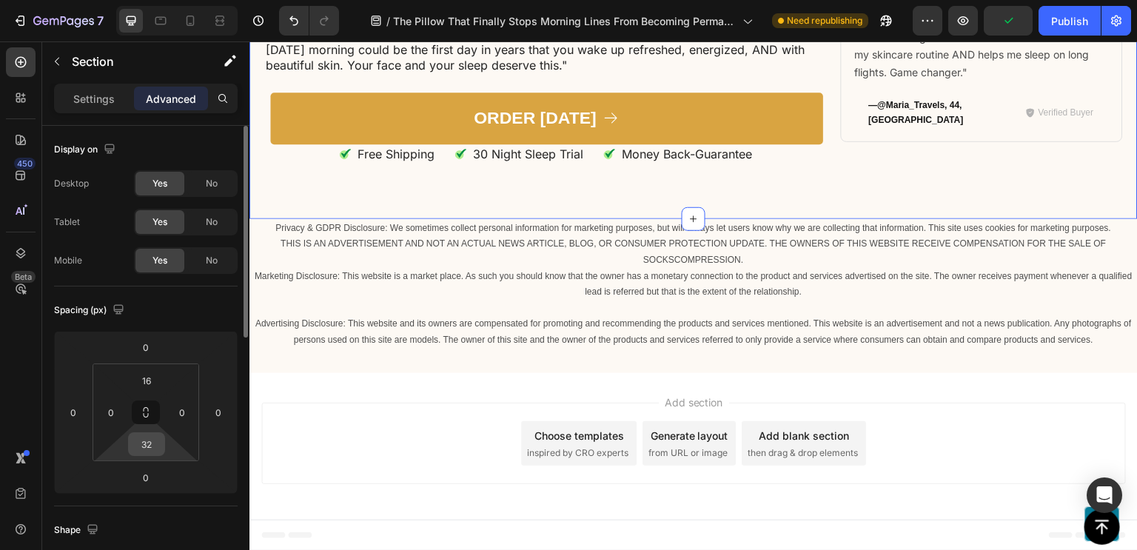
click at [154, 435] on input "32" at bounding box center [147, 444] width 30 height 22
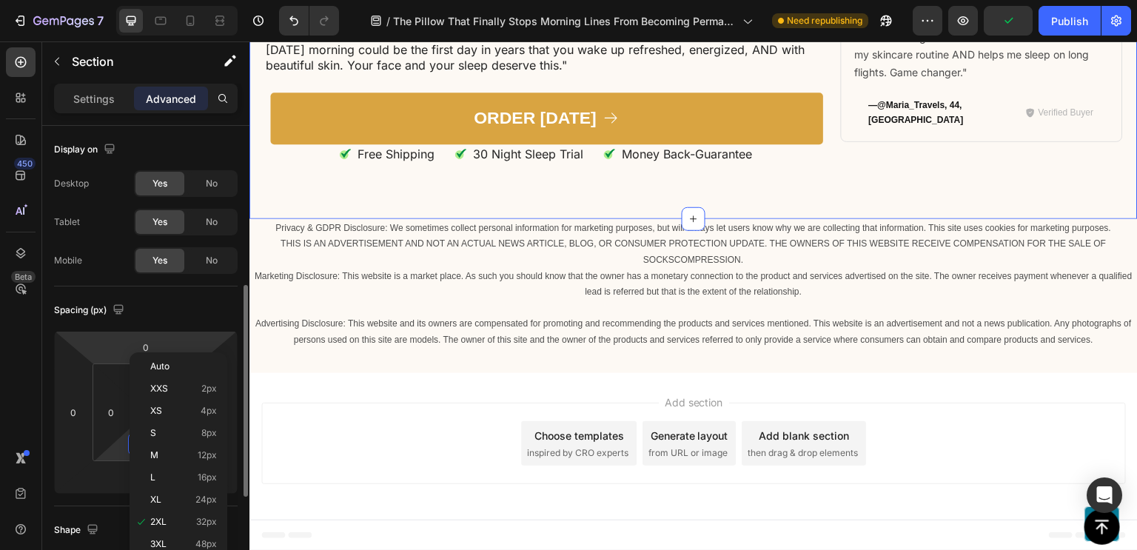
scroll to position [110, 0]
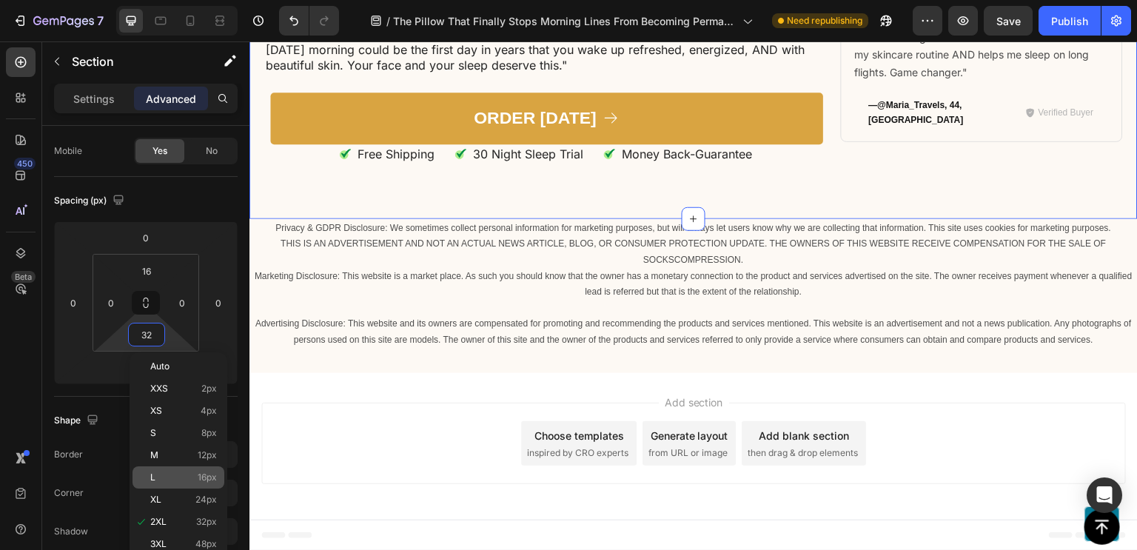
click at [191, 482] on div "L 16px" at bounding box center [179, 477] width 92 height 22
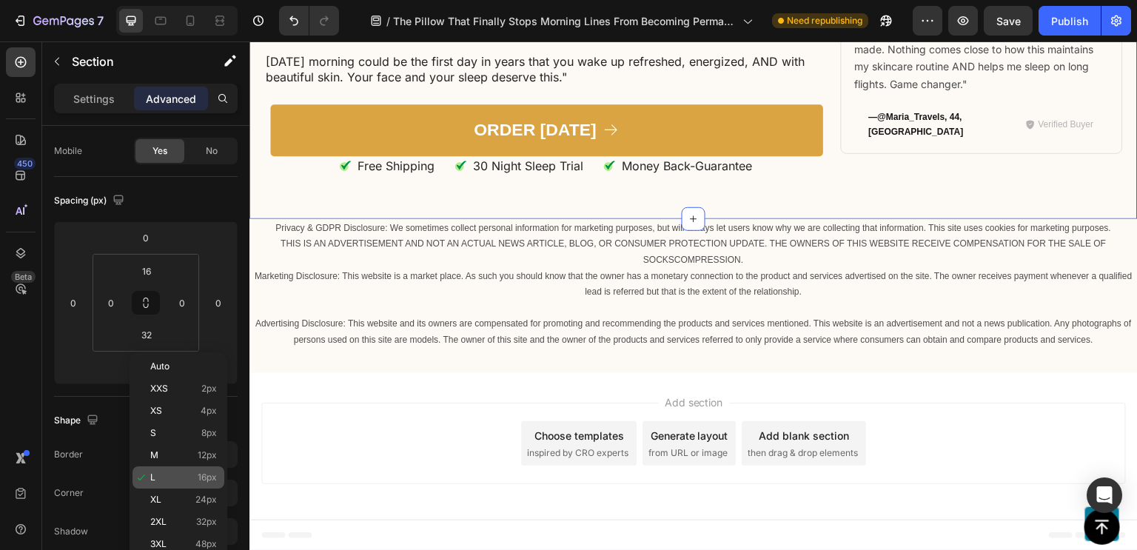
type input "16"
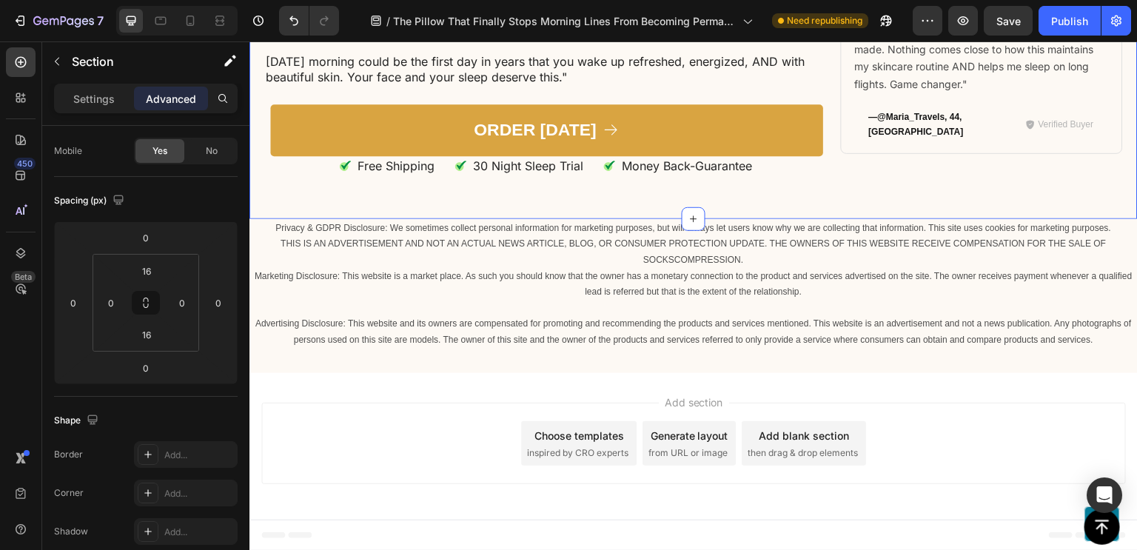
scroll to position [11236, 0]
click at [192, 22] on icon at bounding box center [190, 20] width 15 height 15
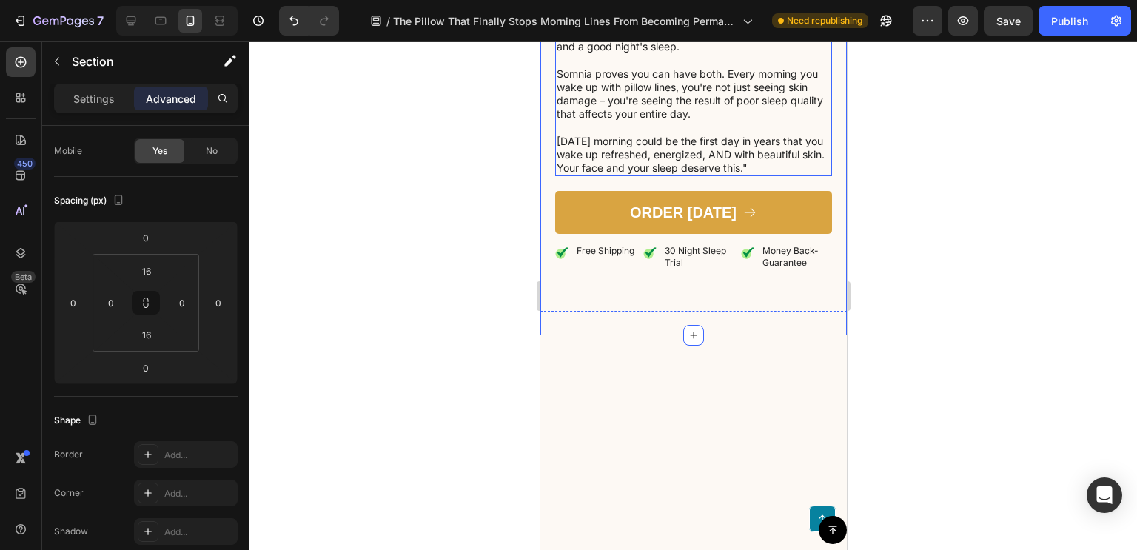
scroll to position [8930, 0]
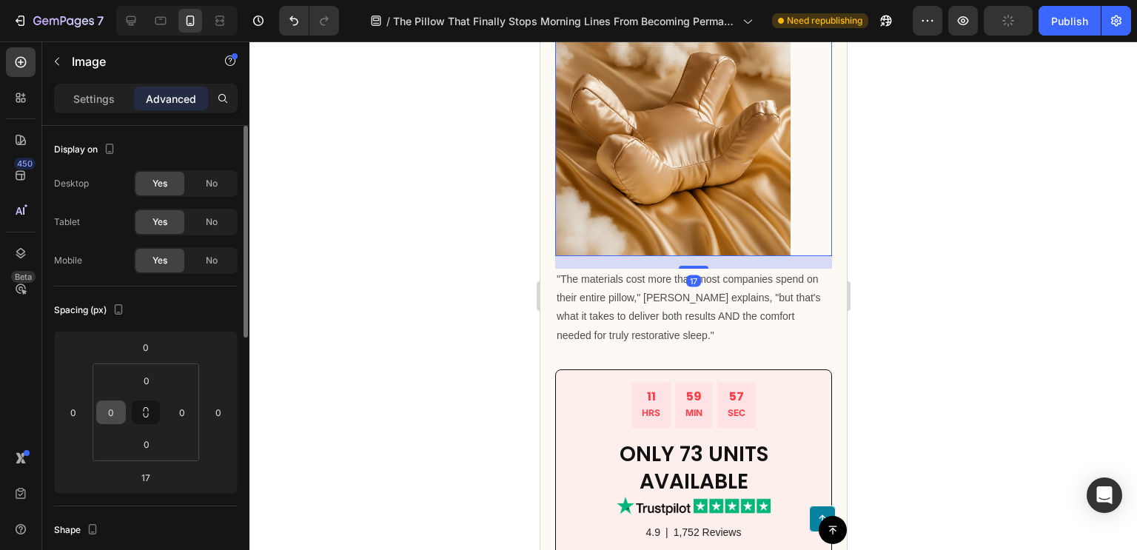
scroll to position [10251, 0]
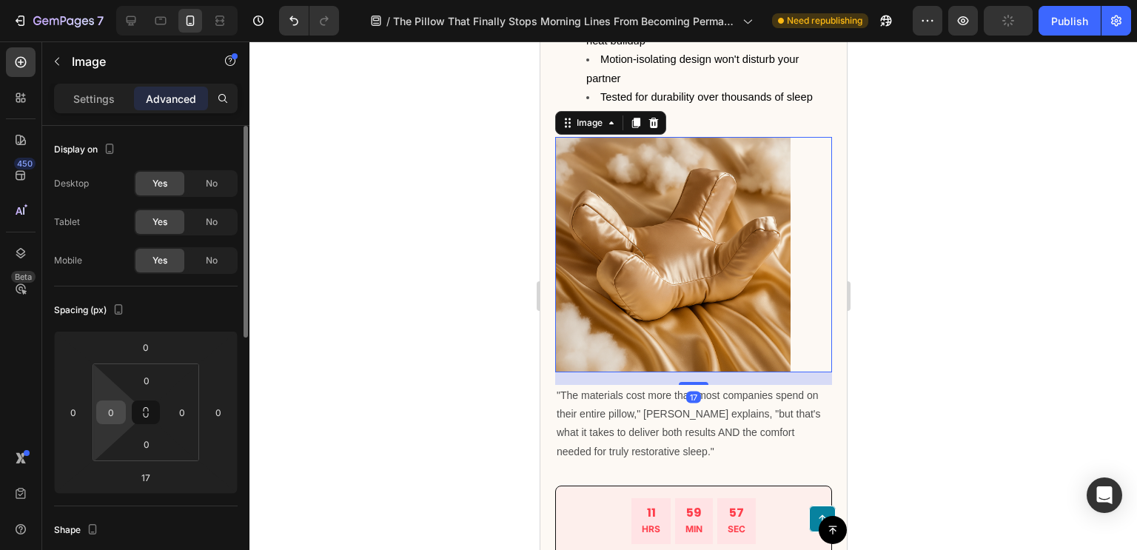
click at [115, 419] on input "0" at bounding box center [111, 412] width 22 height 22
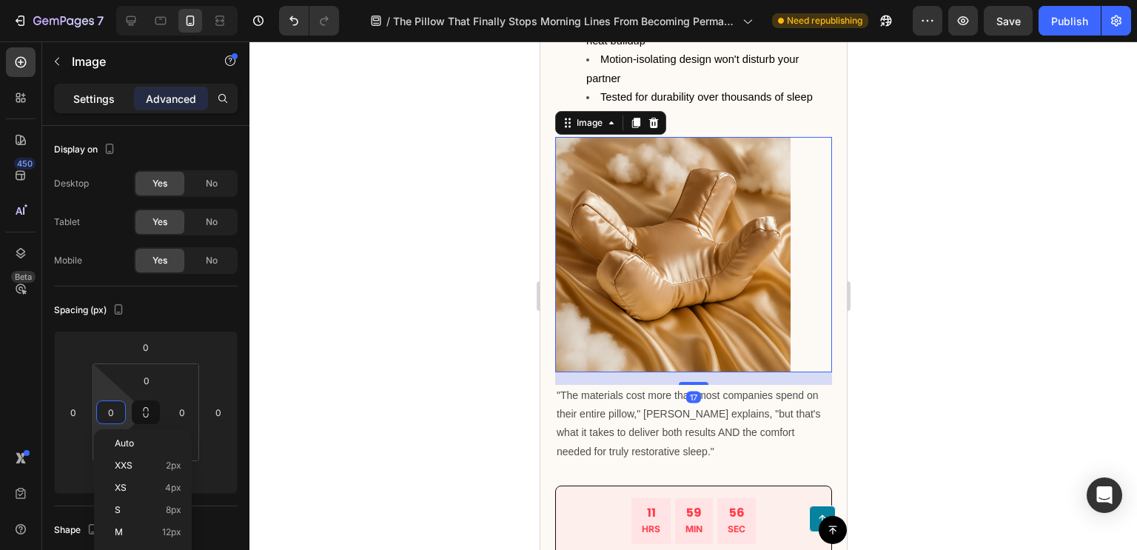
click at [78, 98] on p "Settings" at bounding box center [93, 99] width 41 height 16
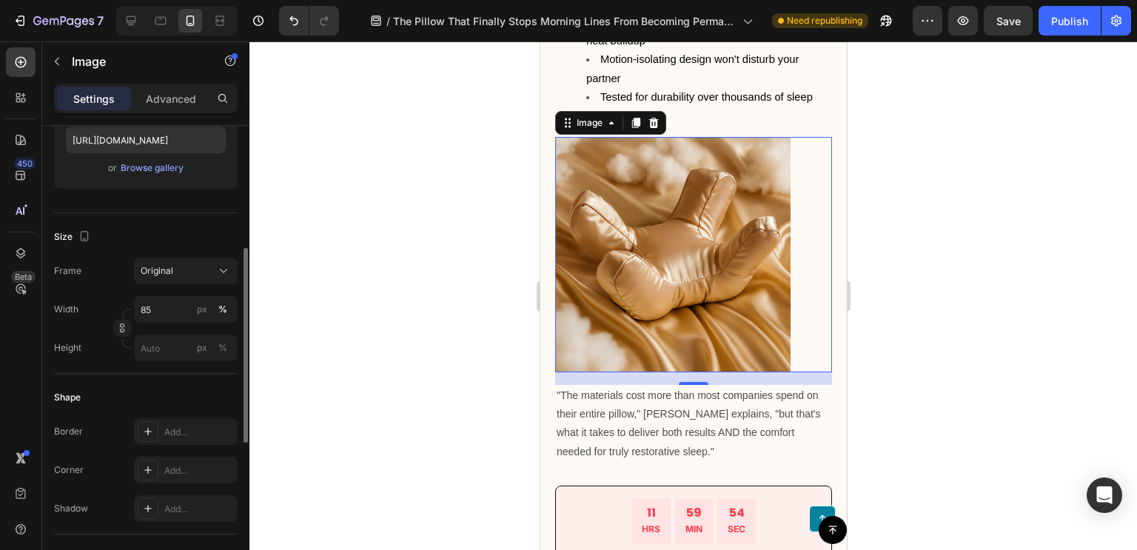
scroll to position [277, 0]
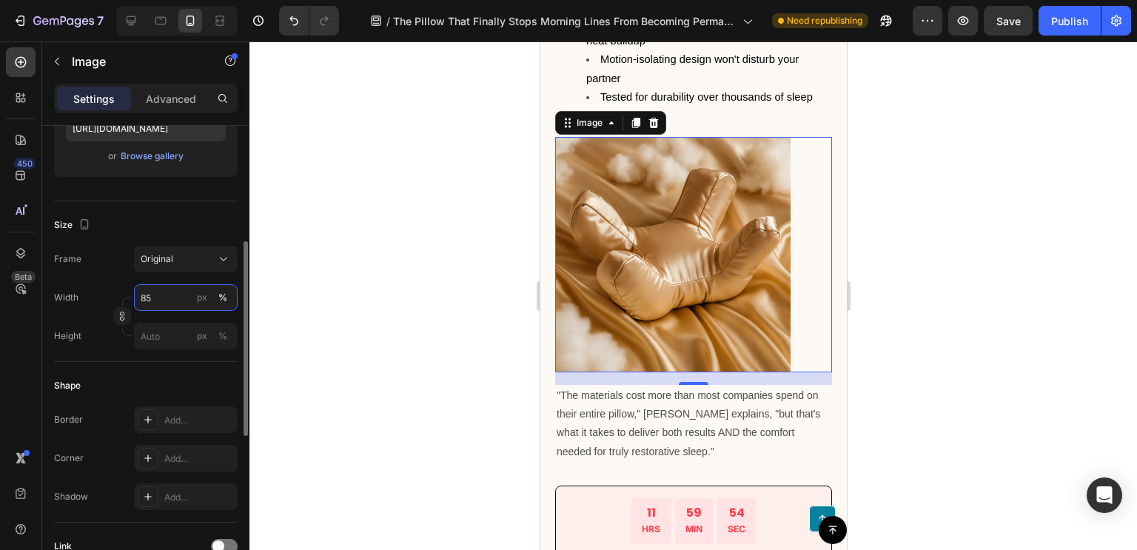
click at [156, 285] on input "85" at bounding box center [186, 297] width 104 height 27
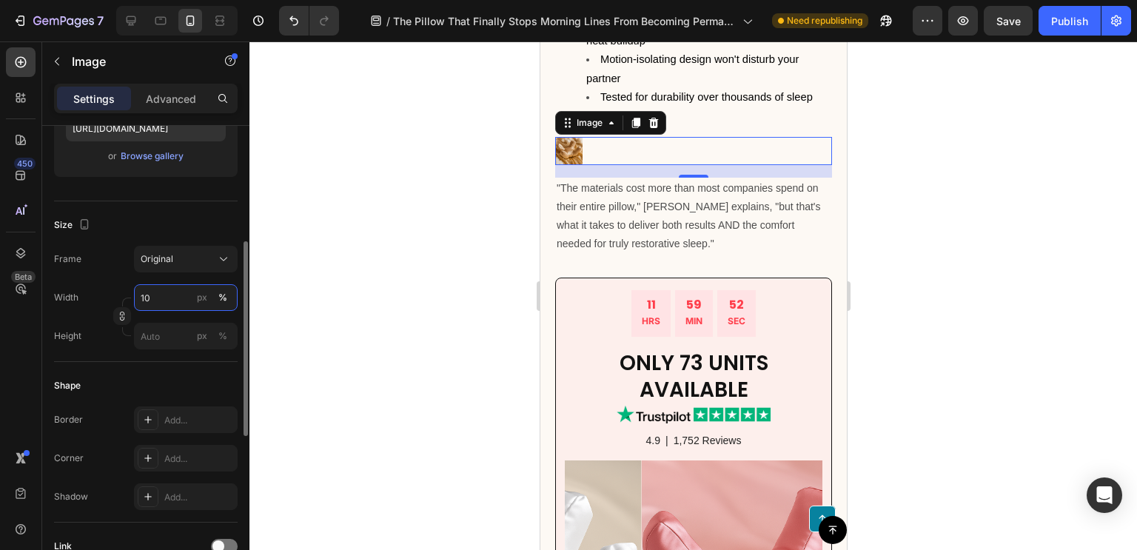
type input "100"
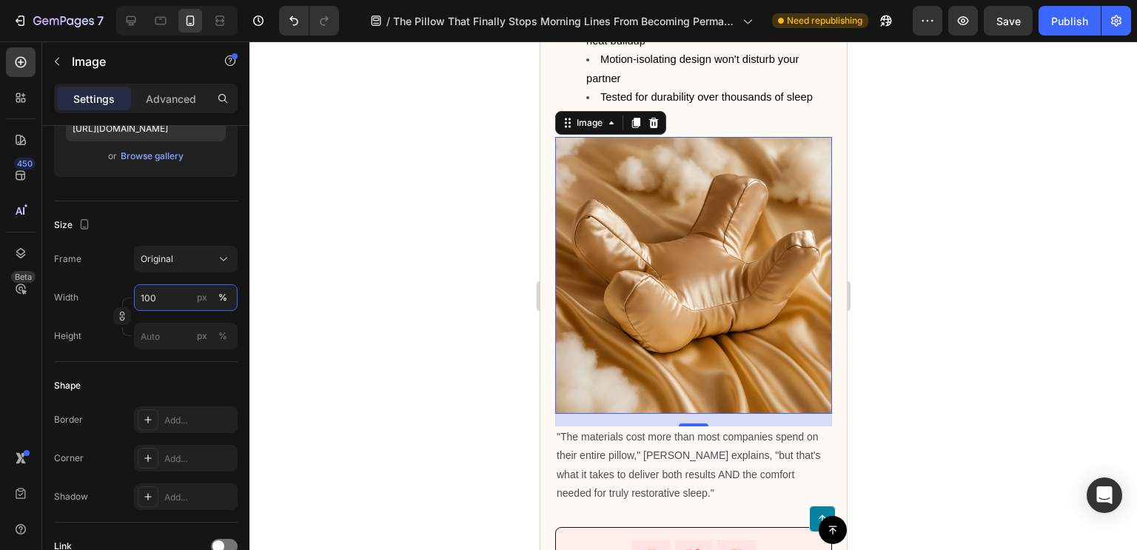
scroll to position [10584, 0]
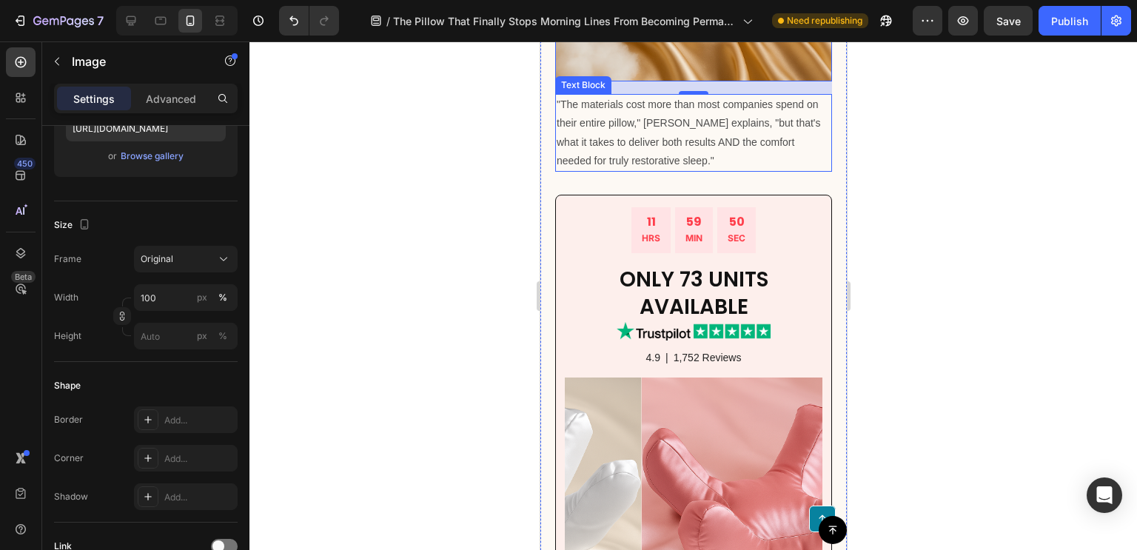
click at [721, 147] on p ""The materials cost more than most companies spend on their entire pillow," [PE…" at bounding box center [693, 133] width 274 height 75
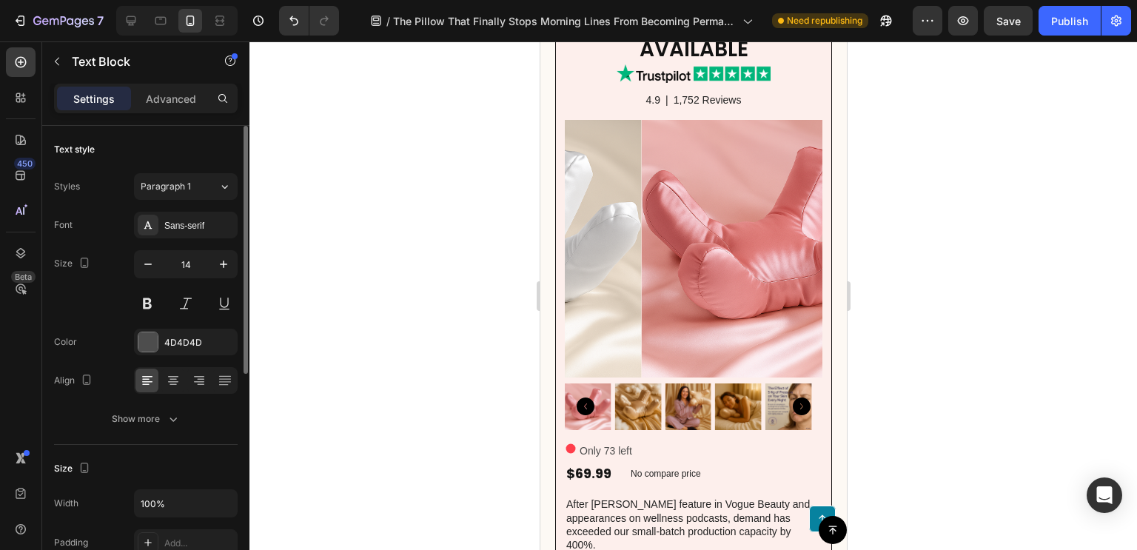
scroll to position [10874, 0]
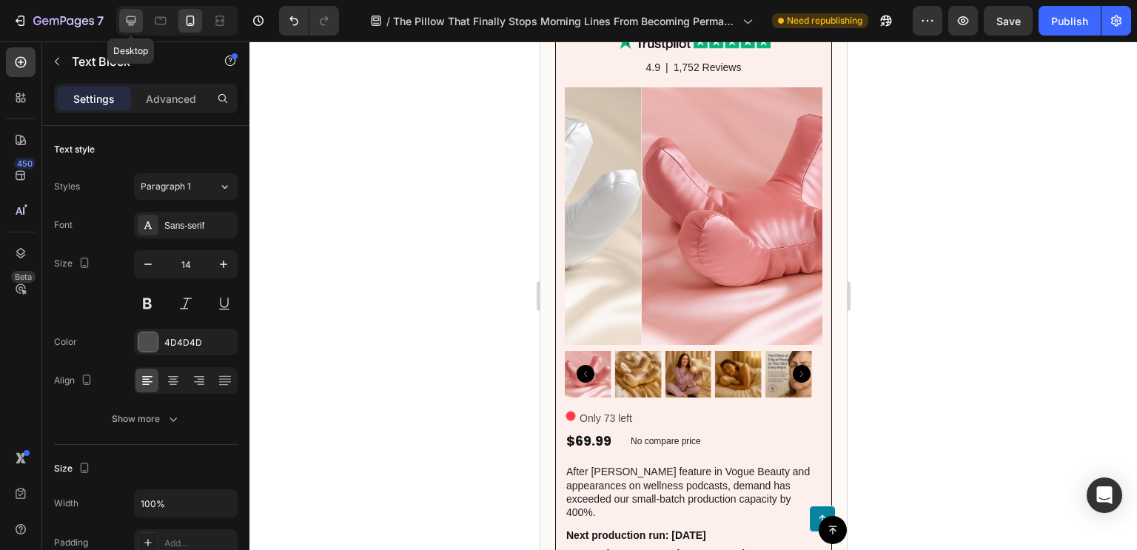
click at [127, 23] on icon at bounding box center [131, 20] width 15 height 15
type input "16"
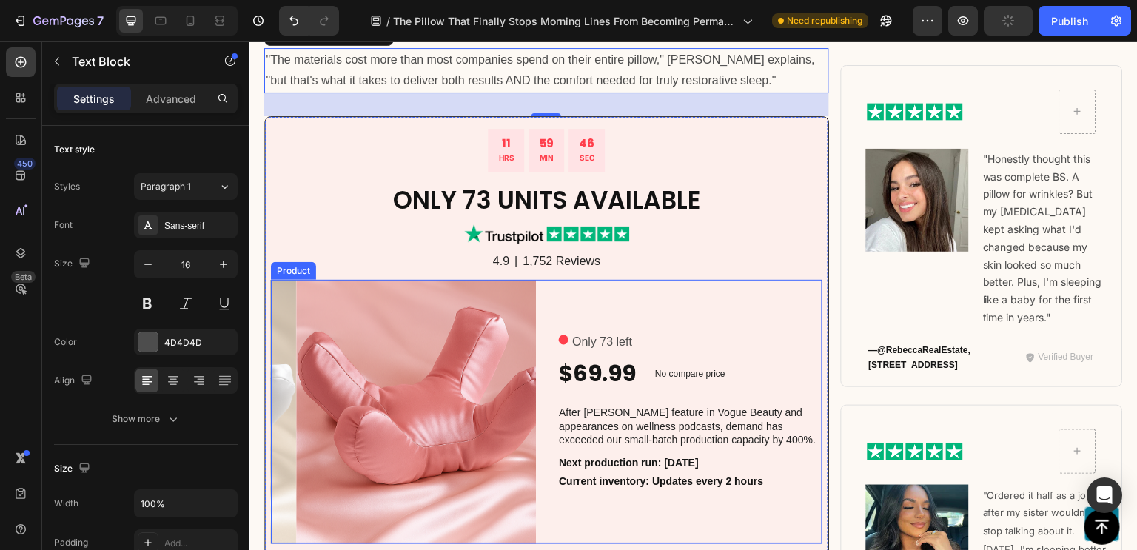
scroll to position [10671, 0]
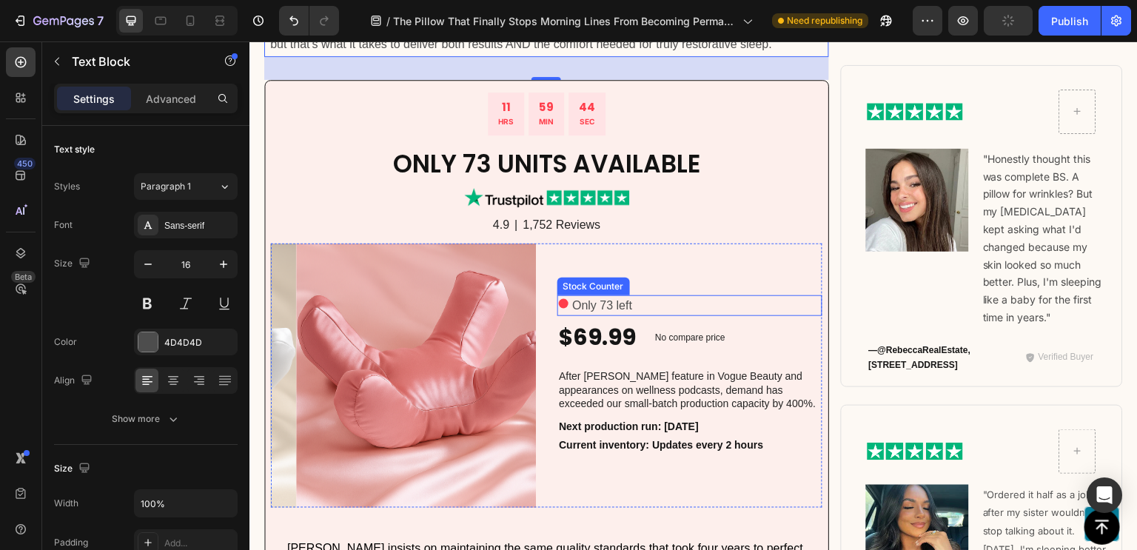
click at [606, 306] on p "Only 73 left" at bounding box center [602, 305] width 60 height 21
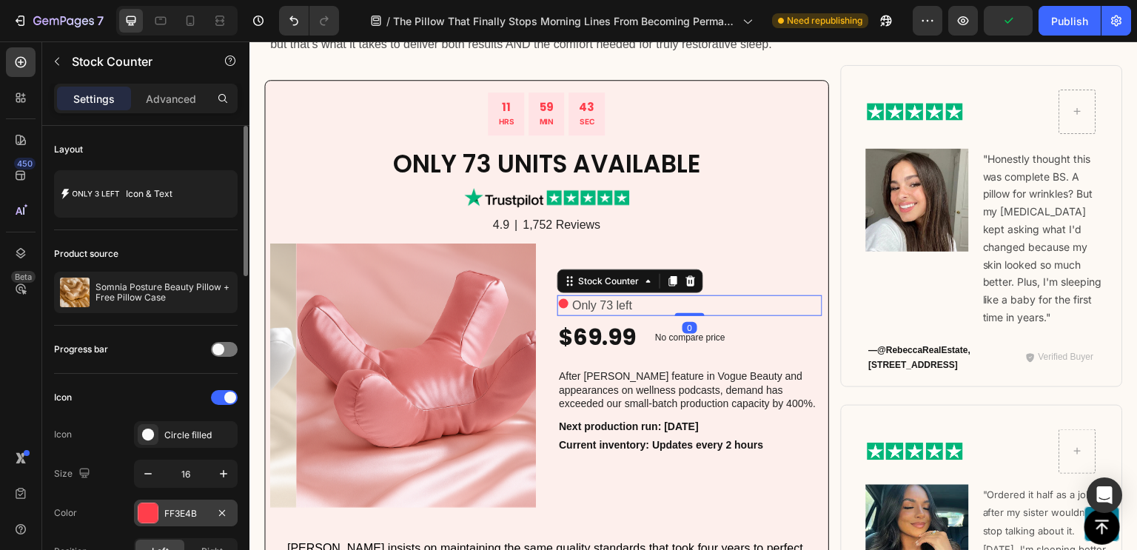
click at [144, 522] on div "FF3E4B" at bounding box center [186, 513] width 104 height 27
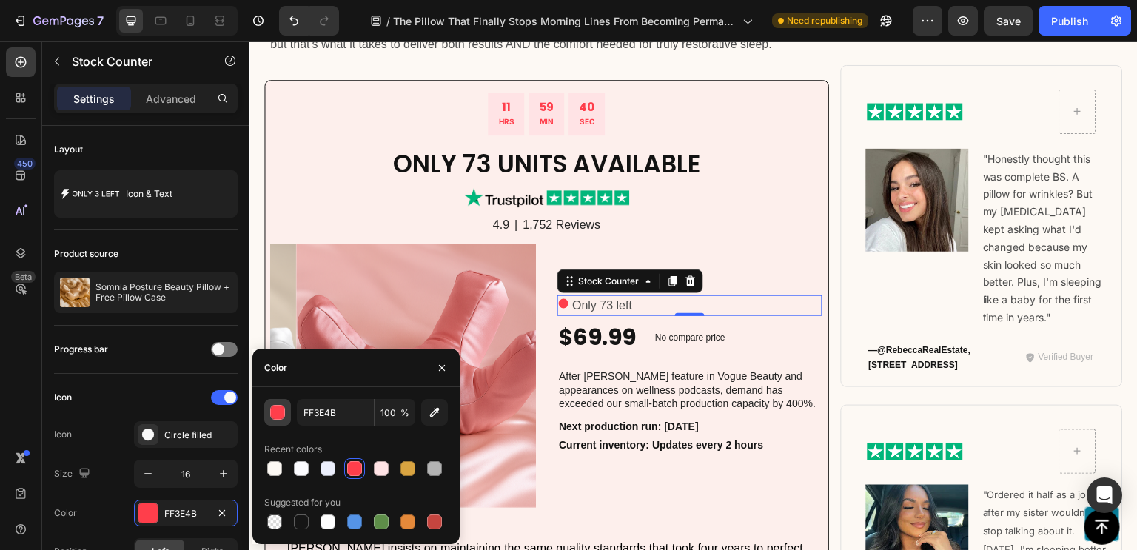
click at [281, 414] on div "button" at bounding box center [278, 413] width 15 height 15
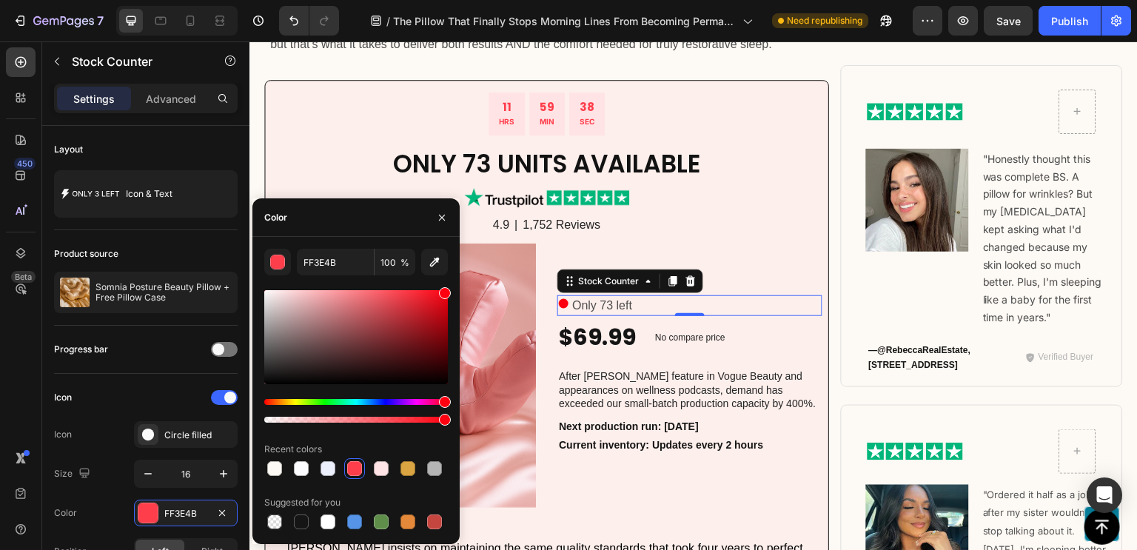
type input "FF0010"
drag, startPoint x: 670, startPoint y: 341, endPoint x: 460, endPoint y: 272, distance: 220.5
click at [718, 233] on div "4.9 Text Block | Text Block 1,752 Reviews Text Block Row" at bounding box center [547, 225] width 552 height 19
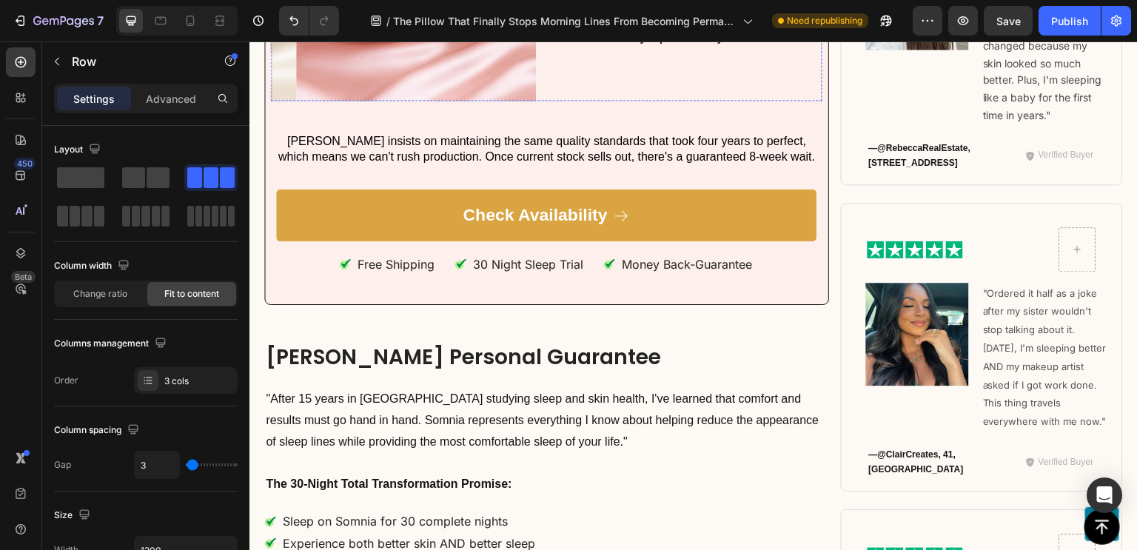
scroll to position [11079, 0]
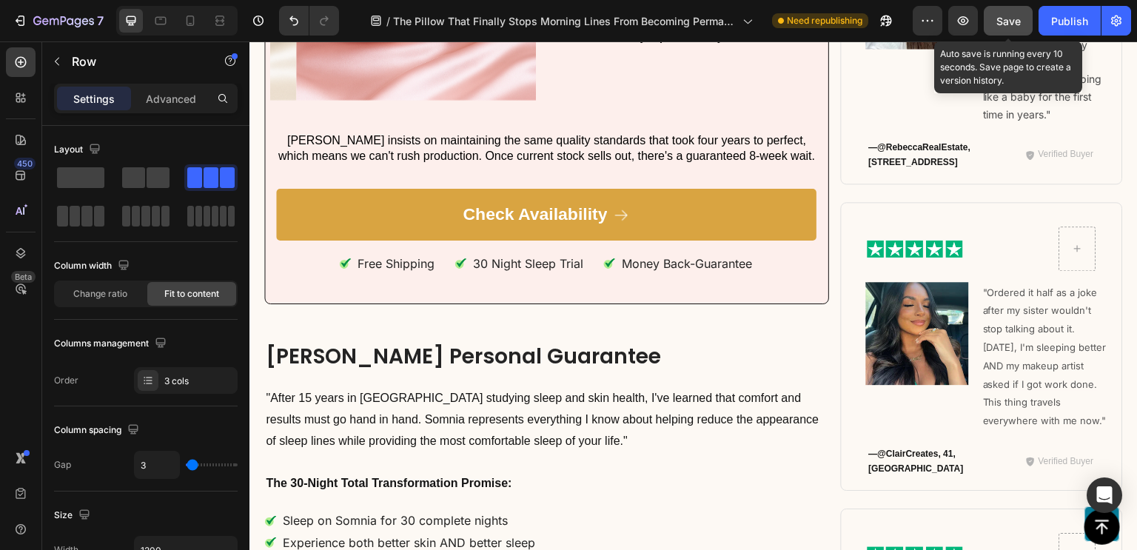
click at [1005, 22] on span "Save" at bounding box center [1008, 21] width 24 height 13
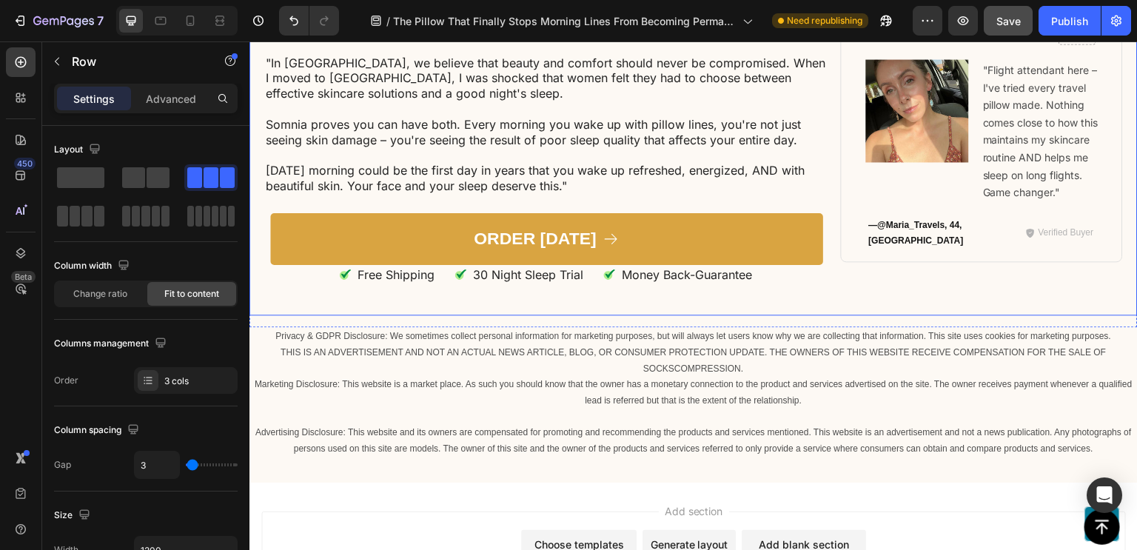
scroll to position [11982, 0]
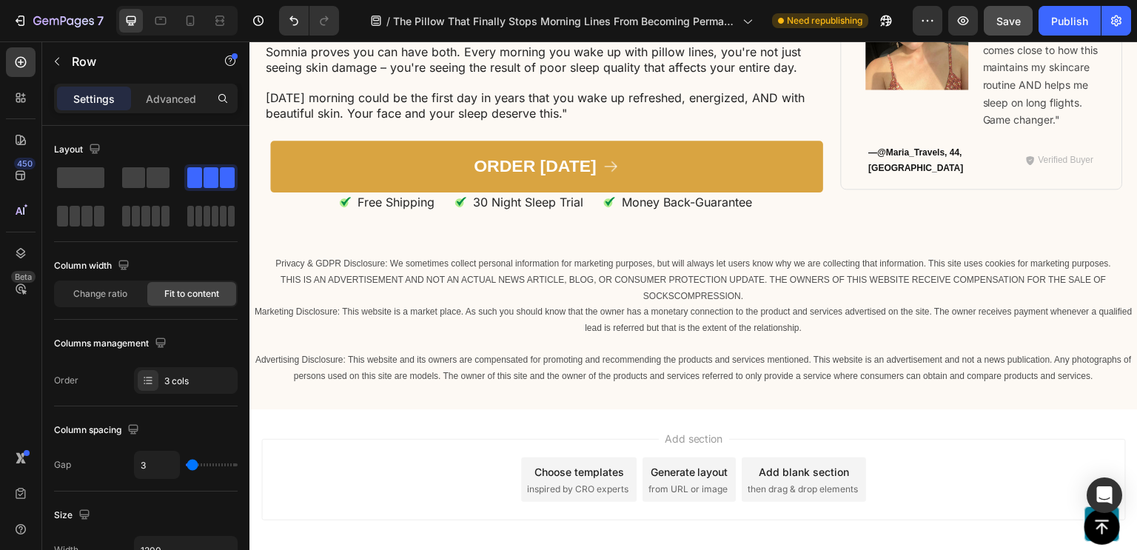
click at [546, 483] on span "inspired by CRO experts" at bounding box center [577, 489] width 101 height 13
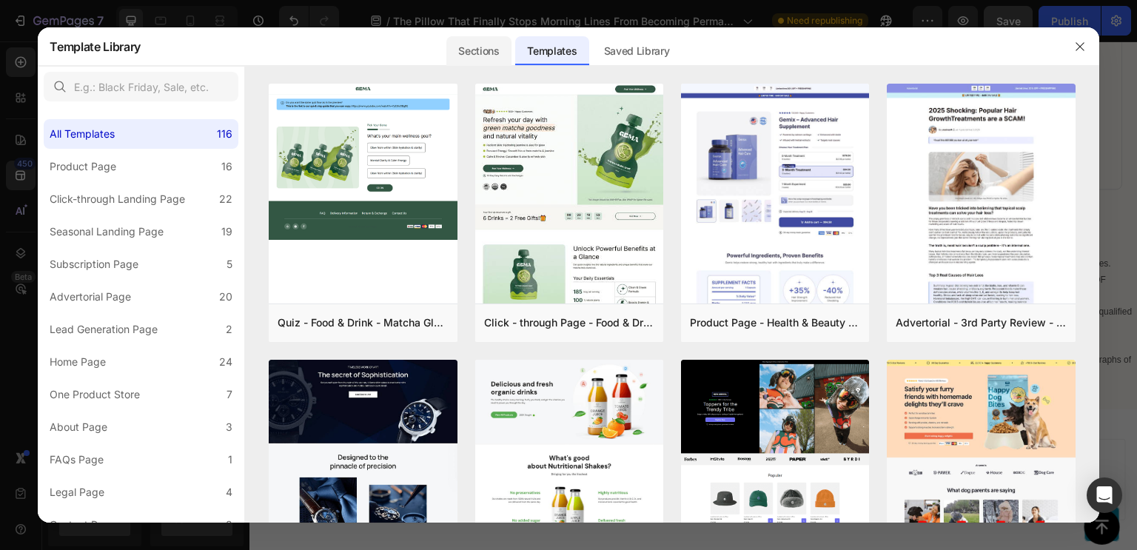
click at [472, 55] on div "Sections" at bounding box center [478, 51] width 64 height 30
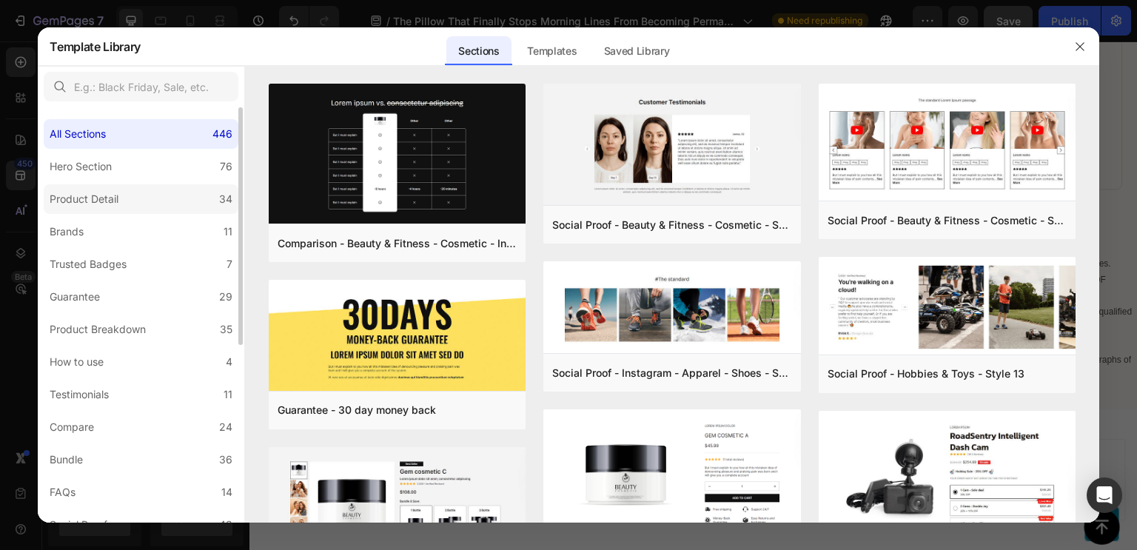
click at [128, 187] on label "Product Detail 34" at bounding box center [141, 199] width 195 height 30
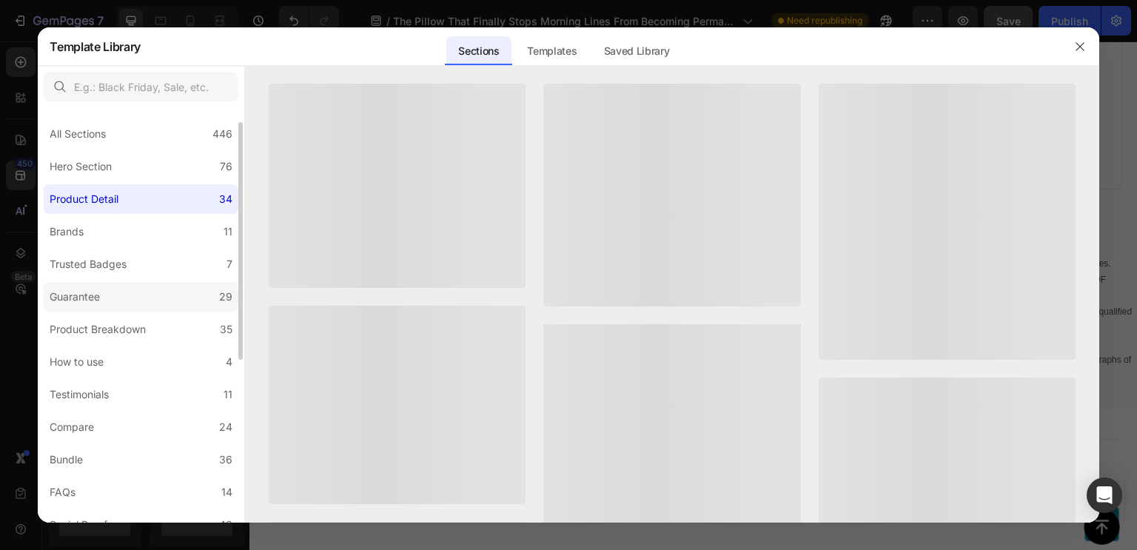
scroll to position [13, 0]
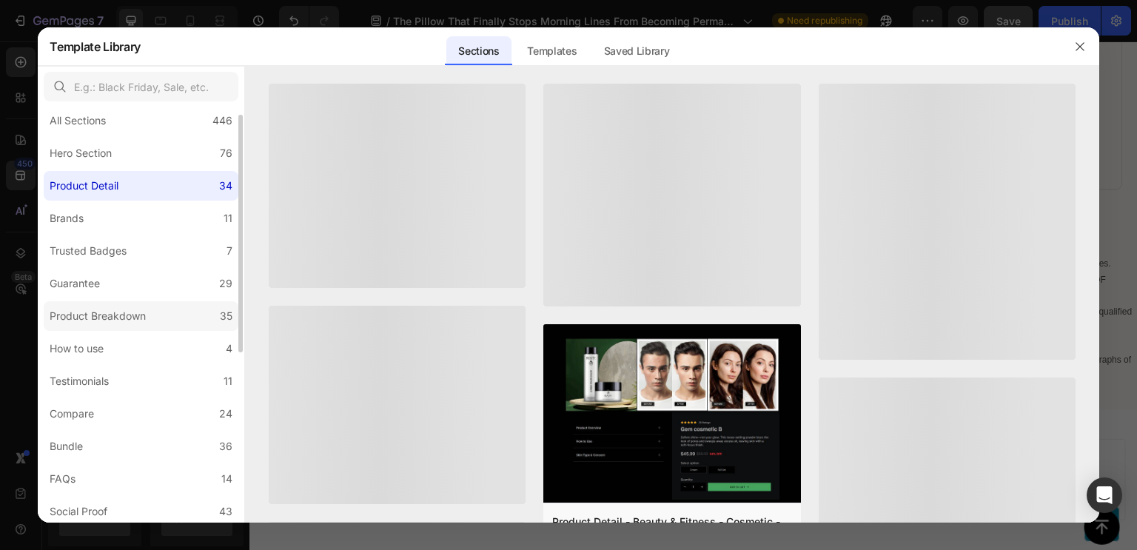
click at [116, 312] on div "Product Breakdown" at bounding box center [98, 316] width 96 height 18
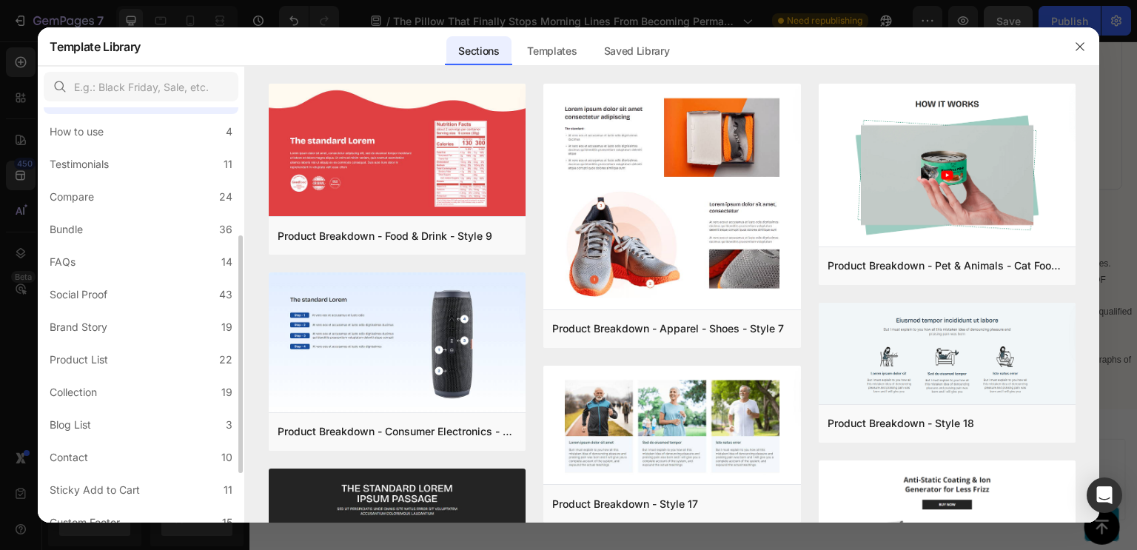
scroll to position [231, 0]
click at [111, 358] on div "Product List" at bounding box center [82, 359] width 64 height 18
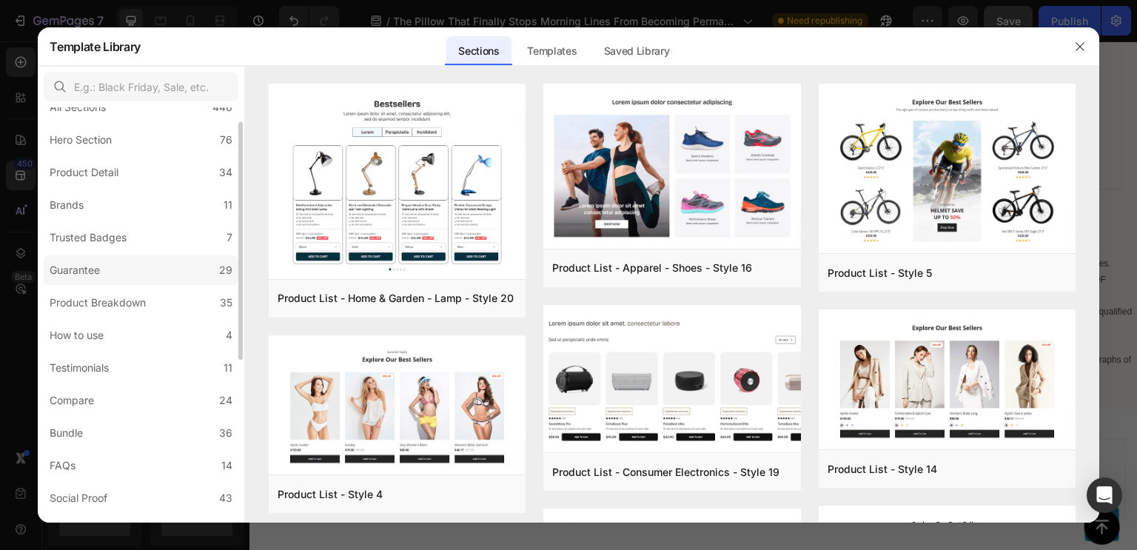
scroll to position [0, 0]
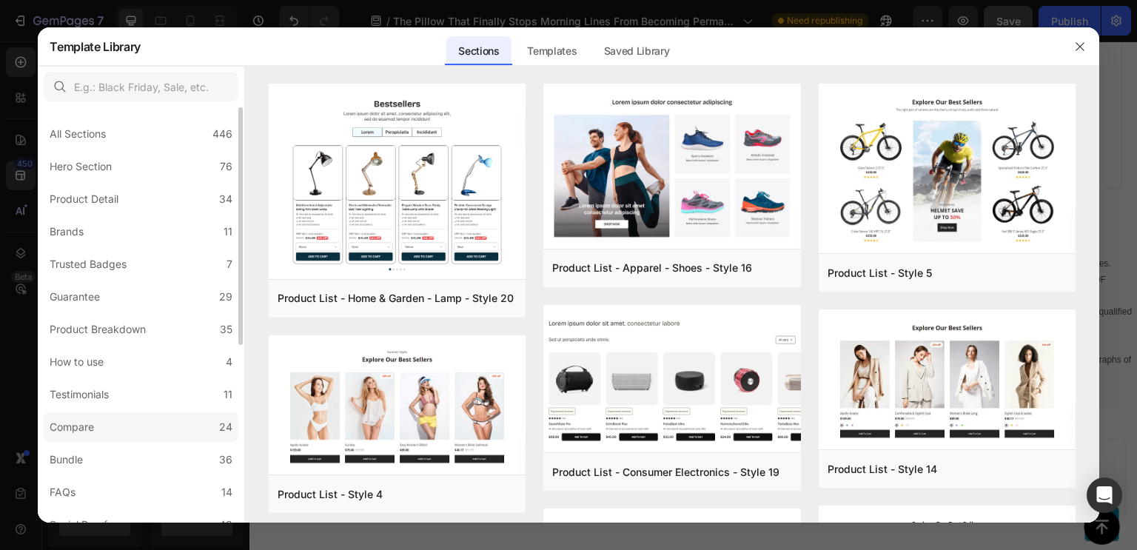
click at [112, 421] on label "Compare 24" at bounding box center [141, 427] width 195 height 30
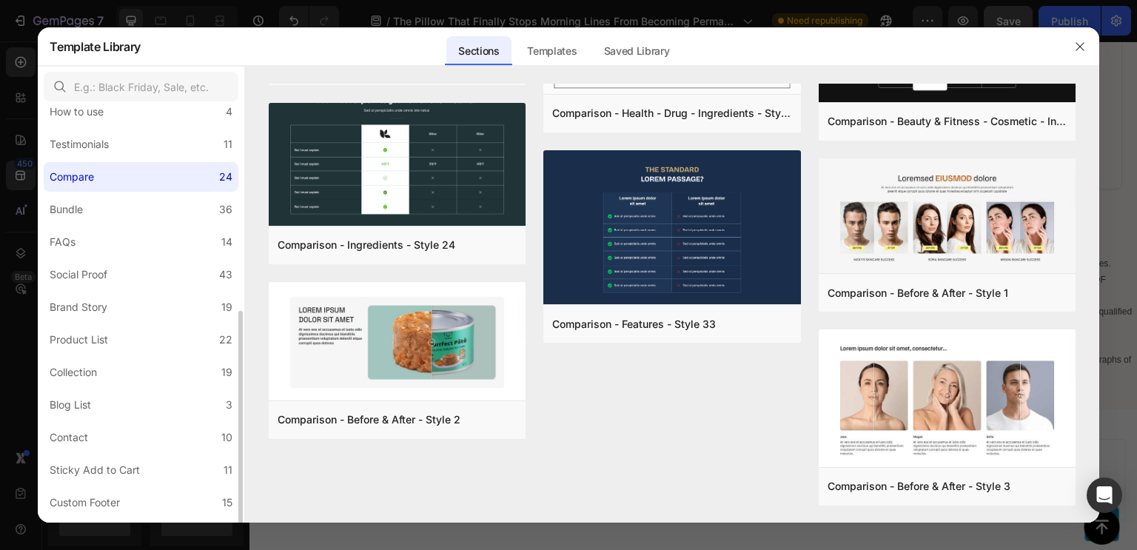
scroll to position [310, 0]
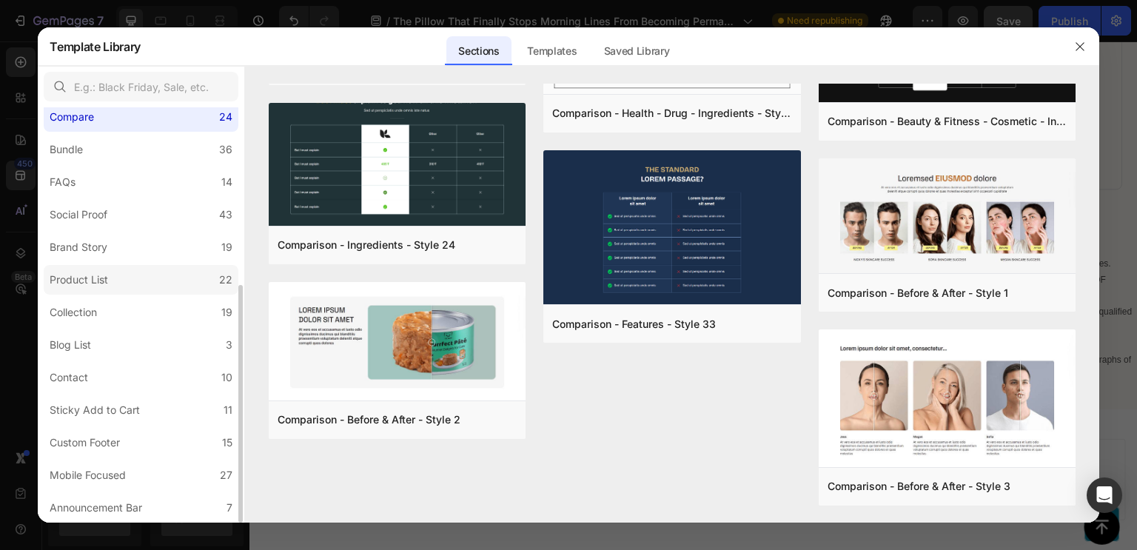
click at [121, 289] on label "Product List 22" at bounding box center [141, 280] width 195 height 30
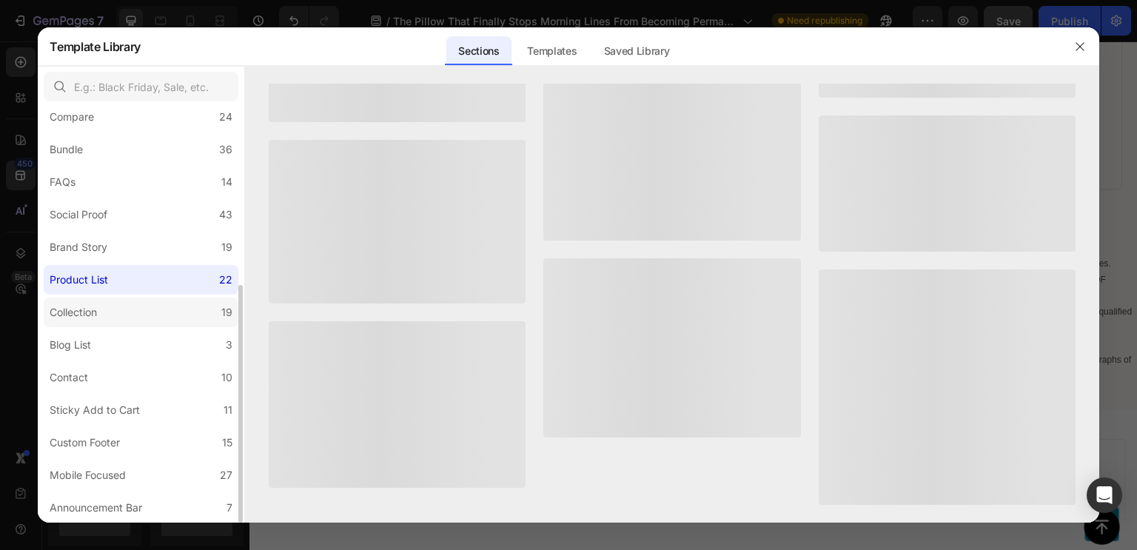
scroll to position [0, 0]
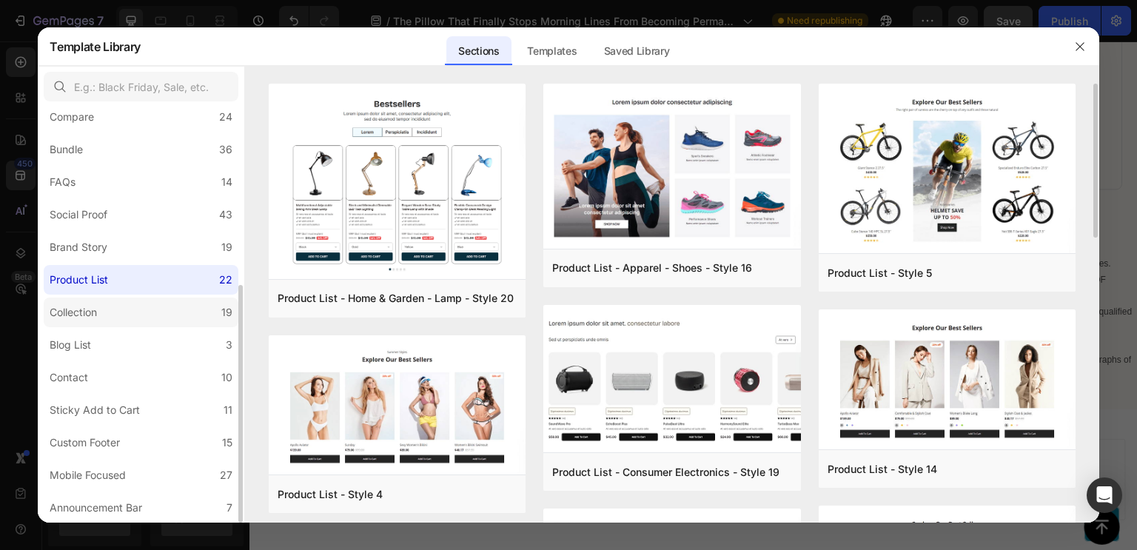
click at [109, 323] on label "Collection 19" at bounding box center [141, 313] width 195 height 30
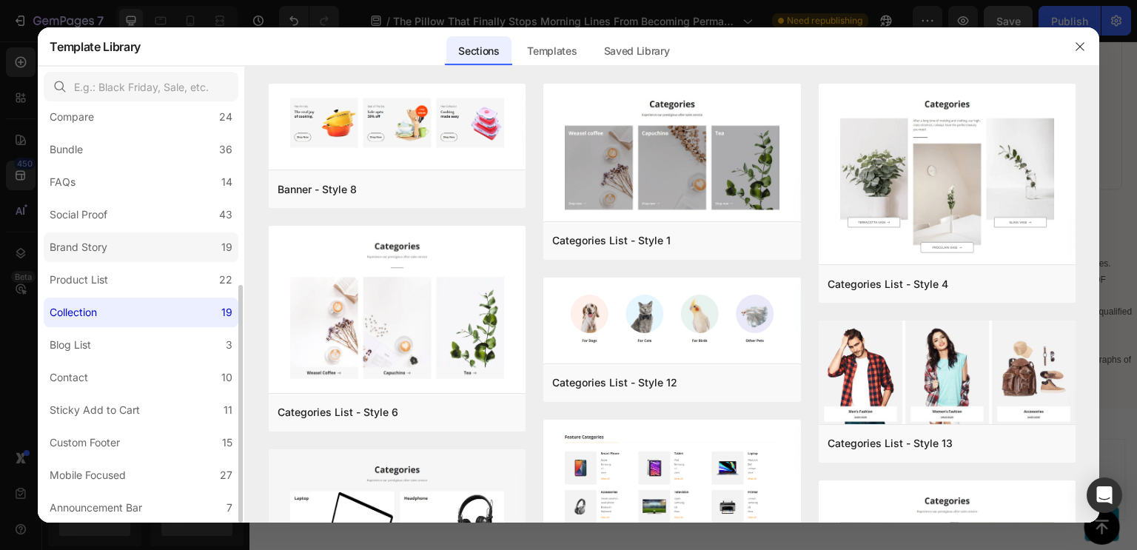
click at [113, 254] on div "Brand Story" at bounding box center [82, 247] width 64 height 18
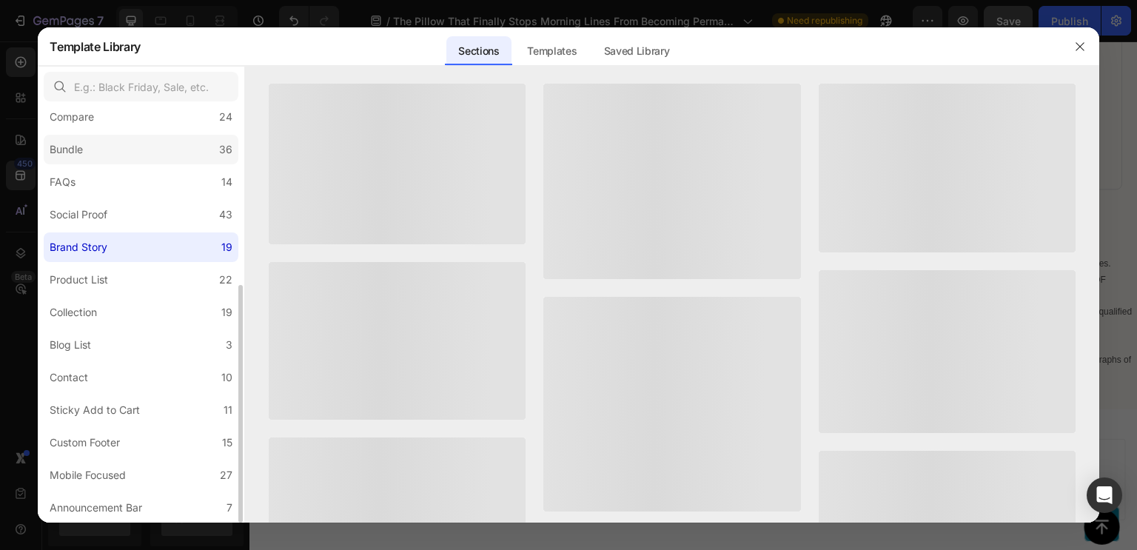
click at [130, 164] on label "Bundle 36" at bounding box center [141, 150] width 195 height 30
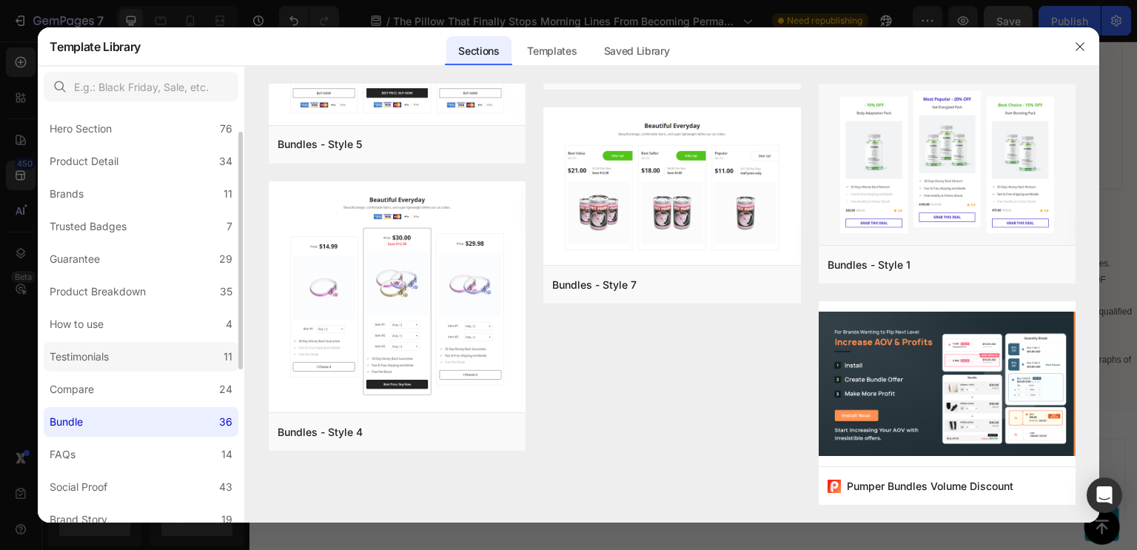
scroll to position [36, 0]
click at [83, 300] on div "Product Breakdown" at bounding box center [98, 293] width 96 height 18
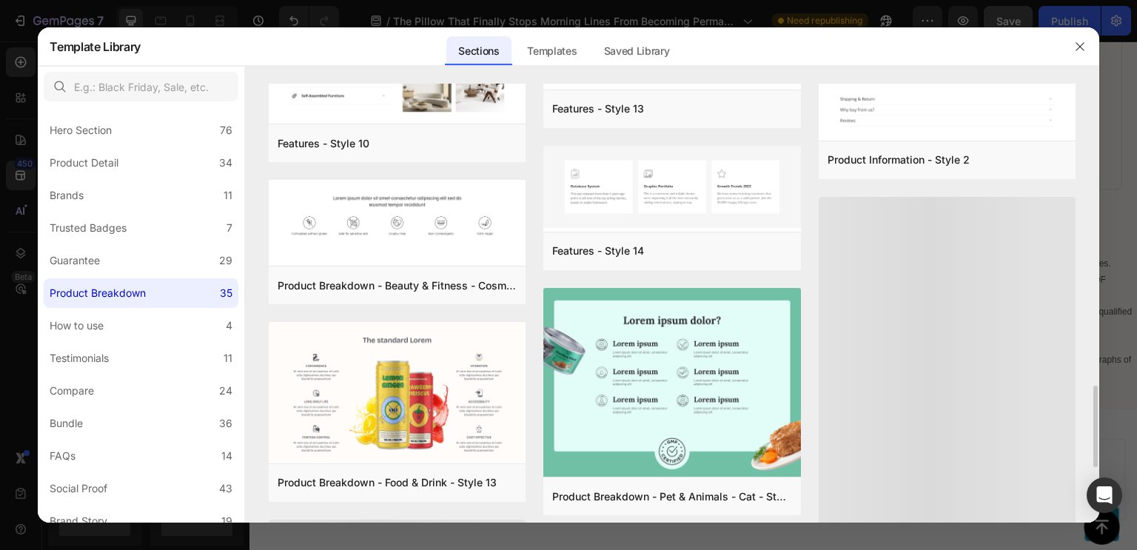
scroll to position [1603, 0]
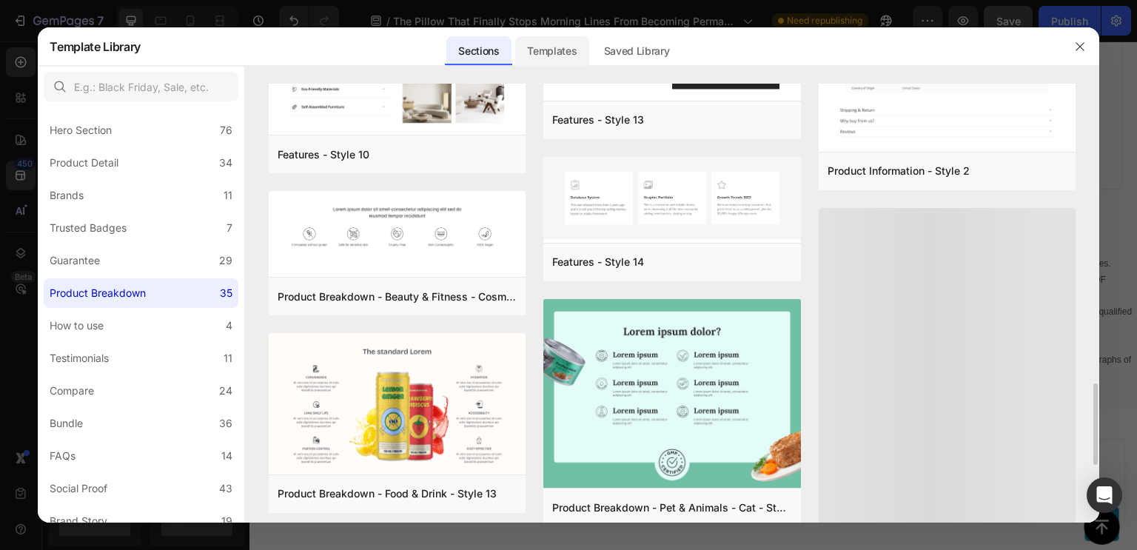
click at [540, 44] on div "Templates" at bounding box center [551, 51] width 73 height 30
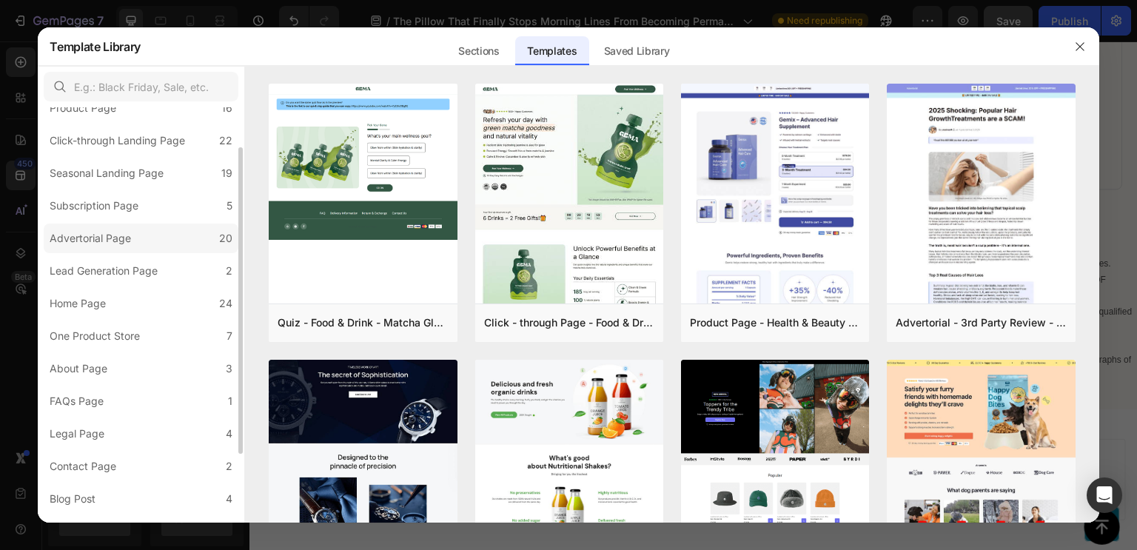
scroll to position [62, 0]
click at [143, 341] on label "One Product Store 7" at bounding box center [141, 333] width 195 height 30
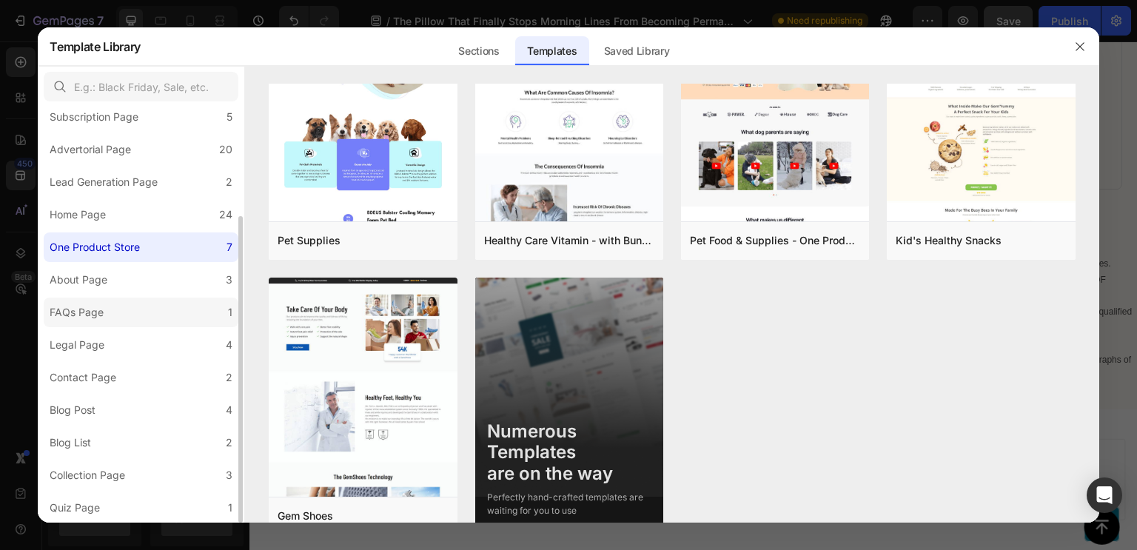
scroll to position [0, 0]
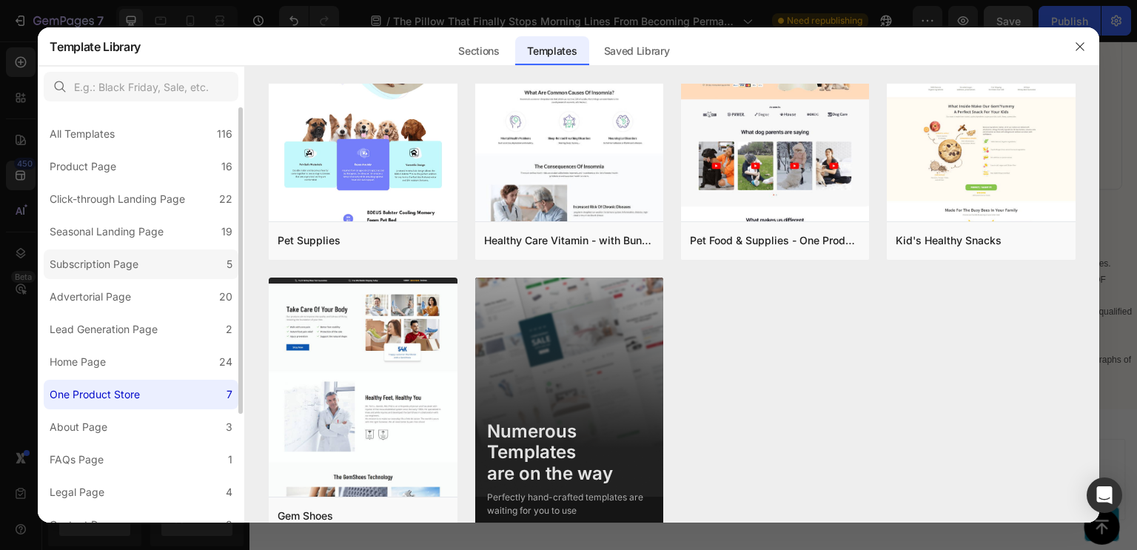
click at [157, 261] on label "Subscription Page 5" at bounding box center [141, 264] width 195 height 30
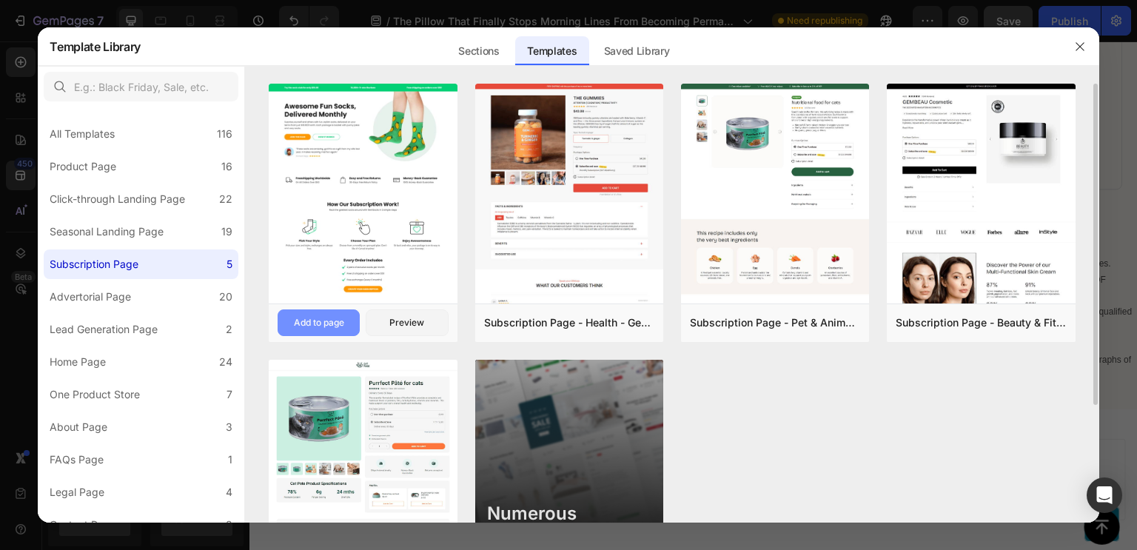
click at [344, 328] on div "Add to page" at bounding box center [319, 322] width 50 height 13
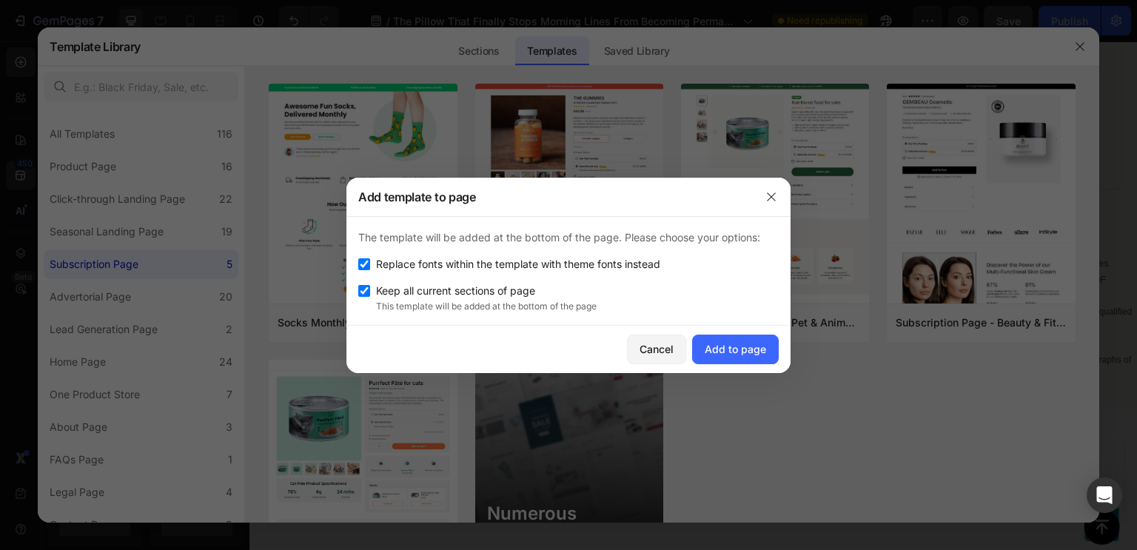
click at [460, 269] on span "Replace fonts within the template with theme fonts instead" at bounding box center [518, 264] width 284 height 18
checkbox input "false"
click at [734, 346] on div "Add to page" at bounding box center [735, 349] width 61 height 16
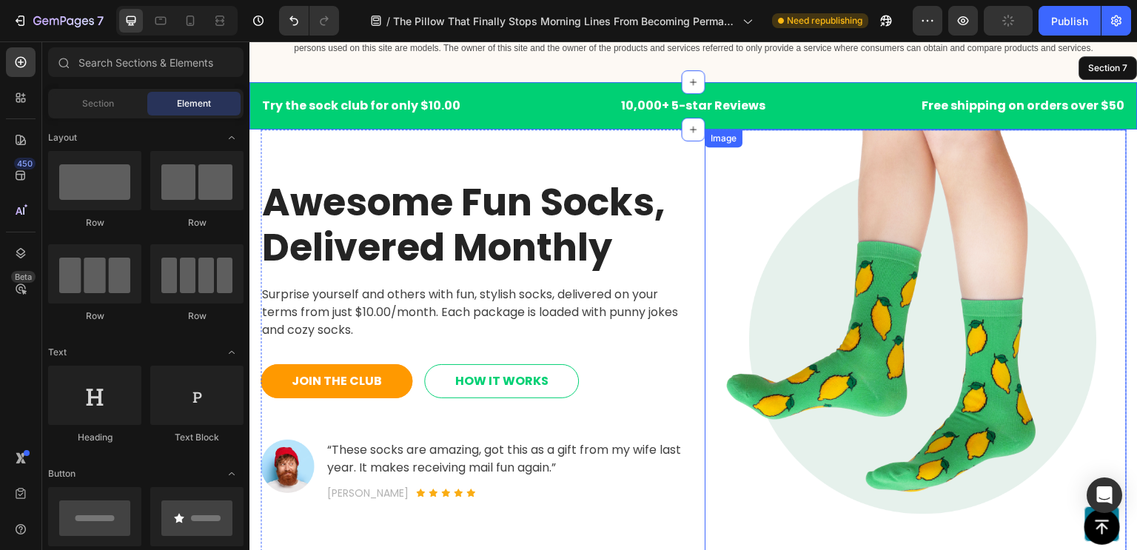
scroll to position [12197, 0]
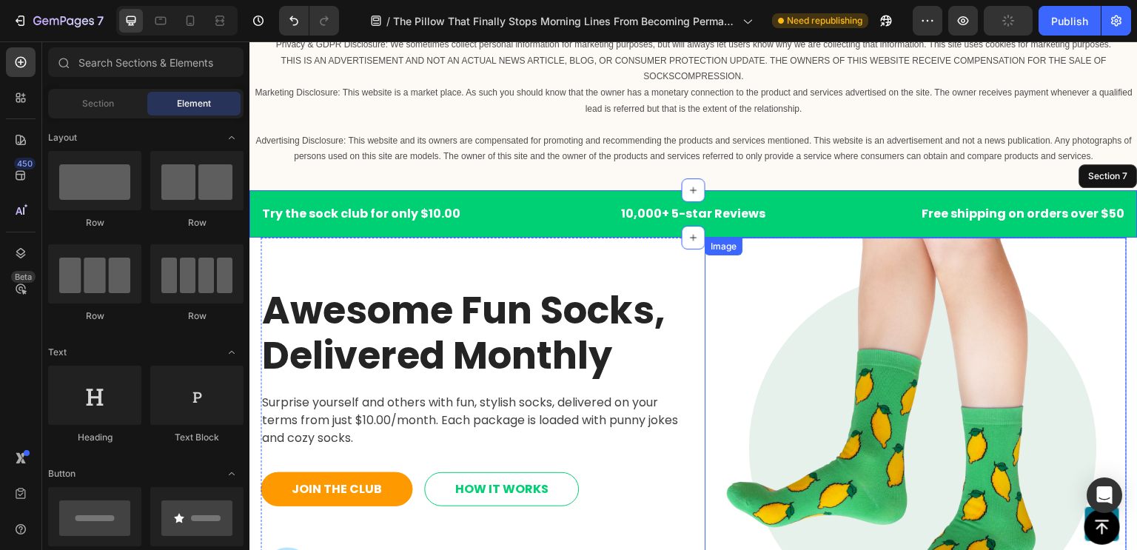
click at [973, 226] on div "Try the sock club for only $10.00 Text block 10,000+ 5-star Reviews Text block …" at bounding box center [693, 213] width 888 height 47
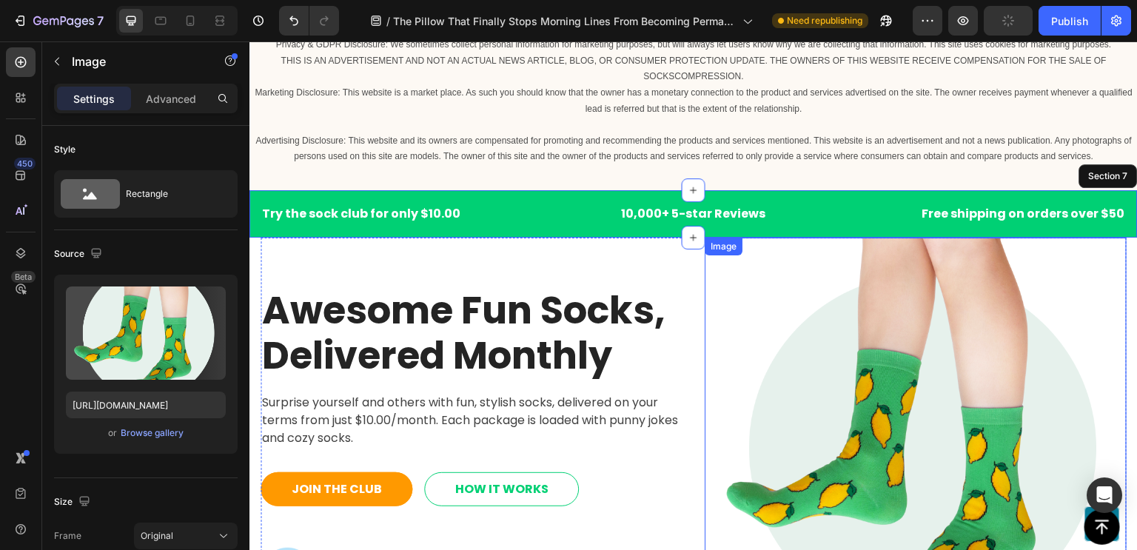
click at [774, 291] on img at bounding box center [916, 449] width 422 height 422
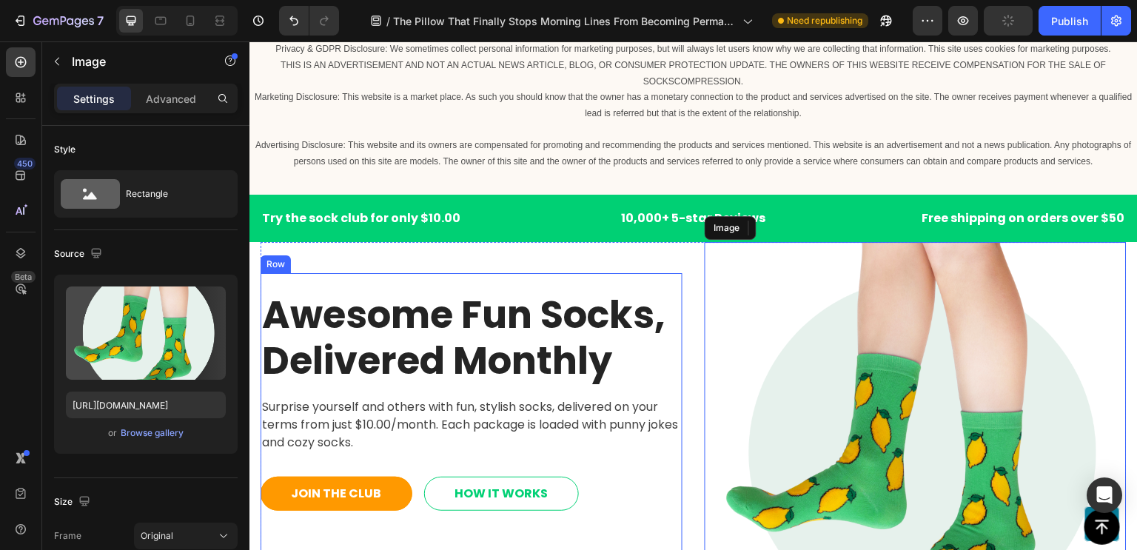
click at [651, 290] on div "Awesome Fun Socks, Delivered Monthly Heading Surprise yourself and others with …" at bounding box center [472, 452] width 422 height 359
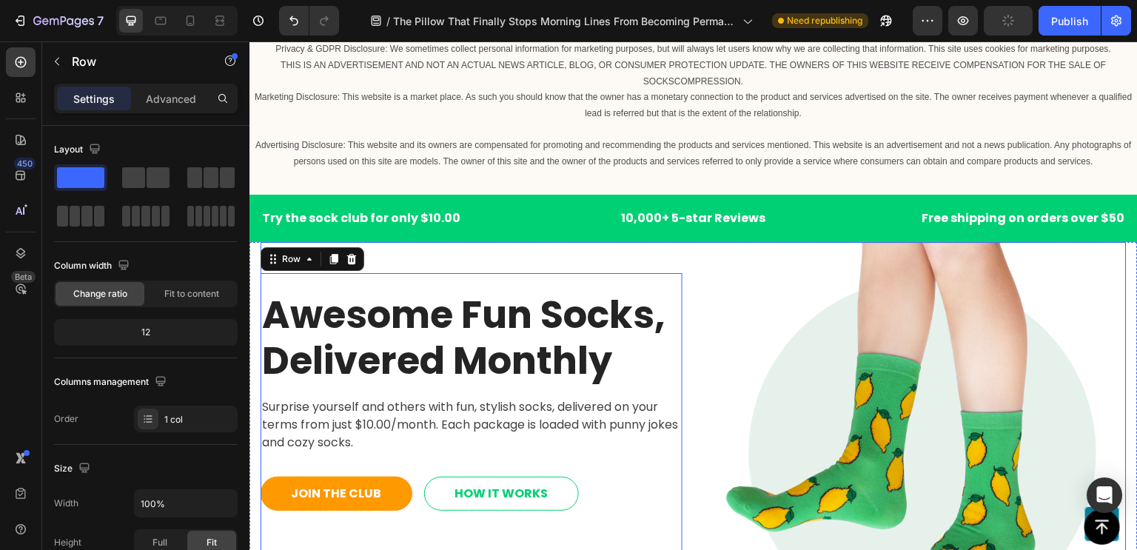
scroll to position [12171, 0]
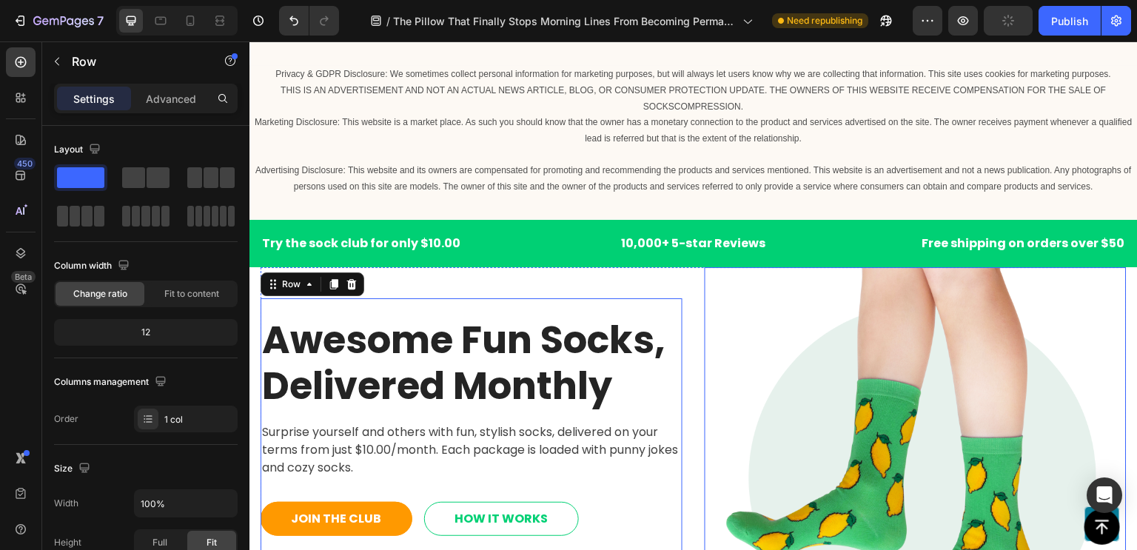
click at [705, 267] on img at bounding box center [916, 478] width 422 height 422
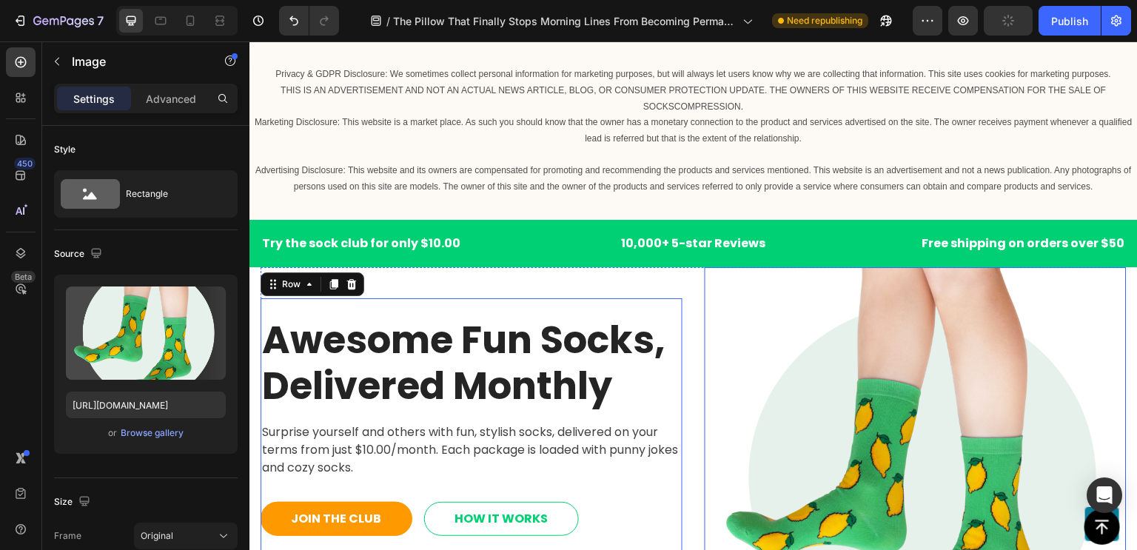
click at [687, 267] on div "Awesome Fun Socks, Delivered Monthly Heading Surprise yourself and others with …" at bounding box center [694, 478] width 866 height 422
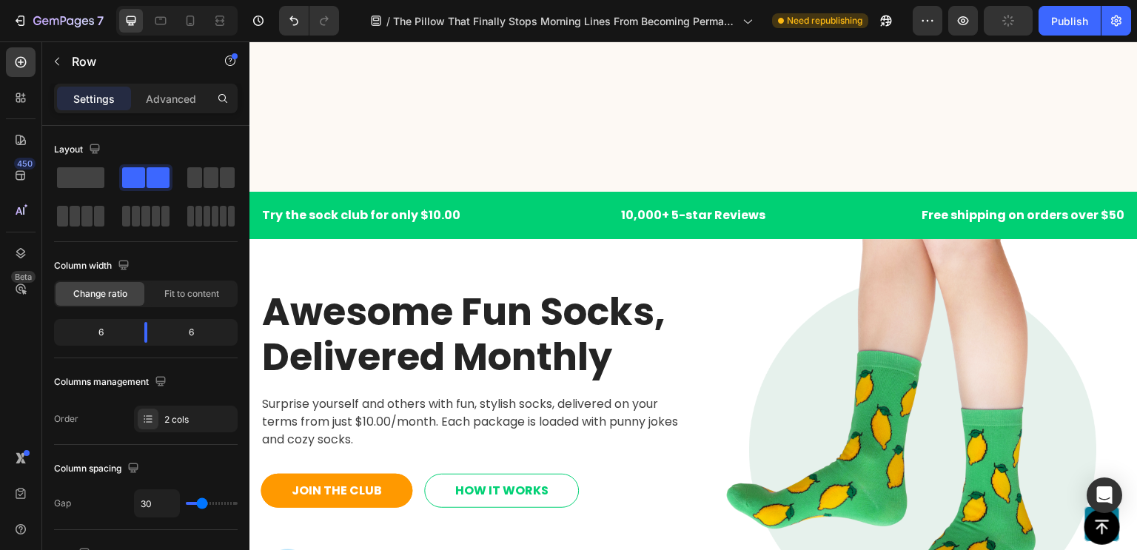
scroll to position [12777, 0]
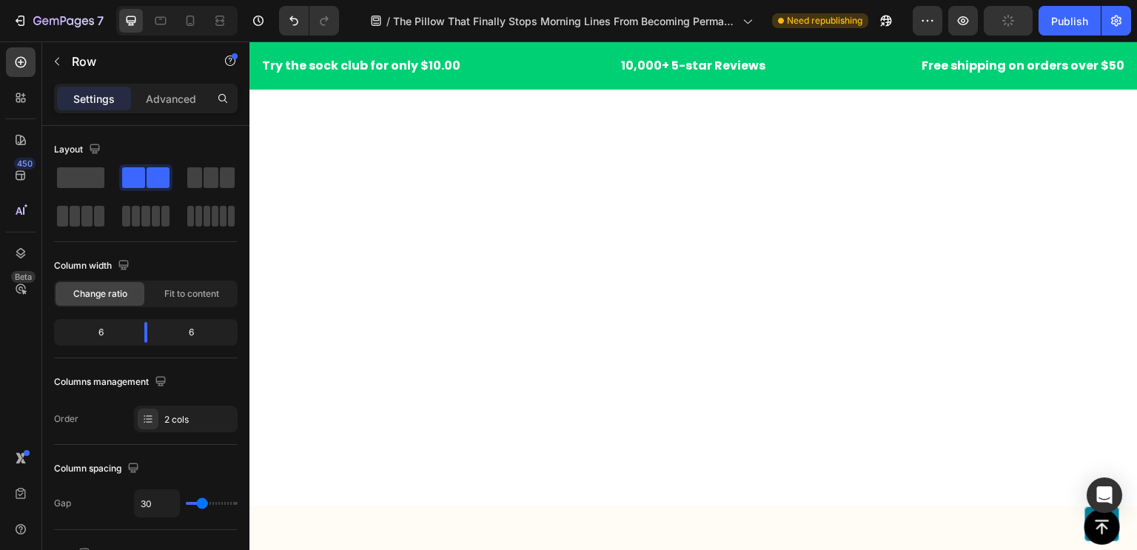
radio input "false"
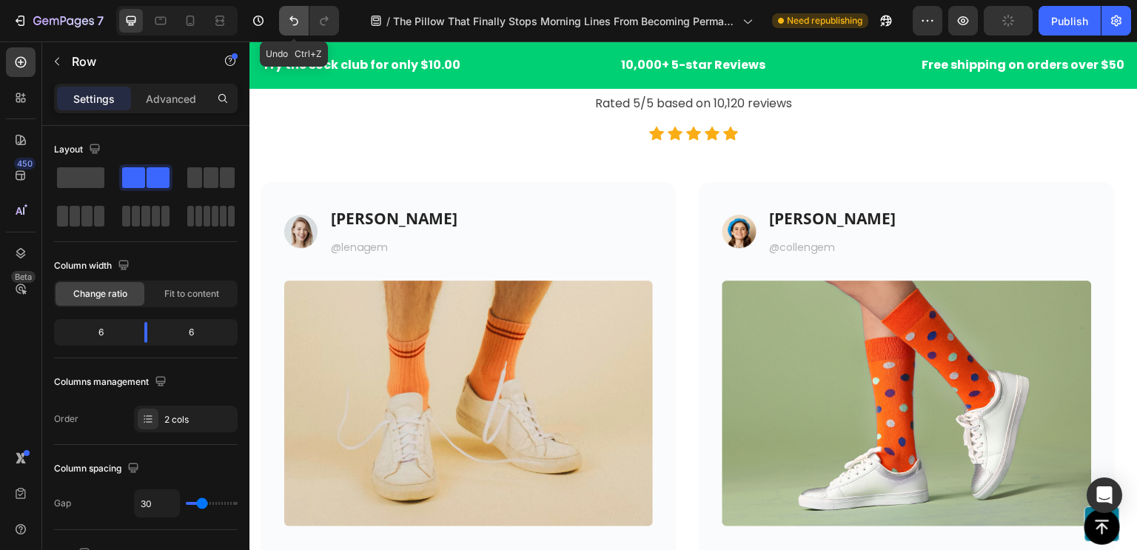
scroll to position [14250, 0]
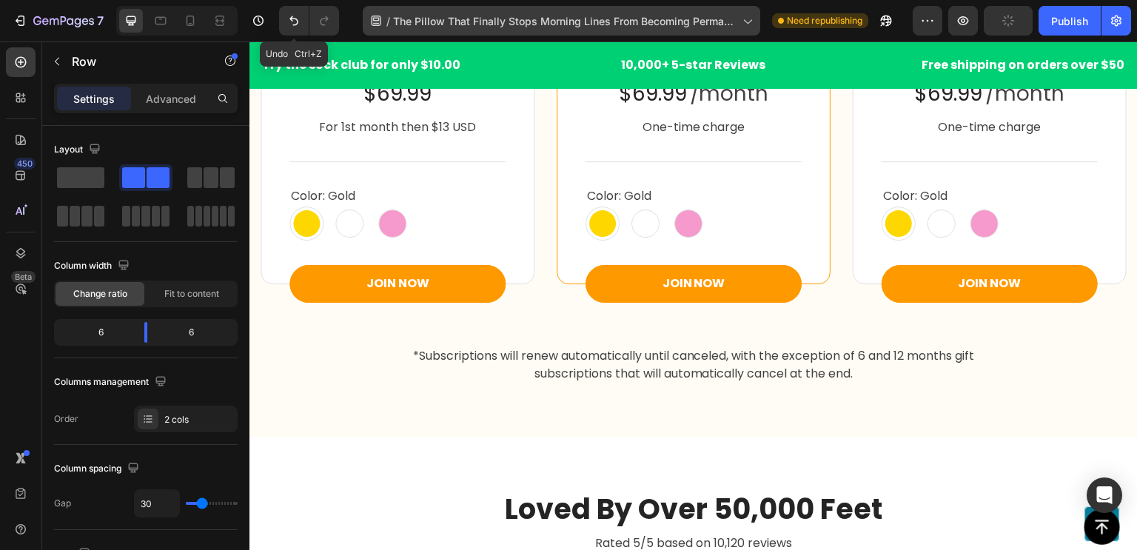
click at [289, 30] on button "Undo/Redo" at bounding box center [294, 21] width 30 height 30
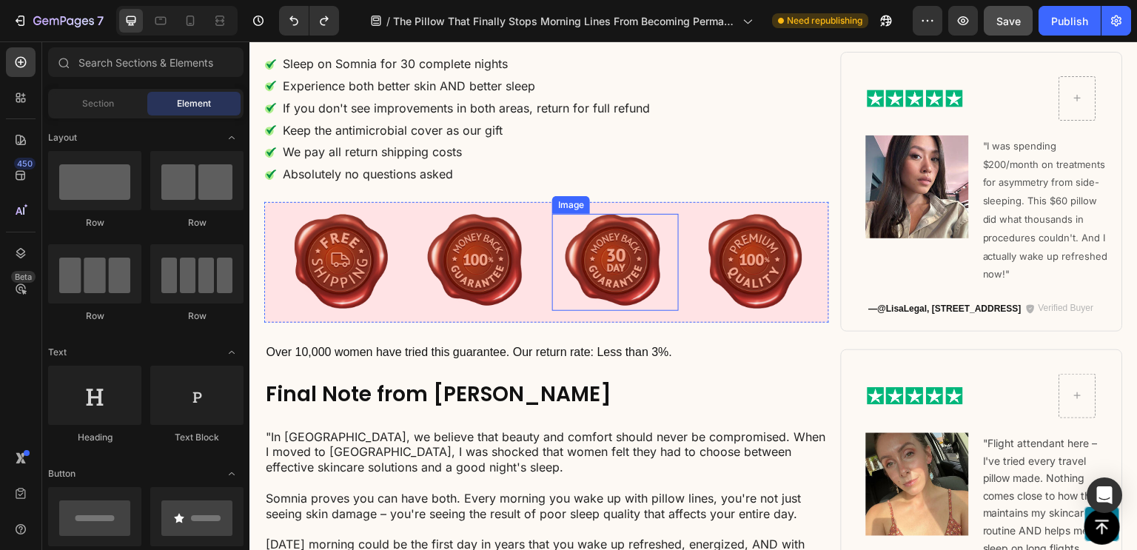
scroll to position [12013, 0]
